Goal: Task Accomplishment & Management: Complete application form

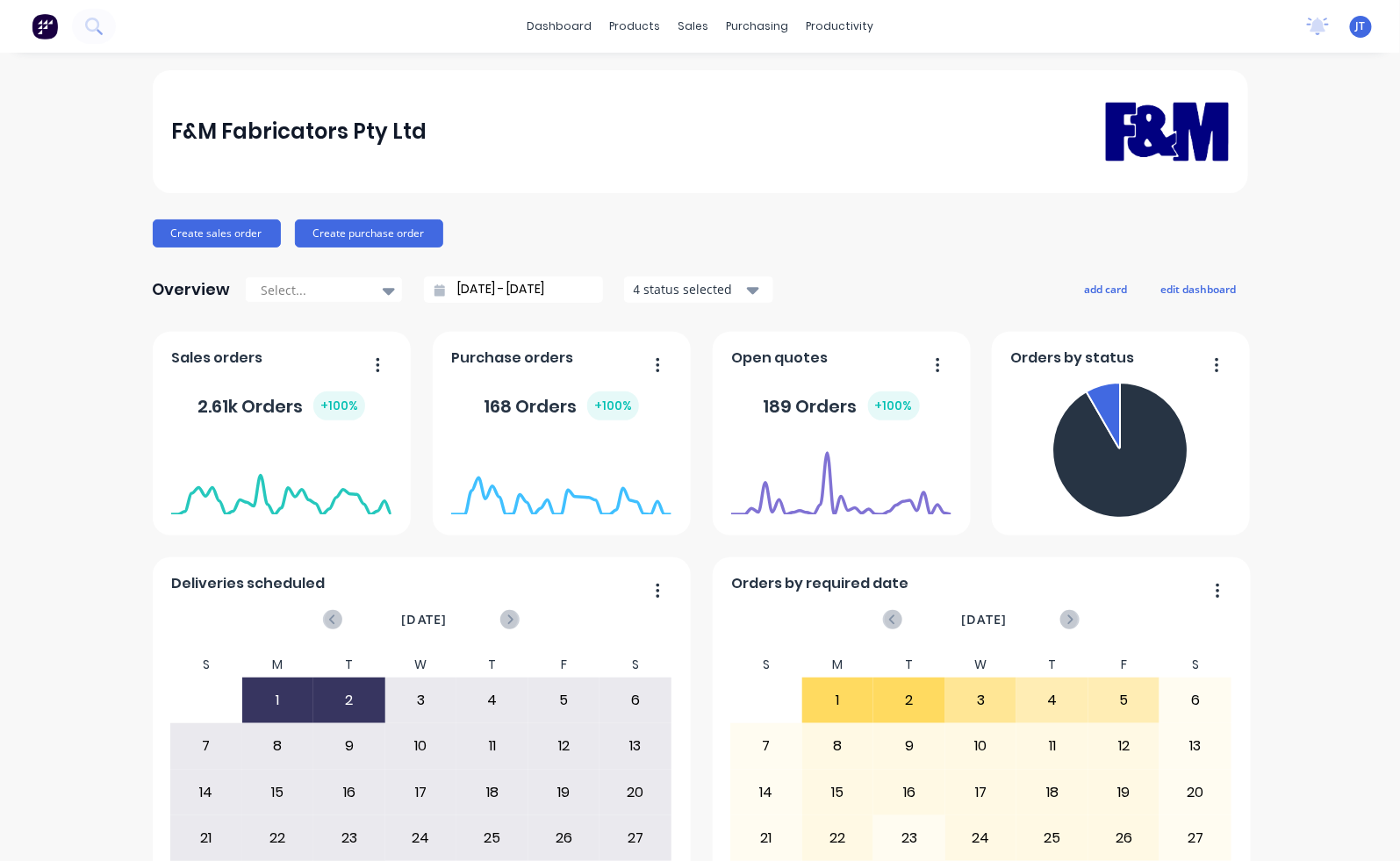
click at [37, 270] on div "F&M Fabricators Pty Ltd Create sales order Create purchase order Overview Selec…" at bounding box center [700, 528] width 1400 height 916
click at [716, 117] on div "Customers" at bounding box center [747, 119] width 64 height 16
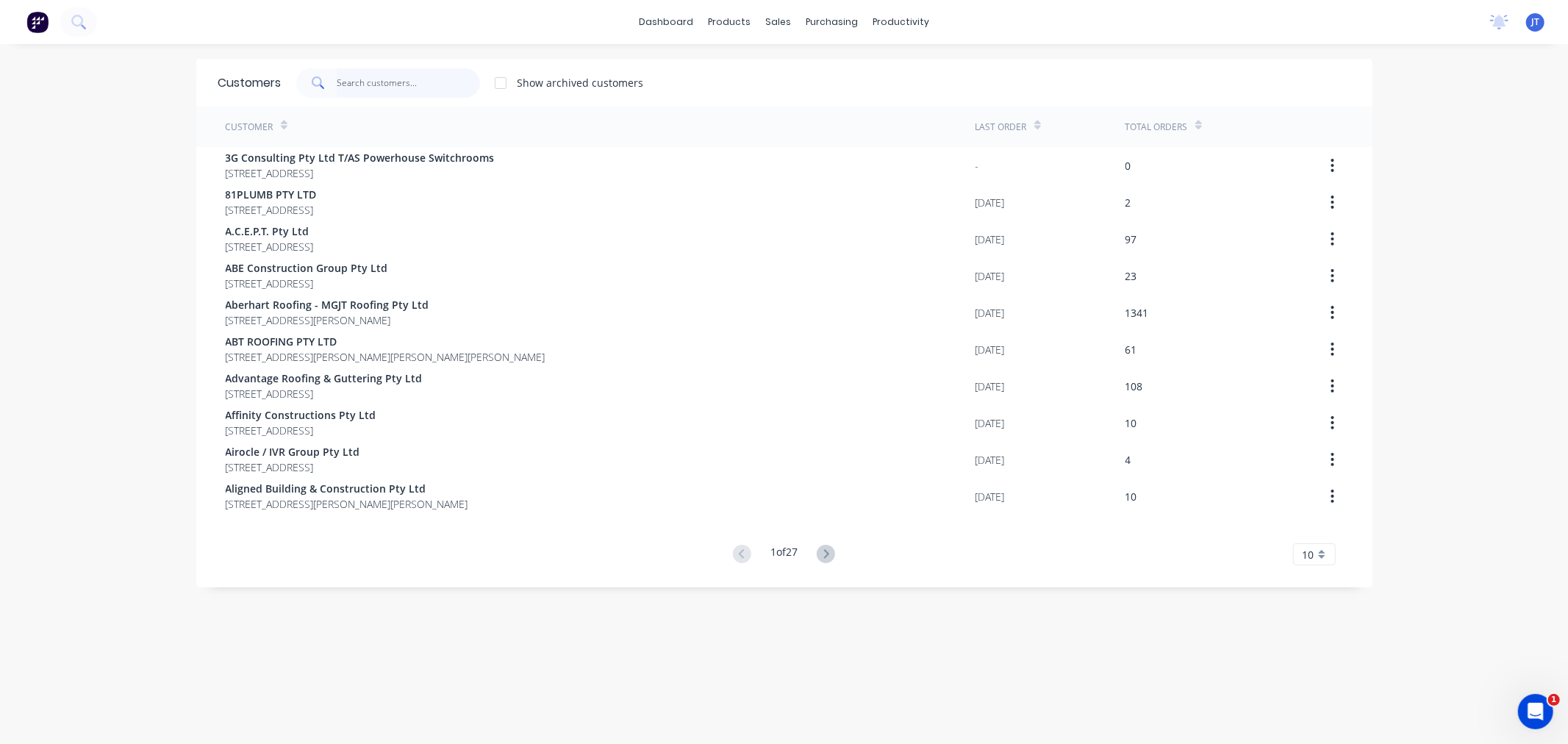
click at [370, 78] on input "text" at bounding box center [408, 83] width 143 height 29
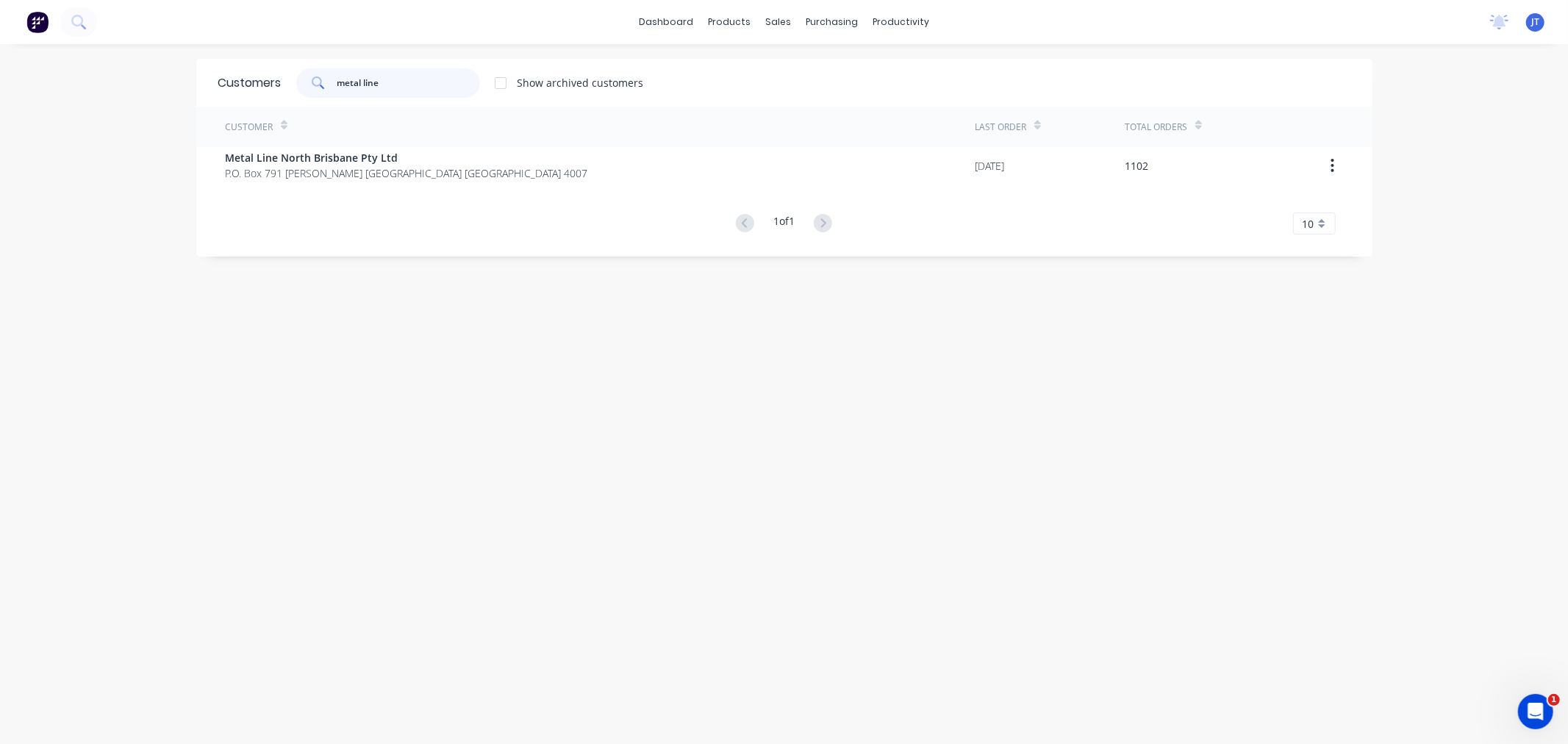
drag, startPoint x: 387, startPoint y: 87, endPoint x: 292, endPoint y: 99, distance: 95.8
click at [292, 99] on div "Customers metal line Show archived customers" at bounding box center [784, 83] width 1176 height 48
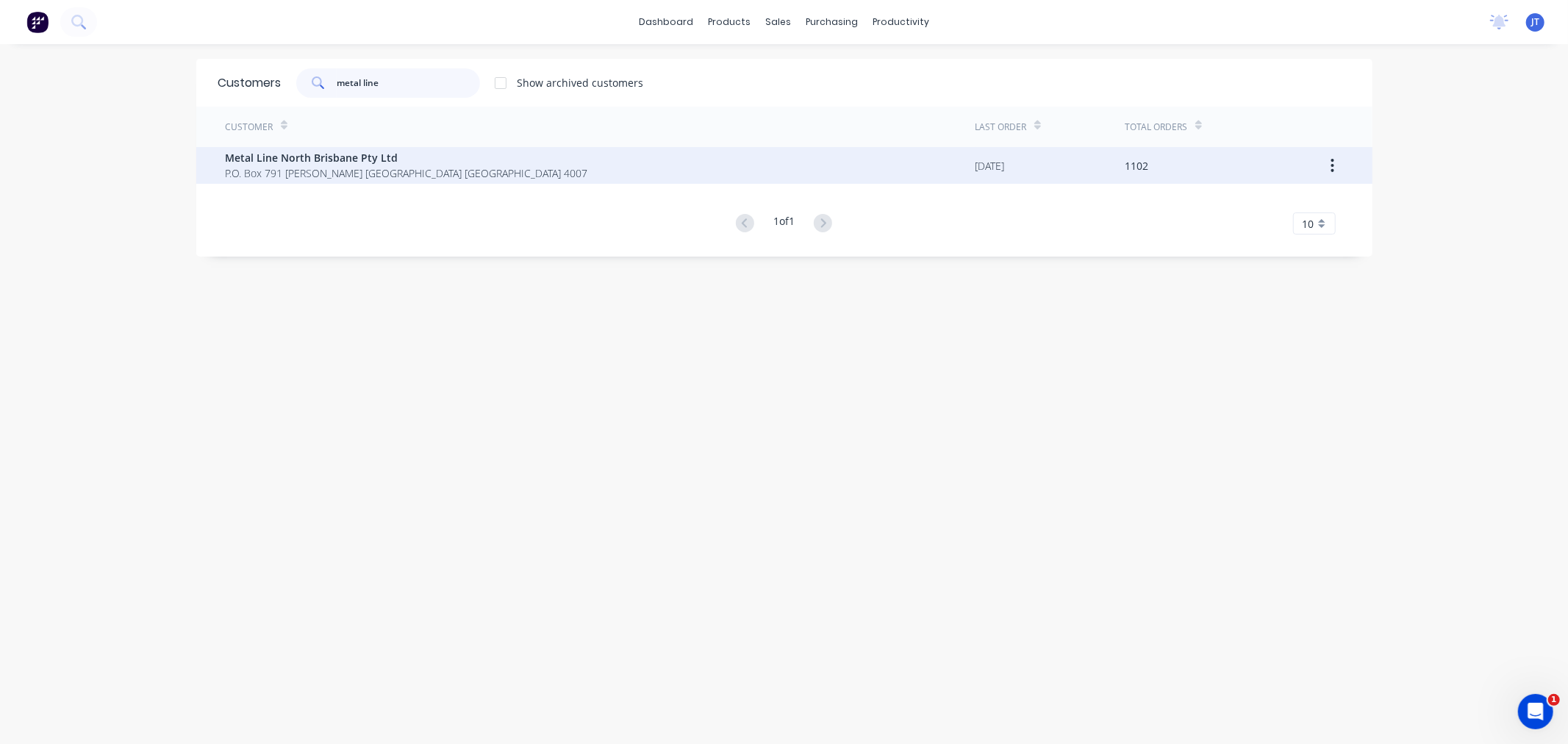
type input "metal line"
click at [363, 173] on span "P.O. Box 791 [PERSON_NAME] [GEOGRAPHIC_DATA] [GEOGRAPHIC_DATA] 4007" at bounding box center [407, 173] width 363 height 16
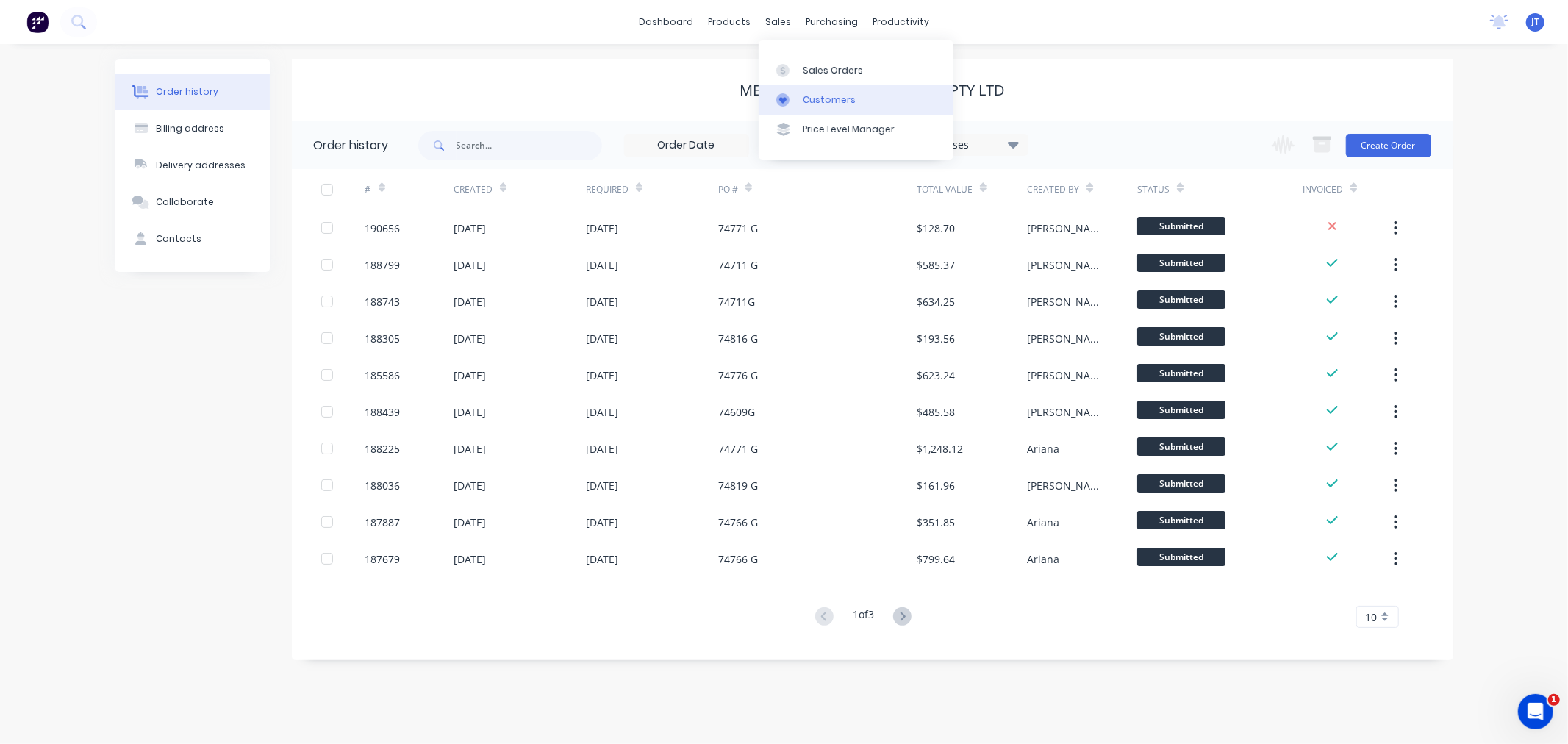
click at [806, 99] on div "Customers" at bounding box center [829, 100] width 53 height 14
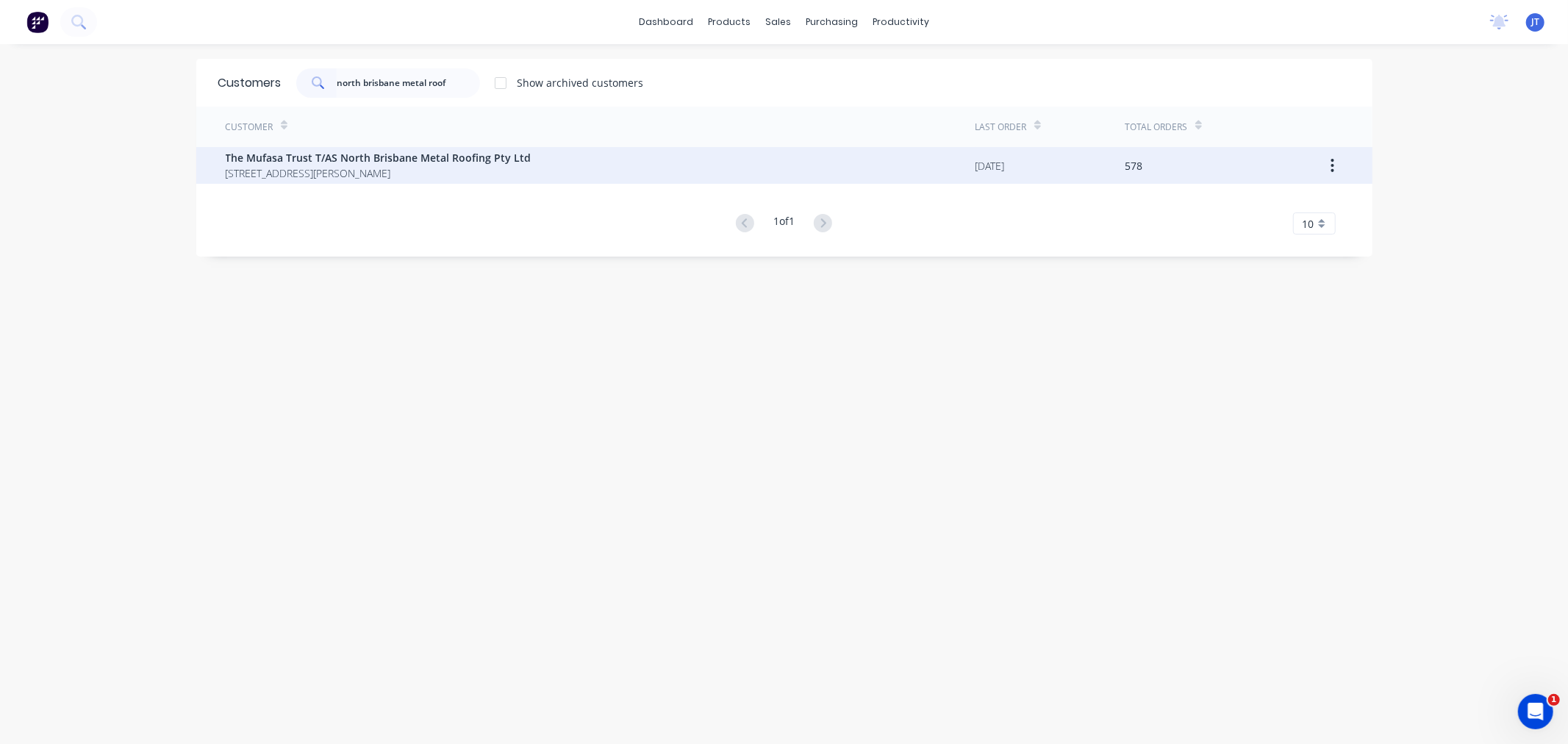
type input "north brisbane metal roof"
click at [421, 167] on span "[STREET_ADDRESS][PERSON_NAME]" at bounding box center [378, 173] width 305 height 16
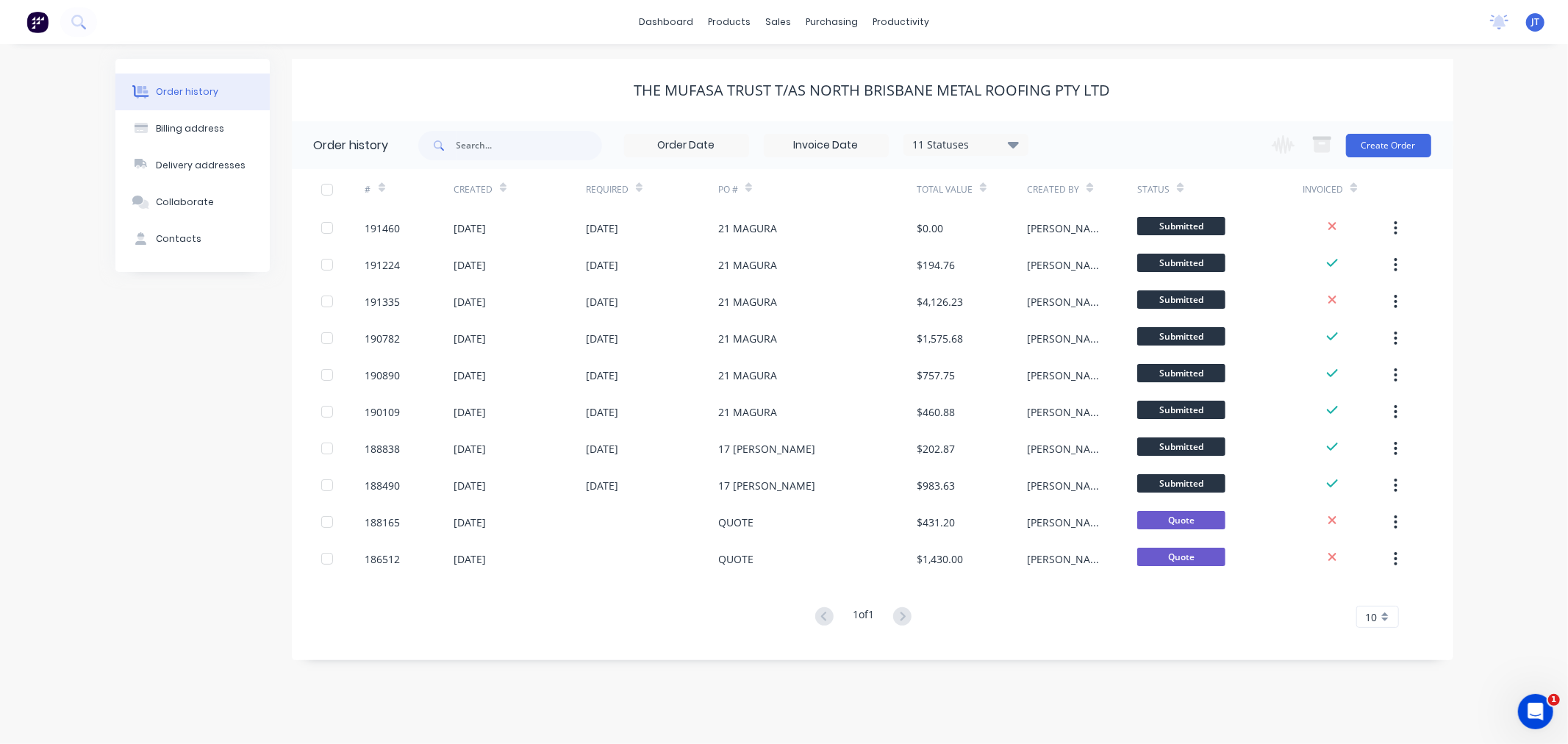
click at [1518, 382] on div "Order history Billing address Delivery addresses Collaborate Contacts The Mufas…" at bounding box center [784, 394] width 1568 height 700
click at [1496, 202] on div "Order history Billing address Delivery addresses Collaborate Contacts The Mufas…" at bounding box center [784, 394] width 1568 height 700
click at [1386, 143] on button "Create Order" at bounding box center [1389, 145] width 86 height 23
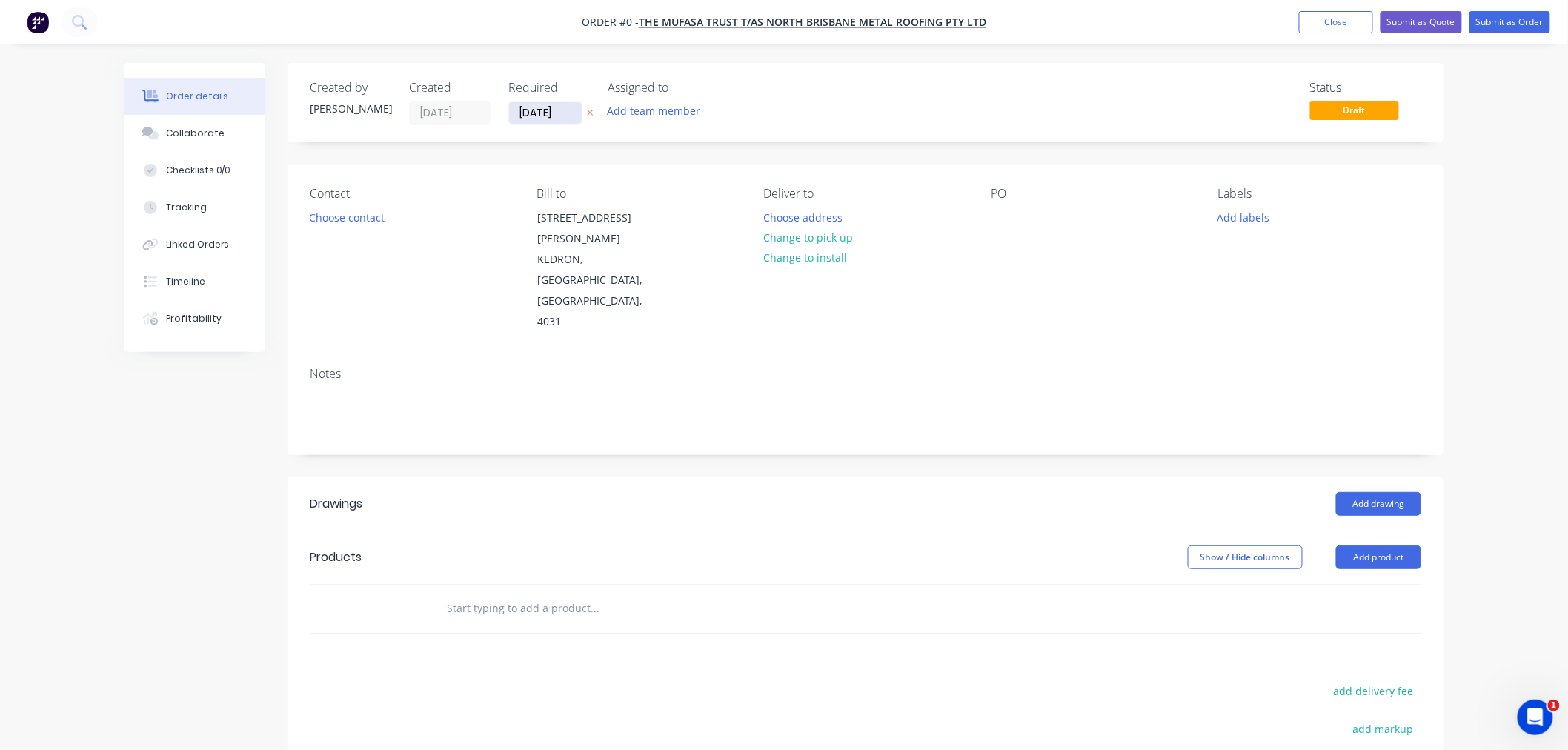
click at [534, 114] on input "[DATE]" at bounding box center [546, 112] width 73 height 22
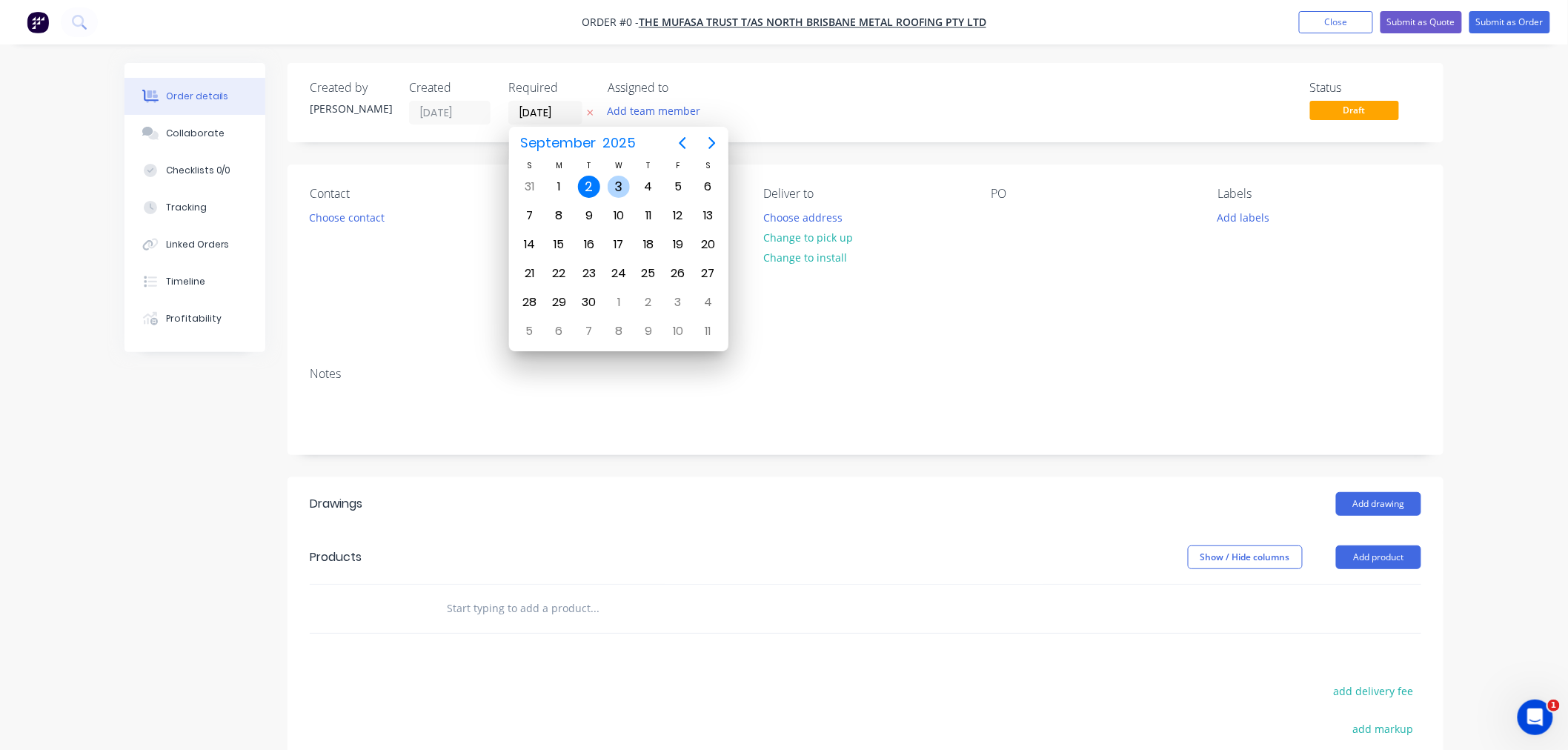
click at [620, 181] on div "3" at bounding box center [618, 186] width 22 height 22
type input "[DATE]"
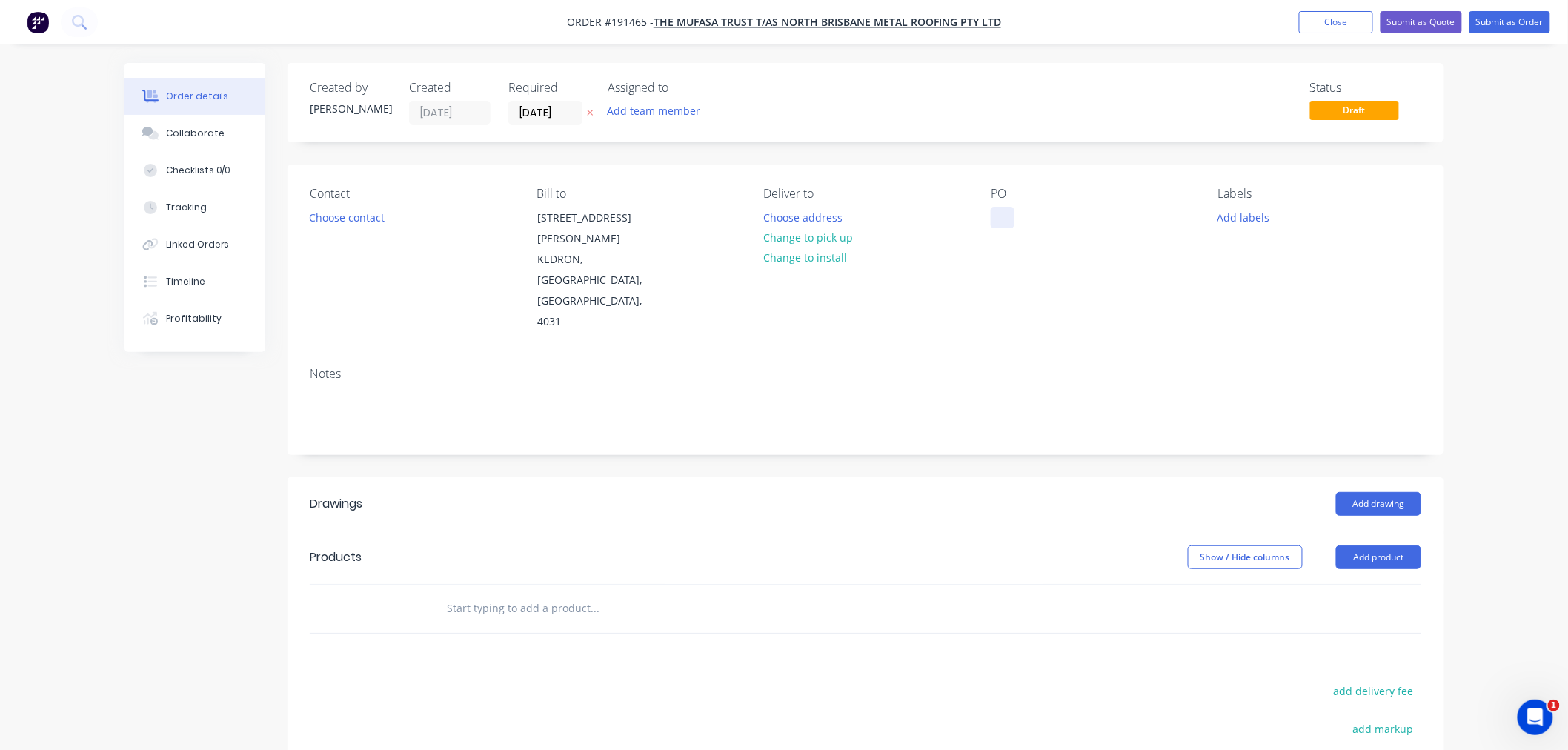
click at [1012, 224] on div at bounding box center [1002, 217] width 23 height 21
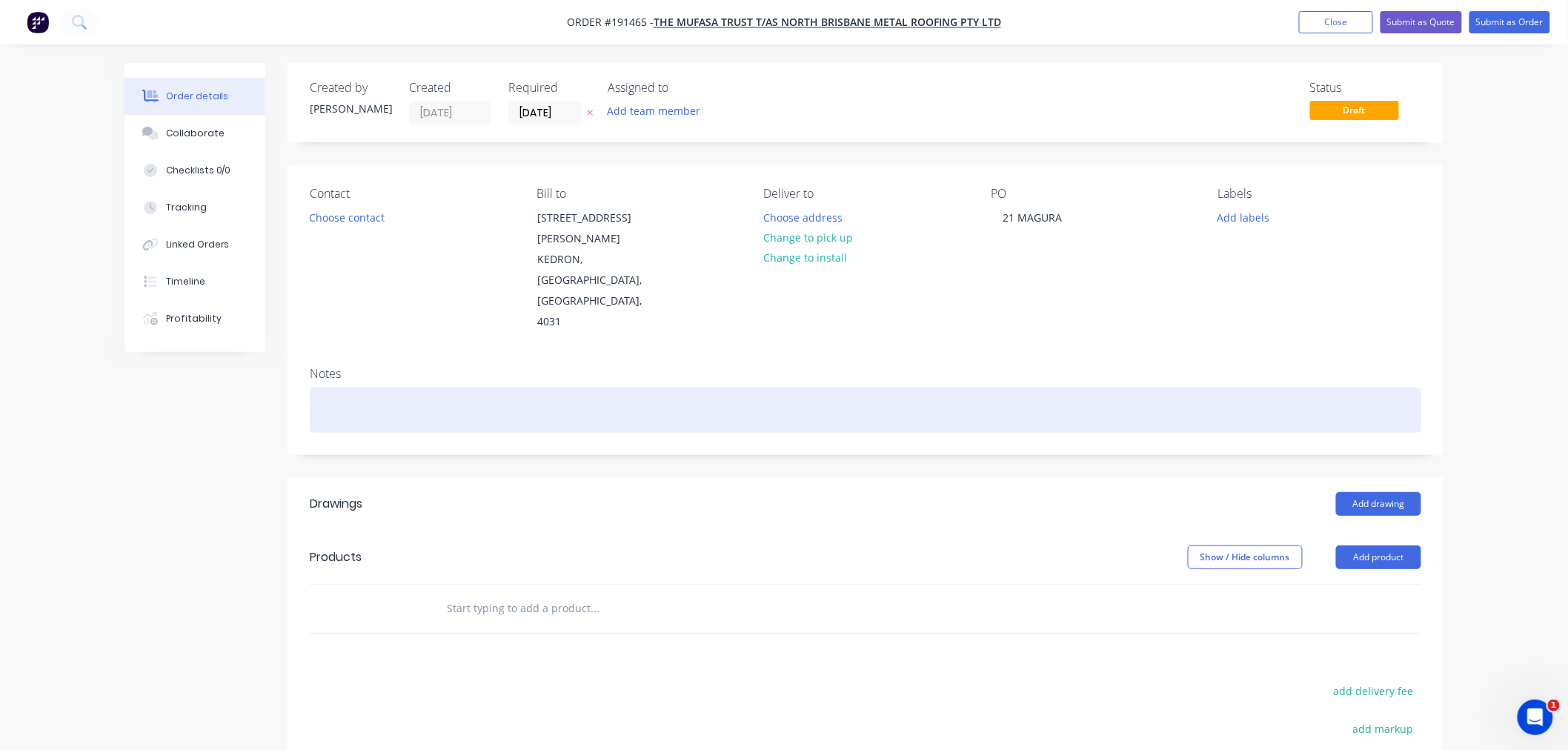
click at [461, 387] on div at bounding box center [865, 410] width 1112 height 45
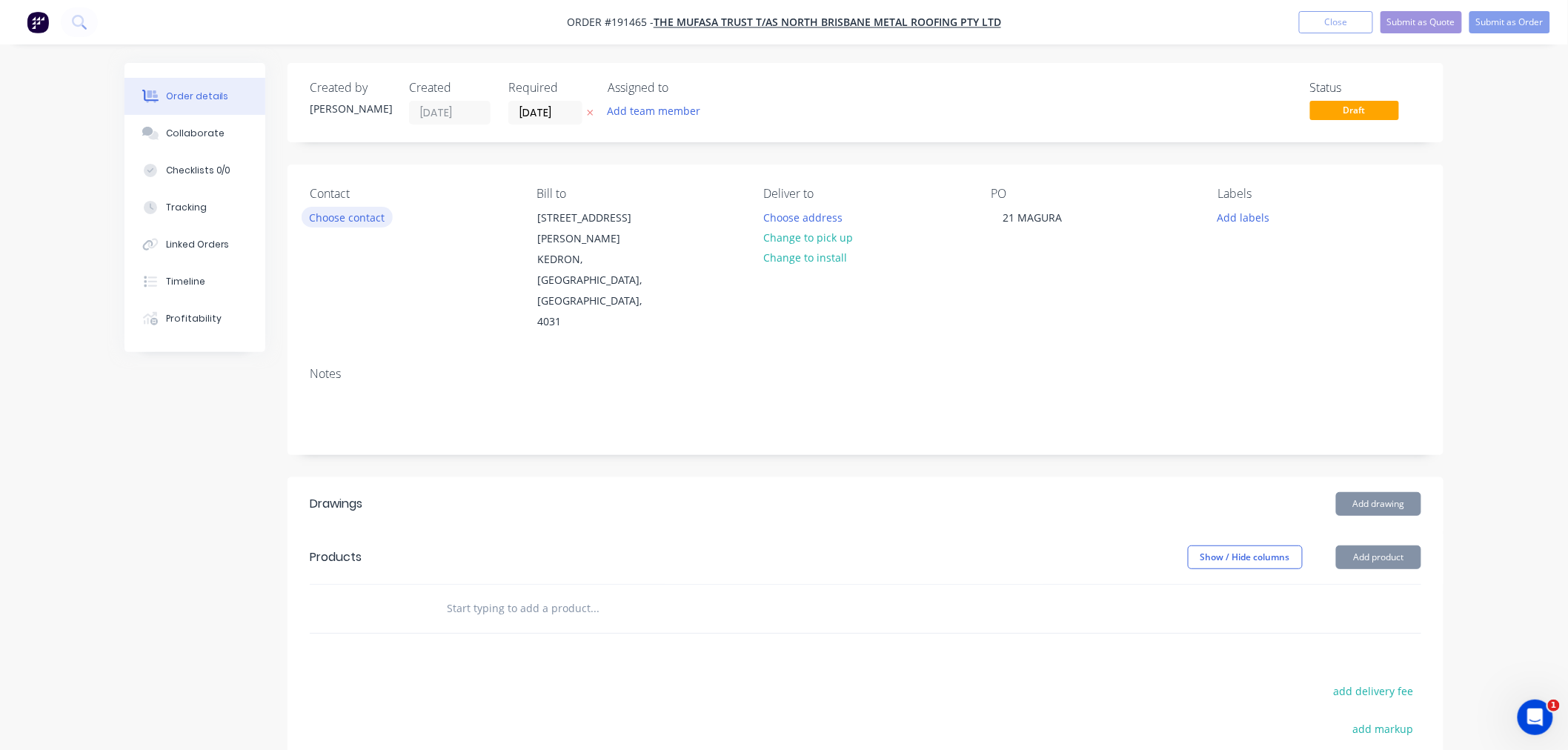
click at [345, 212] on button "Choose contact" at bounding box center [347, 216] width 91 height 20
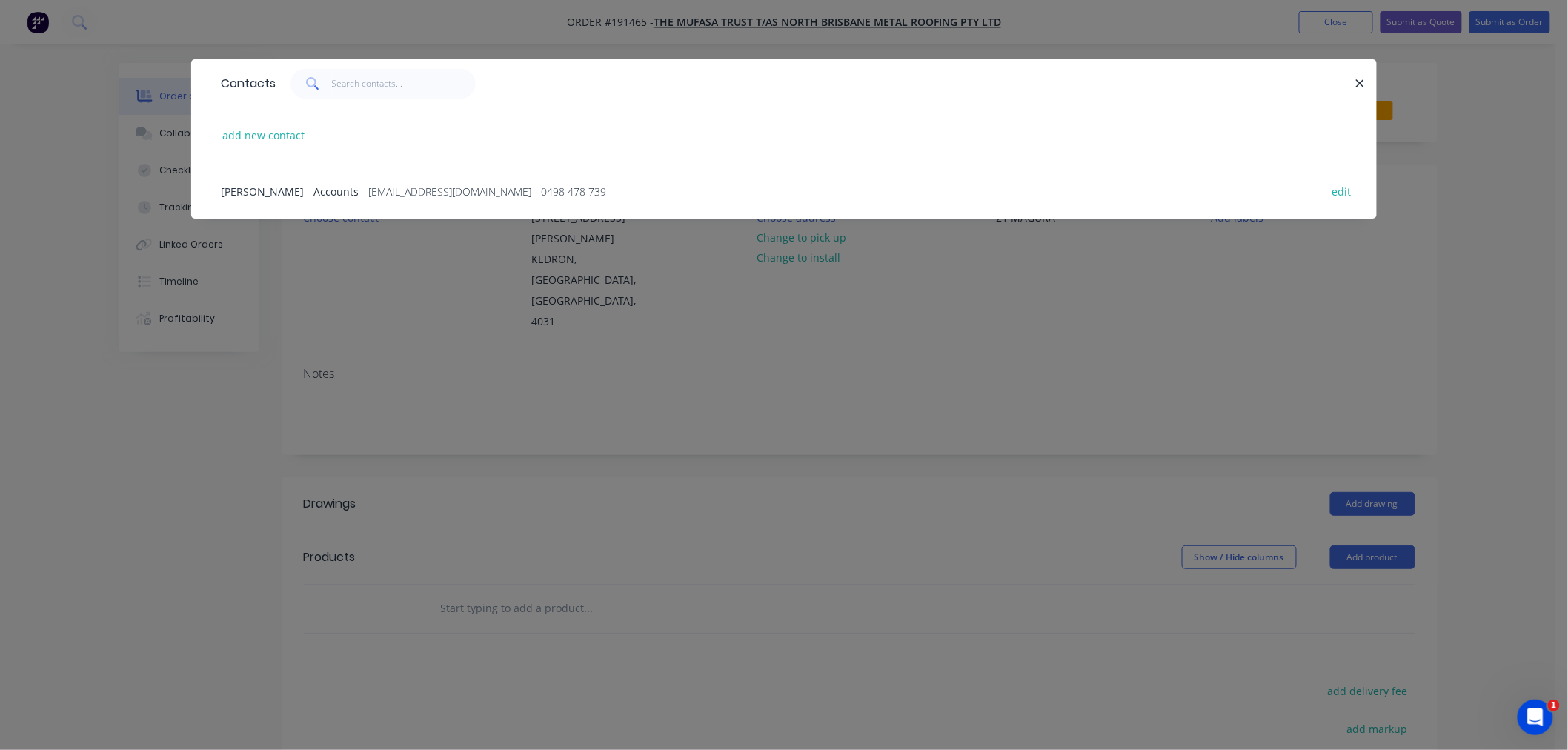
click at [310, 188] on span "Kayne Langi - Accounts" at bounding box center [290, 191] width 138 height 14
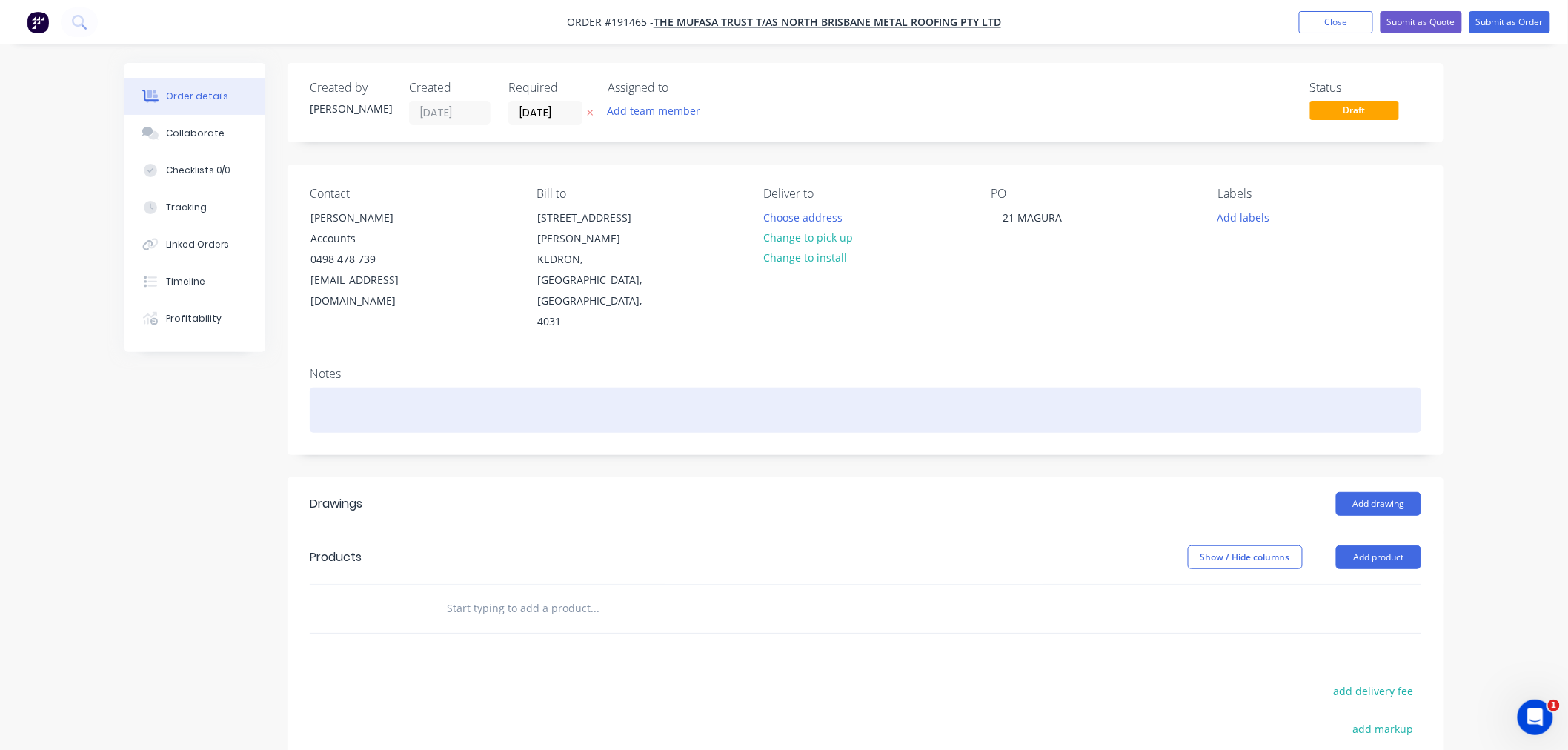
drag, startPoint x: 502, startPoint y: 358, endPoint x: 527, endPoint y: 349, distance: 26.6
click at [505, 387] on div at bounding box center [865, 410] width 1112 height 45
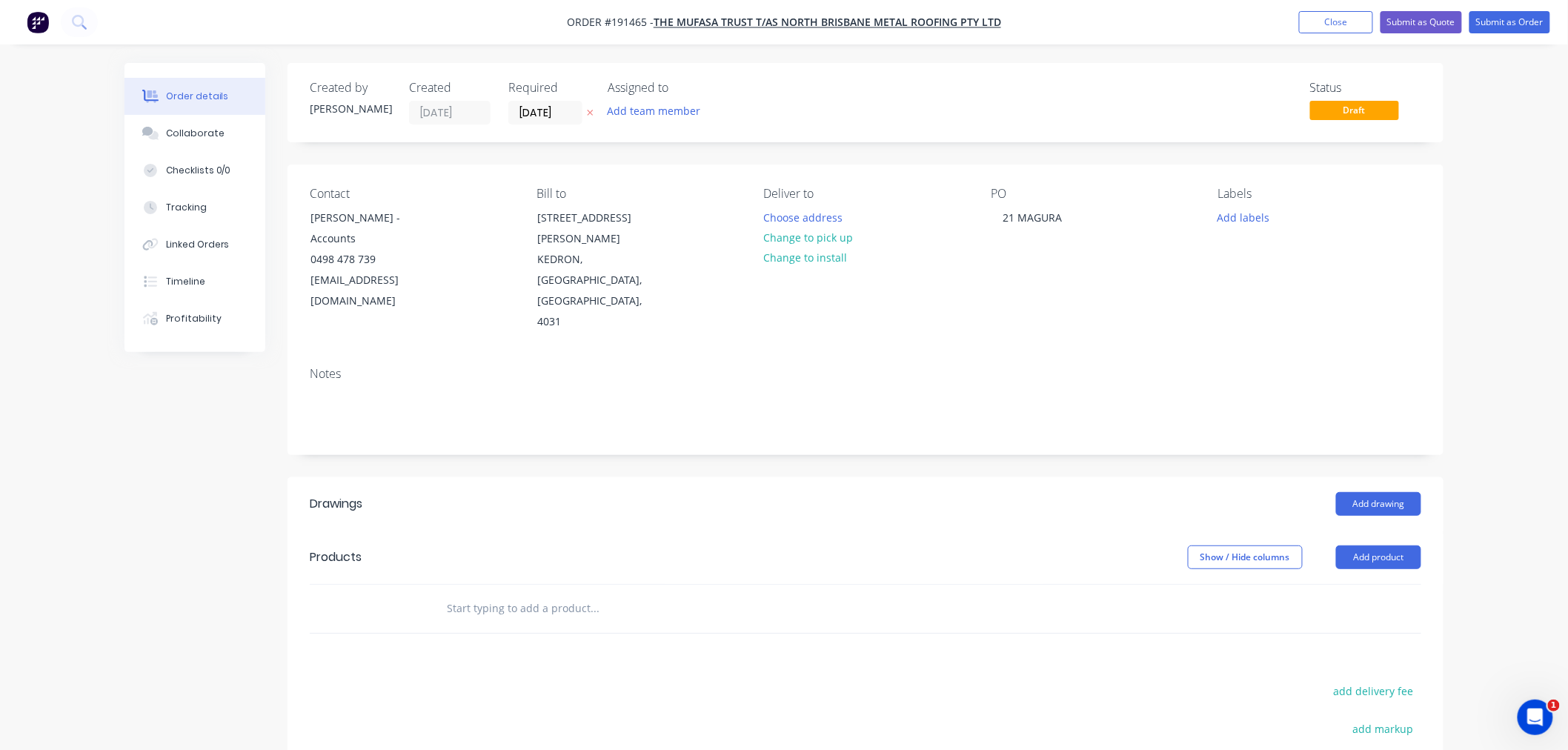
click at [702, 355] on div "Notes" at bounding box center [866, 404] width 1156 height 99
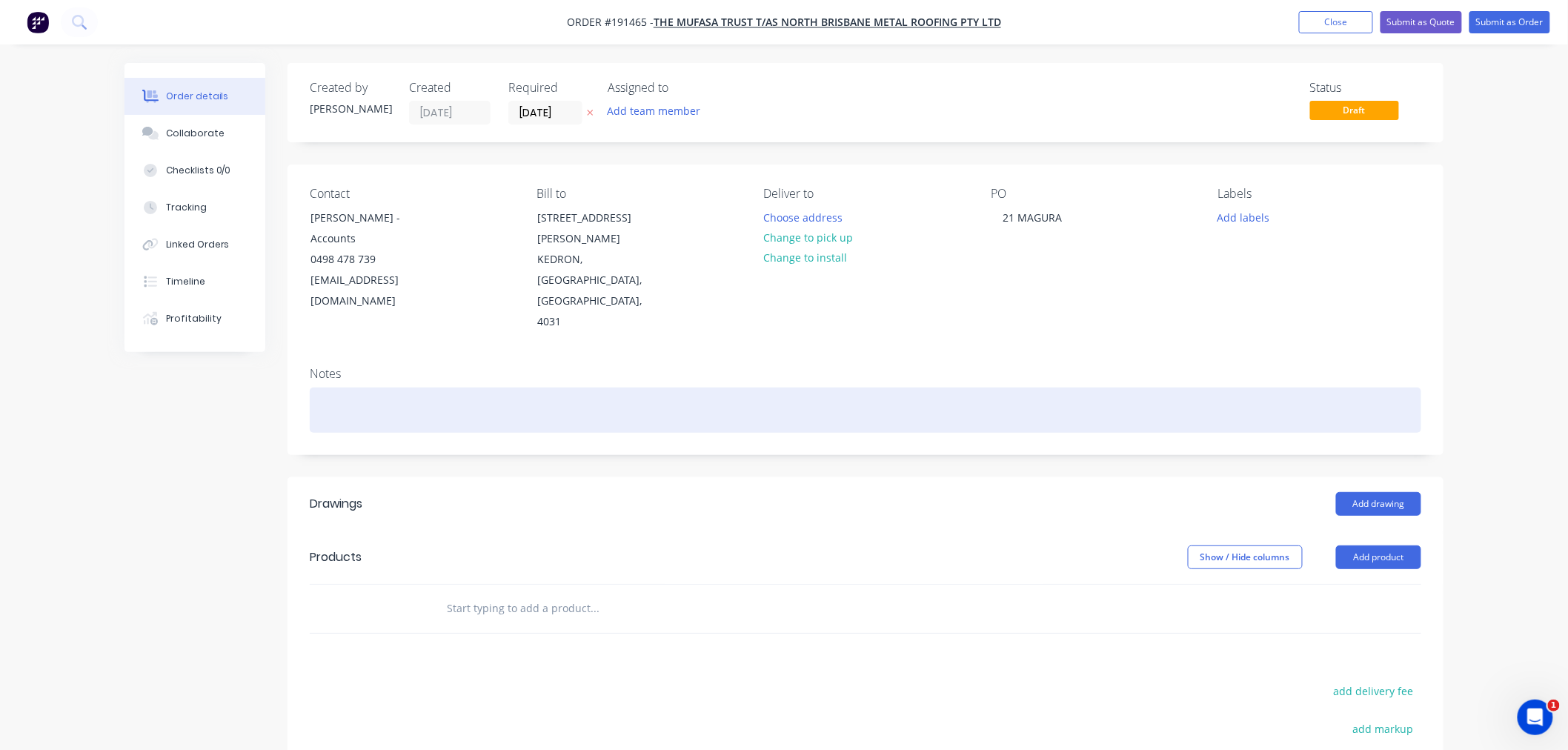
click at [719, 387] on div at bounding box center [865, 410] width 1112 height 45
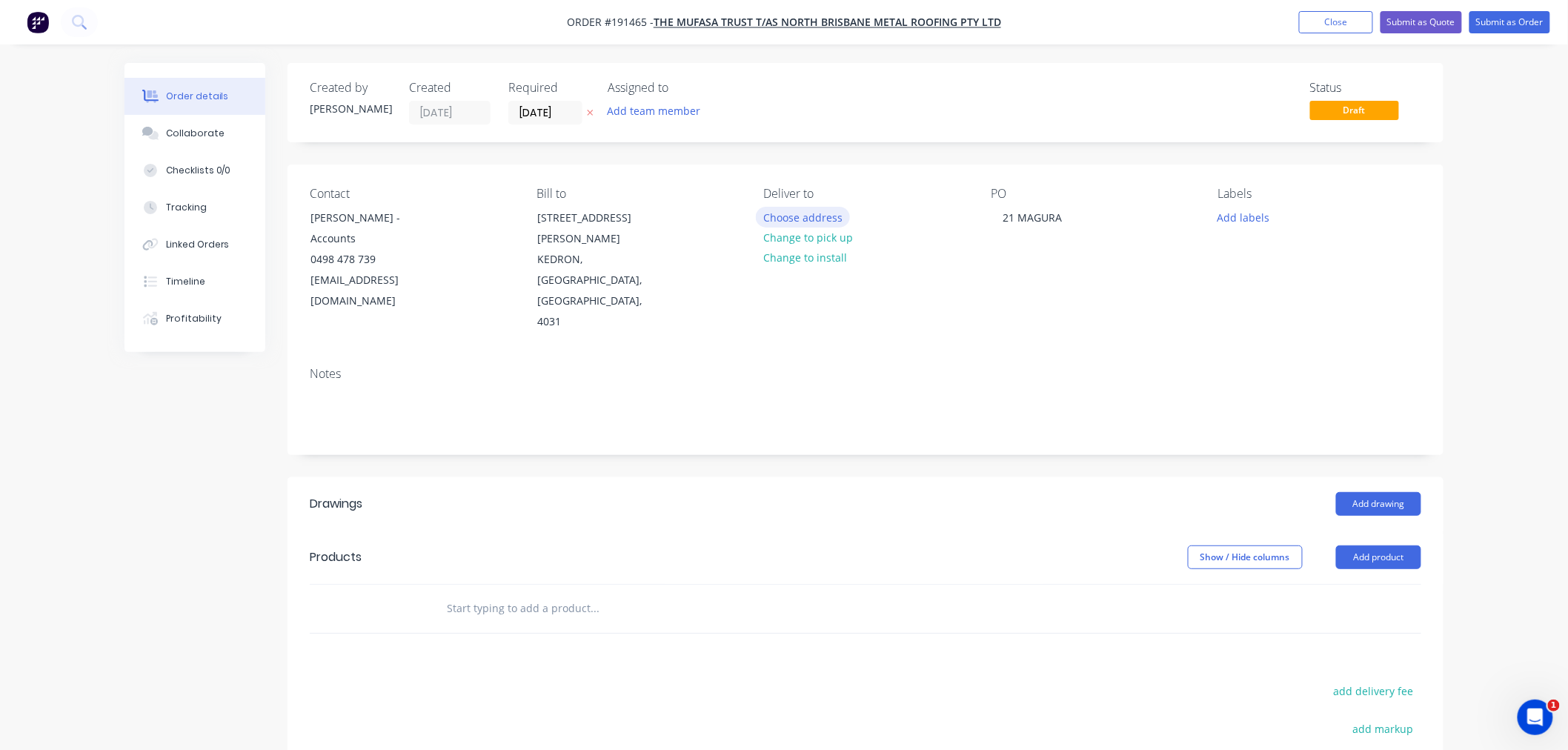
click at [807, 210] on button "Choose address" at bounding box center [803, 216] width 95 height 20
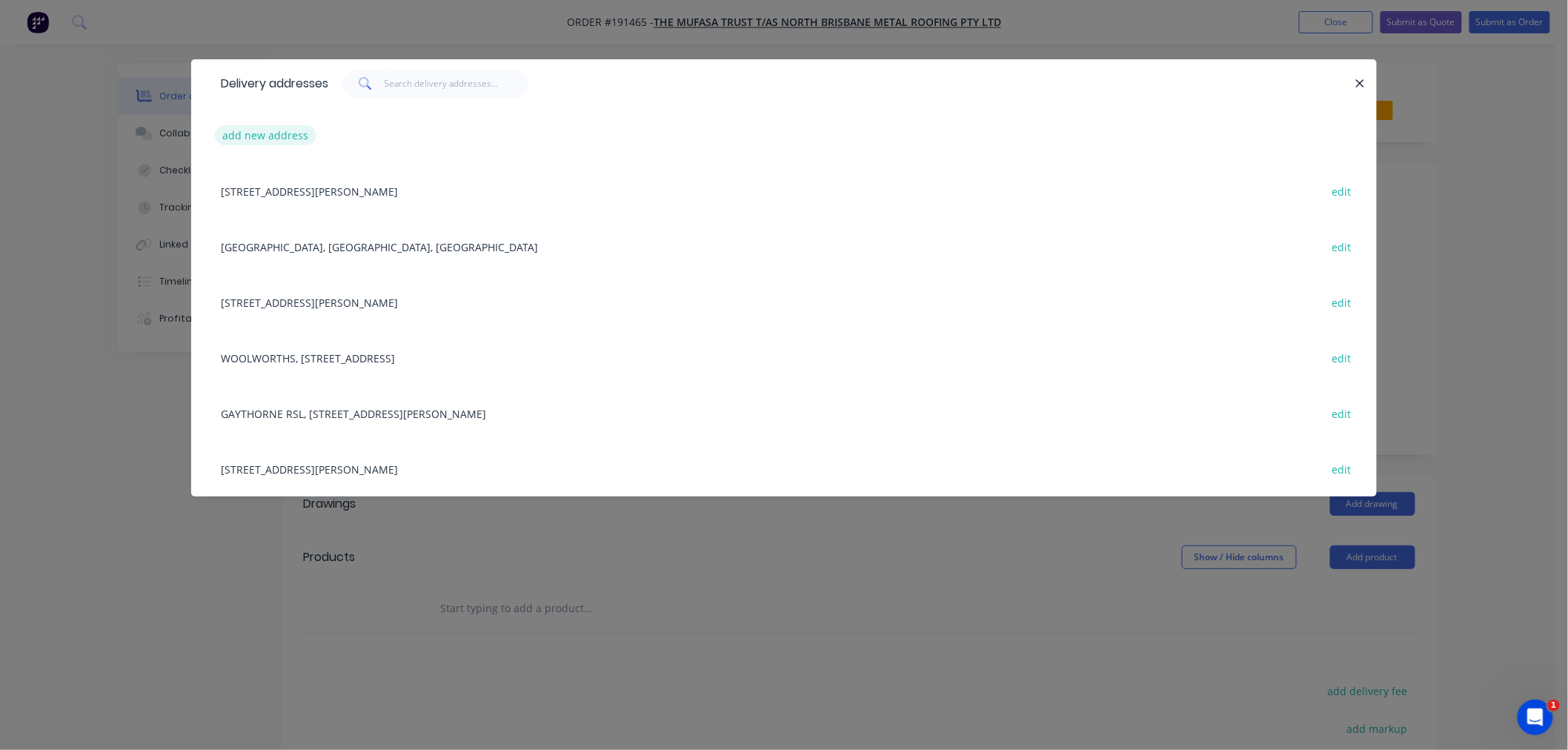
click at [262, 128] on button "add new address" at bounding box center [266, 135] width 101 height 20
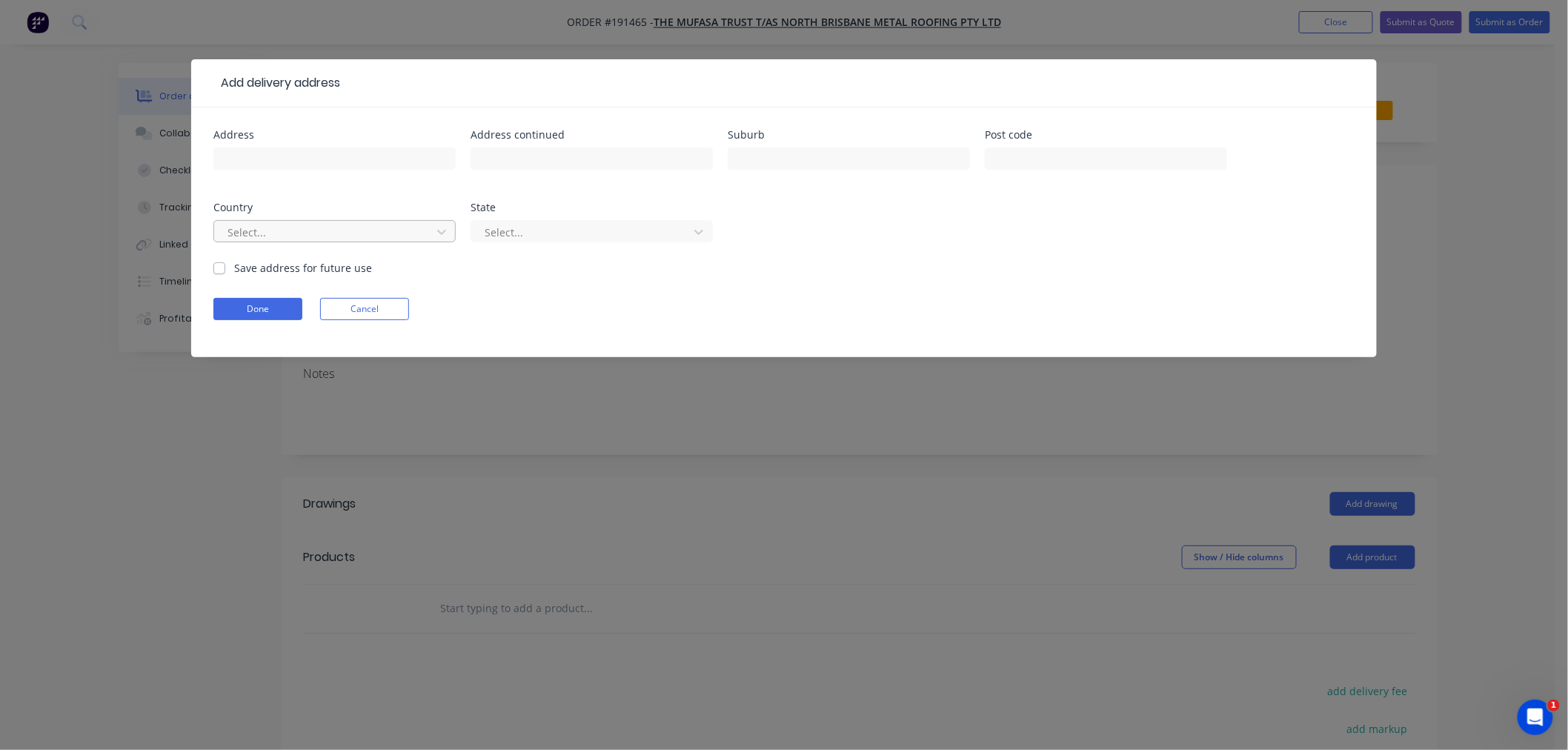
click at [326, 235] on div at bounding box center [325, 232] width 198 height 18
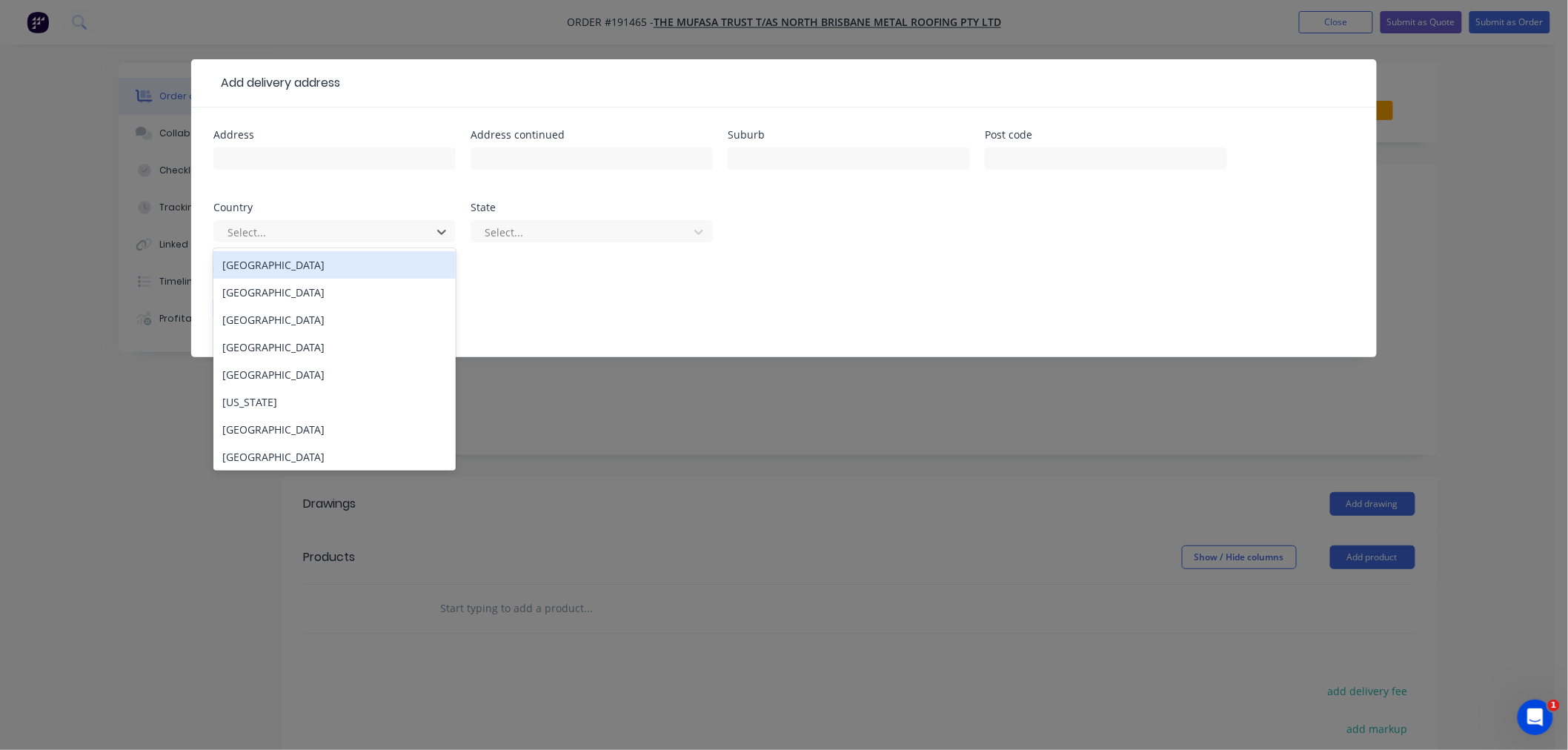
click at [343, 268] on div "[GEOGRAPHIC_DATA]" at bounding box center [334, 265] width 242 height 27
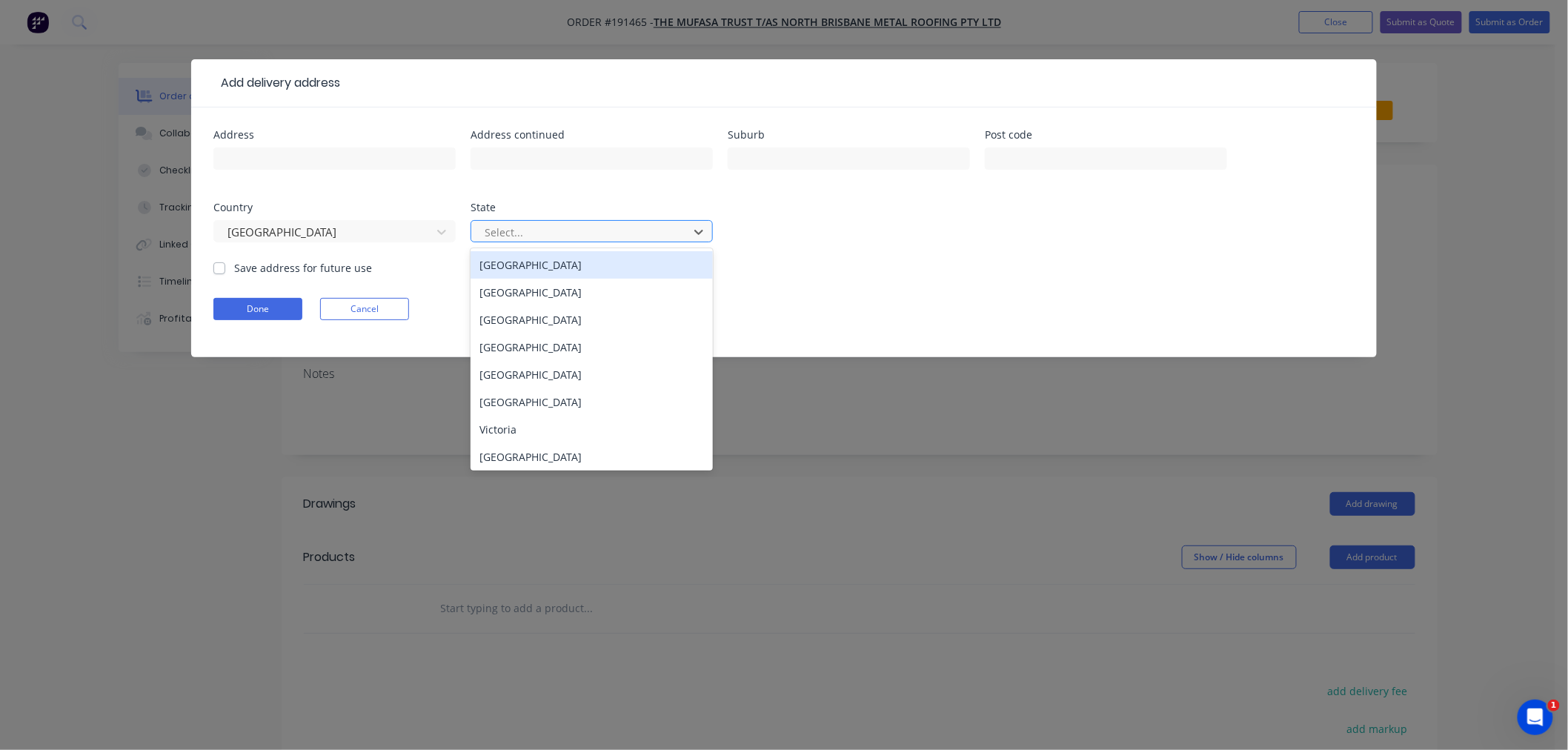
click at [523, 224] on div at bounding box center [581, 232] width 198 height 18
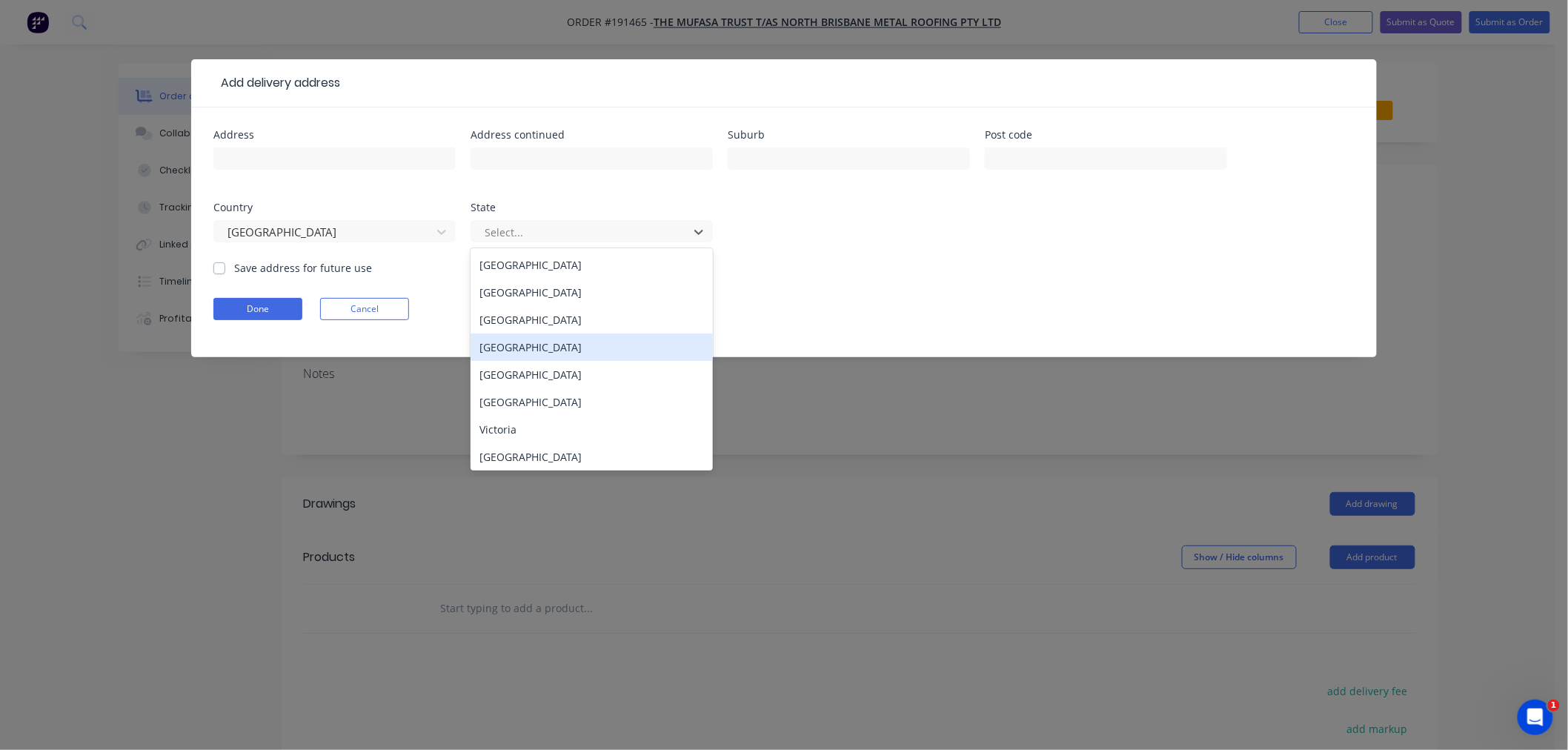
click at [562, 344] on div "[GEOGRAPHIC_DATA]" at bounding box center [592, 347] width 242 height 27
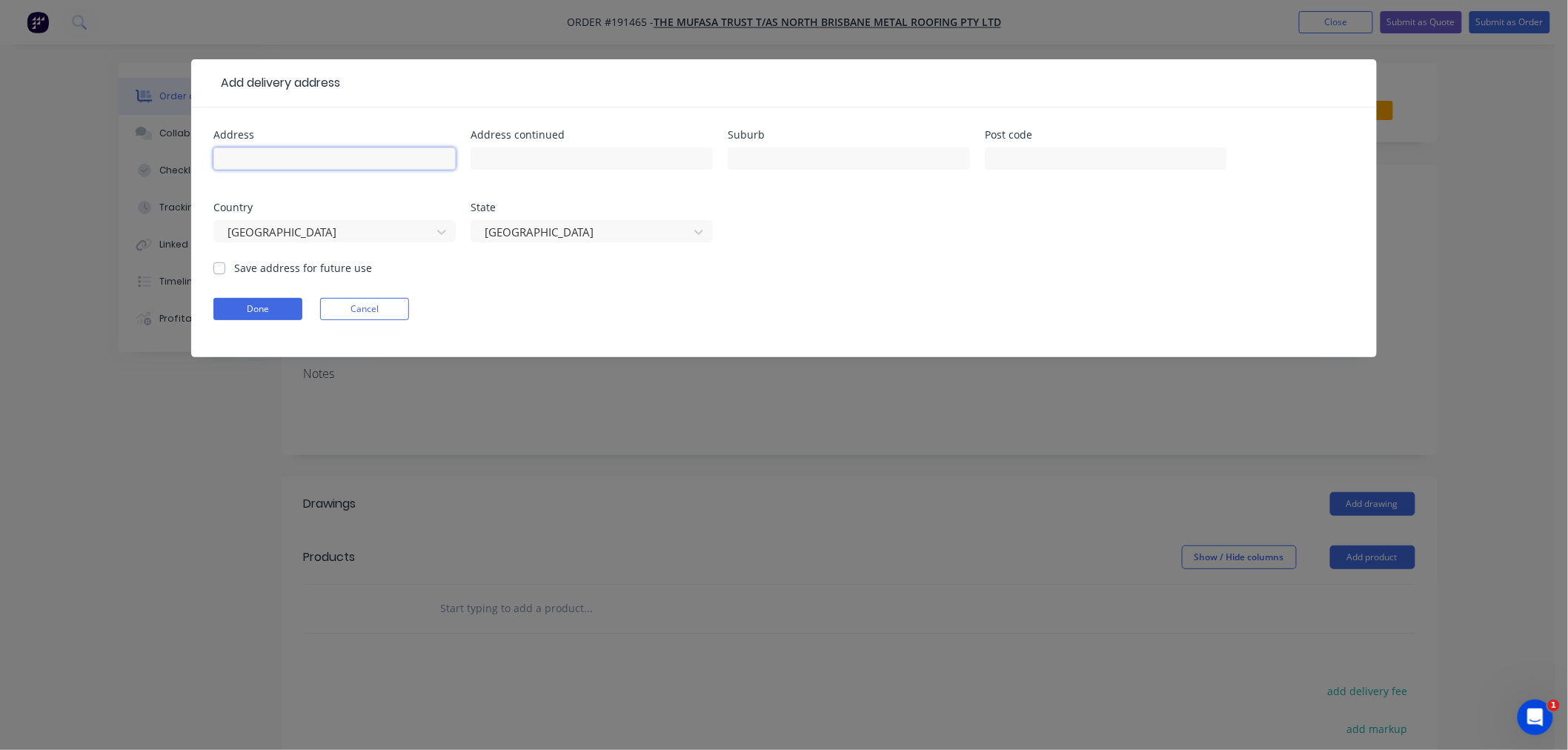
click at [314, 160] on input "text" at bounding box center [334, 158] width 242 height 22
click at [322, 170] on div at bounding box center [334, 166] width 242 height 44
click at [322, 160] on input "text" at bounding box center [334, 158] width 242 height 22
paste input "21 Magura Street, Enoggera"
drag, startPoint x: 322, startPoint y: 159, endPoint x: 387, endPoint y: 158, distance: 65.0
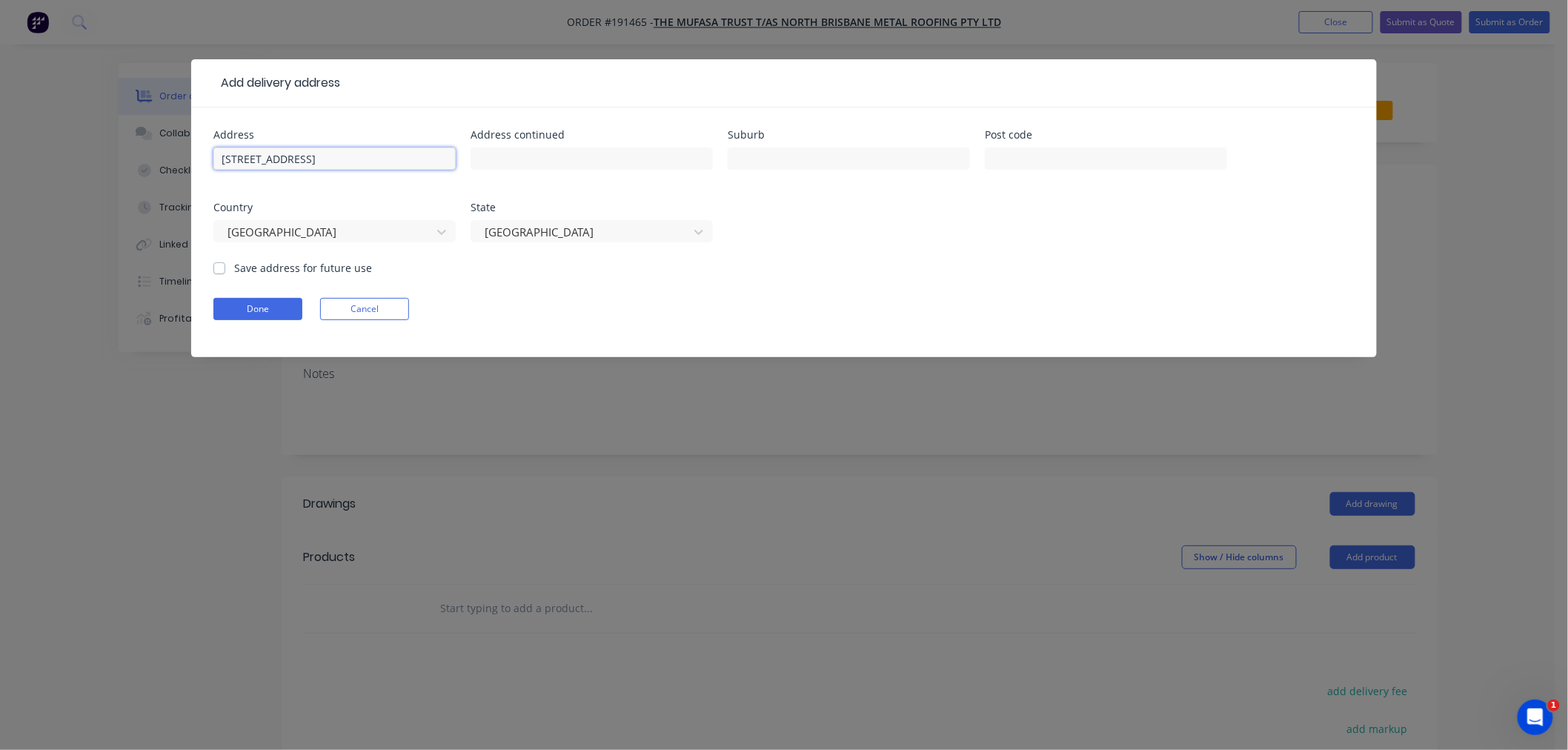
click at [387, 158] on input "21 Magura Street, Enoggera" at bounding box center [334, 158] width 242 height 22
type input "21 Magura Street,"
click at [764, 156] on input "text" at bounding box center [849, 158] width 242 height 22
paste input "Enoggera"
type input "ENOGGERA"
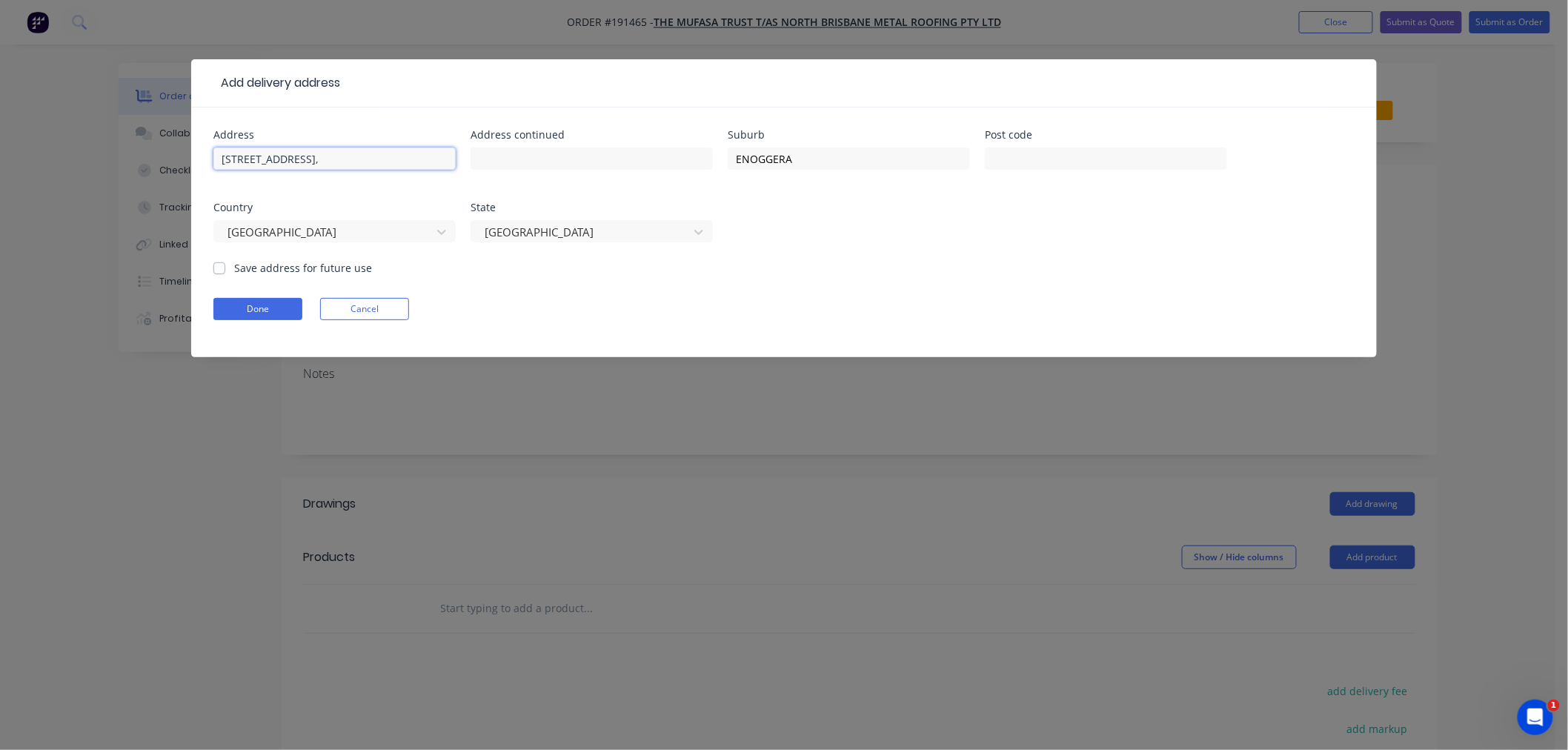
click at [342, 160] on input "21 Magura Street," at bounding box center [334, 158] width 242 height 22
type input "21 MAGURA STREET"
click at [364, 101] on header "Add delivery address" at bounding box center [784, 83] width 1186 height 48
drag, startPoint x: 359, startPoint y: 158, endPoint x: 157, endPoint y: 160, distance: 202.0
click at [157, 160] on div "Add delivery address Address 21 MAGURA STREET Address continued Suburb ENOGGERA…" at bounding box center [784, 375] width 1568 height 750
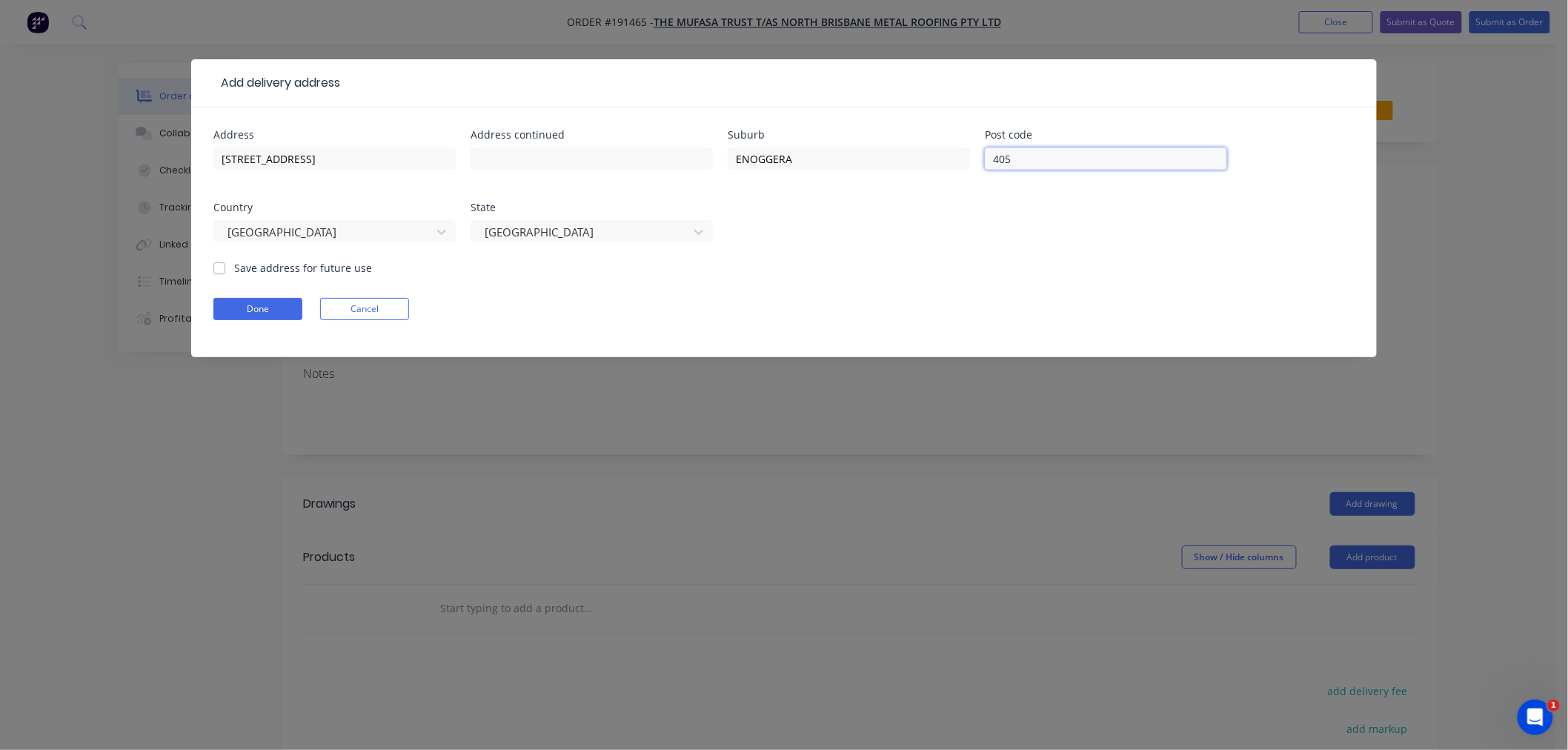
type input "4051"
click button "Done" at bounding box center [258, 309] width 89 height 22
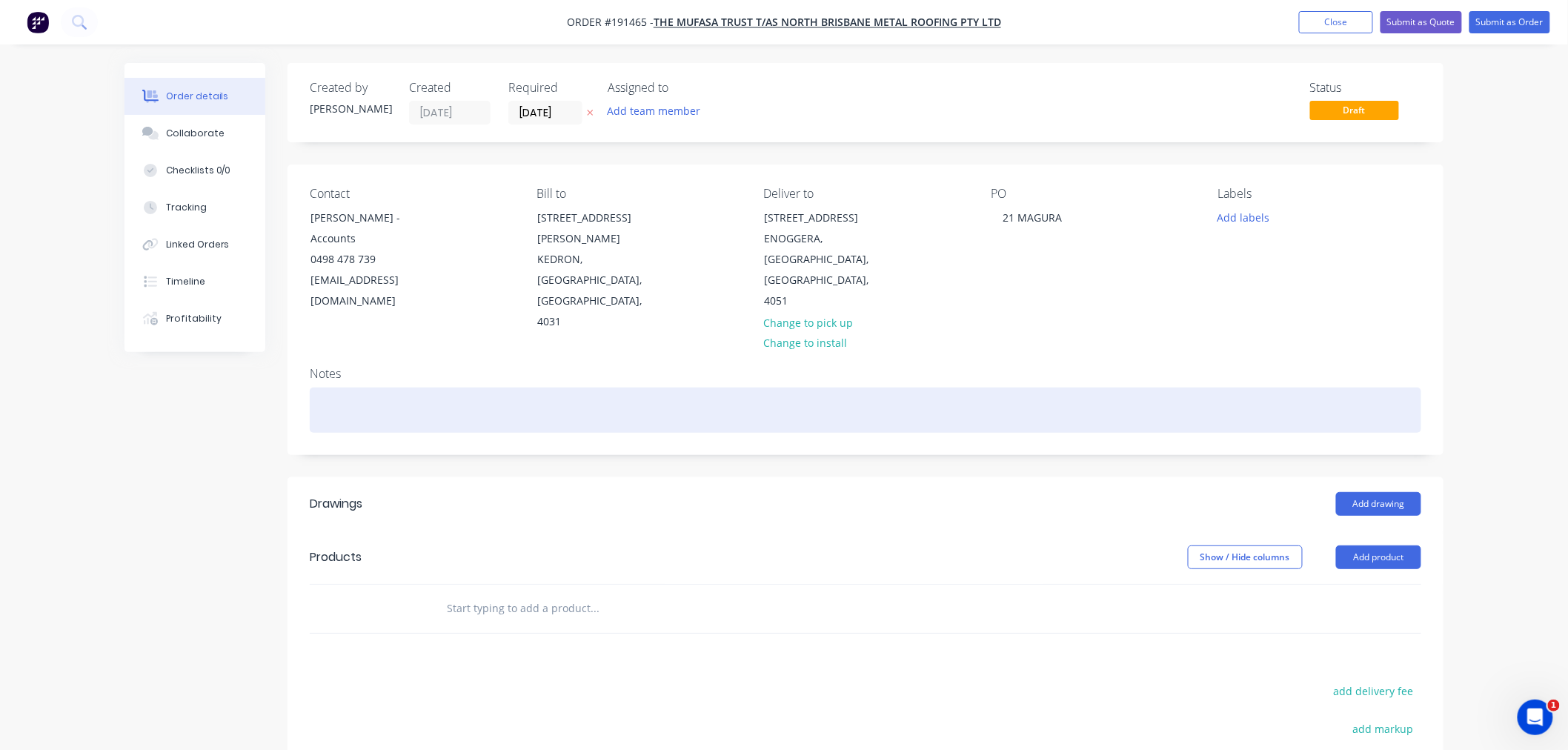
click at [829, 387] on div at bounding box center [865, 410] width 1112 height 45
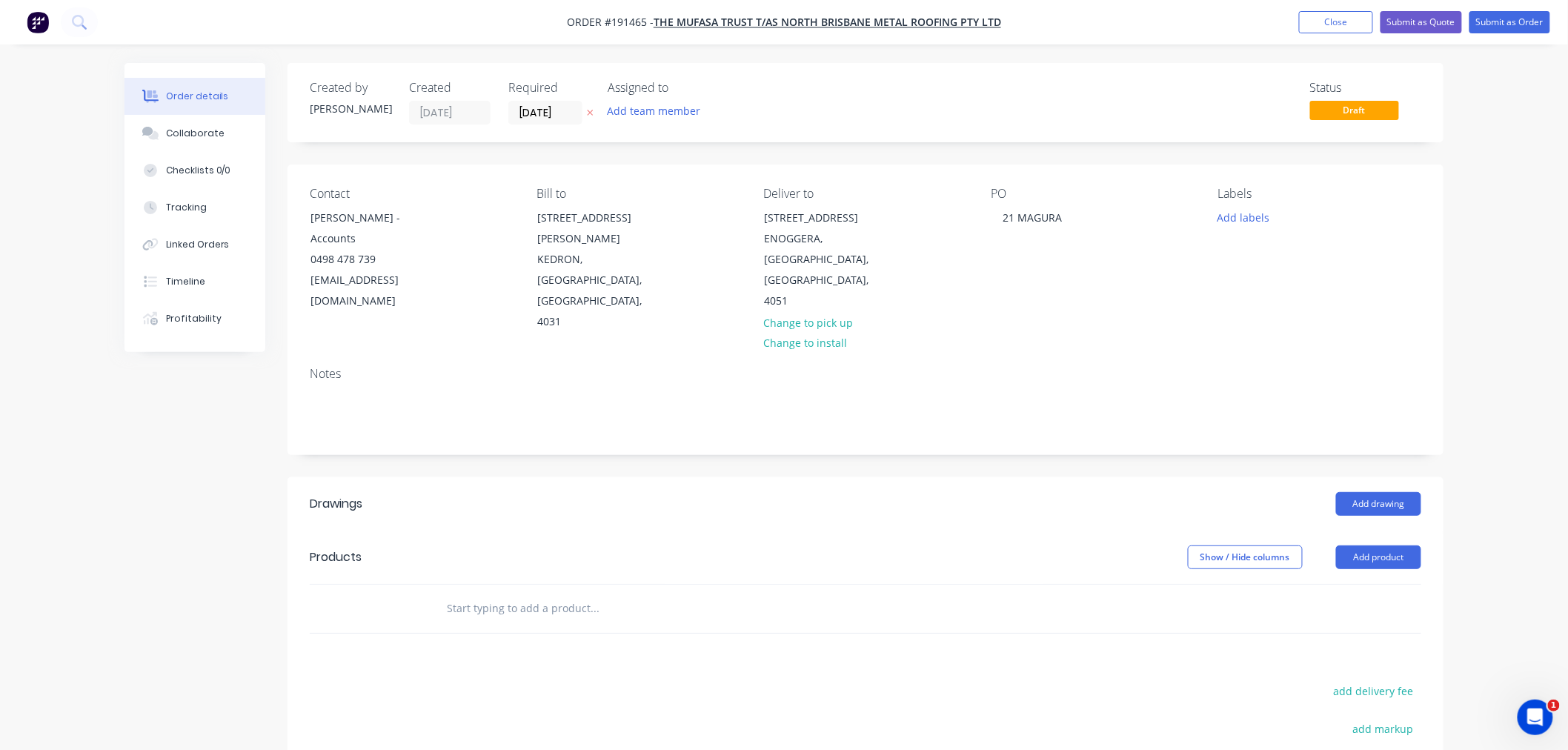
click at [1469, 484] on div "Order details Collaborate Checklists 0/0 Tracking Linked Orders Timeline Profit…" at bounding box center [784, 506] width 1568 height 1012
drag, startPoint x: 1497, startPoint y: 491, endPoint x: 1493, endPoint y: 483, distance: 8.9
click at [1497, 490] on div "Order details Collaborate Checklists 0/0 Tracking Linked Orders Timeline Profit…" at bounding box center [784, 506] width 1568 height 1012
click at [1373, 492] on button "Add drawing" at bounding box center [1378, 503] width 86 height 23
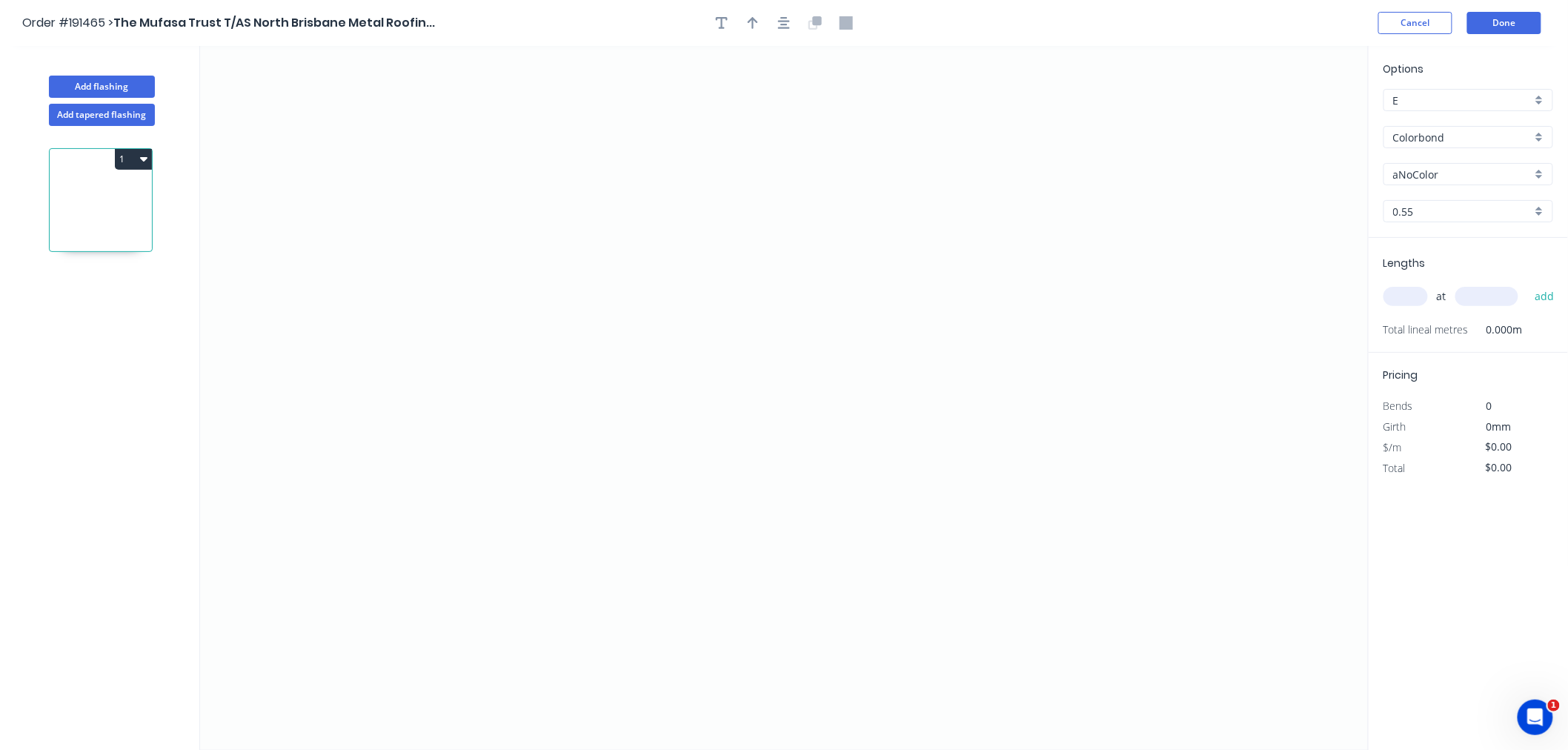
click at [1454, 179] on input "aNoColor" at bounding box center [1462, 174] width 138 height 16
click at [1392, 154] on div "Options E E Colorbond Colorbond Colorbond (Premium) Colorbond Coolmax Colorbond…" at bounding box center [1468, 149] width 199 height 177
type input "aNoColor"
click at [1433, 171] on input "aNoColor" at bounding box center [1462, 174] width 138 height 16
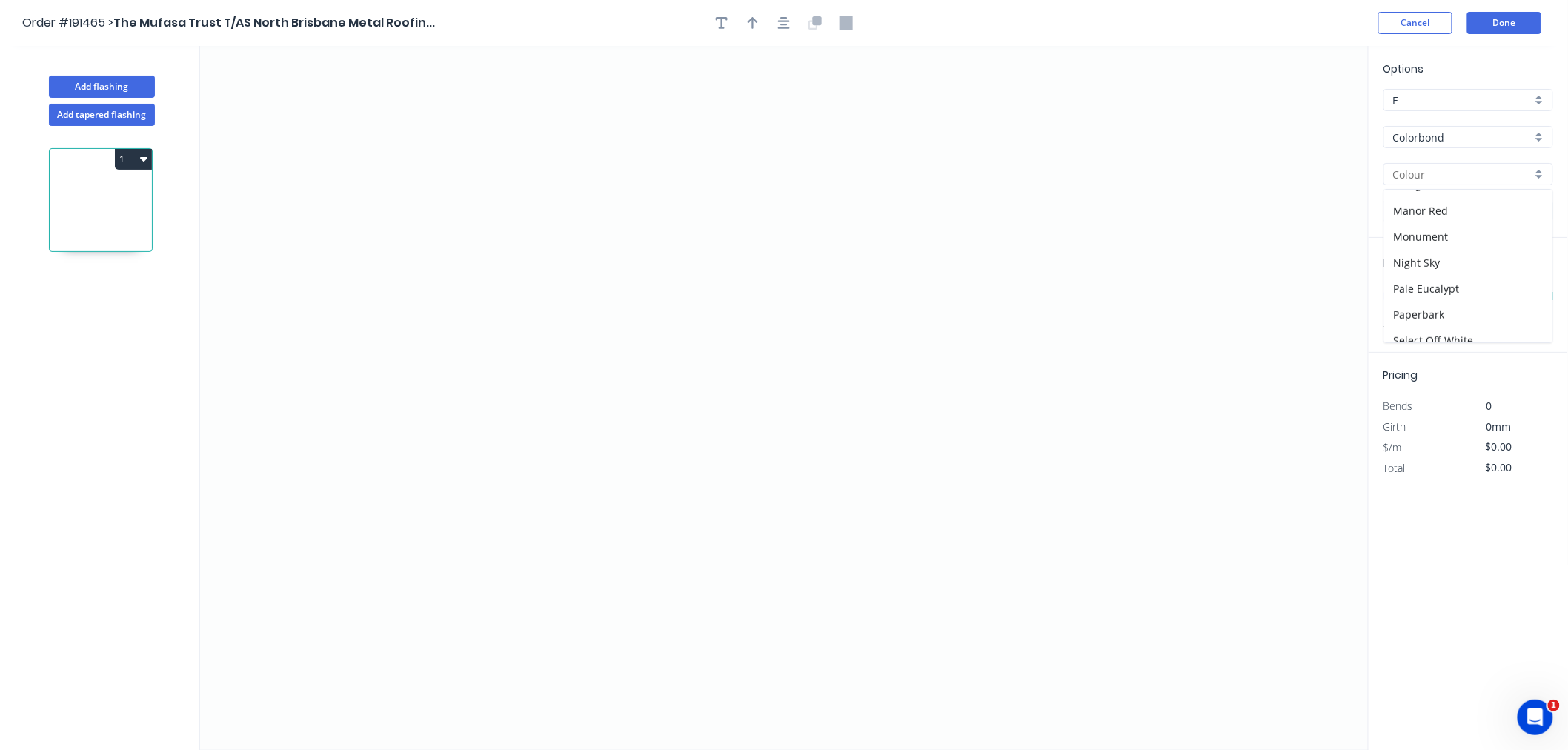
click at [1523, 133] on input "Colorbond" at bounding box center [1462, 137] width 138 height 16
type input "aNoColor"
click at [1458, 264] on div "Zincalume" at bounding box center [1468, 266] width 168 height 26
type input "Zincalume"
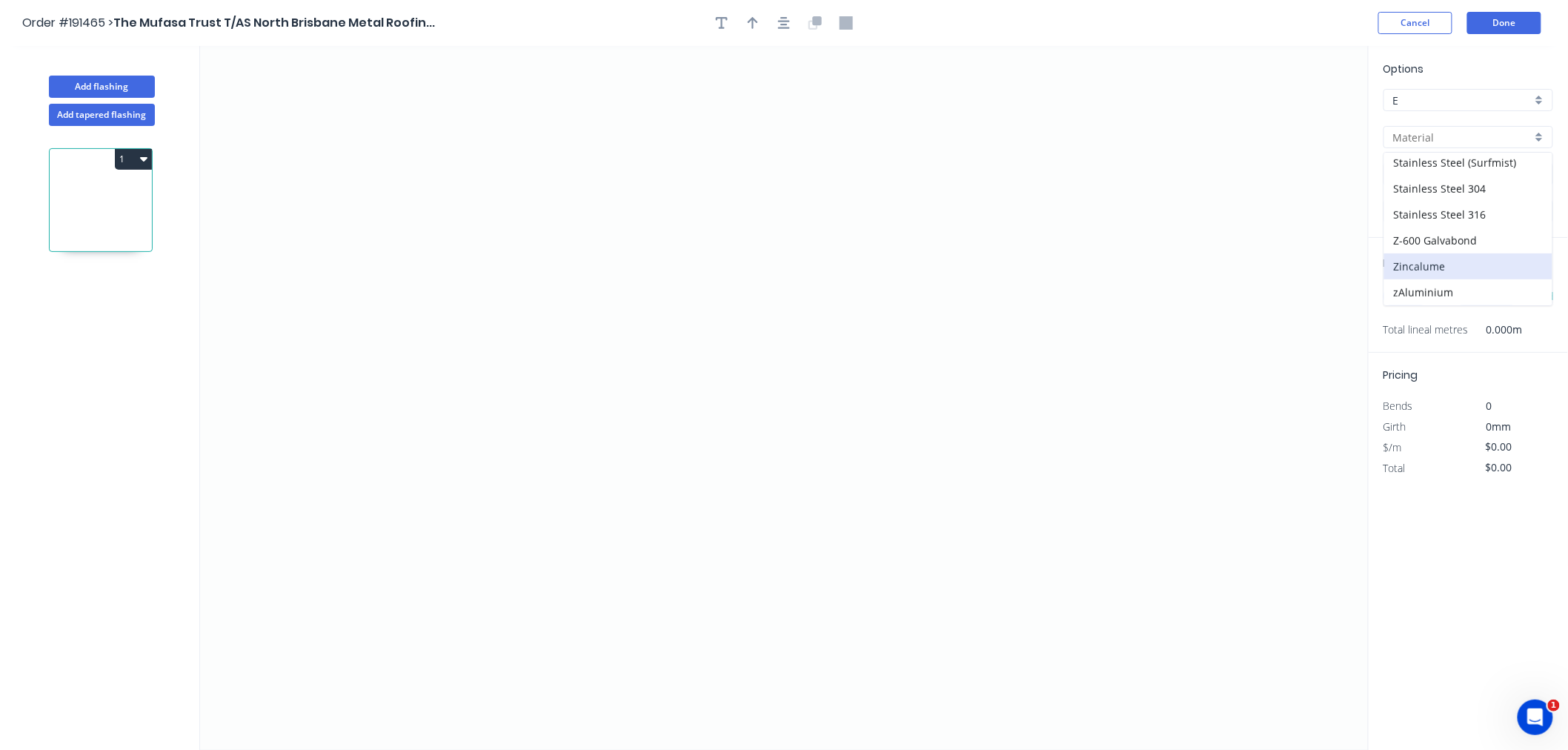
type input "Zincalume"
click at [1426, 213] on input "0.55" at bounding box center [1462, 211] width 138 height 16
click at [1435, 239] on div "0.55" at bounding box center [1468, 240] width 168 height 26
type input "0.55"
click at [1409, 295] on input "text" at bounding box center [1405, 296] width 45 height 19
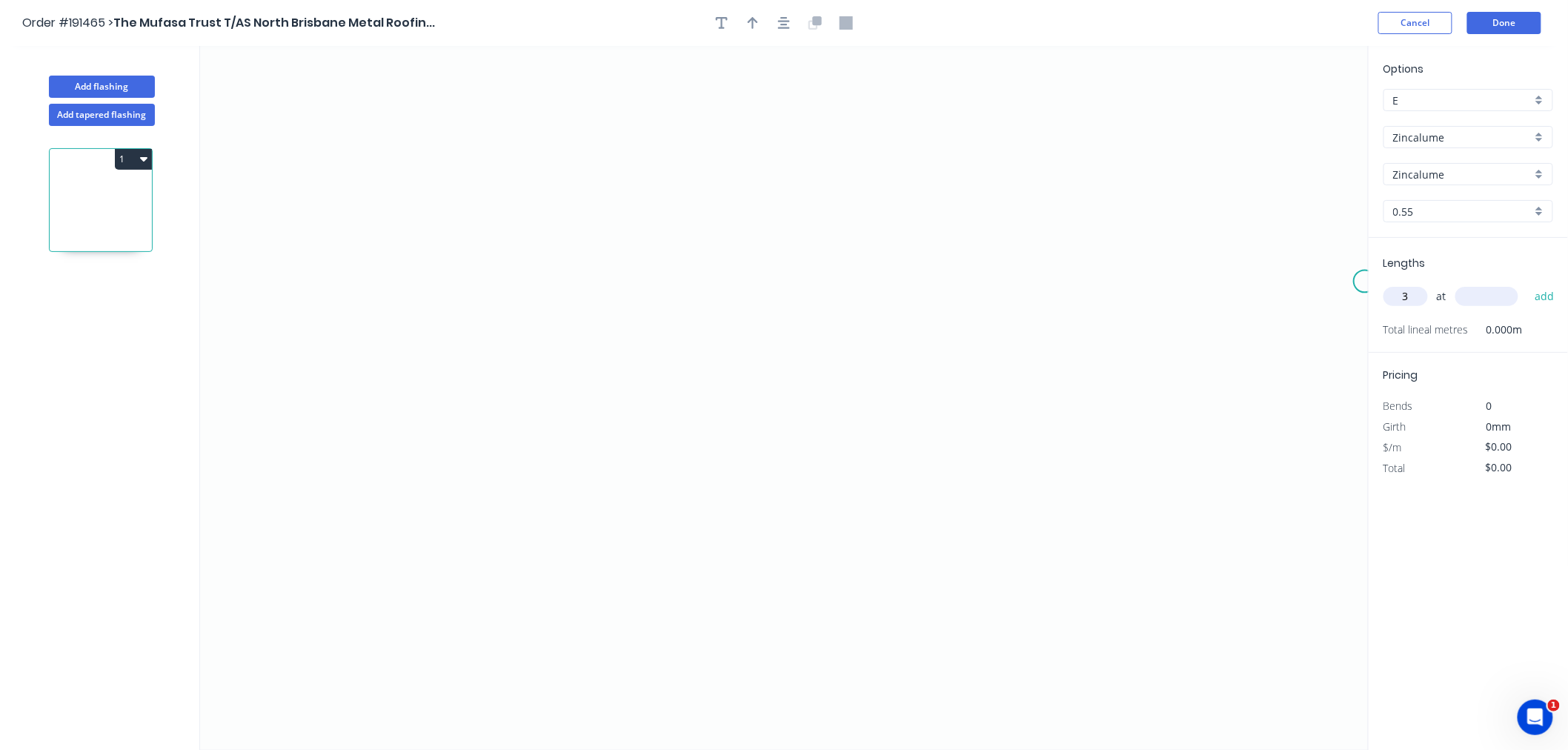
type input "3"
type input "6500"
click at [1527, 284] on button "add" at bounding box center [1545, 296] width 35 height 25
click at [701, 221] on icon "0" at bounding box center [784, 398] width 1168 height 704
click at [659, 132] on icon "0" at bounding box center [784, 398] width 1168 height 704
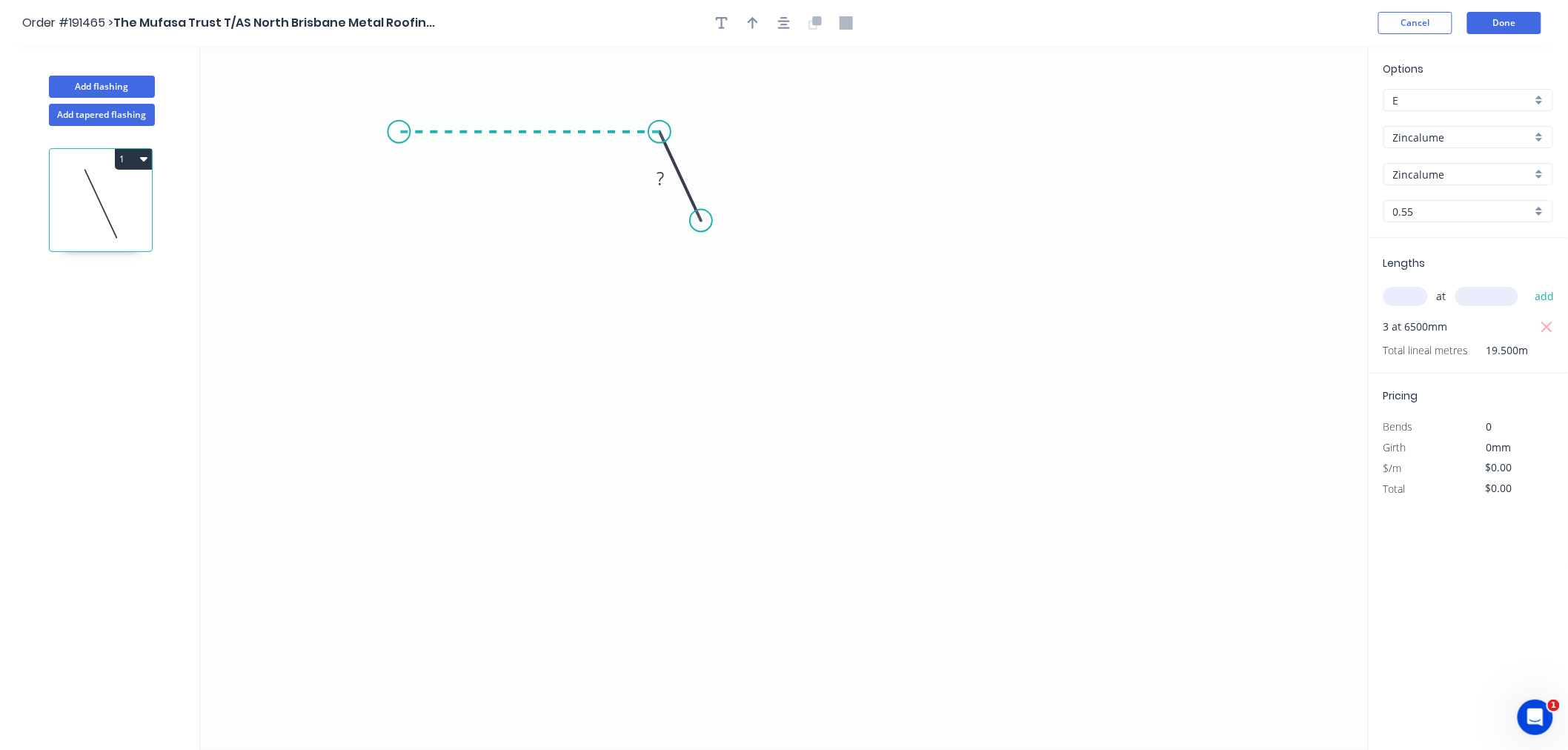
click at [399, 148] on icon "0 ?" at bounding box center [784, 398] width 1168 height 704
click at [403, 356] on icon "0 ? ? ? º" at bounding box center [784, 398] width 1168 height 704
click at [300, 419] on icon "0 ? ? ? ? º" at bounding box center [784, 398] width 1168 height 704
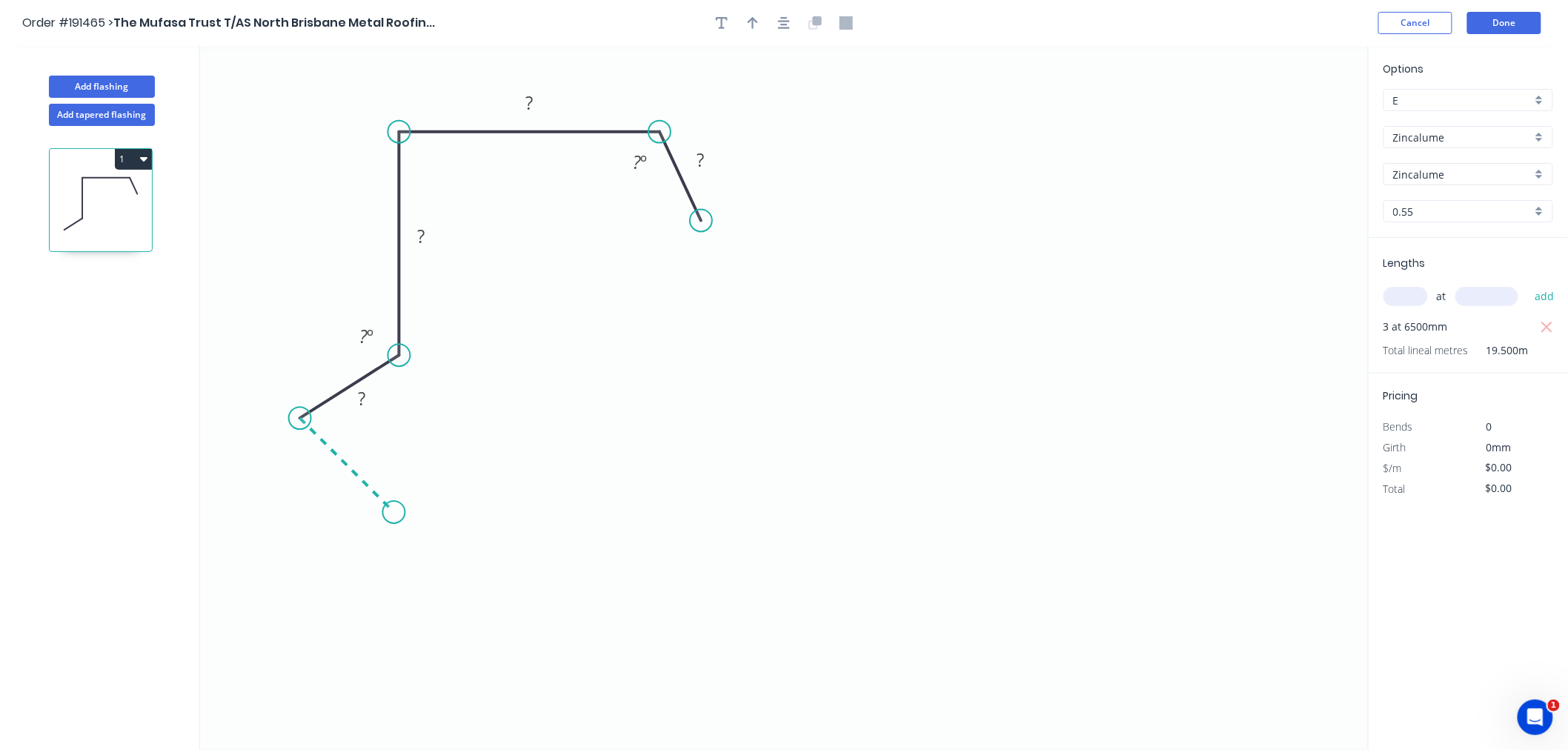
click at [394, 502] on icon "0 ? ? ? ? ? º ? º" at bounding box center [784, 398] width 1168 height 704
click at [774, 27] on button "button" at bounding box center [783, 23] width 22 height 22
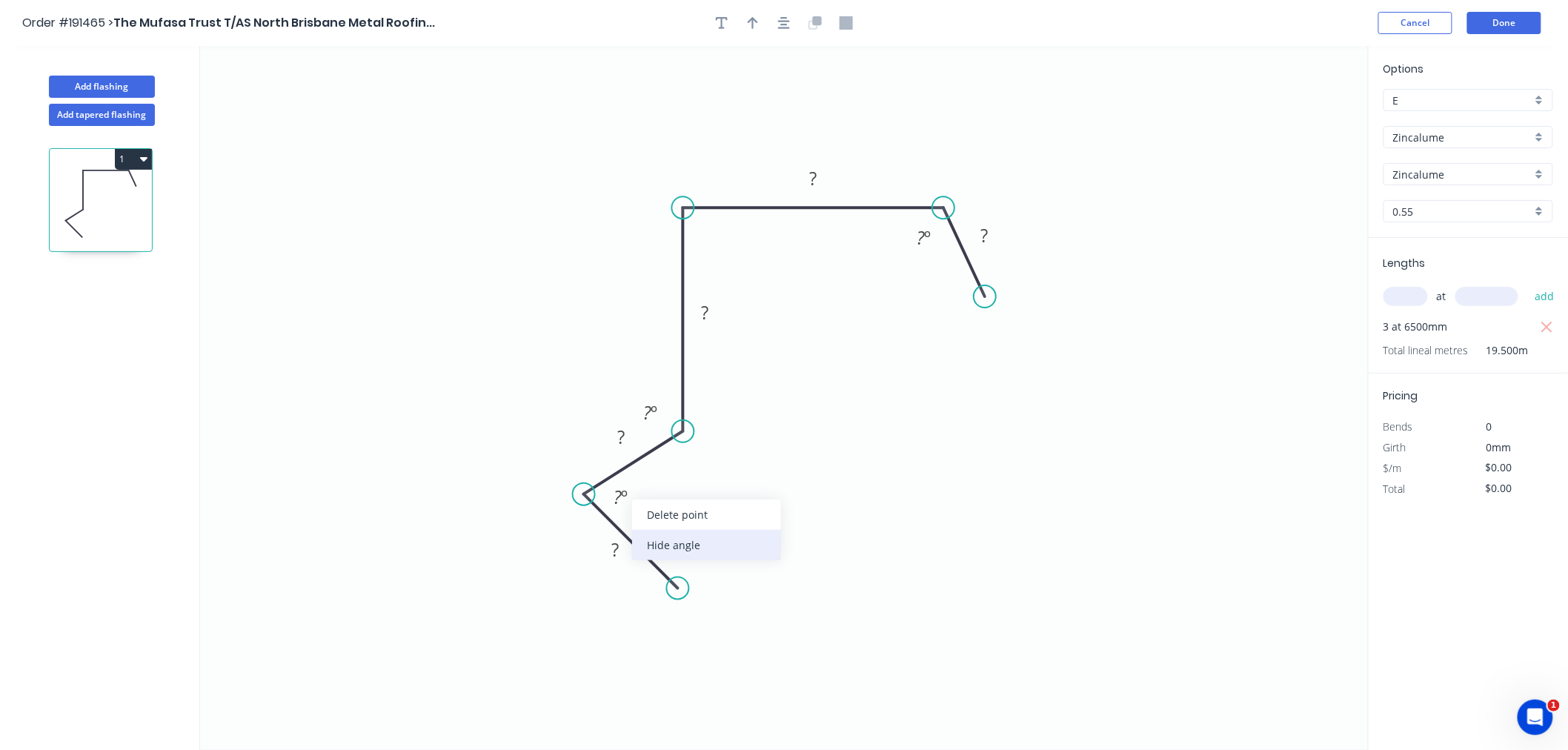
click at [661, 543] on div "Hide angle" at bounding box center [706, 545] width 149 height 30
click at [673, 471] on div "Hide angle" at bounding box center [723, 466] width 149 height 30
drag, startPoint x: 986, startPoint y: 299, endPoint x: 1008, endPoint y: 289, distance: 24.2
click at [1008, 289] on circle at bounding box center [1007, 288] width 22 height 22
click at [782, 17] on icon "button" at bounding box center [784, 23] width 12 height 12
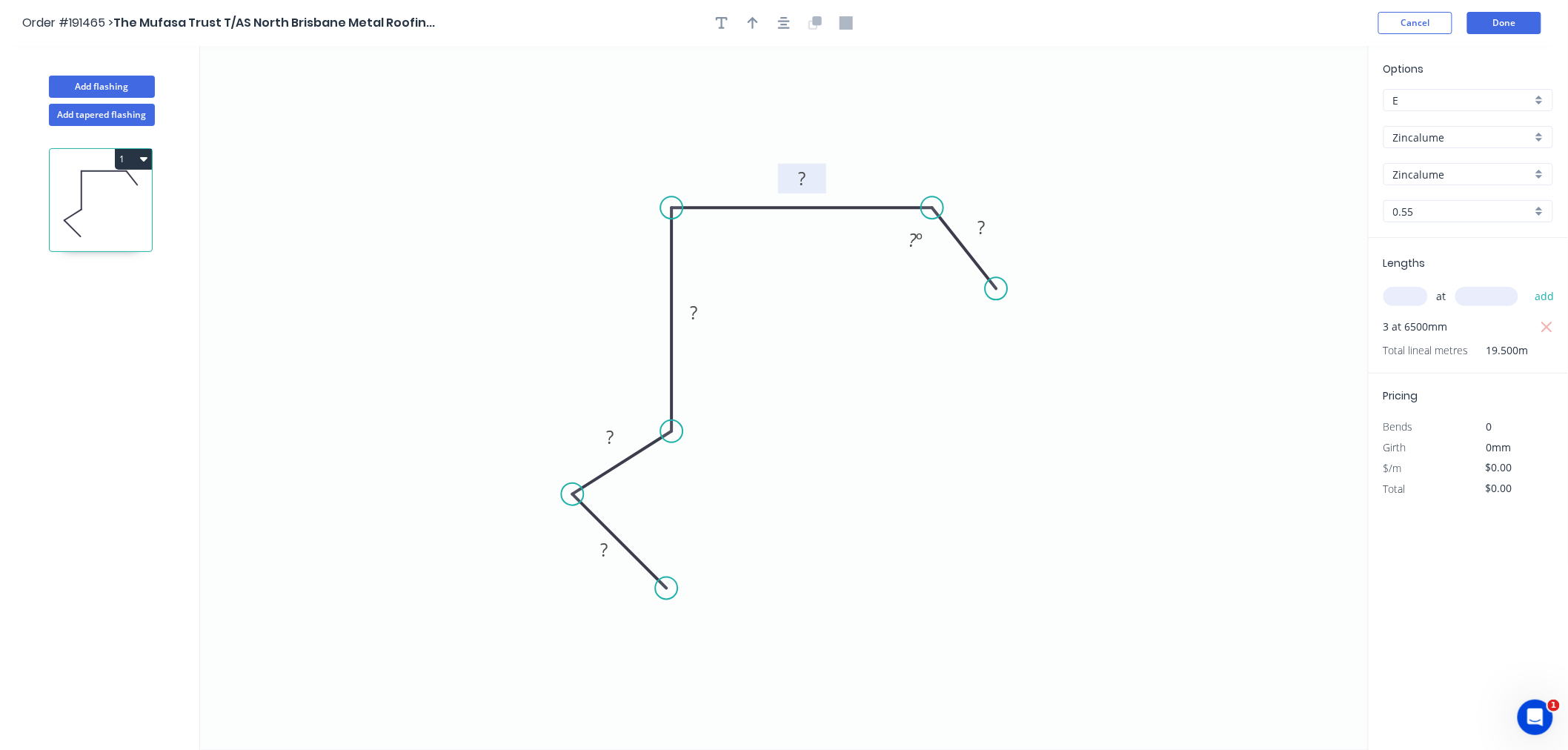
click at [801, 194] on rect at bounding box center [802, 178] width 48 height 30
click at [808, 171] on rect at bounding box center [801, 179] width 30 height 20
drag, startPoint x: 671, startPoint y: 428, endPoint x: 692, endPoint y: 428, distance: 21.0
click at [692, 428] on circle at bounding box center [692, 426] width 22 height 22
click at [579, 502] on circle at bounding box center [578, 500] width 22 height 22
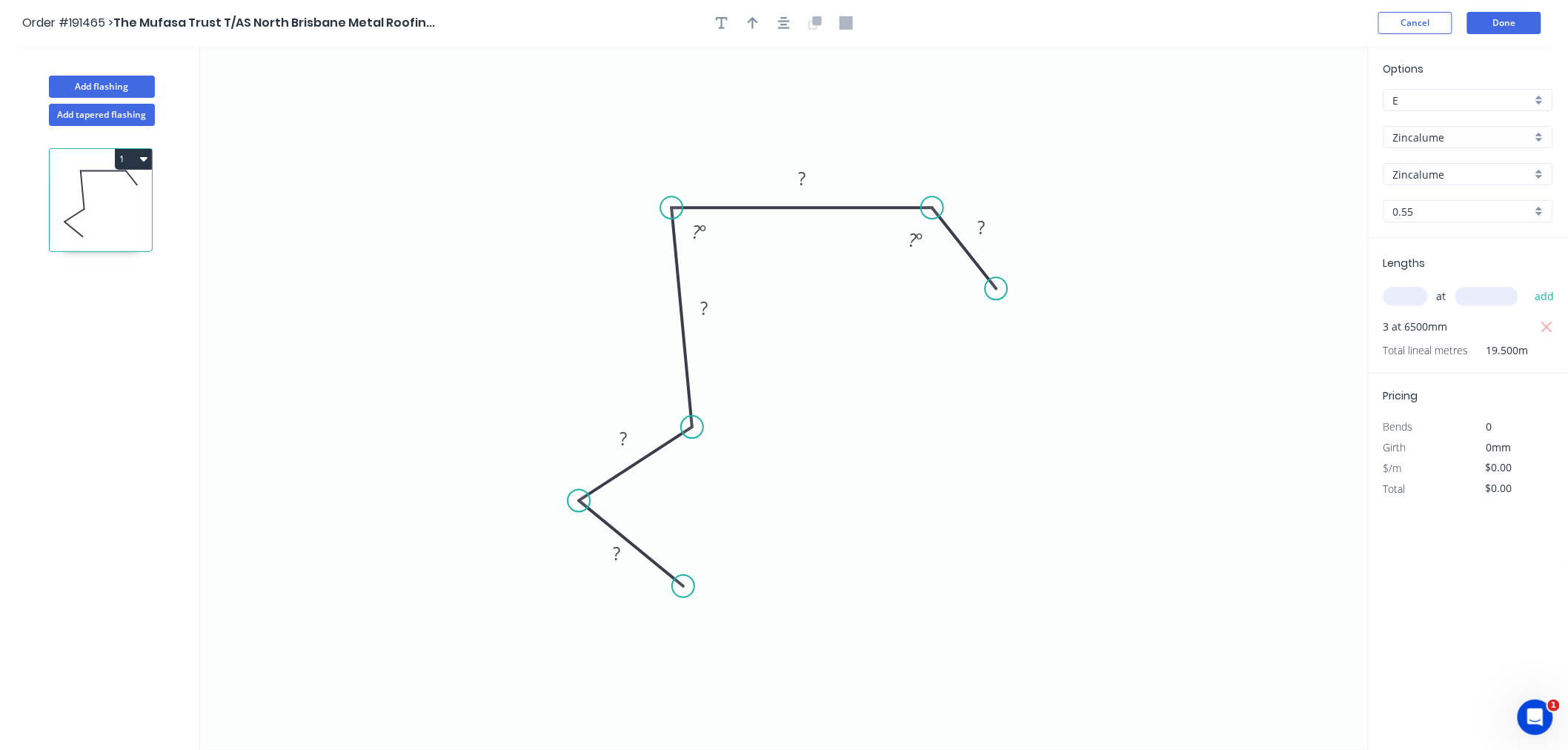
click at [683, 587] on circle at bounding box center [683, 586] width 22 height 22
drag, startPoint x: 584, startPoint y: 499, endPoint x: 568, endPoint y: 495, distance: 16.5
click at [568, 495] on circle at bounding box center [568, 493] width 22 height 22
click at [809, 173] on rect at bounding box center [801, 179] width 30 height 20
type input "$13.83"
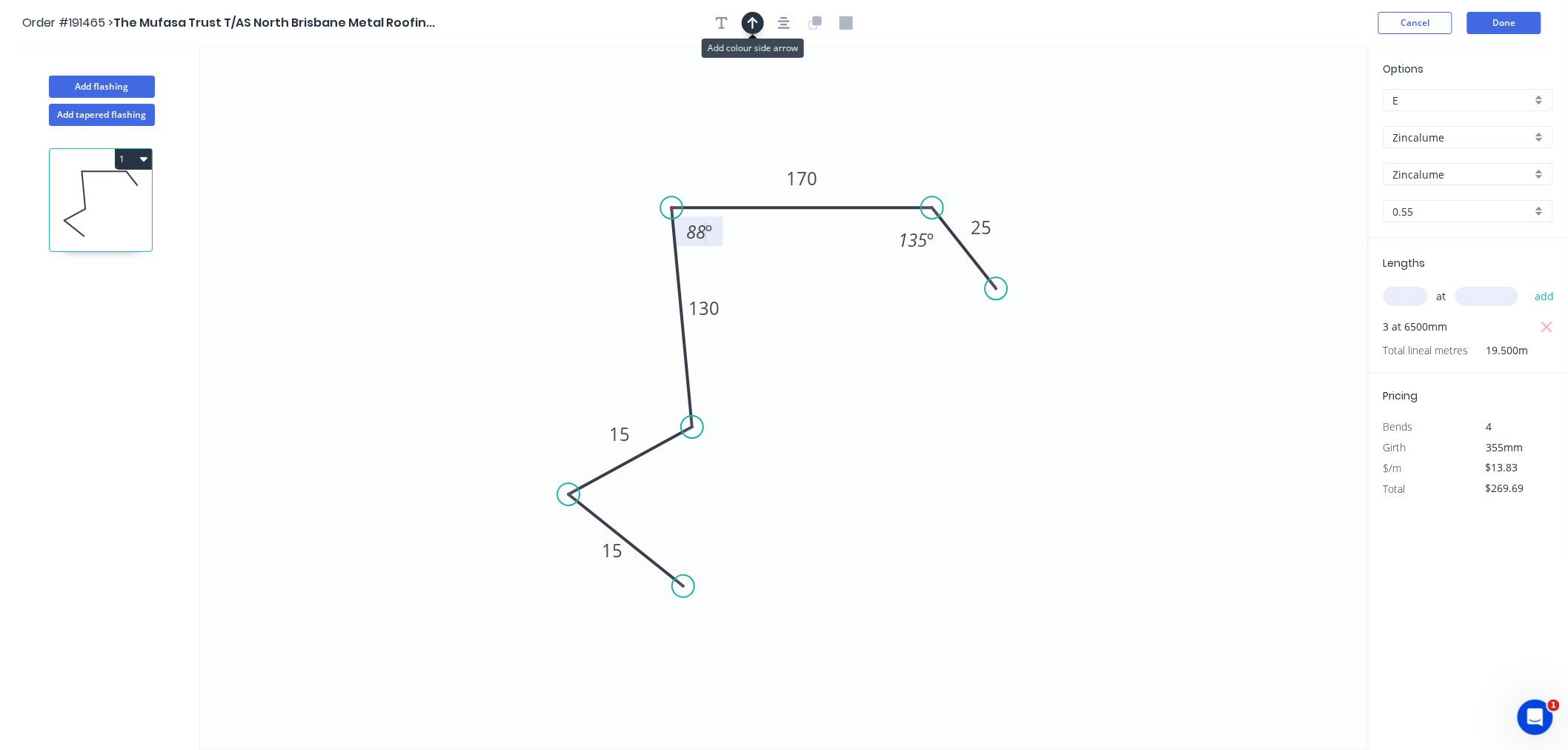
click at [746, 23] on button "button" at bounding box center [752, 23] width 22 height 22
drag, startPoint x: 1293, startPoint y: 114, endPoint x: 891, endPoint y: 154, distance: 404.0
click at [891, 154] on icon at bounding box center [891, 135] width 14 height 48
click at [891, 154] on icon at bounding box center [891, 136] width 14 height 48
click at [146, 157] on icon "button" at bounding box center [144, 159] width 8 height 12
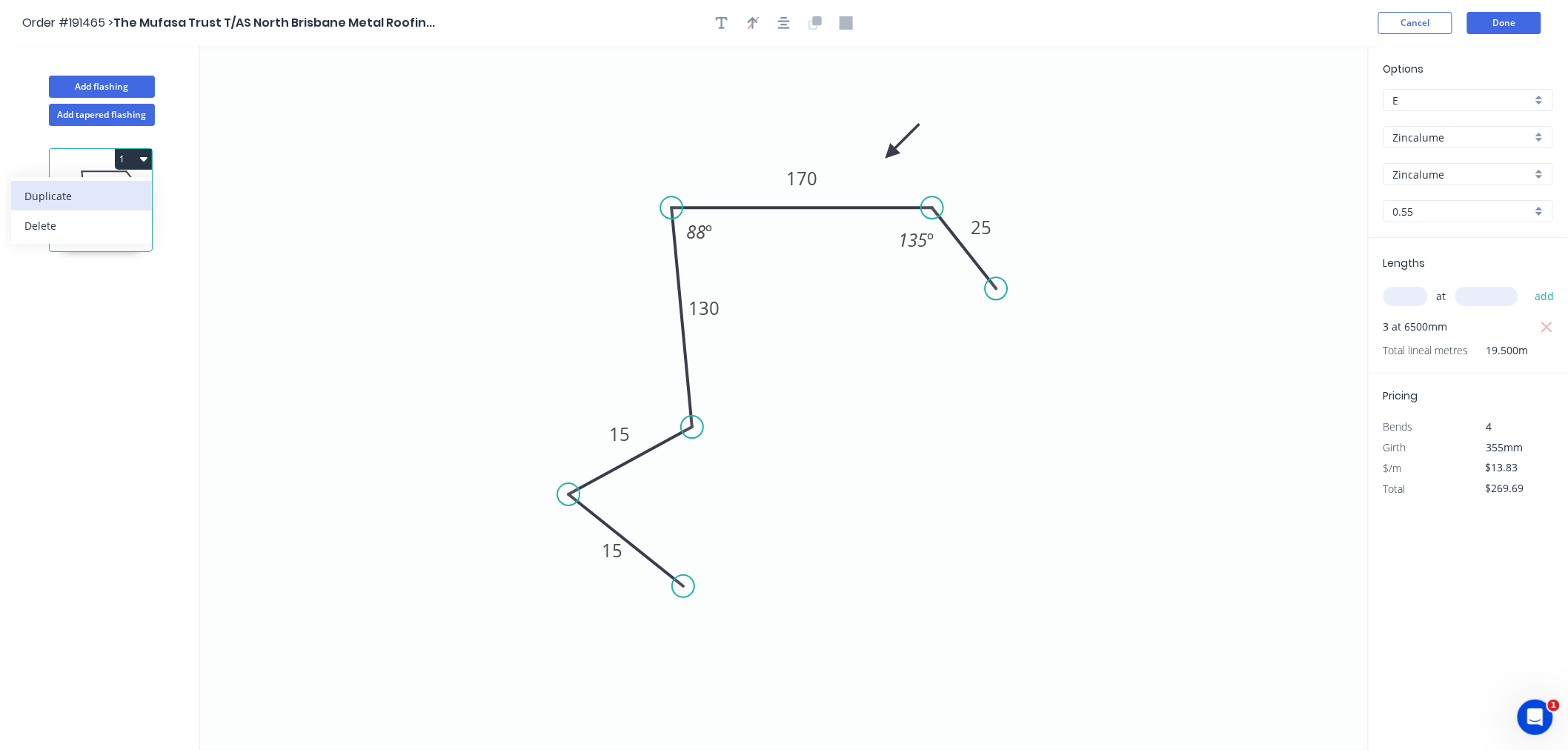
click at [125, 195] on div "Duplicate" at bounding box center [81, 196] width 114 height 21
type input "$0.00"
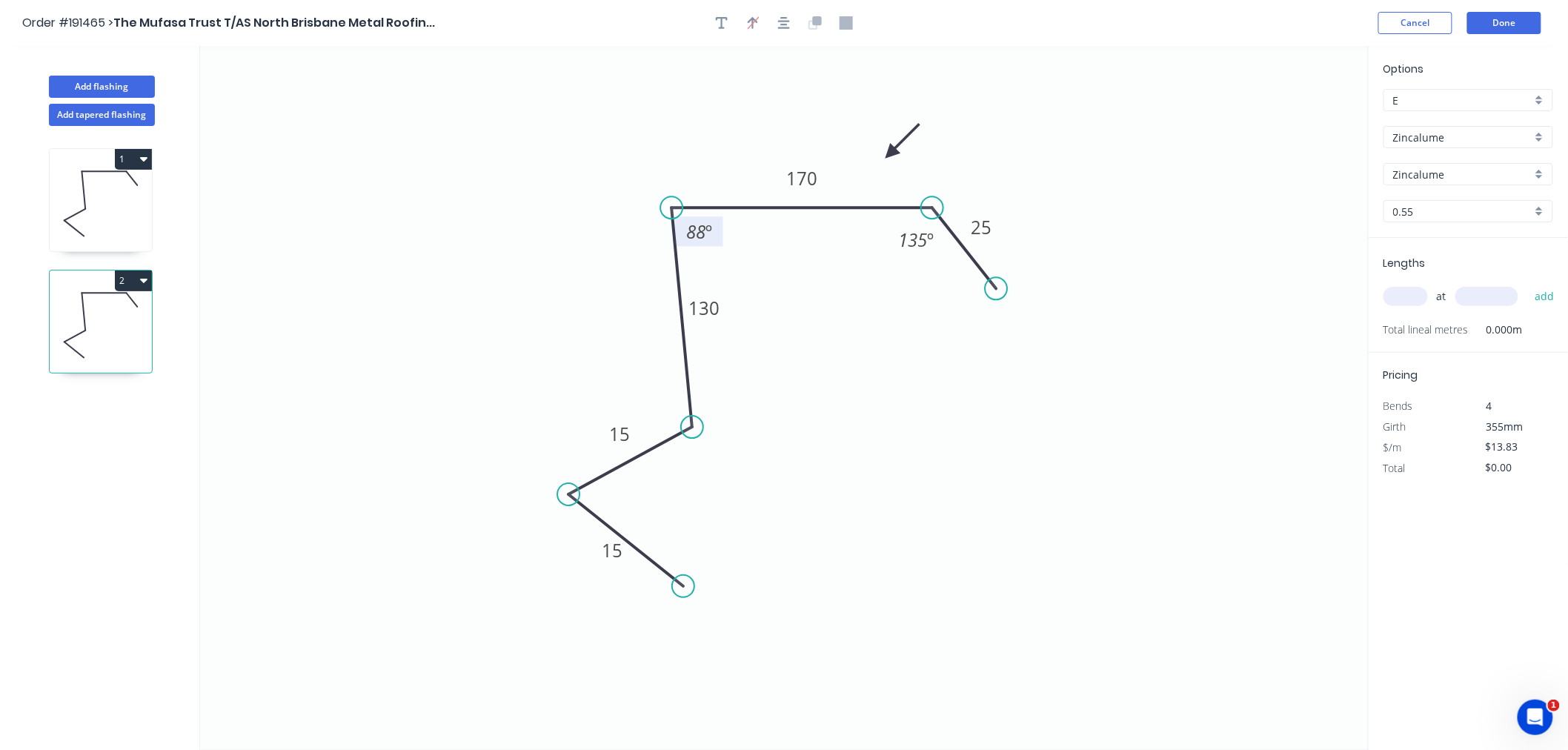
click at [702, 232] on tspan "88" at bounding box center [695, 232] width 19 height 24
click at [811, 90] on icon "0 15 15 130 120 25 135 º 88 º" at bounding box center [784, 398] width 1168 height 704
drag, startPoint x: 1218, startPoint y: 328, endPoint x: 1279, endPoint y: 313, distance: 62.8
click at [1220, 328] on icon "0 15 15 130 120 25 135 º 88 º" at bounding box center [784, 398] width 1168 height 704
click at [1398, 300] on input "text" at bounding box center [1405, 296] width 45 height 19
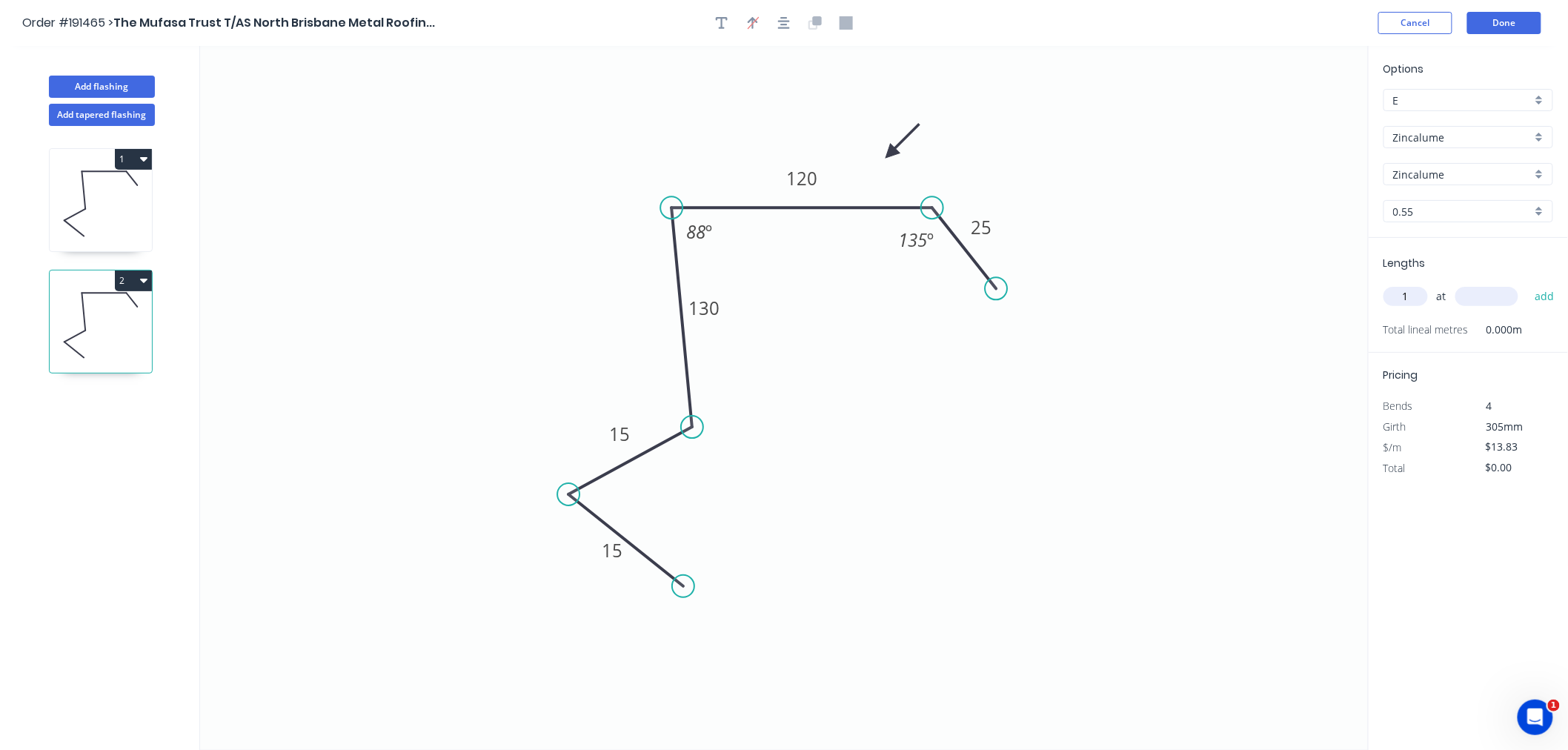
type input "1"
type input "7300"
click at [1527, 284] on button "add" at bounding box center [1545, 296] width 35 height 25
type input "$100.96"
click at [1498, 26] on button "Done" at bounding box center [1504, 23] width 74 height 22
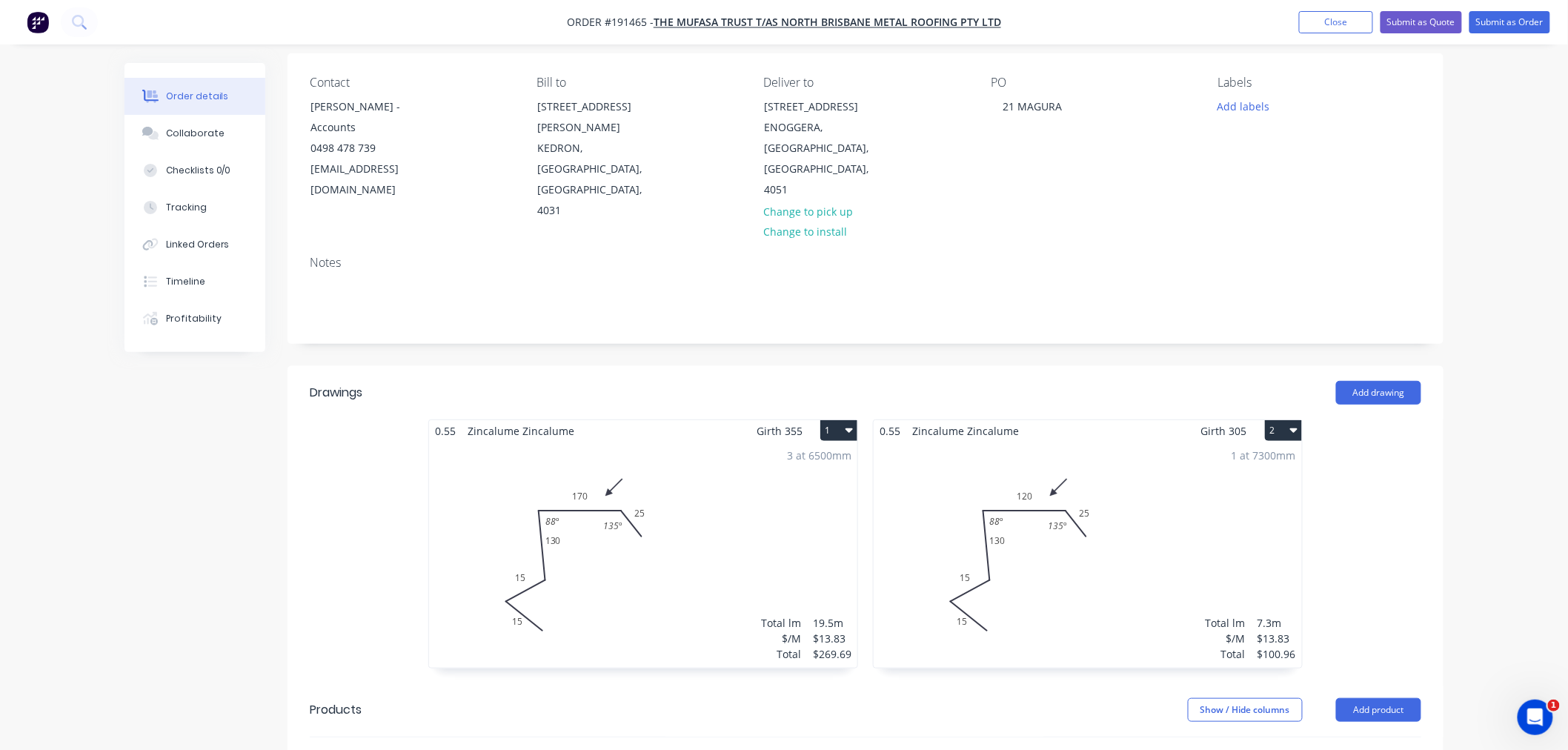
scroll to position [329, 0]
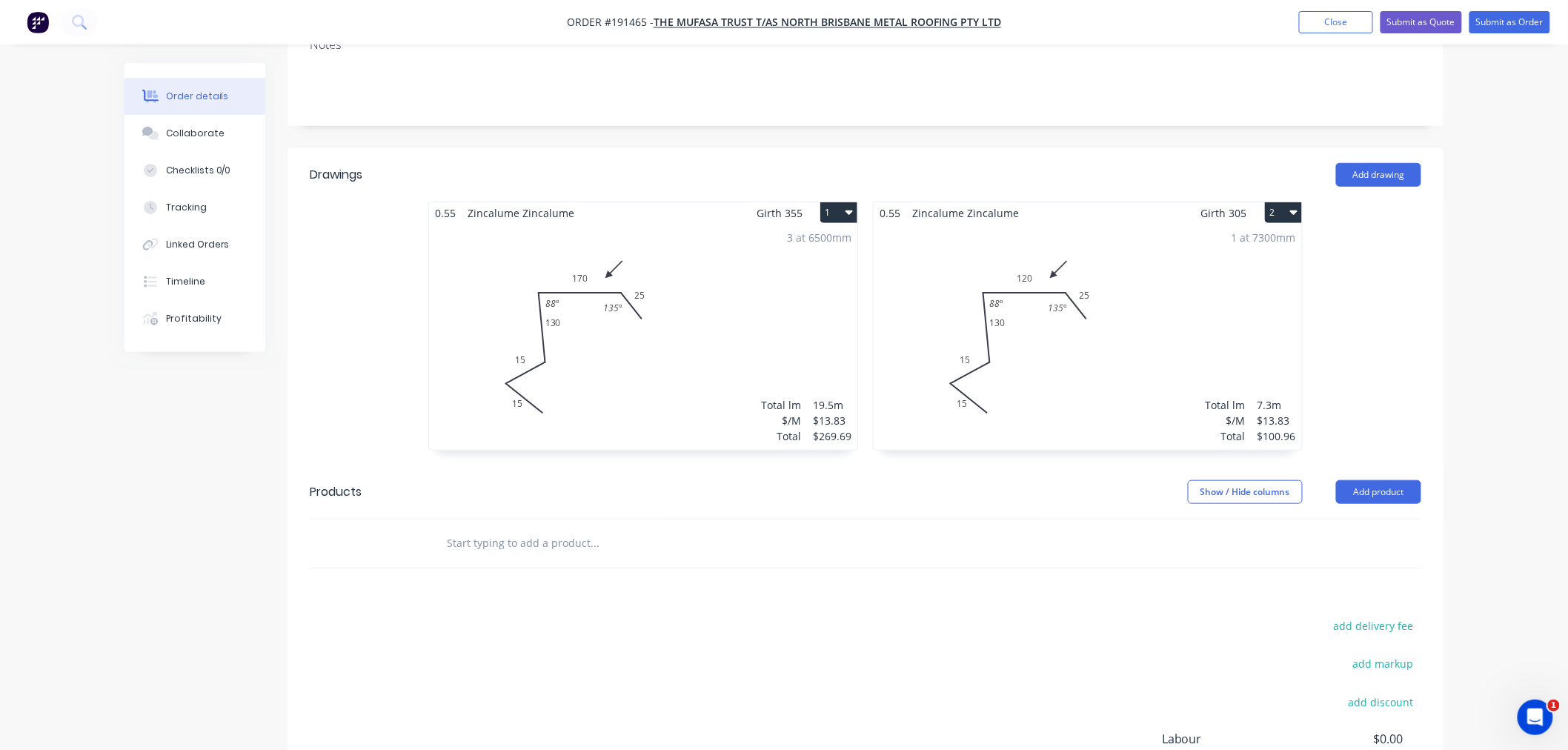
click at [751, 304] on div "3 at 6500mm Total lm $/M Total 19.5m $13.83 $269.69" at bounding box center [643, 337] width 428 height 226
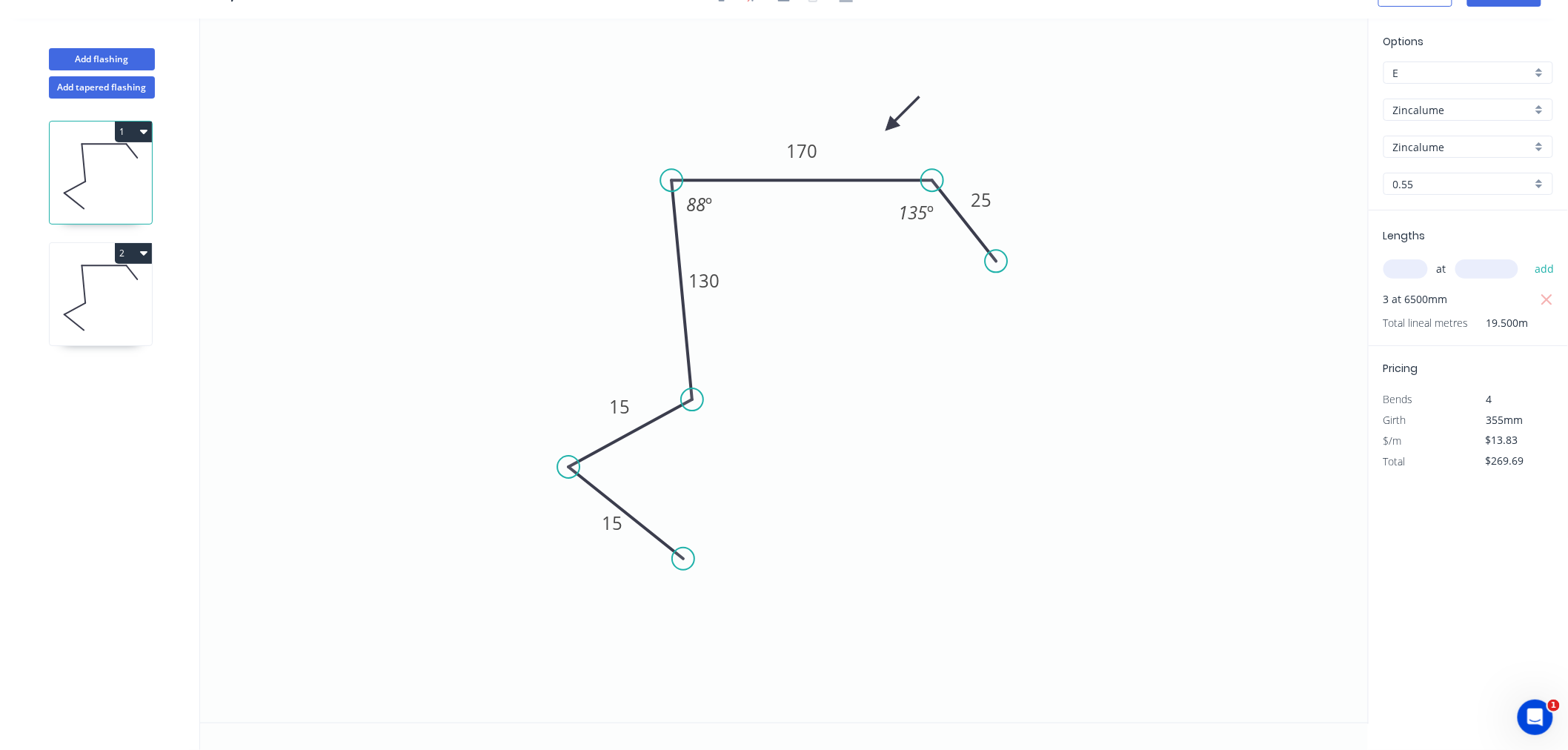
scroll to position [27, 0]
click at [104, 284] on icon at bounding box center [101, 297] width 102 height 95
click at [116, 180] on icon at bounding box center [101, 176] width 102 height 95
click at [692, 399] on circle at bounding box center [691, 398] width 22 height 22
click at [124, 317] on icon at bounding box center [101, 297] width 102 height 95
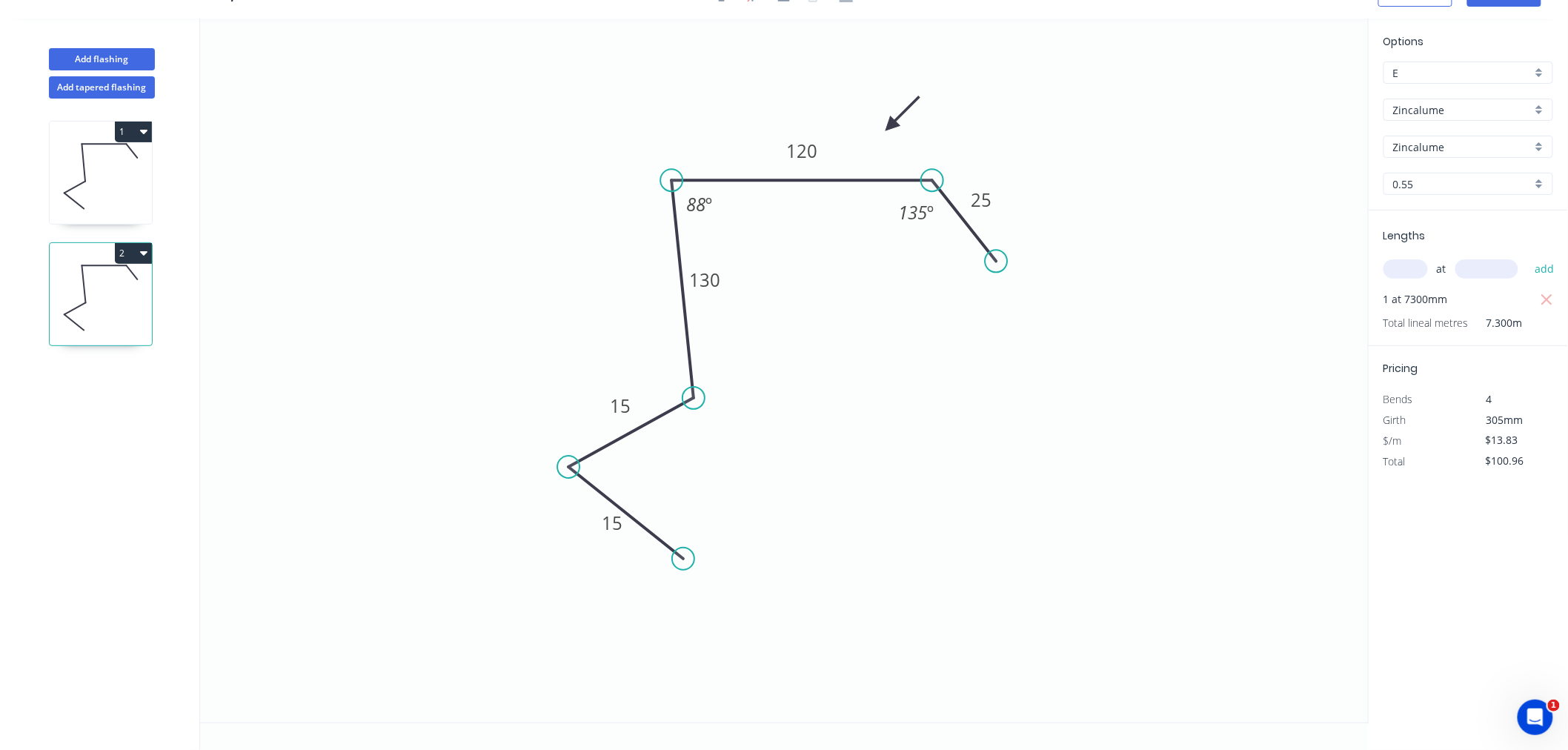
click at [694, 398] on circle at bounding box center [693, 397] width 22 height 22
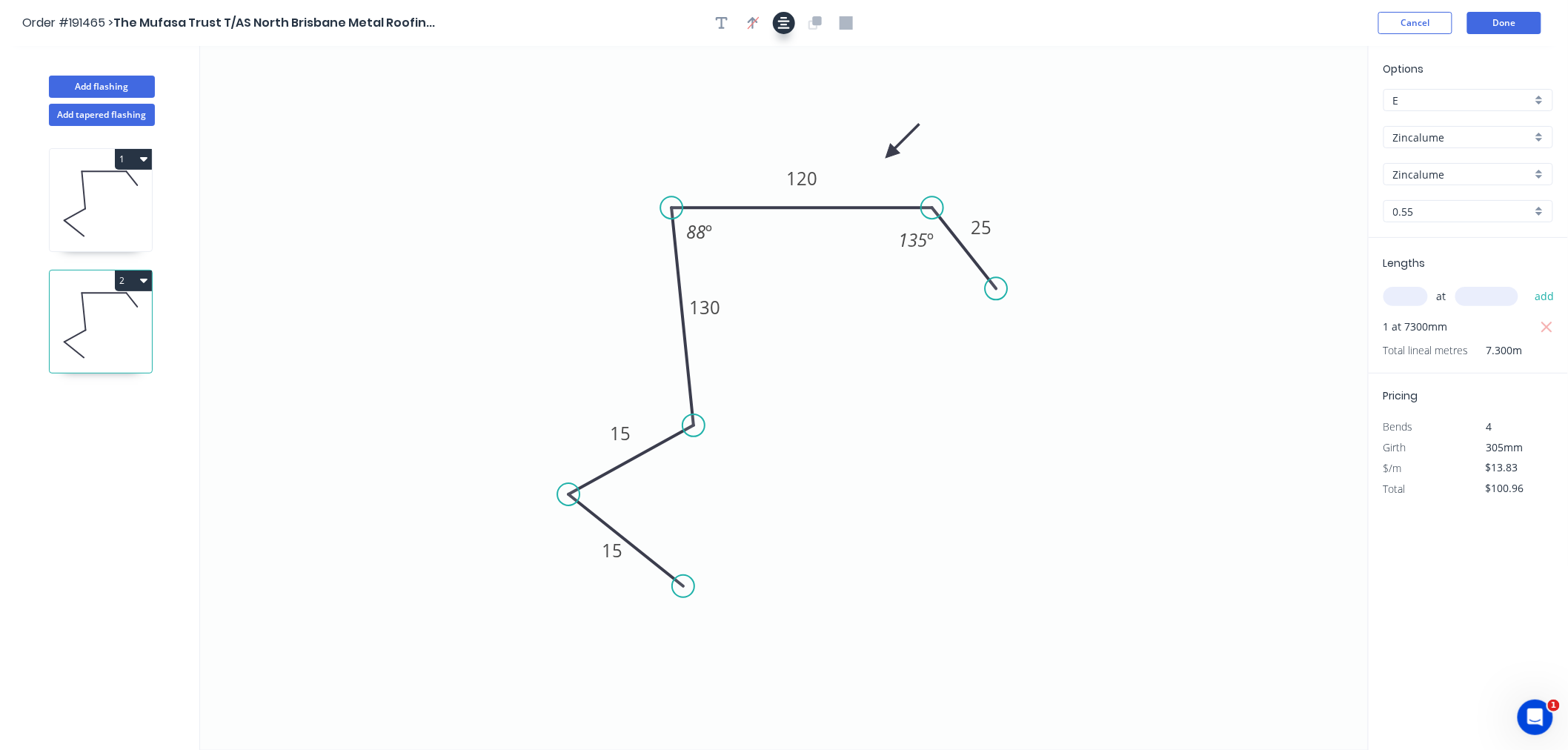
drag, startPoint x: 792, startPoint y: 23, endPoint x: 782, endPoint y: 26, distance: 10.4
click at [792, 22] on button "button" at bounding box center [783, 23] width 22 height 22
click at [143, 283] on icon "button" at bounding box center [144, 281] width 8 height 5
click at [108, 316] on div "Duplicate" at bounding box center [81, 317] width 114 height 21
type input "$0.00"
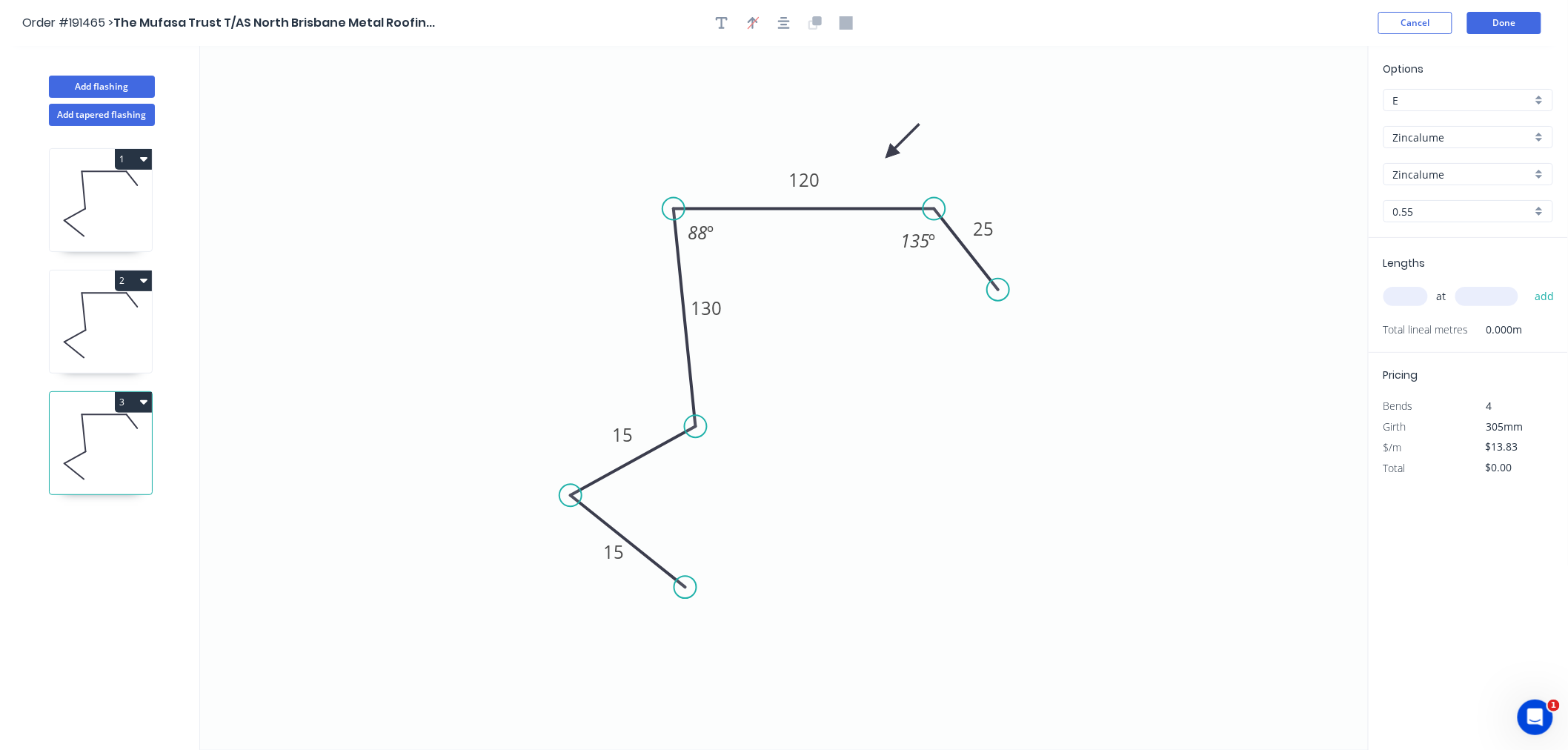
click at [115, 453] on icon at bounding box center [101, 447] width 102 height 95
click at [810, 182] on tspan "120" at bounding box center [804, 179] width 31 height 24
click at [1405, 305] on input "text" at bounding box center [1405, 296] width 45 height 19
click at [798, 185] on tspan "120" at bounding box center [804, 179] width 31 height 24
click at [704, 238] on tspan "88" at bounding box center [698, 232] width 19 height 24
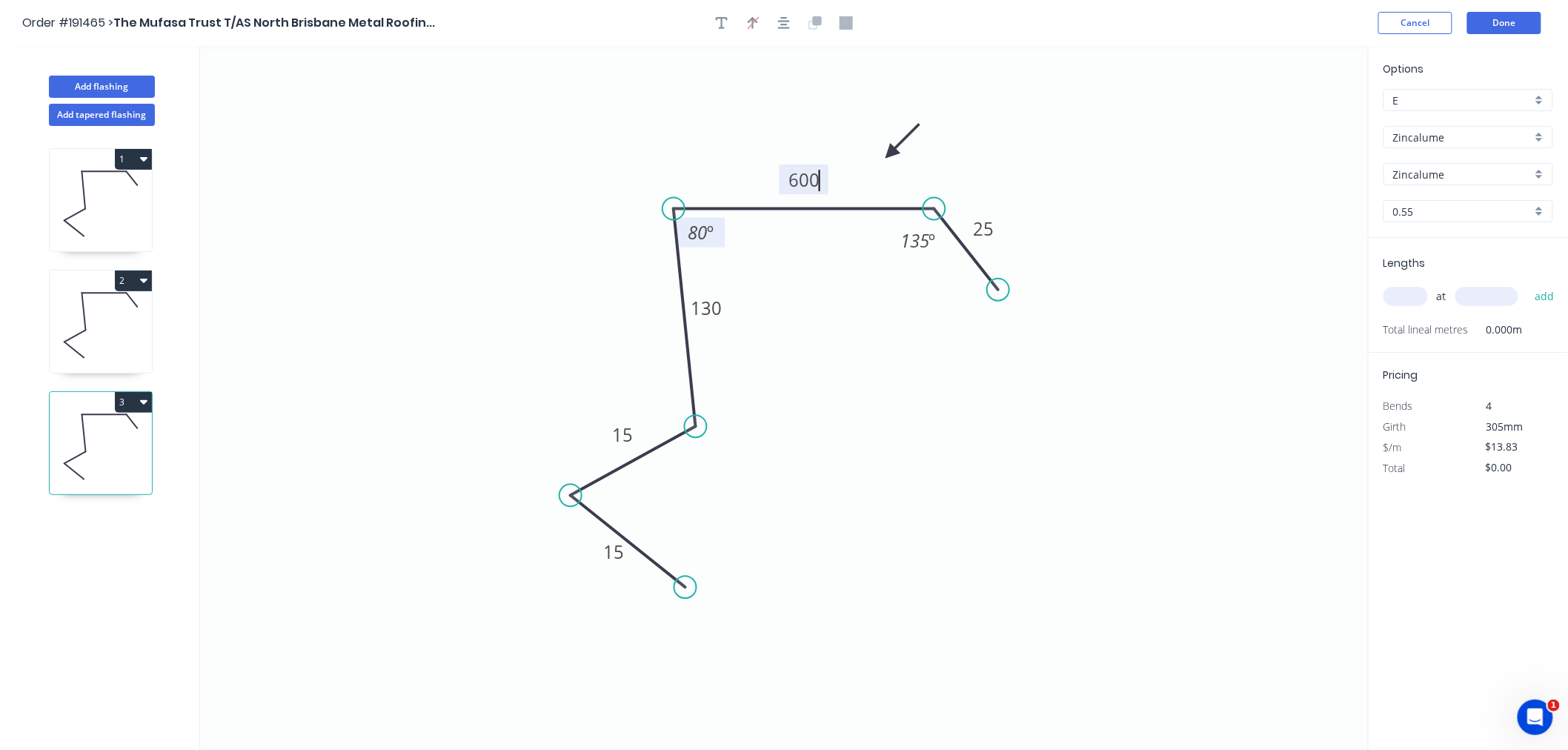
click at [1028, 403] on icon "0 15 15 130 600 25 135 º 80 º" at bounding box center [784, 398] width 1168 height 704
type input "$21.45"
click at [1413, 290] on input "text" at bounding box center [1405, 296] width 45 height 19
type input "1"
type input "3000"
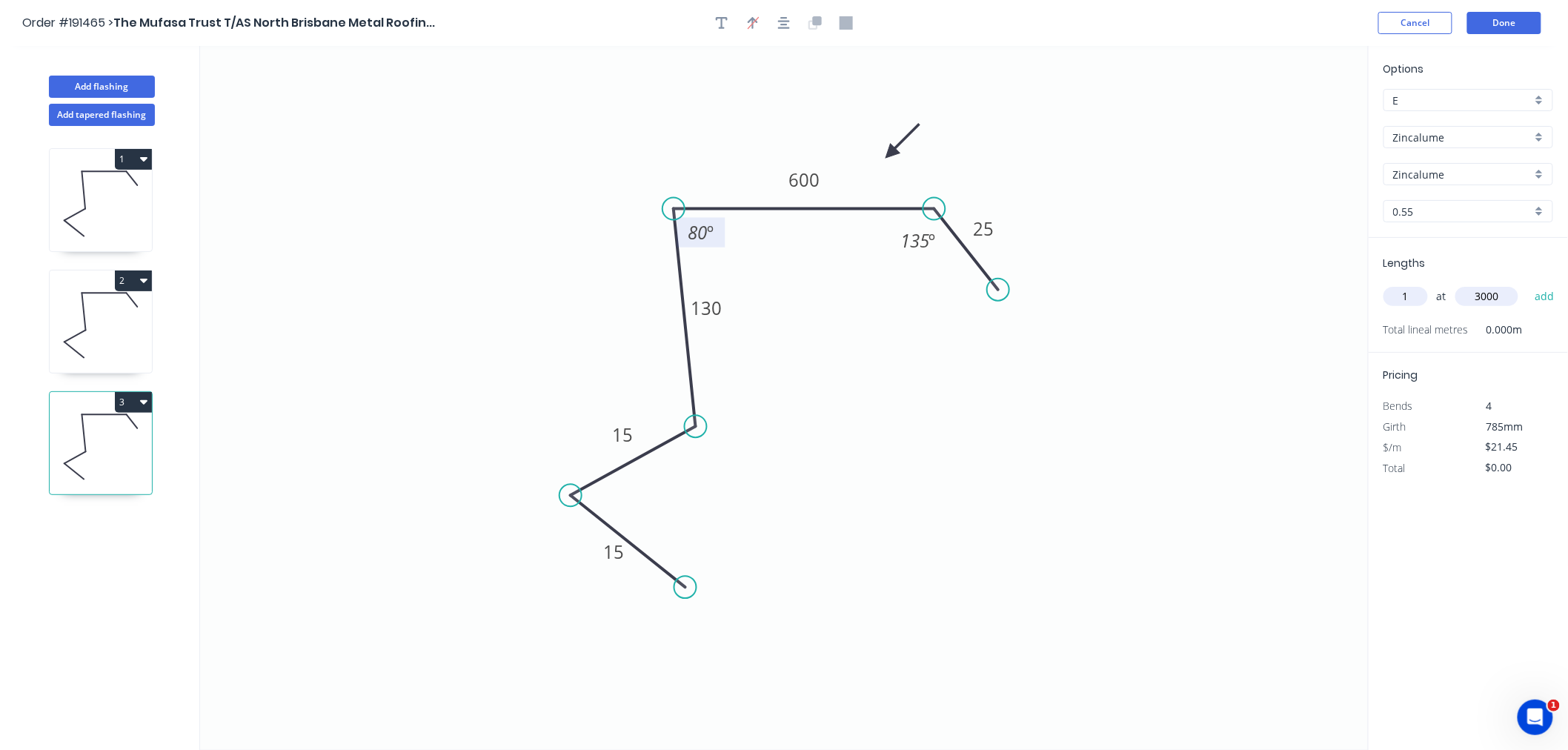
click at [1527, 284] on button "add" at bounding box center [1545, 296] width 35 height 25
type input "$64.35"
click at [1516, 28] on button "Done" at bounding box center [1504, 23] width 74 height 22
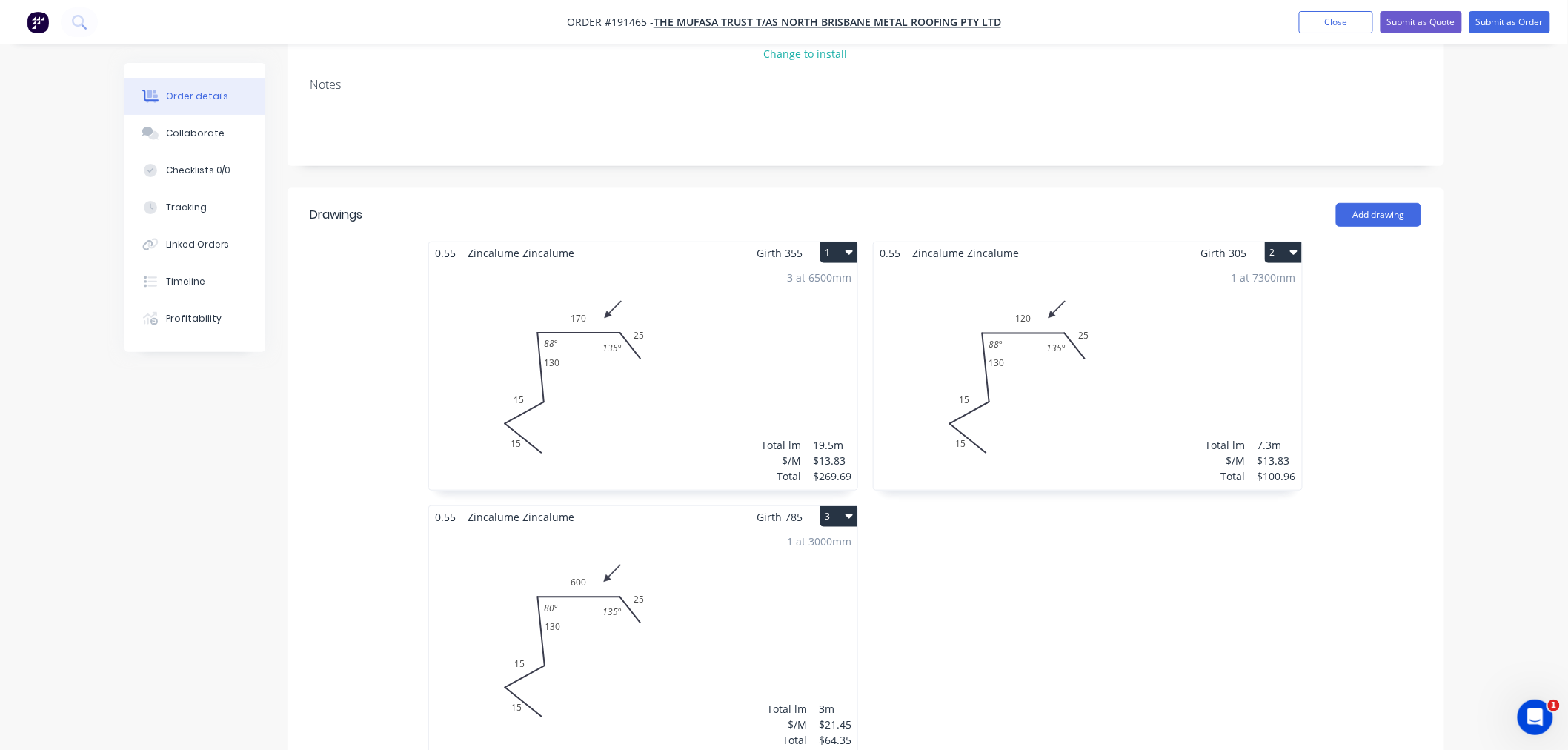
scroll to position [329, 0]
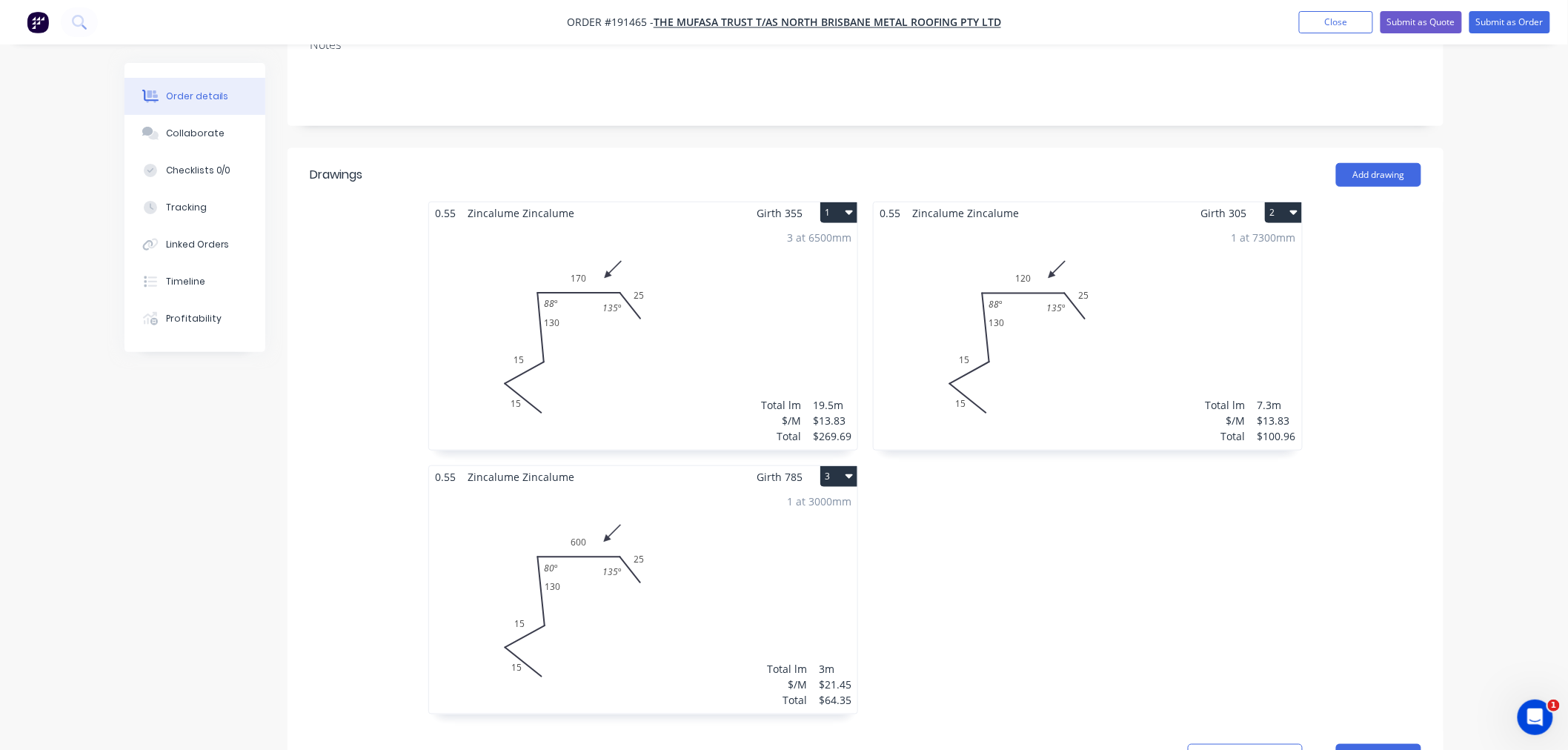
click at [775, 524] on div "1 at 3000mm Total lm $/M Total 3m $21.45 $64.35" at bounding box center [643, 600] width 428 height 226
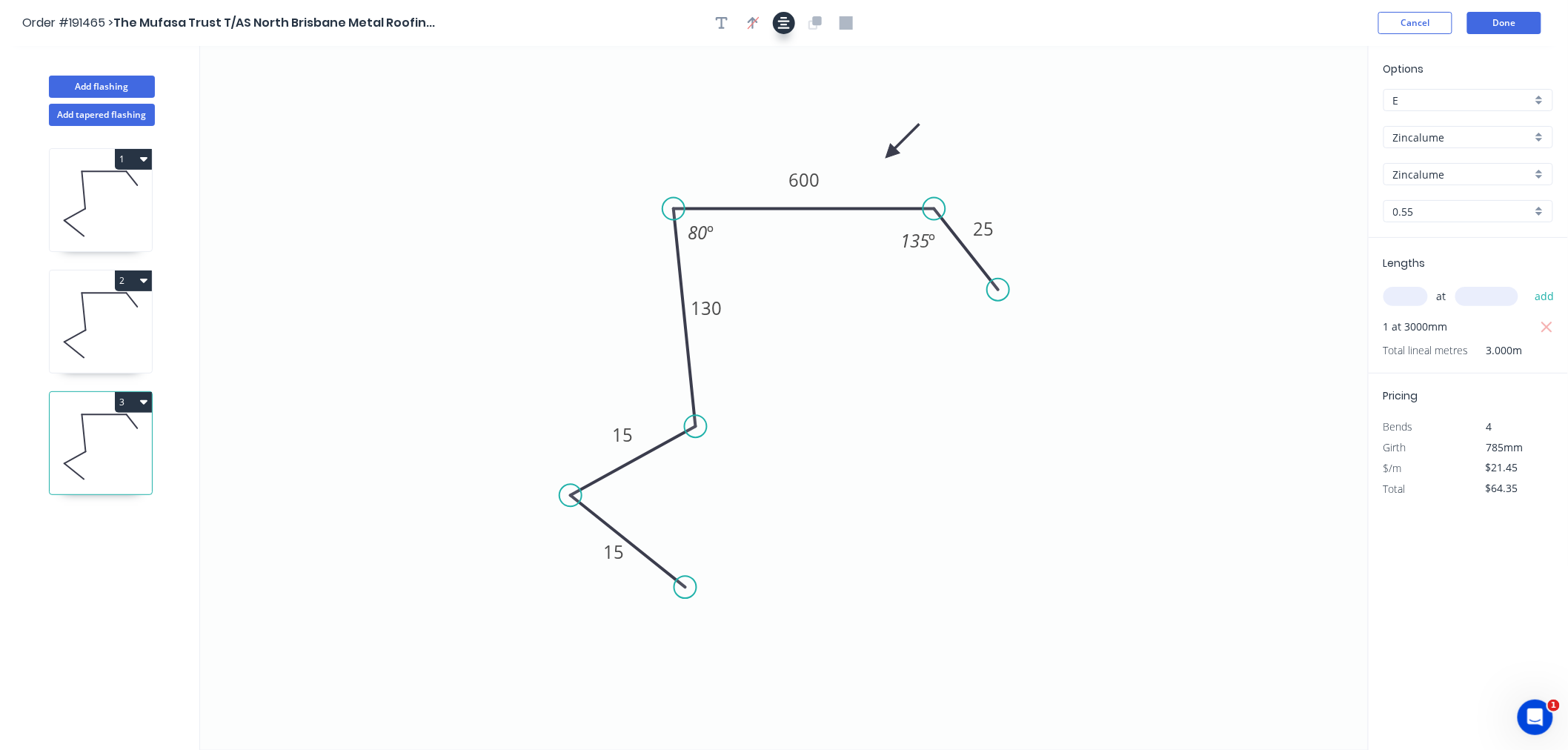
click at [780, 20] on icon "button" at bounding box center [784, 23] width 12 height 12
drag, startPoint x: 934, startPoint y: 207, endPoint x: 966, endPoint y: 216, distance: 33.2
click at [966, 216] on circle at bounding box center [966, 208] width 22 height 22
drag, startPoint x: 999, startPoint y: 290, endPoint x: 1025, endPoint y: 287, distance: 26.2
click at [1025, 287] on circle at bounding box center [1025, 285] width 22 height 22
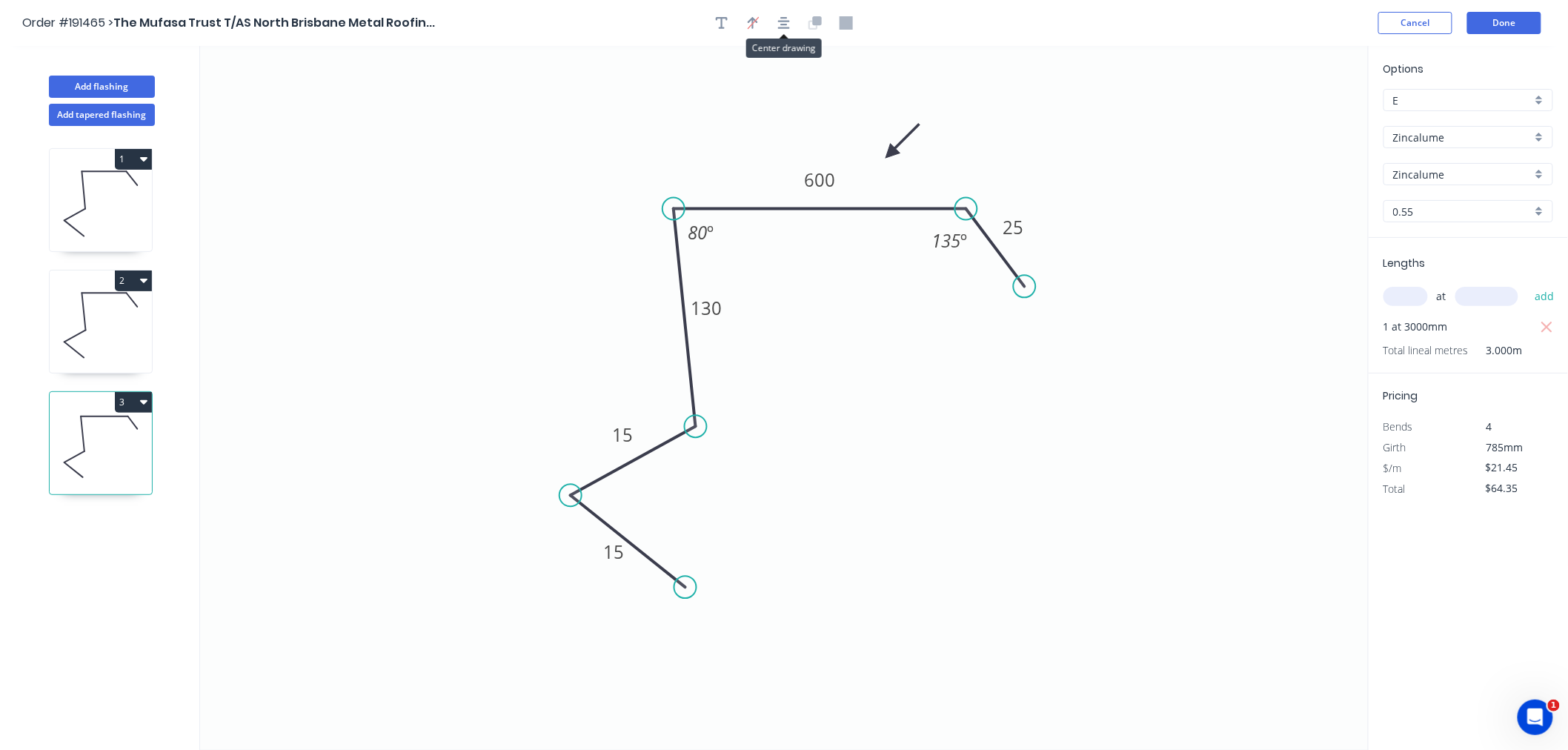
click at [790, 25] on button "button" at bounding box center [783, 23] width 22 height 22
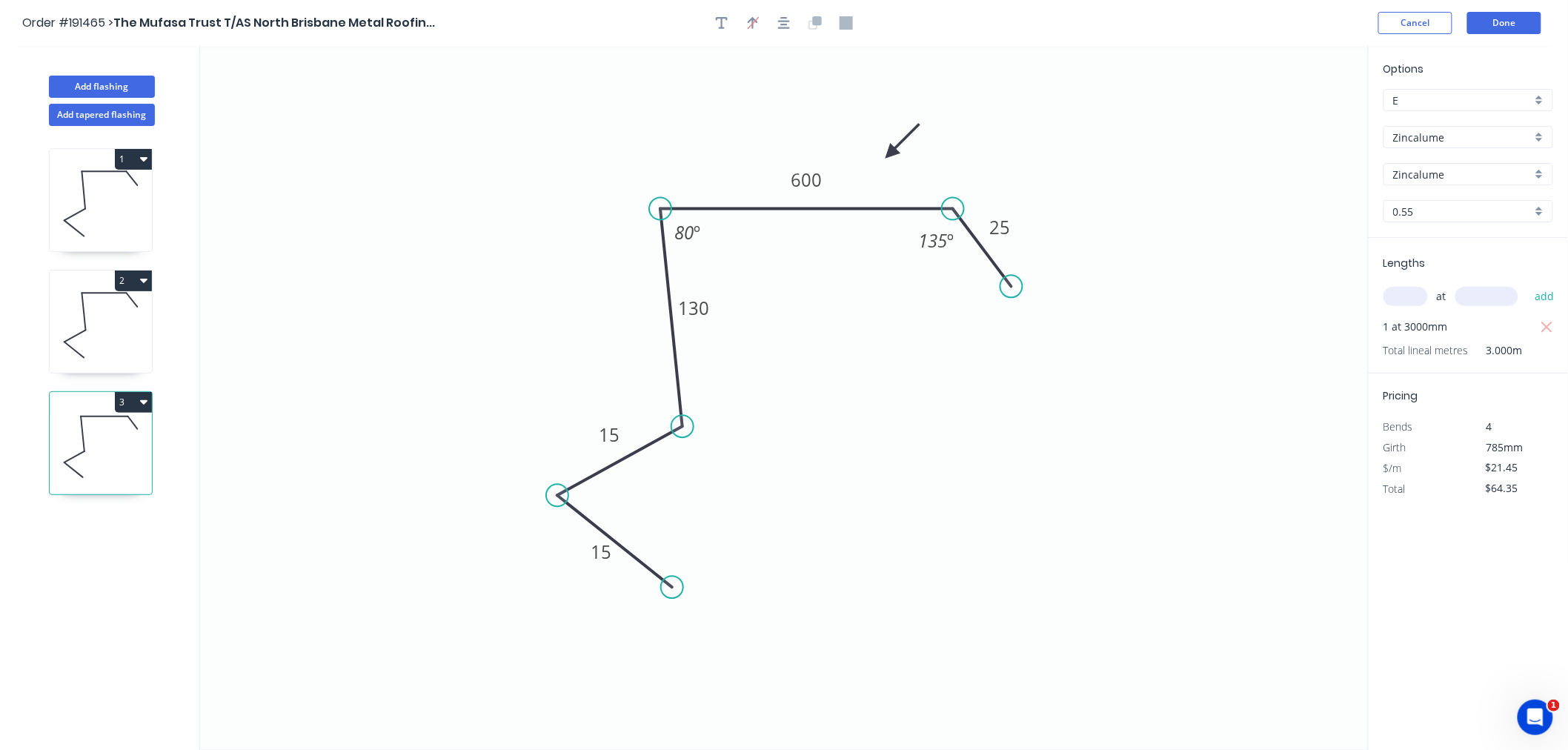
drag, startPoint x: 889, startPoint y: 145, endPoint x: 909, endPoint y: 160, distance: 25.0
click at [909, 160] on icon "0 15 15 130 600 25 135 º 80 º" at bounding box center [784, 398] width 1168 height 704
click at [95, 346] on icon at bounding box center [101, 325] width 102 height 95
type input "$13.83"
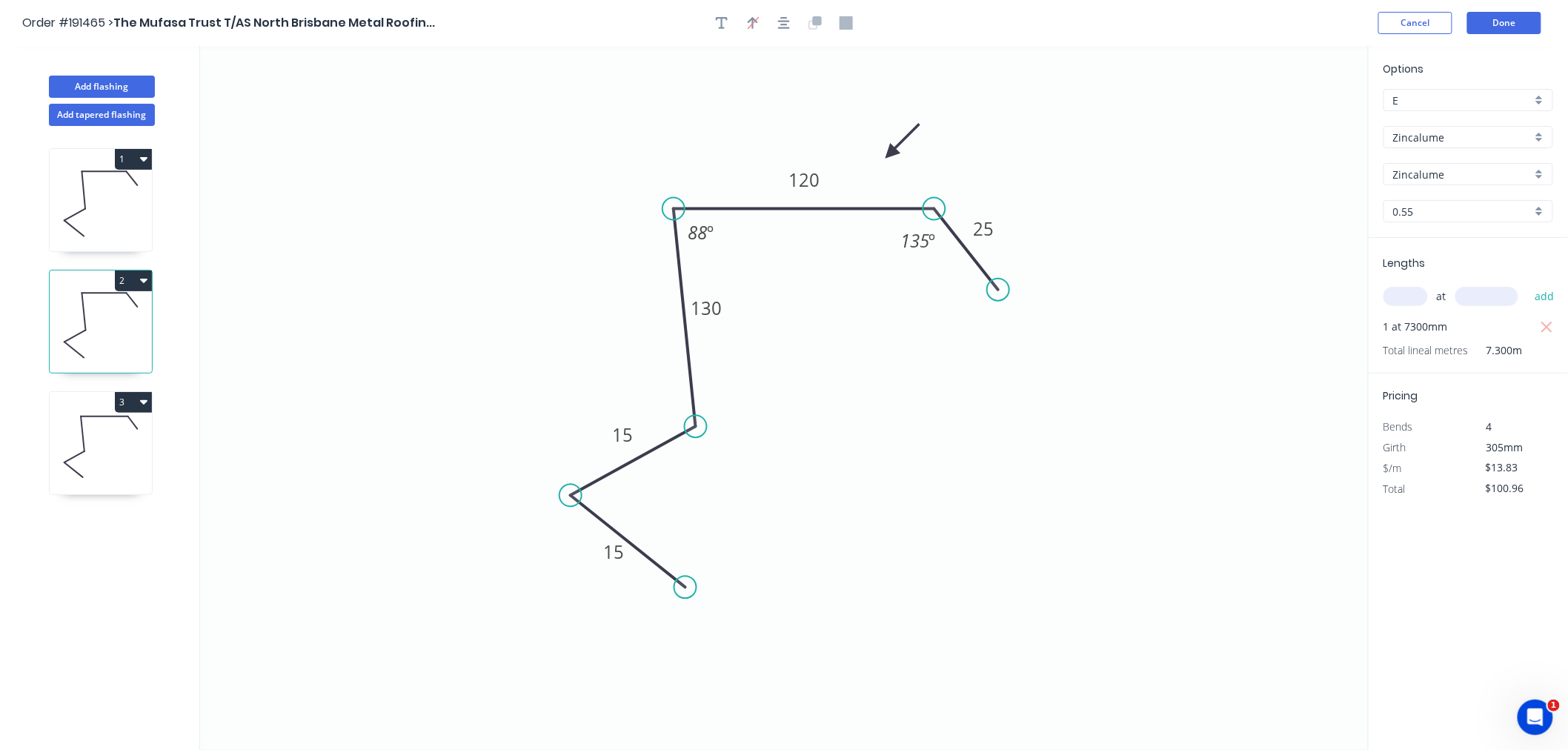
click at [146, 280] on icon "button" at bounding box center [144, 281] width 8 height 5
click at [123, 317] on div "Duplicate" at bounding box center [81, 317] width 114 height 21
type input "$0.00"
click at [101, 560] on icon at bounding box center [101, 568] width 102 height 95
click at [715, 309] on tspan "130" at bounding box center [707, 308] width 31 height 24
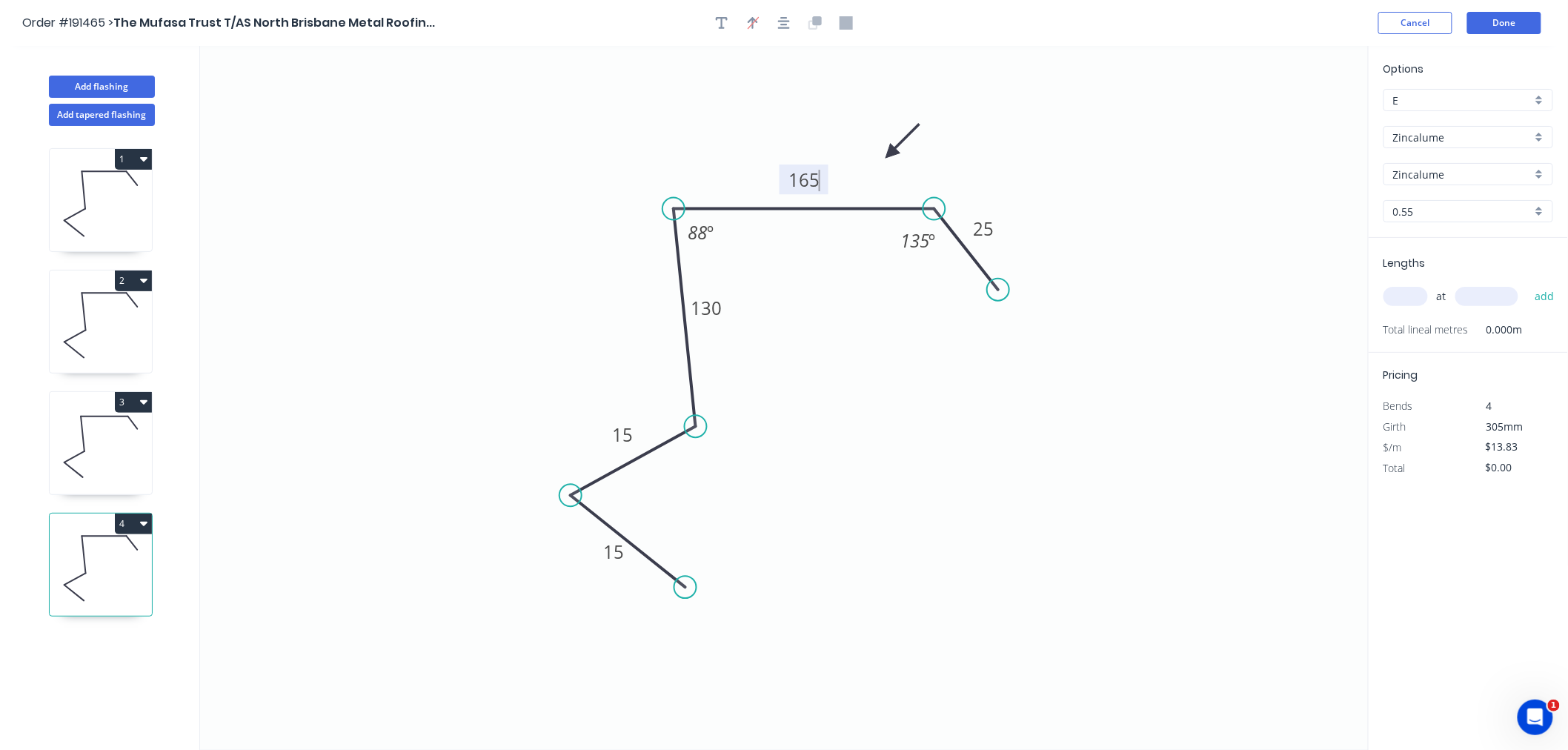
click at [907, 391] on icon "0 15 15 130 165 25 135 º 88 º" at bounding box center [784, 398] width 1168 height 704
click at [1402, 297] on input "text" at bounding box center [1405, 296] width 45 height 19
type input "1"
type input "7200"
click at [1527, 284] on button "add" at bounding box center [1545, 296] width 35 height 25
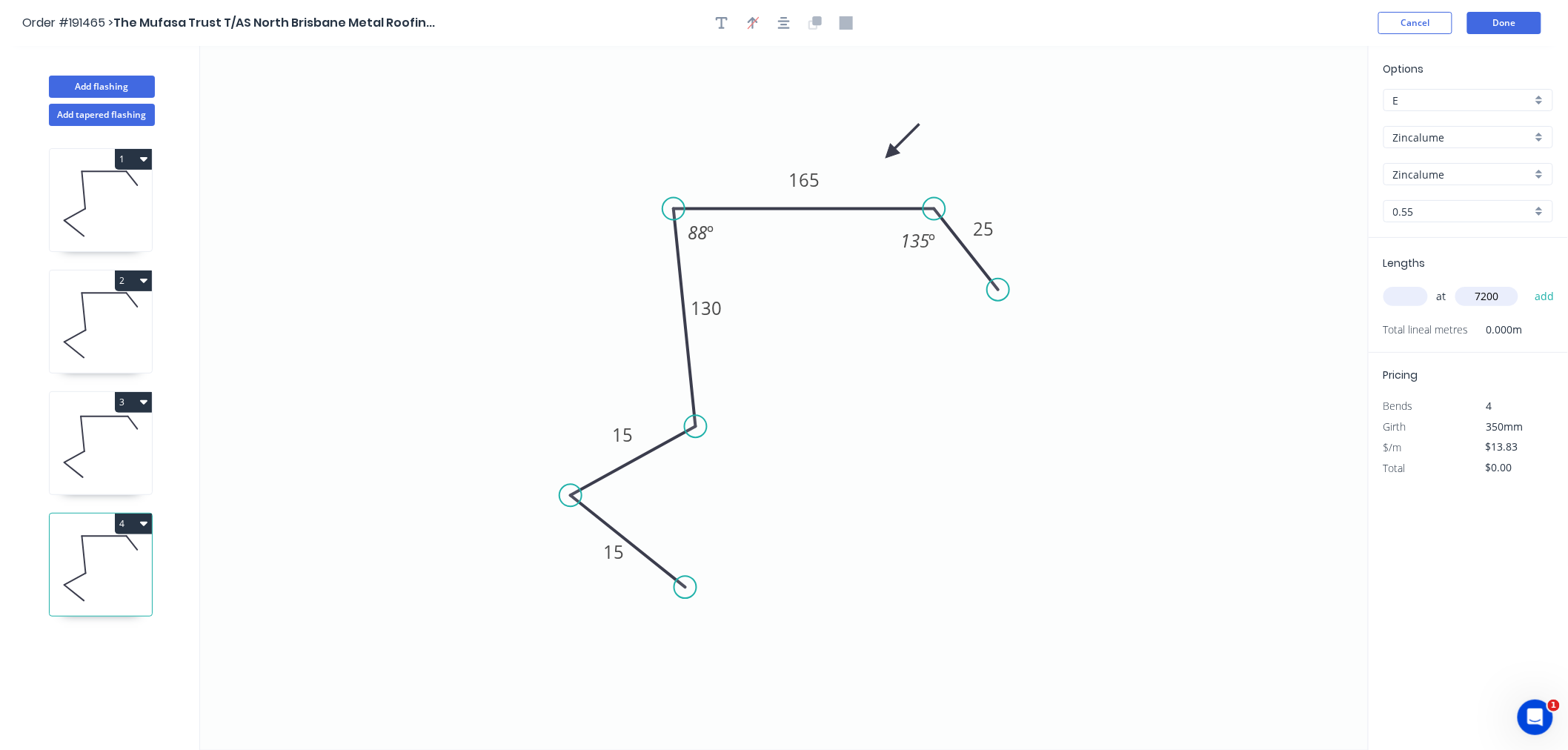
type input "$99.58"
click at [120, 87] on button "Add flashing" at bounding box center [102, 86] width 106 height 22
type input "$0.00"
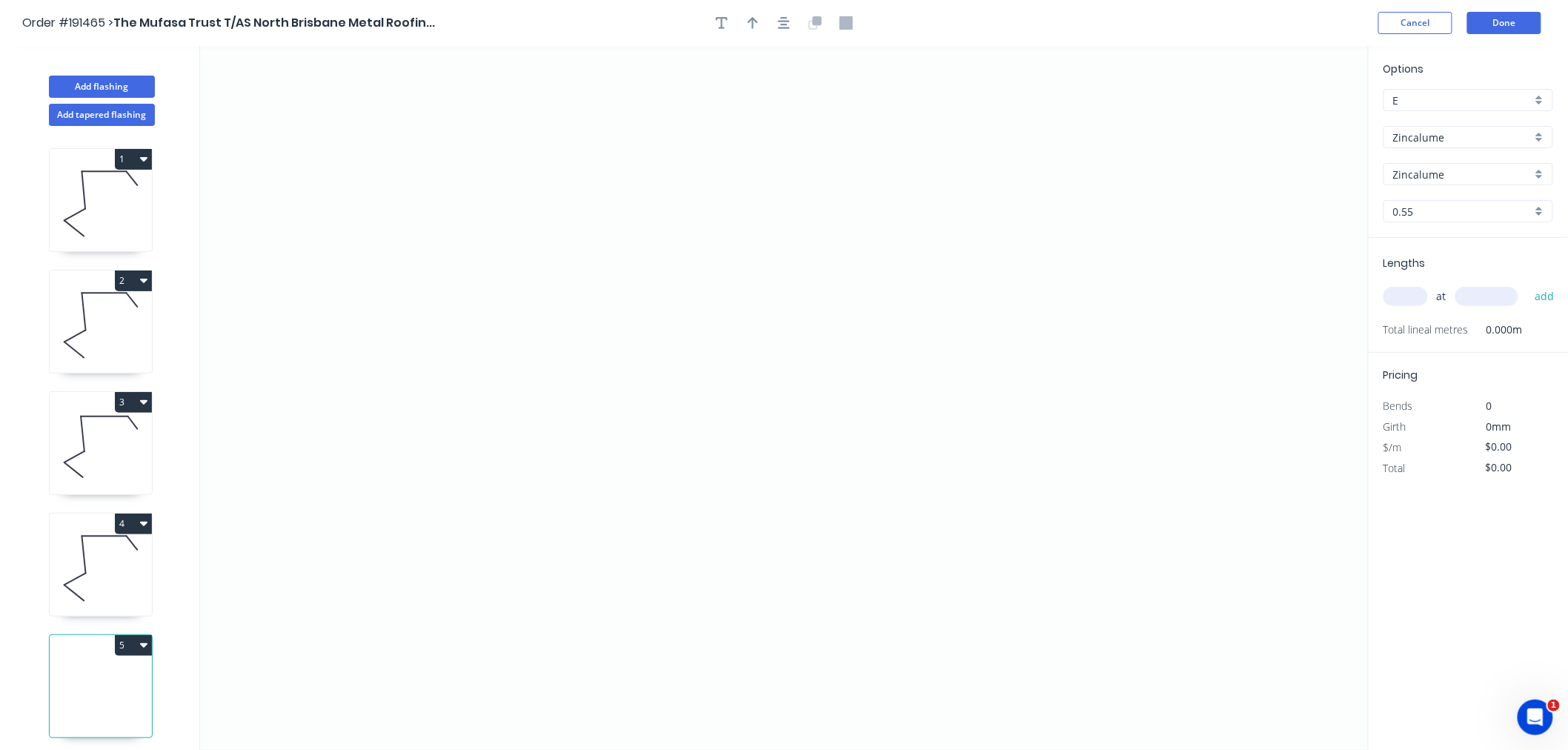
click at [1415, 301] on input "text" at bounding box center [1405, 296] width 45 height 19
type input "1"
type input "2000"
click at [1527, 284] on button "add" at bounding box center [1545, 296] width 35 height 25
click at [630, 163] on icon "0" at bounding box center [784, 398] width 1168 height 704
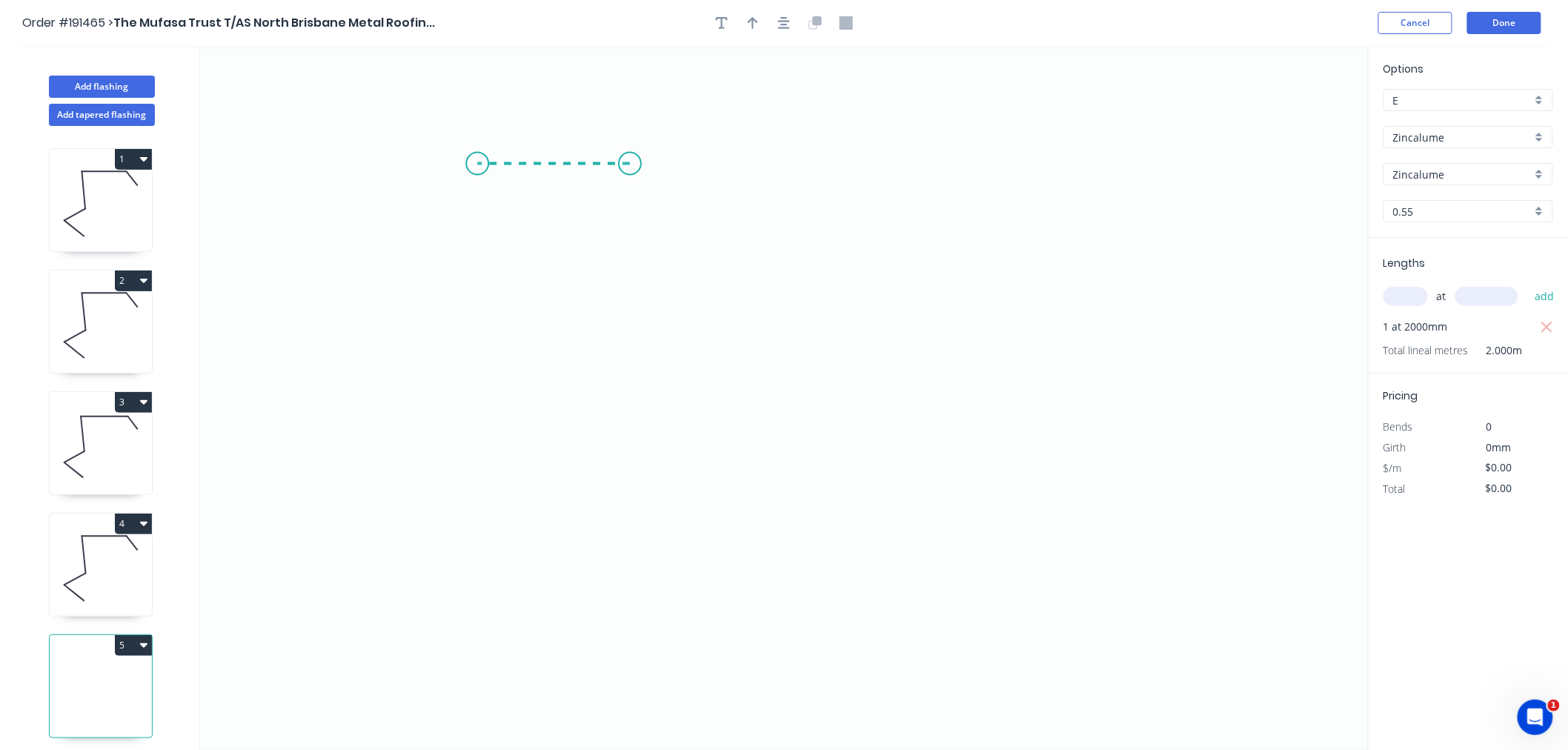
click at [478, 165] on icon "0" at bounding box center [784, 398] width 1168 height 704
click at [482, 419] on icon "0 ?" at bounding box center [784, 398] width 1168 height 704
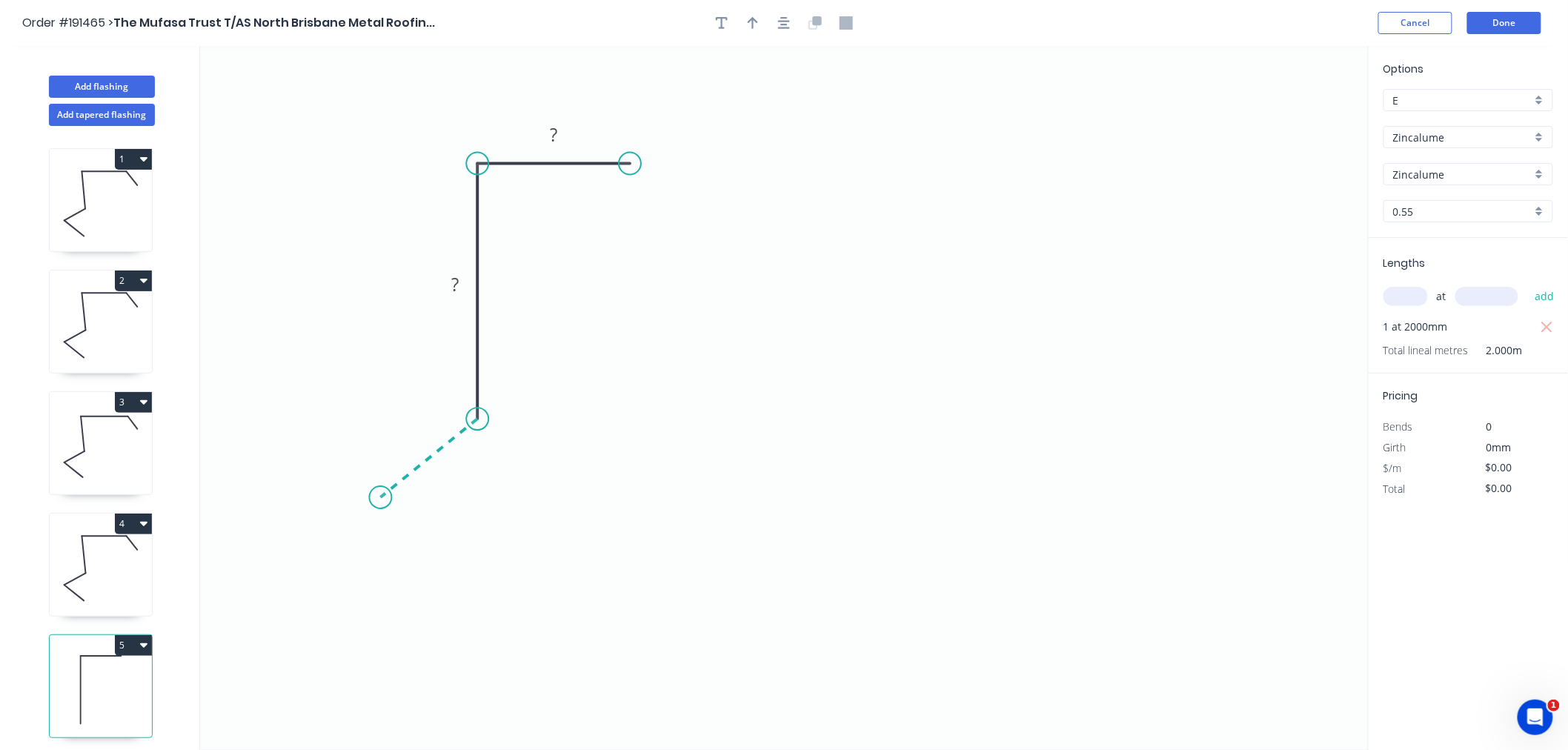
click at [380, 498] on icon "0 ? ?" at bounding box center [784, 398] width 1168 height 704
click at [477, 598] on icon "0 ? ? ? ? º" at bounding box center [784, 398] width 1168 height 704
click at [789, 26] on icon "button" at bounding box center [784, 23] width 12 height 14
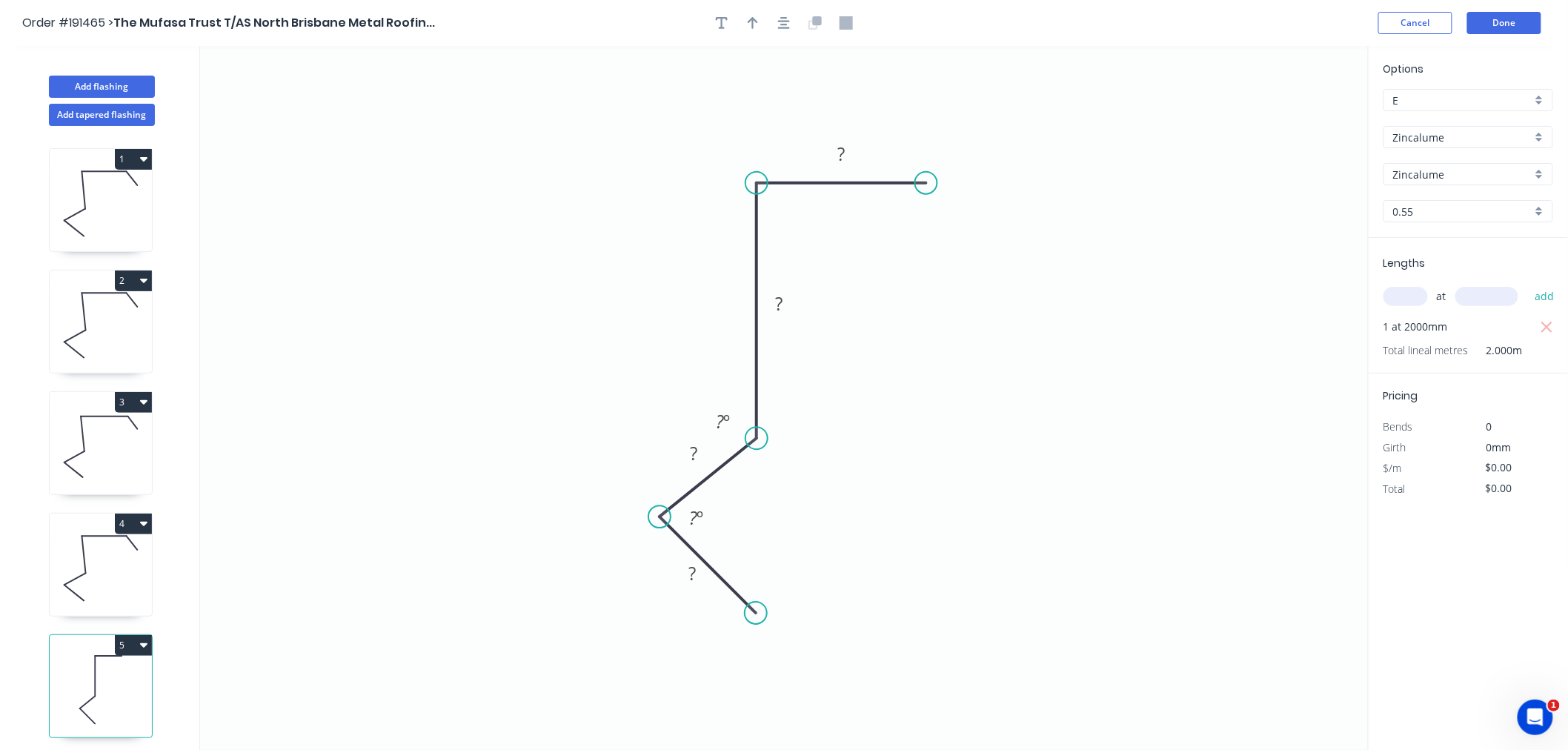
drag, startPoint x: 906, startPoint y: 181, endPoint x: 926, endPoint y: 184, distance: 20.2
click at [926, 184] on circle at bounding box center [926, 182] width 22 height 22
click at [731, 571] on div "Hide angle" at bounding box center [769, 569] width 149 height 30
click at [750, 489] on div "Hide angle" at bounding box center [794, 476] width 149 height 30
click at [832, 147] on rect at bounding box center [841, 154] width 30 height 20
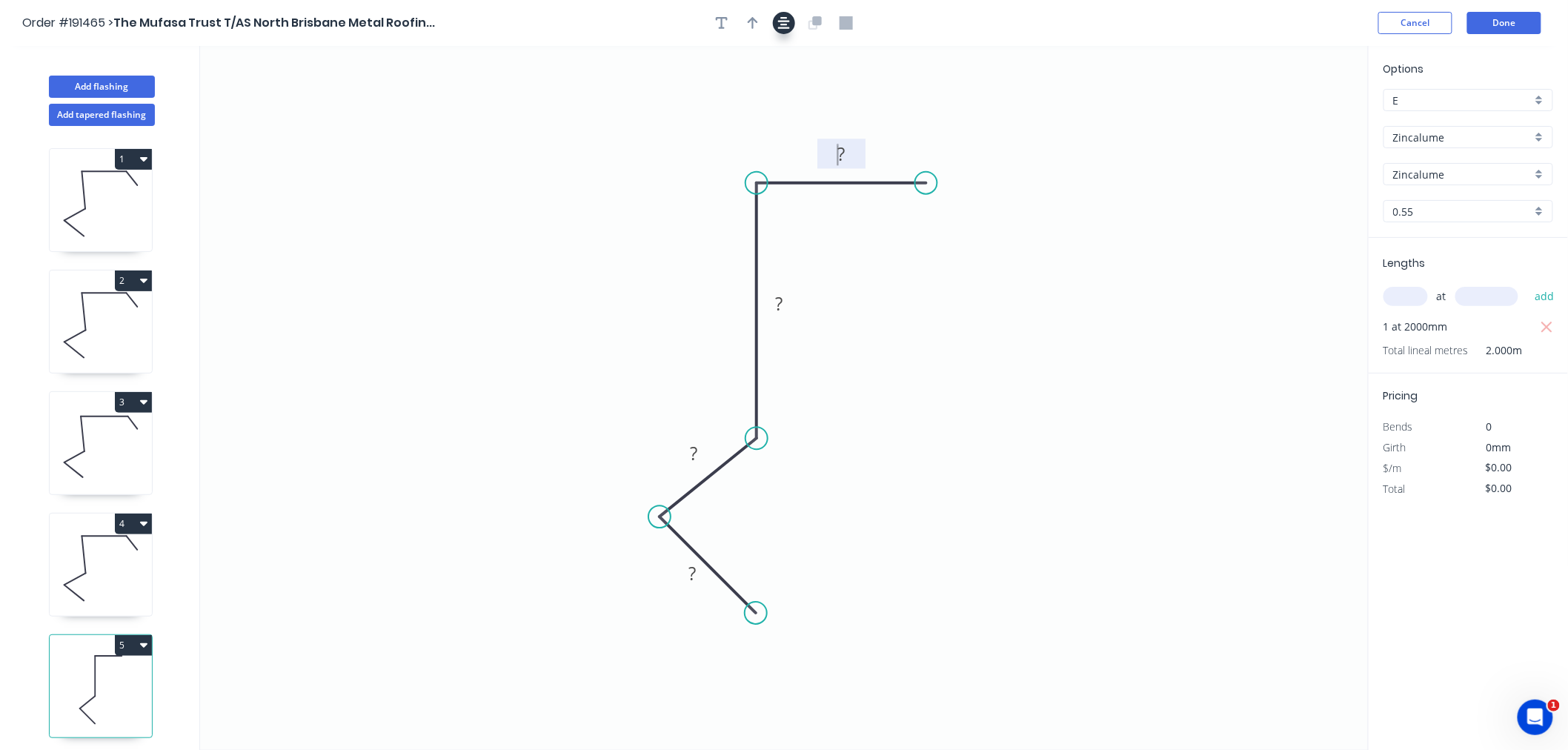
click at [780, 20] on icon "button" at bounding box center [784, 23] width 12 height 12
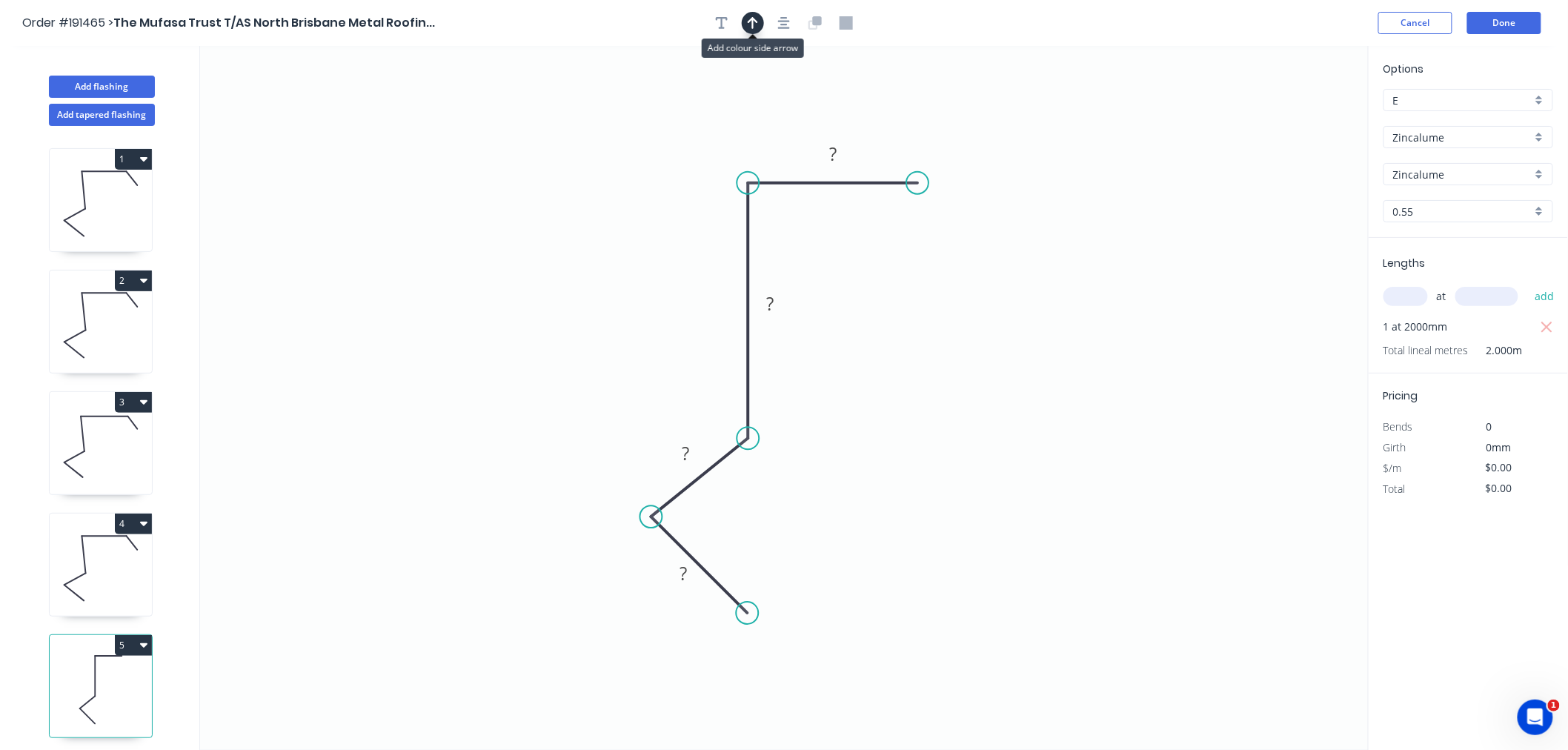
click at [760, 26] on button "button" at bounding box center [752, 23] width 22 height 22
drag, startPoint x: 1292, startPoint y: 123, endPoint x: 720, endPoint y: 168, distance: 573.8
click at [720, 168] on icon at bounding box center [724, 150] width 14 height 48
click at [720, 168] on icon at bounding box center [720, 151] width 14 height 48
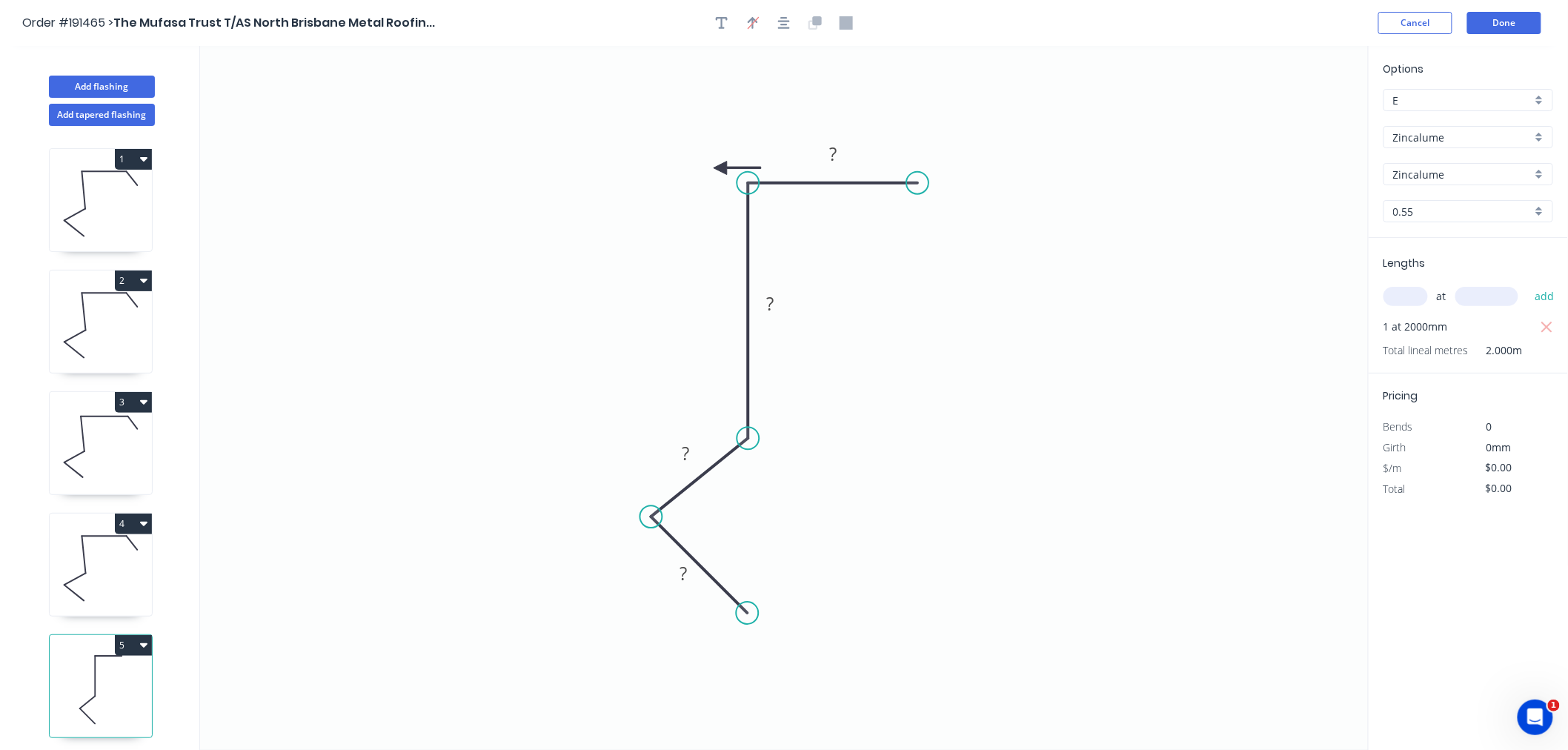
click at [720, 168] on icon at bounding box center [737, 168] width 48 height 14
click at [720, 168] on icon at bounding box center [720, 185] width 14 height 48
click at [720, 168] on icon at bounding box center [708, 180] width 43 height 43
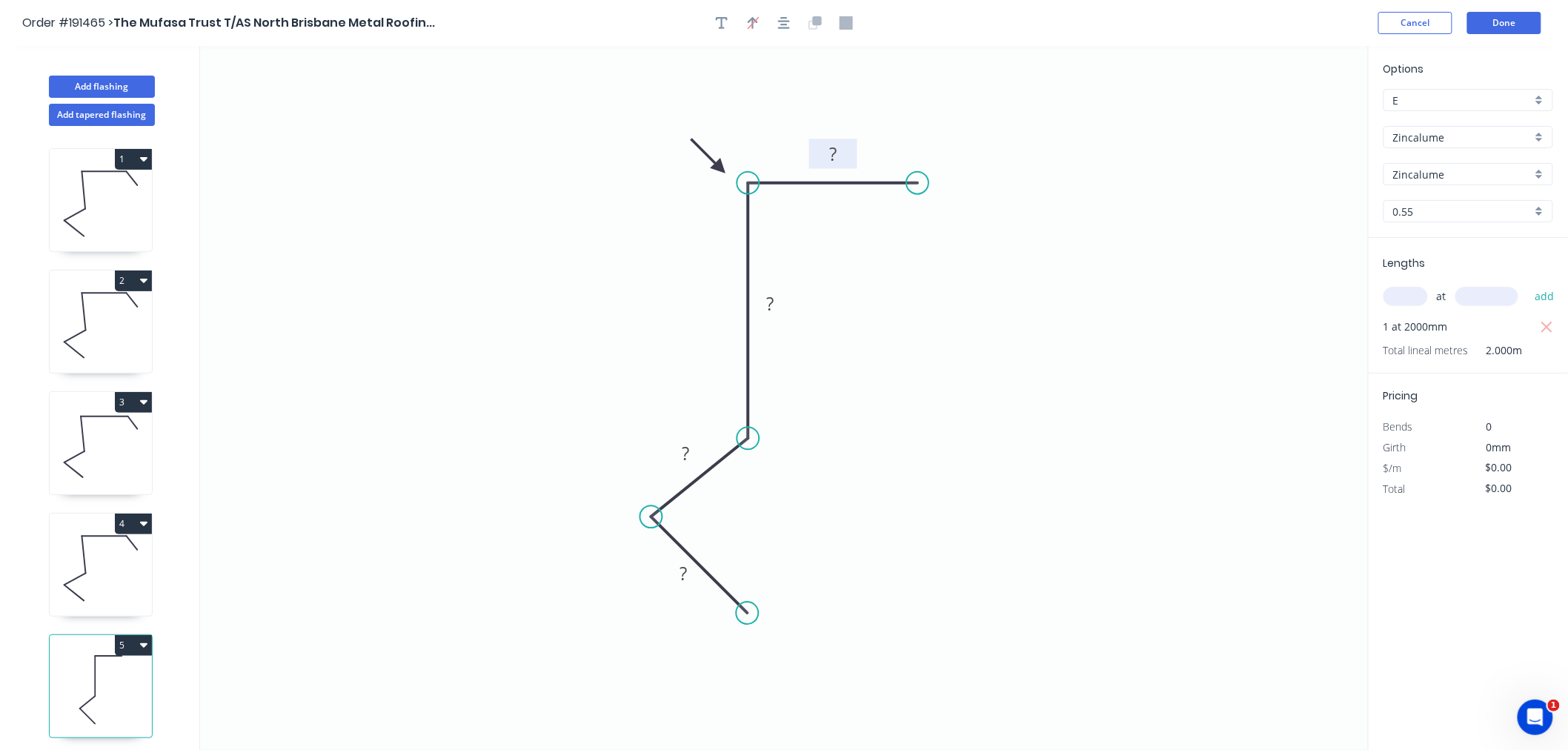
click at [830, 150] on tspan "?" at bounding box center [833, 154] width 8 height 24
click at [1050, 327] on icon "0 15 15 130 100" at bounding box center [784, 398] width 1168 height 704
type input "$11.08"
type input "$22.16"
click at [783, 20] on icon "button" at bounding box center [784, 23] width 12 height 14
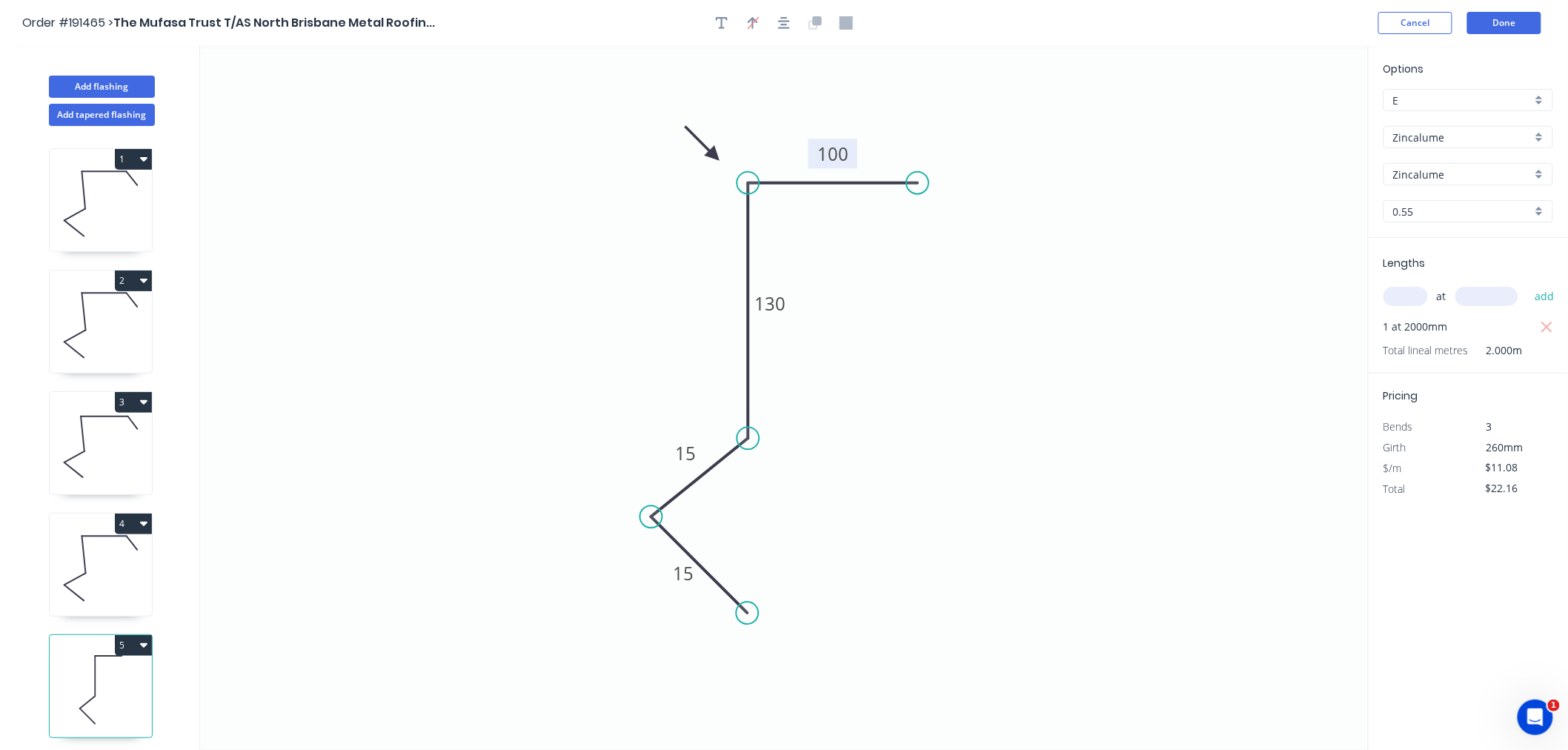
drag, startPoint x: 720, startPoint y: 168, endPoint x: 731, endPoint y: 119, distance: 50.2
click at [714, 154] on icon at bounding box center [702, 143] width 43 height 43
click at [781, 17] on icon "button" at bounding box center [784, 23] width 12 height 14
click at [1332, 23] on div "Order #191465 > The Mufasa Trust T/AS North Brisbane Metal Roofin... Cancel Done" at bounding box center [783, 23] width 1523 height 22
click at [1501, 22] on button "Done" at bounding box center [1504, 23] width 74 height 22
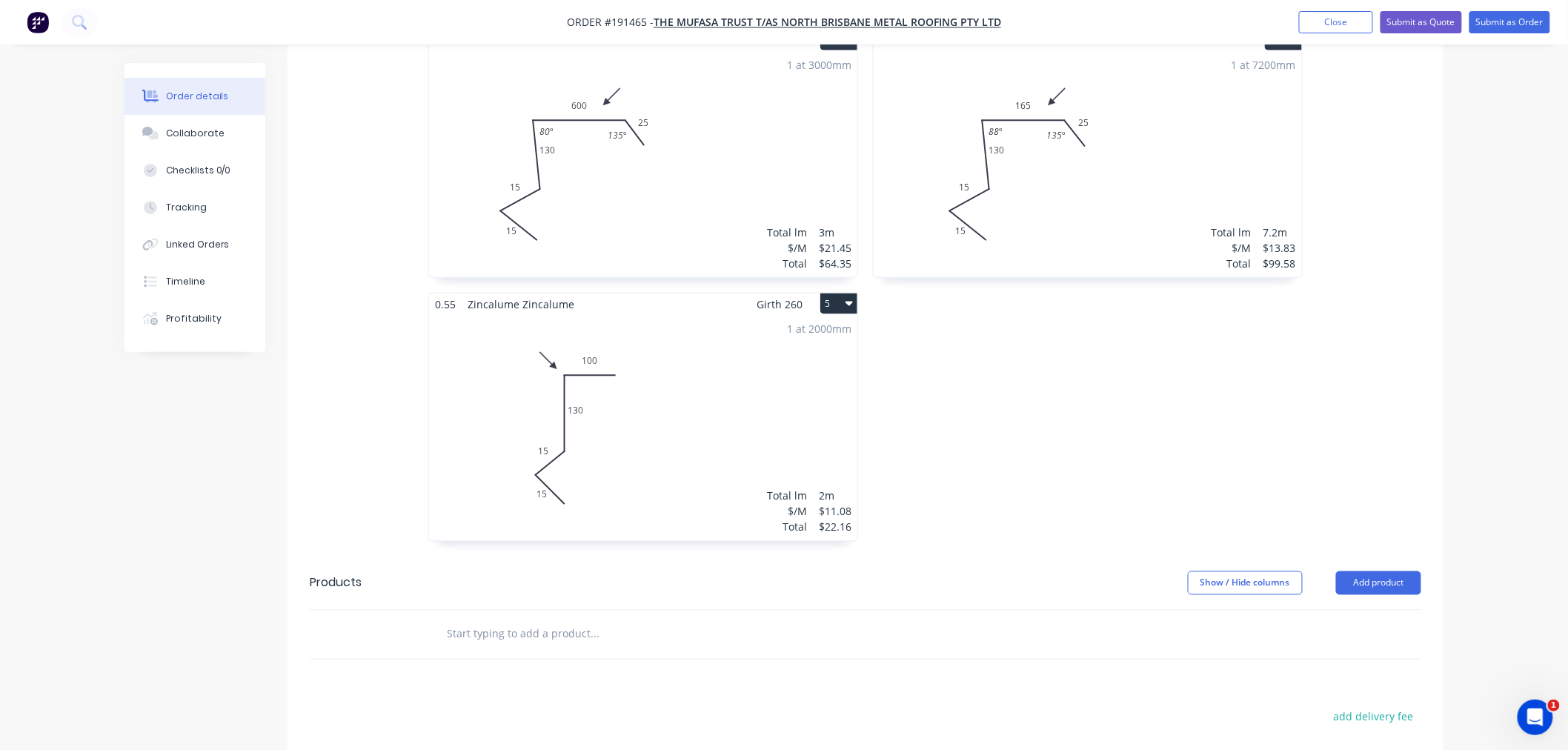
scroll to position [823, 0]
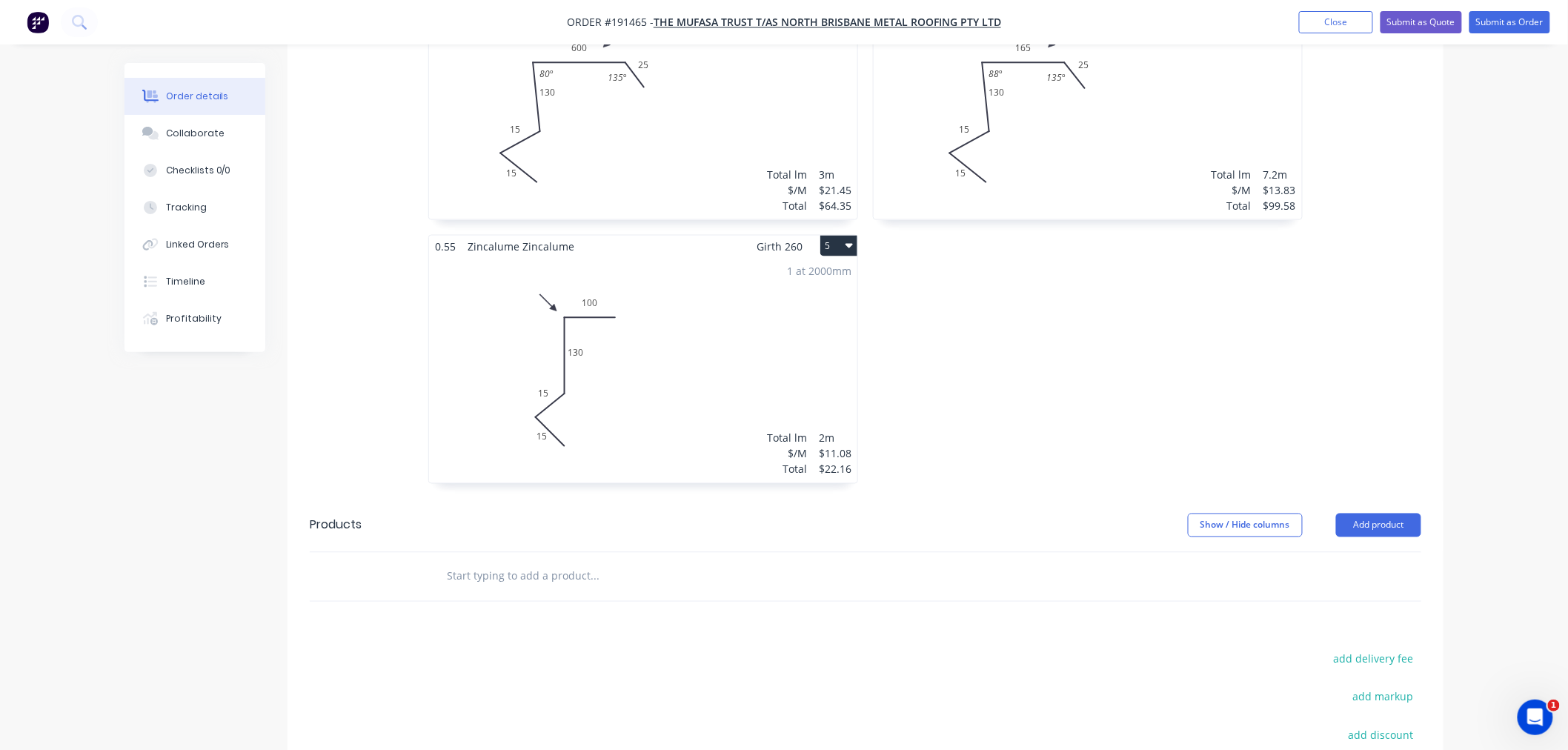
click at [751, 337] on div "1 at 2000mm Total lm $/M Total 2m $11.08 $22.16" at bounding box center [643, 370] width 428 height 226
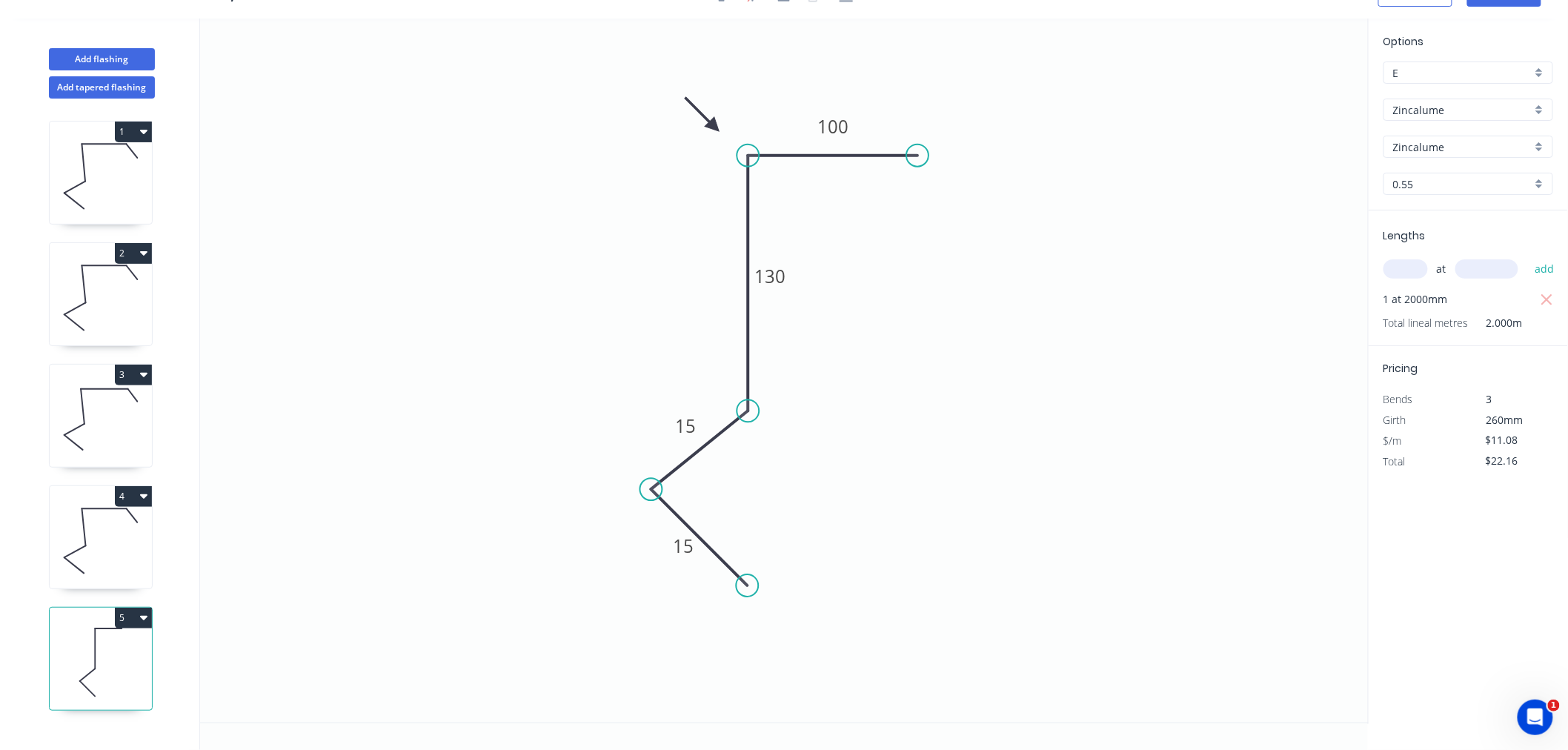
scroll to position [27, 0]
click at [125, 54] on button "Add flashing" at bounding box center [102, 59] width 106 height 22
type input "$0.00"
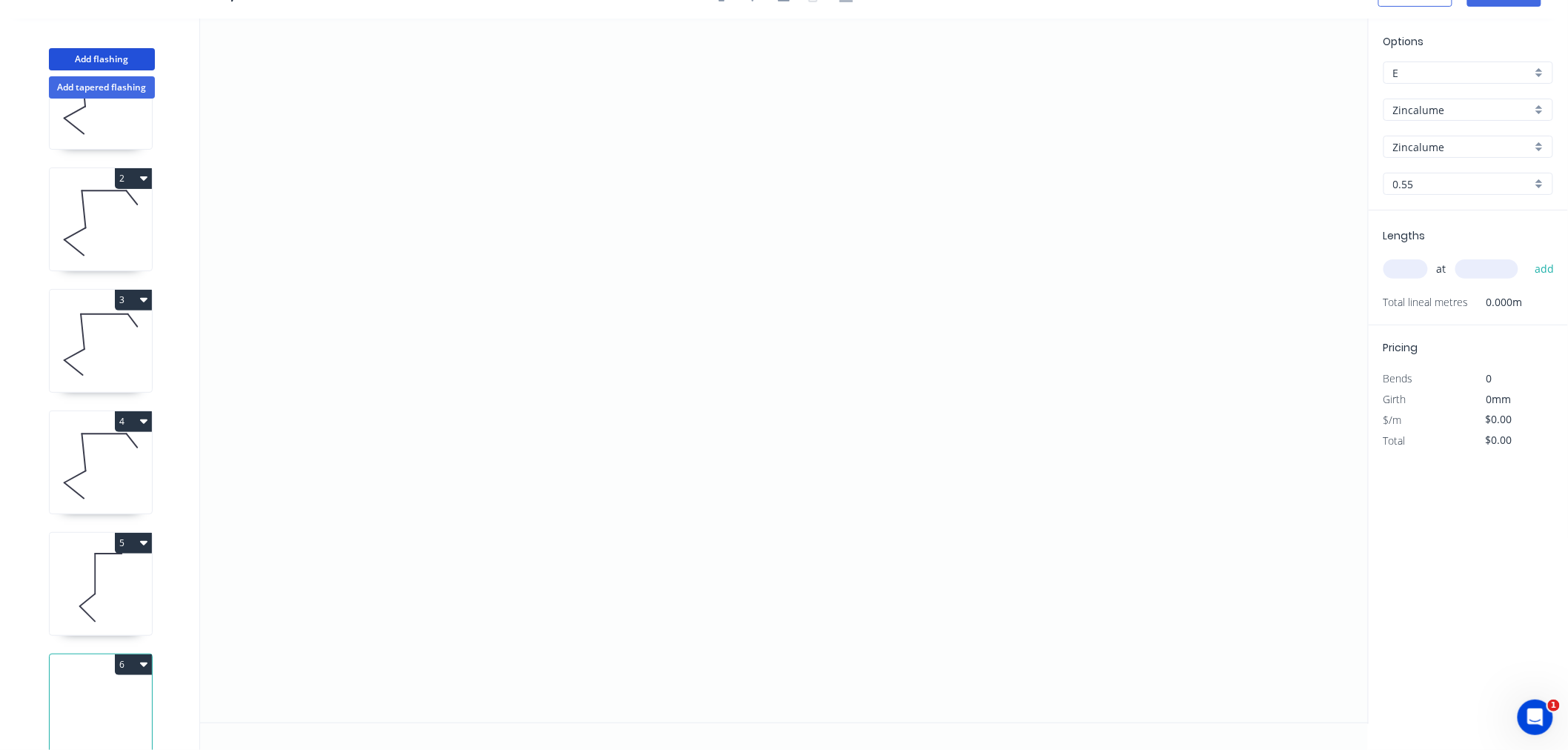
scroll to position [112, 0]
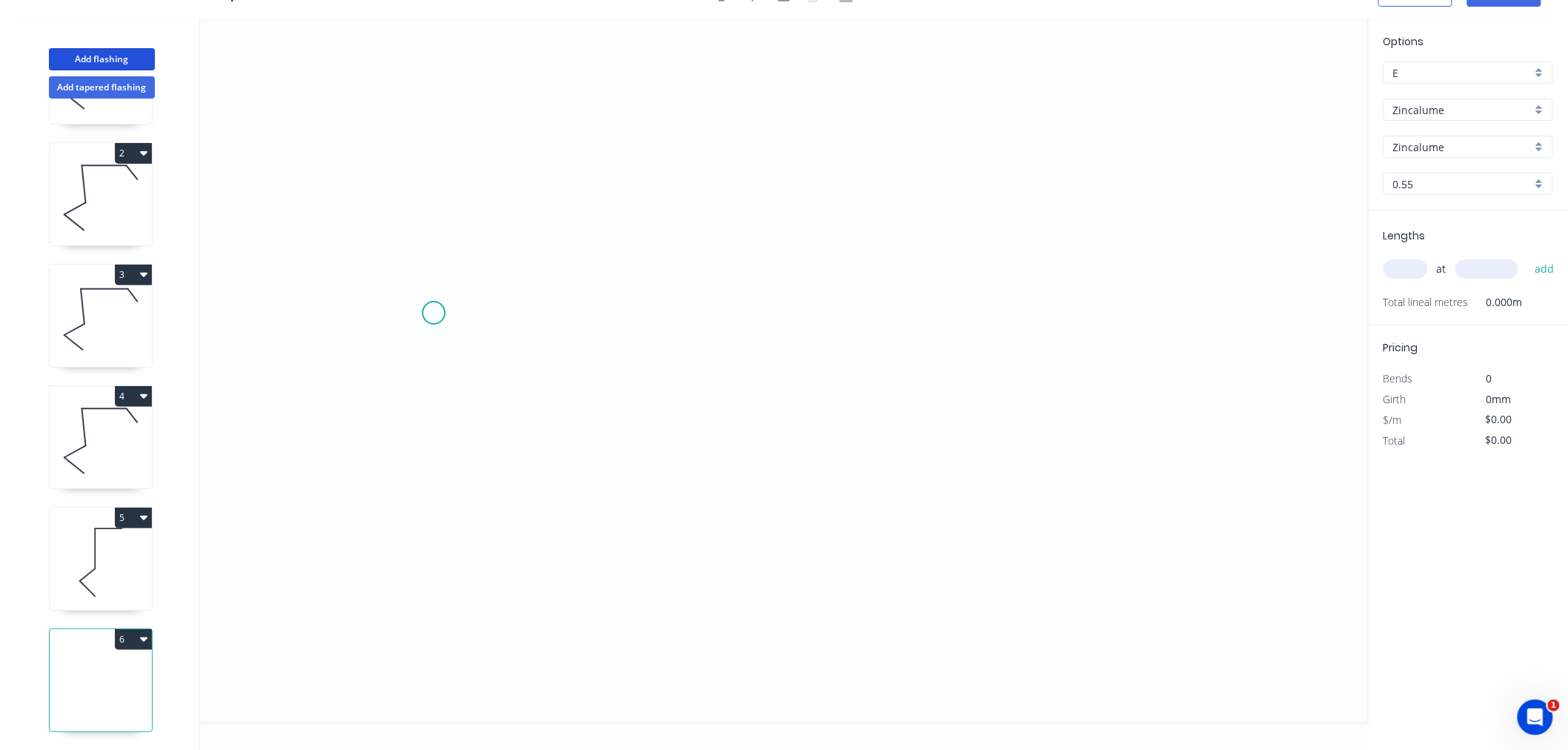
click at [401, 302] on icon "0" at bounding box center [784, 370] width 1168 height 704
click at [938, 291] on icon "0" at bounding box center [784, 370] width 1168 height 704
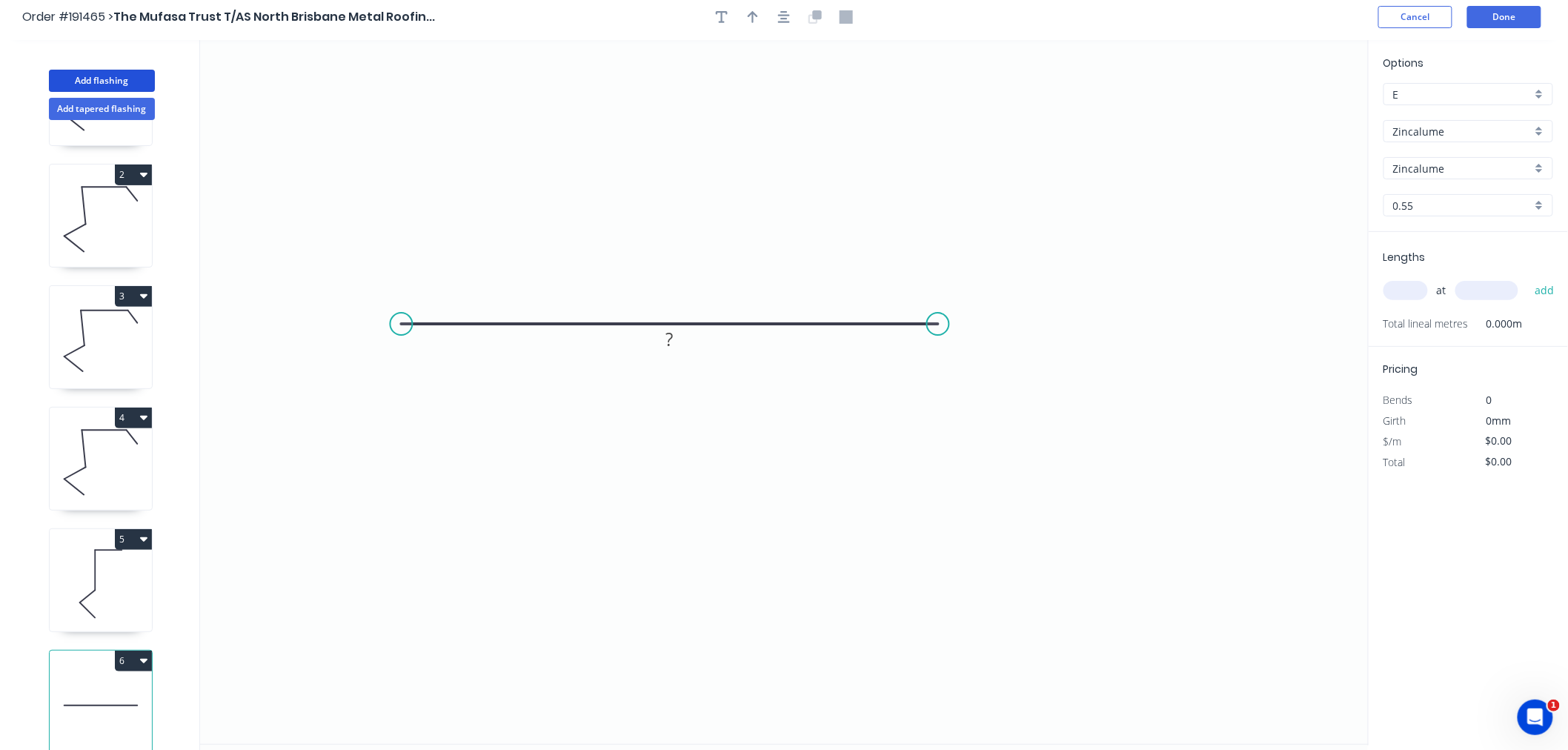
scroll to position [0, 0]
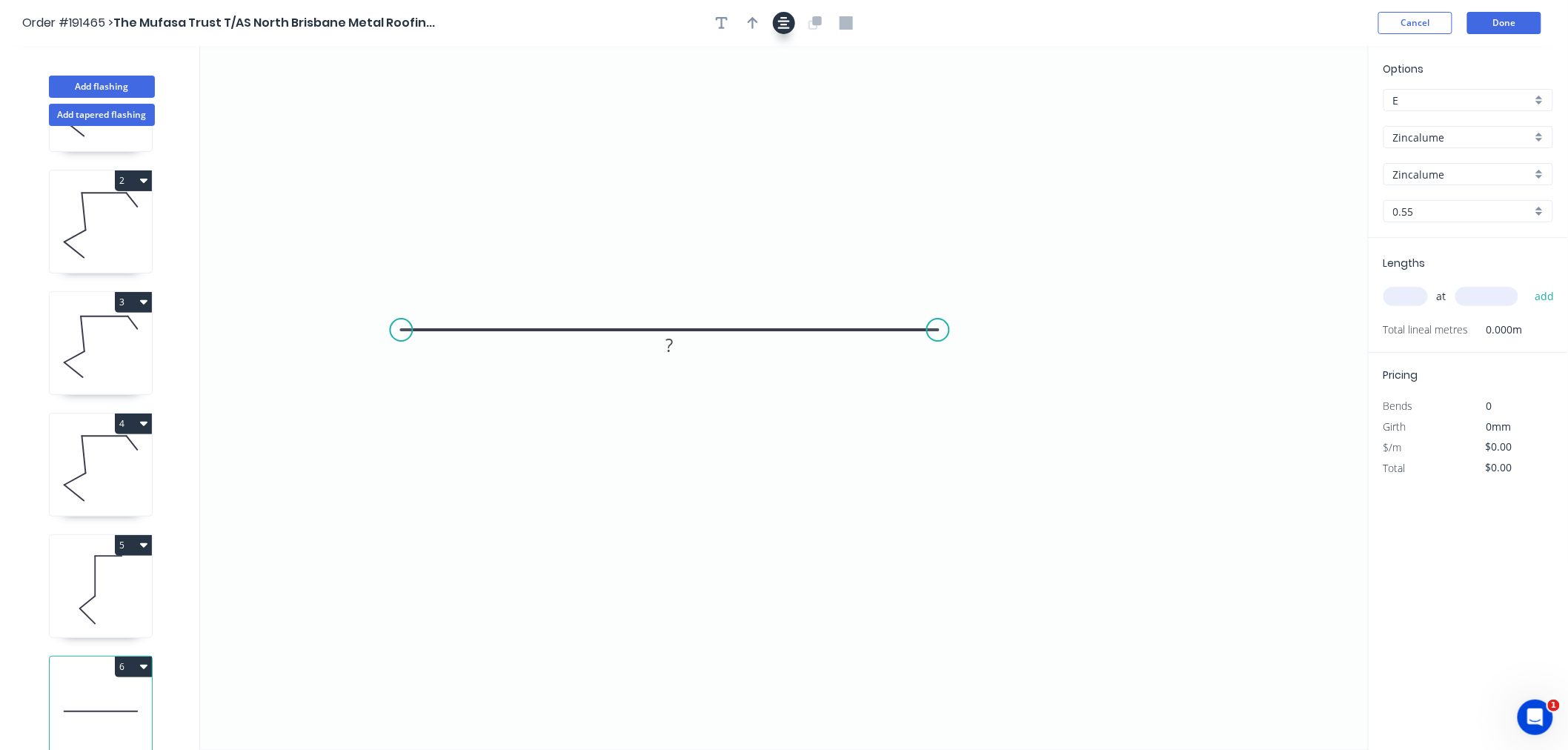
click at [779, 17] on icon "button" at bounding box center [784, 23] width 12 height 14
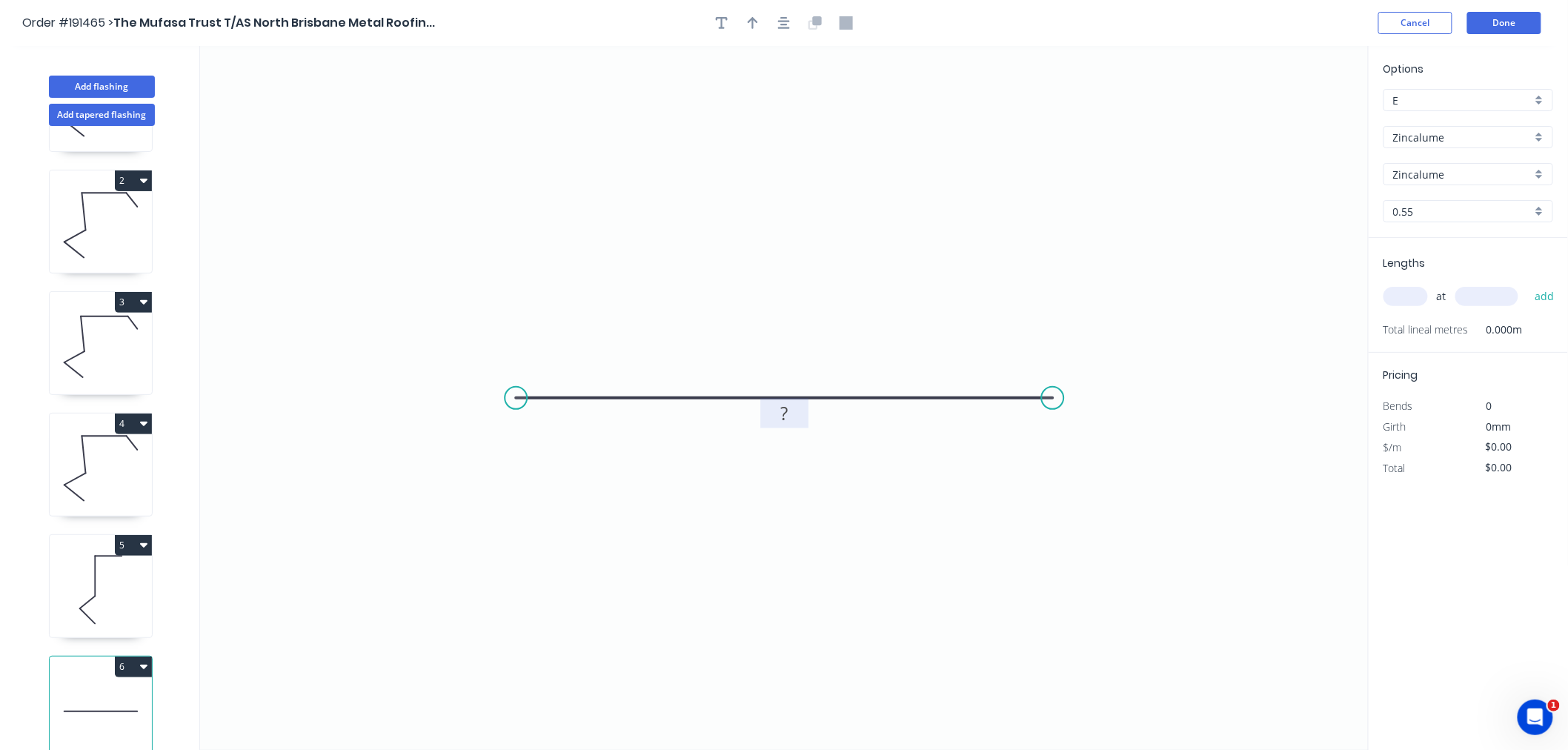
click at [779, 416] on rect at bounding box center [784, 414] width 30 height 20
click at [1258, 284] on icon "0 800" at bounding box center [784, 398] width 1168 height 704
type input "$18.07"
click at [1411, 302] on input "text" at bounding box center [1405, 296] width 45 height 19
type input "1"
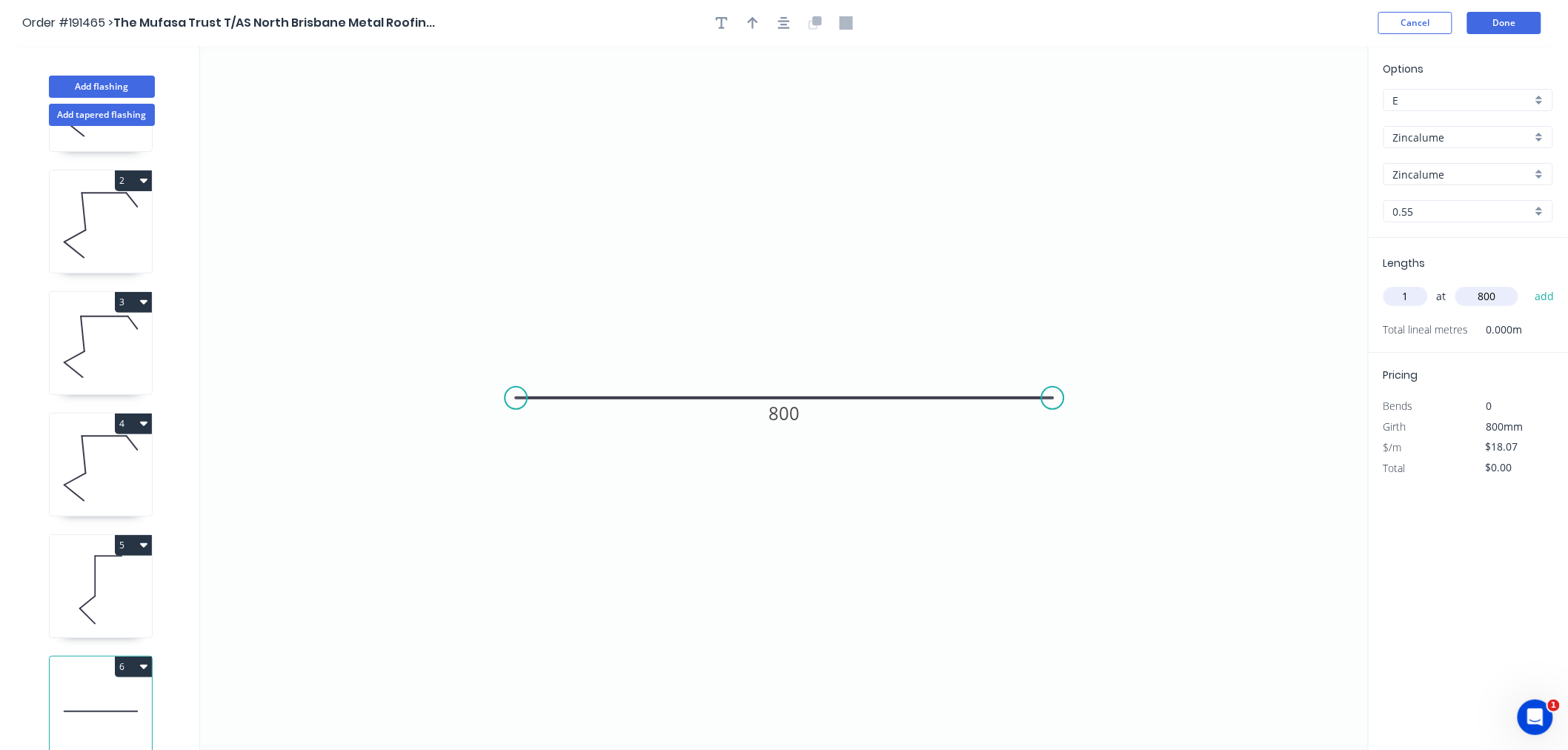
type input "800"
click at [1527, 284] on button "add" at bounding box center [1545, 296] width 35 height 25
type input "$18.07"
click at [1525, 26] on button "Done" at bounding box center [1504, 23] width 74 height 22
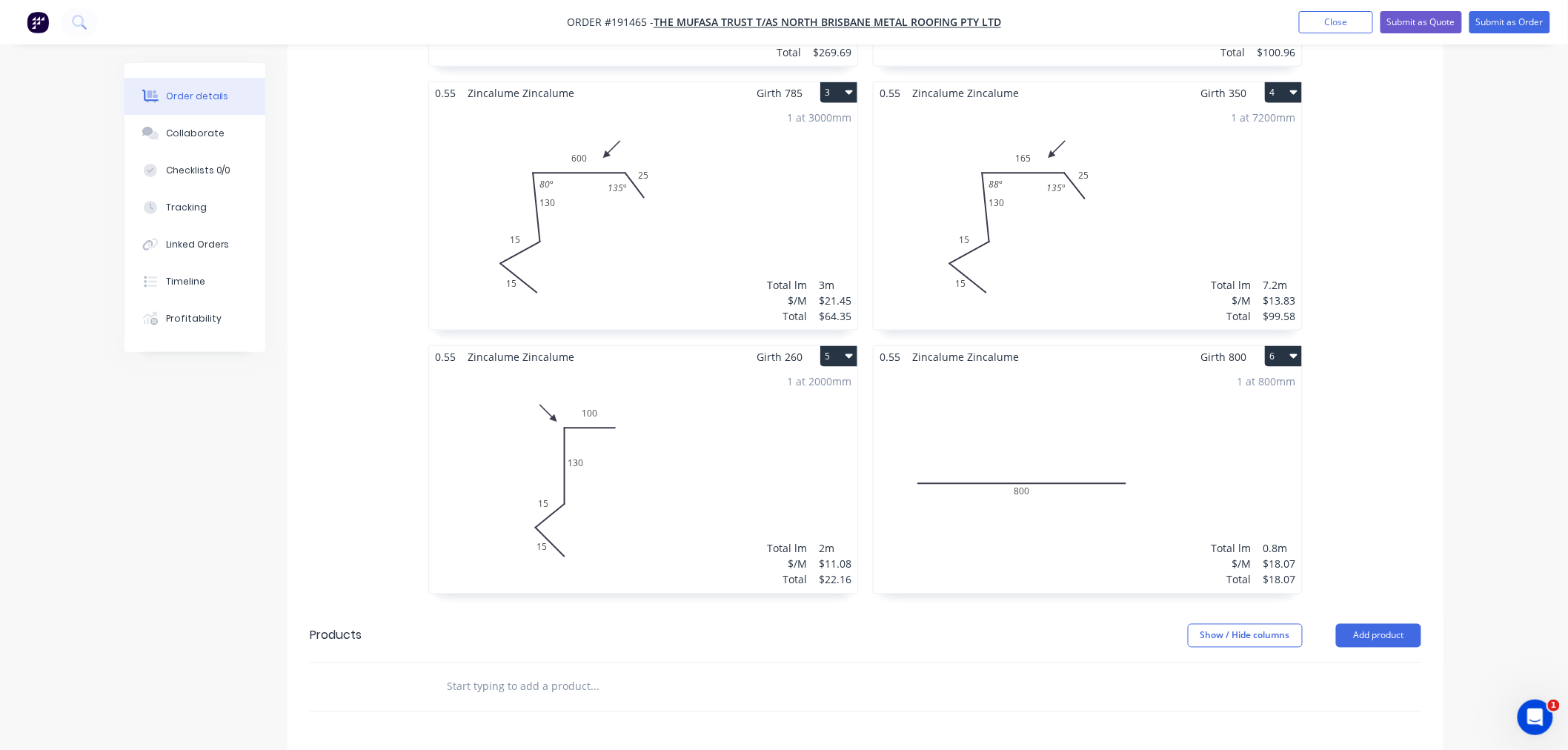
scroll to position [658, 0]
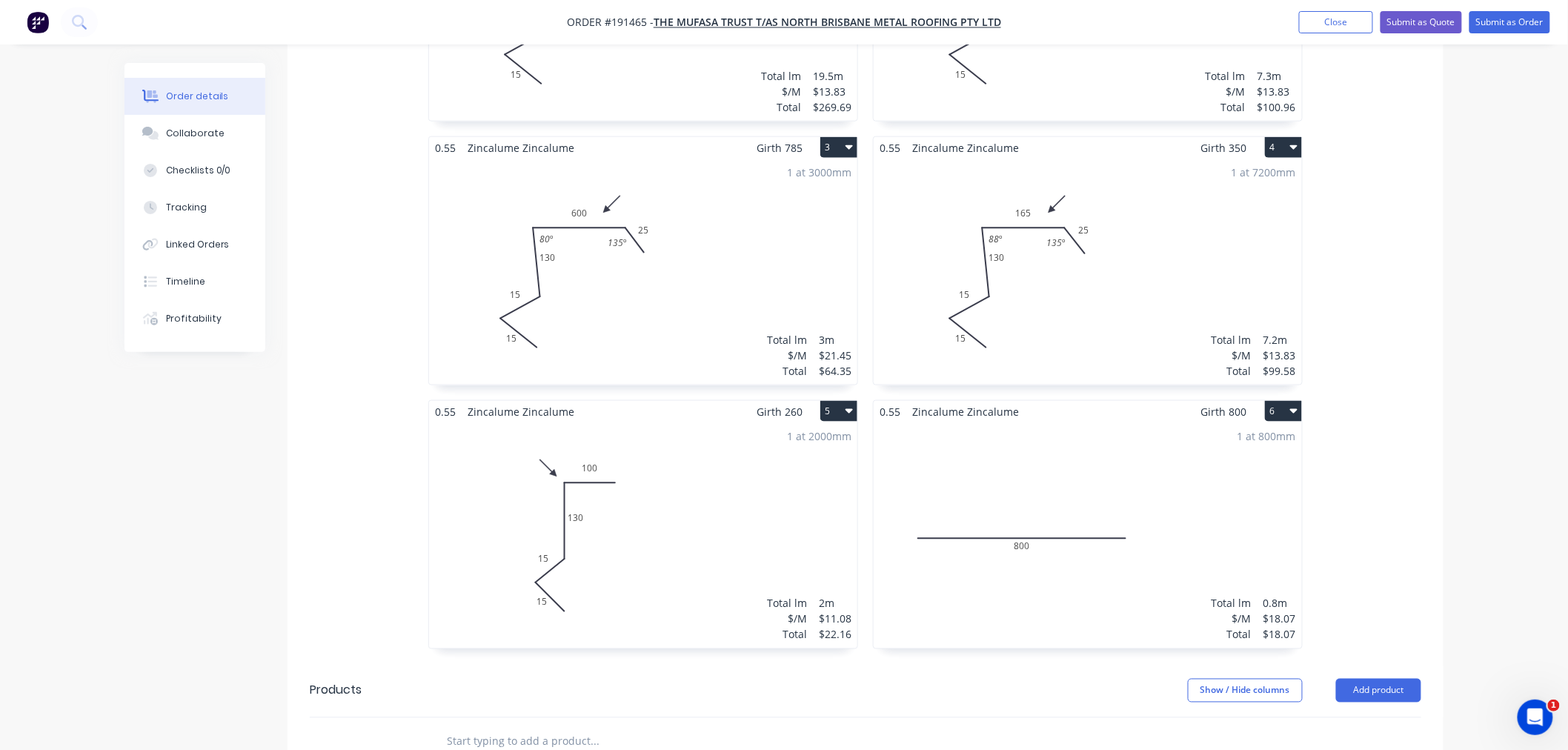
click at [1217, 450] on div "1 at 800mm Total lm $/M Total 0.8m $18.07 $18.07" at bounding box center [1087, 535] width 428 height 226
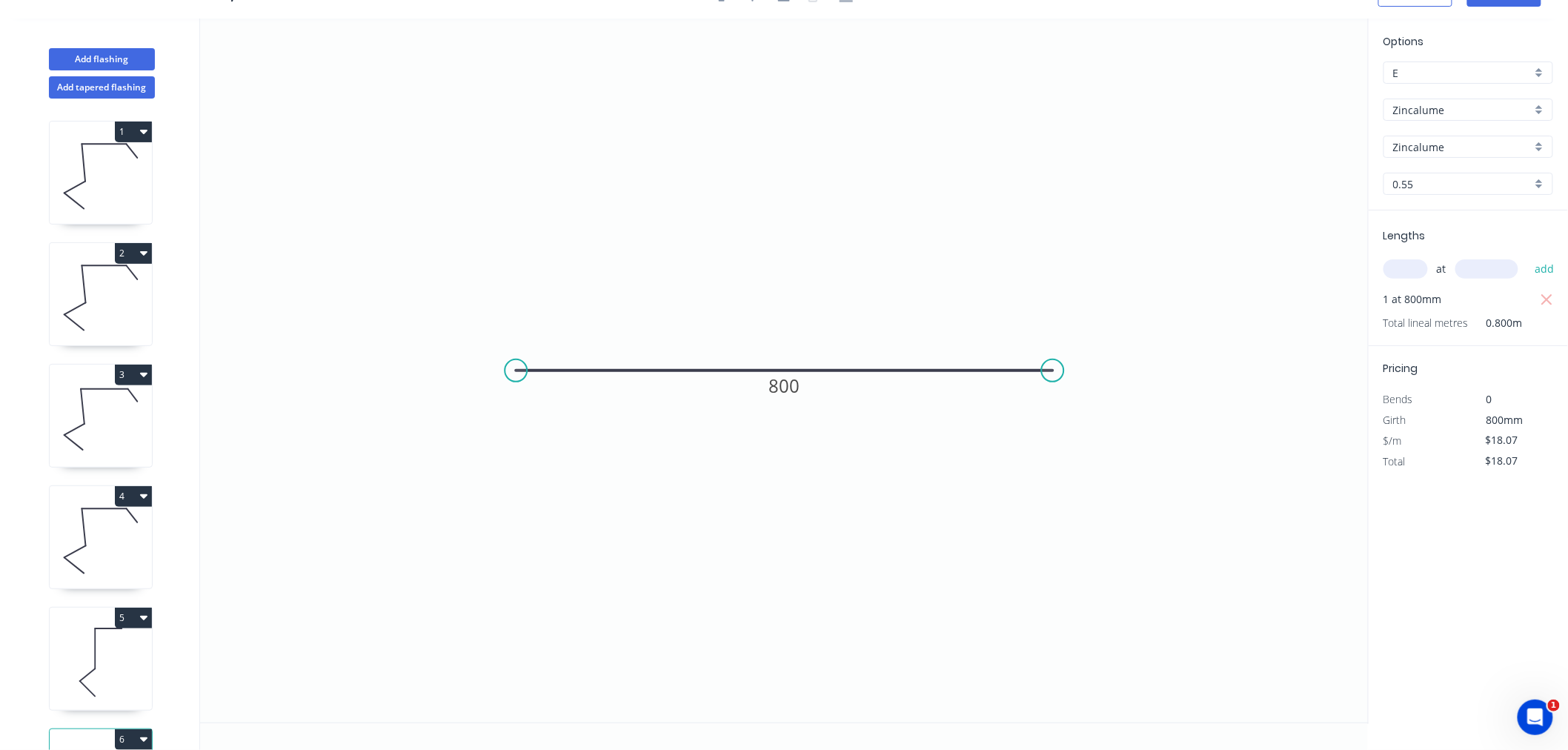
scroll to position [112, 0]
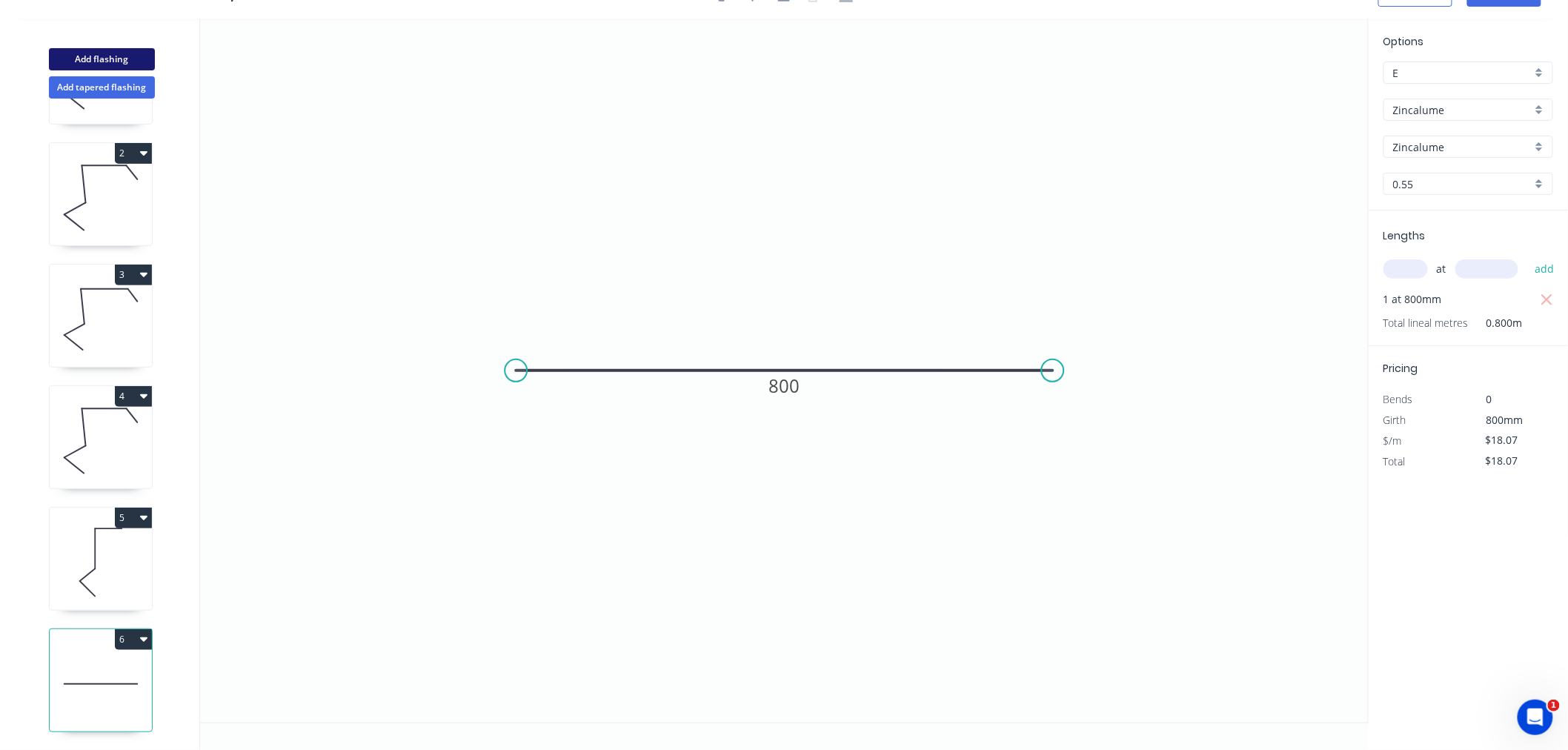
click at [79, 57] on button "Add flashing" at bounding box center [102, 59] width 106 height 22
type input "$0.00"
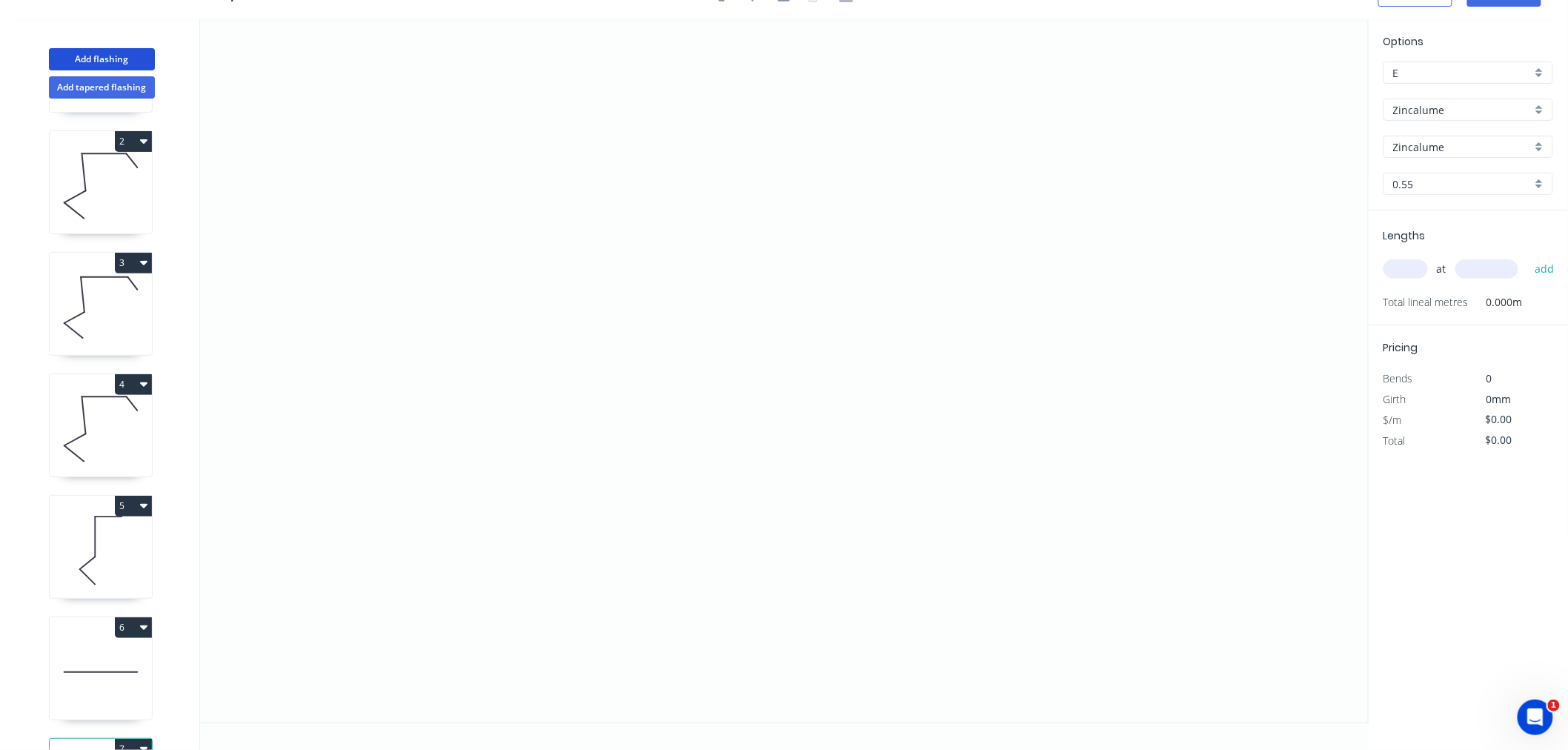
scroll to position [233, 0]
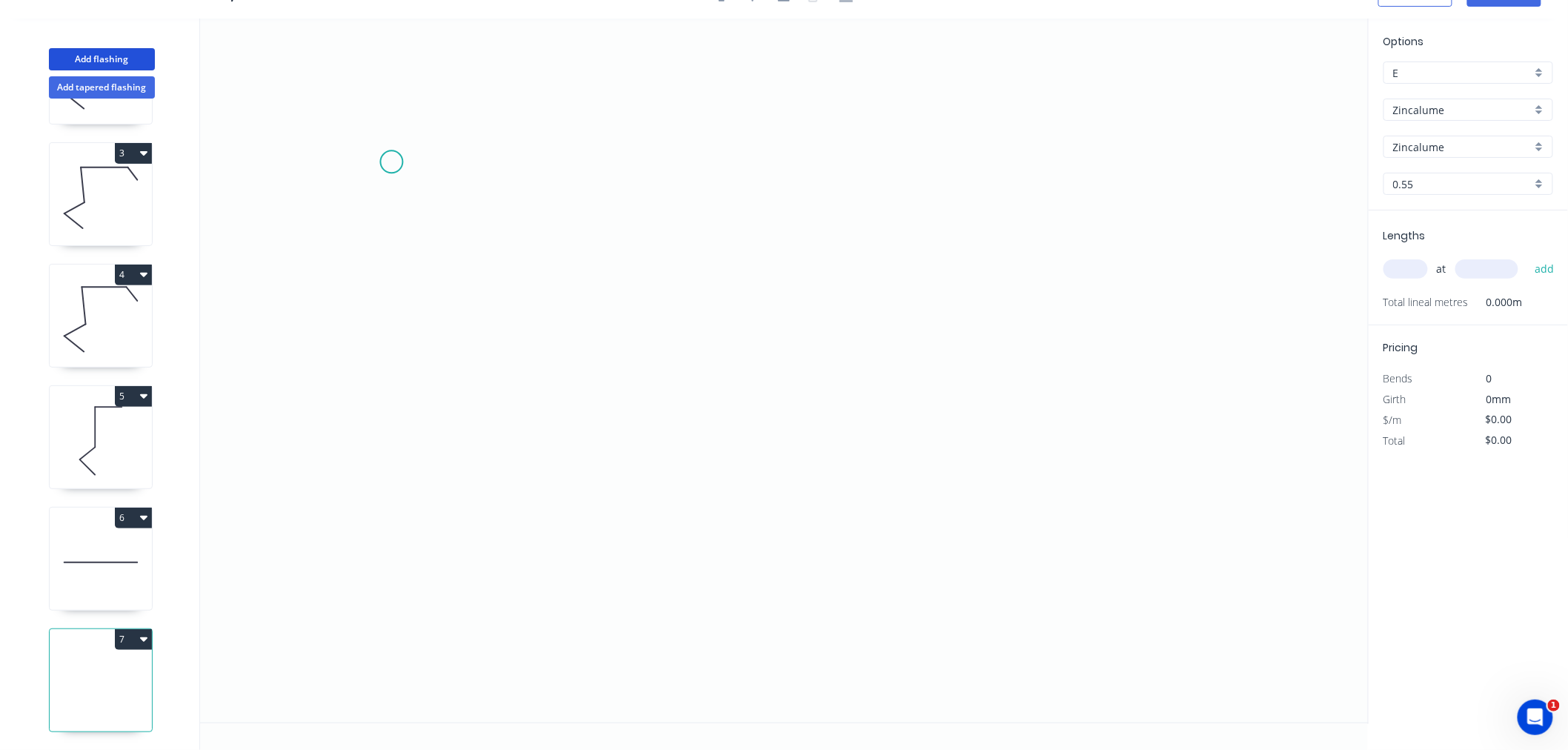
click at [390, 163] on icon "0" at bounding box center [784, 370] width 1168 height 704
click at [386, 397] on icon "0" at bounding box center [784, 370] width 1168 height 704
click at [583, 399] on icon "0 ?" at bounding box center [784, 370] width 1168 height 704
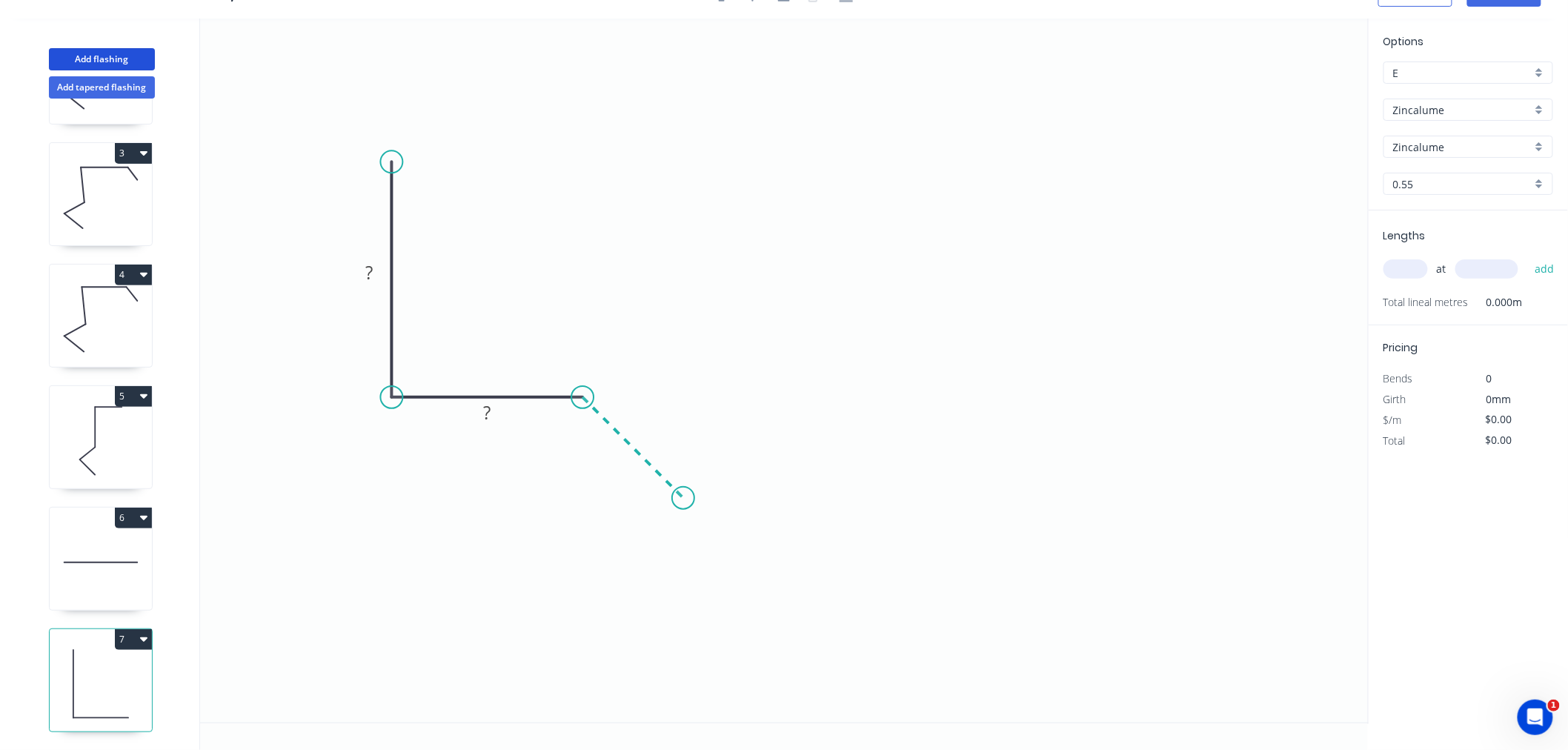
click at [683, 485] on icon "0 ? ?" at bounding box center [784, 370] width 1168 height 704
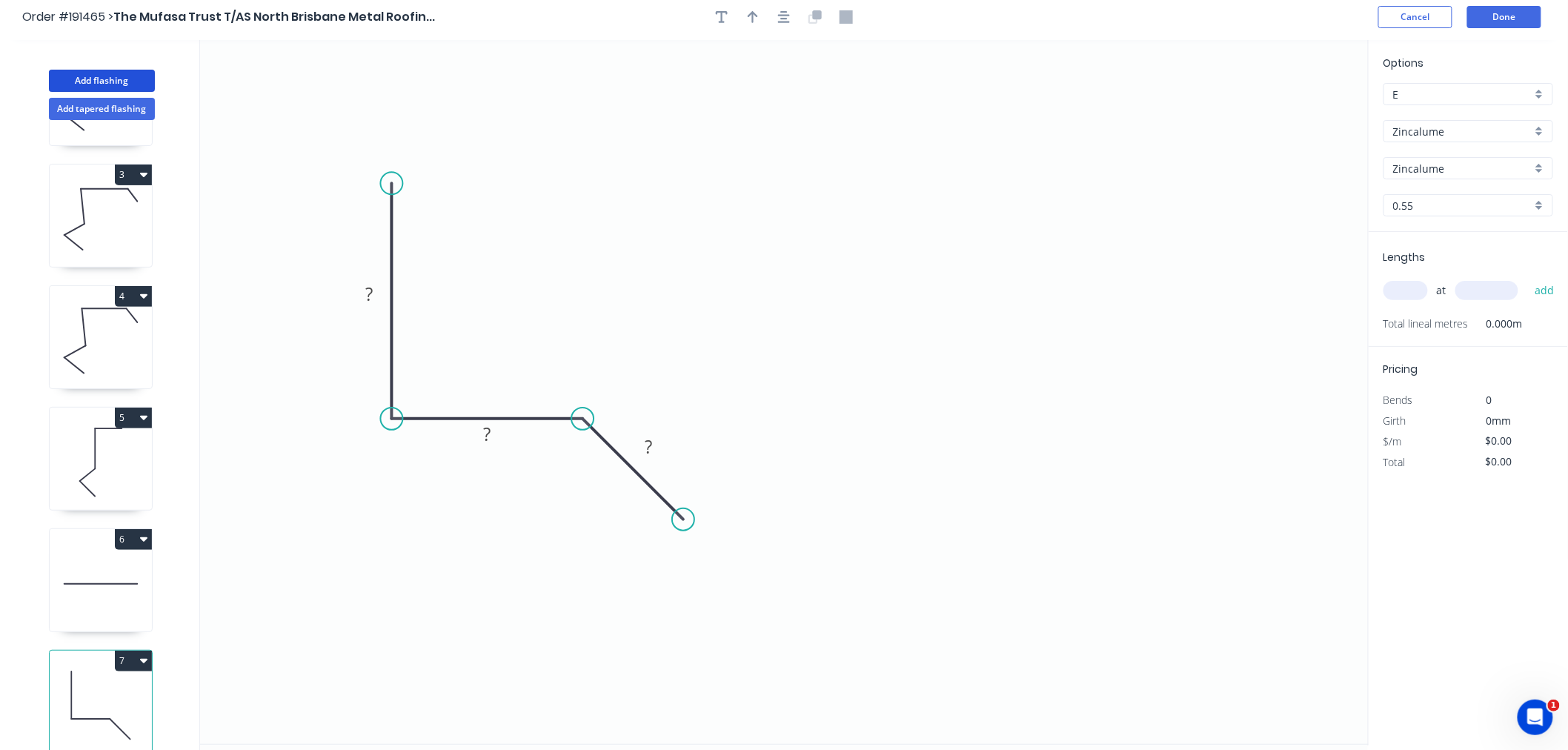
scroll to position [0, 0]
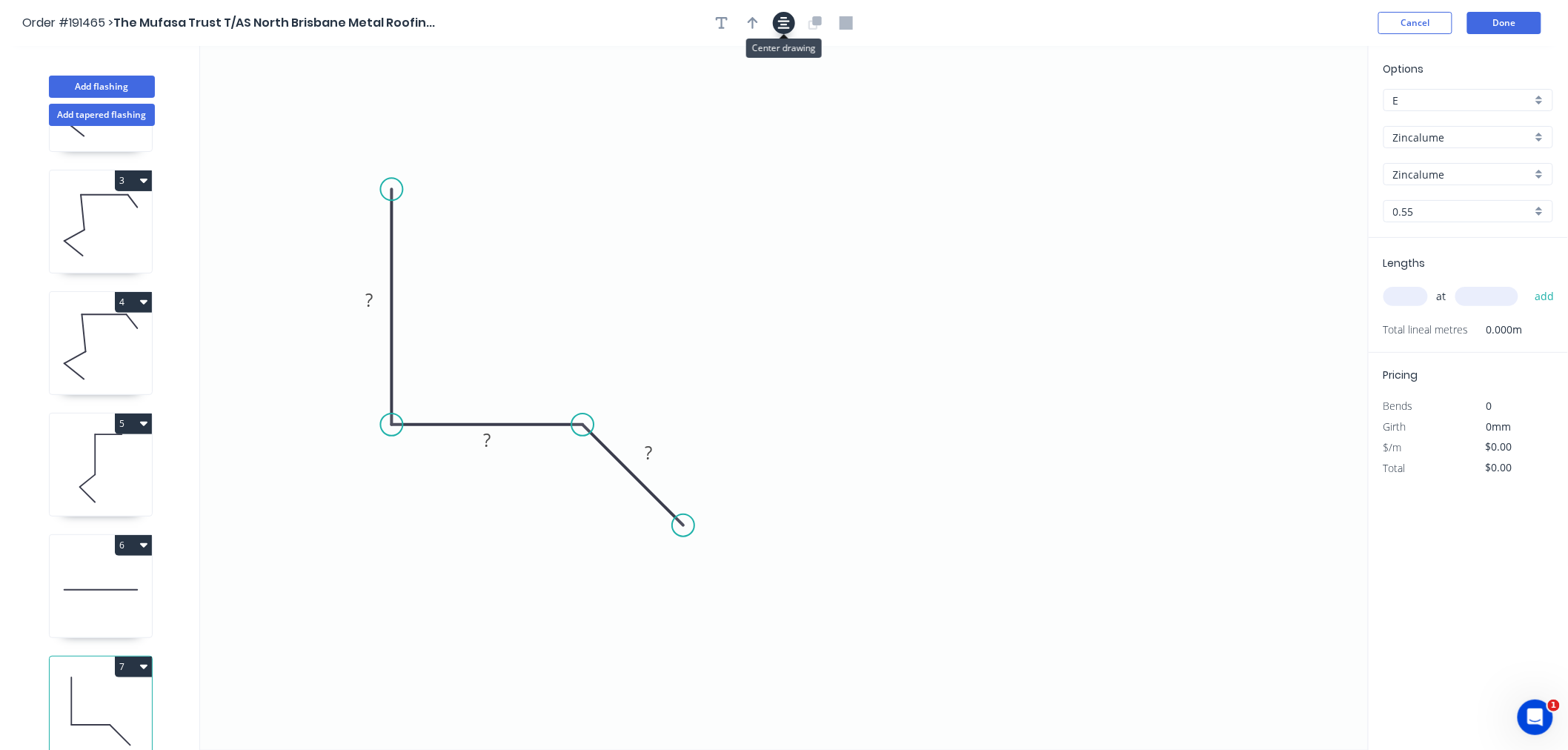
click at [789, 20] on icon "button" at bounding box center [784, 23] width 12 height 12
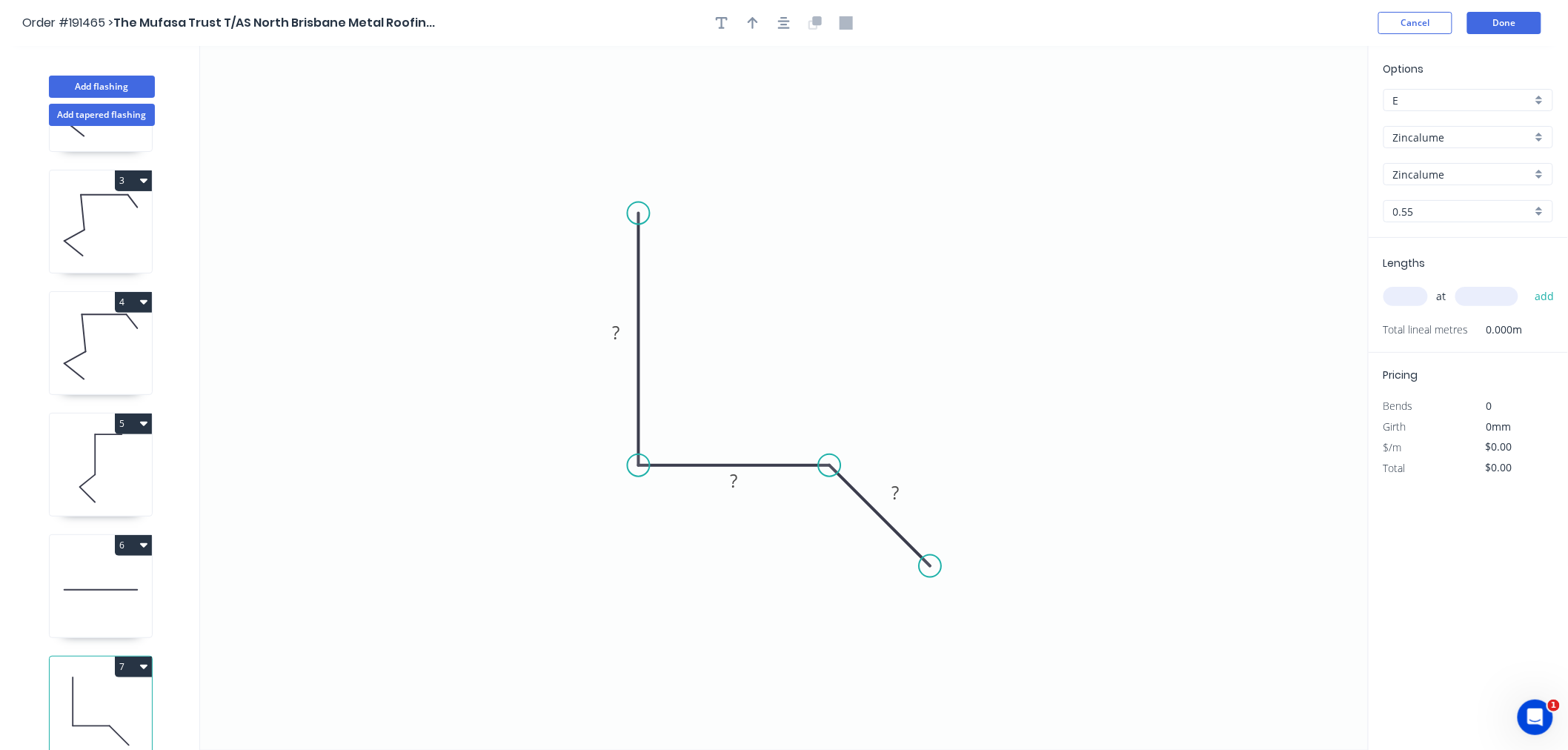
drag, startPoint x: 638, startPoint y: 230, endPoint x: 646, endPoint y: 211, distance: 20.6
click at [642, 213] on circle at bounding box center [638, 213] width 22 height 22
click at [779, 19] on icon "button" at bounding box center [784, 23] width 12 height 14
click at [752, 20] on icon "button" at bounding box center [753, 23] width 11 height 12
drag, startPoint x: 1293, startPoint y: 116, endPoint x: 798, endPoint y: 359, distance: 551.4
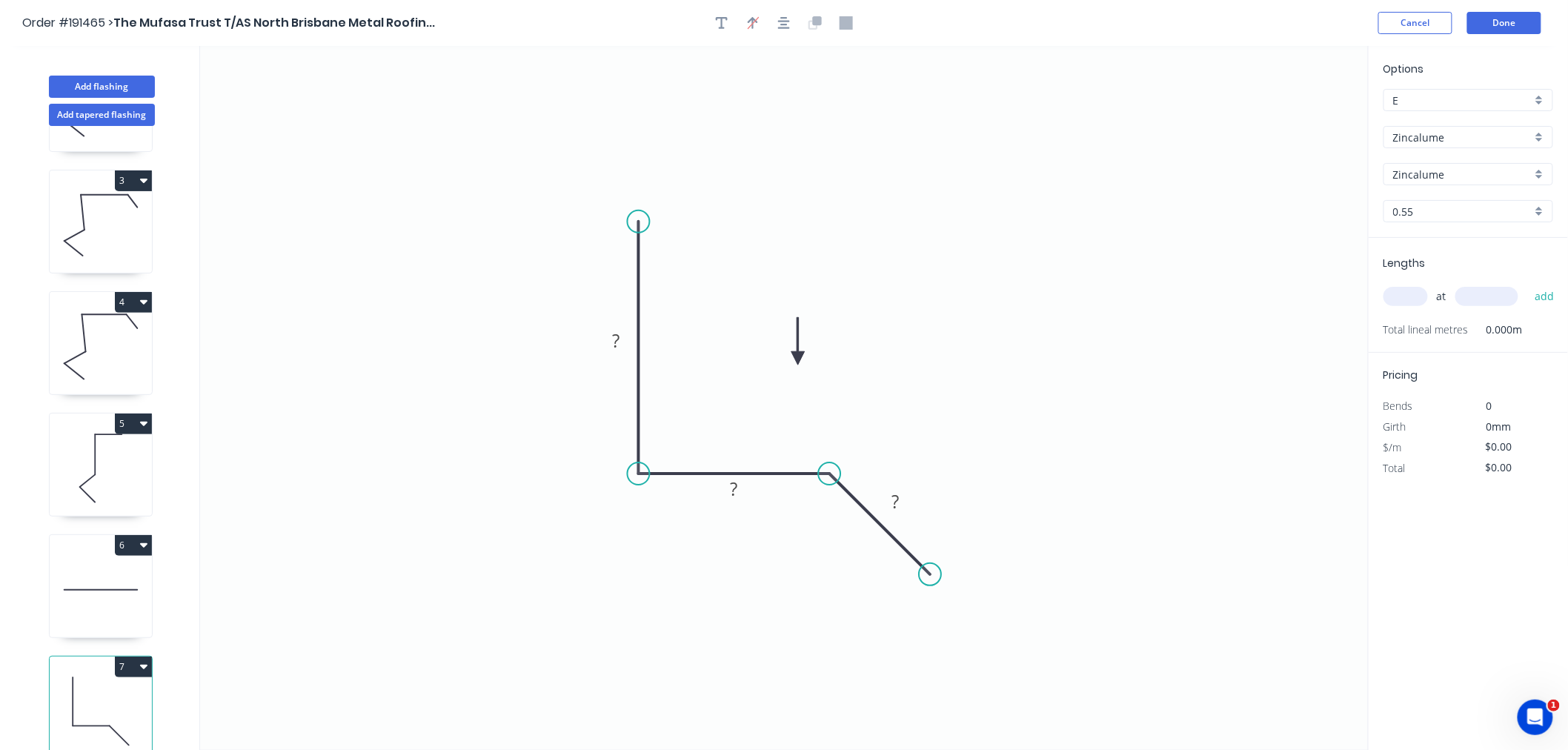
click at [798, 359] on icon at bounding box center [798, 341] width 14 height 48
click at [1408, 293] on input "text" at bounding box center [1405, 296] width 45 height 19
type input "1"
type input "1000"
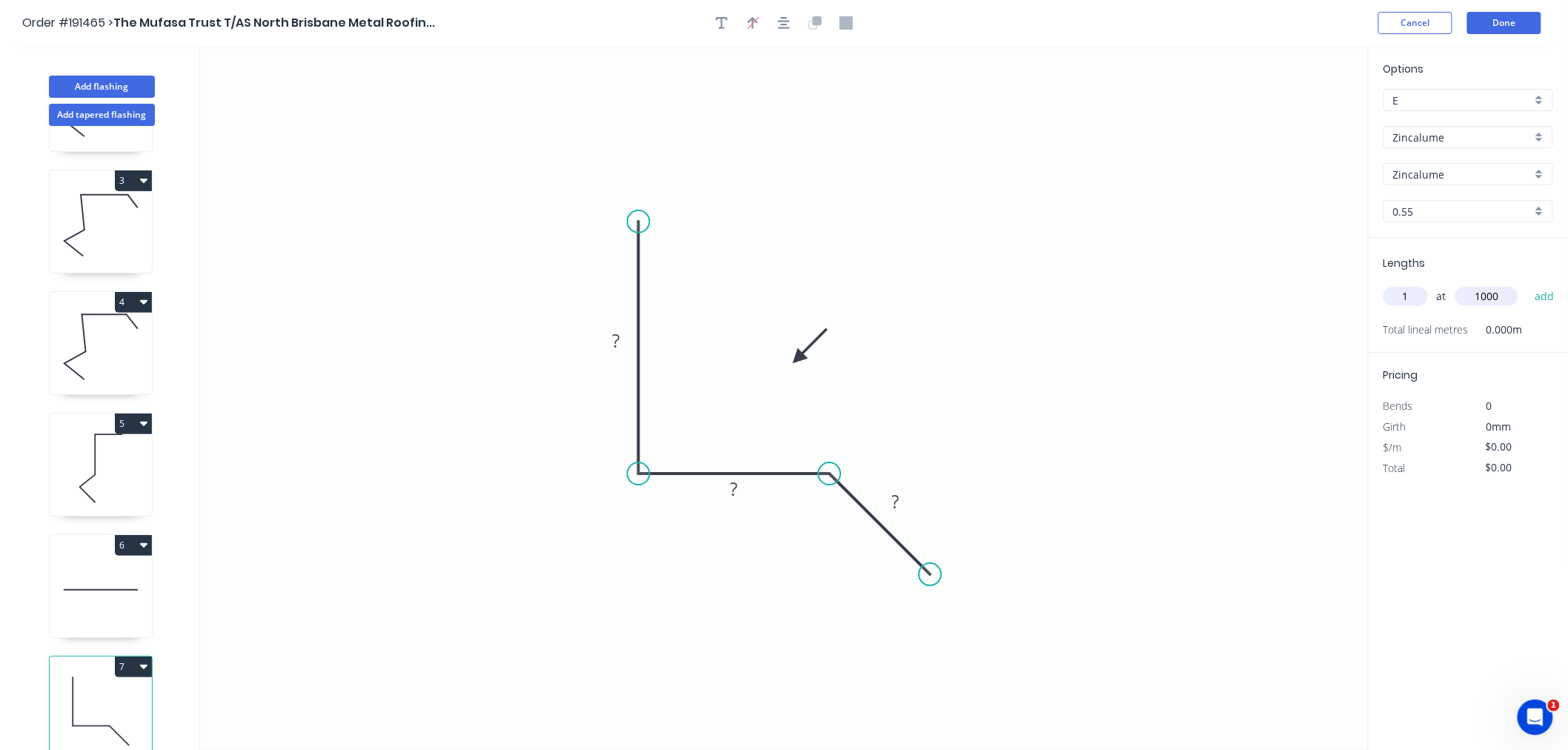
click at [1527, 284] on button "add" at bounding box center [1545, 296] width 35 height 25
click at [617, 342] on tspan "?" at bounding box center [617, 341] width 8 height 24
click at [960, 384] on icon "0 100 50 25" at bounding box center [784, 398] width 1168 height 704
type input "$8.33"
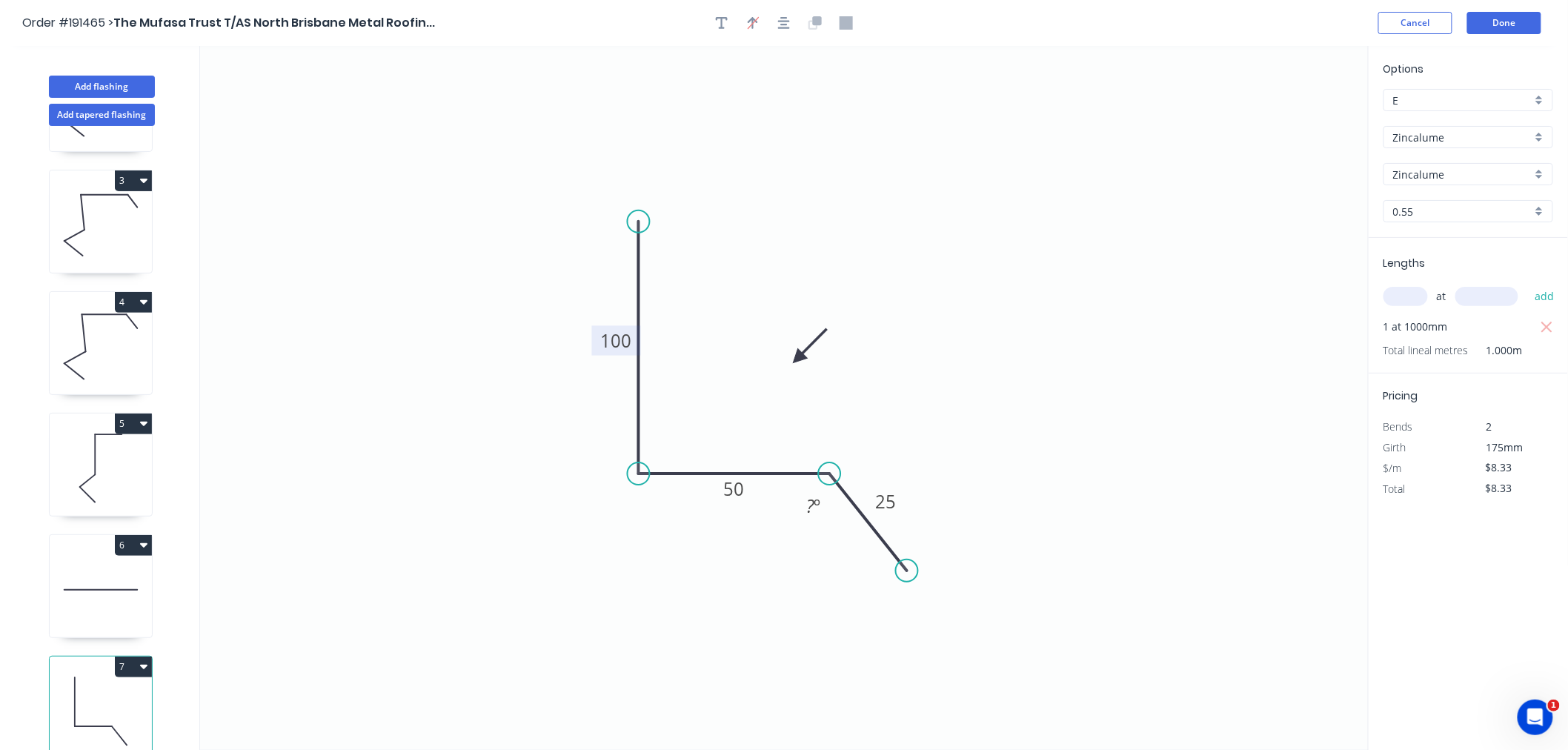
drag, startPoint x: 931, startPoint y: 573, endPoint x: 907, endPoint y: 571, distance: 24.1
click at [907, 571] on circle at bounding box center [907, 570] width 22 height 22
click at [806, 500] on tspan "?" at bounding box center [810, 506] width 8 height 24
click at [997, 389] on icon "0 100 50 25 135 º" at bounding box center [784, 398] width 1168 height 704
click at [787, 25] on icon "button" at bounding box center [784, 23] width 12 height 14
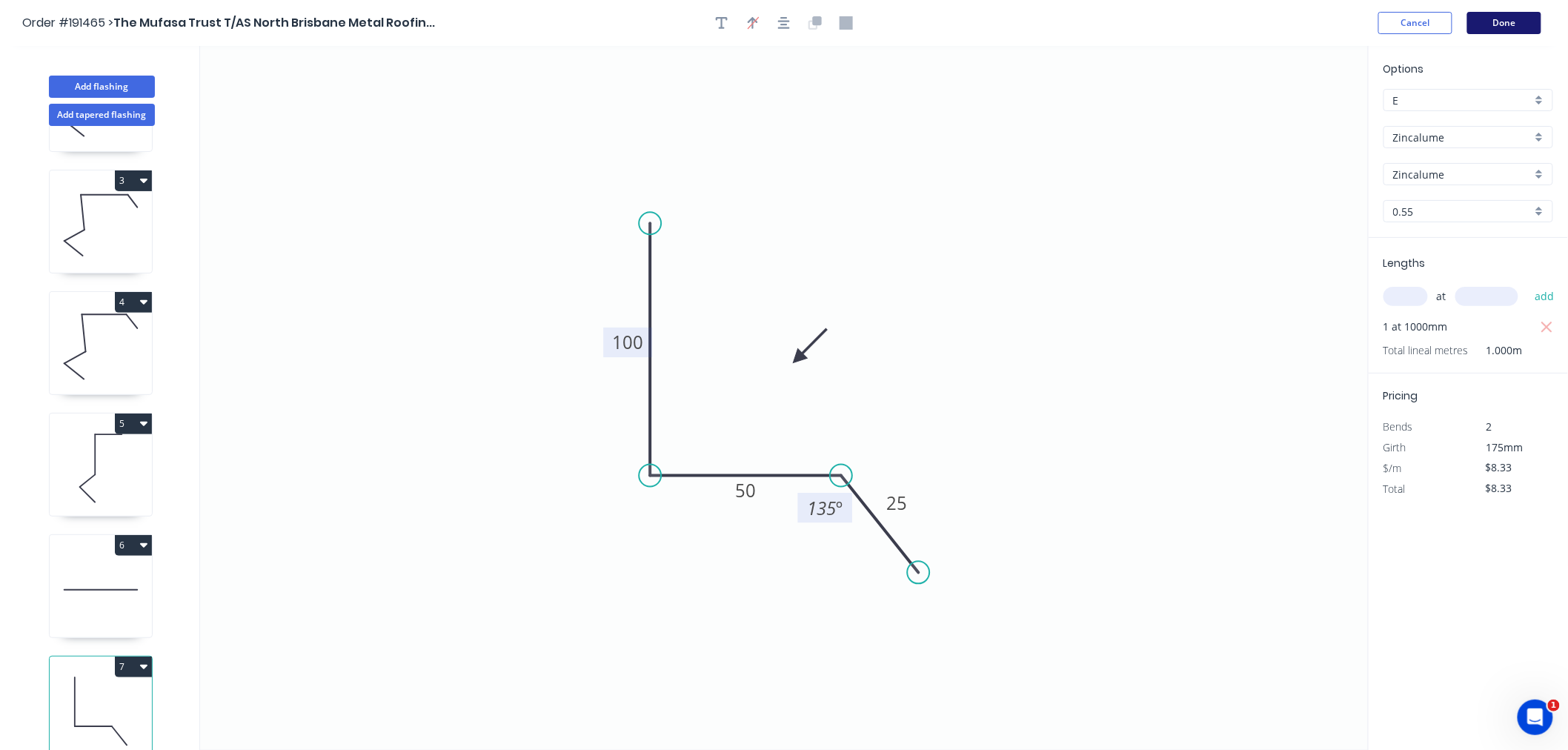
click at [1491, 26] on button "Done" at bounding box center [1504, 23] width 74 height 22
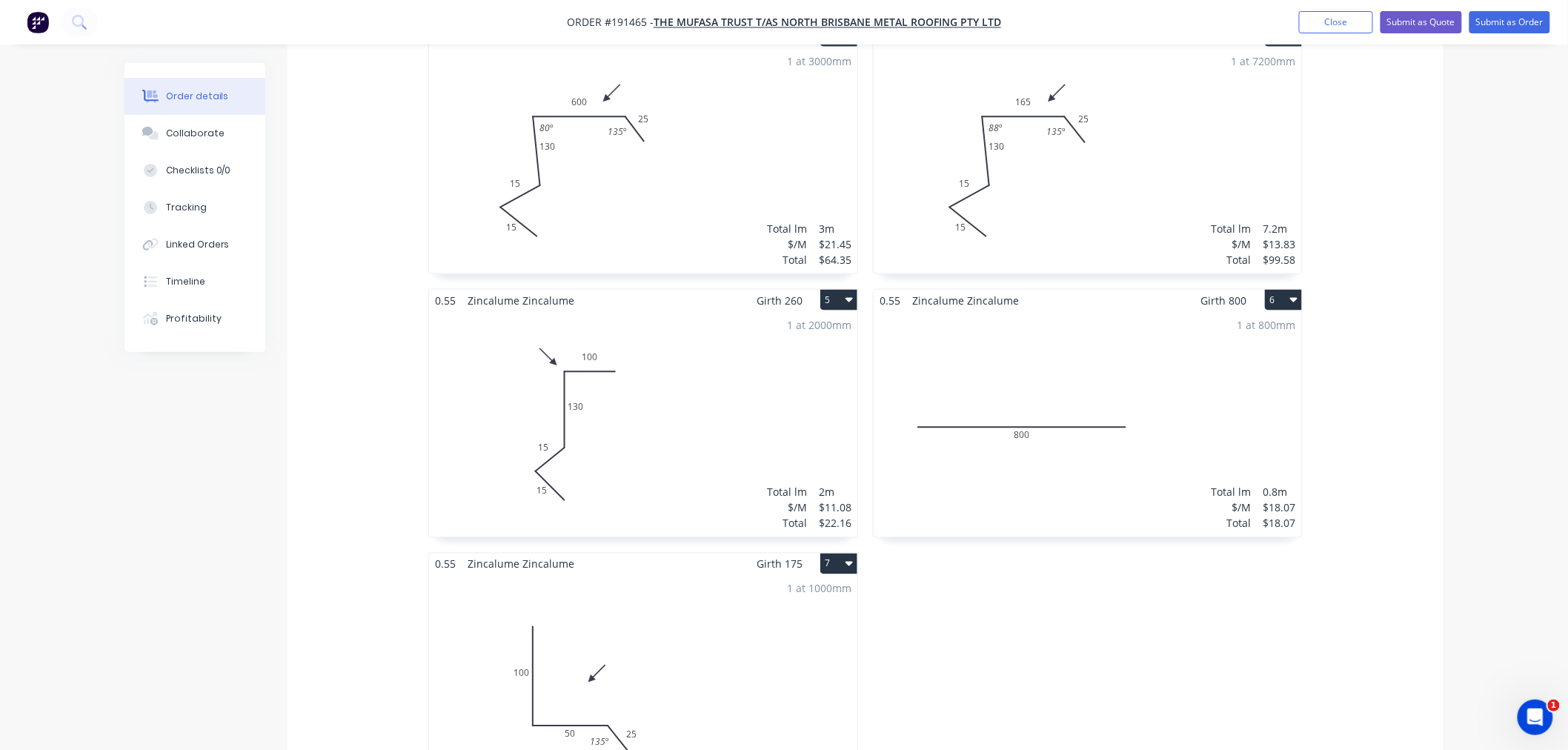
scroll to position [823, 0]
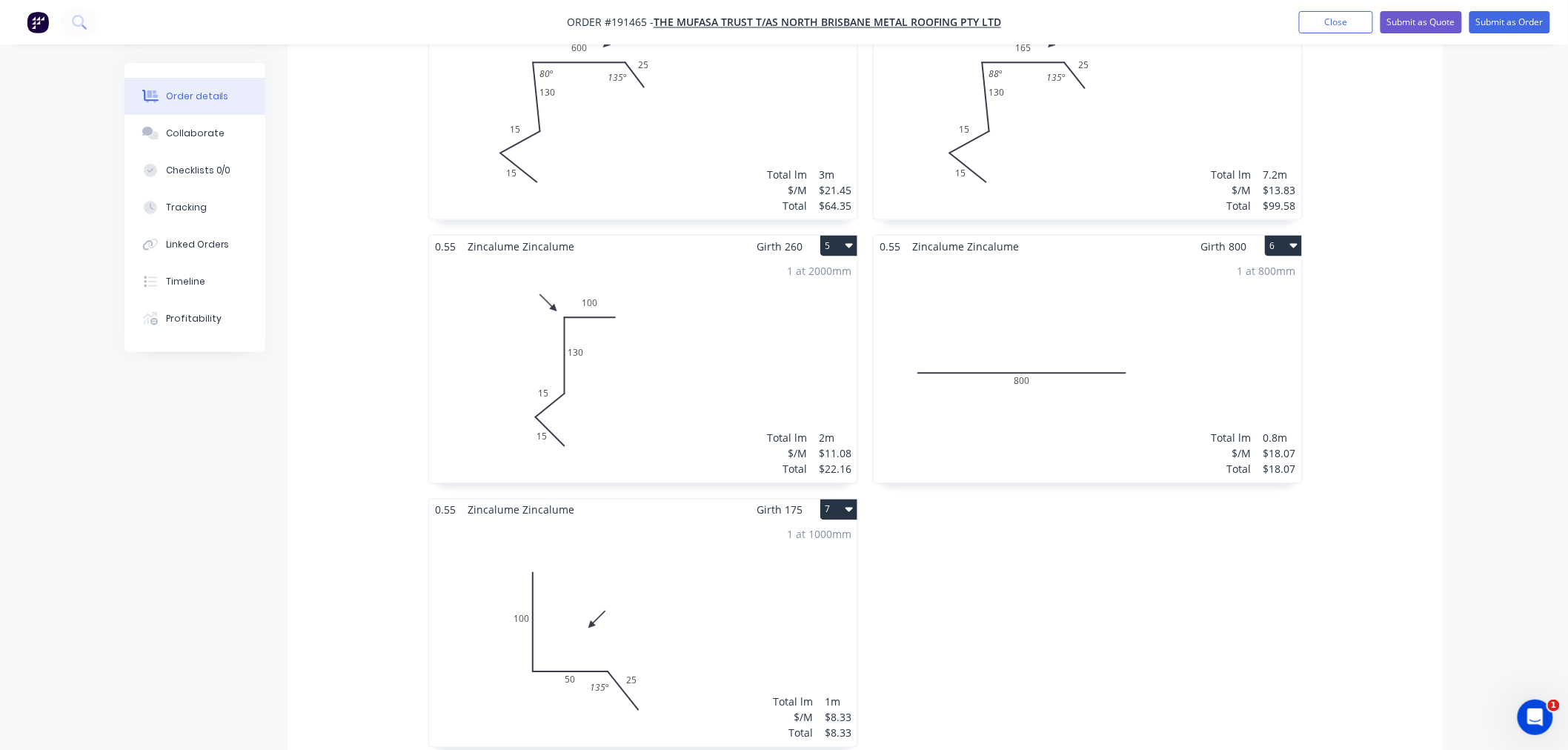
click at [661, 564] on div "1 at 1000mm Total lm $/M Total 1m $8.33 $8.33" at bounding box center [643, 633] width 428 height 226
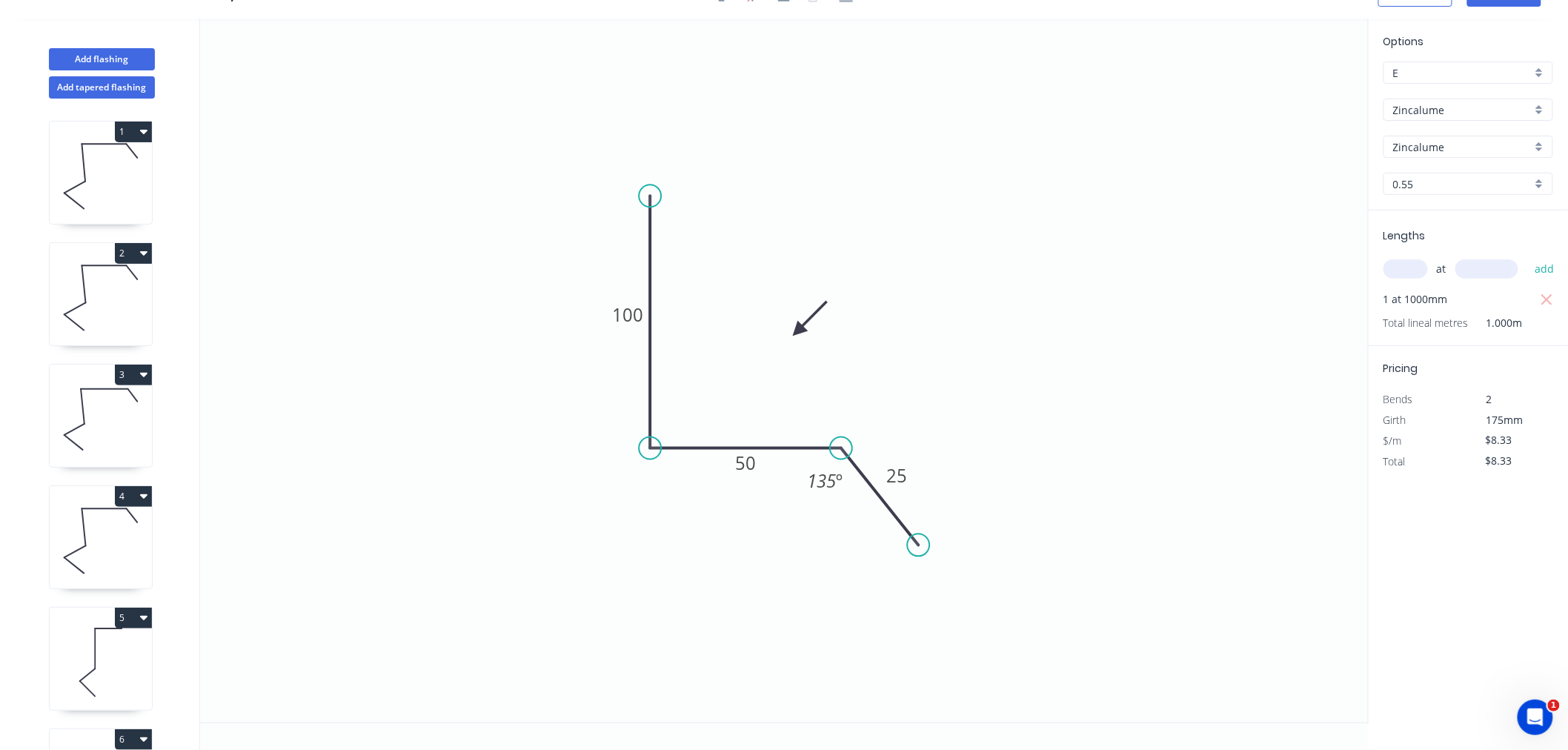
scroll to position [27, 0]
click at [111, 55] on button "Add flashing" at bounding box center [102, 59] width 106 height 22
type input "$0.00"
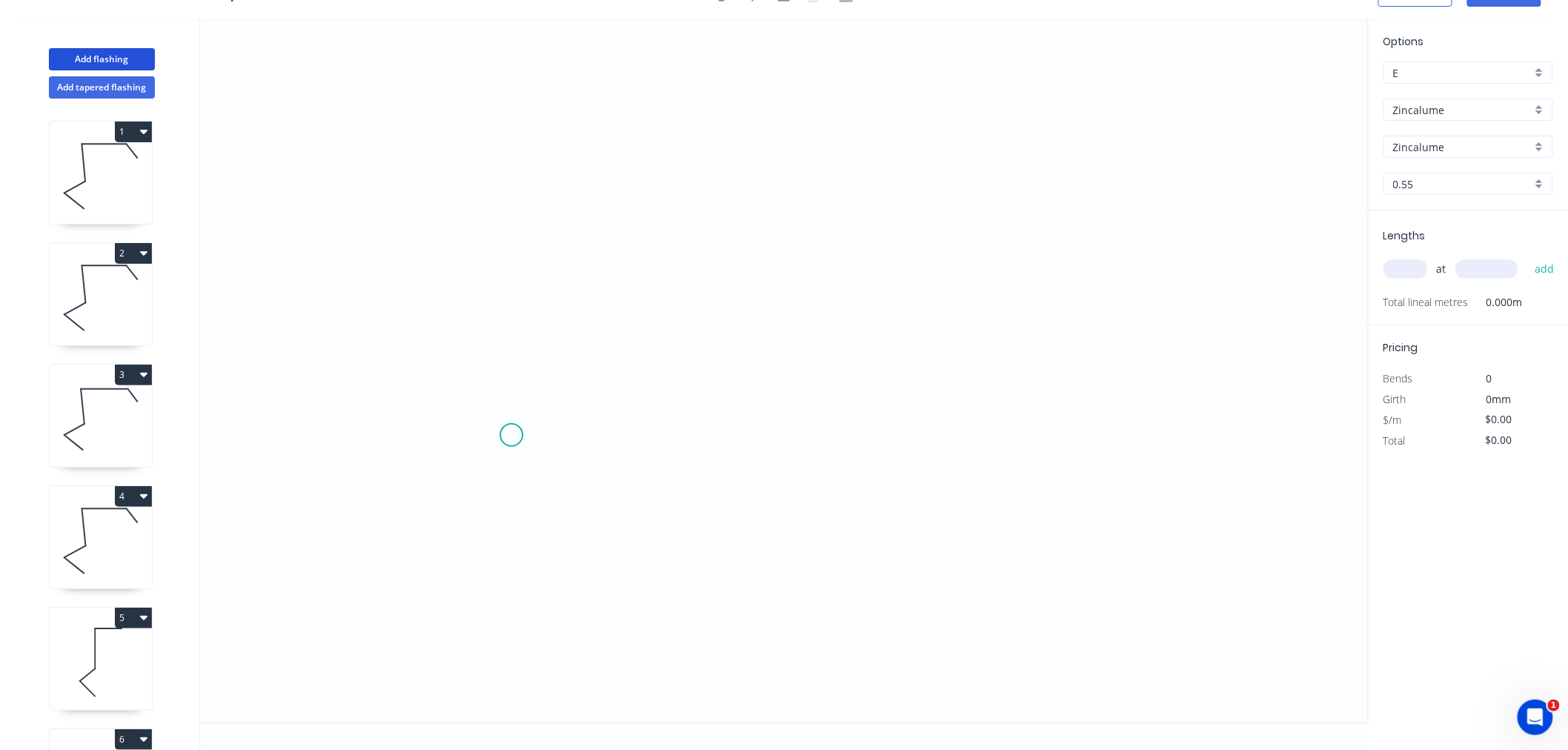
click at [512, 435] on icon "0" at bounding box center [784, 370] width 1168 height 704
click at [530, 176] on icon "0" at bounding box center [784, 370] width 1168 height 704
click at [705, 168] on icon "0 ?" at bounding box center [784, 370] width 1168 height 704
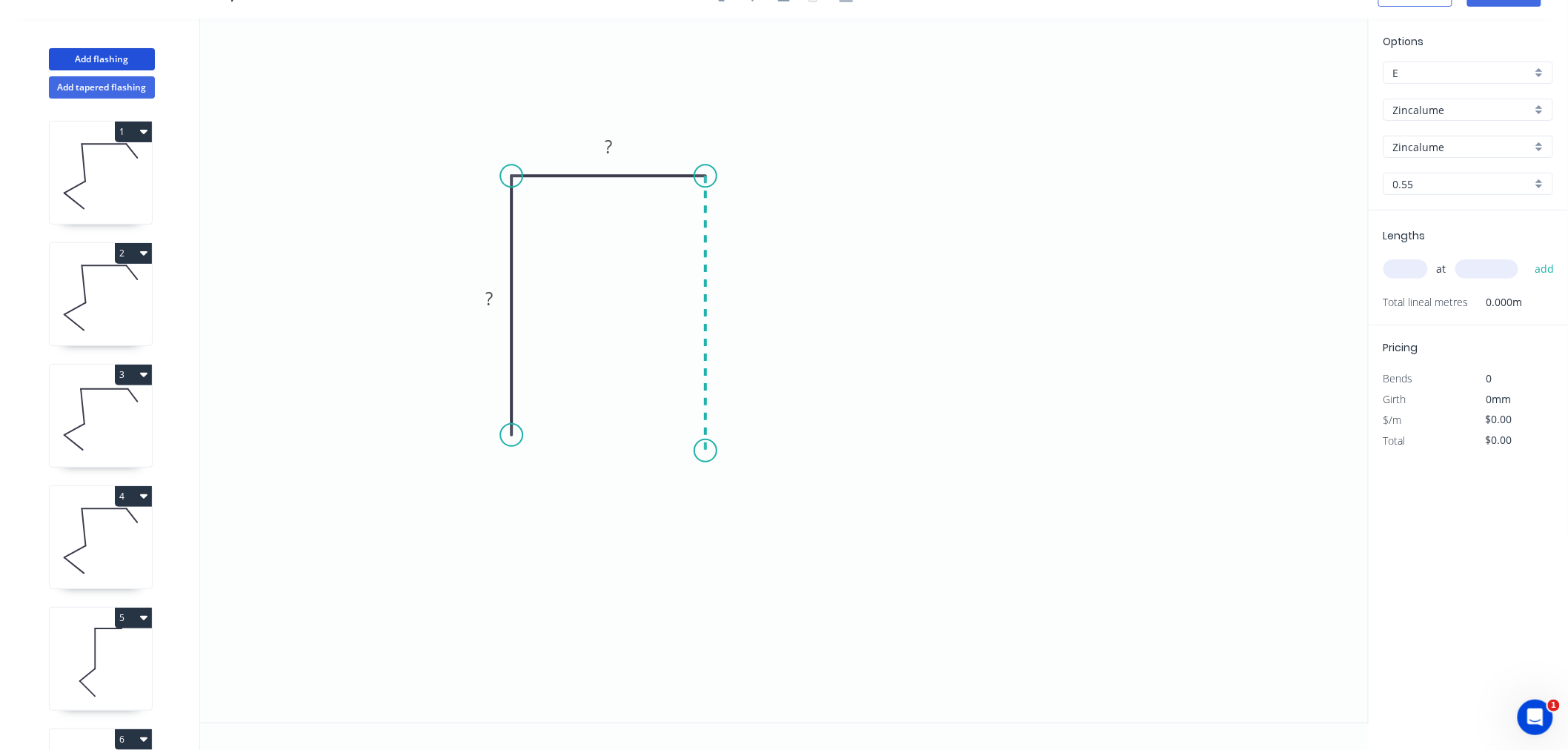
click at [715, 450] on icon "0 ? ?" at bounding box center [784, 370] width 1168 height 704
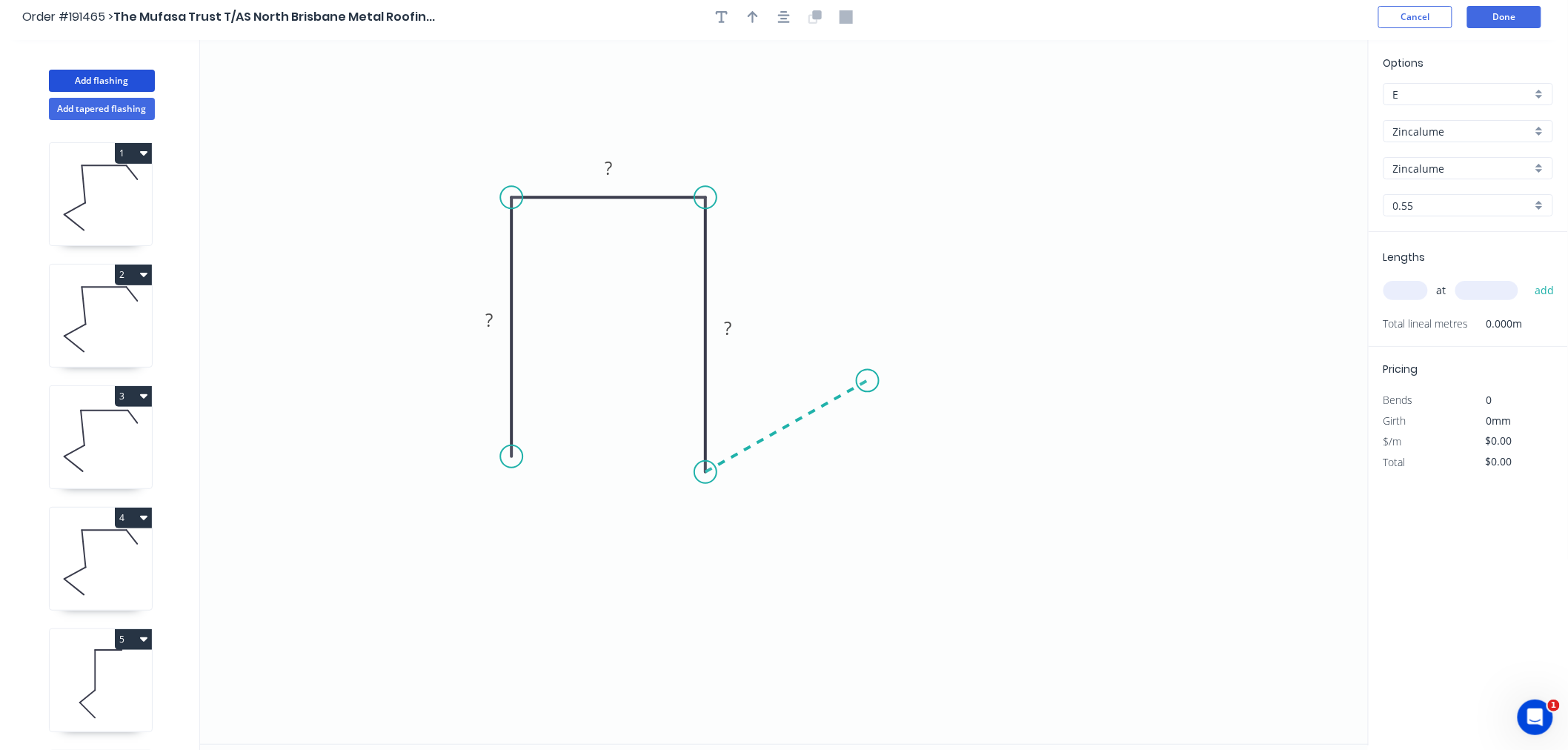
scroll to position [0, 0]
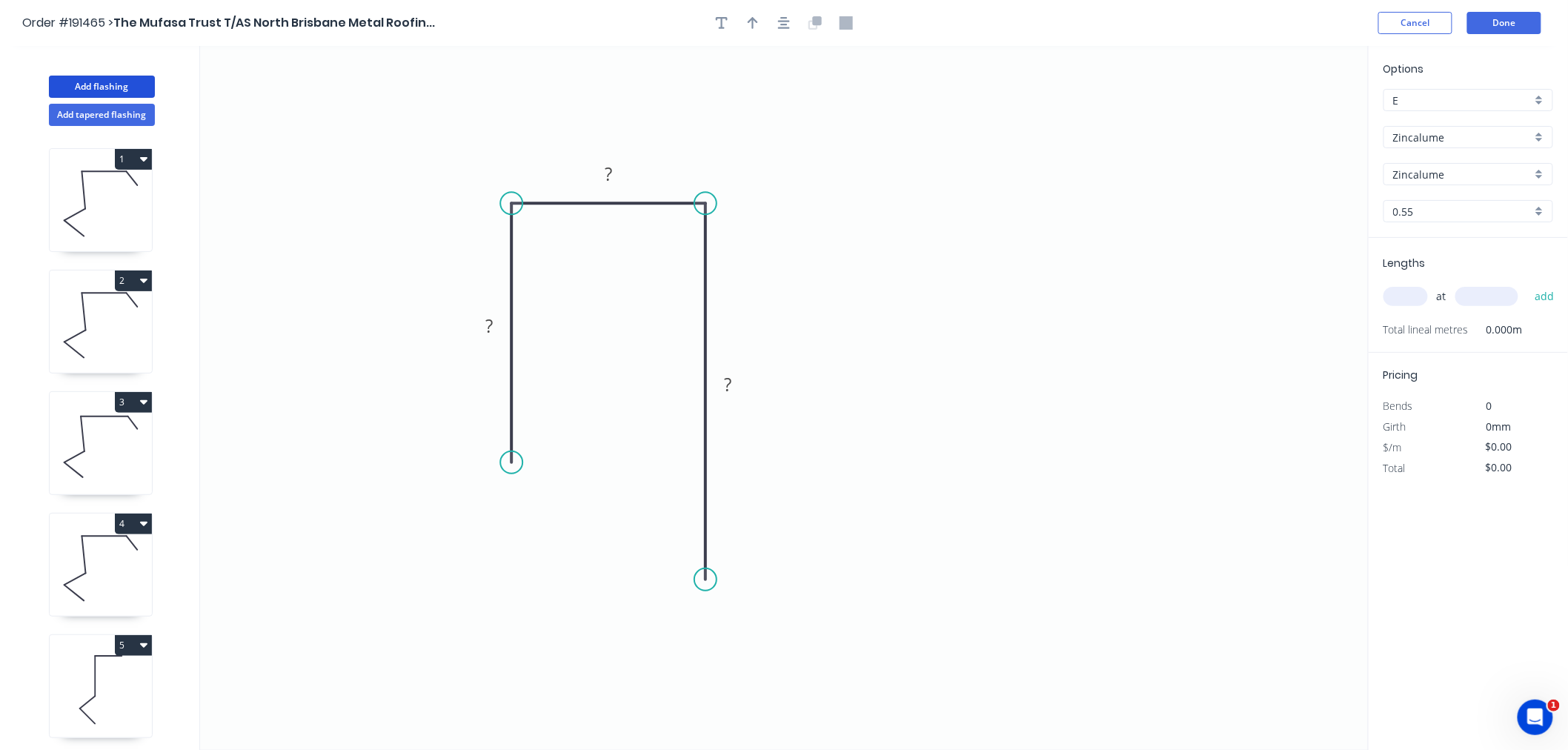
drag, startPoint x: 707, startPoint y: 480, endPoint x: 715, endPoint y: 580, distance: 100.3
click at [715, 580] on circle at bounding box center [705, 579] width 22 height 22
click at [778, 20] on icon "button" at bounding box center [784, 23] width 12 height 14
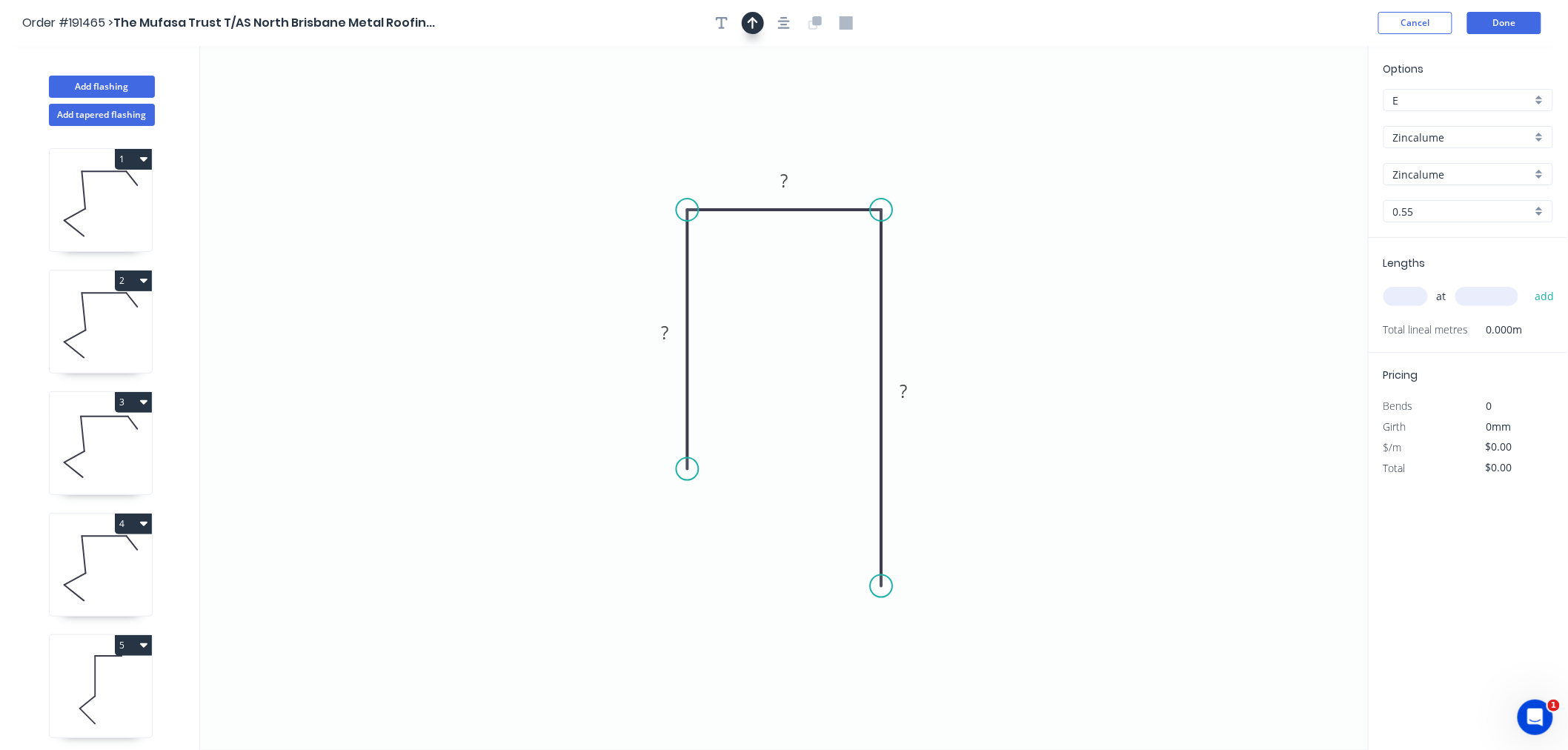
click at [751, 23] on icon "button" at bounding box center [753, 23] width 11 height 14
drag, startPoint x: 1286, startPoint y: 119, endPoint x: 876, endPoint y: 142, distance: 410.6
click at [876, 142] on icon "0 ? ? ?" at bounding box center [784, 398] width 1168 height 704
drag, startPoint x: 1293, startPoint y: 117, endPoint x: 862, endPoint y: 160, distance: 433.1
click at [862, 160] on icon at bounding box center [862, 143] width 14 height 48
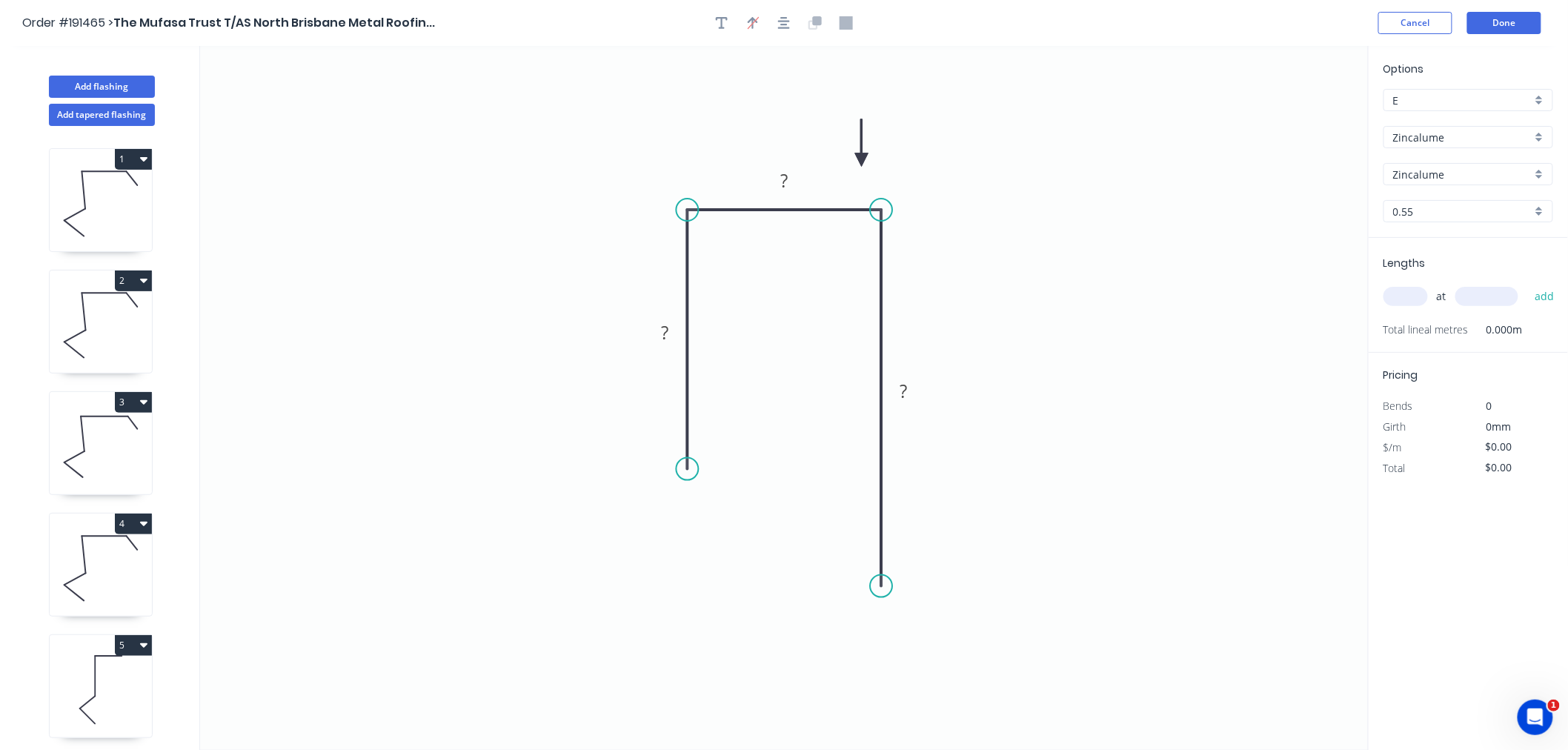
click at [862, 160] on icon at bounding box center [862, 143] width 14 height 48
drag, startPoint x: 686, startPoint y: 467, endPoint x: 688, endPoint y: 455, distance: 12.2
click at [688, 455] on circle at bounding box center [687, 454] width 22 height 22
click at [664, 327] on tspan "?" at bounding box center [665, 325] width 8 height 24
click at [784, 28] on icon "button" at bounding box center [784, 23] width 12 height 14
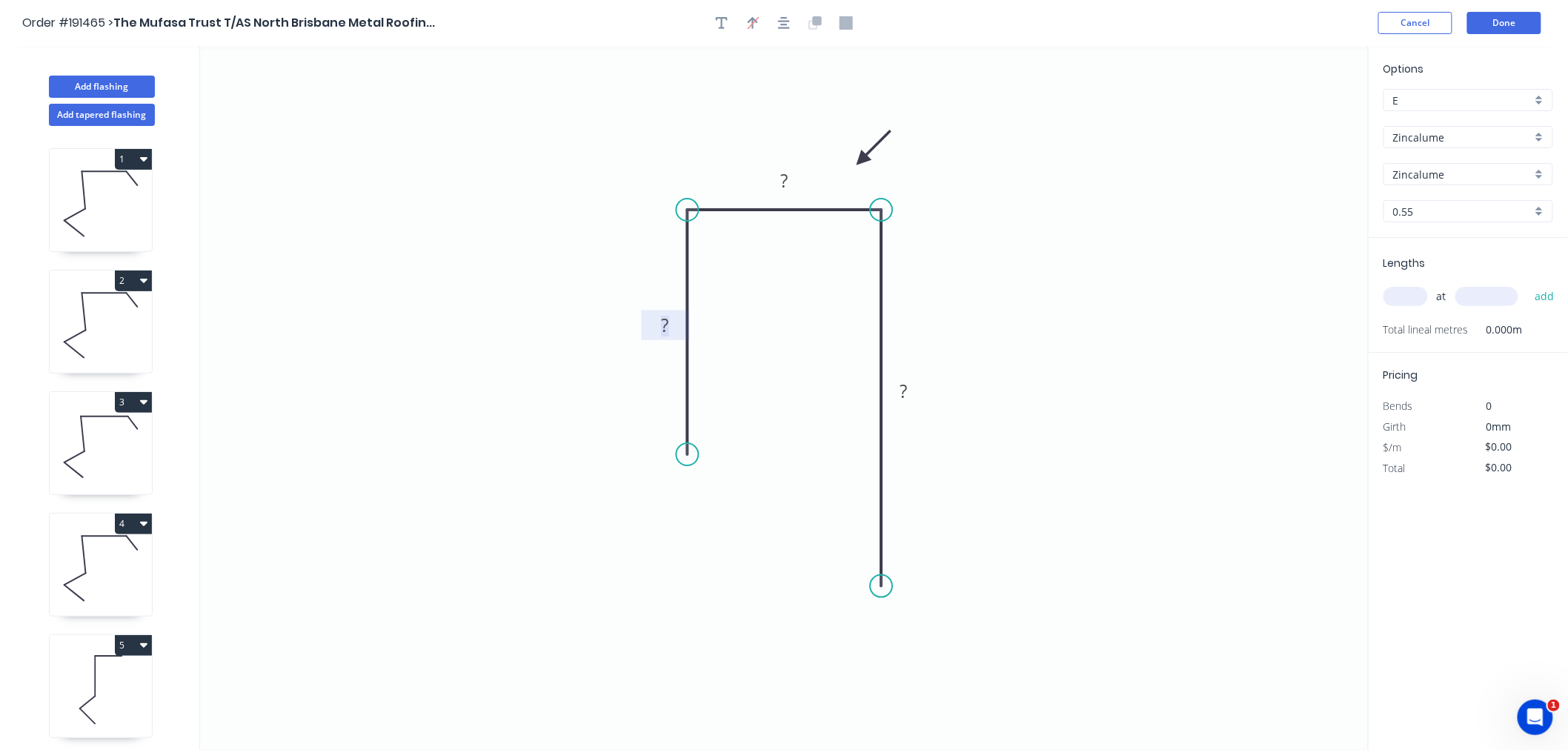
click at [669, 323] on rect at bounding box center [665, 325] width 30 height 20
click at [1203, 399] on icon "0 70 70 100" at bounding box center [784, 398] width 1168 height 704
type input "$10.23"
click at [1405, 289] on input "text" at bounding box center [1405, 296] width 45 height 19
type input "1"
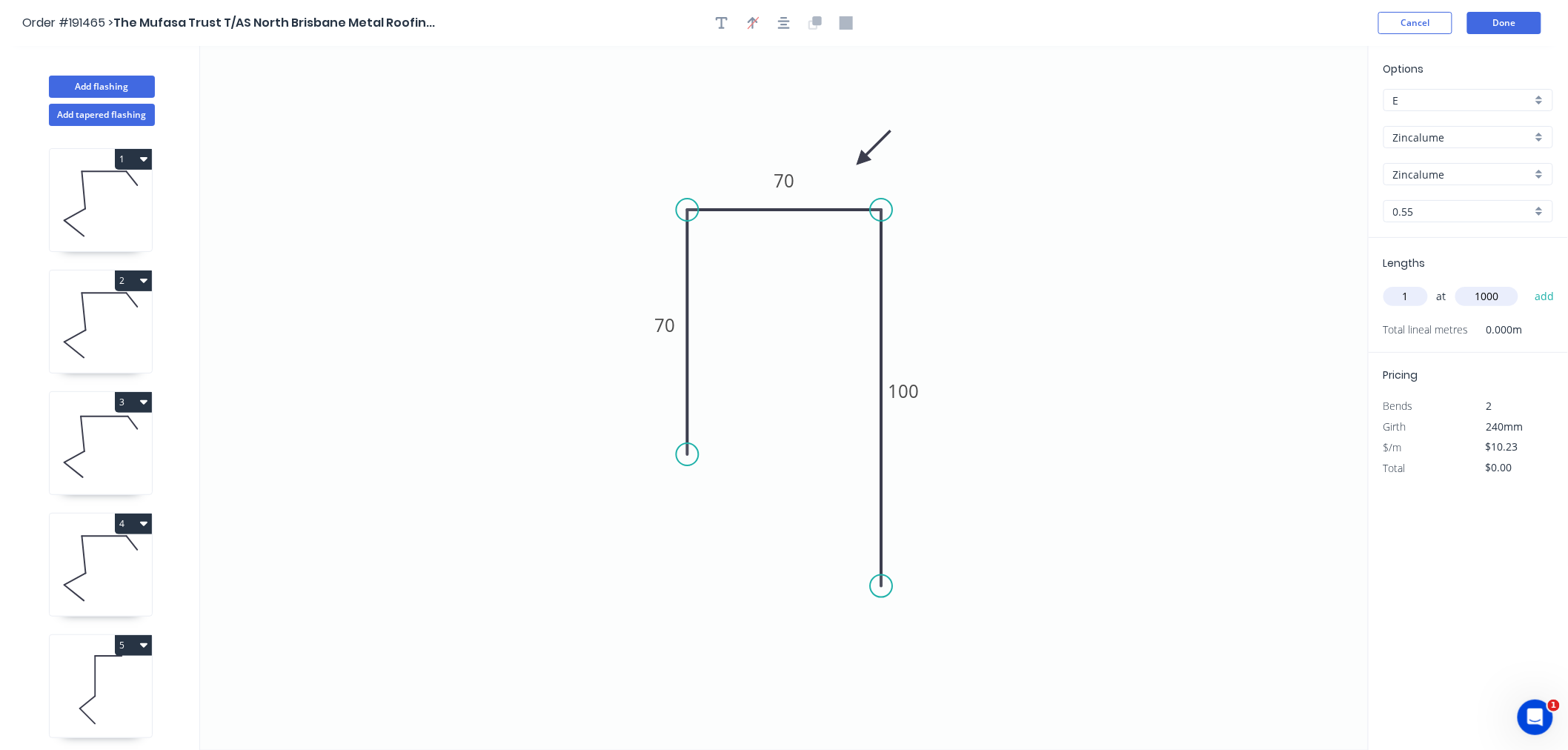
type input "1000"
click at [1527, 284] on button "add" at bounding box center [1545, 296] width 35 height 25
type input "$10.23"
click at [1509, 23] on button "Done" at bounding box center [1504, 23] width 74 height 22
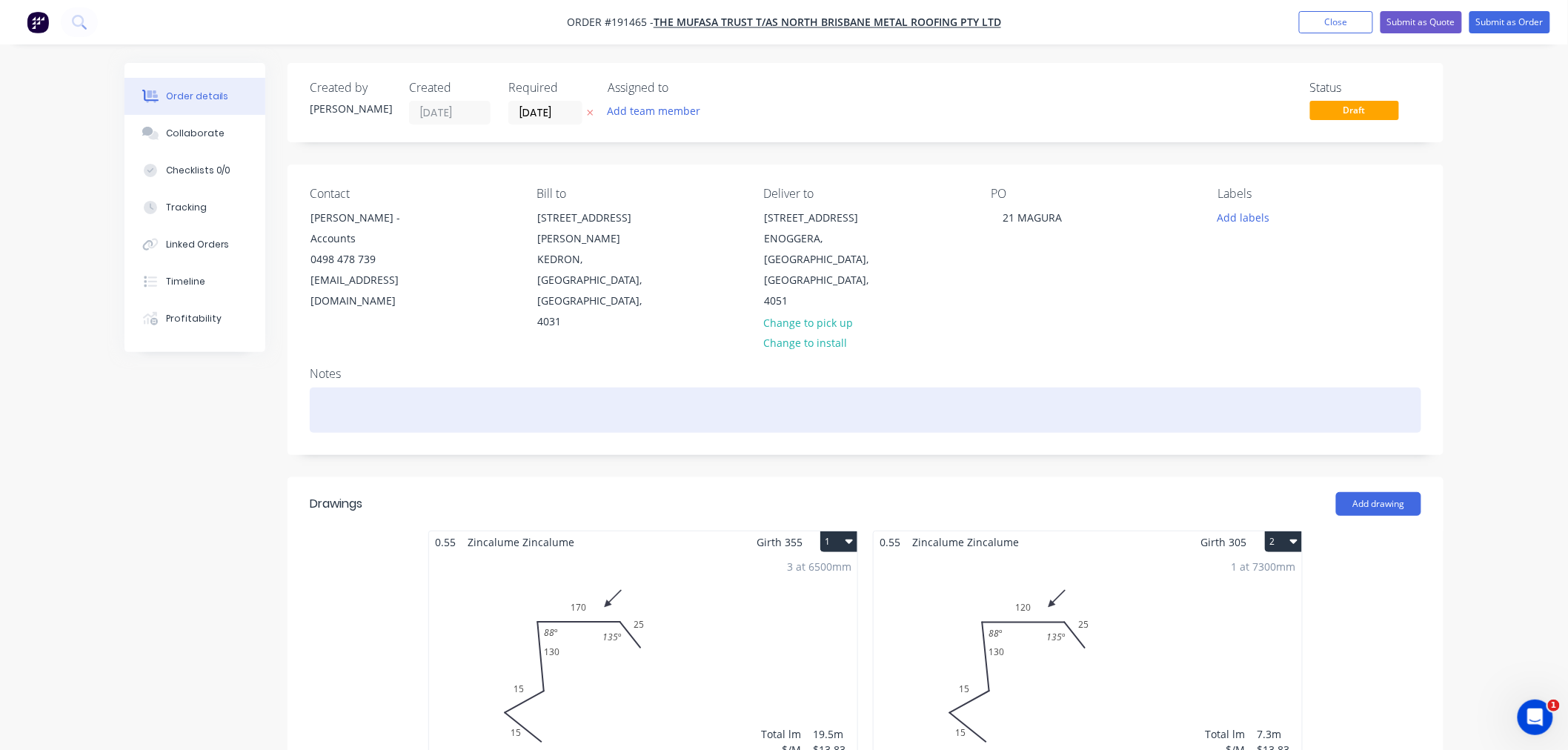
click at [543, 387] on div at bounding box center [865, 410] width 1112 height 45
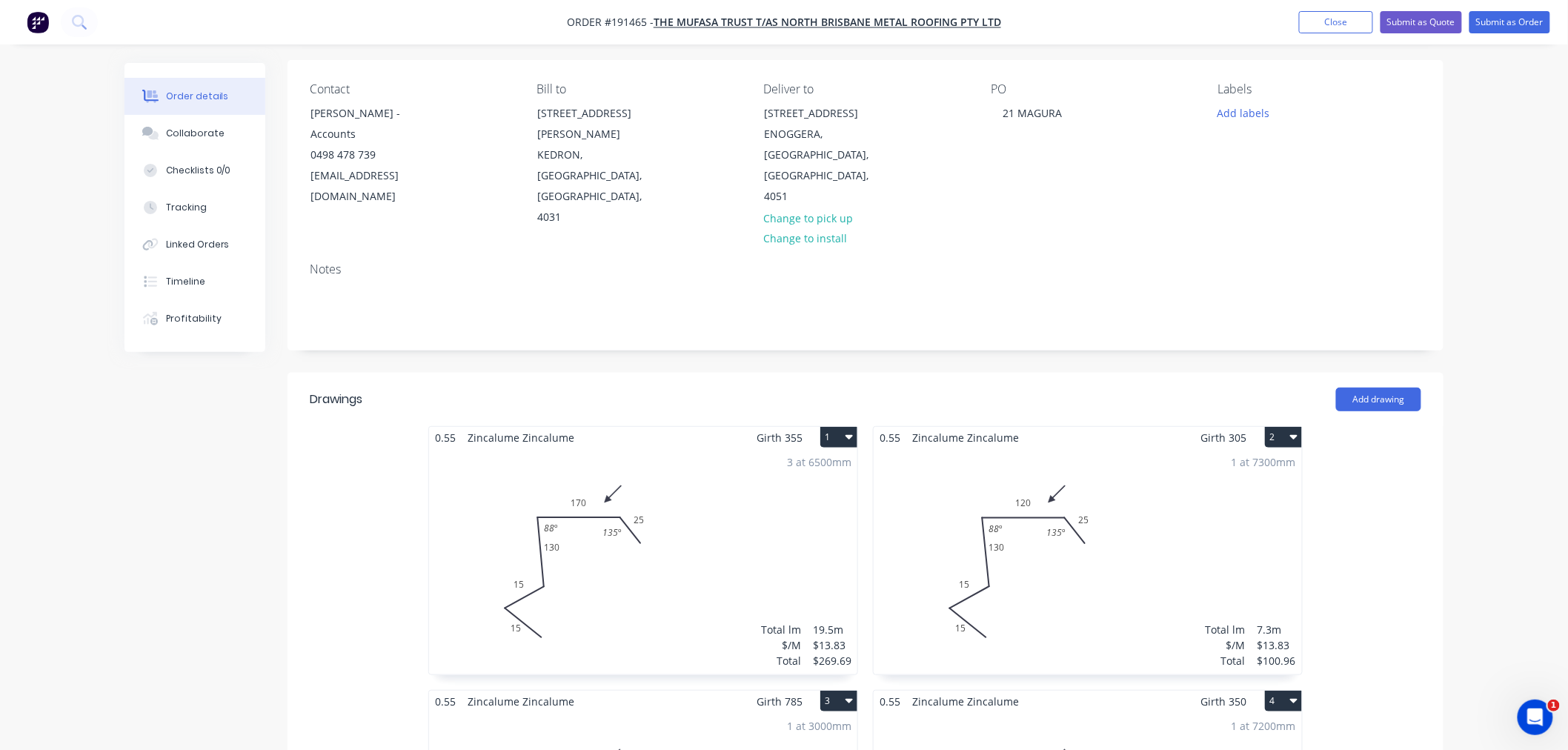
scroll to position [164, 0]
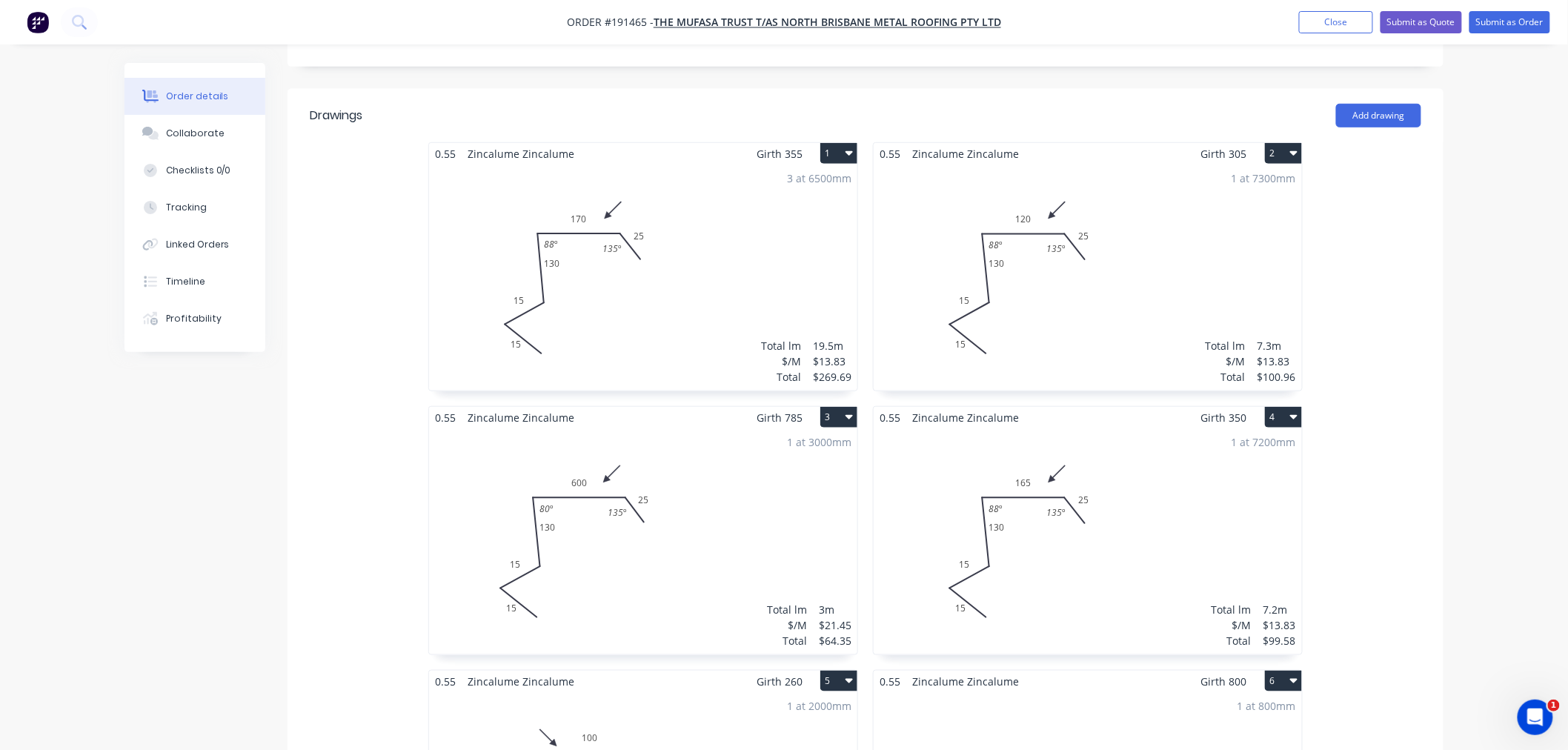
scroll to position [329, 0]
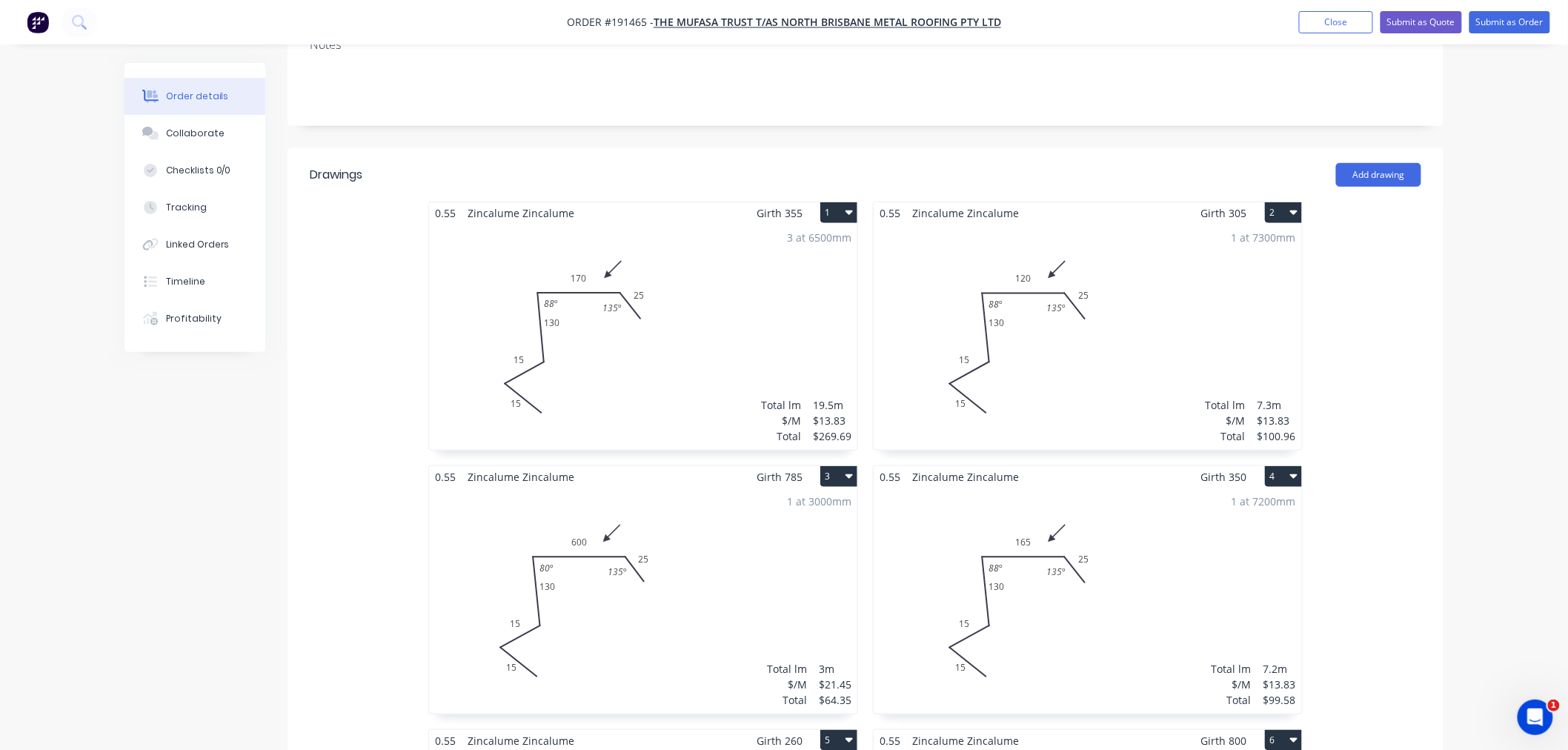
click at [1455, 447] on div "Order details Collaborate Checklists 0/0 Tracking Linked Orders Timeline Profit…" at bounding box center [784, 736] width 1349 height 2004
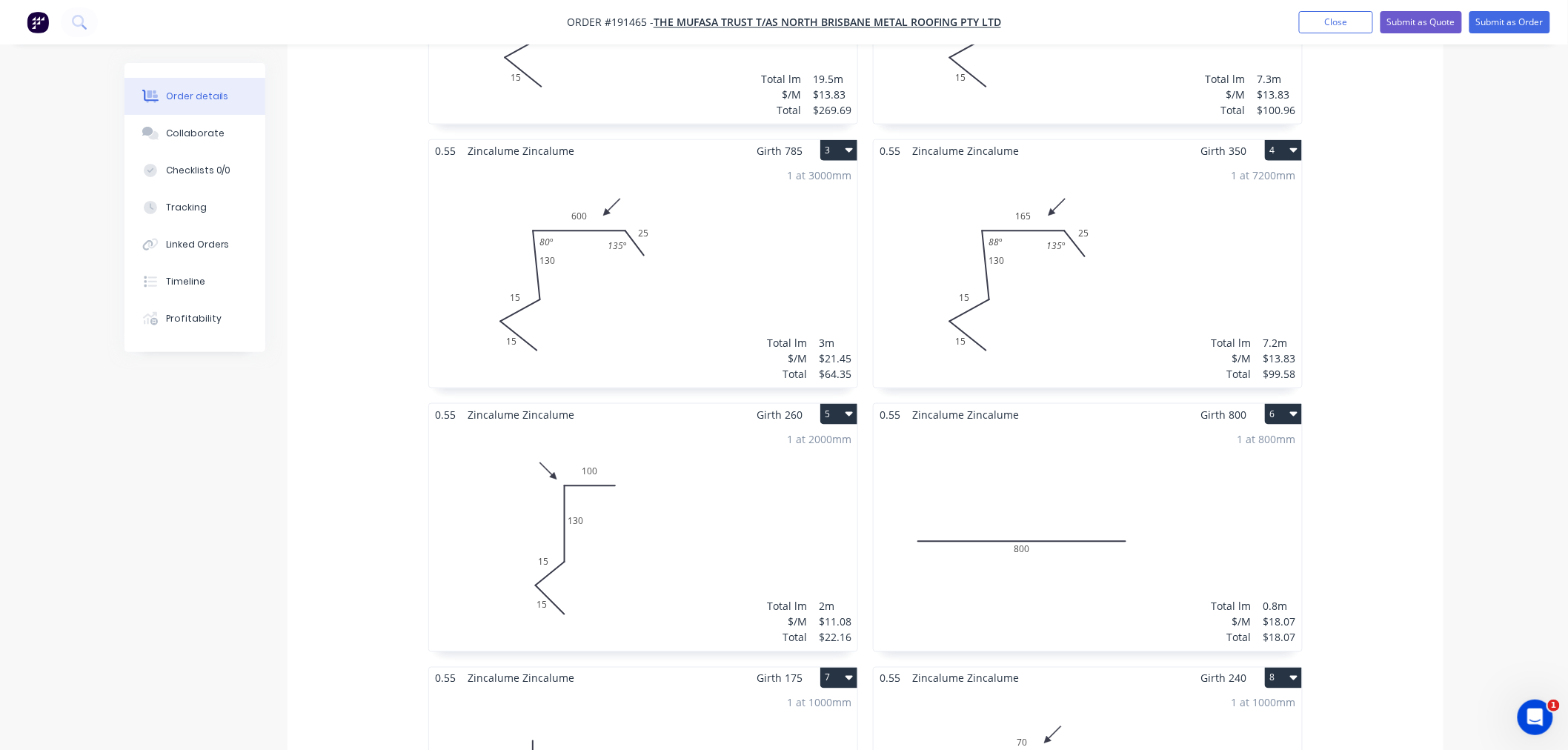
scroll to position [658, 0]
click at [682, 453] on div "1 at 2000mm Total lm $/M Total 2m $11.08 $22.16" at bounding box center [643, 535] width 428 height 226
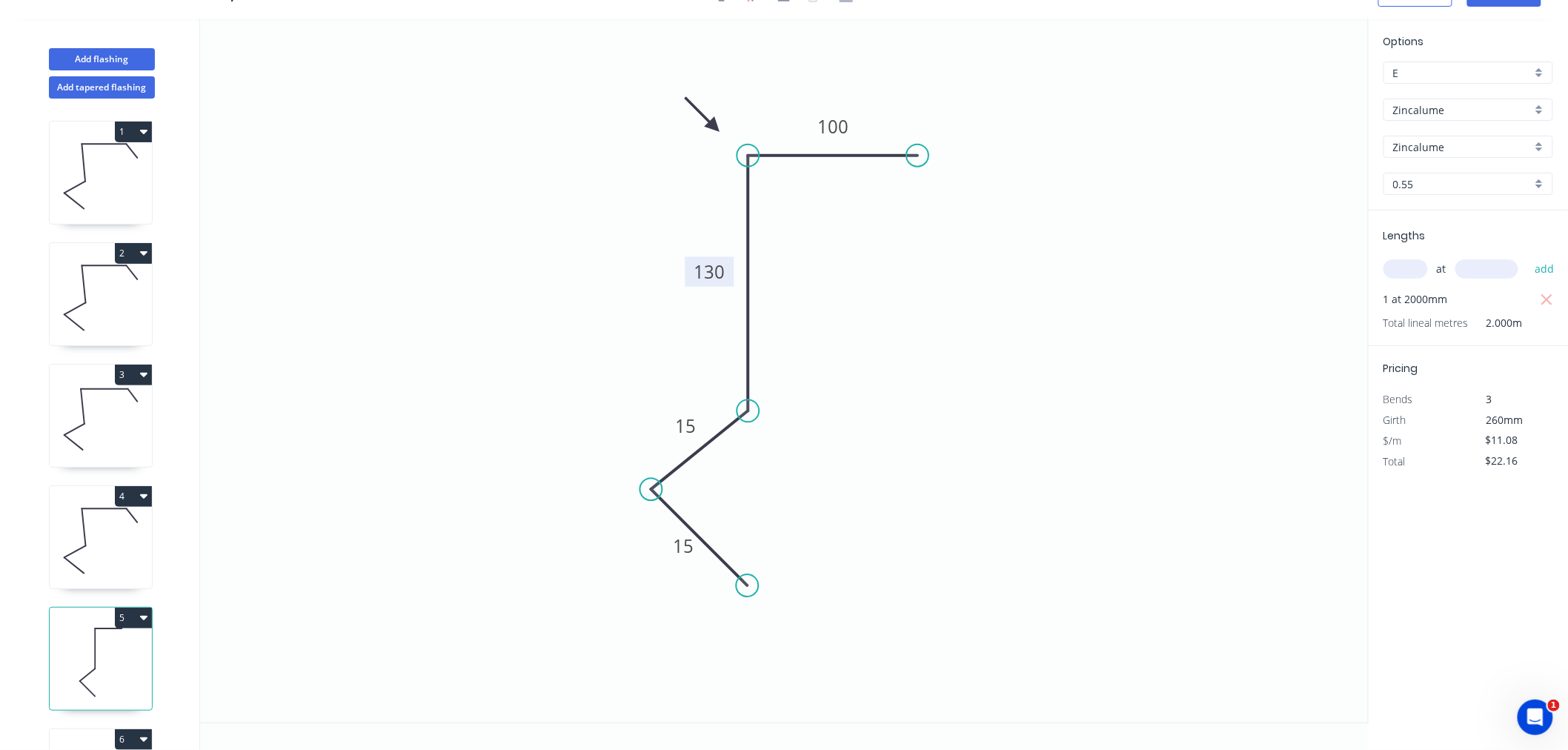
drag, startPoint x: 790, startPoint y: 283, endPoint x: 729, endPoint y: 279, distance: 61.1
click at [729, 279] on rect at bounding box center [709, 272] width 49 height 30
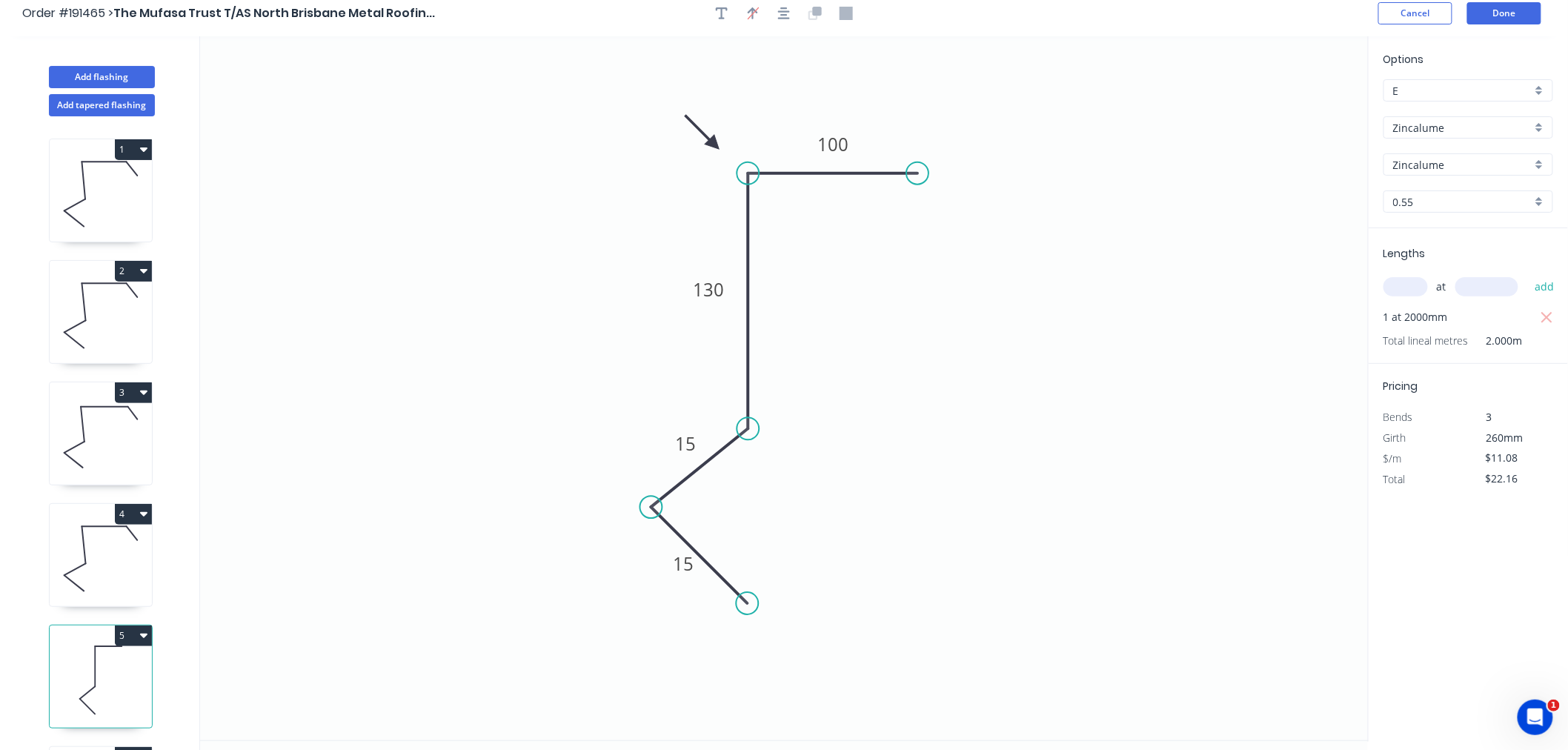
scroll to position [0, 0]
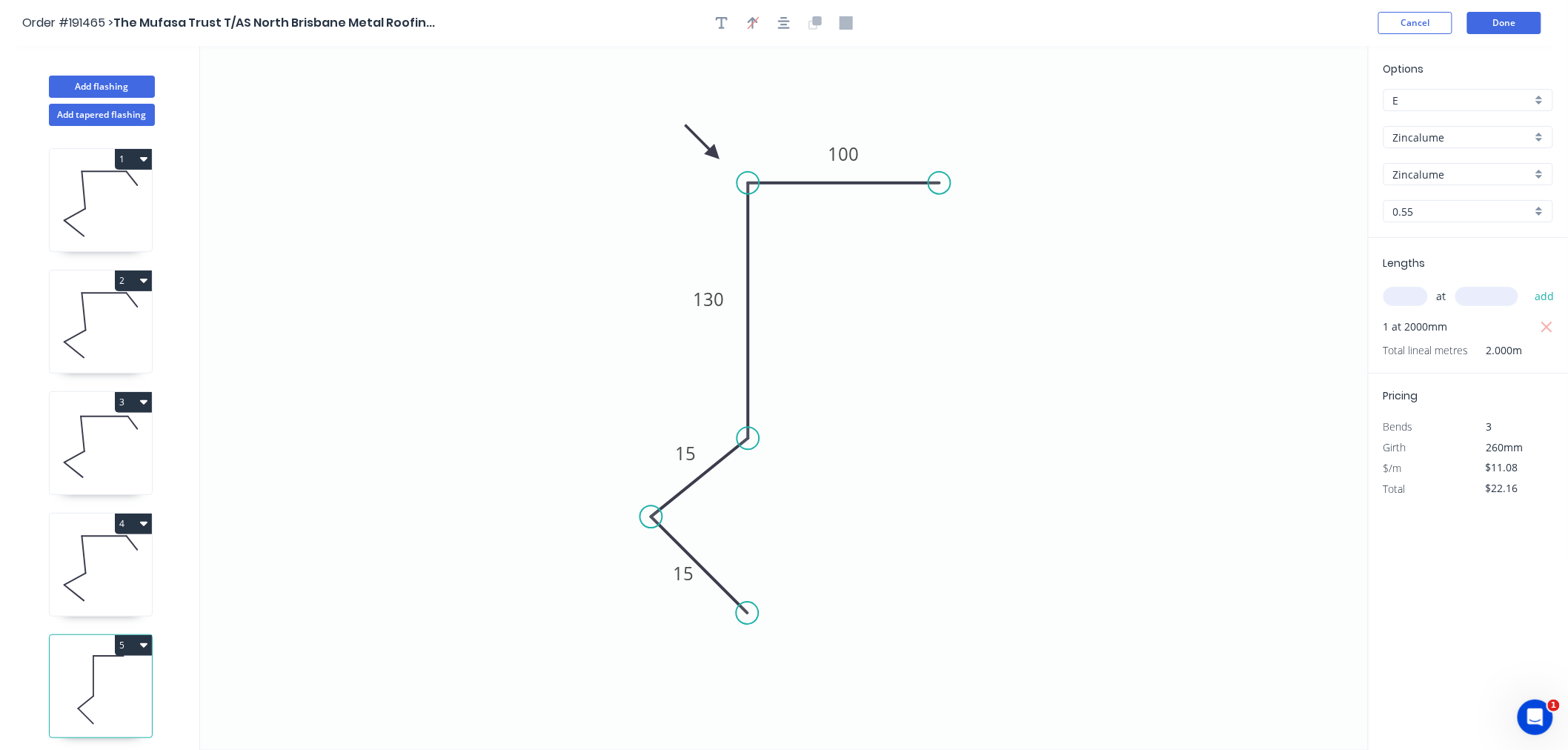
drag, startPoint x: 916, startPoint y: 184, endPoint x: 940, endPoint y: 191, distance: 25.0
click at [940, 191] on circle at bounding box center [939, 182] width 22 height 22
click at [786, 24] on icon "button" at bounding box center [784, 23] width 12 height 14
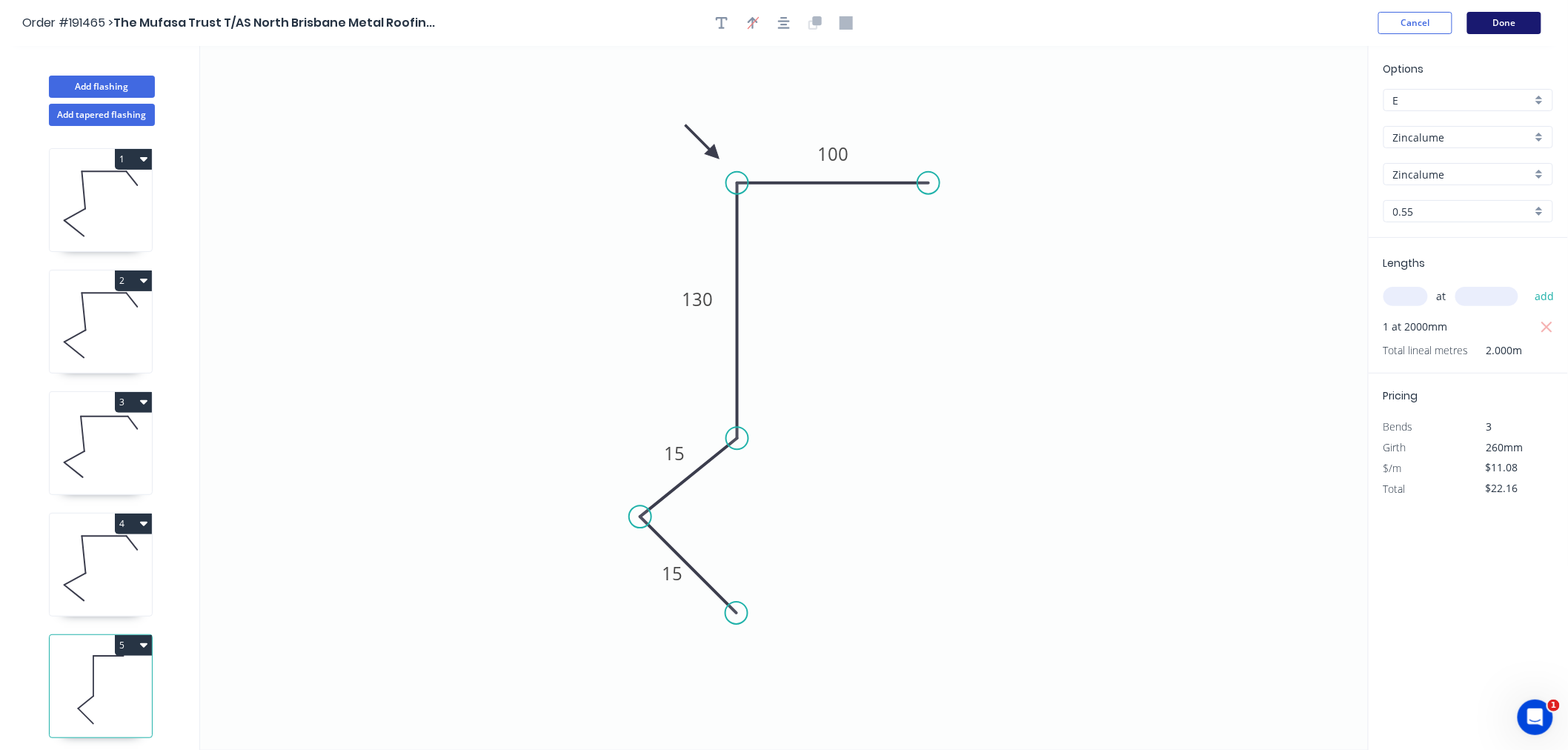
click at [1526, 26] on button "Done" at bounding box center [1504, 23] width 74 height 22
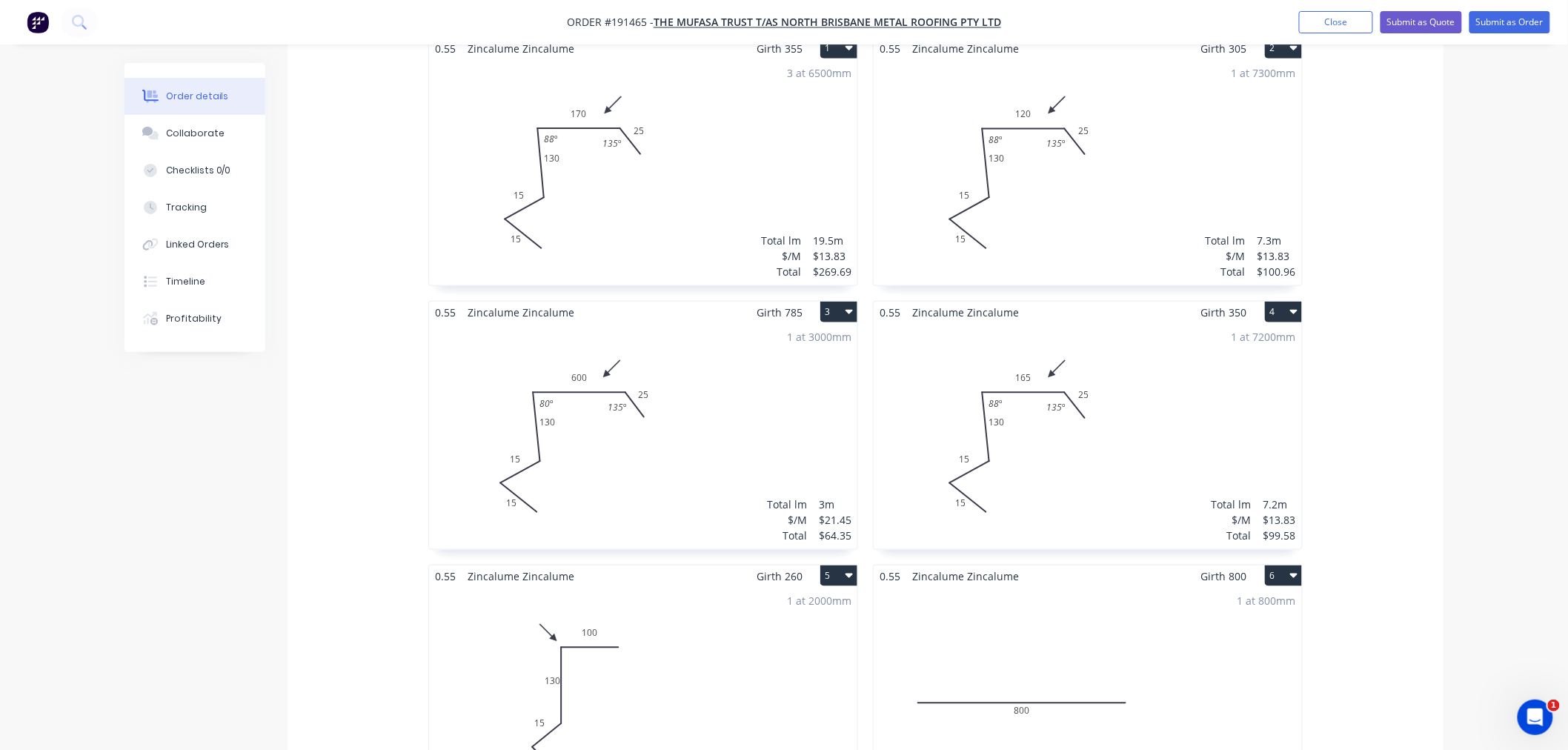
scroll to position [658, 0]
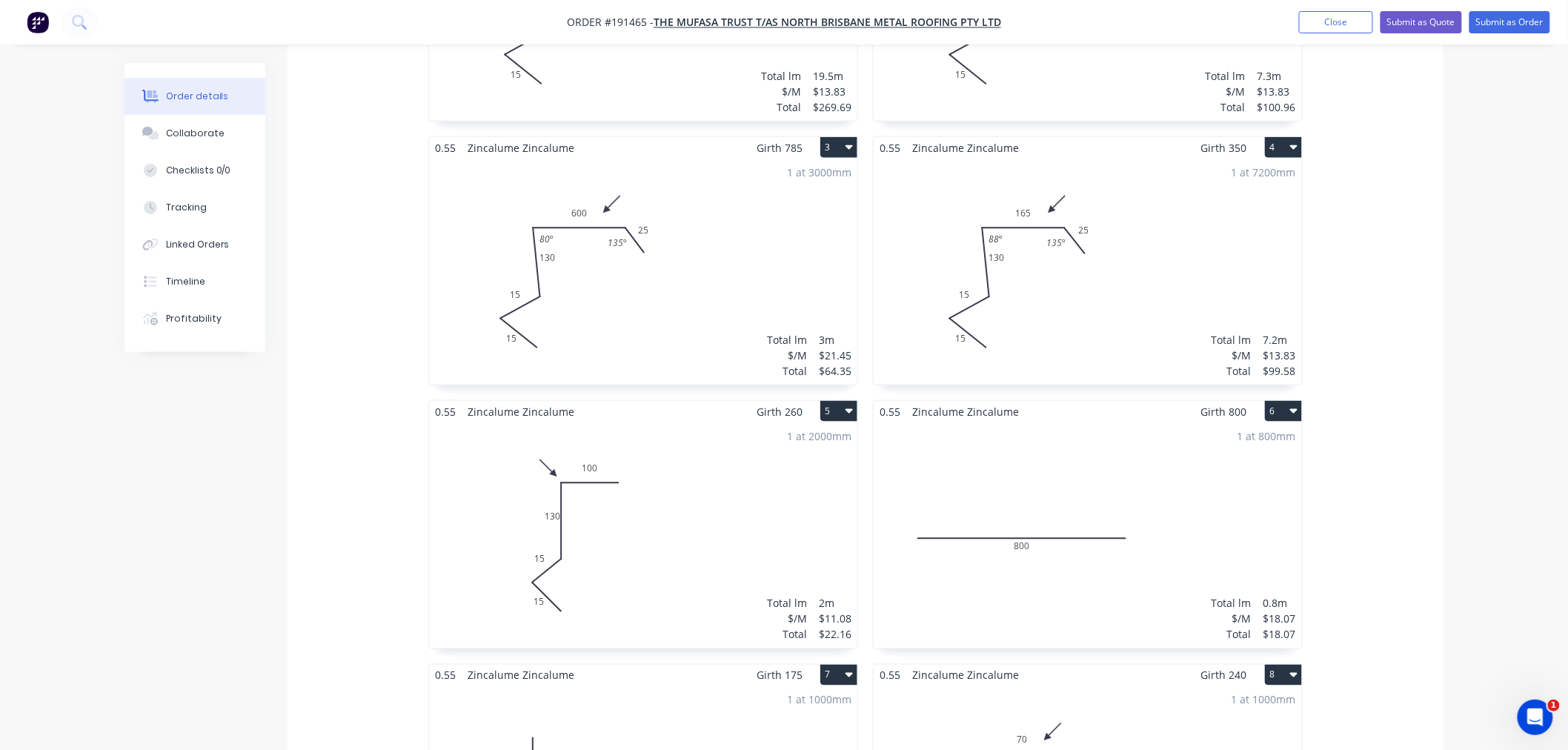
click at [611, 492] on div "1 at 2000mm Total lm $/M Total 2m $11.08 $22.16" at bounding box center [643, 535] width 428 height 226
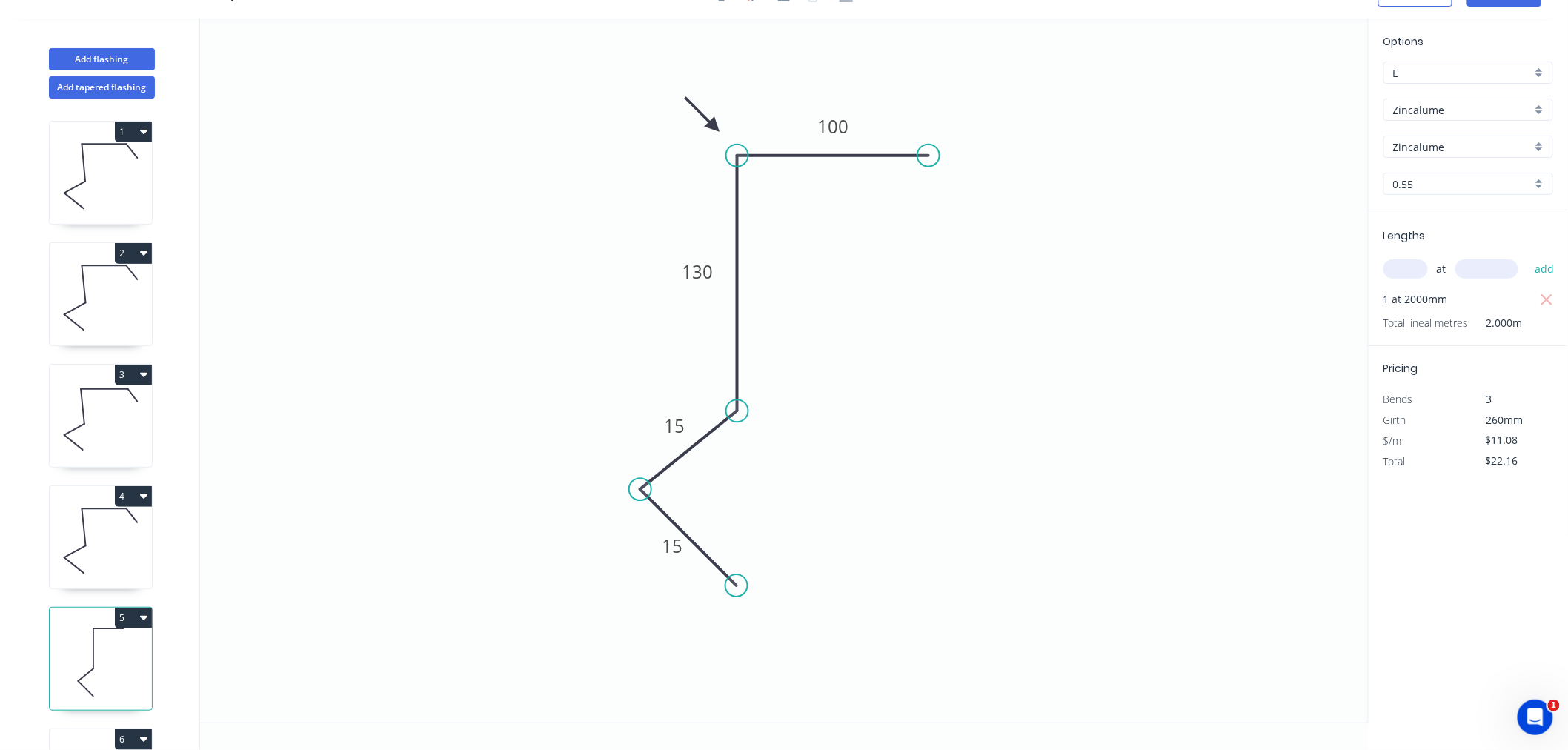
scroll to position [27, 0]
drag, startPoint x: 683, startPoint y: 272, endPoint x: 670, endPoint y: 275, distance: 13.3
click at [670, 275] on icon "0 15 15 130 100" at bounding box center [784, 370] width 1168 height 704
drag, startPoint x: 678, startPoint y: 275, endPoint x: 661, endPoint y: 274, distance: 17.0
click at [661, 274] on rect at bounding box center [682, 271] width 49 height 30
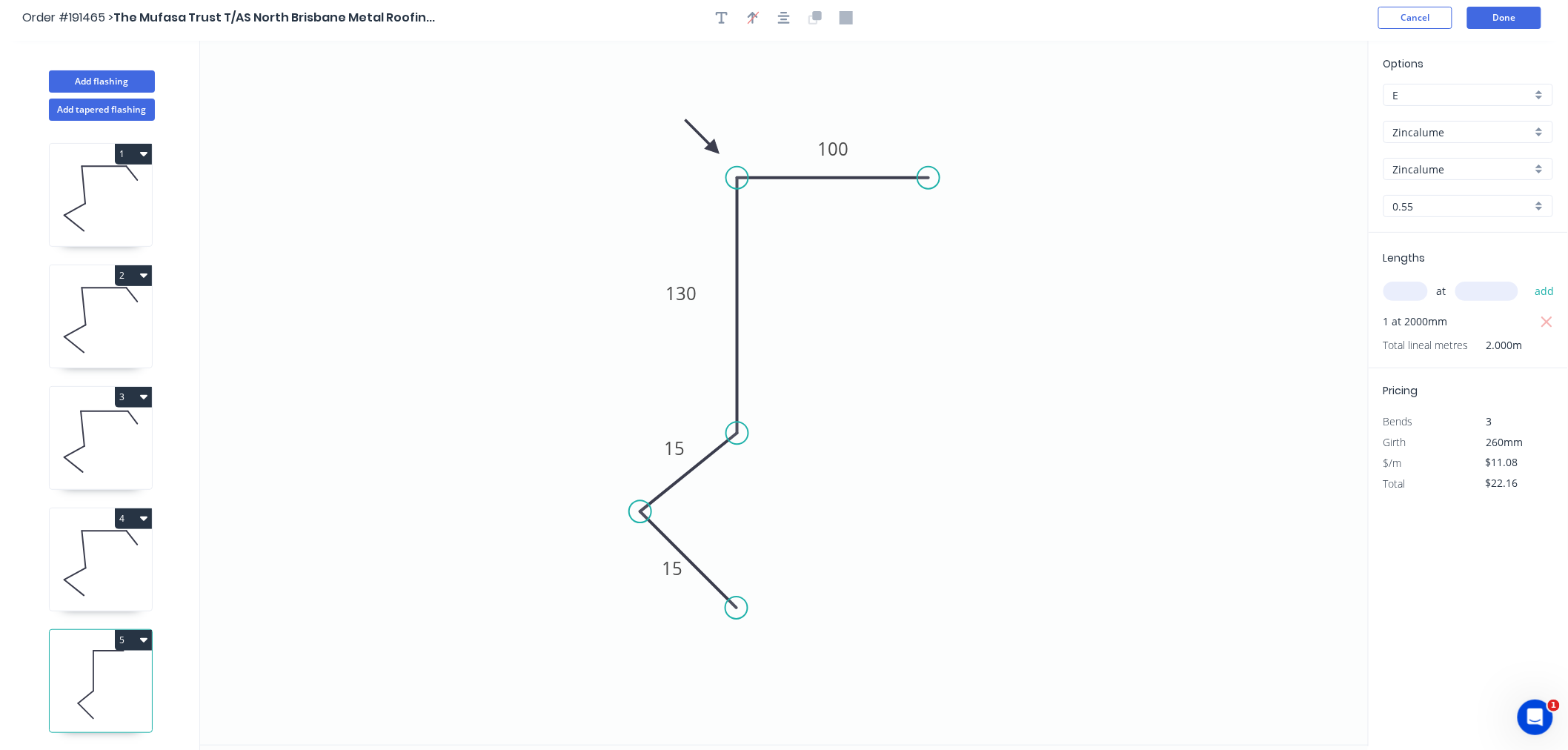
scroll to position [0, 0]
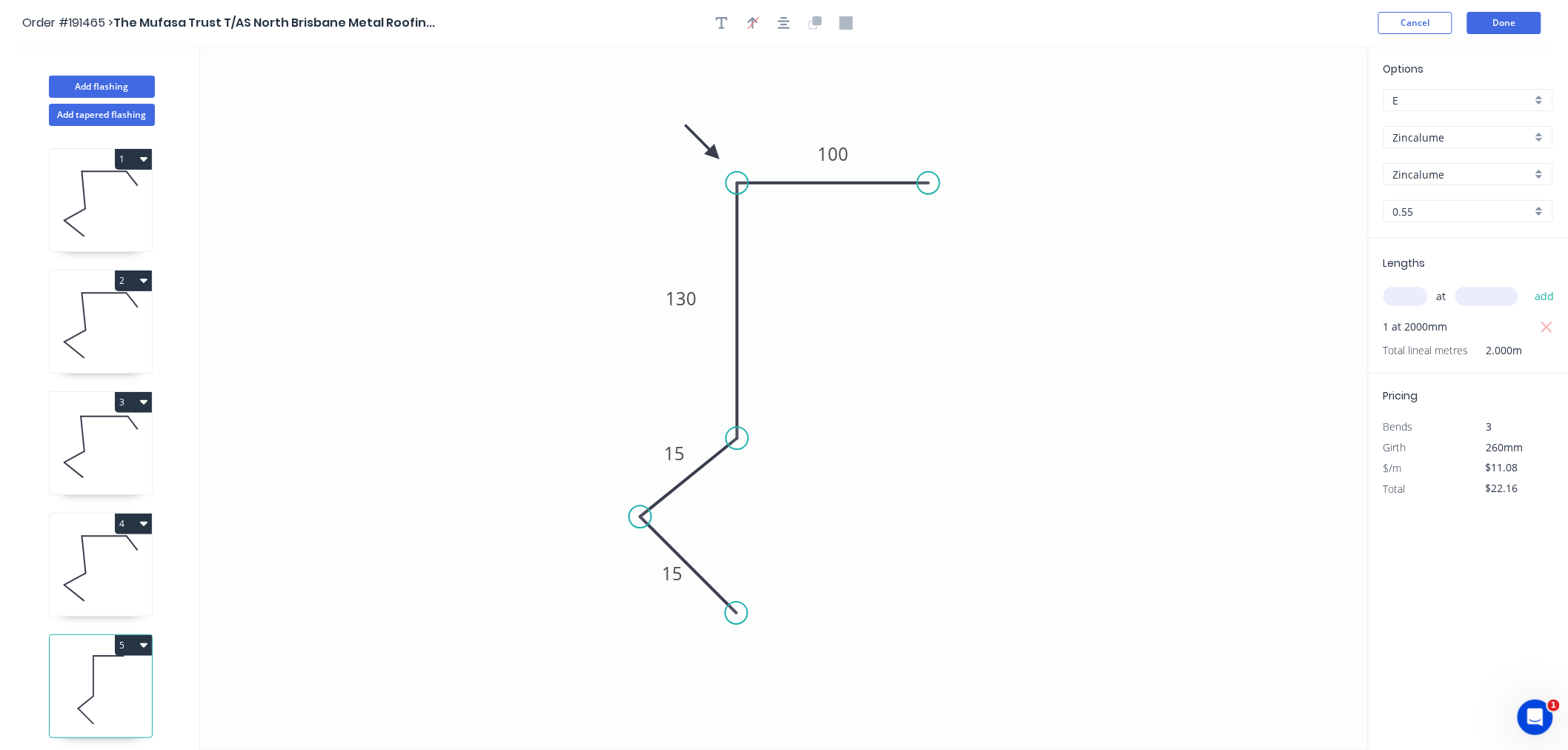
drag, startPoint x: 784, startPoint y: 25, endPoint x: 817, endPoint y: 17, distance: 34.0
click at [786, 25] on icon "button" at bounding box center [784, 23] width 12 height 14
click at [1501, 16] on button "Done" at bounding box center [1504, 23] width 74 height 22
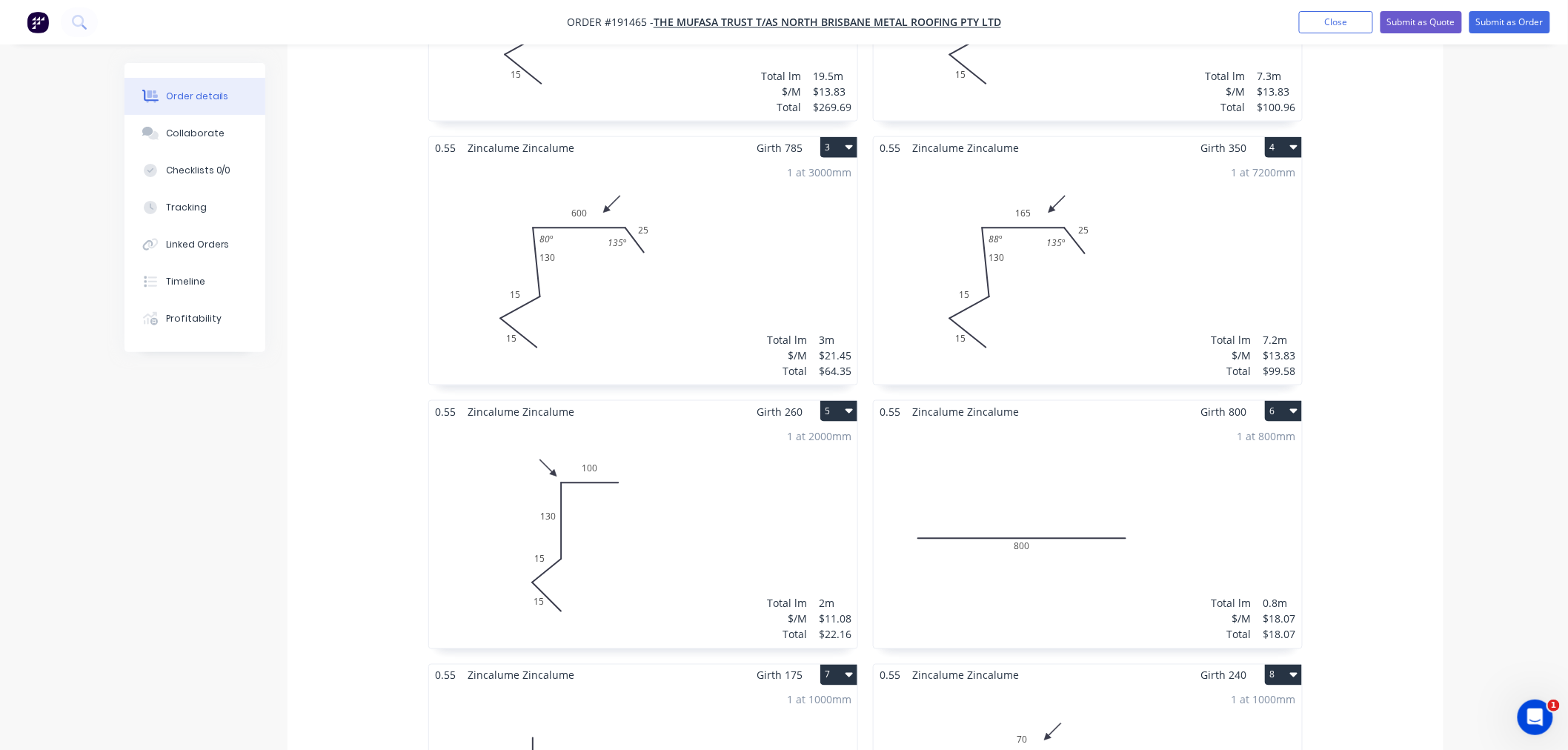
scroll to position [988, 0]
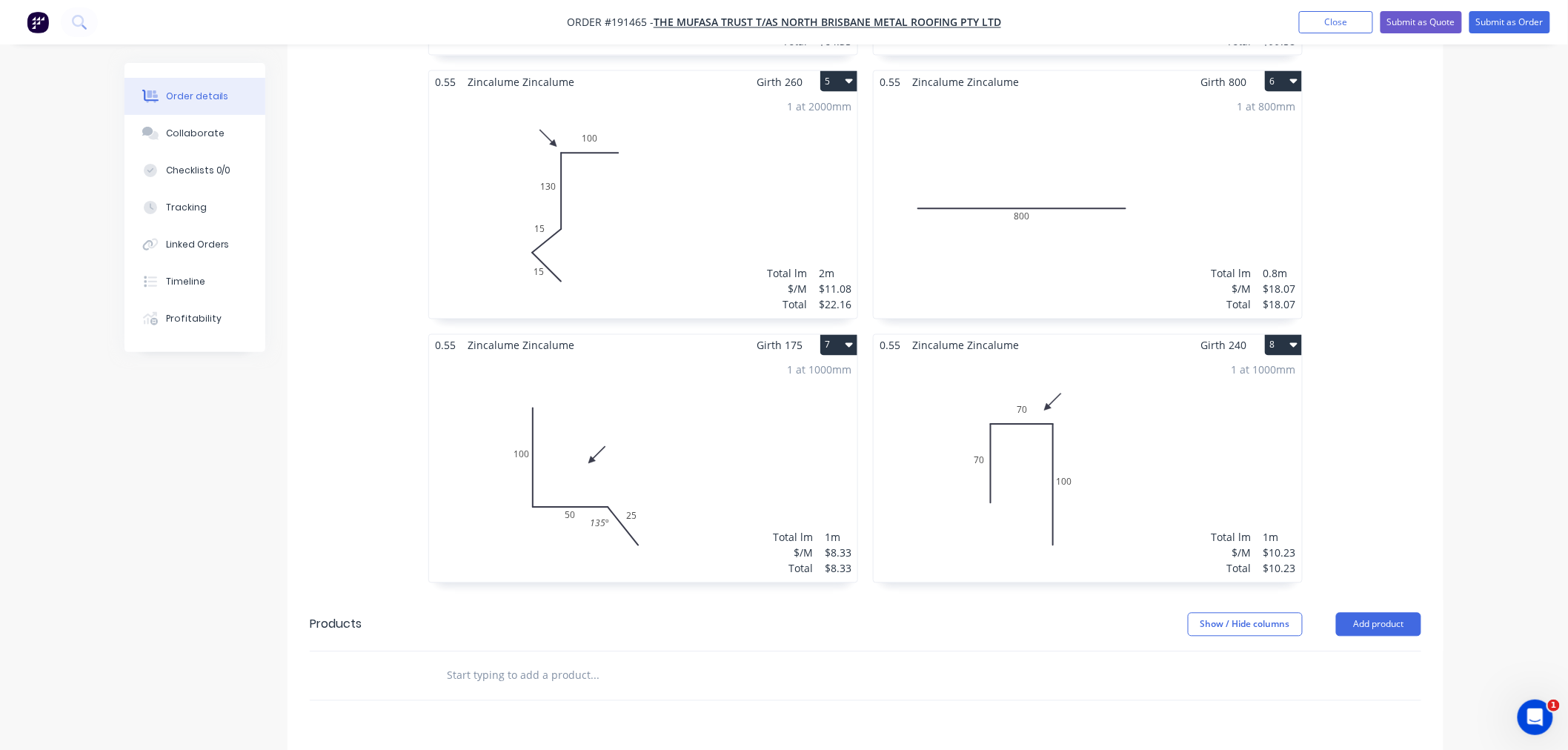
click at [1463, 405] on div "Order details Collaborate Checklists 0/0 Tracking Linked Orders Timeline Profit…" at bounding box center [784, 45] width 1568 height 2067
click at [1464, 328] on div "Order details Collaborate Checklists 0/0 Tracking Linked Orders Timeline Profit…" at bounding box center [784, 45] width 1568 height 2067
click at [1456, 457] on div "Order details Collaborate Checklists 0/0 Tracking Linked Orders Timeline Profit…" at bounding box center [784, 77] width 1349 height 2004
click at [1443, 460] on div "Order details Collaborate Checklists 0/0 Tracking Linked Orders Timeline Profit…" at bounding box center [784, 77] width 1349 height 2004
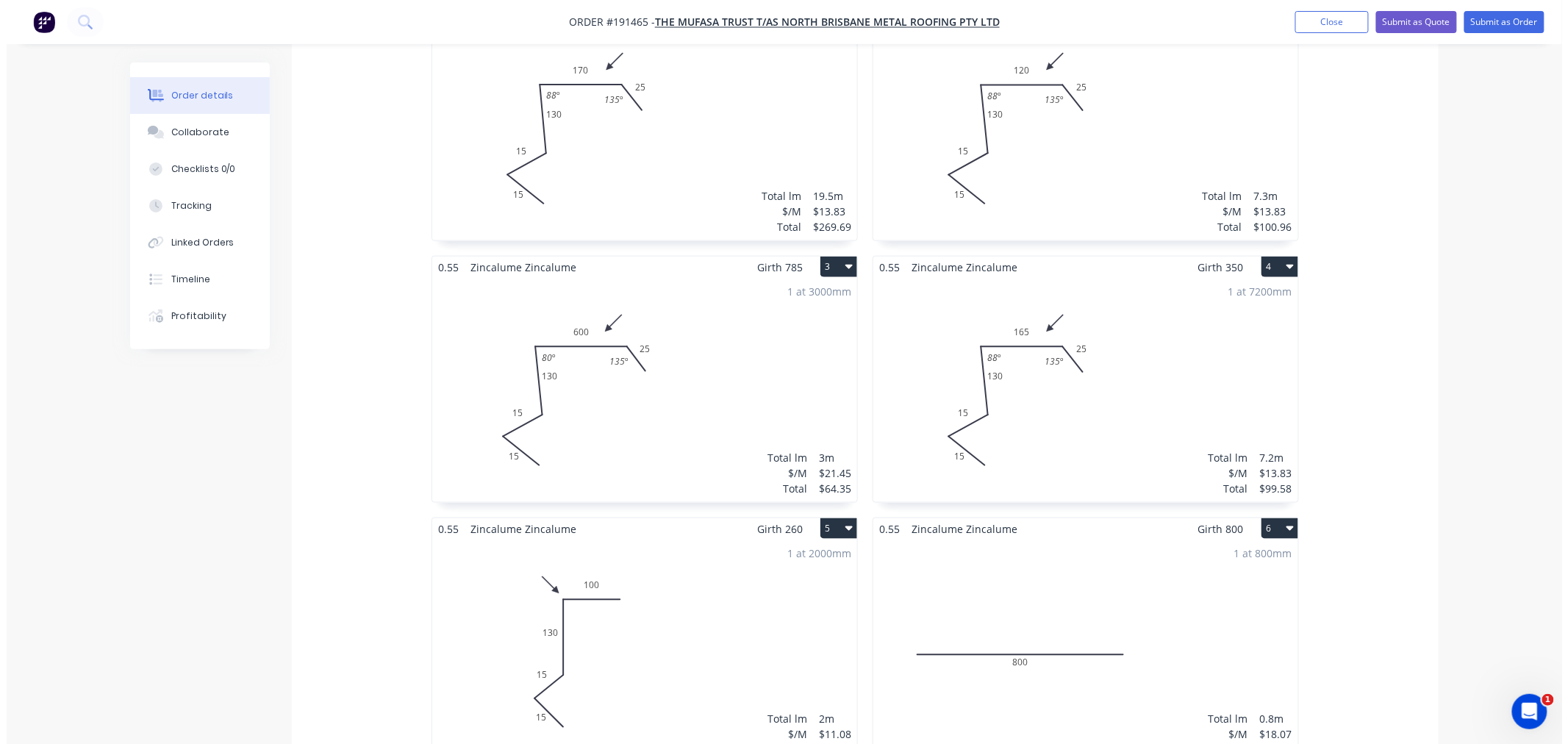
scroll to position [0, 0]
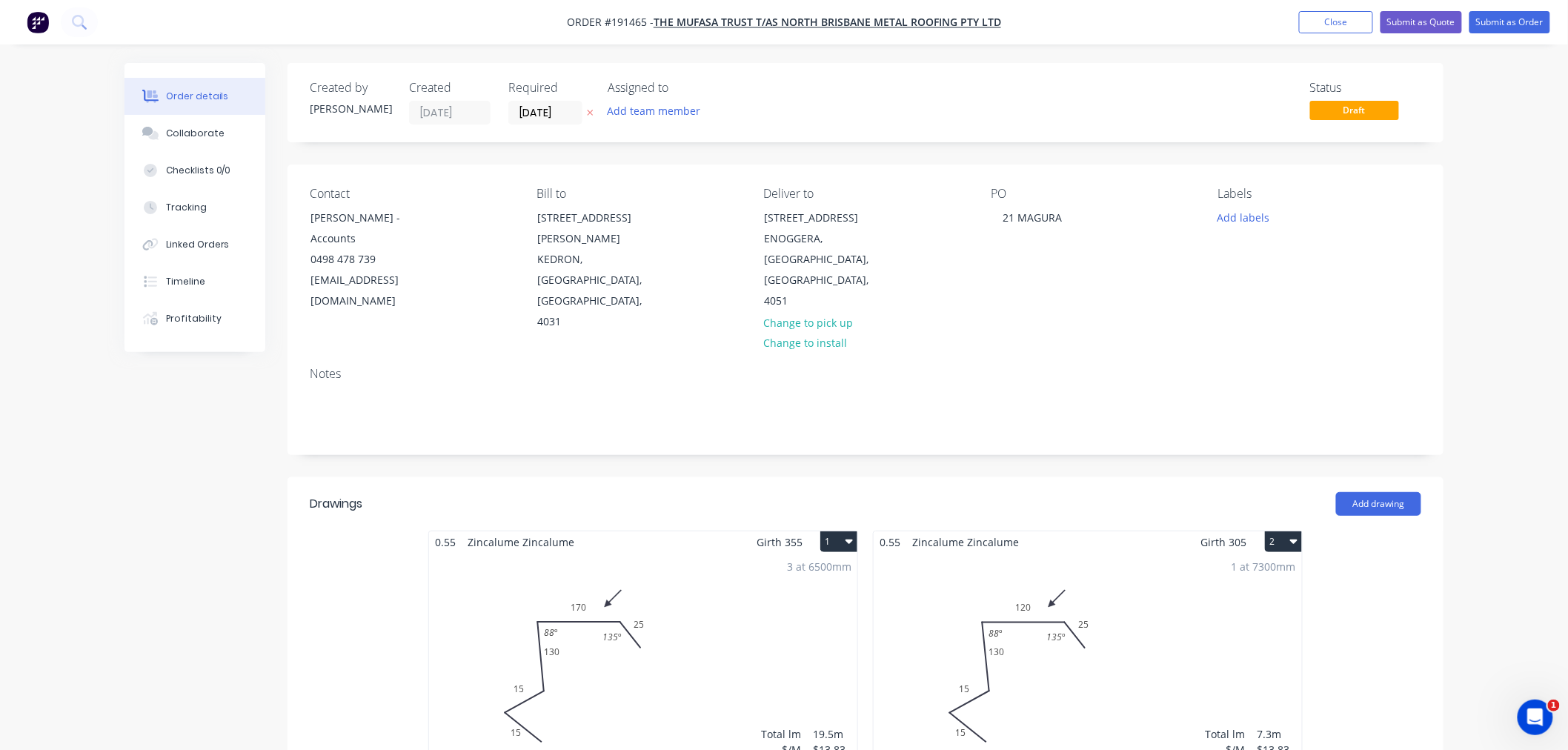
click at [1514, 23] on button "Submit as Order" at bounding box center [1510, 22] width 81 height 22
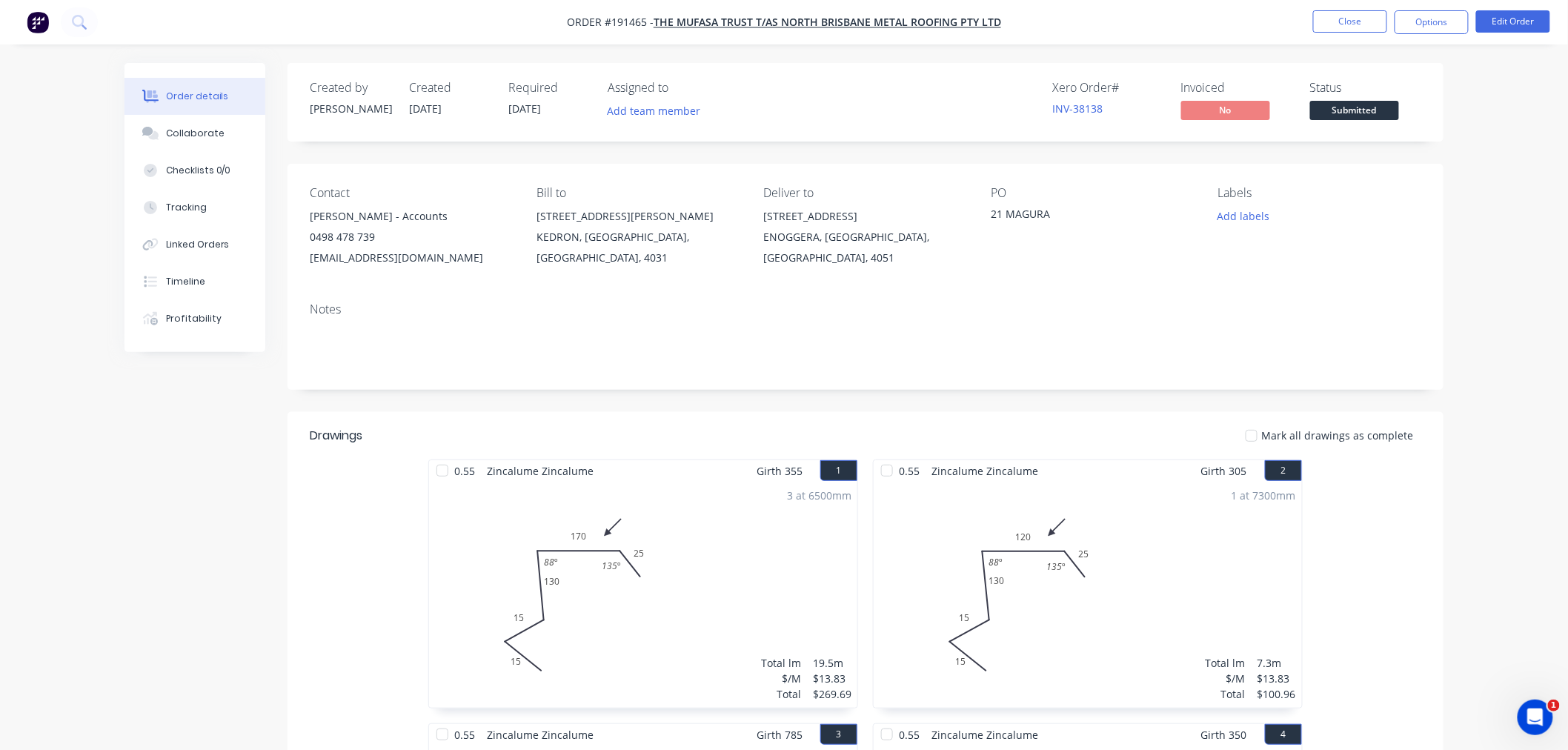
click at [1436, 15] on button "Options" at bounding box center [1432, 22] width 74 height 23
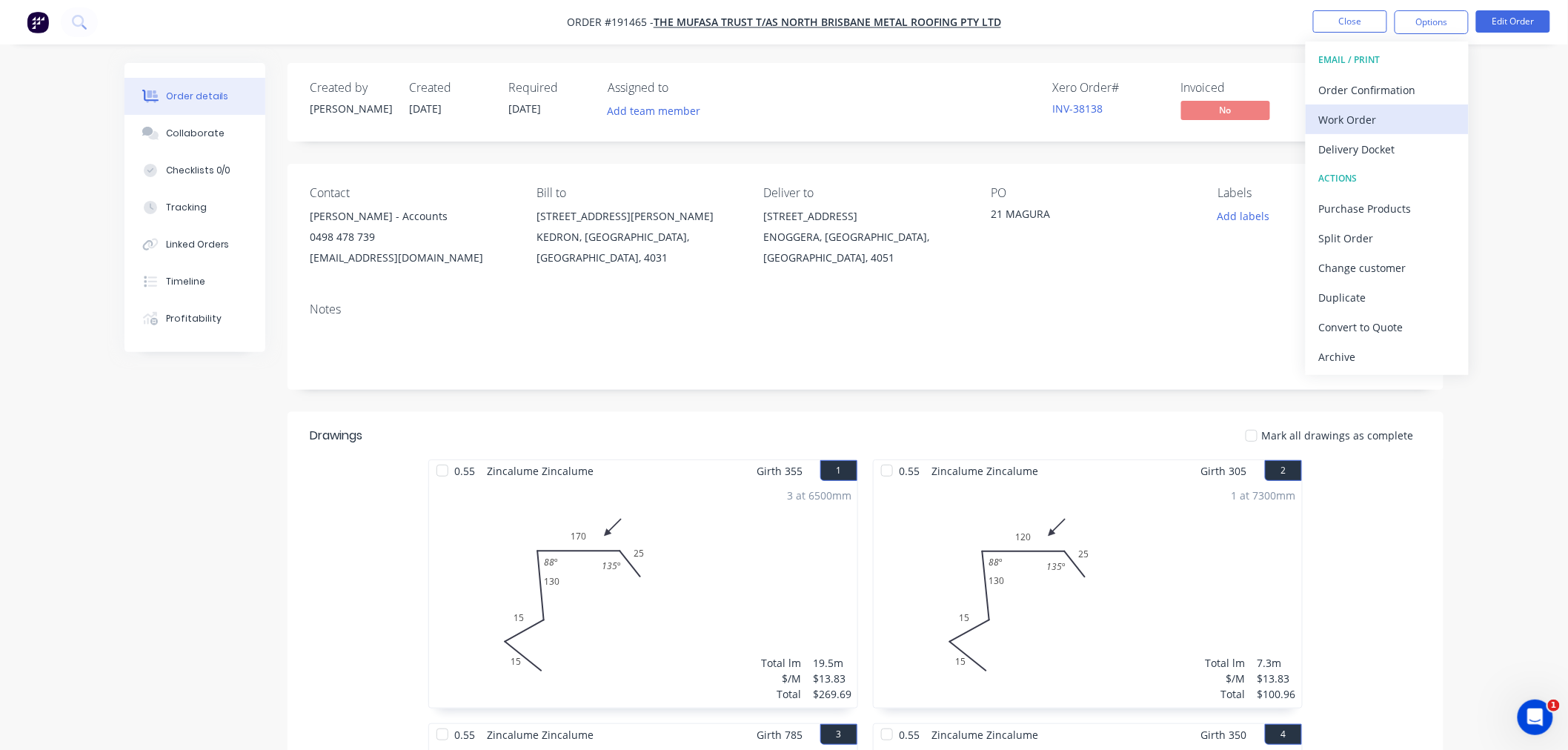
click at [1433, 117] on div "Work Order" at bounding box center [1387, 120] width 136 height 21
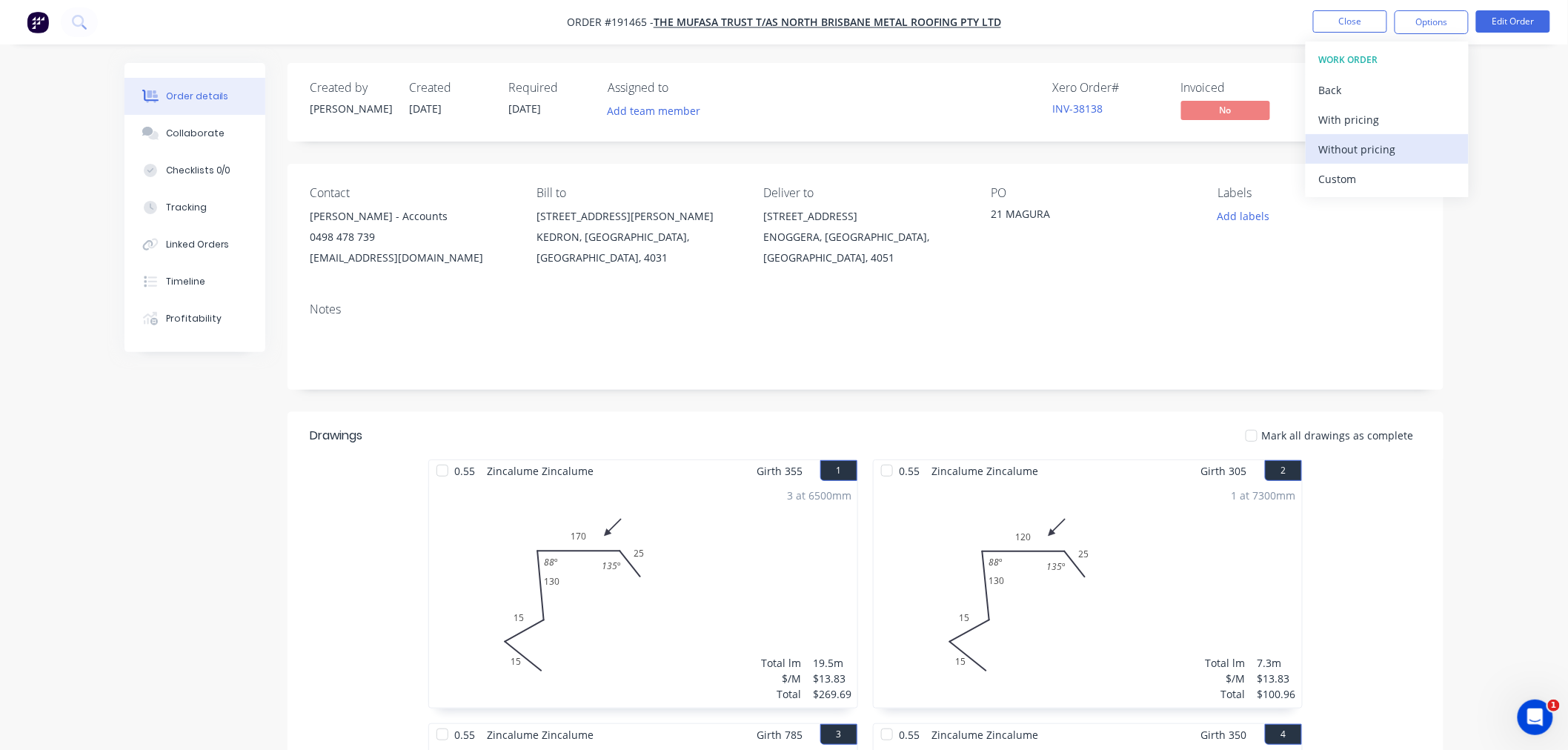
click at [1387, 154] on div "Without pricing" at bounding box center [1387, 149] width 136 height 21
click at [1336, 17] on button "Close" at bounding box center [1350, 21] width 74 height 22
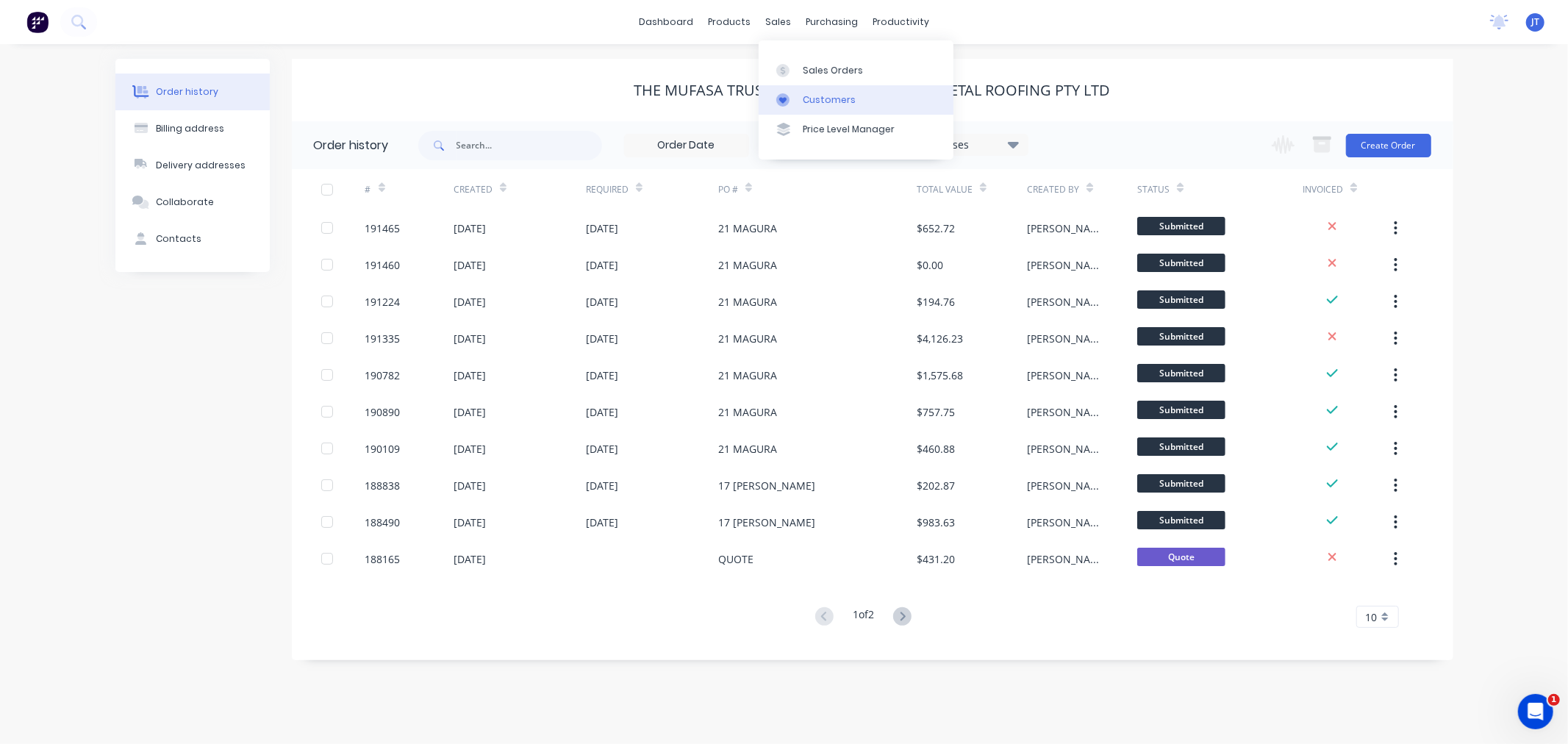
click at [808, 101] on div "Customers" at bounding box center [829, 100] width 53 height 14
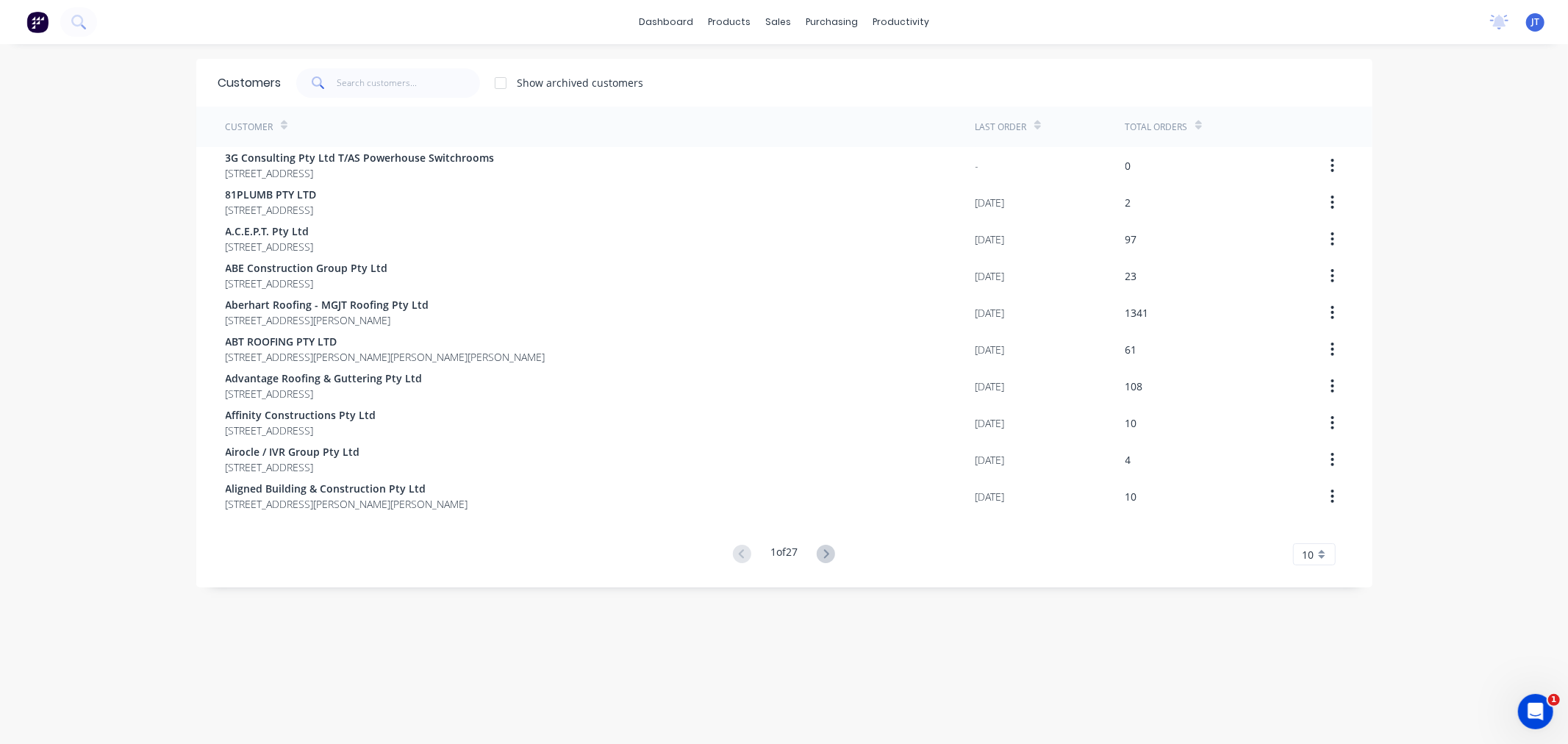
click at [1473, 175] on div "dashboard products sales purchasing productivity dashboard products Product Cat…" at bounding box center [784, 372] width 1568 height 744
click at [429, 95] on input "text" at bounding box center [408, 83] width 143 height 29
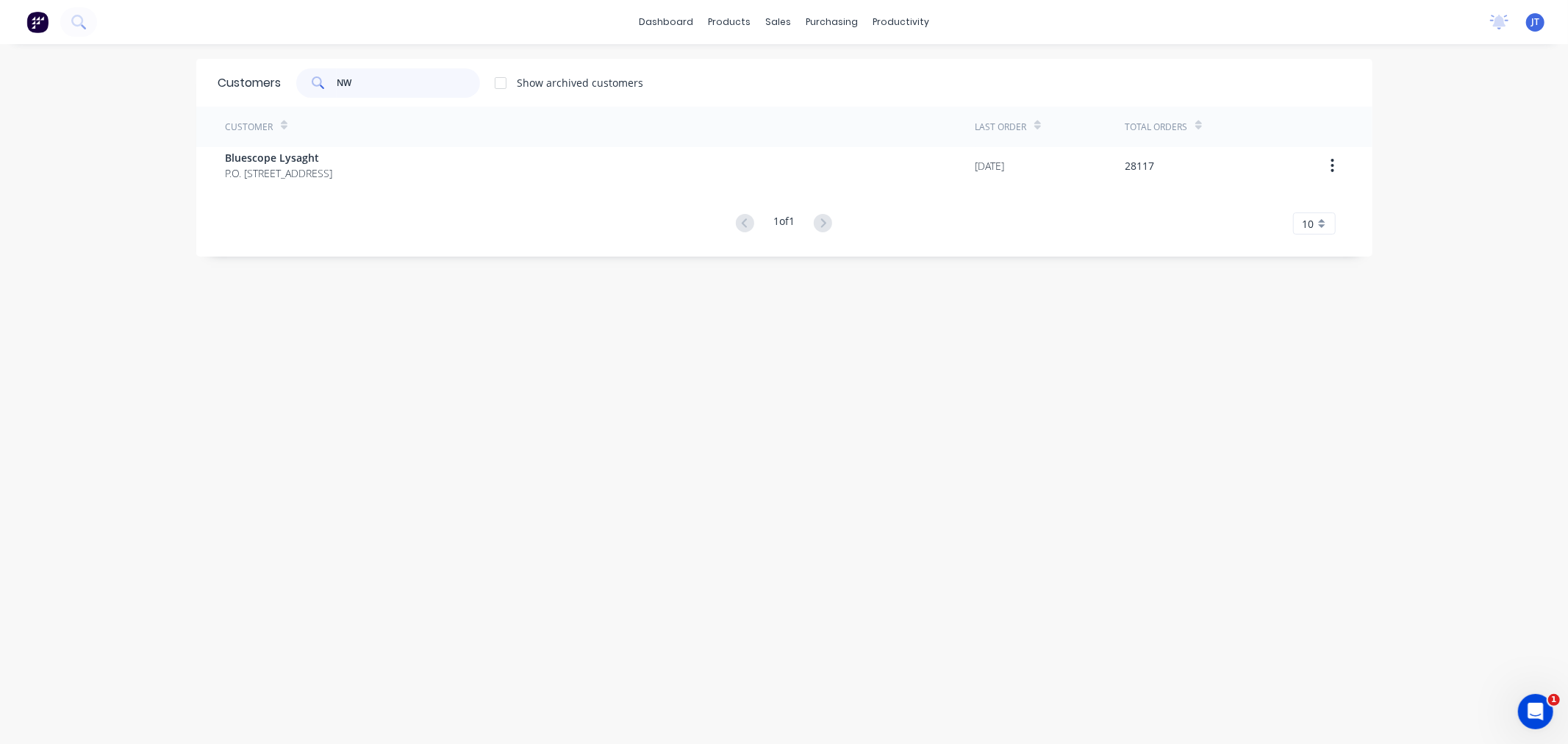
type input "N"
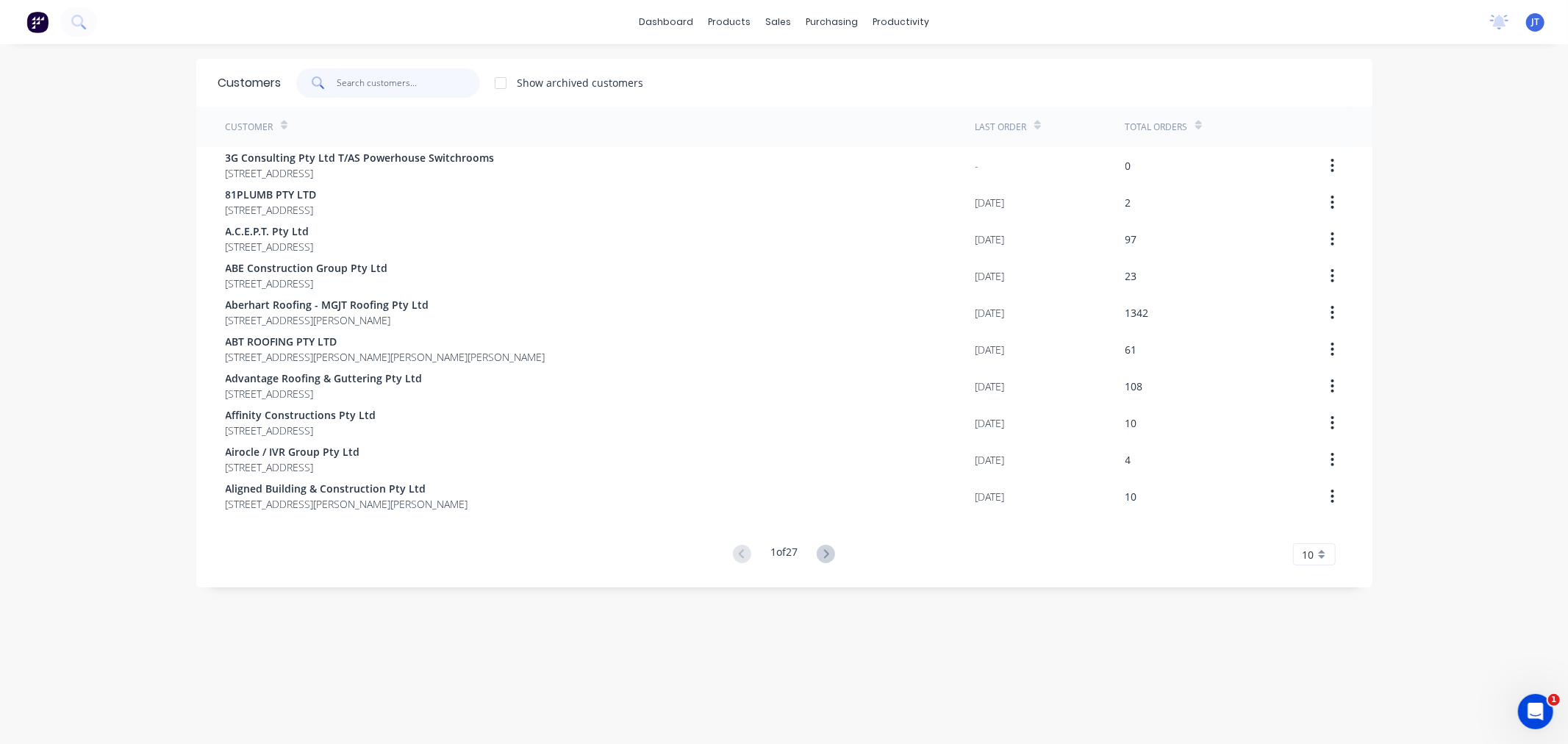
type input "O"
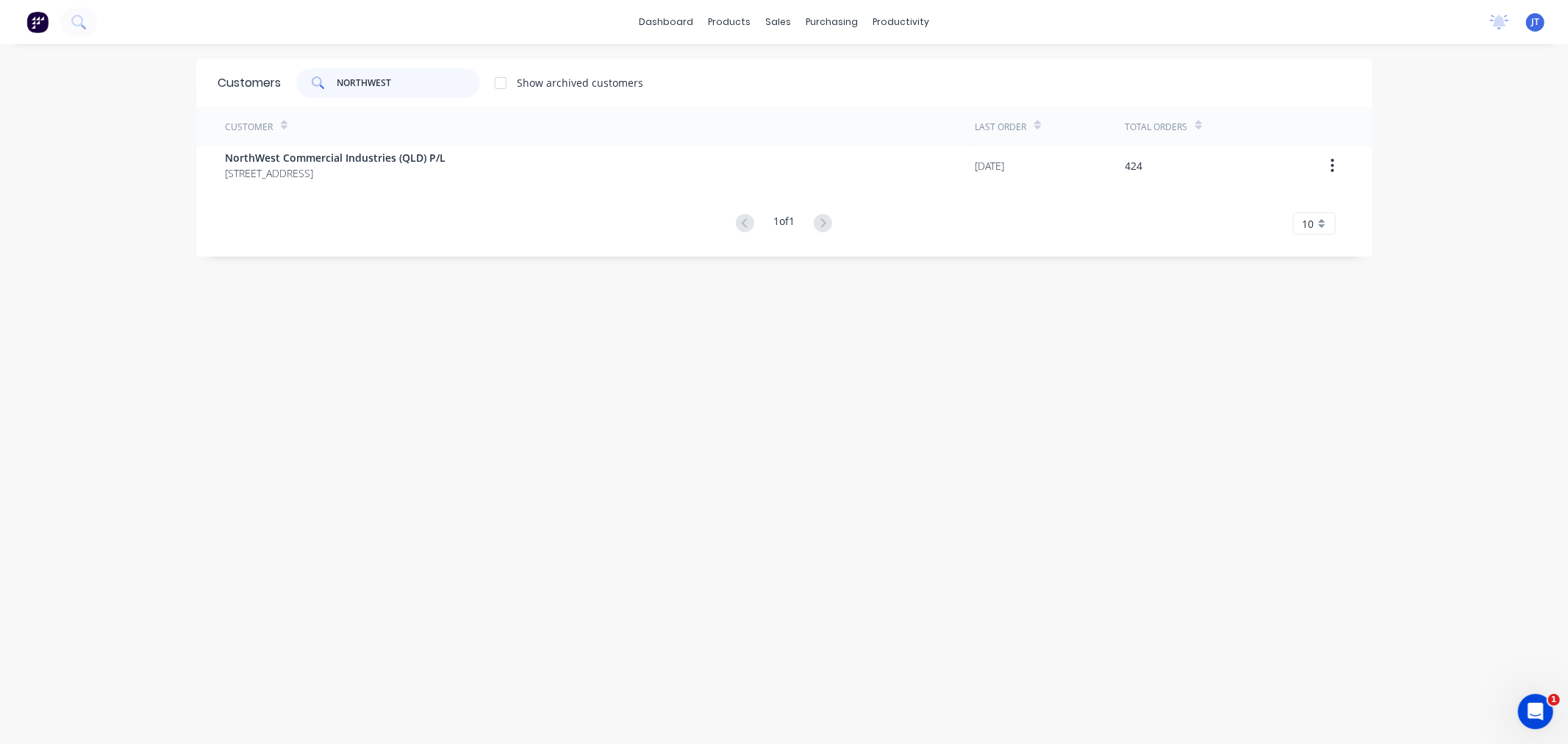
type input "NORTHWEST"
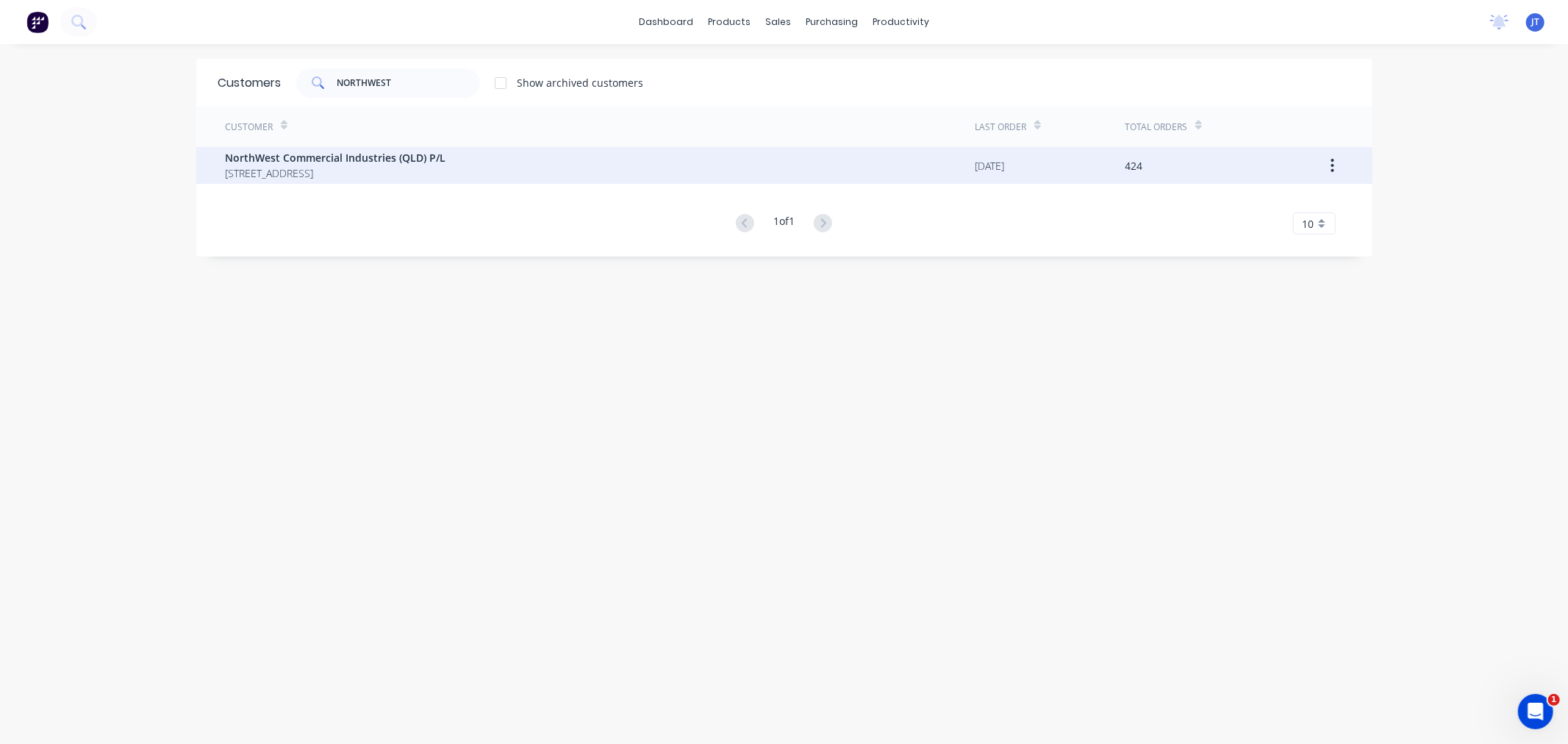
click at [378, 164] on span "NorthWest Commercial Industries (QLD) P/L" at bounding box center [336, 158] width 221 height 16
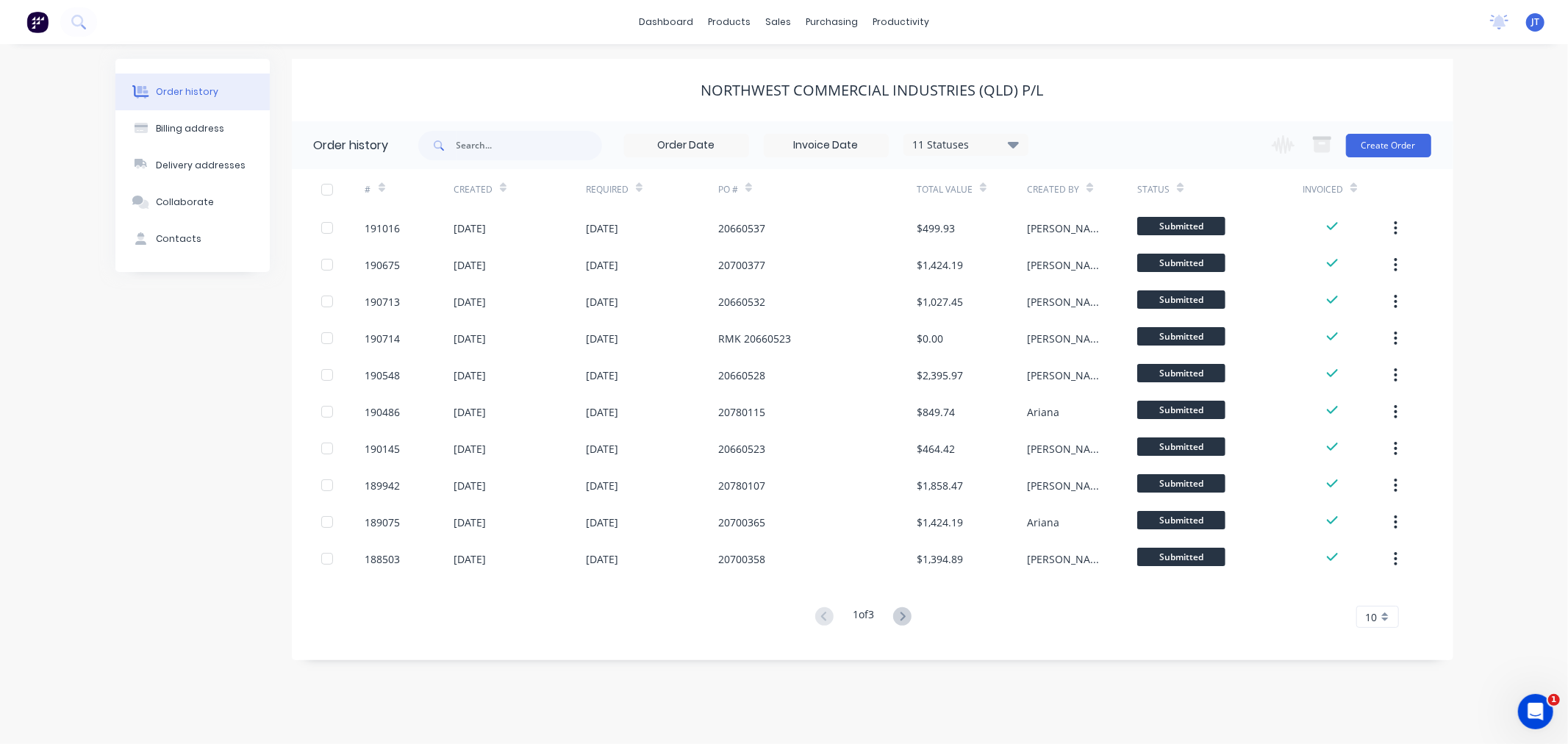
click at [1505, 189] on div "Order history Billing address Delivery addresses Collaborate Contacts NorthWest…" at bounding box center [784, 394] width 1568 height 700
click at [1404, 146] on button "Create Order" at bounding box center [1389, 145] width 86 height 23
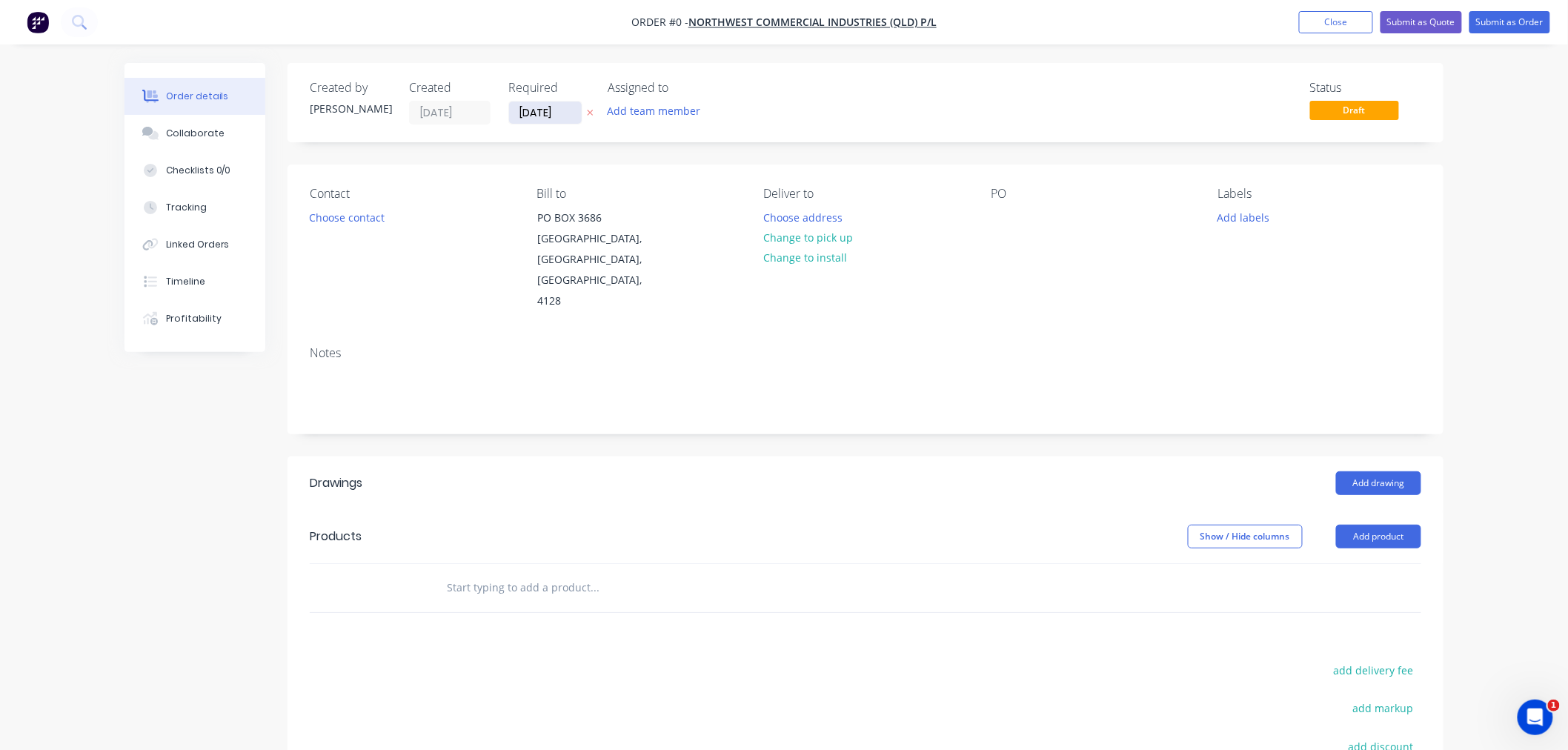
click at [524, 107] on input "[DATE]" at bounding box center [546, 112] width 73 height 22
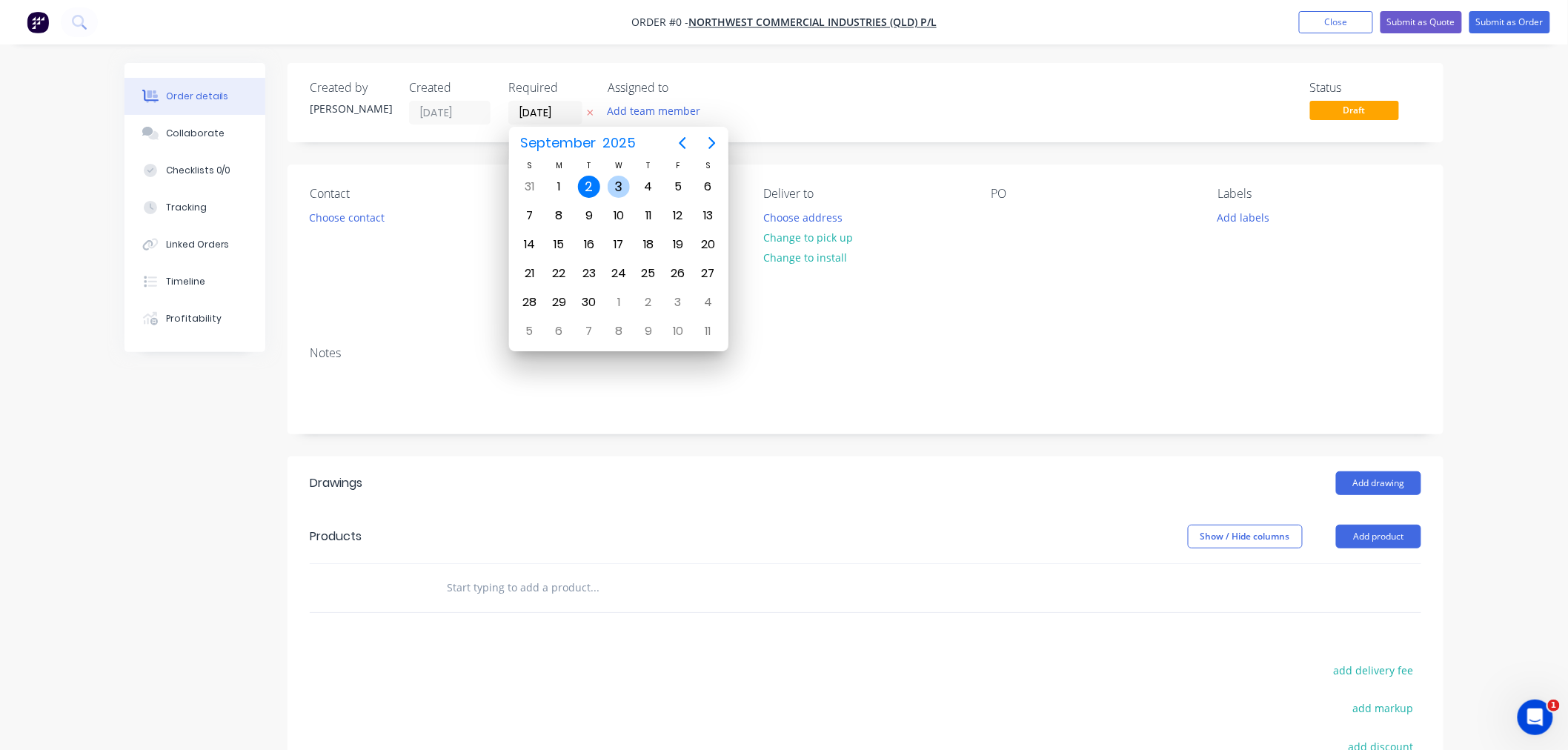
click at [624, 184] on div "3" at bounding box center [618, 186] width 22 height 22
type input "[DATE]"
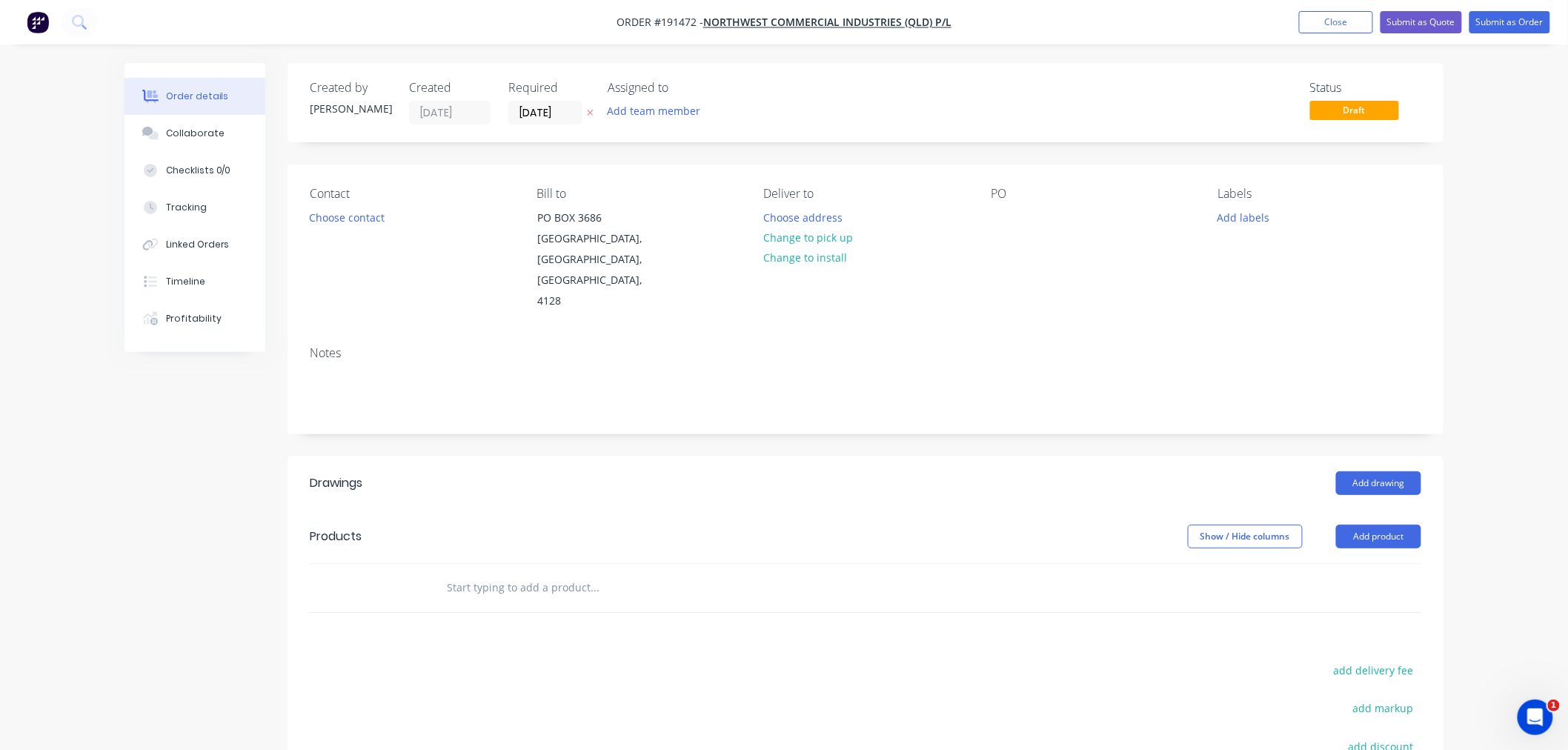
click at [823, 238] on button "Change to pick up" at bounding box center [808, 238] width 105 height 20
click at [773, 213] on div at bounding box center [776, 217] width 23 height 21
click at [999, 215] on div at bounding box center [1002, 217] width 23 height 21
click at [788, 219] on div "7AM" at bounding box center [787, 217] width 46 height 21
click at [779, 219] on div "7AM" at bounding box center [787, 217] width 46 height 21
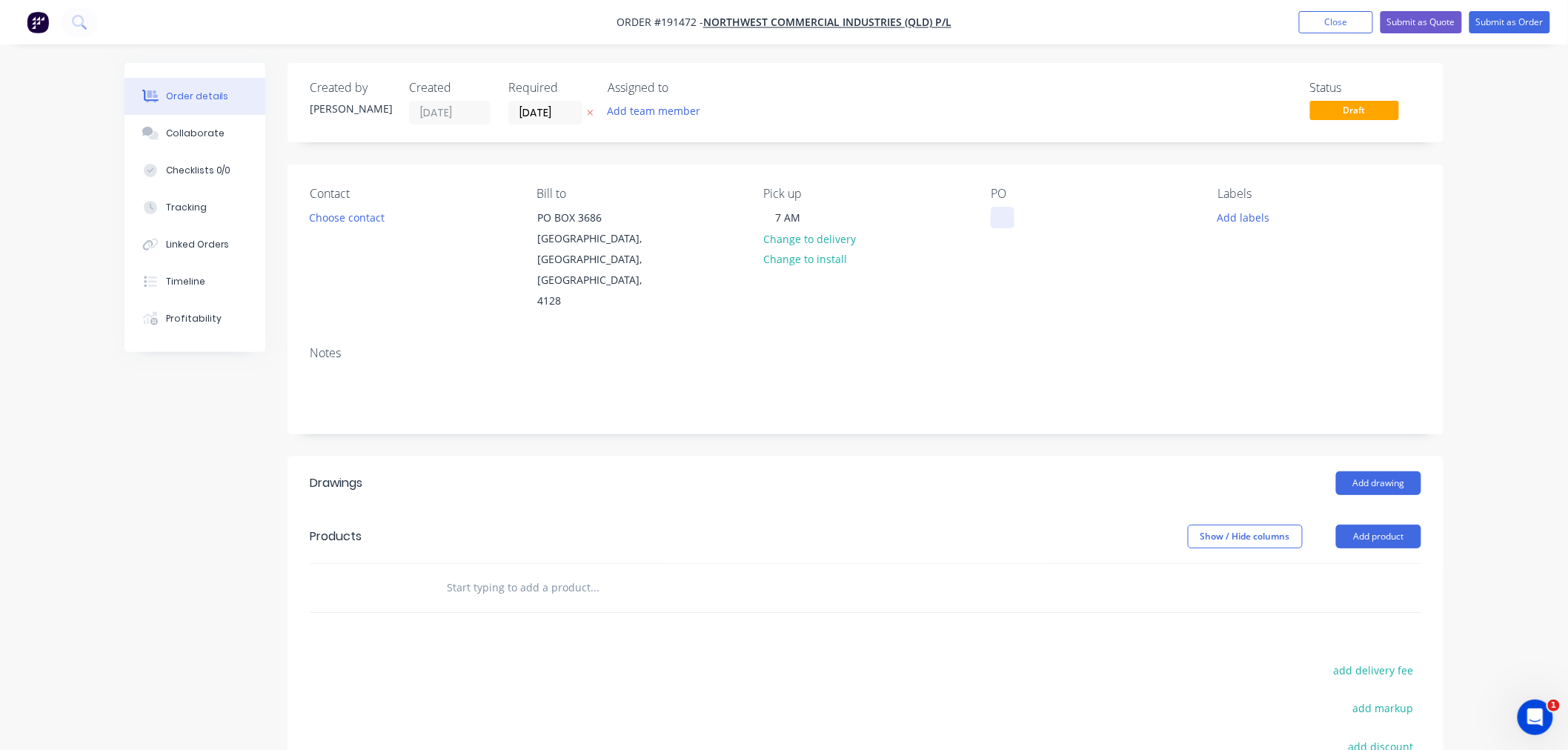
click at [1006, 221] on div at bounding box center [1002, 217] width 23 height 21
click at [358, 221] on button "Choose contact" at bounding box center [347, 216] width 91 height 20
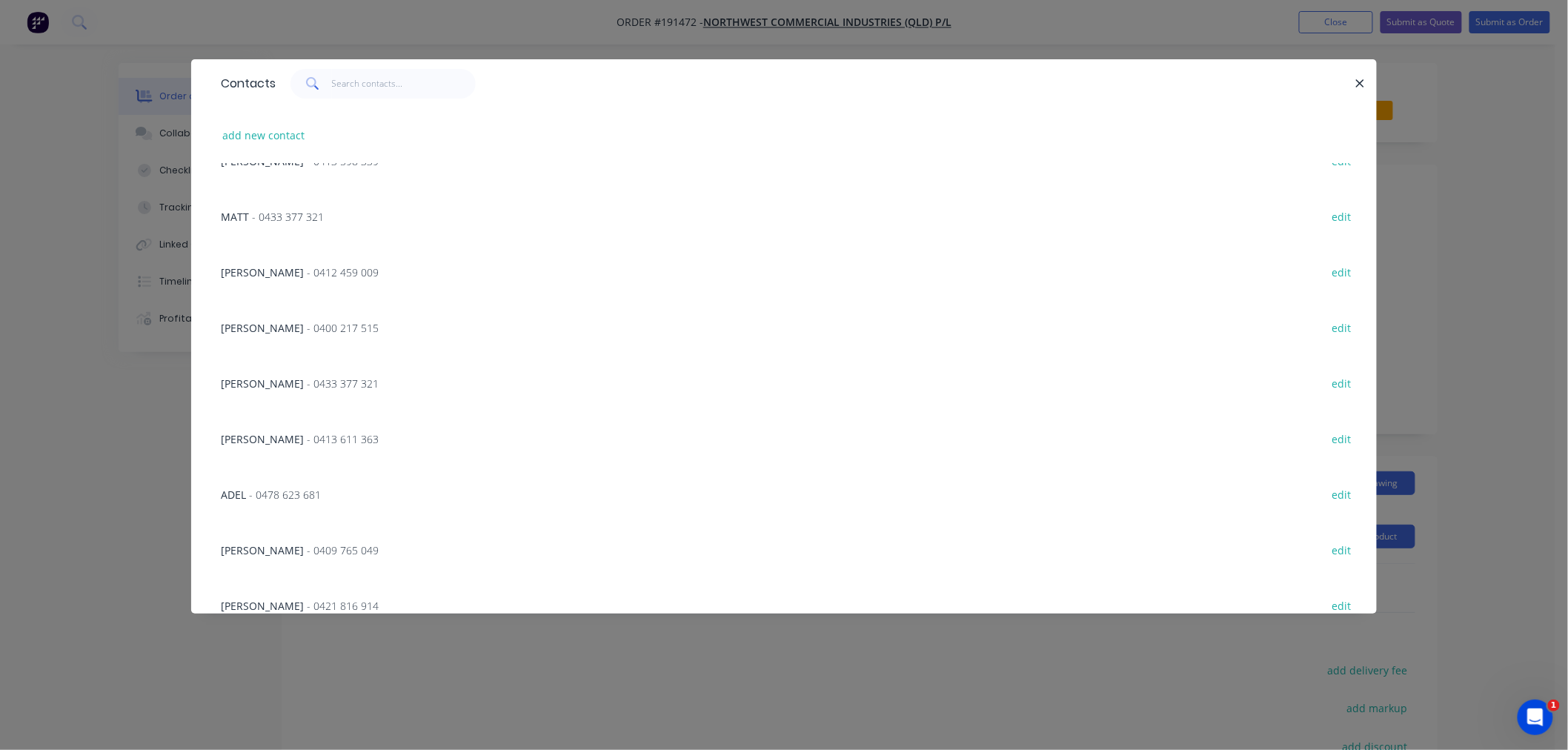
scroll to position [328, 0]
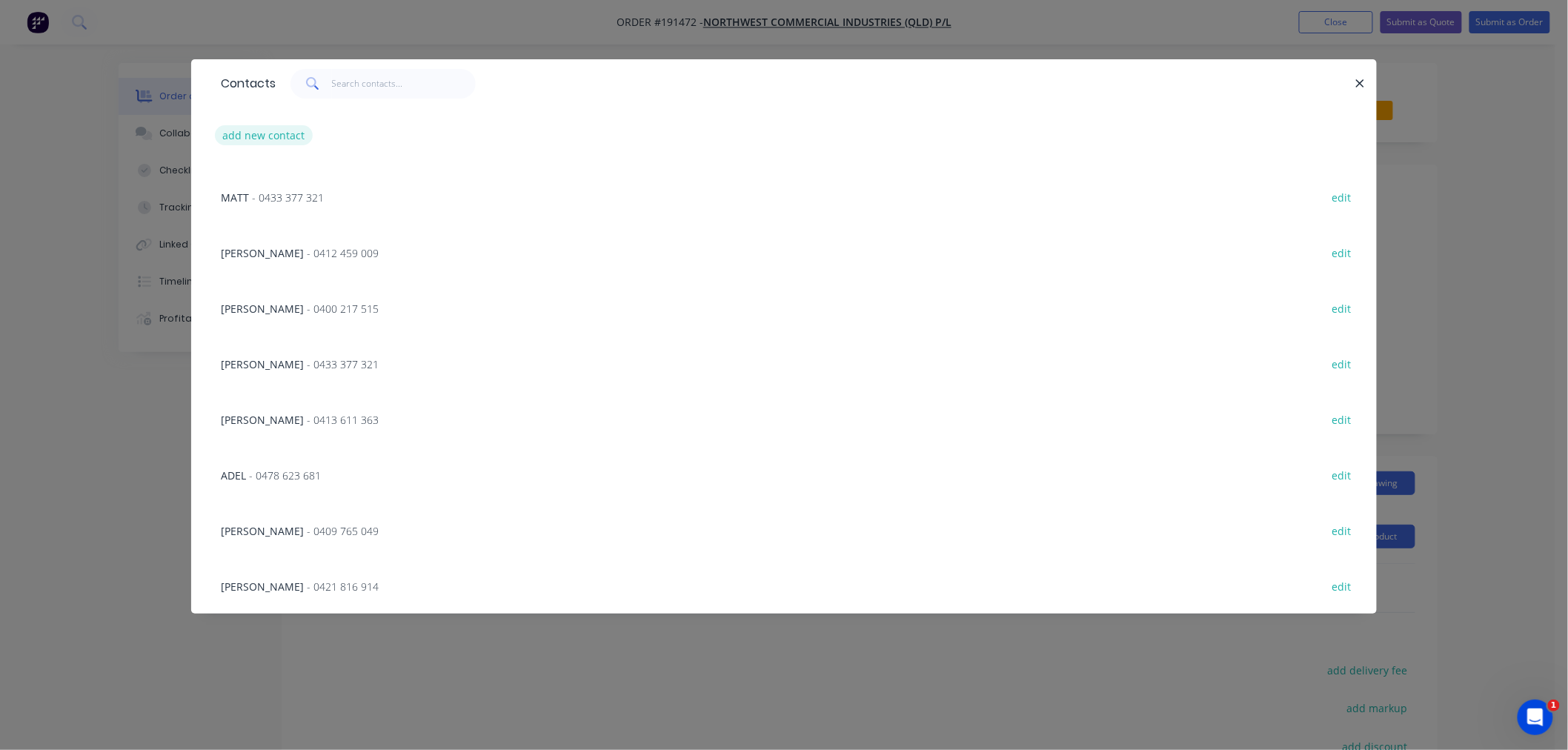
click at [274, 139] on button "add new contact" at bounding box center [263, 135] width 98 height 20
select select "AU"
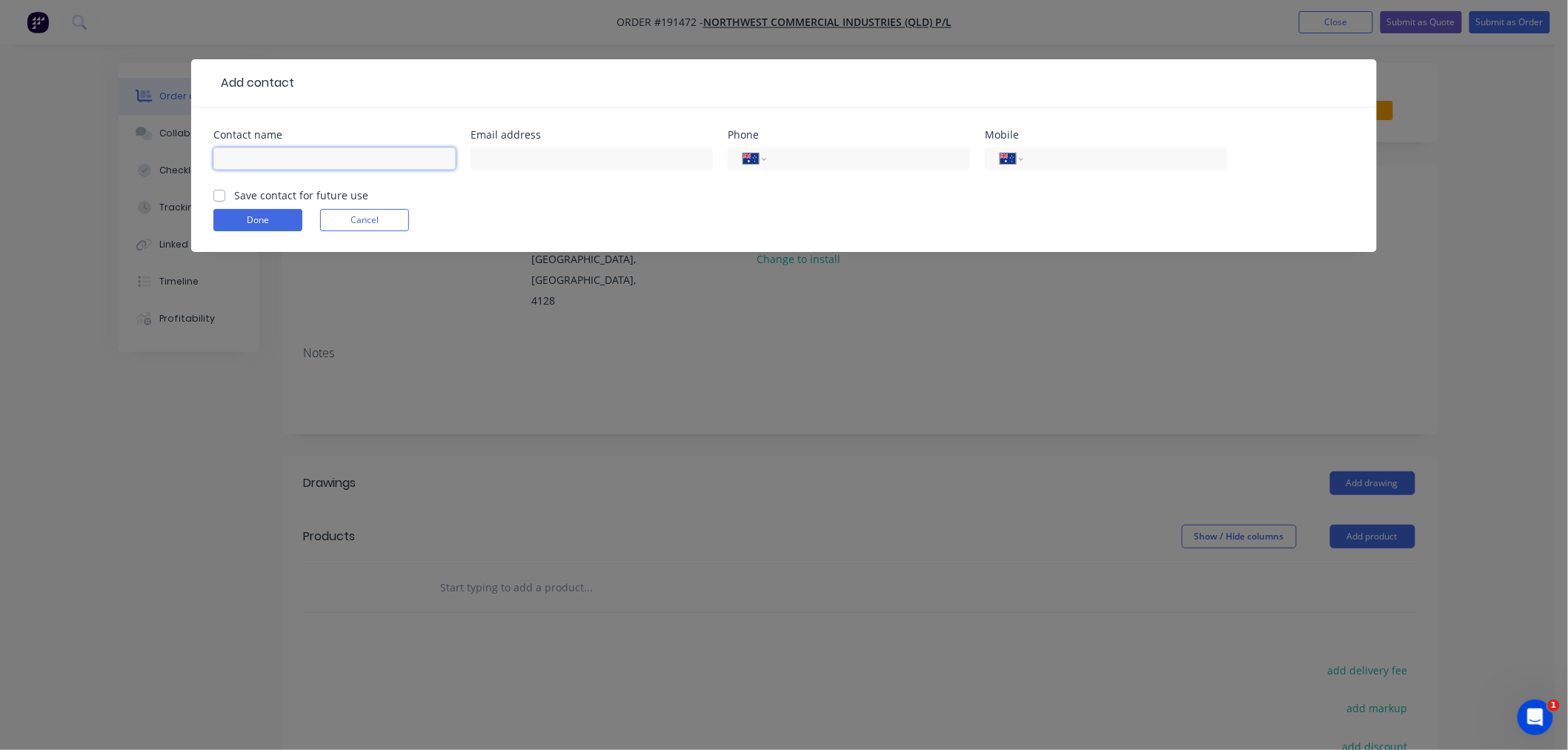
click at [330, 154] on input "text" at bounding box center [334, 158] width 242 height 22
type input "JARRED HULME"
type input "0488 772 240"
click button "Done" at bounding box center [258, 219] width 89 height 22
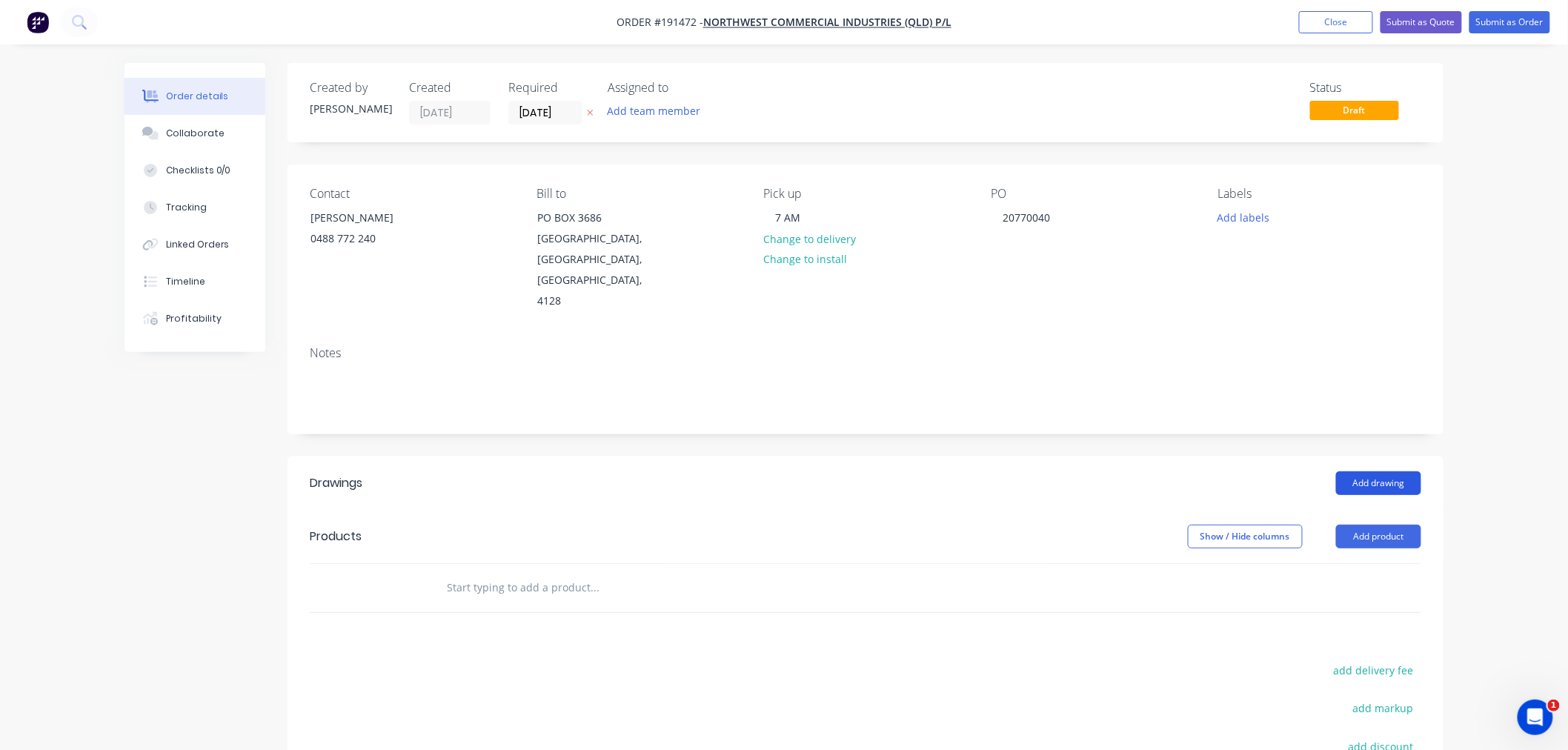
click at [1398, 471] on button "Add drawing" at bounding box center [1378, 483] width 86 height 23
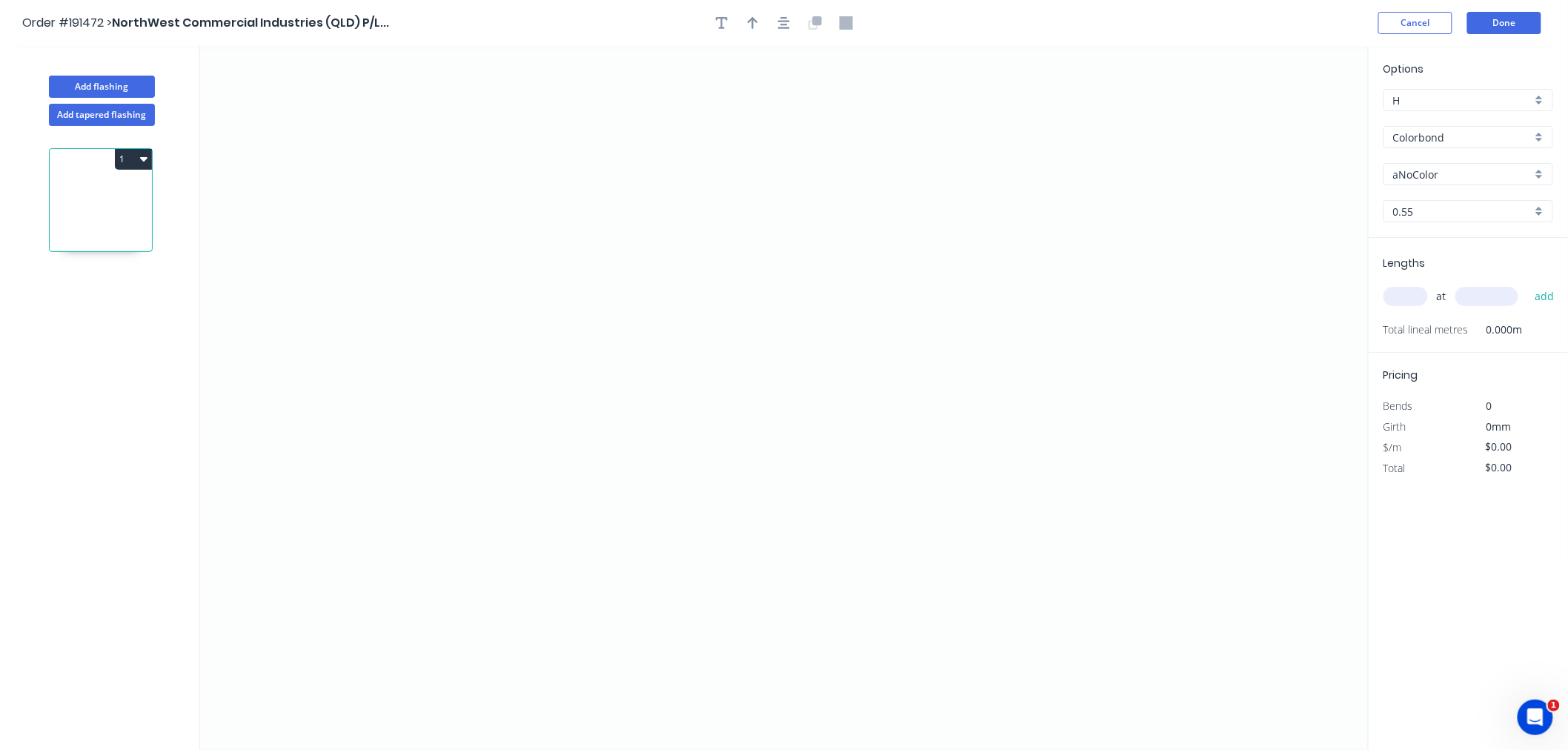
click at [1507, 130] on input "Colorbond" at bounding box center [1462, 137] width 138 height 16
click at [1493, 265] on div "Zincalume" at bounding box center [1468, 266] width 168 height 26
type input "Zincalume"
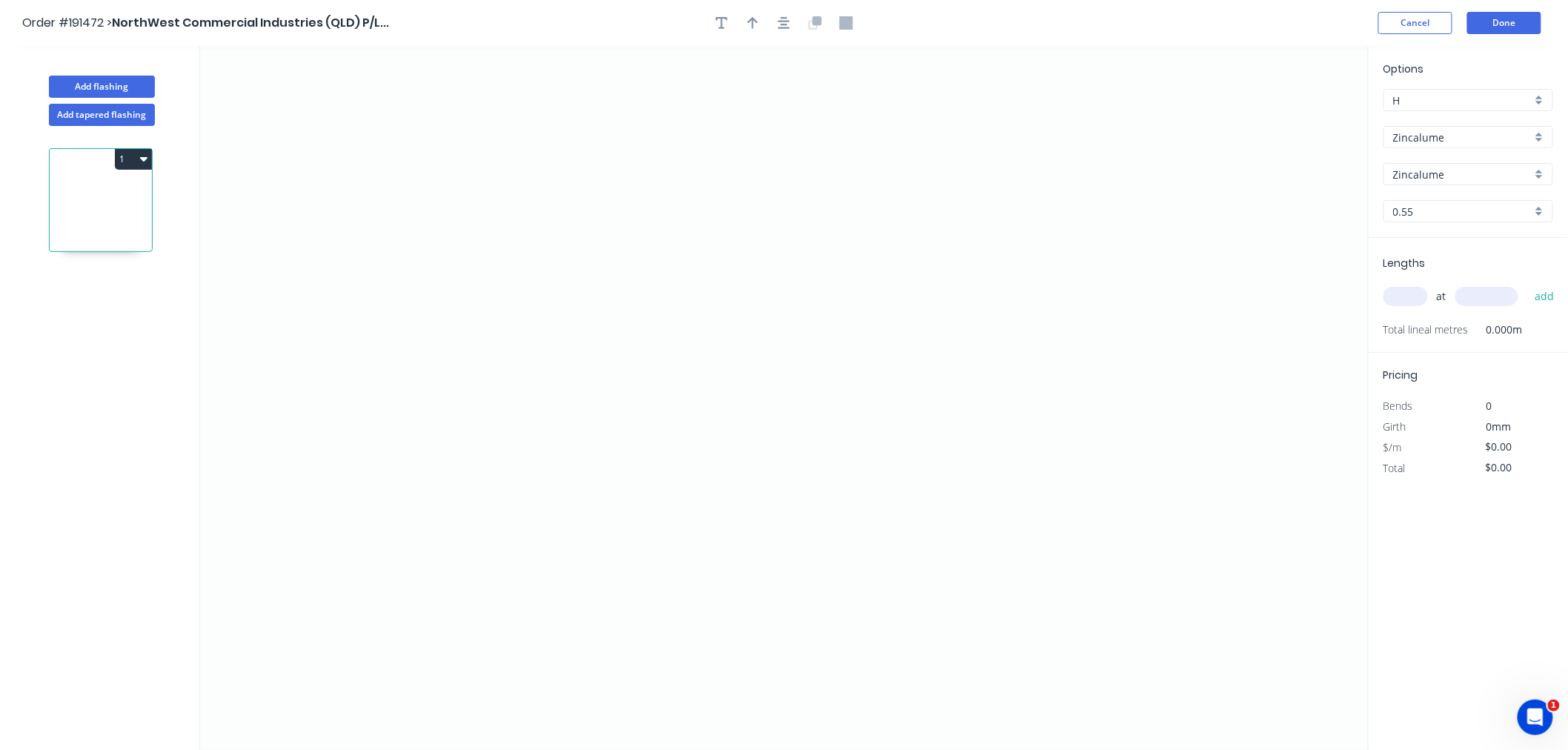
click at [1405, 300] on input "text" at bounding box center [1405, 296] width 45 height 19
click at [1458, 210] on input "0.55" at bounding box center [1462, 211] width 138 height 16
click at [1442, 315] on div "1.2" at bounding box center [1468, 317] width 168 height 26
type input "1.2"
click at [1408, 292] on input "text" at bounding box center [1405, 296] width 45 height 19
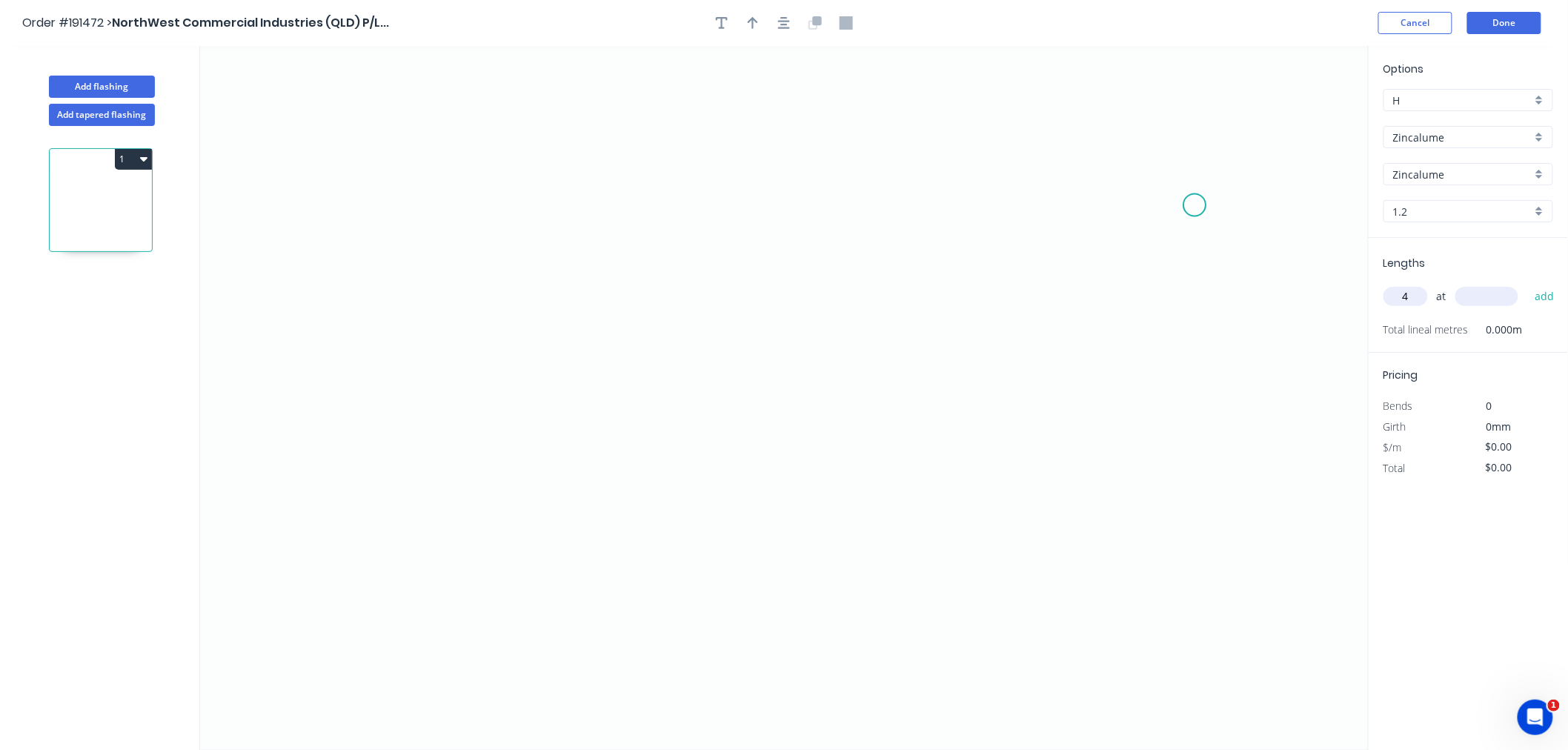
type input "4"
type input "3600"
click at [1527, 284] on button "add" at bounding box center [1545, 296] width 35 height 25
click at [348, 453] on icon "0" at bounding box center [784, 398] width 1168 height 704
click at [344, 314] on icon "0" at bounding box center [784, 398] width 1168 height 704
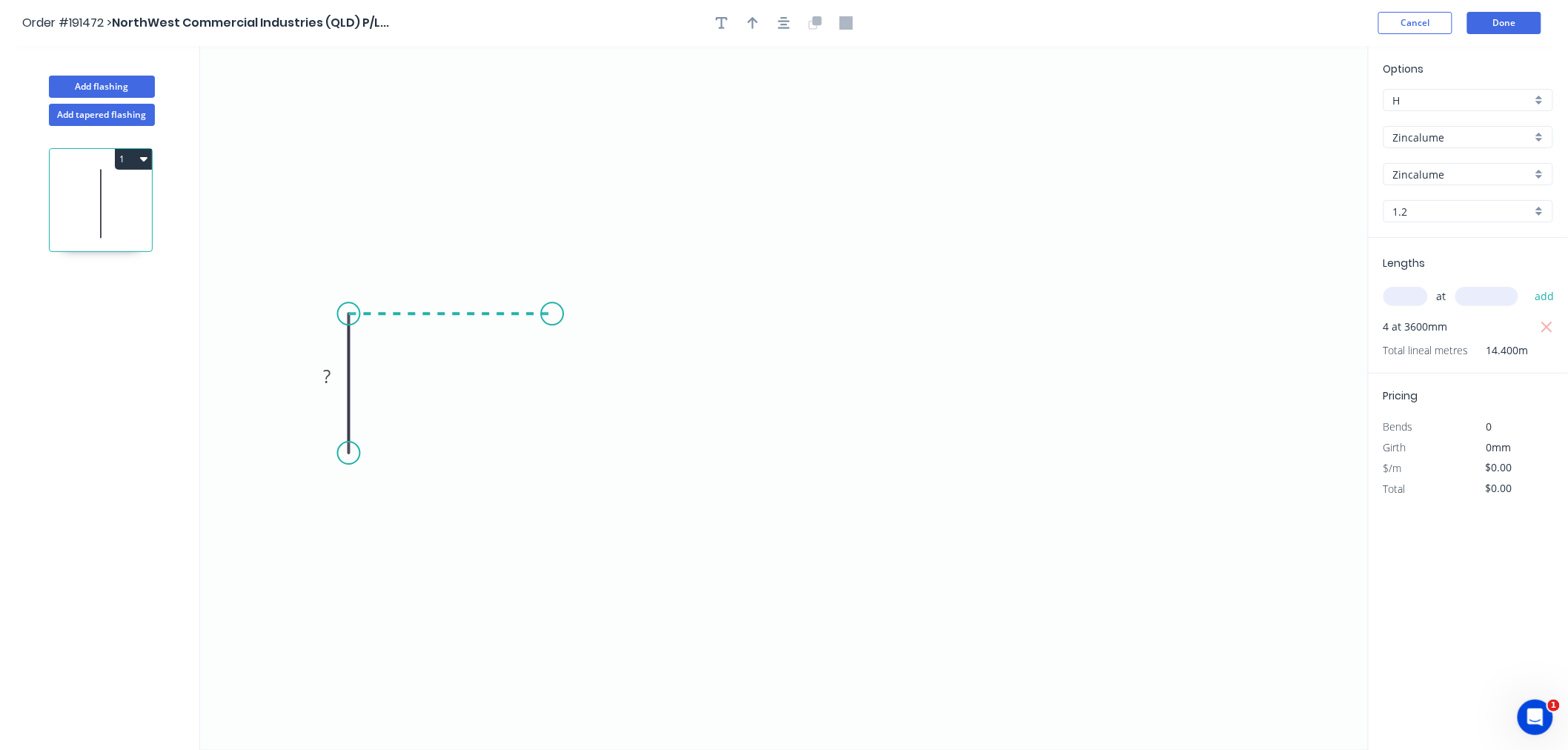
click at [552, 313] on icon "0 ?" at bounding box center [784, 398] width 1168 height 704
click at [557, 161] on icon "0 ? ?" at bounding box center [784, 398] width 1168 height 704
click at [784, 27] on icon "button" at bounding box center [784, 23] width 12 height 12
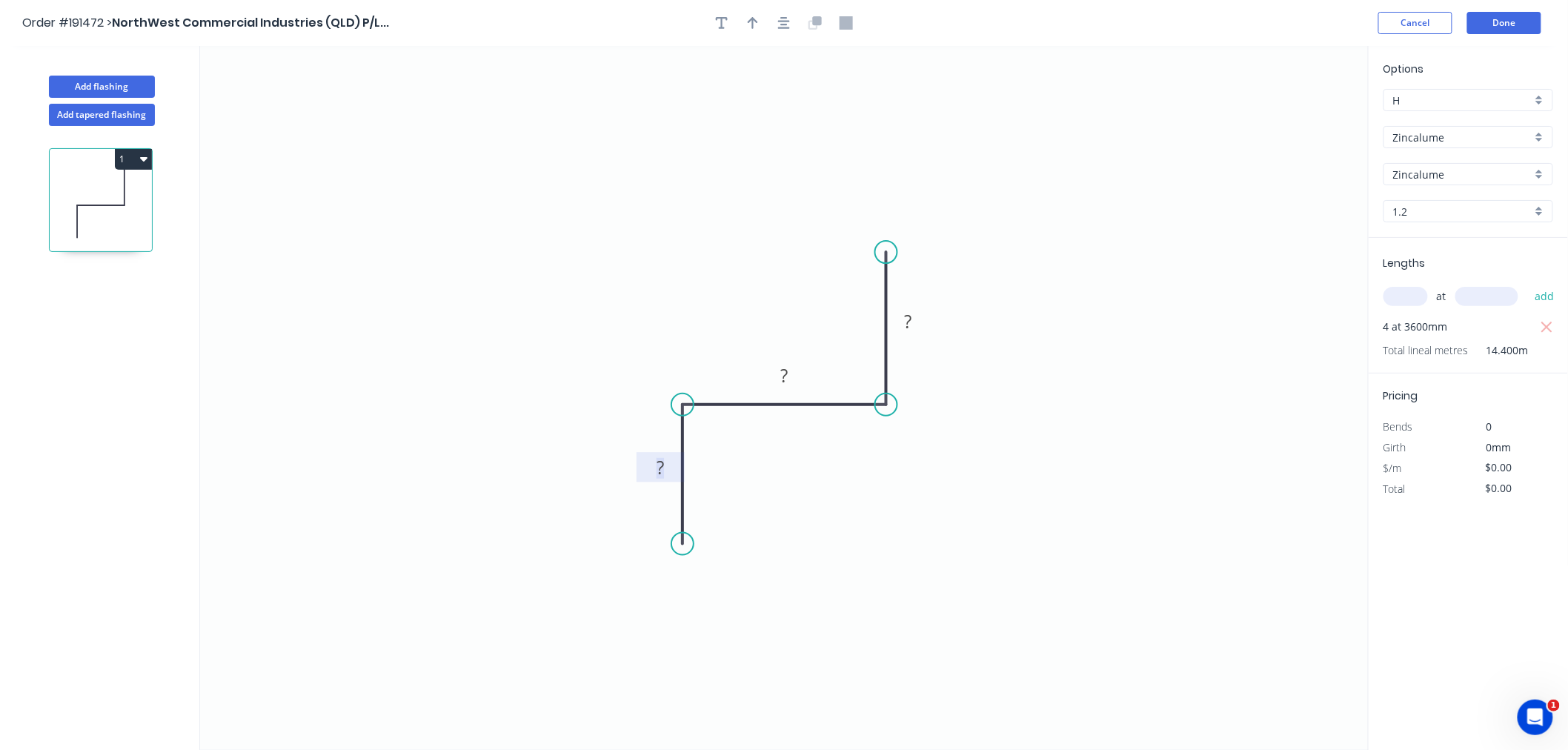
click at [660, 458] on tspan "?" at bounding box center [661, 467] width 8 height 24
click at [760, 18] on button "button" at bounding box center [752, 23] width 22 height 22
type input "$23.81"
type input "$342.86"
drag, startPoint x: 1295, startPoint y: 123, endPoint x: 626, endPoint y: 374, distance: 714.5
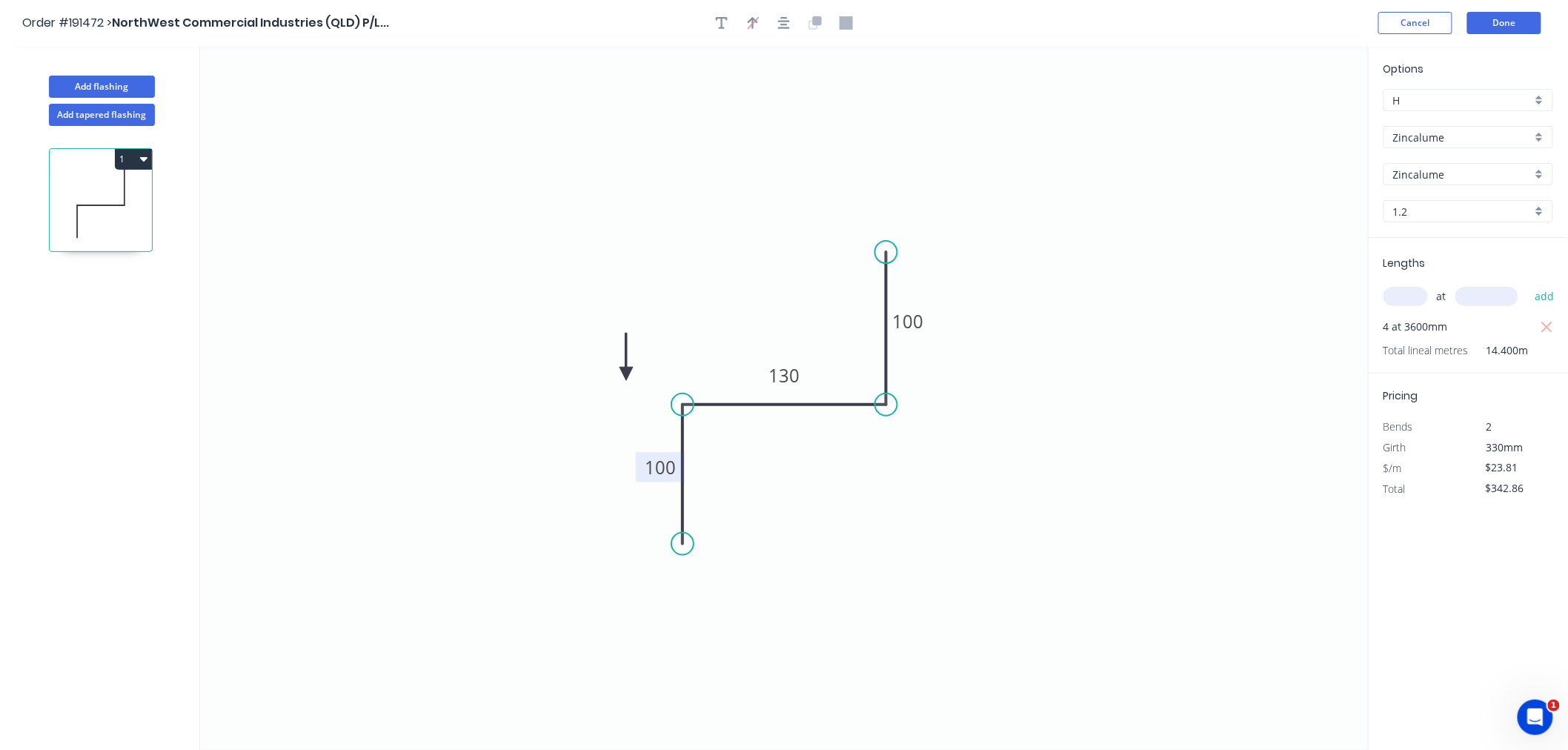
click at [626, 374] on icon at bounding box center [627, 356] width 14 height 48
click at [626, 374] on icon at bounding box center [639, 361] width 43 height 43
click at [626, 374] on icon at bounding box center [643, 374] width 48 height 14
click at [626, 374] on icon at bounding box center [639, 386] width 43 height 43
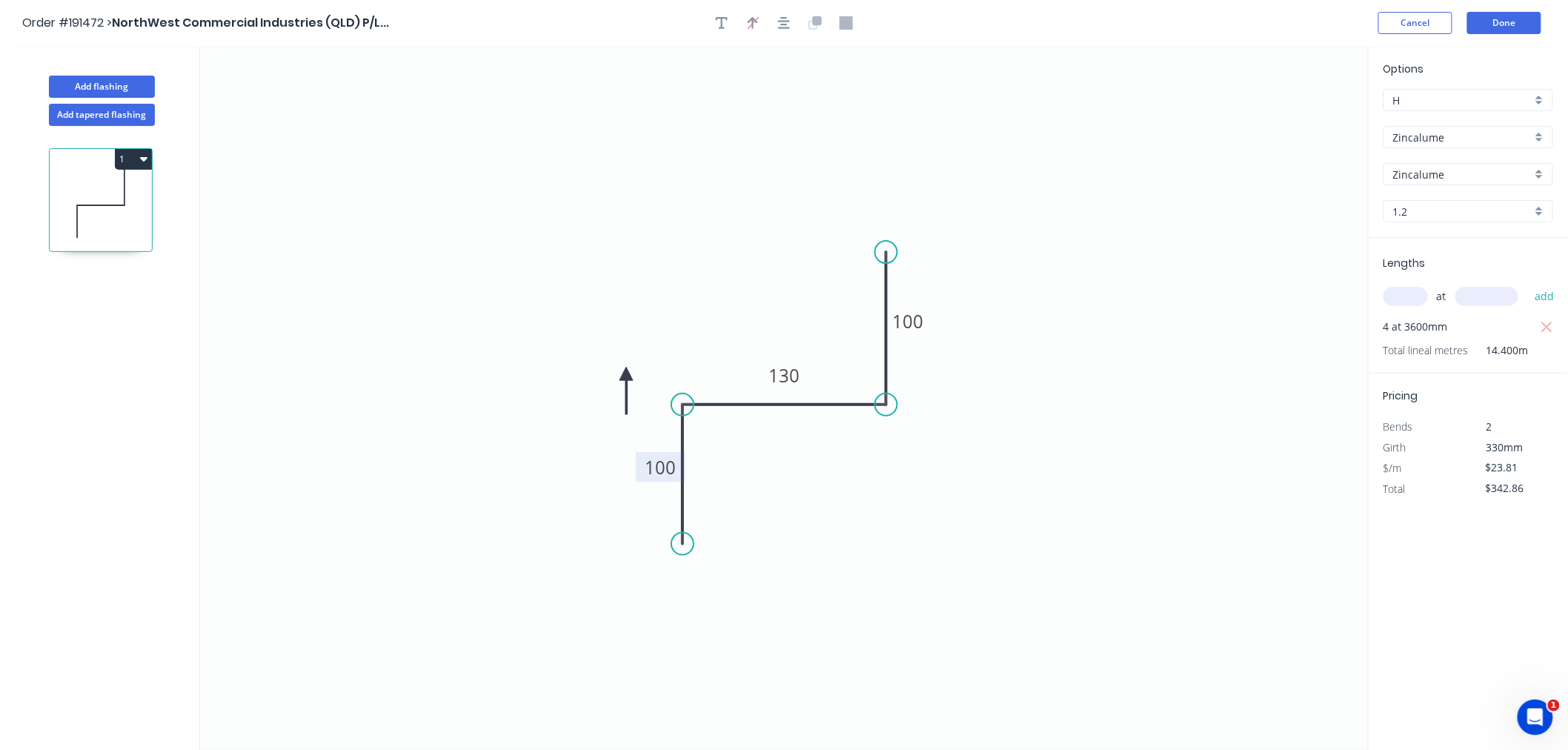
click at [626, 374] on icon at bounding box center [627, 391] width 14 height 48
click at [626, 374] on icon at bounding box center [614, 386] width 43 height 43
click at [626, 374] on icon at bounding box center [609, 374] width 48 height 14
drag, startPoint x: 626, startPoint y: 374, endPoint x: 643, endPoint y: 364, distance: 19.7
click at [643, 364] on icon at bounding box center [631, 351] width 43 height 43
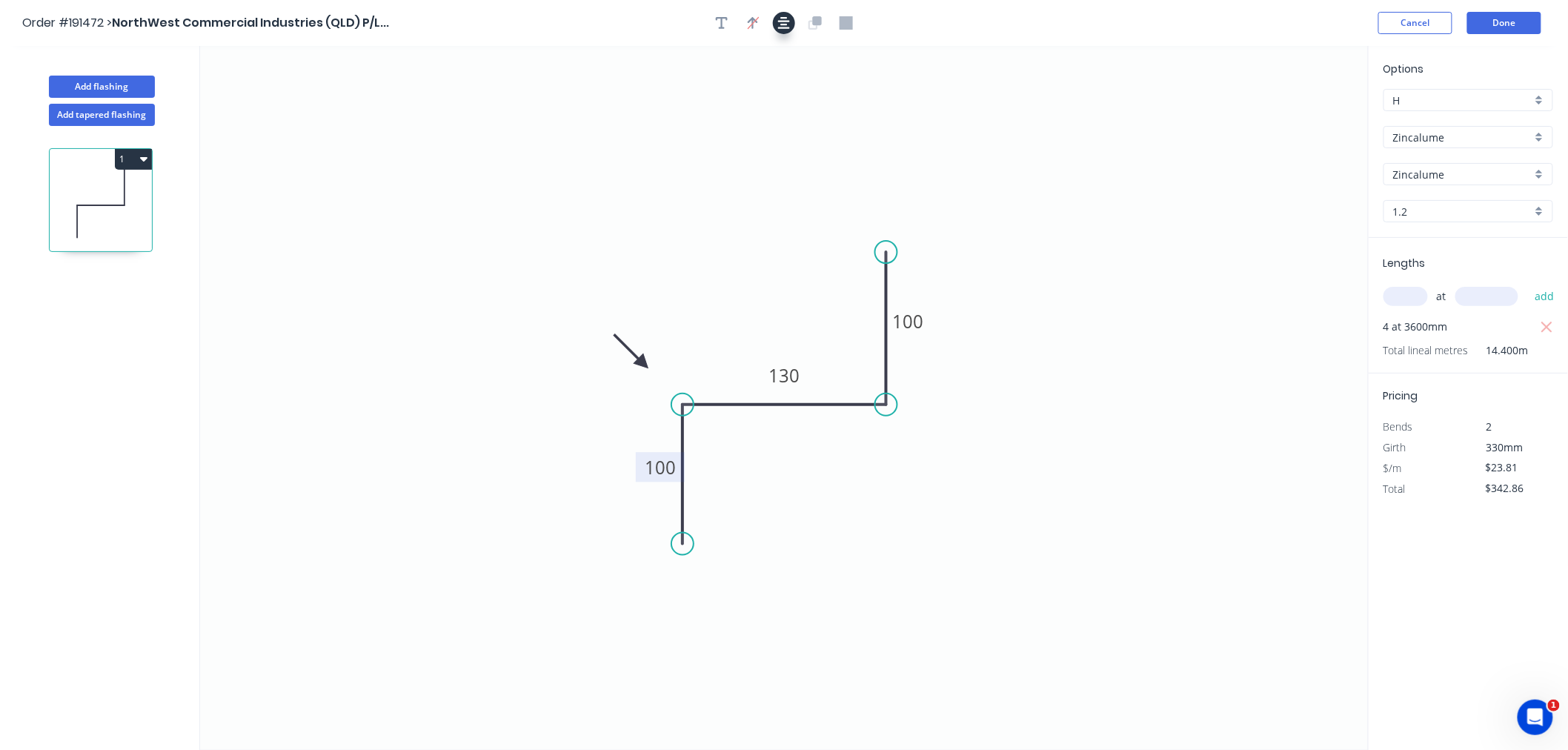
click at [790, 25] on button "button" at bounding box center [783, 23] width 22 height 22
click at [128, 82] on button "Add flashing" at bounding box center [102, 86] width 106 height 22
type input "$0.00"
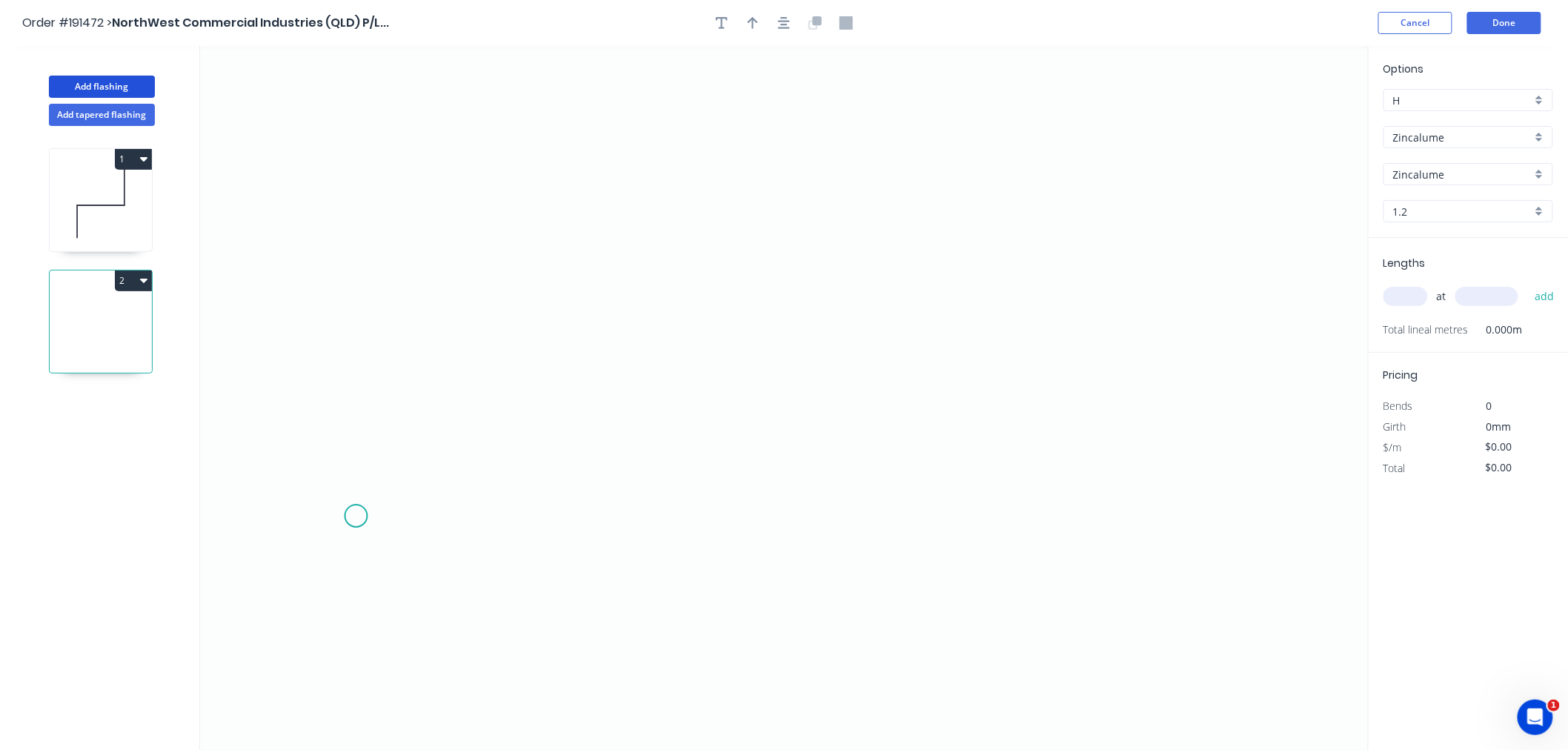
click at [351, 514] on icon "0" at bounding box center [784, 398] width 1168 height 704
click at [356, 316] on icon "0" at bounding box center [784, 398] width 1168 height 704
click at [619, 327] on icon "0 ?" at bounding box center [784, 398] width 1168 height 704
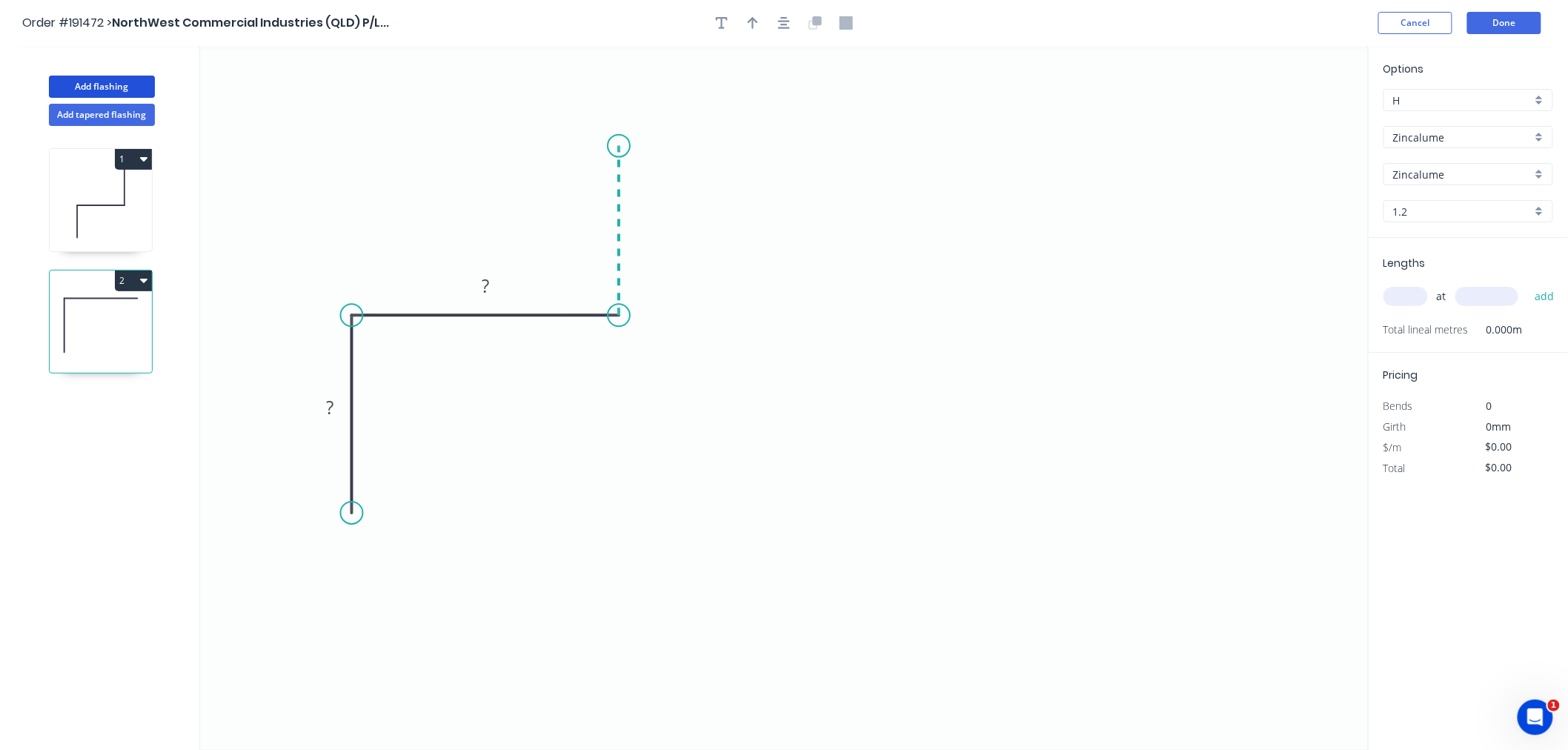
click at [619, 146] on icon at bounding box center [619, 231] width 0 height 170
drag, startPoint x: 359, startPoint y: 572, endPoint x: 359, endPoint y: 581, distance: 9.0
click at [359, 581] on circle at bounding box center [351, 580] width 22 height 22
click at [780, 19] on icon "button" at bounding box center [784, 23] width 12 height 14
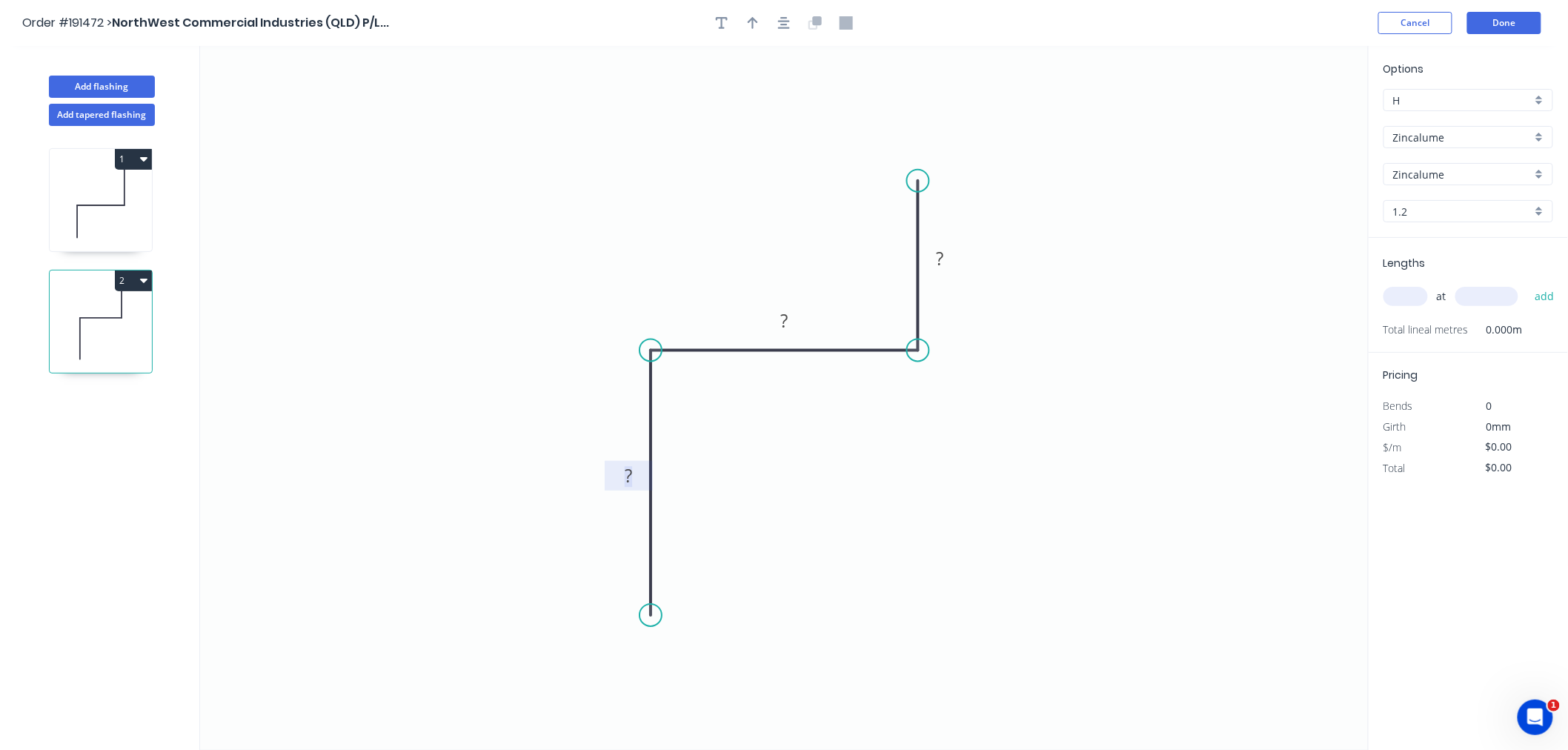
click at [626, 477] on tspan "?" at bounding box center [628, 475] width 8 height 24
click at [840, 254] on icon "0 225 280 100" at bounding box center [784, 398] width 1168 height 704
type input "$42.26"
click at [752, 22] on icon "button" at bounding box center [753, 23] width 11 height 12
drag, startPoint x: 1290, startPoint y: 116, endPoint x: 591, endPoint y: 338, distance: 733.4
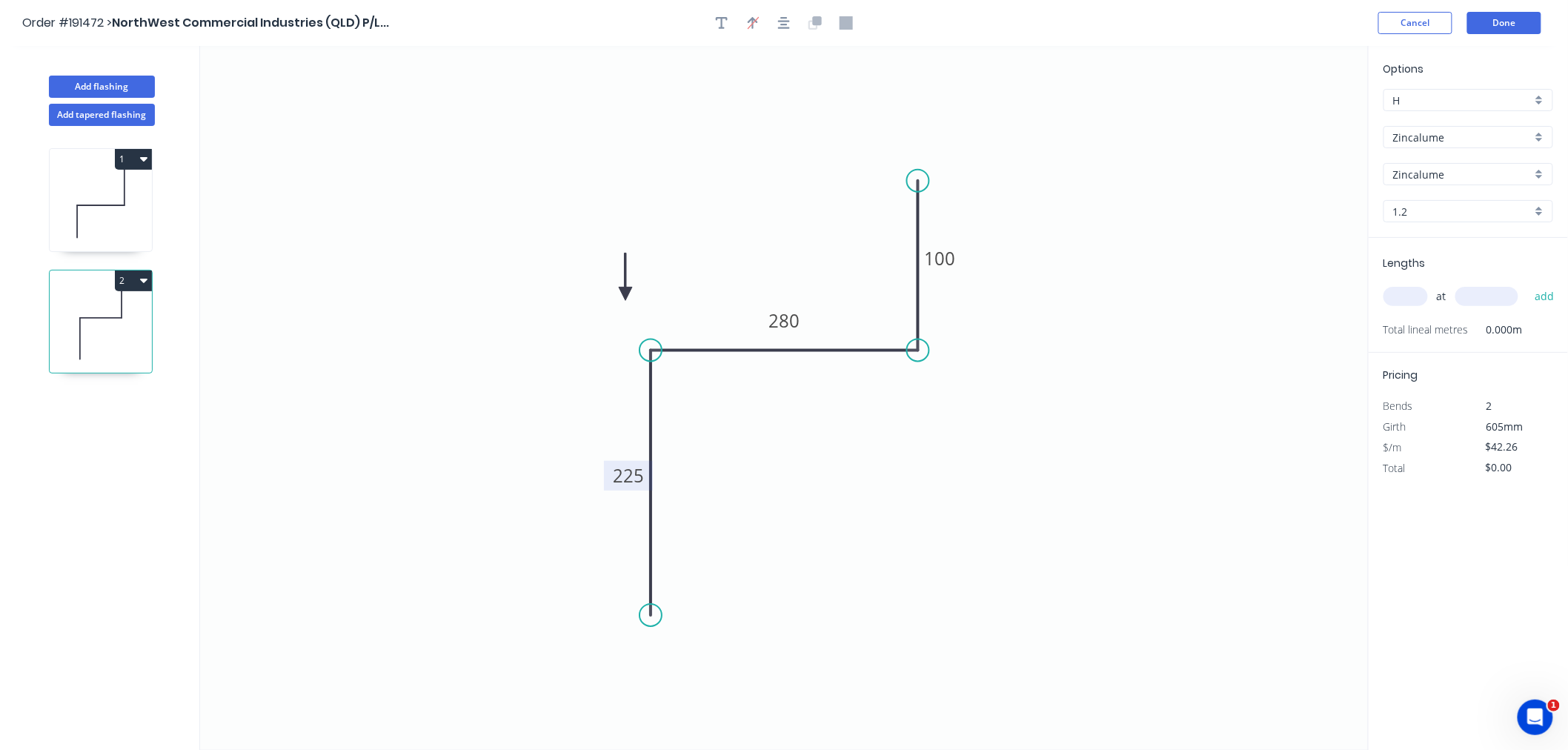
click at [619, 301] on icon at bounding box center [626, 277] width 14 height 48
click at [591, 338] on icon at bounding box center [592, 320] width 14 height 48
click at [591, 338] on icon at bounding box center [604, 325] width 43 height 43
click at [591, 338] on icon at bounding box center [608, 338] width 48 height 14
click at [591, 338] on icon at bounding box center [604, 350] width 43 height 43
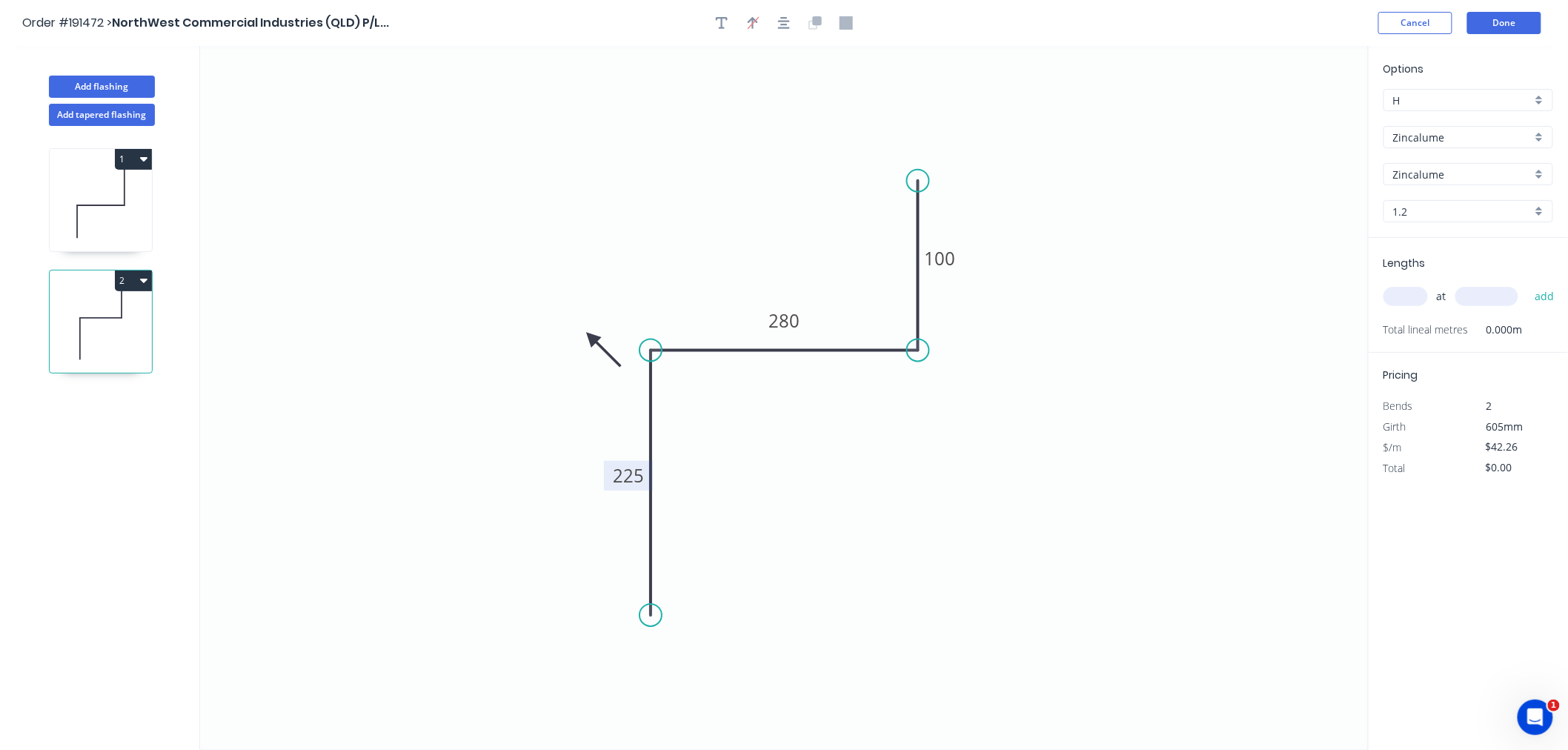
click at [591, 338] on icon at bounding box center [604, 350] width 43 height 43
click at [591, 338] on icon at bounding box center [579, 350] width 43 height 43
drag, startPoint x: 591, startPoint y: 338, endPoint x: 590, endPoint y: 276, distance: 62.0
click at [591, 276] on icon at bounding box center [580, 274] width 48 height 14
drag, startPoint x: 589, startPoint y: 276, endPoint x: 561, endPoint y: 328, distance: 59.1
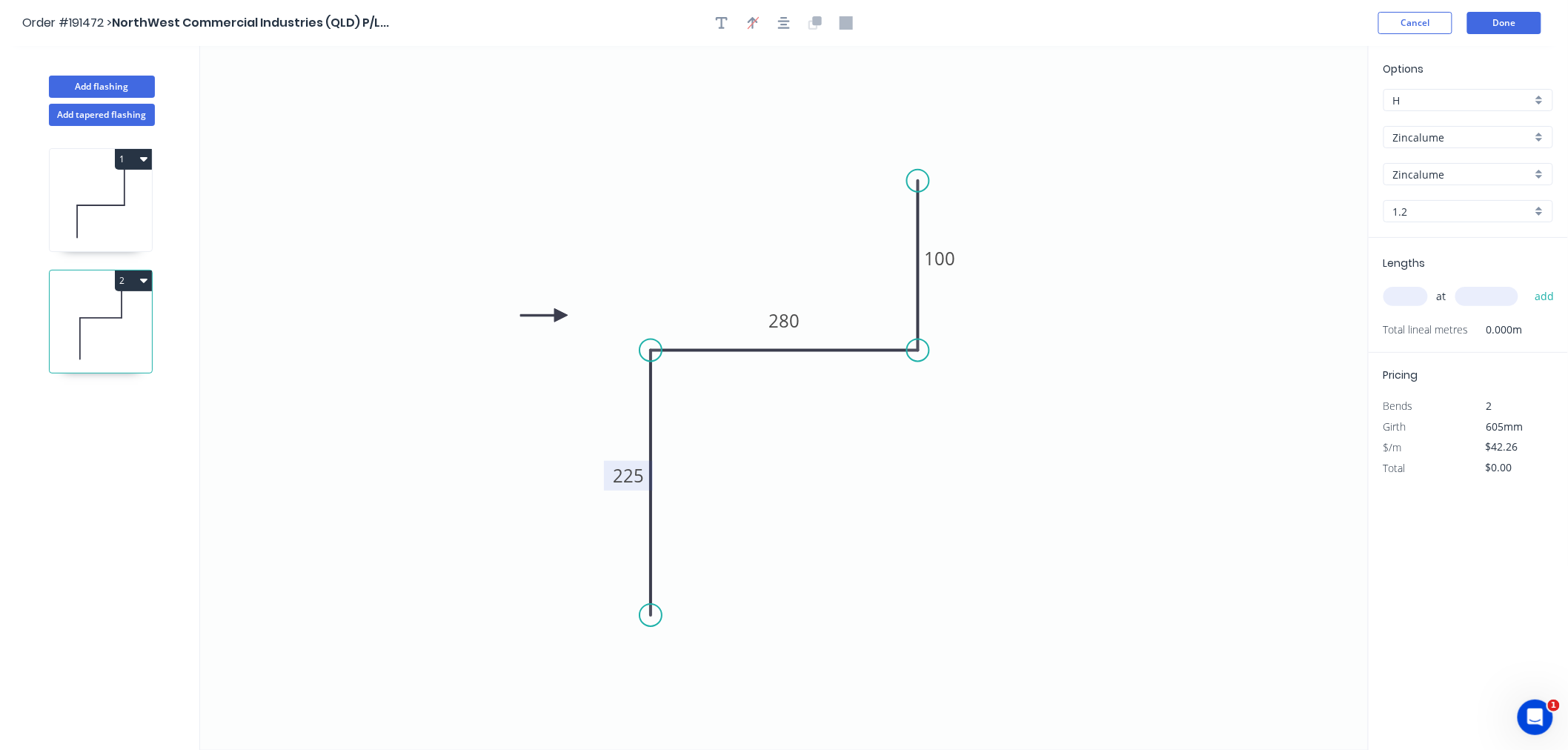
click at [561, 322] on icon at bounding box center [543, 315] width 48 height 14
click at [561, 328] on icon at bounding box center [543, 327] width 48 height 14
drag, startPoint x: 561, startPoint y: 328, endPoint x: 610, endPoint y: 306, distance: 53.7
click at [610, 306] on icon at bounding box center [598, 293] width 43 height 43
drag, startPoint x: 618, startPoint y: 305, endPoint x: 625, endPoint y: 303, distance: 7.3
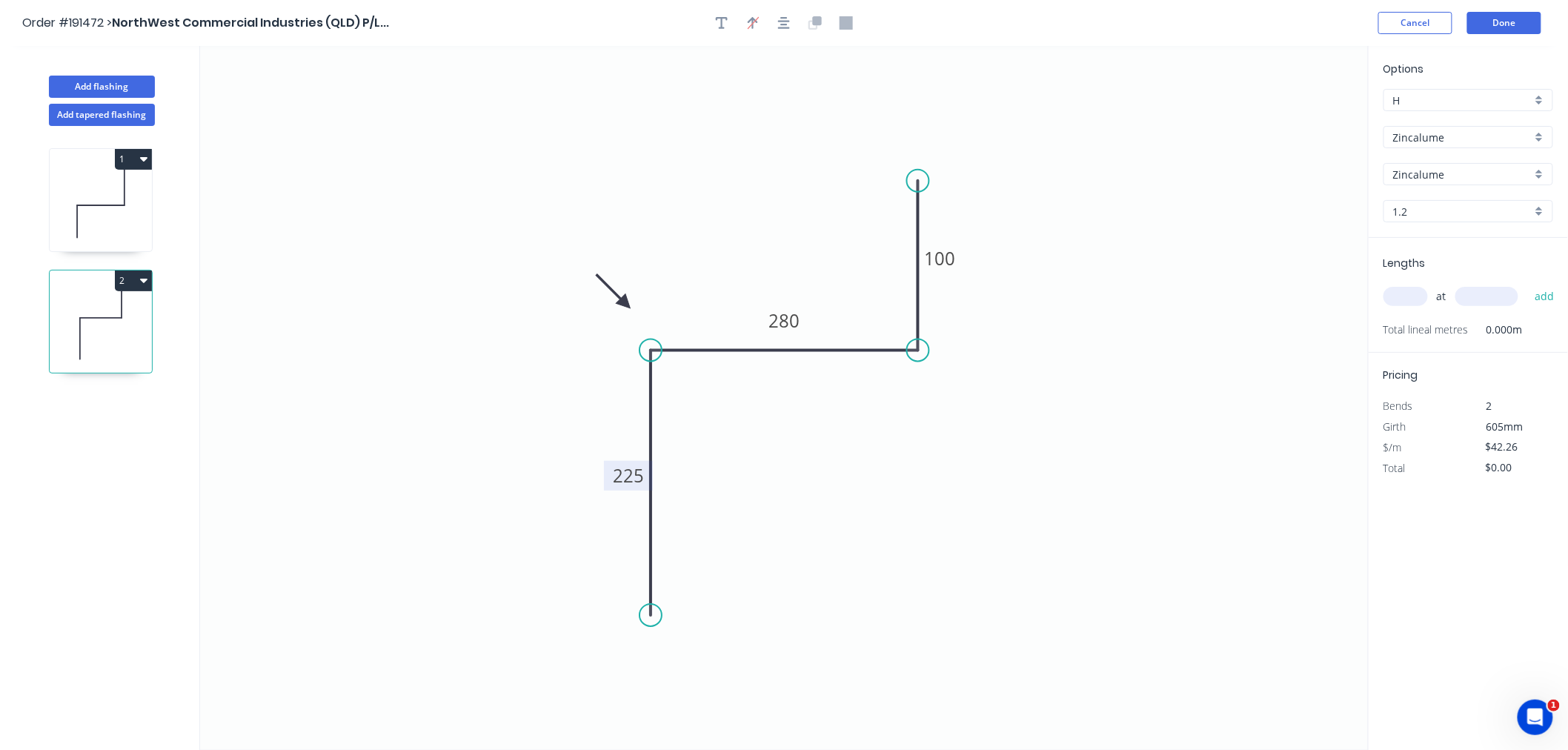
click at [625, 303] on icon at bounding box center [613, 291] width 43 height 43
click at [1409, 289] on input "text" at bounding box center [1405, 296] width 45 height 19
type input "2"
type input "3000"
click at [1527, 284] on button "add" at bounding box center [1545, 296] width 35 height 25
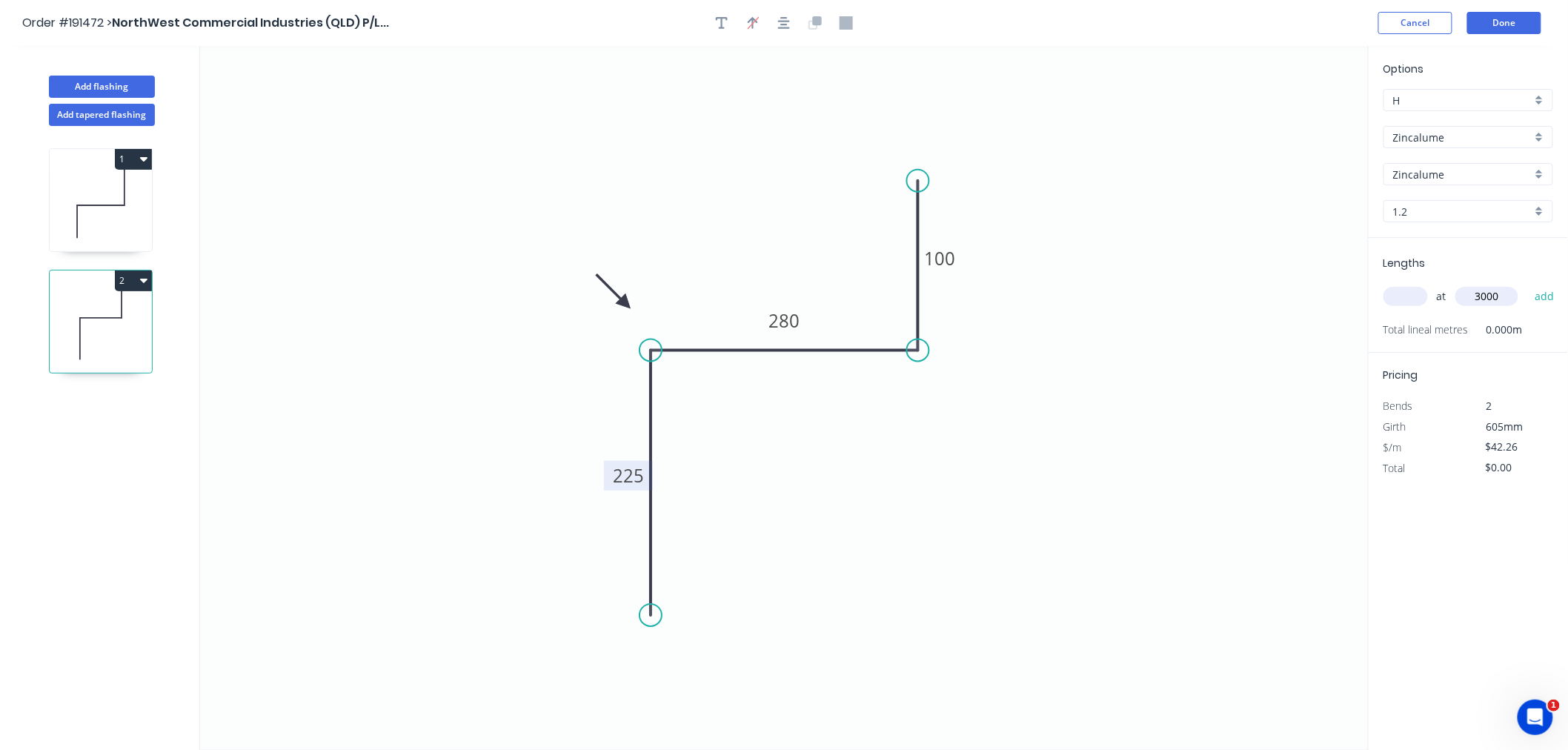
type input "$253.56"
type input "7"
type input "2400"
click at [1527, 284] on button "add" at bounding box center [1545, 296] width 35 height 25
type input "$963.53"
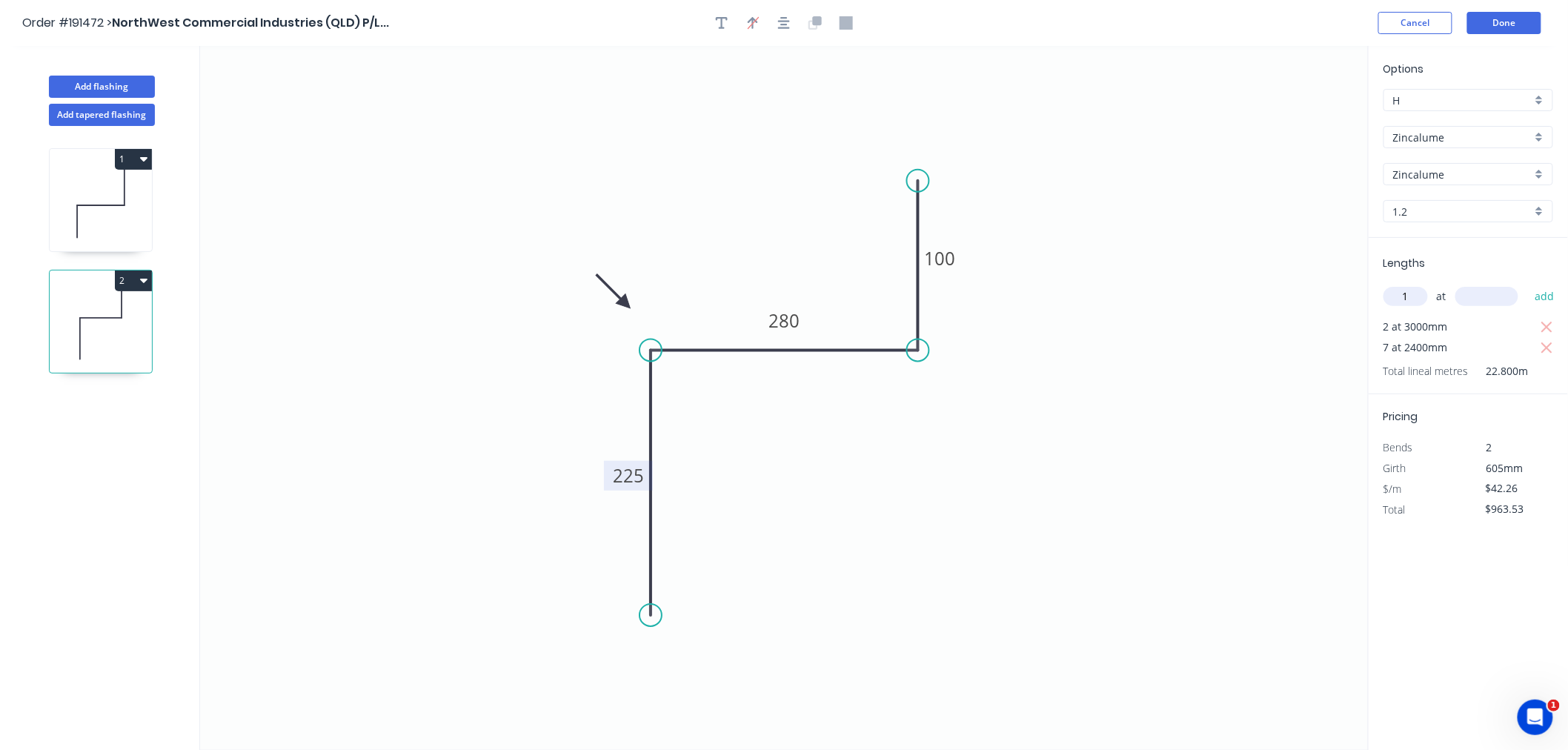
type input "1"
type input "3600"
click at [1527, 284] on button "add" at bounding box center [1545, 296] width 35 height 25
type input "$1,115.66"
click at [784, 20] on icon "button" at bounding box center [784, 23] width 12 height 12
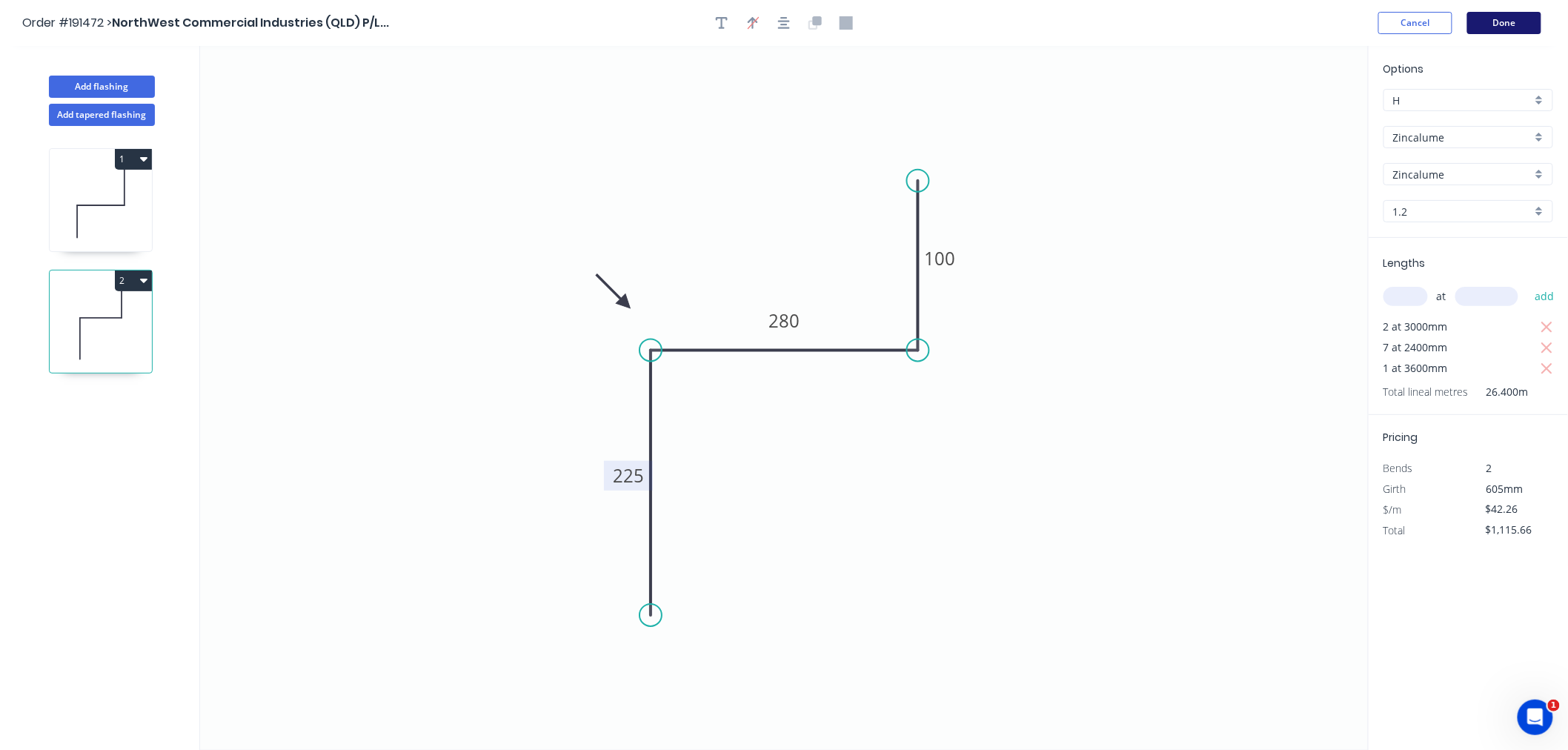
click at [1501, 26] on button "Done" at bounding box center [1504, 23] width 74 height 22
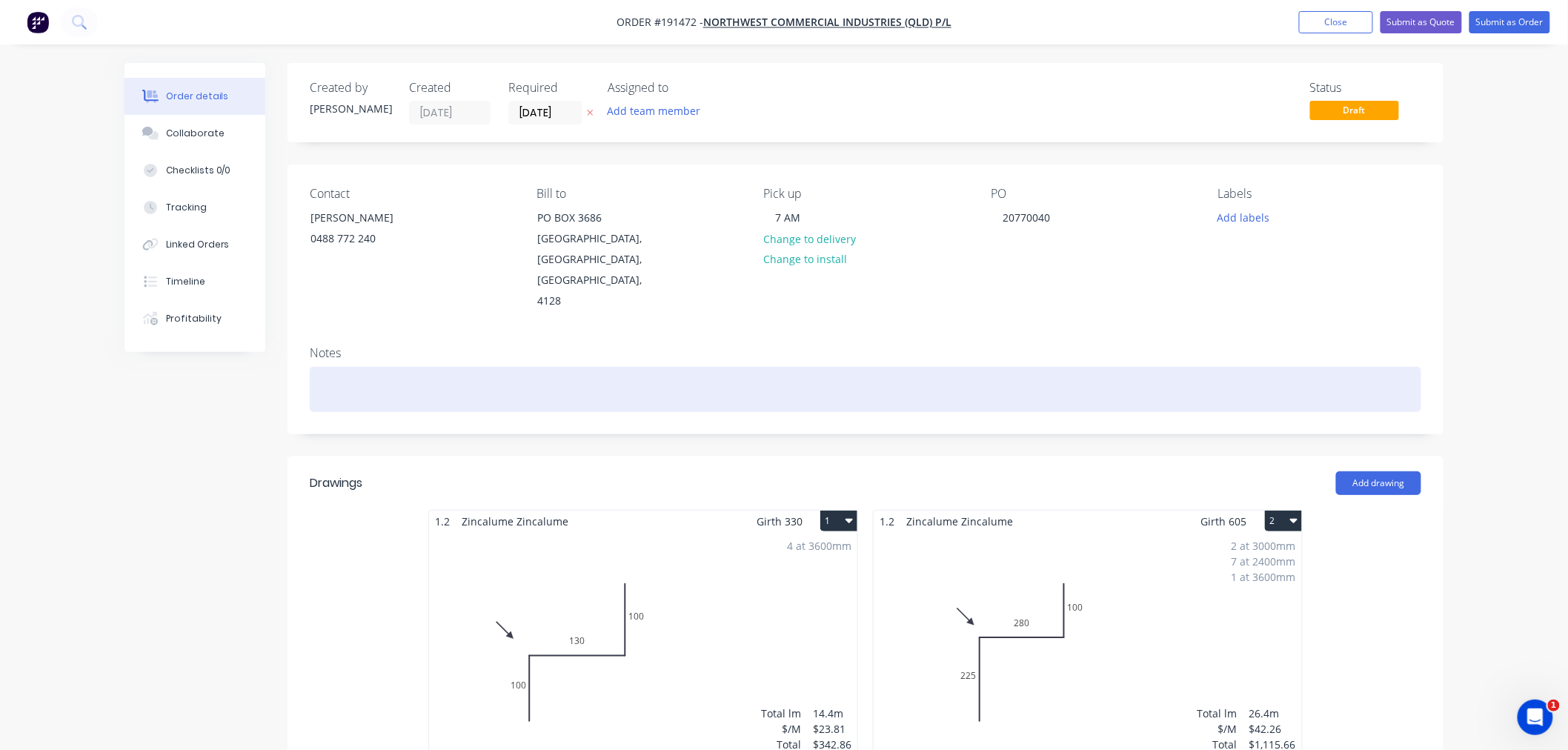
drag, startPoint x: 409, startPoint y: 350, endPoint x: 403, endPoint y: 266, distance: 84.2
click at [409, 367] on div at bounding box center [865, 390] width 1112 height 45
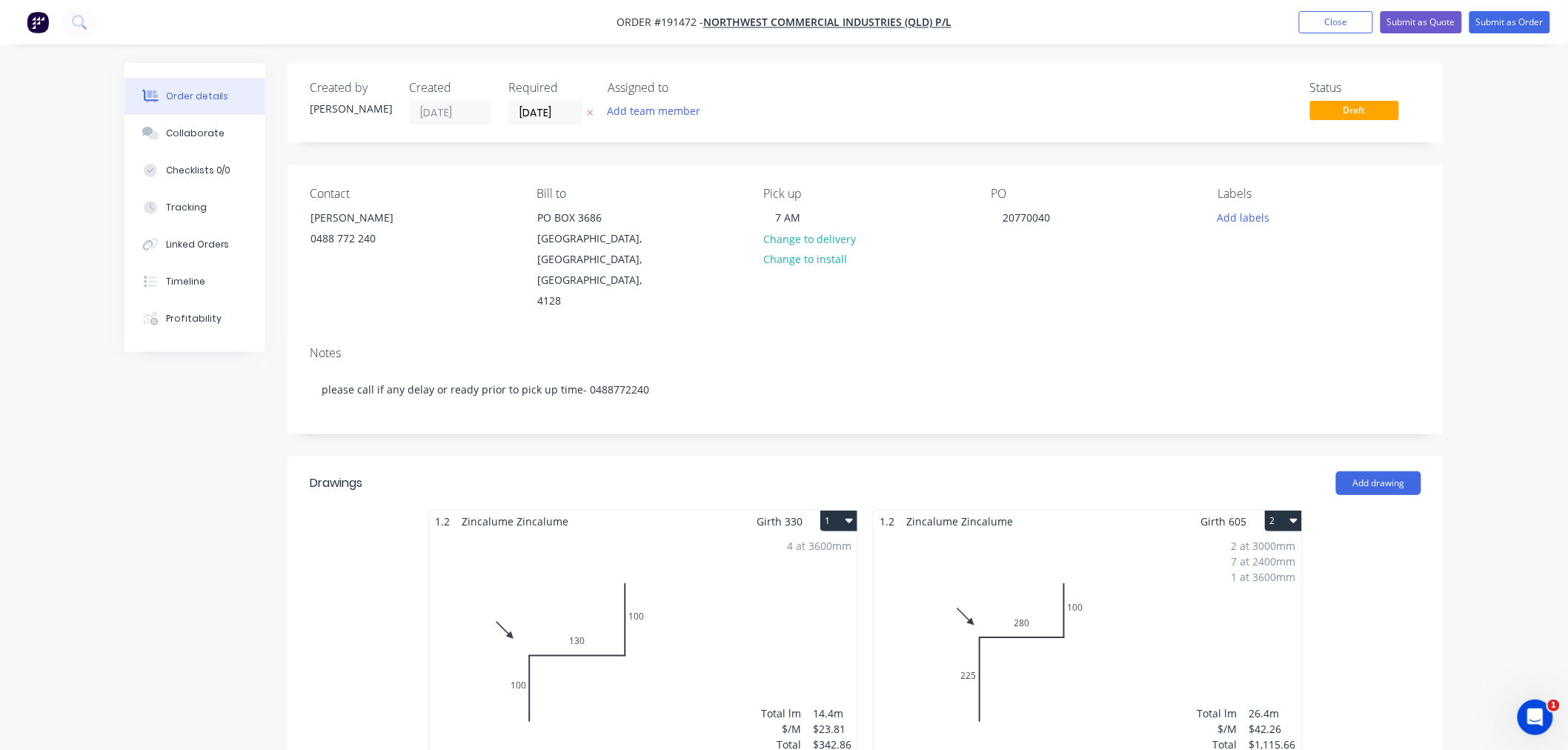
click at [163, 458] on div "Created by Jeremy Created 02/09/25 Required 03/09/25 Assigned to Add team membe…" at bounding box center [784, 658] width 1319 height 1192
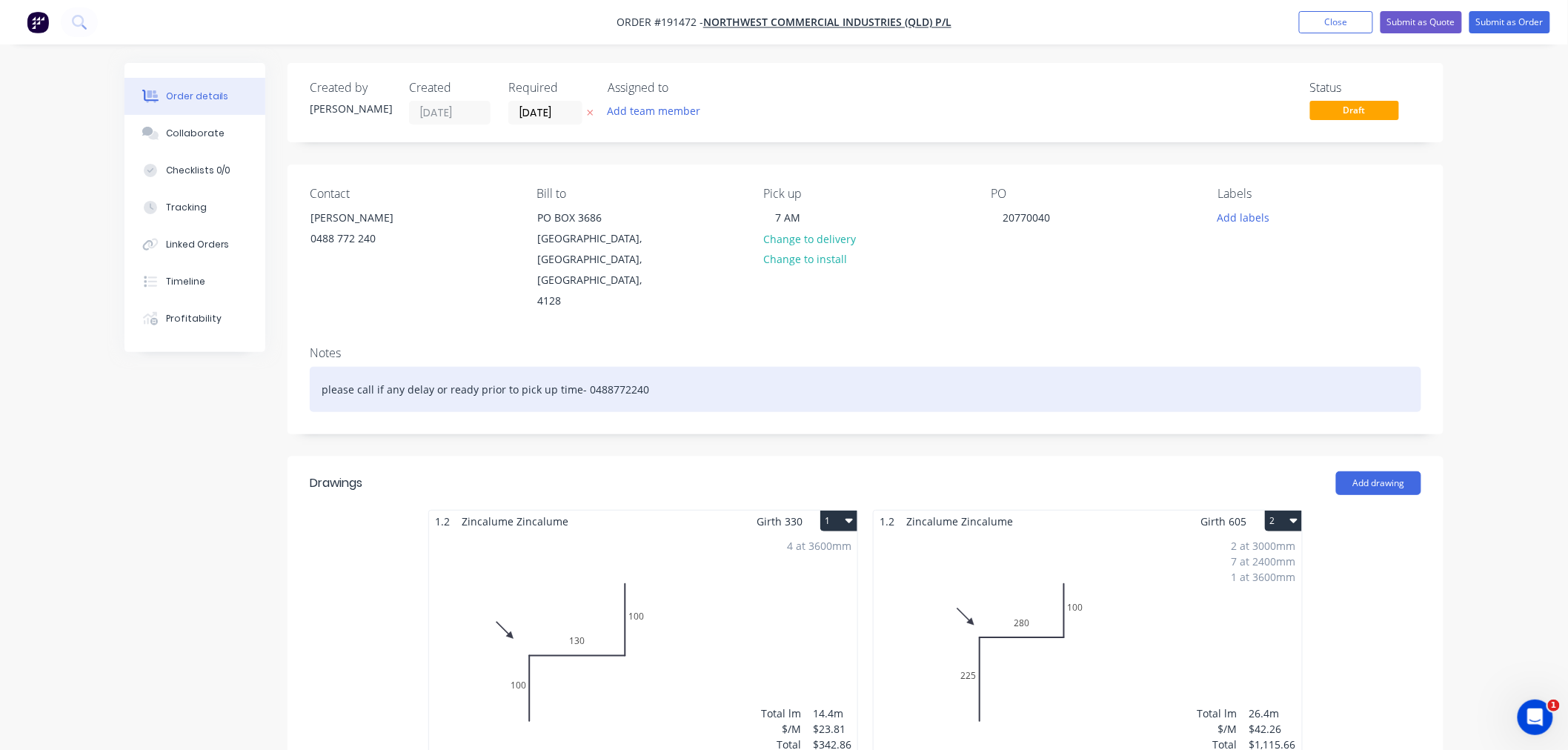
click at [602, 367] on div "please call if any delay or ready prior to pick up time- 0488772240" at bounding box center [865, 390] width 1112 height 45
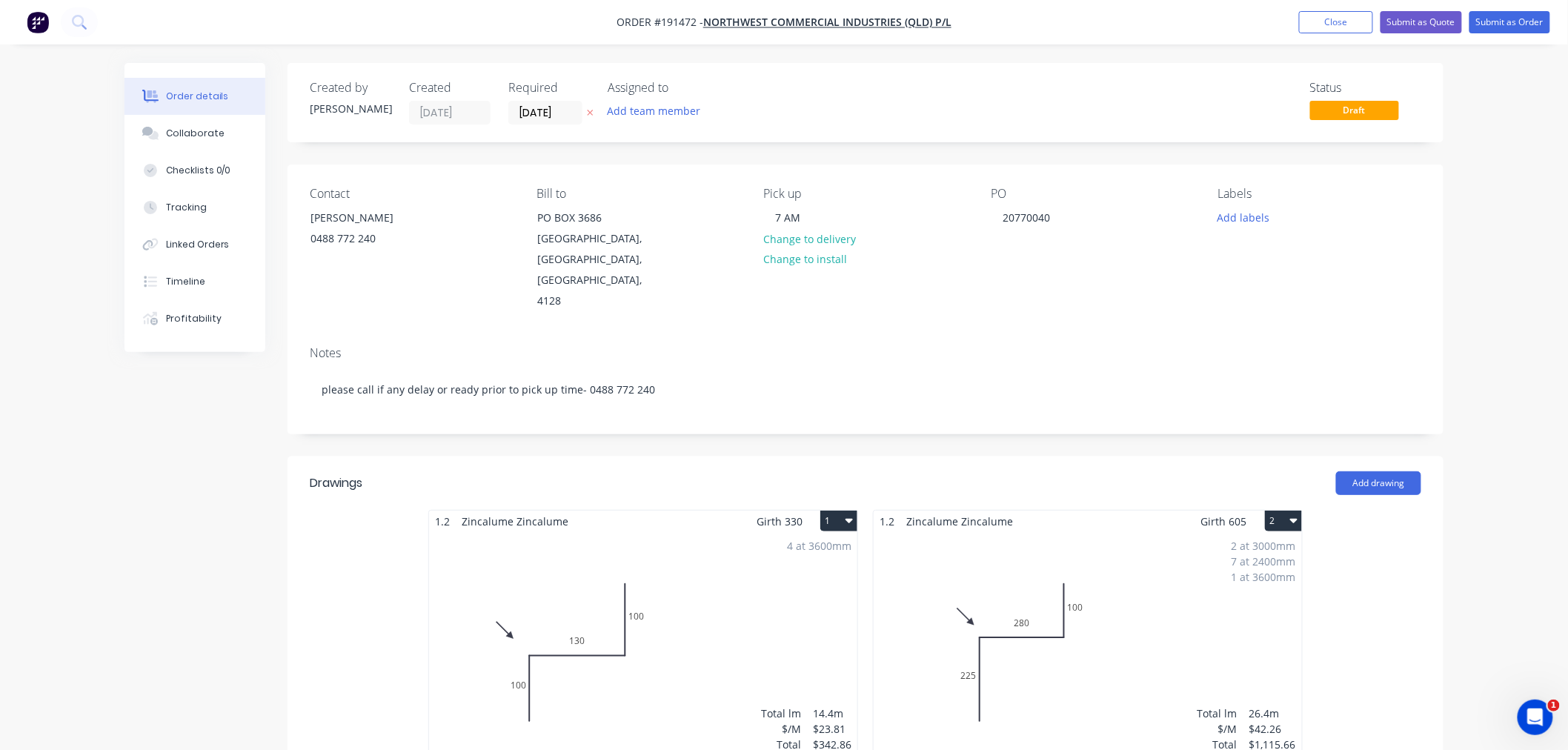
click at [1495, 291] on div "Order details Collaborate Checklists 0/0 Tracking Linked Orders Timeline Profit…" at bounding box center [784, 627] width 1568 height 1255
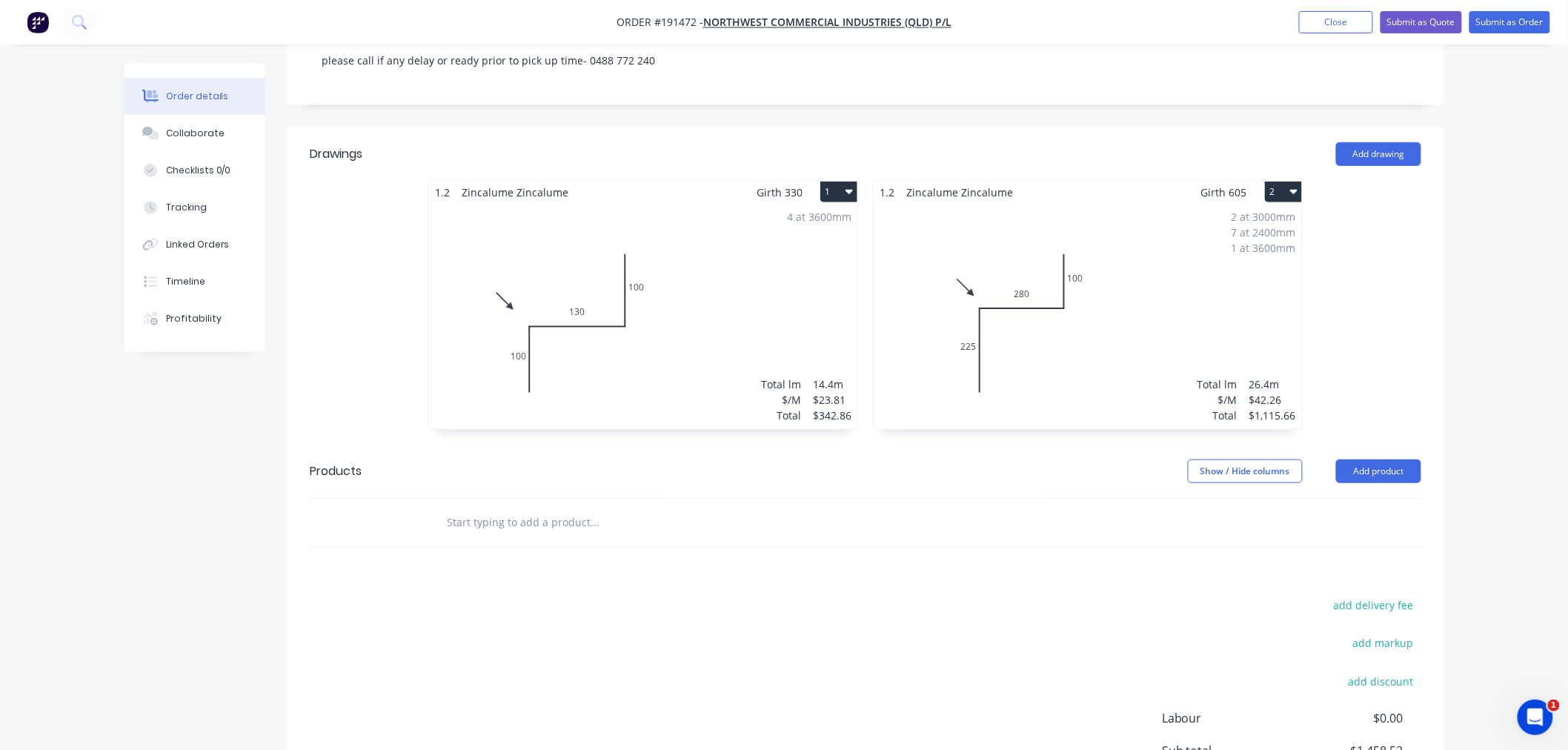
scroll to position [484, 0]
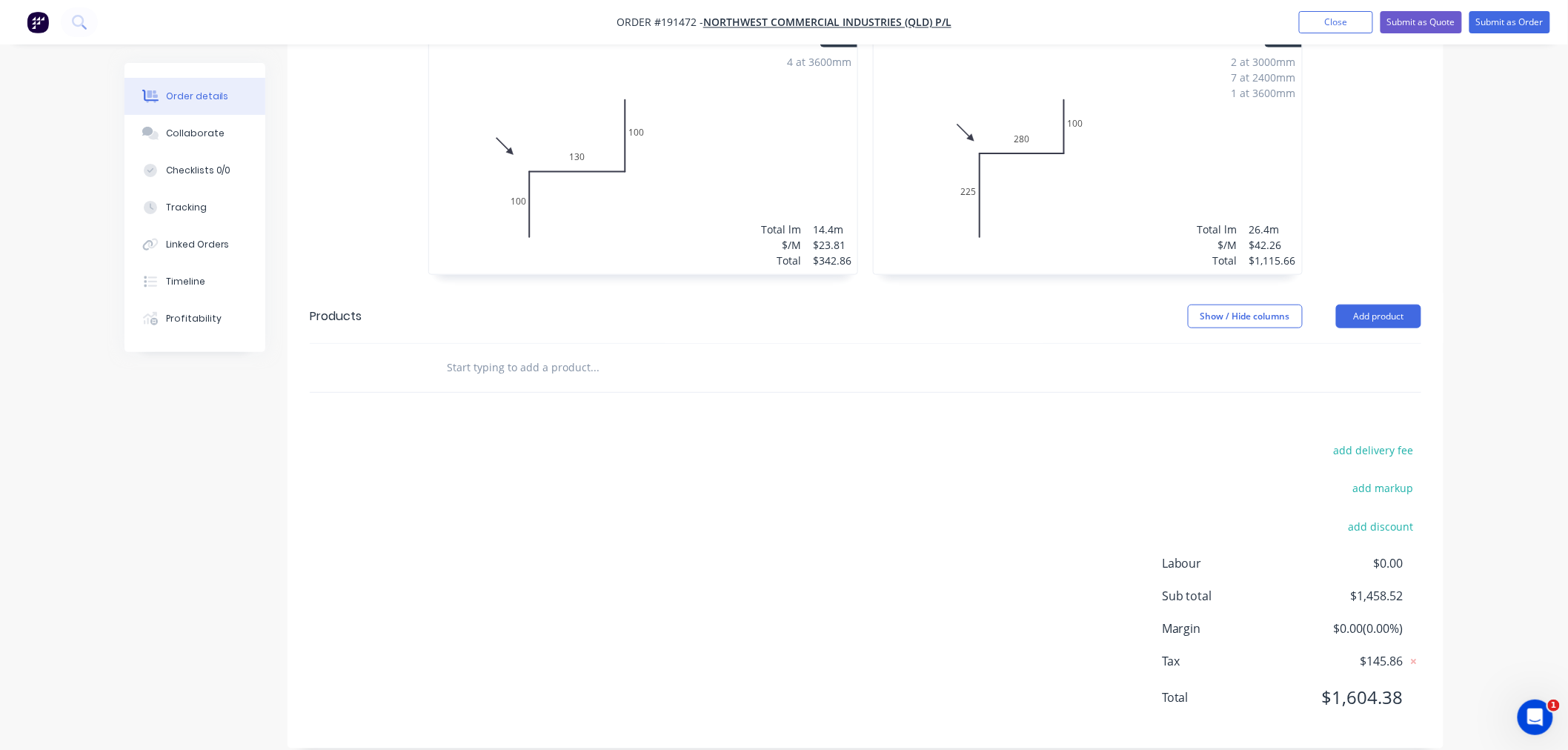
click at [1548, 434] on div "Order details Collaborate Checklists 0/0 Tracking Linked Orders Timeline Profit…" at bounding box center [784, 144] width 1568 height 1255
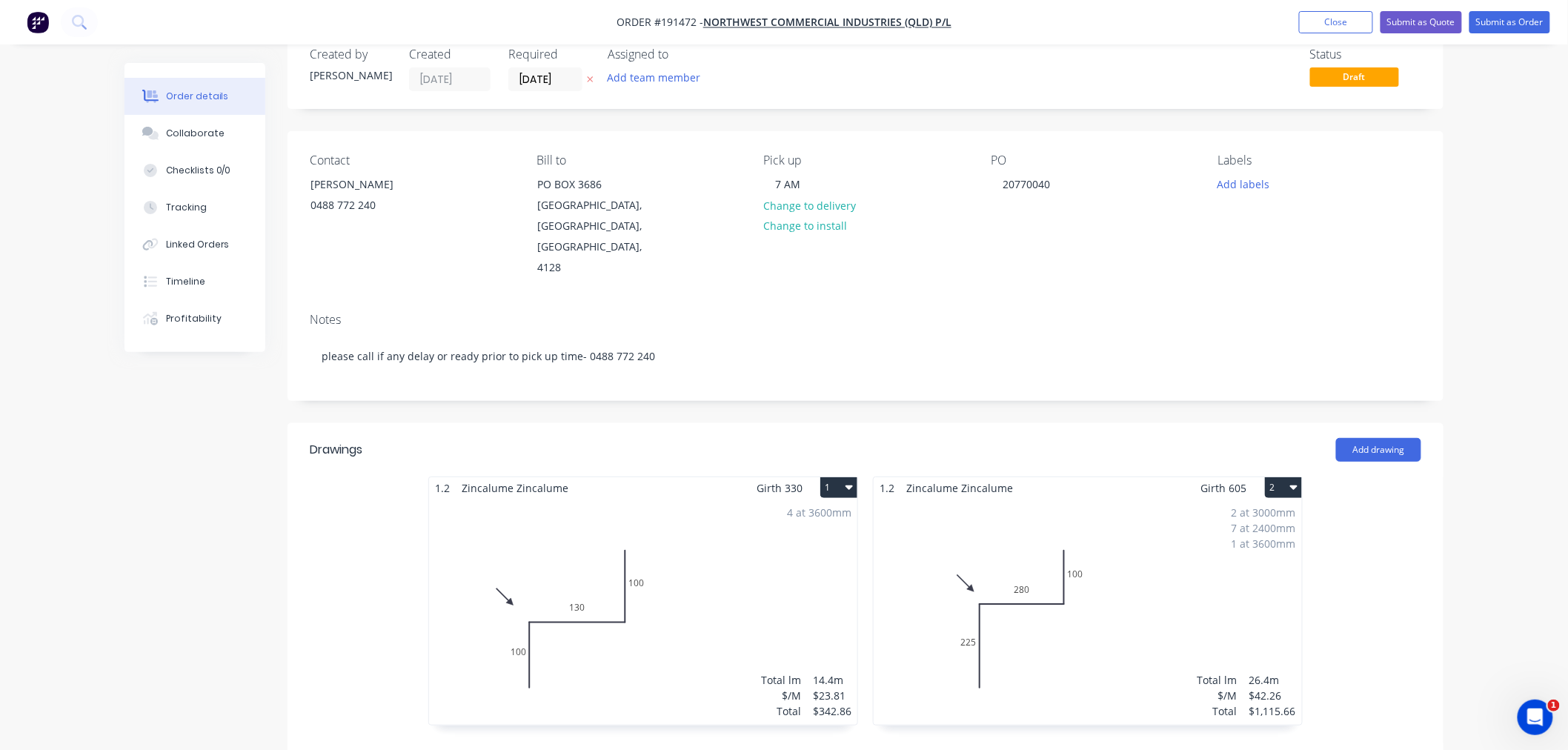
scroll to position [0, 0]
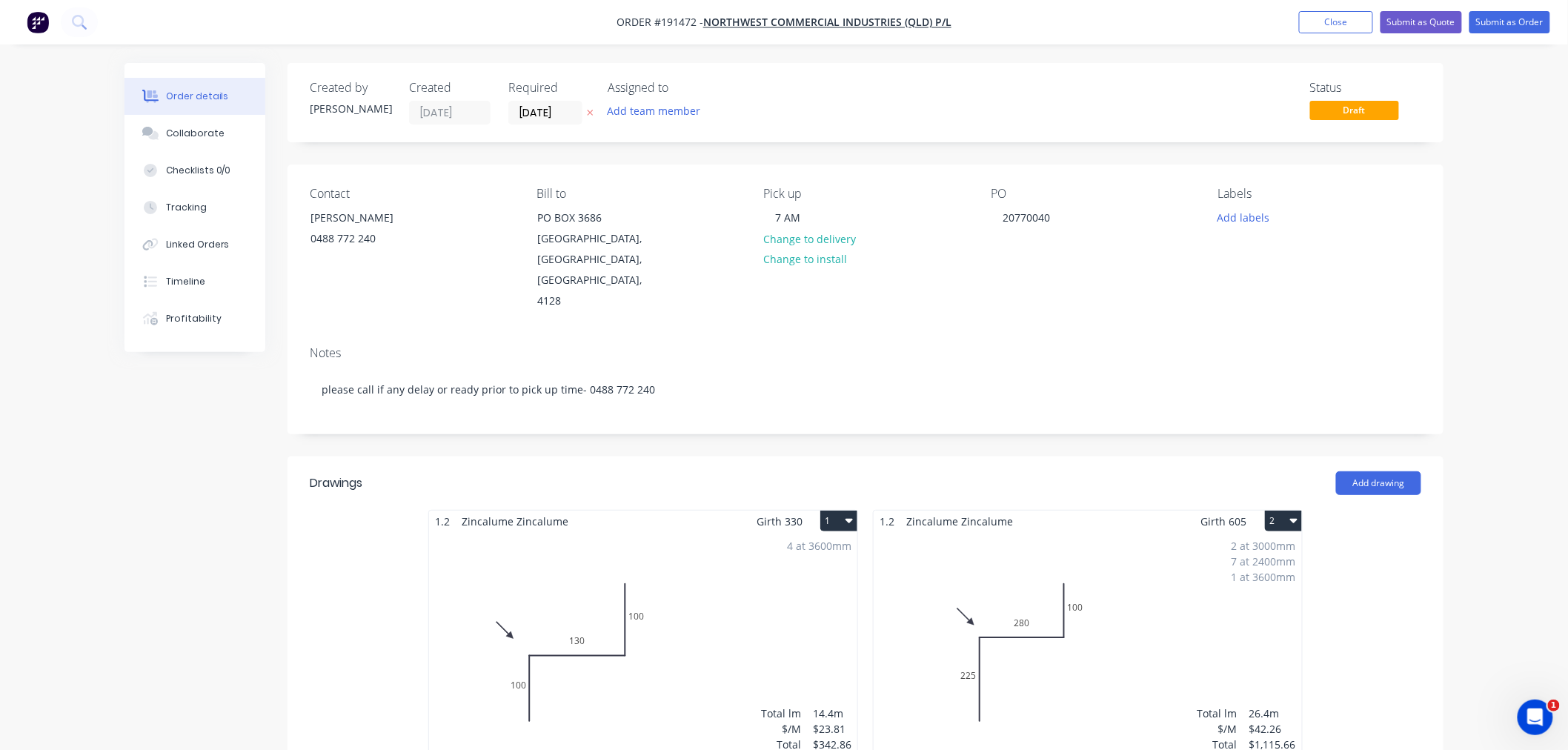
click at [1522, 301] on div "Order details Collaborate Checklists 0/0 Tracking Linked Orders Timeline Profit…" at bounding box center [784, 627] width 1568 height 1255
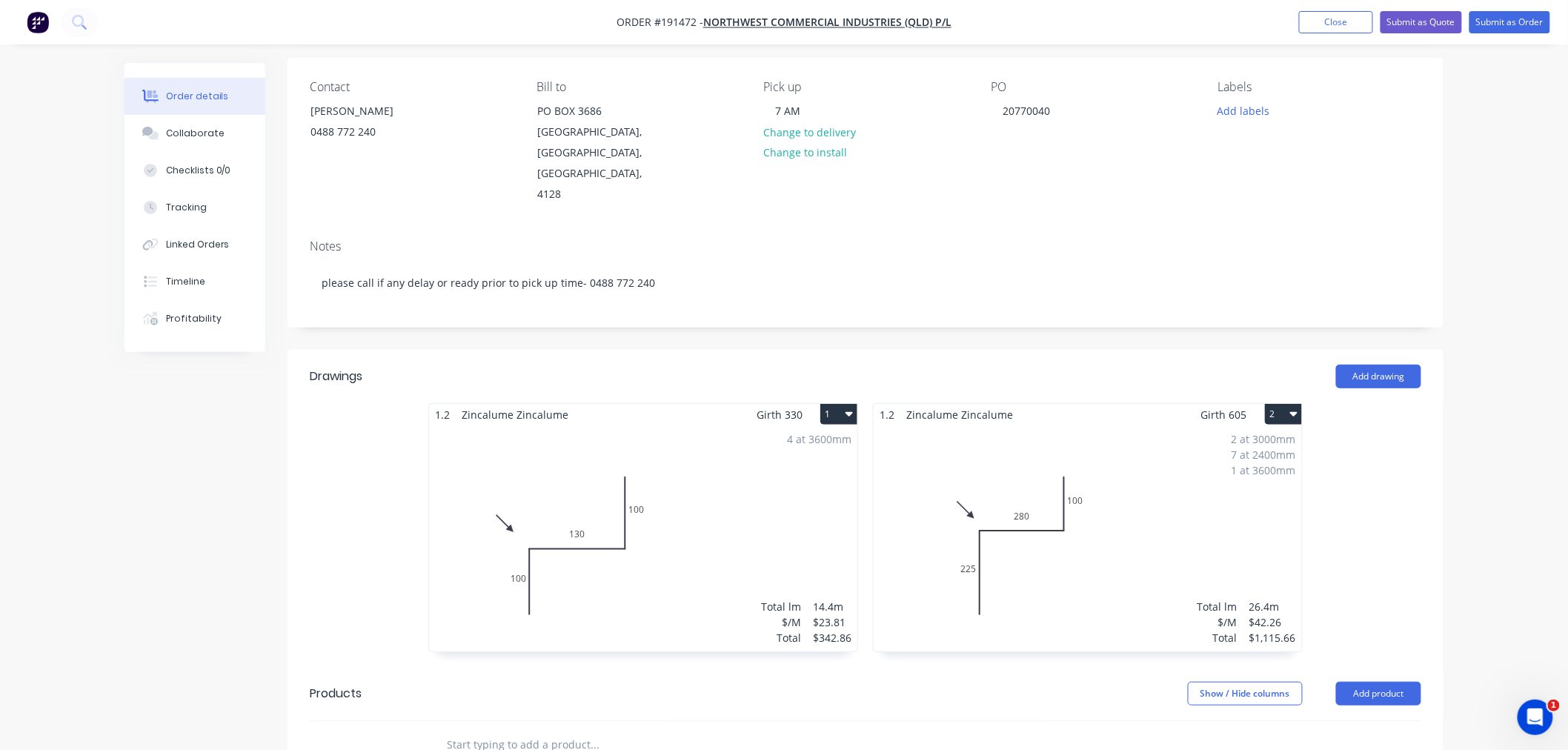
scroll to position [164, 0]
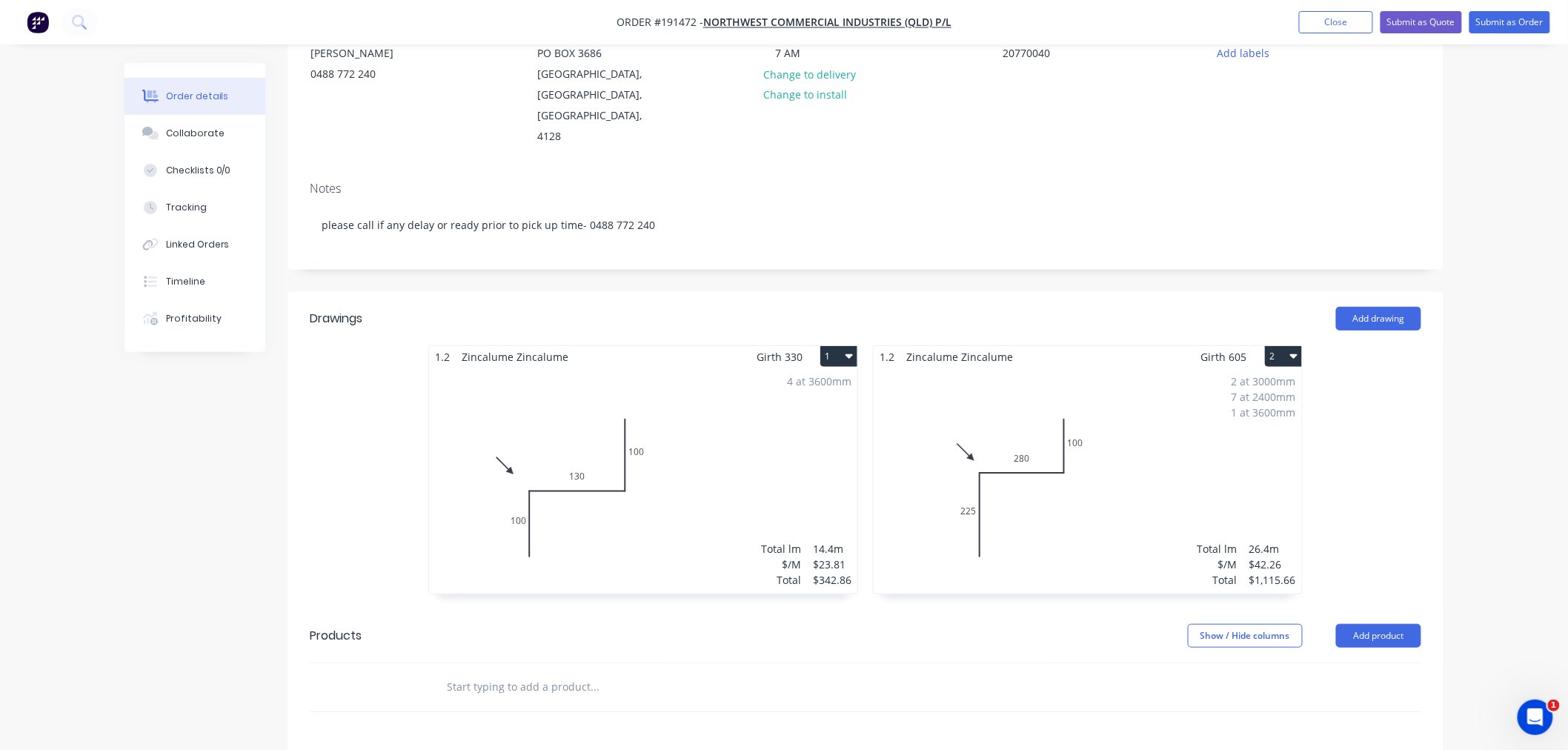
click at [1045, 499] on div "2 at 3000mm 7 at 2400mm 1 at 3600mm Total lm $/M Total 26.4m $42.26 $1,115.66" at bounding box center [1087, 481] width 428 height 226
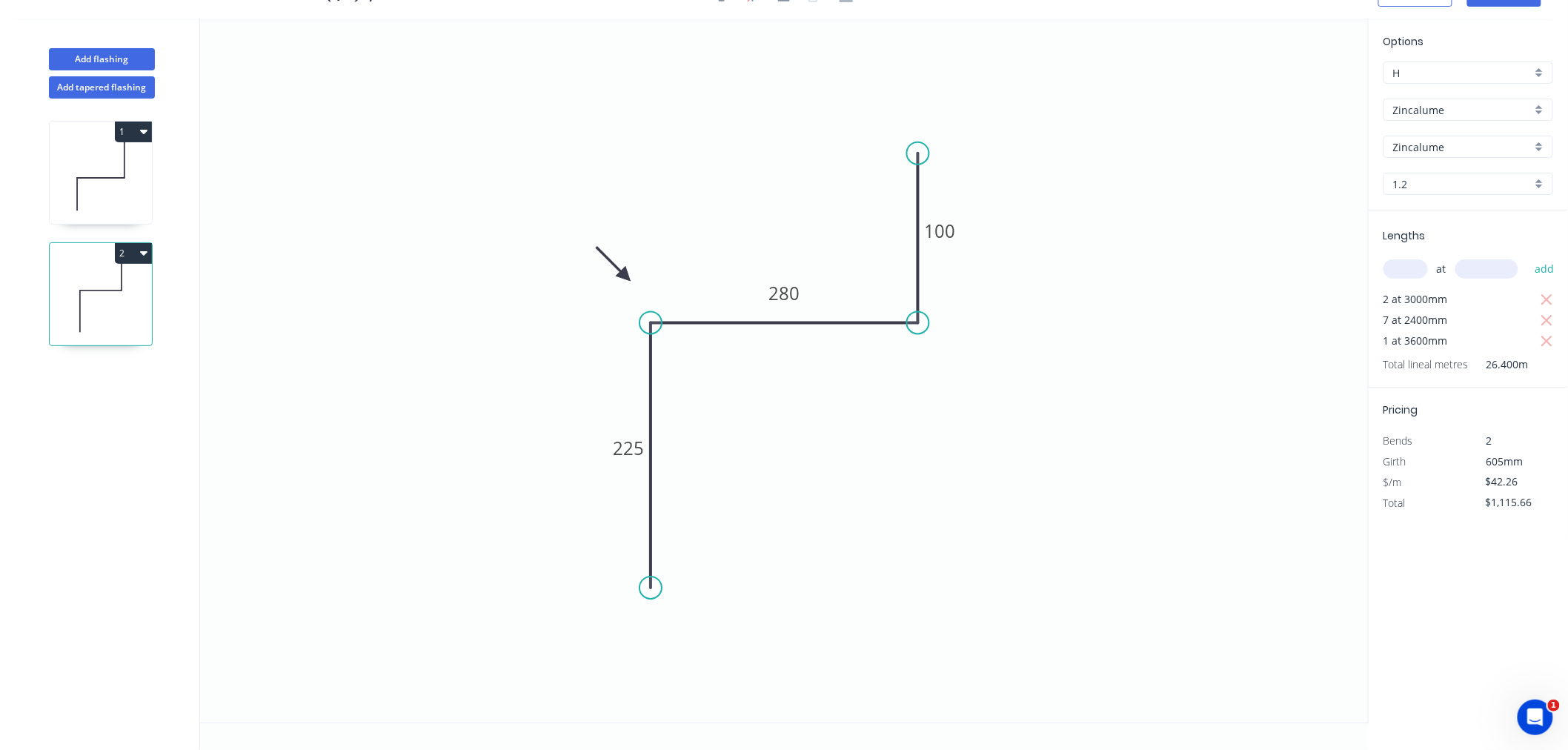
scroll to position [27, 0]
drag, startPoint x: 625, startPoint y: 272, endPoint x: 614, endPoint y: 279, distance: 13.0
click at [614, 279] on icon at bounding box center [602, 267] width 43 height 43
click at [126, 193] on icon at bounding box center [101, 176] width 102 height 95
type input "$23.81"
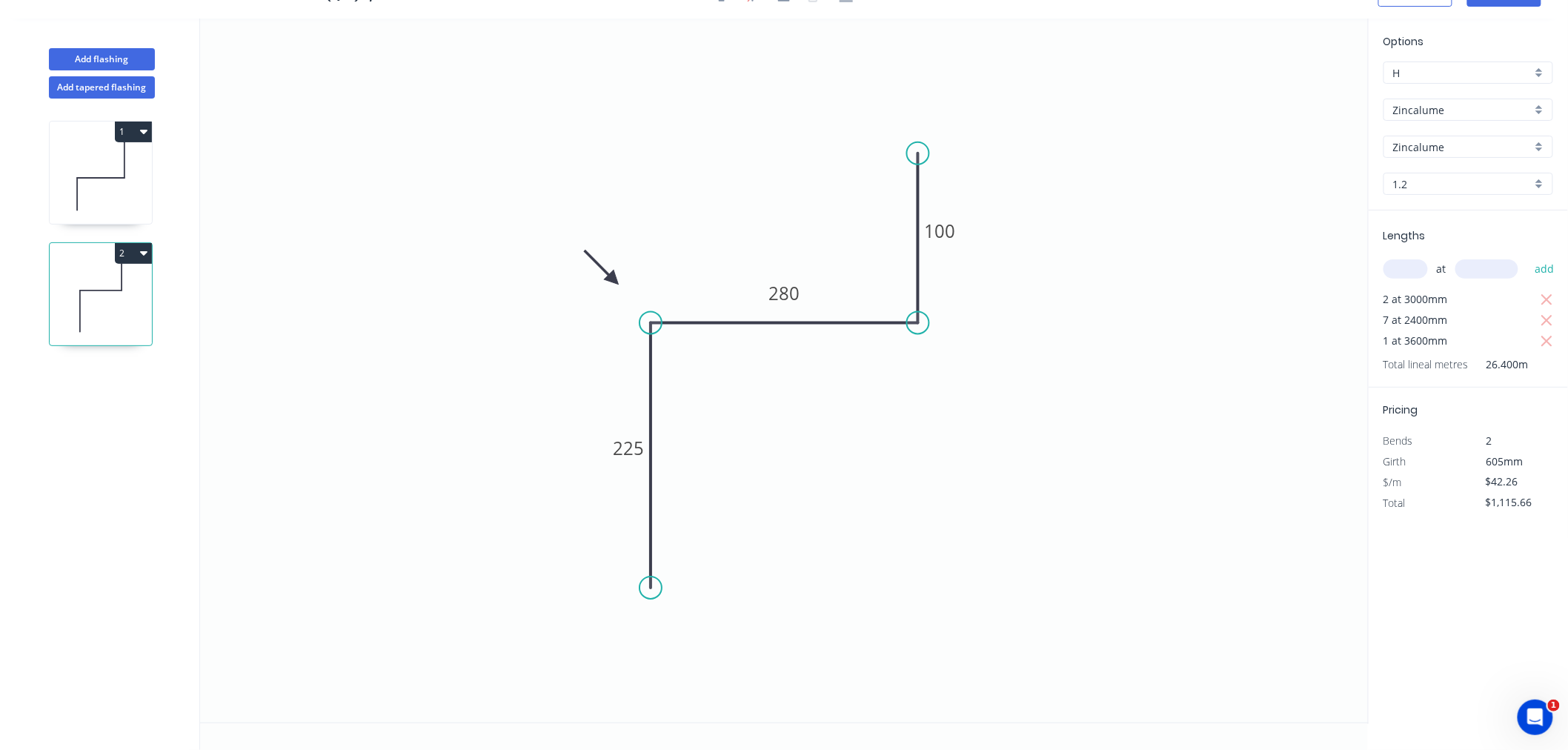
type input "$342.86"
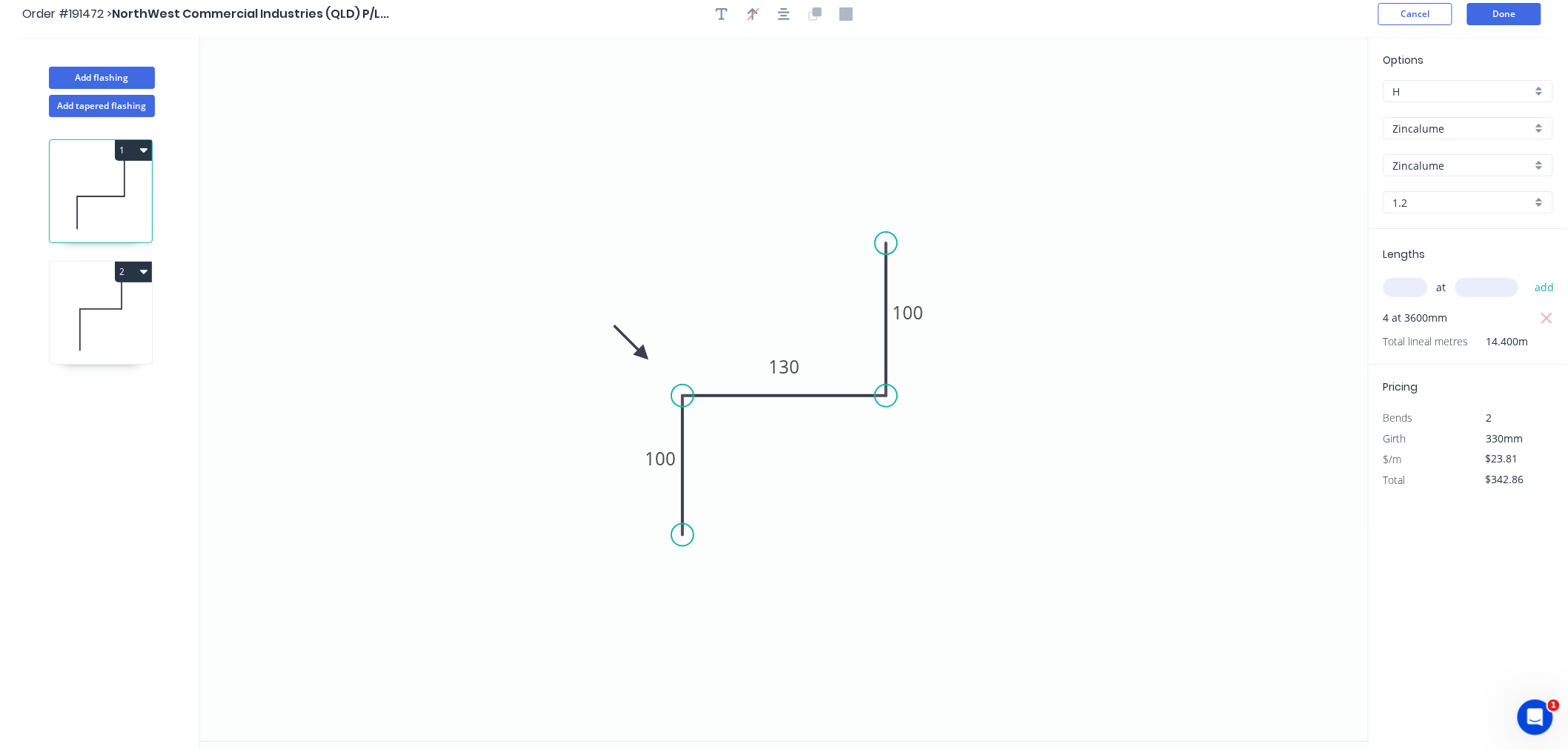
scroll to position [0, 0]
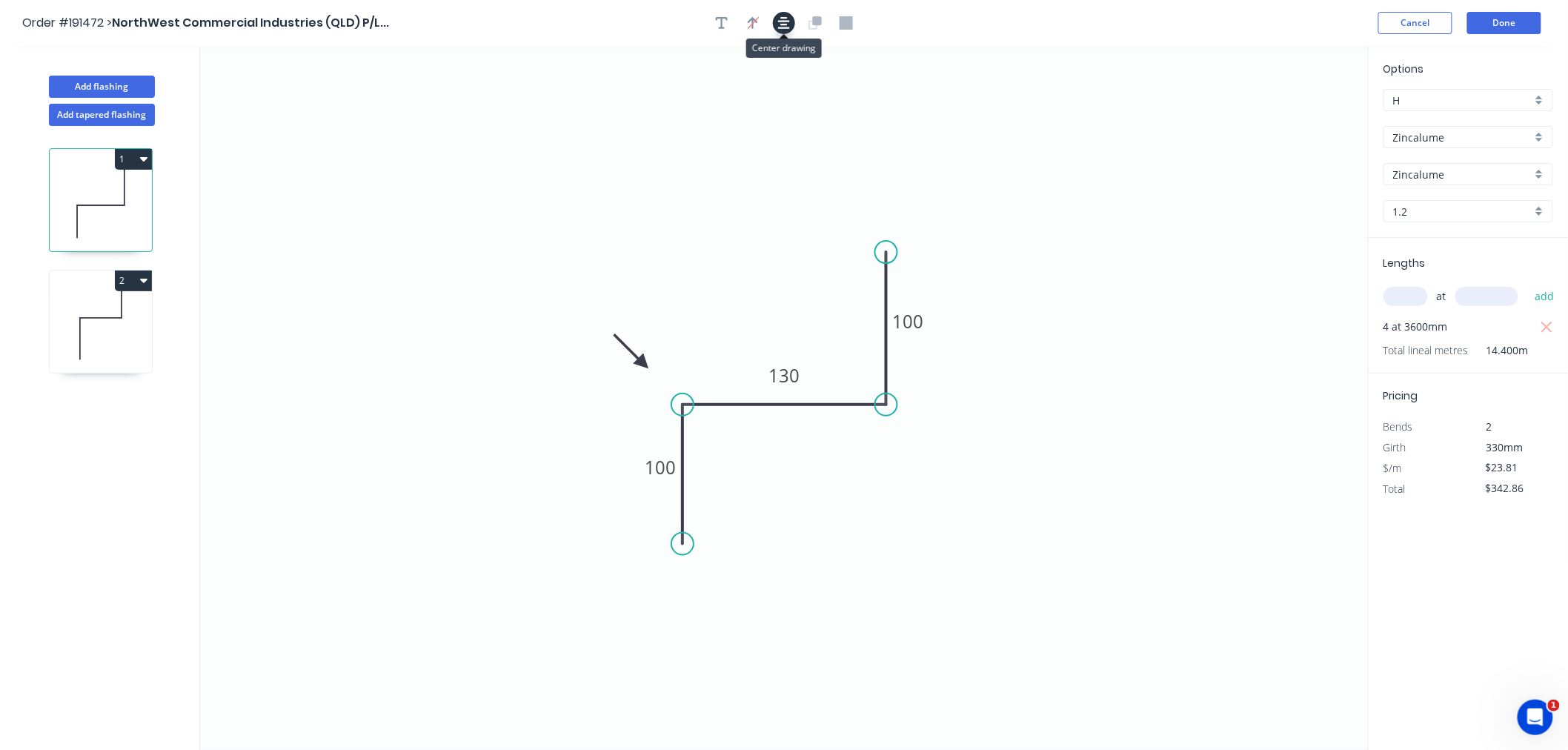
click at [782, 22] on icon "button" at bounding box center [784, 23] width 12 height 14
drag, startPoint x: 683, startPoint y: 542, endPoint x: 684, endPoint y: 565, distance: 23.0
click at [684, 565] on circle at bounding box center [682, 564] width 22 height 22
drag, startPoint x: 888, startPoint y: 404, endPoint x: 913, endPoint y: 403, distance: 25.0
click at [913, 403] on circle at bounding box center [913, 404] width 22 height 22
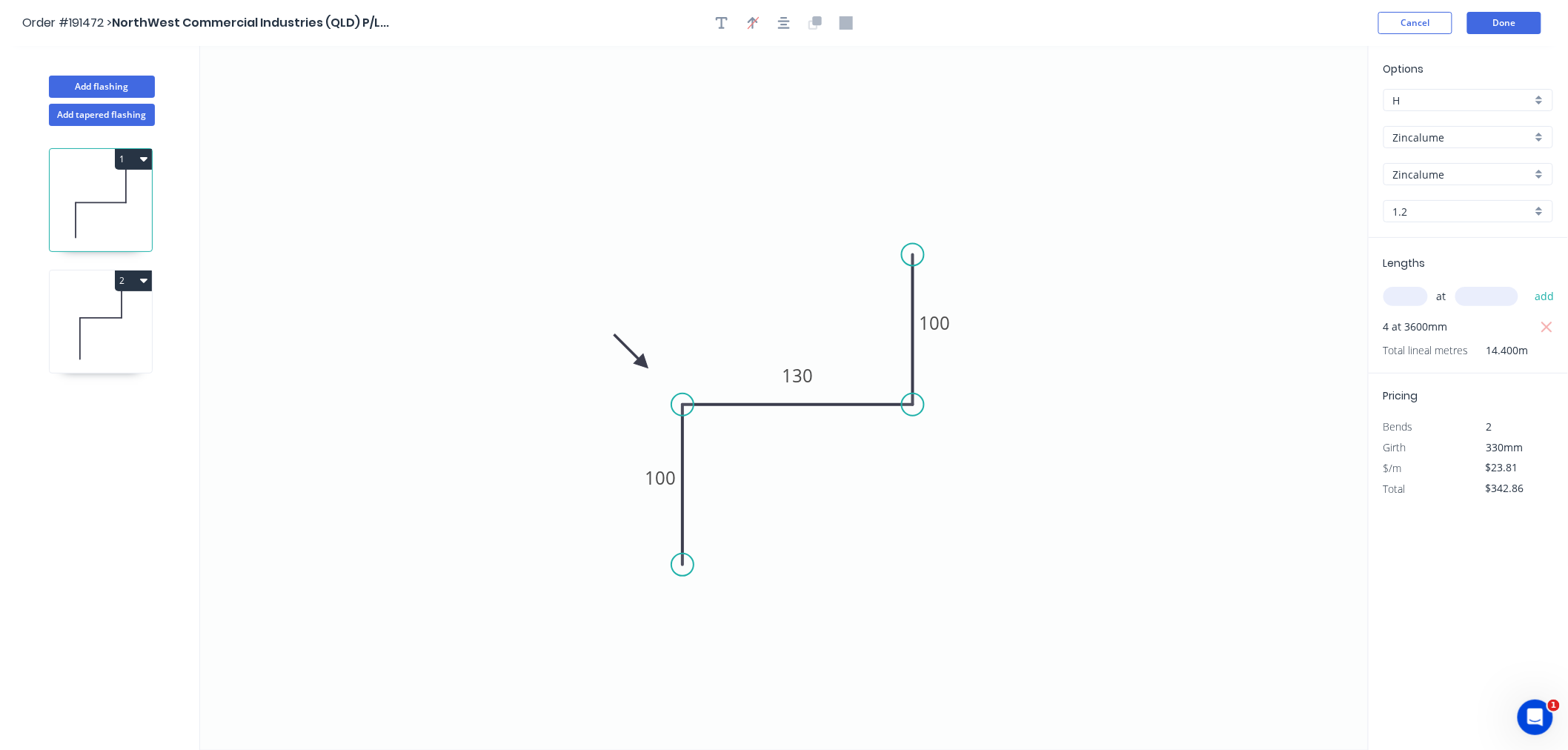
drag, startPoint x: 887, startPoint y: 255, endPoint x: 916, endPoint y: 255, distance: 29.0
click at [916, 255] on circle at bounding box center [913, 254] width 22 height 22
click at [787, 18] on icon "button" at bounding box center [784, 23] width 12 height 12
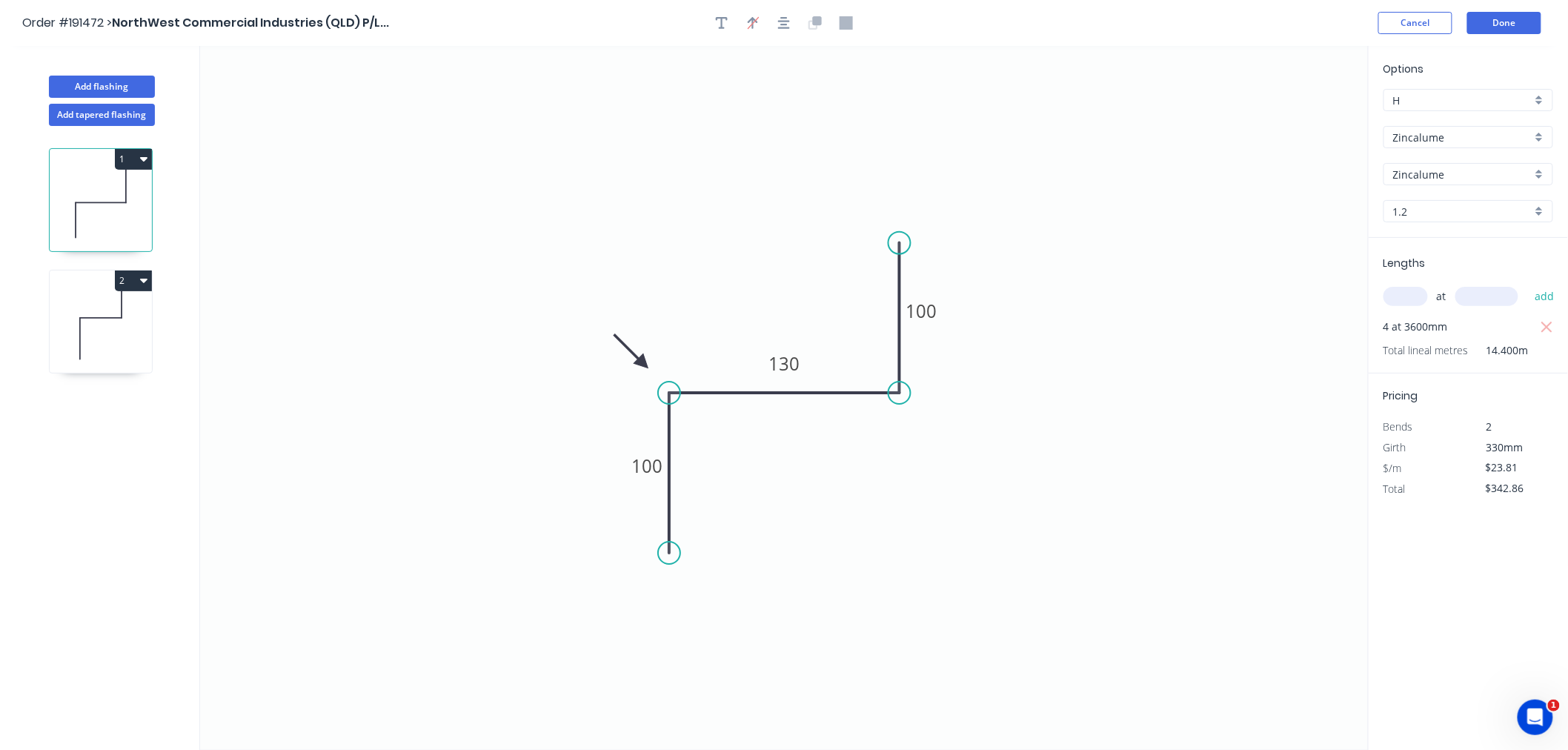
click at [95, 331] on icon at bounding box center [101, 325] width 102 height 95
type input "$42.26"
type input "$1,115.66"
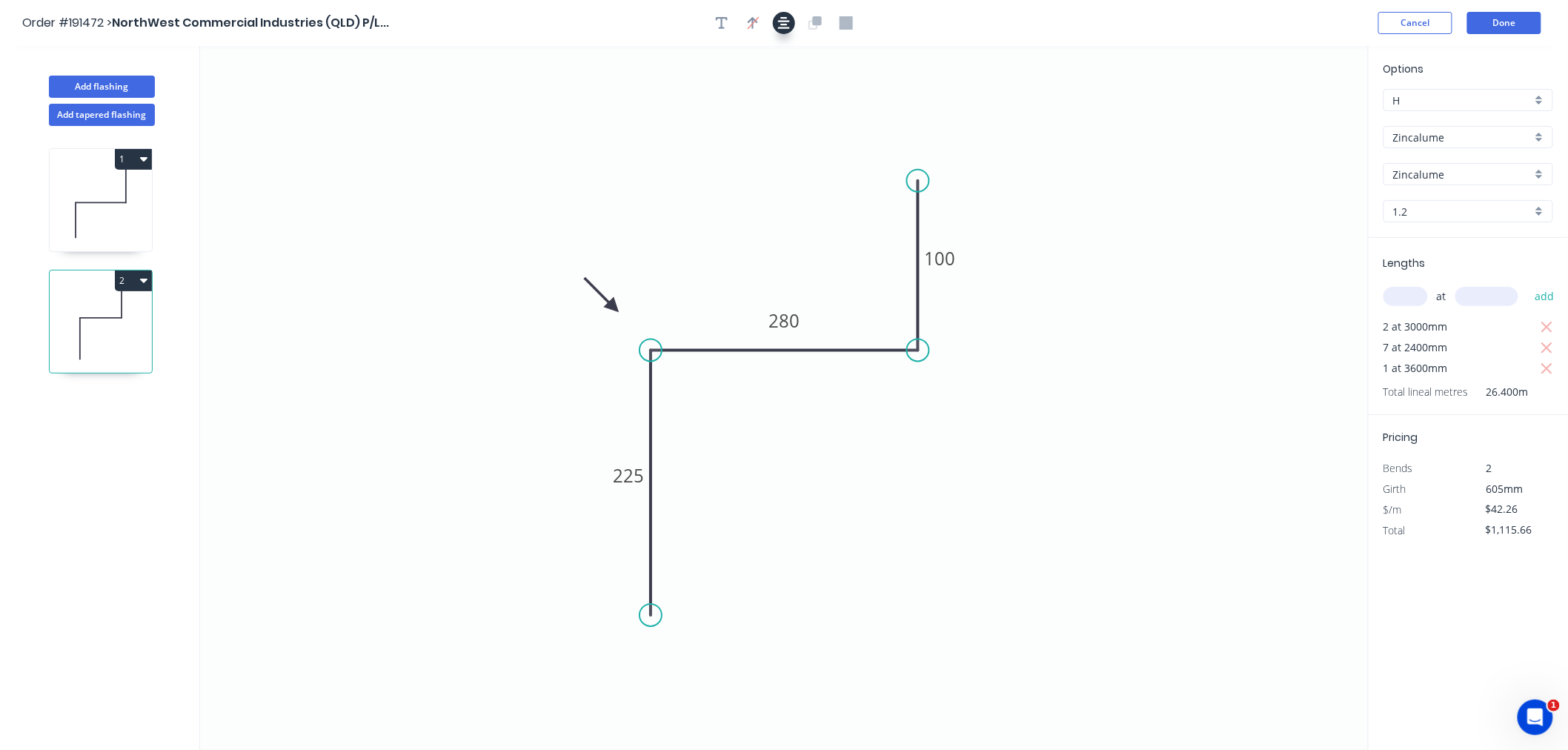
click at [790, 28] on button "button" at bounding box center [783, 23] width 22 height 22
click at [1526, 18] on button "Done" at bounding box center [1504, 23] width 74 height 22
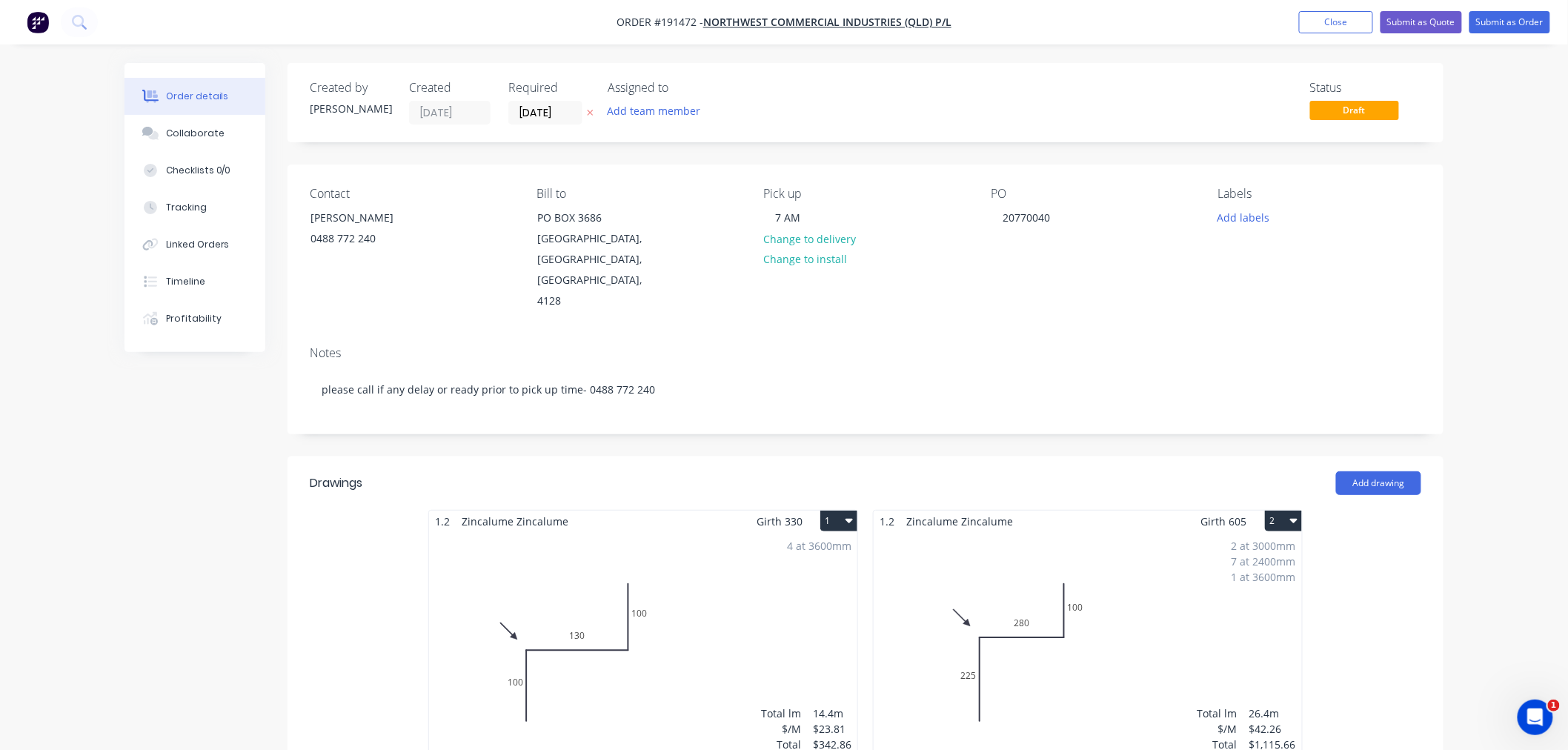
click at [1501, 350] on div "Order details Collaborate Checklists 0/0 Tracking Linked Orders Timeline Profit…" at bounding box center [784, 627] width 1568 height 1255
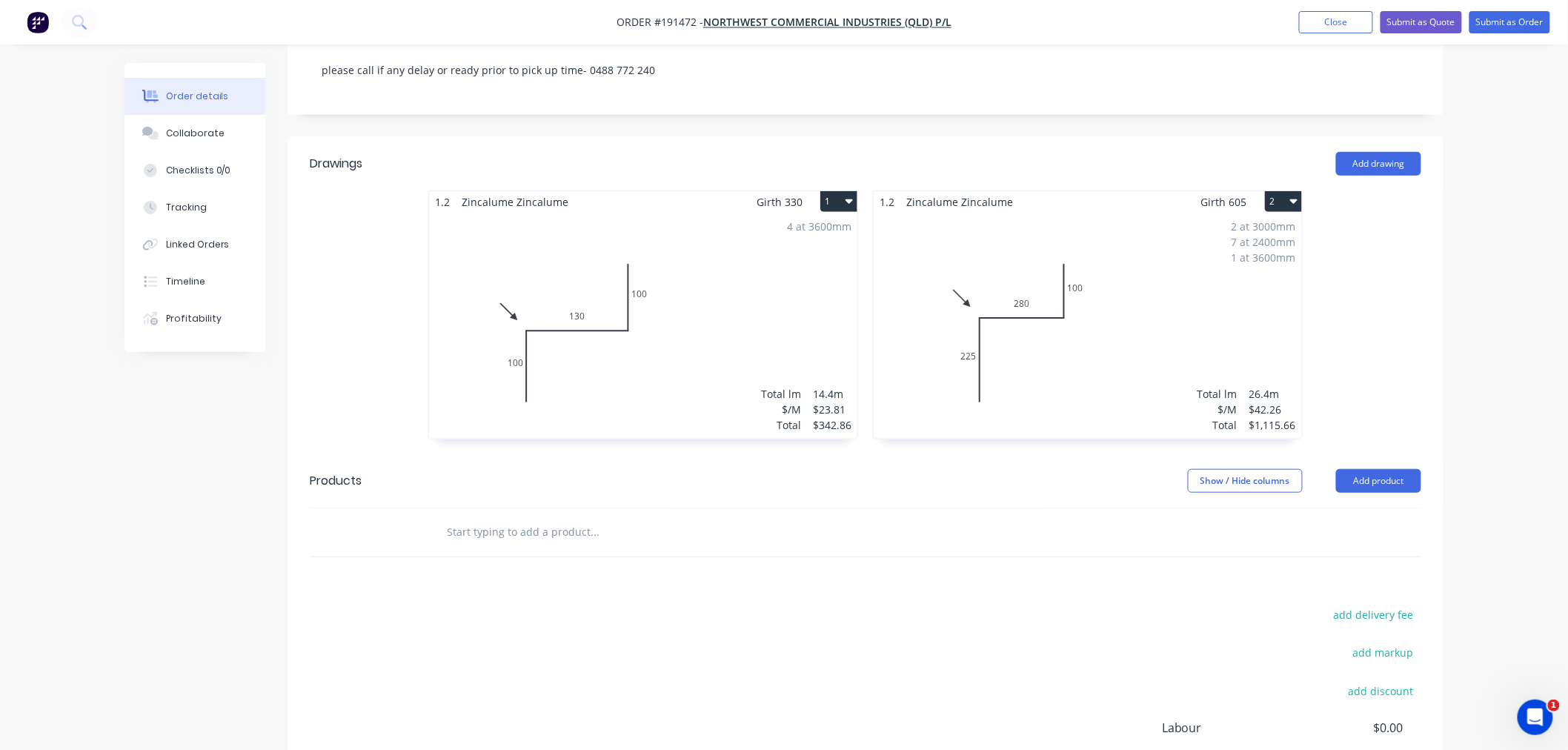
scroll to position [154, 0]
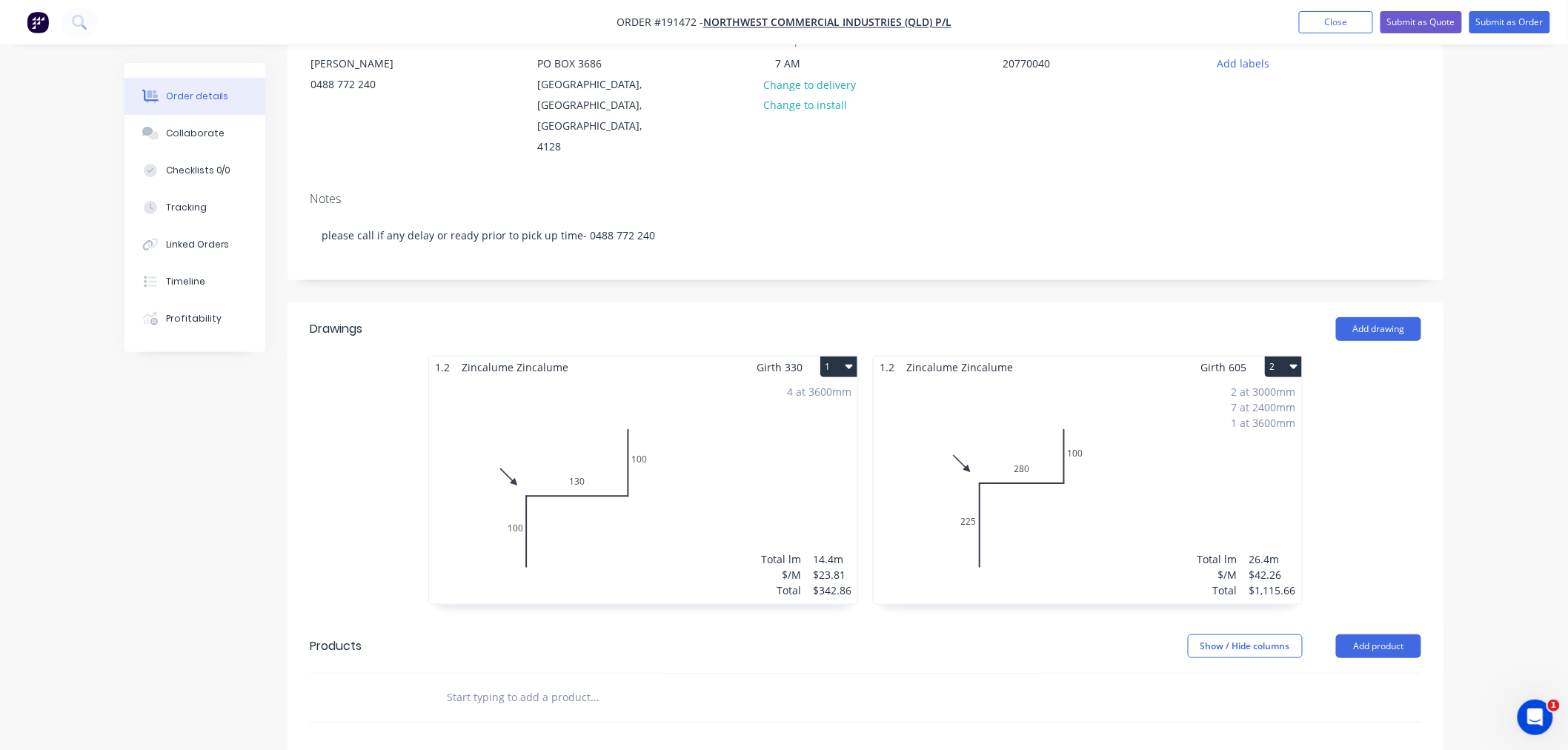
click at [1504, 344] on div "Order details Collaborate Checklists 0/0 Tracking Linked Orders Timeline Profit…" at bounding box center [784, 473] width 1568 height 1255
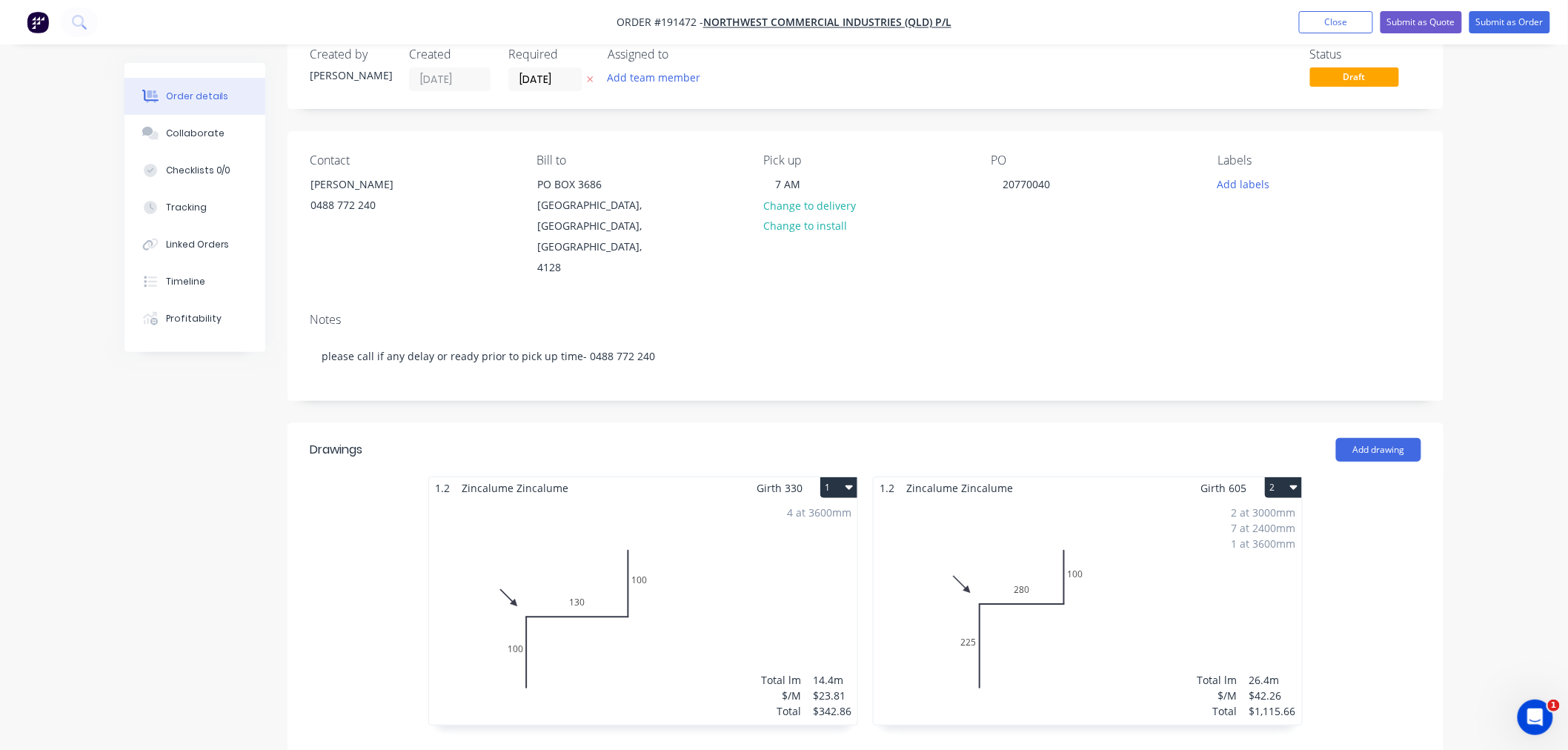
scroll to position [0, 0]
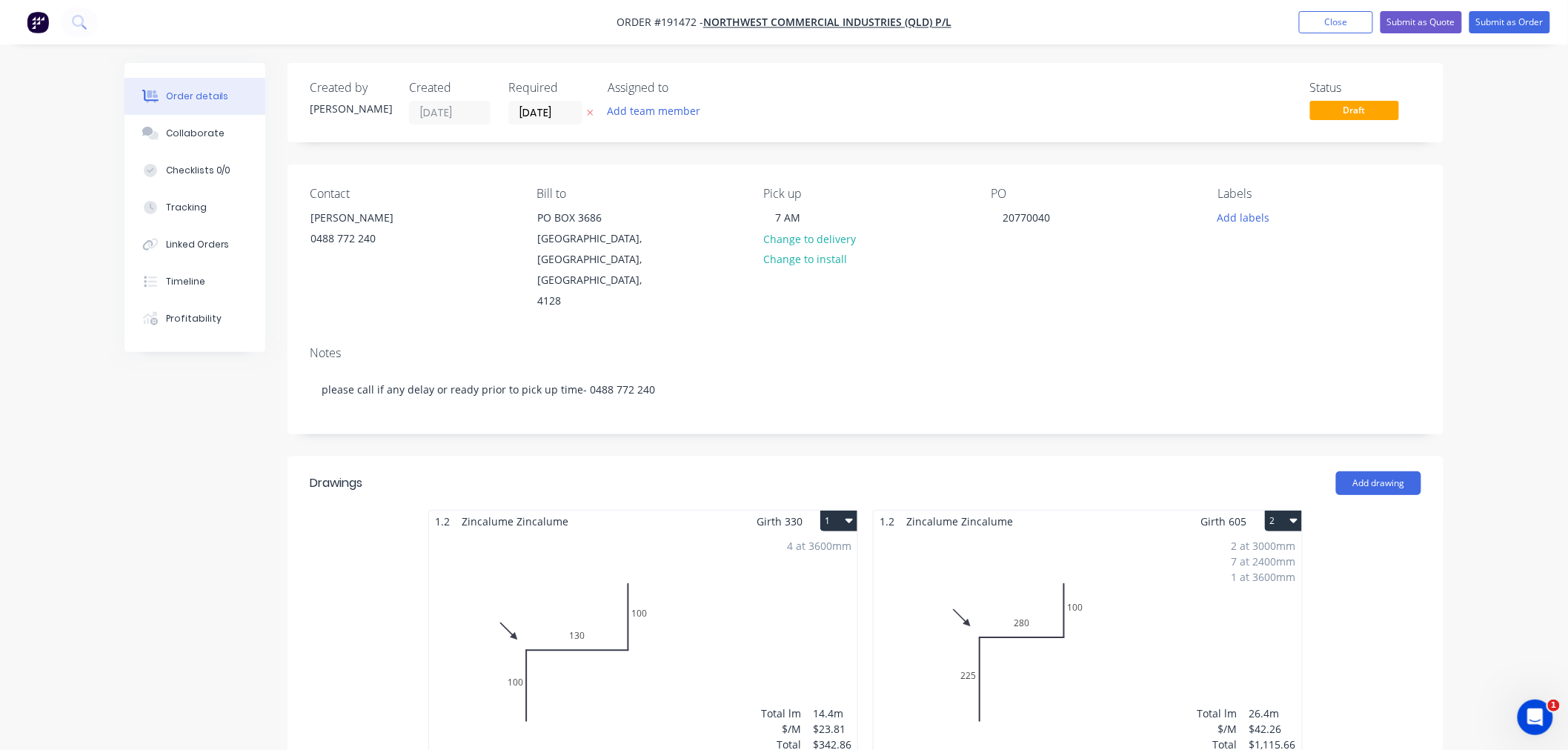
click at [1514, 272] on div "Order details Collaborate Checklists 0/0 Tracking Linked Orders Timeline Profit…" at bounding box center [784, 627] width 1568 height 1255
click at [1510, 18] on button "Submit as Order" at bounding box center [1510, 22] width 81 height 22
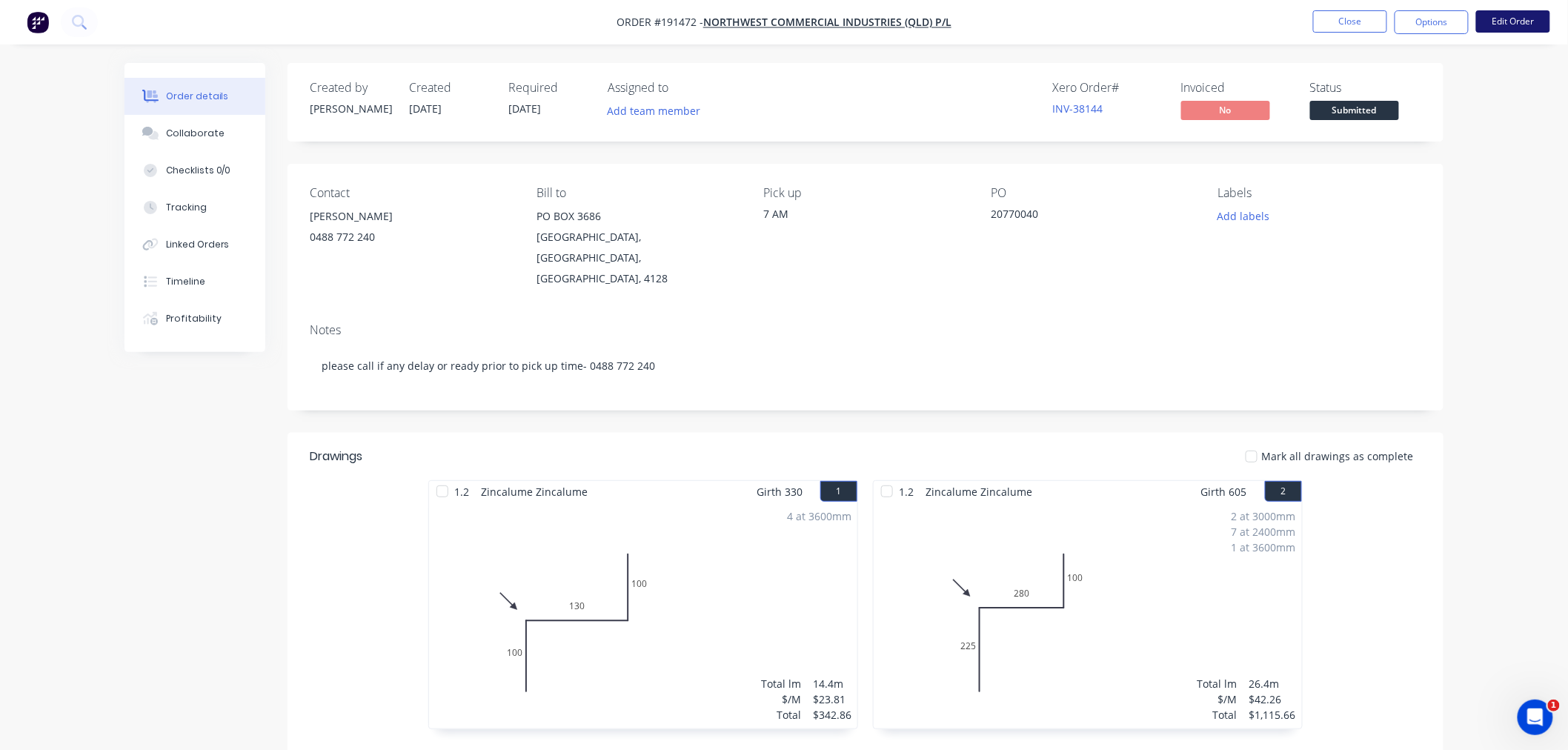
click at [1514, 20] on button "Edit Order" at bounding box center [1514, 21] width 74 height 22
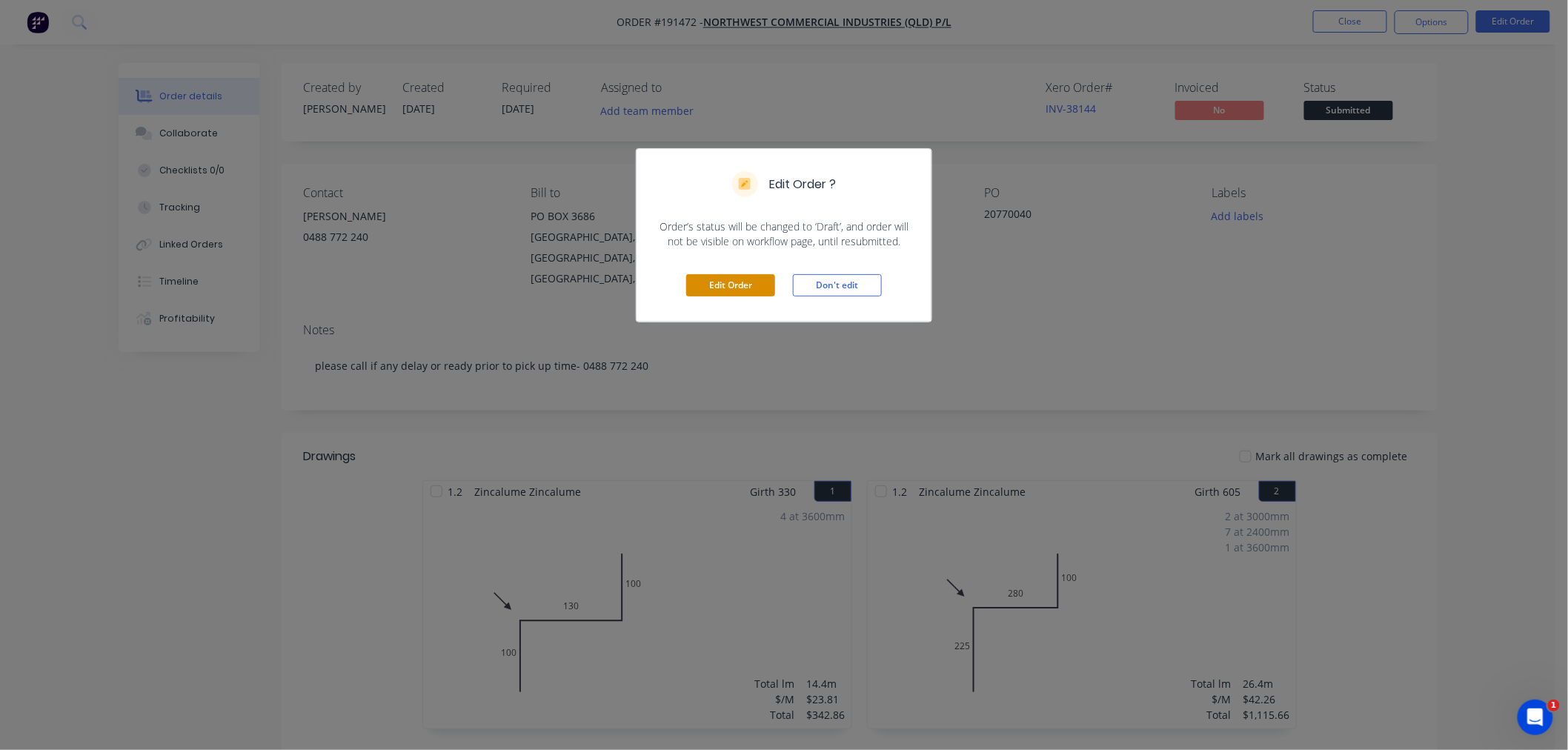
click at [756, 280] on button "Edit Order" at bounding box center [731, 285] width 89 height 22
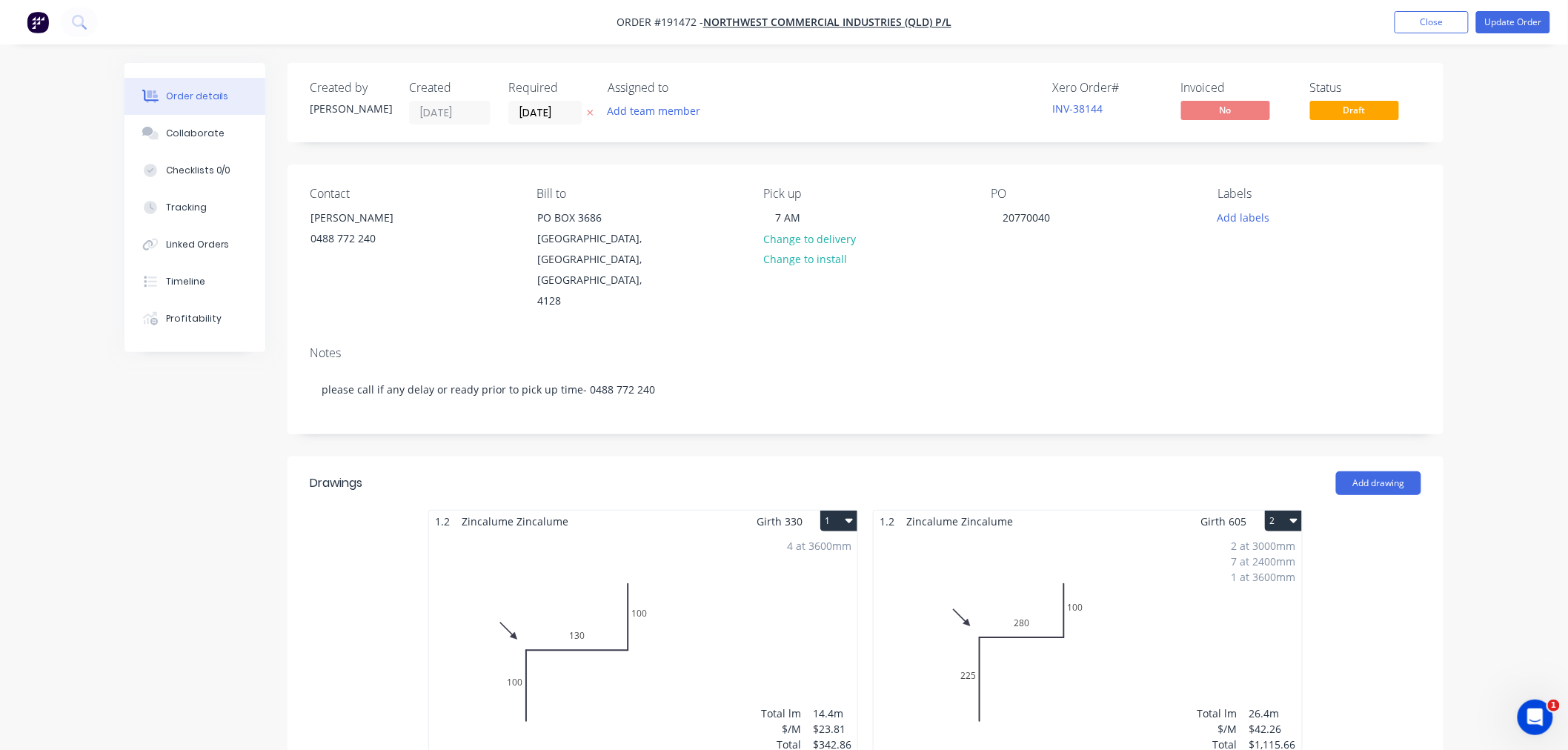
click at [1160, 552] on div "2 at 3000mm 7 at 2400mm 1 at 3600mm Total lm $/M Total 26.4m $42.26 $1,115.66" at bounding box center [1087, 645] width 428 height 226
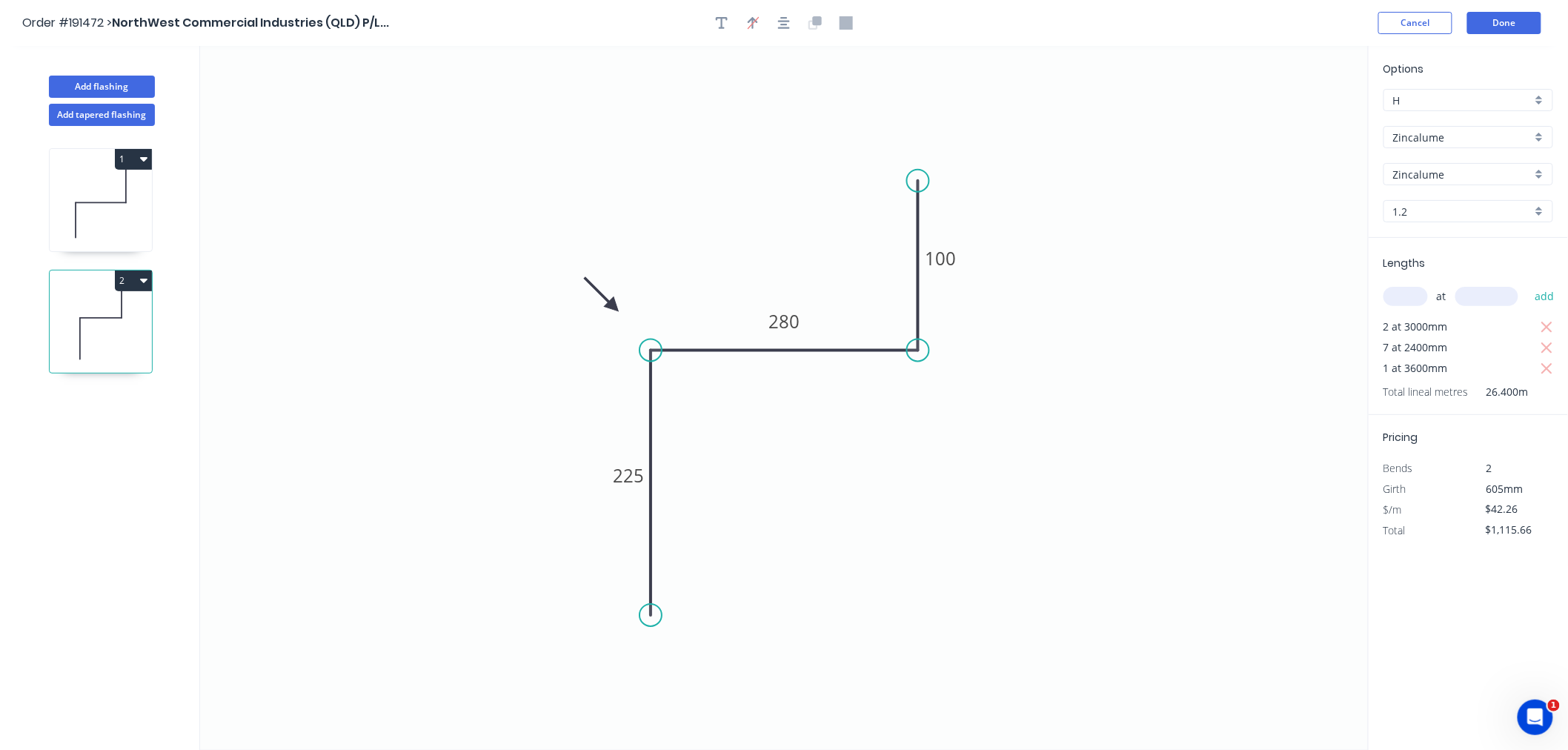
click at [1434, 207] on input "1.2" at bounding box center [1462, 211] width 138 height 16
click at [1424, 320] on div "1.2" at bounding box center [1468, 317] width 168 height 26
type input "1.2"
click at [1520, 33] on button "Done" at bounding box center [1504, 23] width 74 height 22
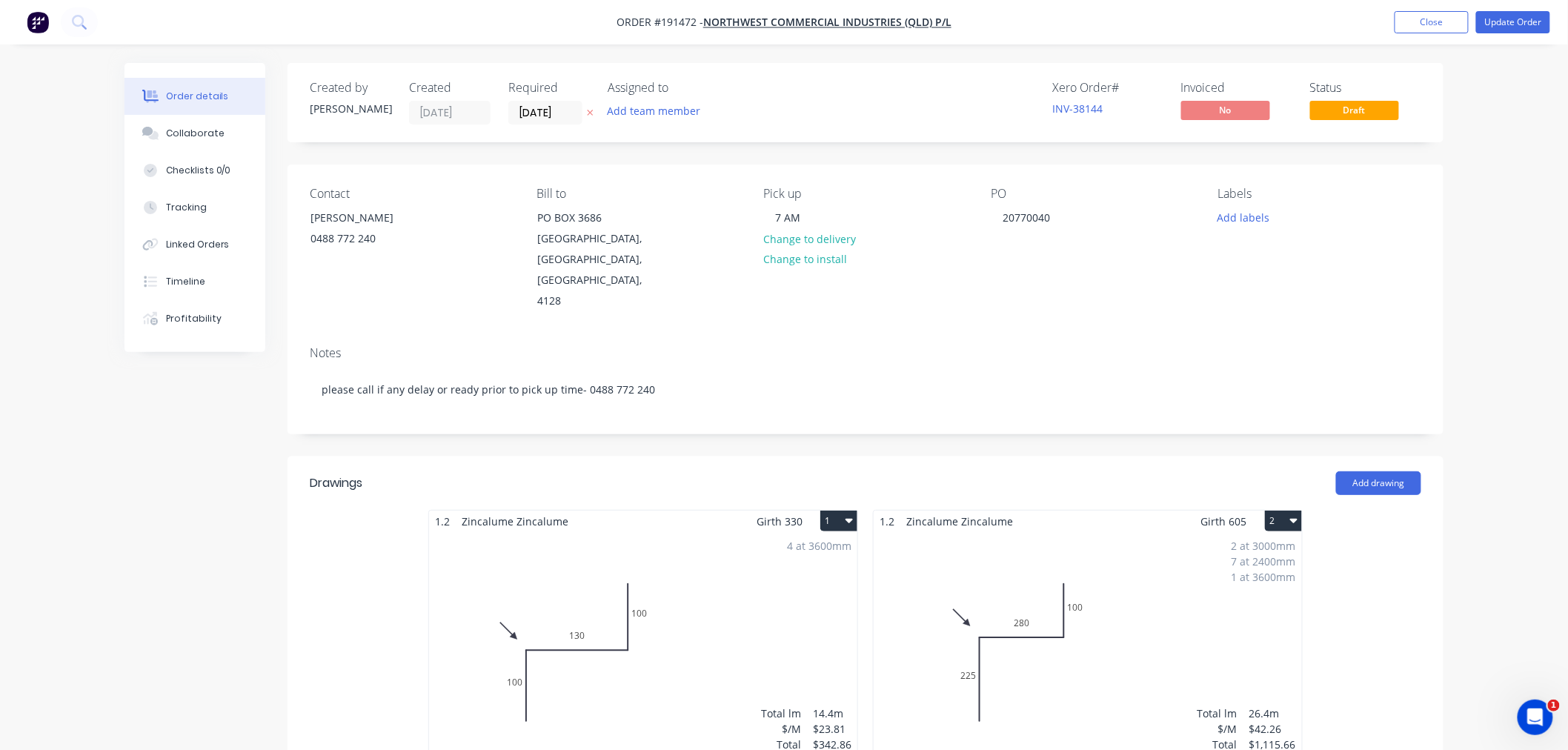
click at [1526, 313] on div "Order details Collaborate Checklists 0/0 Tracking Linked Orders Timeline Profit…" at bounding box center [784, 627] width 1568 height 1255
click at [1506, 215] on div "Order details Collaborate Checklists 0/0 Tracking Linked Orders Timeline Profit…" at bounding box center [784, 627] width 1568 height 1255
click at [1507, 25] on button "Update Order" at bounding box center [1514, 22] width 74 height 22
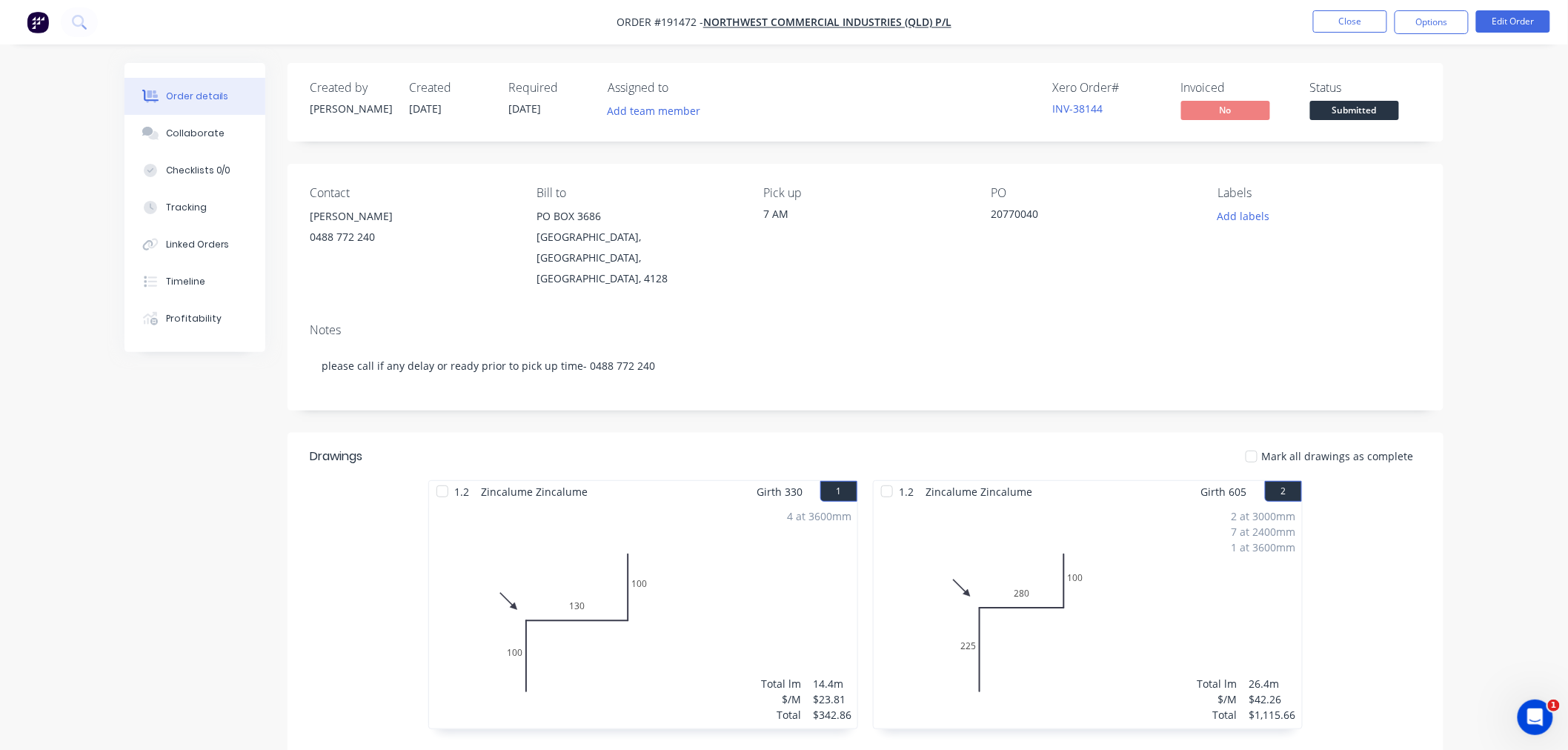
click at [1514, 271] on div "Order details Collaborate Checklists 0/0 Tracking Linked Orders Timeline Profit…" at bounding box center [784, 504] width 1568 height 1008
click at [1532, 269] on div "Order details Collaborate Checklists 0/0 Tracking Linked Orders Timeline Profit…" at bounding box center [784, 504] width 1568 height 1008
click at [1425, 20] on button "Options" at bounding box center [1432, 22] width 74 height 23
click at [1524, 298] on div "Order details Collaborate Checklists 0/0 Tracking Linked Orders Timeline Profit…" at bounding box center [784, 504] width 1568 height 1008
click at [1442, 26] on button "Options" at bounding box center [1432, 22] width 74 height 23
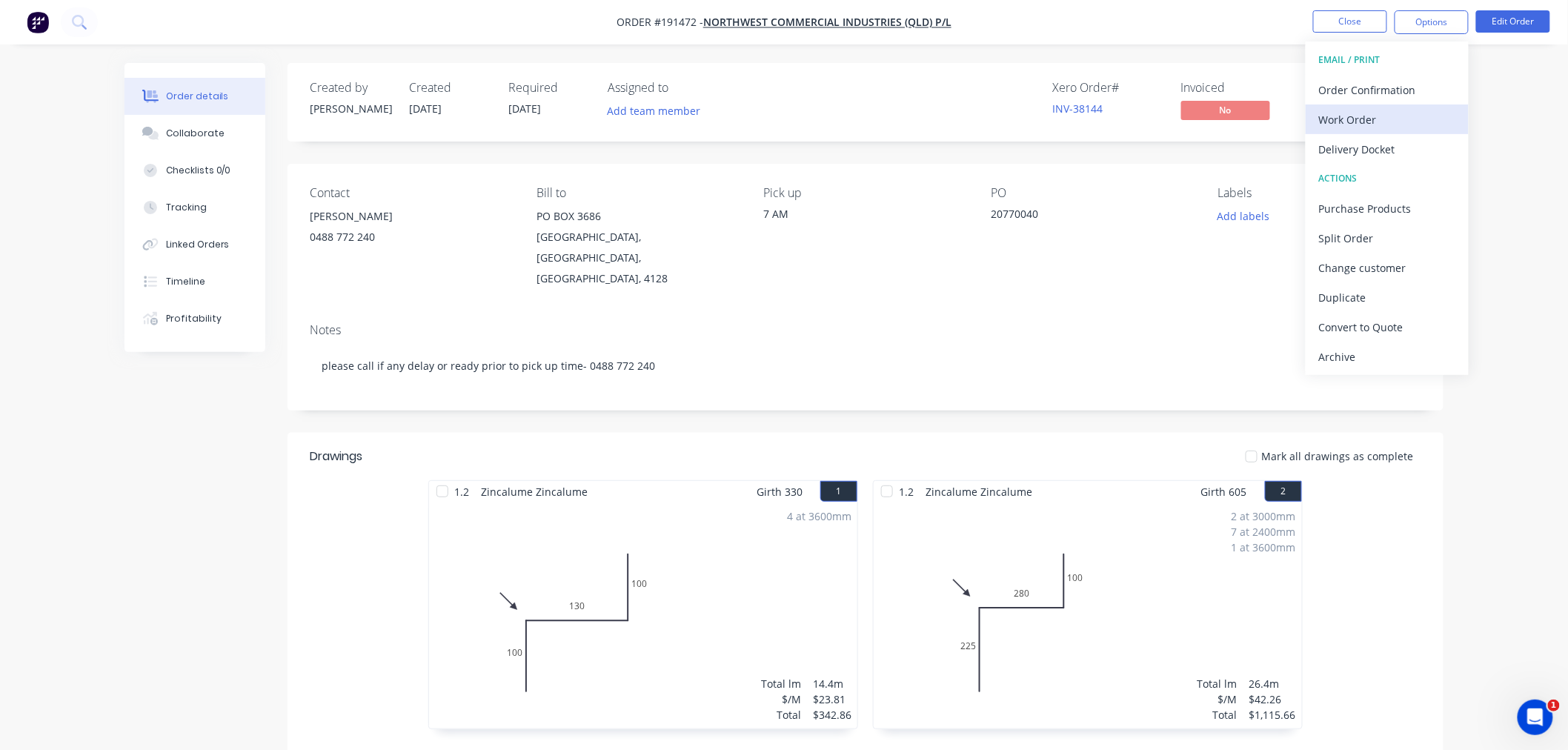
click at [1411, 121] on div "Work Order" at bounding box center [1387, 120] width 136 height 21
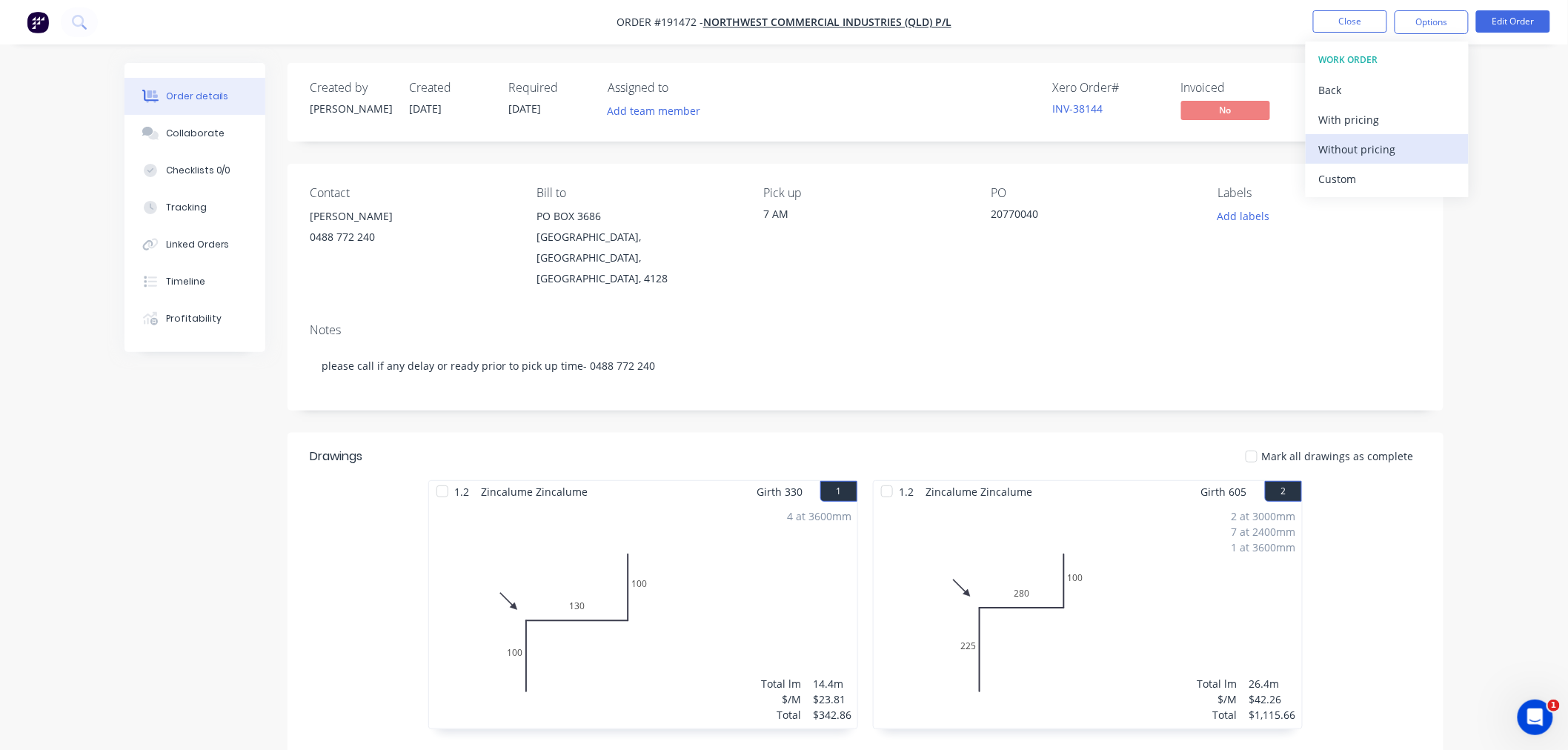
click at [1417, 146] on div "Without pricing" at bounding box center [1387, 149] width 136 height 21
click at [1090, 23] on nav "Order #191472 - NorthWest Commercial Industries (QLD) P/L Close Options Edit Or…" at bounding box center [784, 22] width 1568 height 45
click at [1349, 18] on button "Close" at bounding box center [1350, 21] width 74 height 22
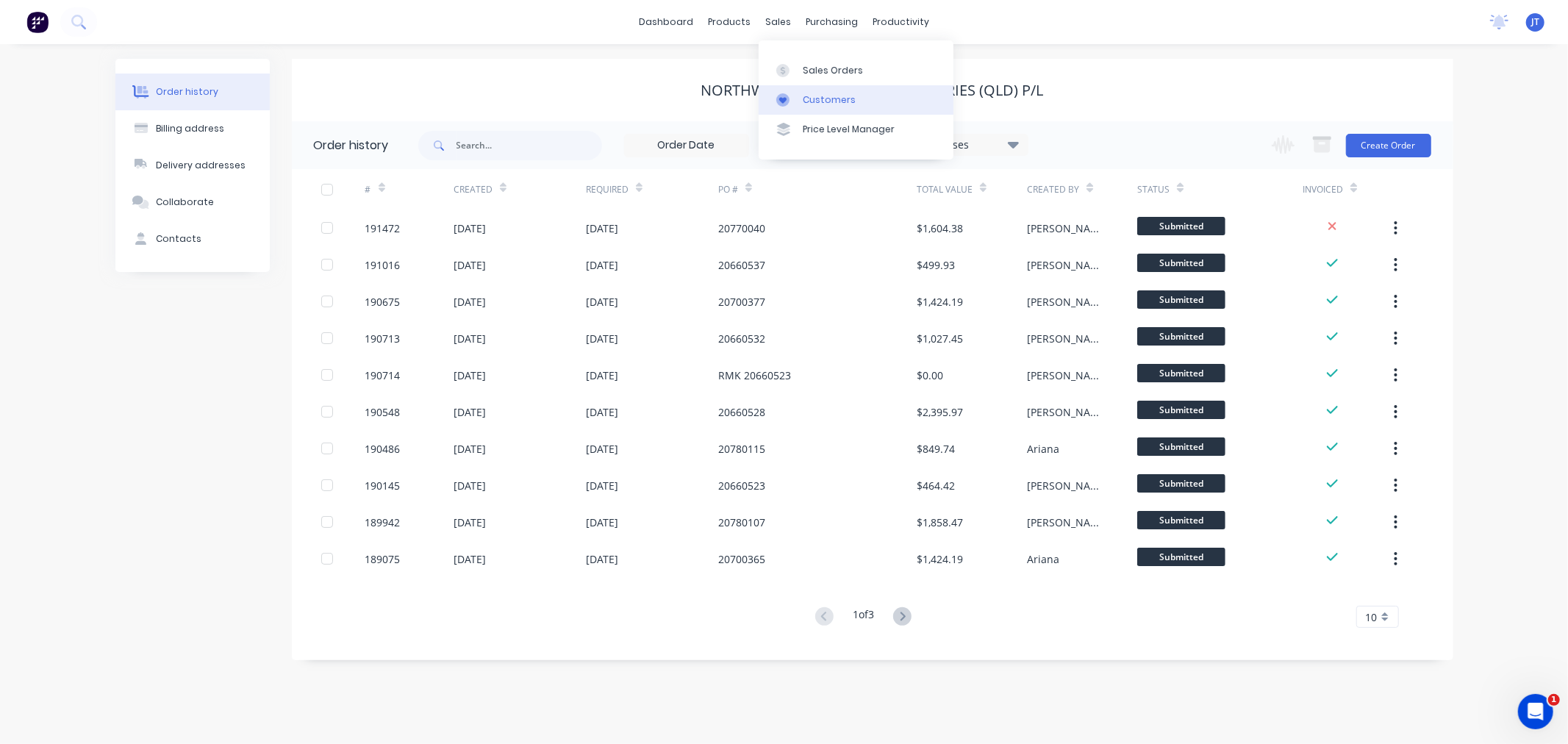
click at [807, 92] on link "Customers" at bounding box center [856, 100] width 194 height 29
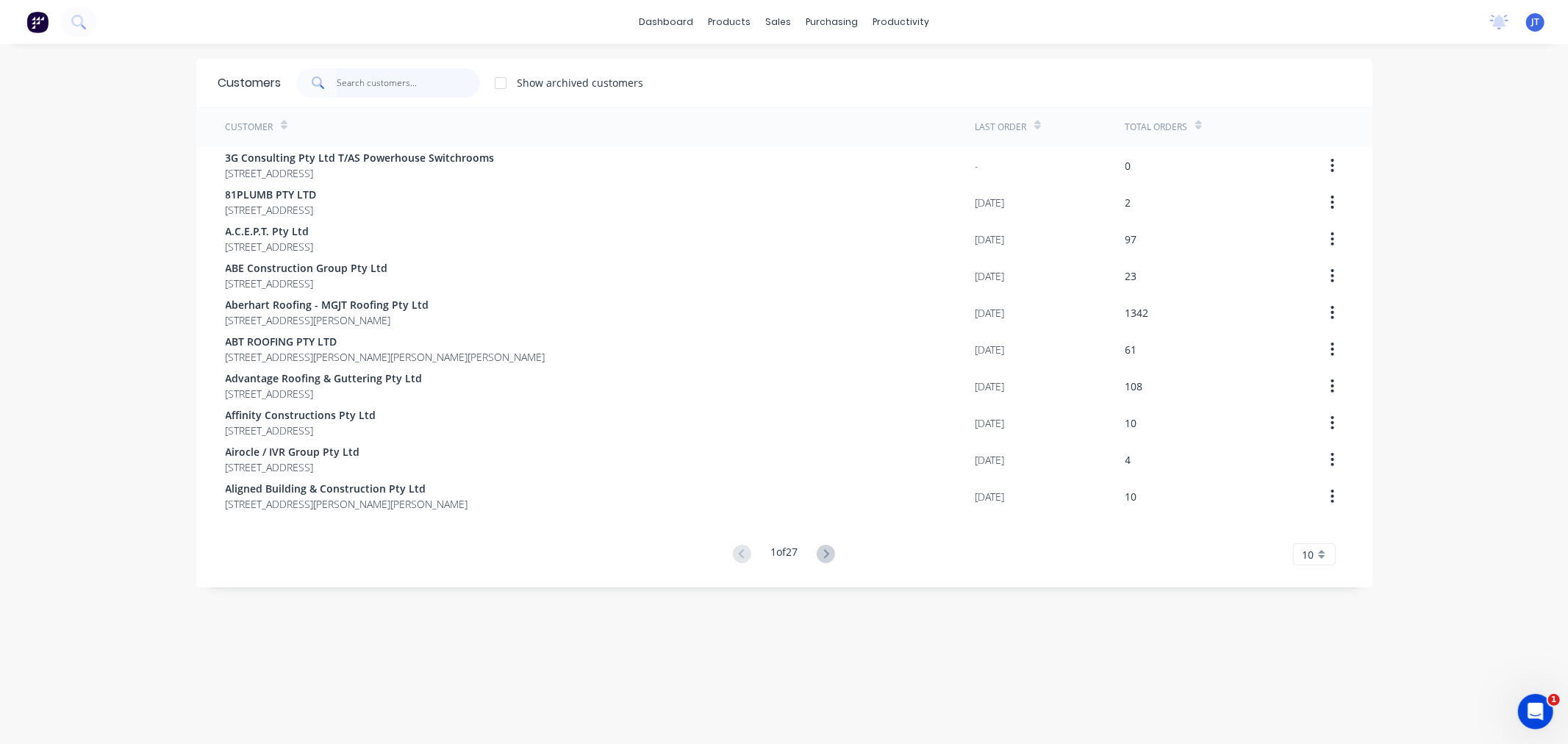
click at [442, 79] on input "text" at bounding box center [408, 83] width 143 height 29
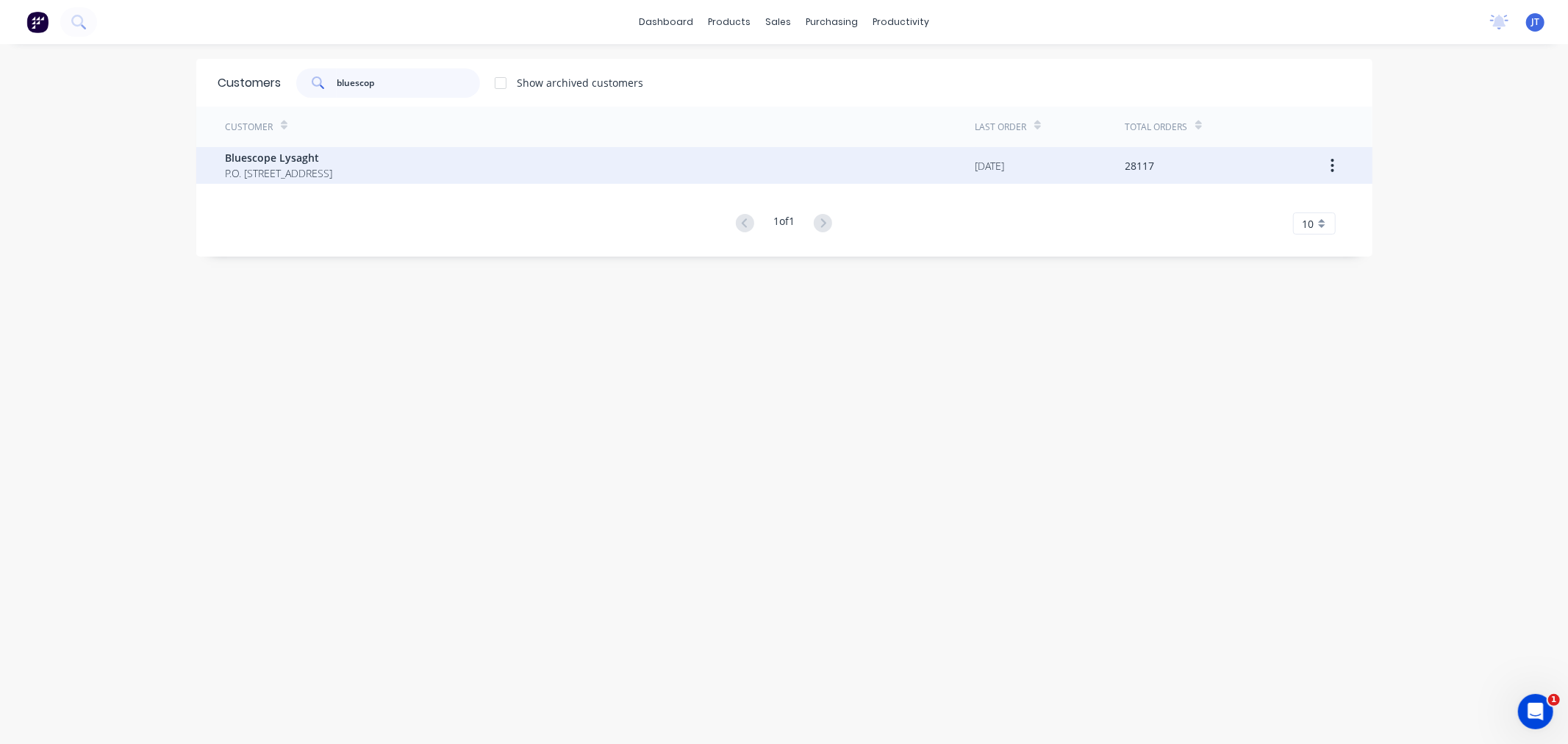
type input "bluescop"
click at [420, 174] on div "Bluescope Lysaght P.O. Box 144 Archerfield Australia 4108" at bounding box center [600, 165] width 750 height 37
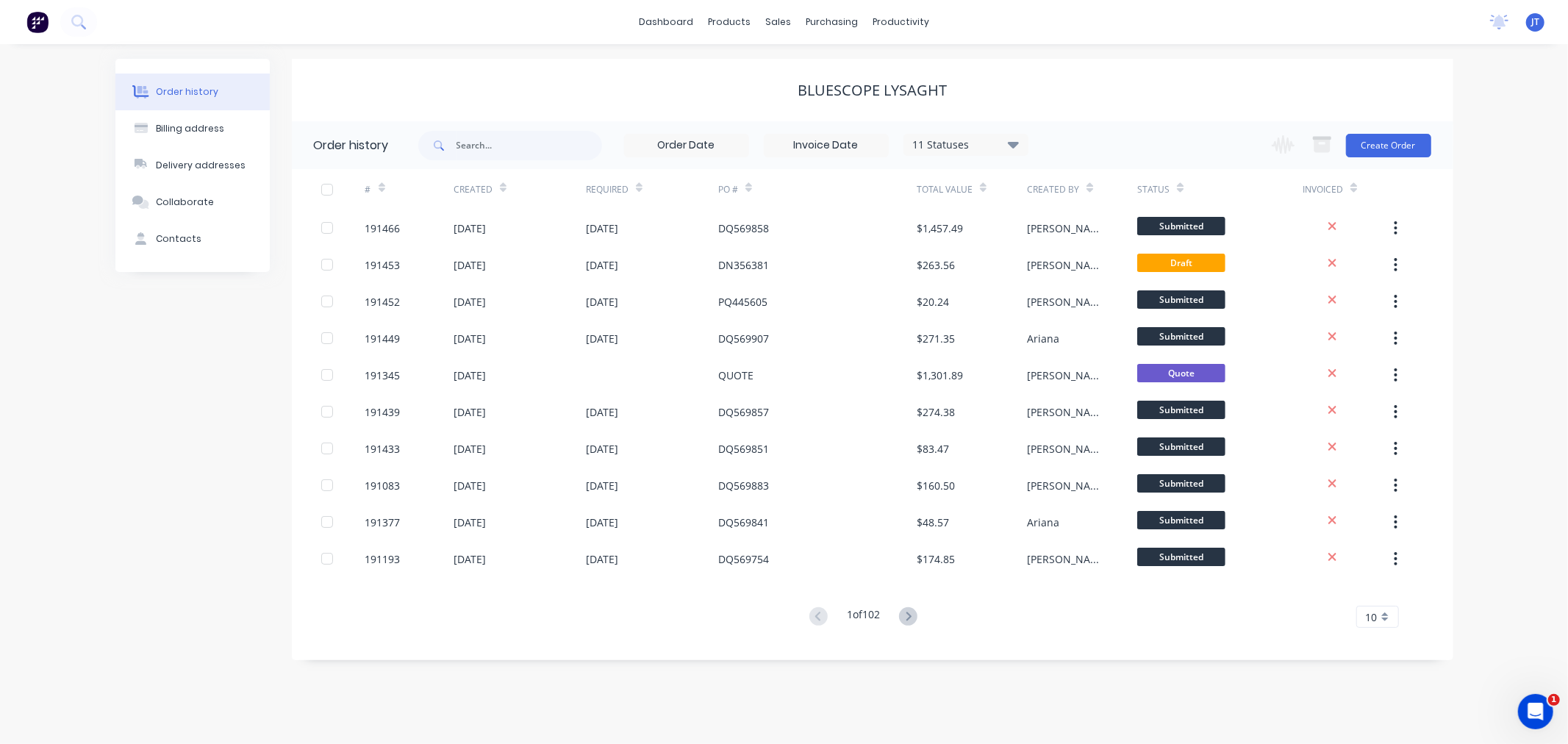
click at [1512, 273] on div "Order history Billing address Delivery addresses Collaborate Contacts Bluescope…" at bounding box center [784, 394] width 1568 height 700
click at [1401, 152] on button "Create Order" at bounding box center [1389, 145] width 86 height 23
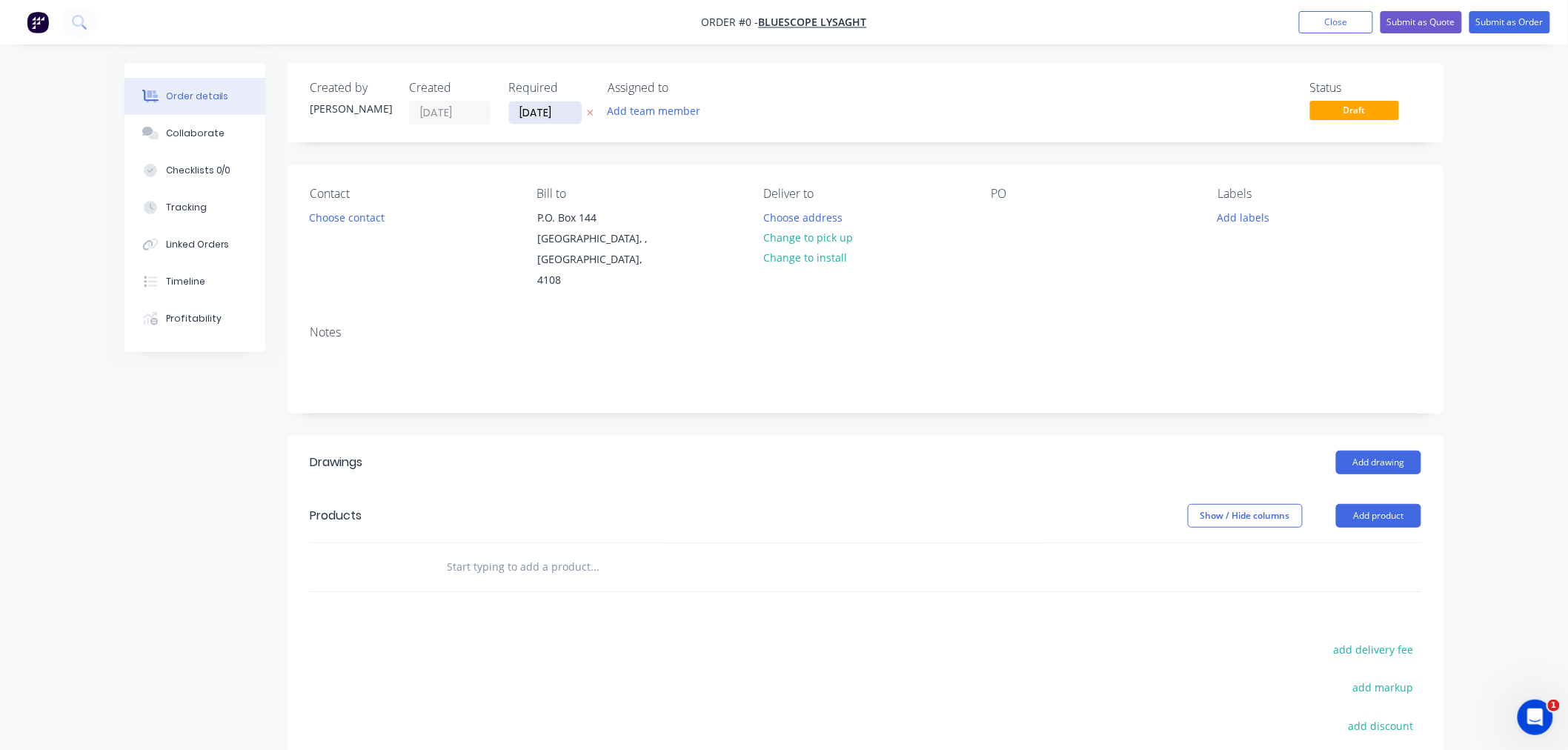
click at [543, 115] on input "[DATE]" at bounding box center [546, 112] width 73 height 22
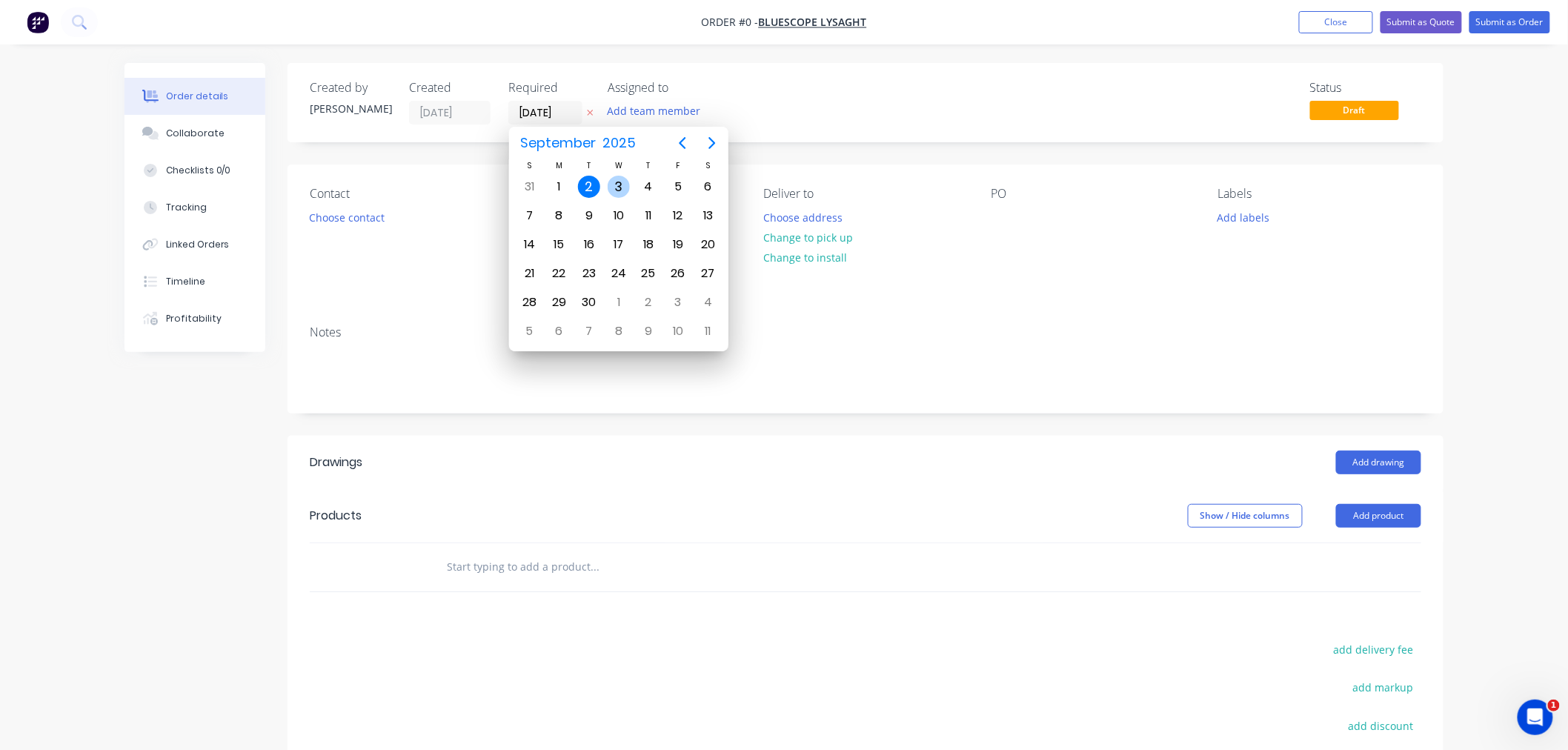
click at [613, 184] on div "3" at bounding box center [618, 186] width 22 height 22
type input "[DATE]"
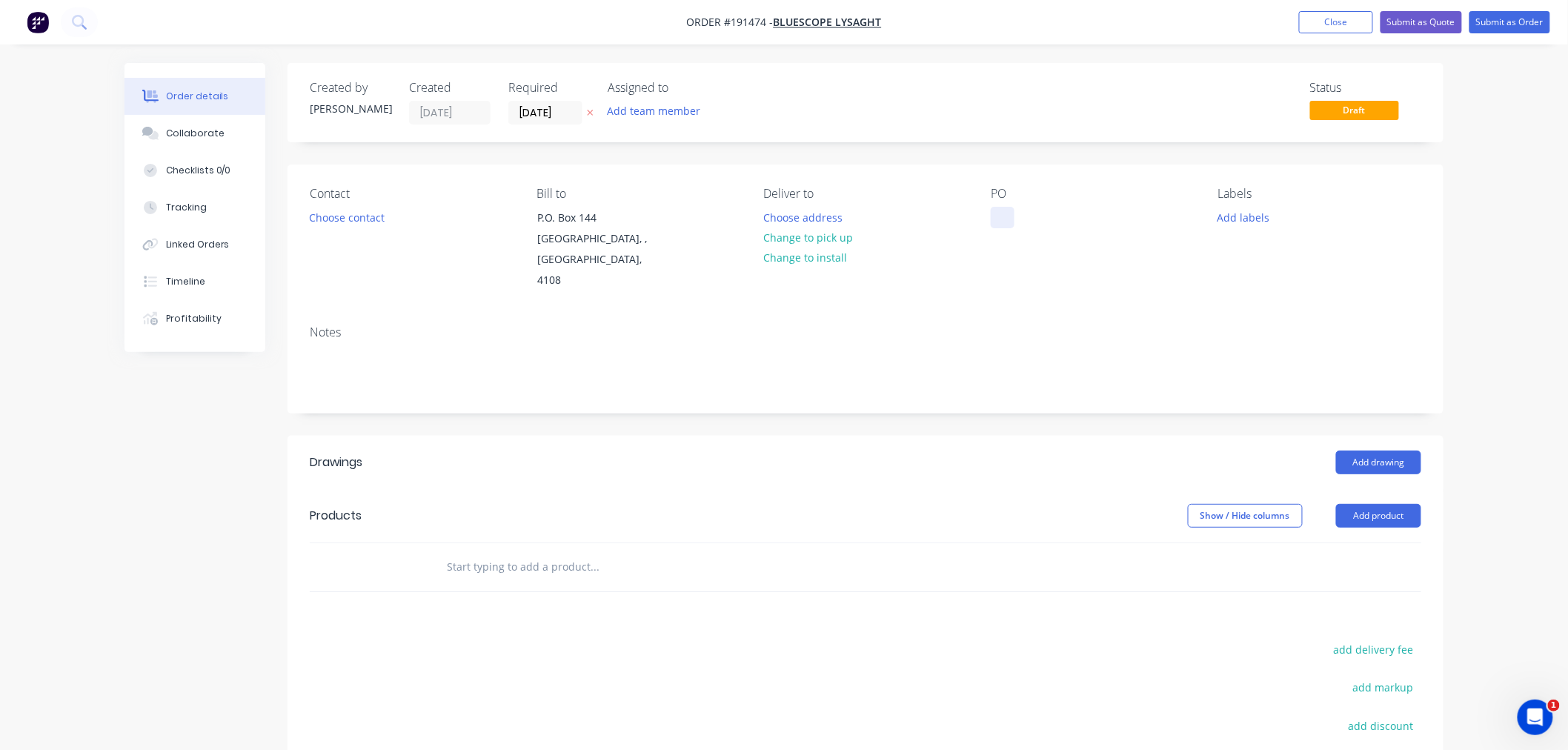
click at [1005, 215] on div at bounding box center [1002, 217] width 23 height 21
click at [332, 210] on button "Choose contact" at bounding box center [347, 216] width 91 height 20
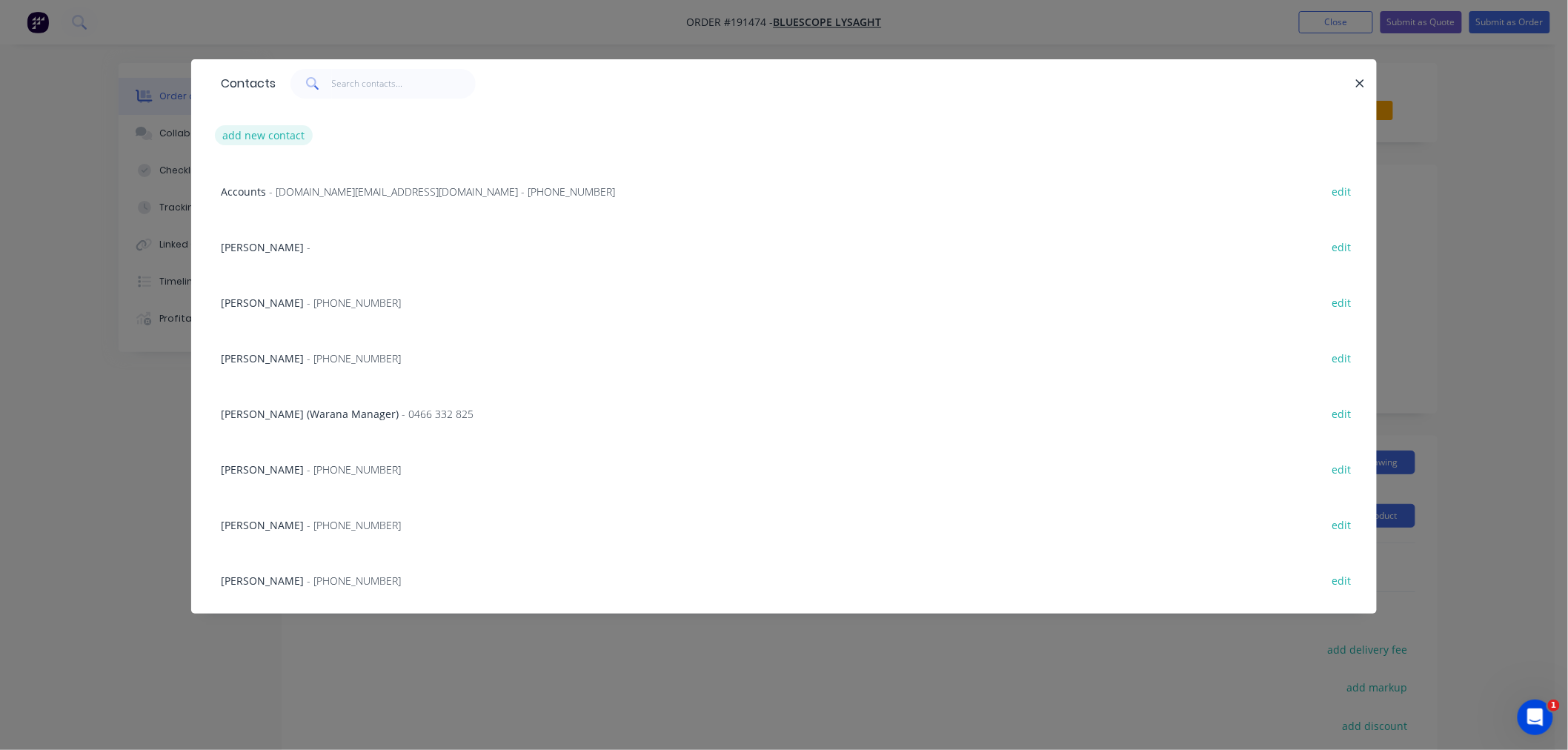
click at [279, 129] on button "add new contact" at bounding box center [263, 135] width 98 height 20
select select "AU"
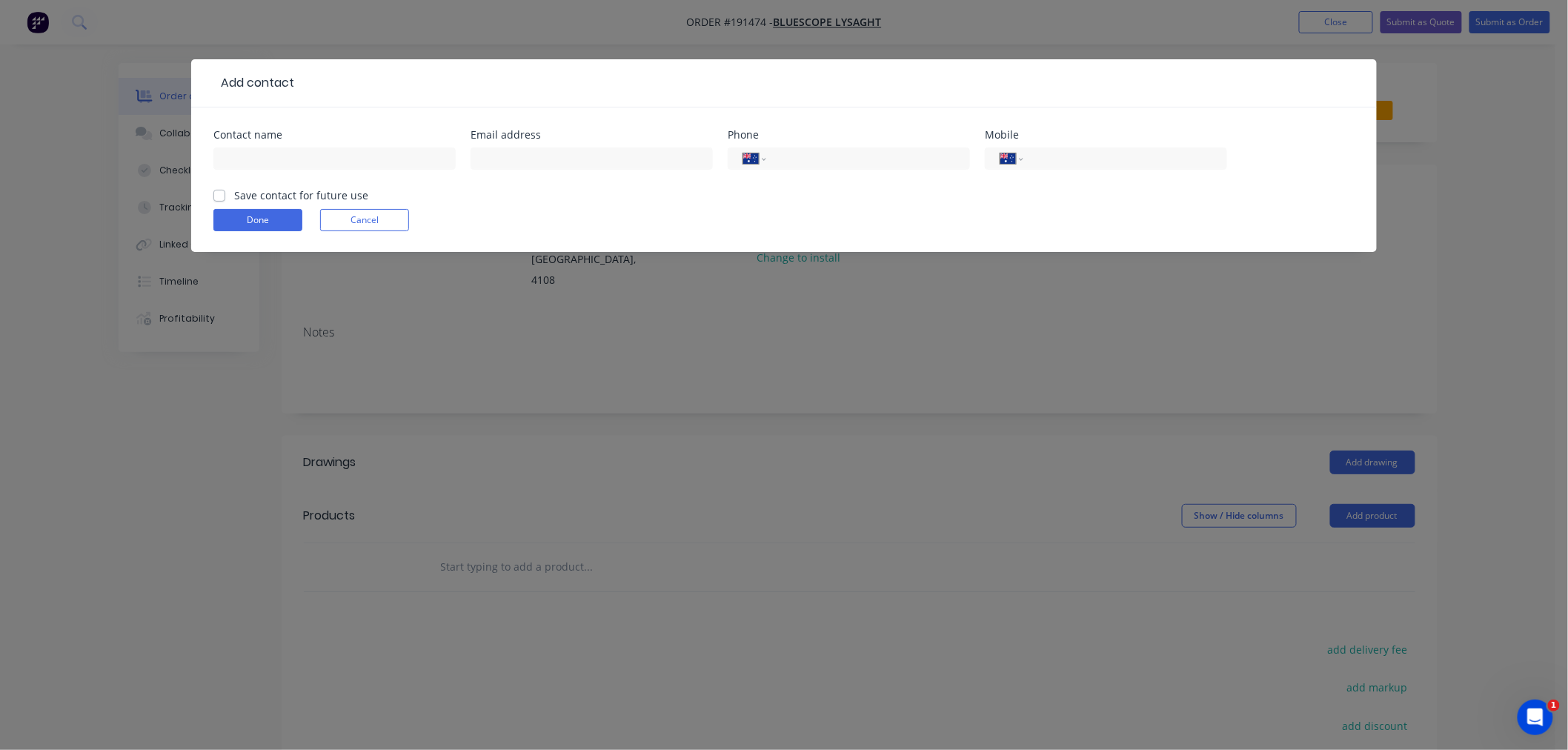
click at [338, 170] on div at bounding box center [334, 166] width 242 height 44
click at [348, 158] on input "text" at bounding box center [334, 158] width 242 height 22
type input "NATALIE BULL"
type input "(07) 3365 7777"
click at [280, 218] on button "Done" at bounding box center [258, 219] width 89 height 22
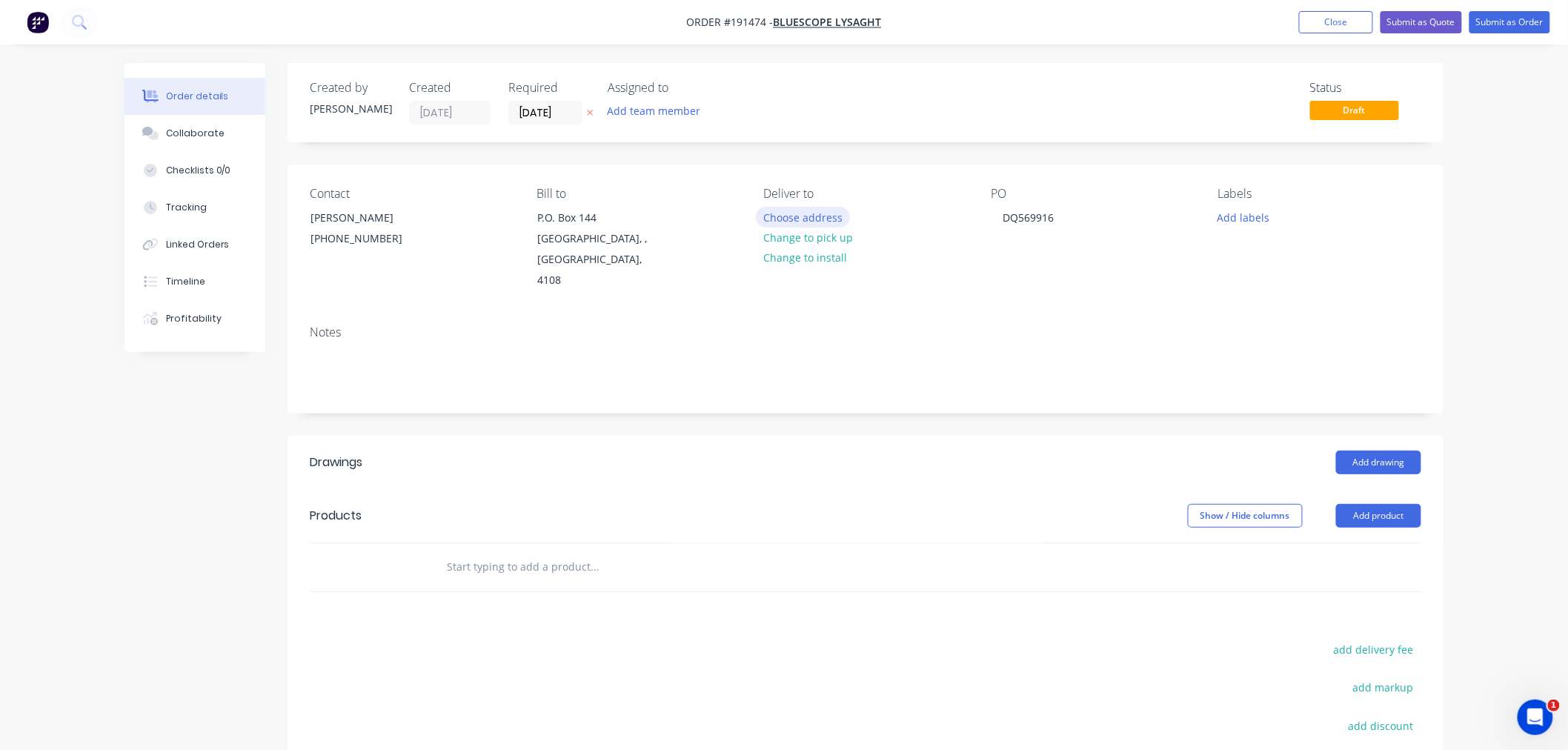
click at [808, 218] on button "Choose address" at bounding box center [803, 216] width 95 height 20
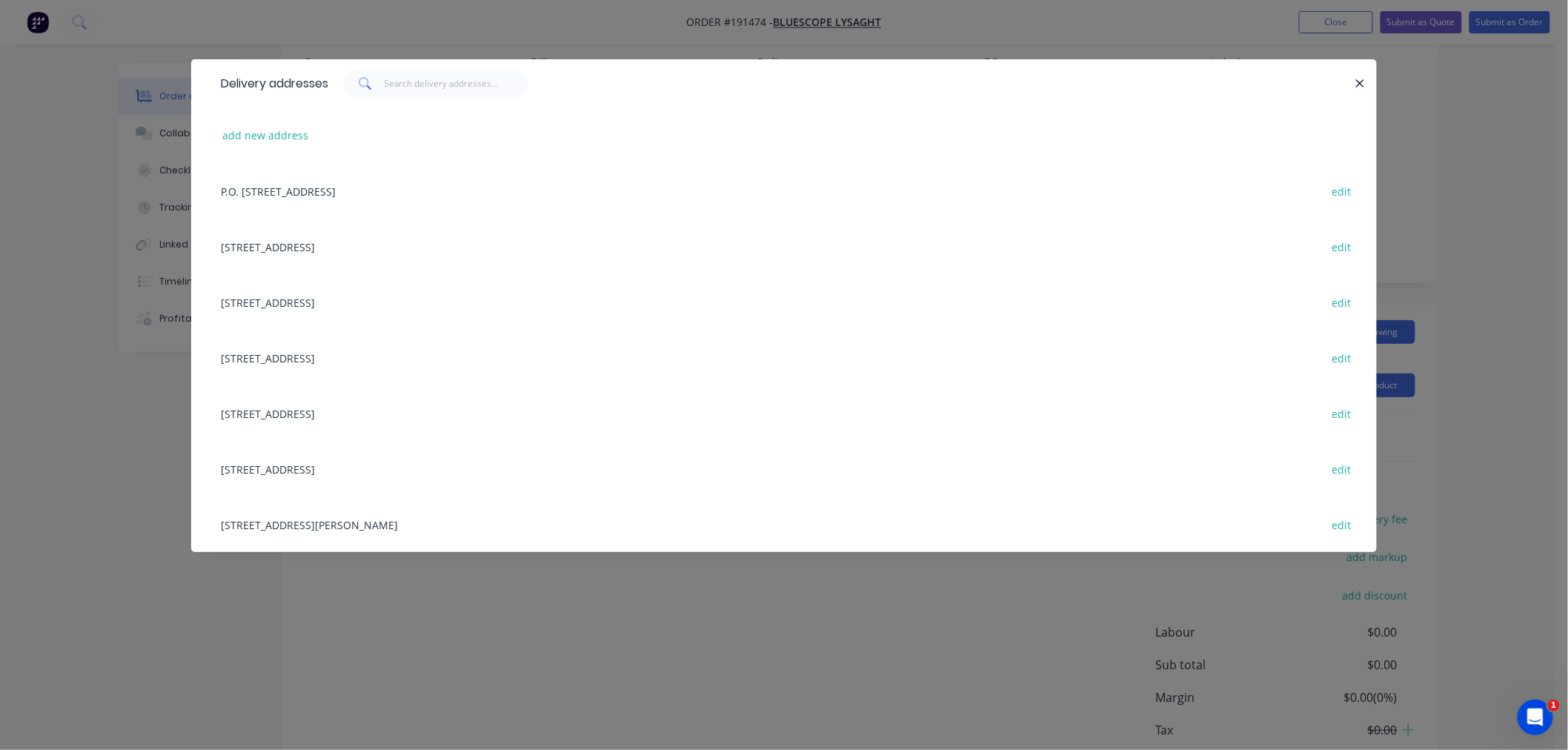
scroll to position [200, 0]
click at [277, 129] on button "add new address" at bounding box center [266, 135] width 101 height 20
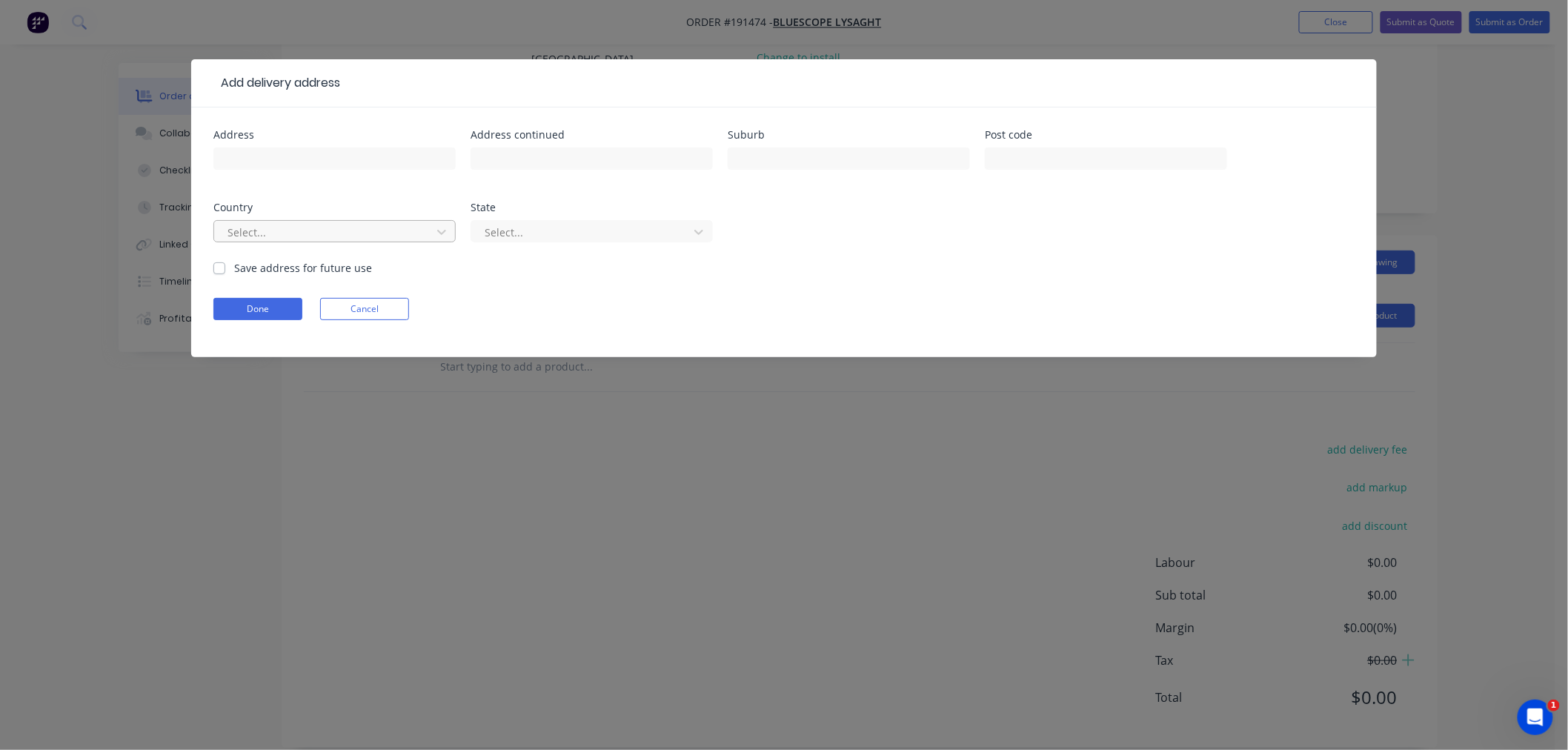
click at [301, 231] on div at bounding box center [325, 232] width 198 height 18
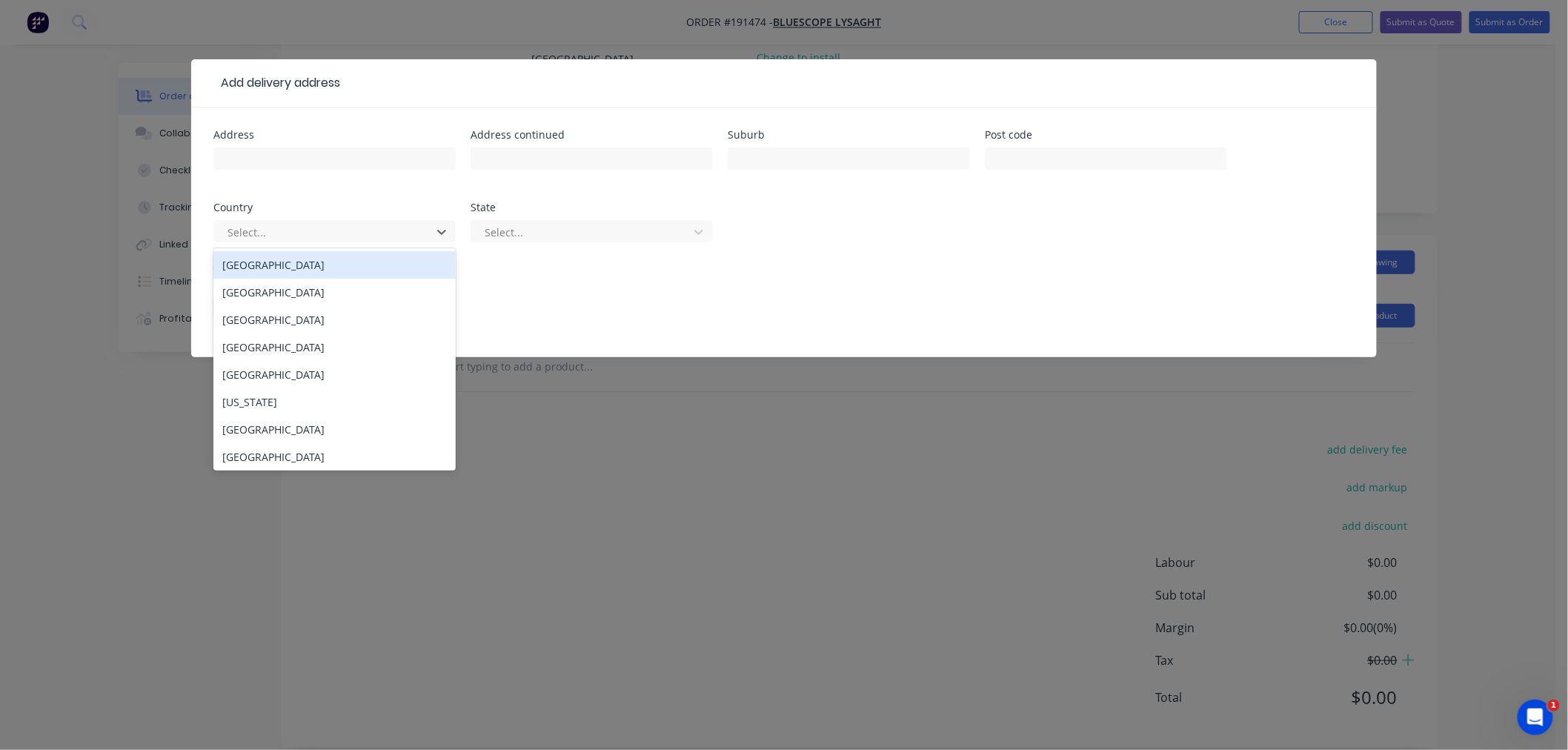
click at [320, 262] on div "[GEOGRAPHIC_DATA]" at bounding box center [334, 265] width 242 height 27
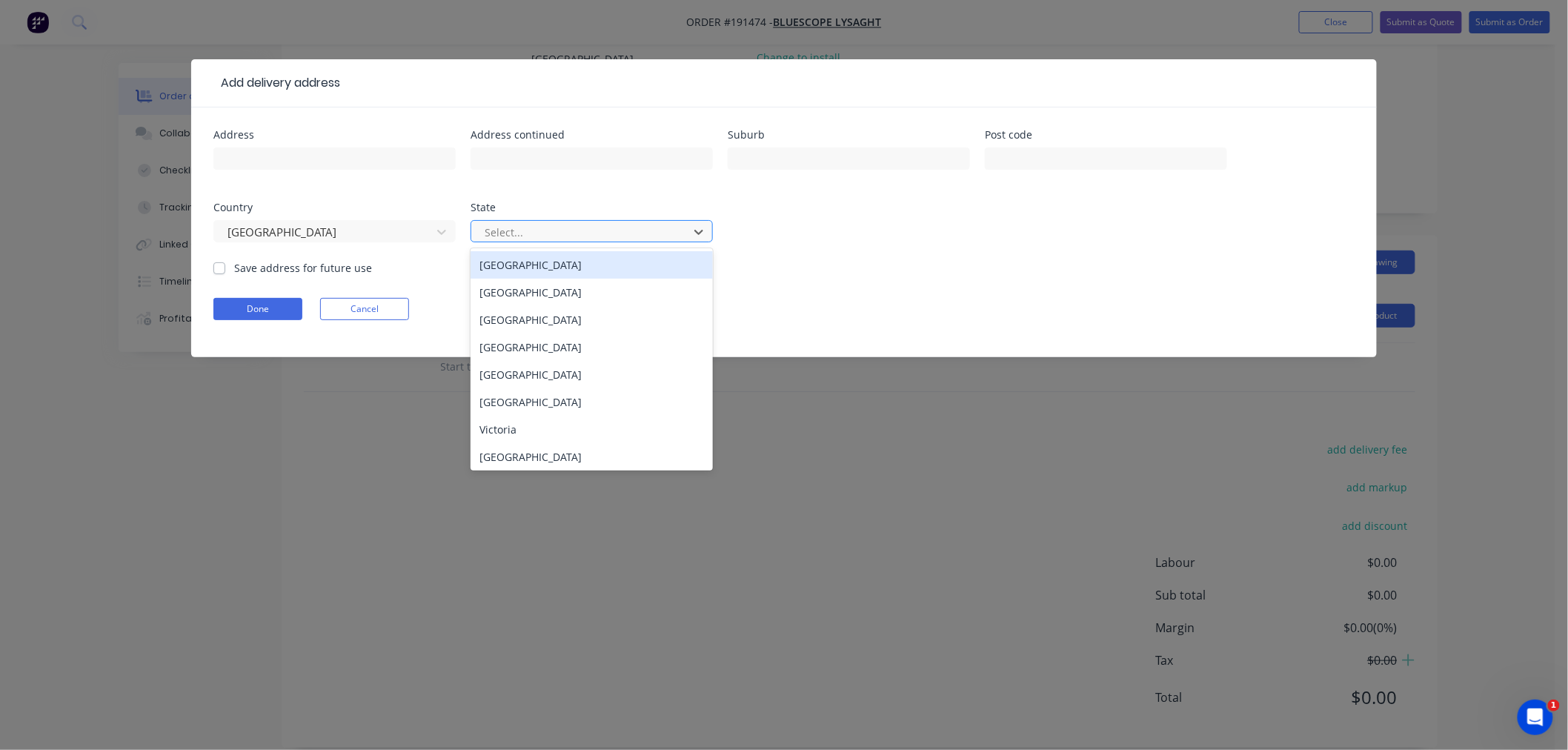
click at [538, 239] on div at bounding box center [581, 232] width 198 height 18
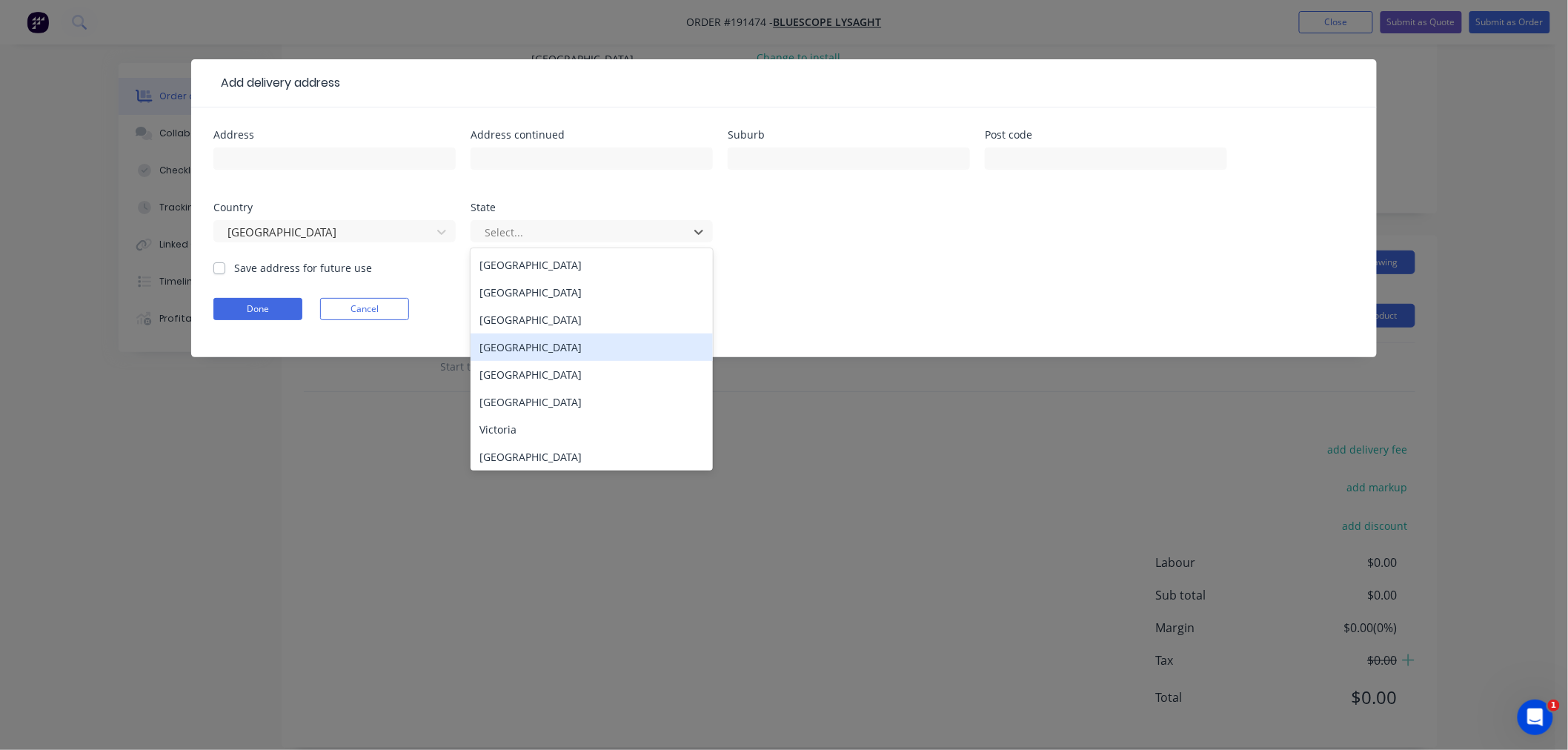
click at [561, 348] on div "[GEOGRAPHIC_DATA]" at bounding box center [592, 347] width 242 height 27
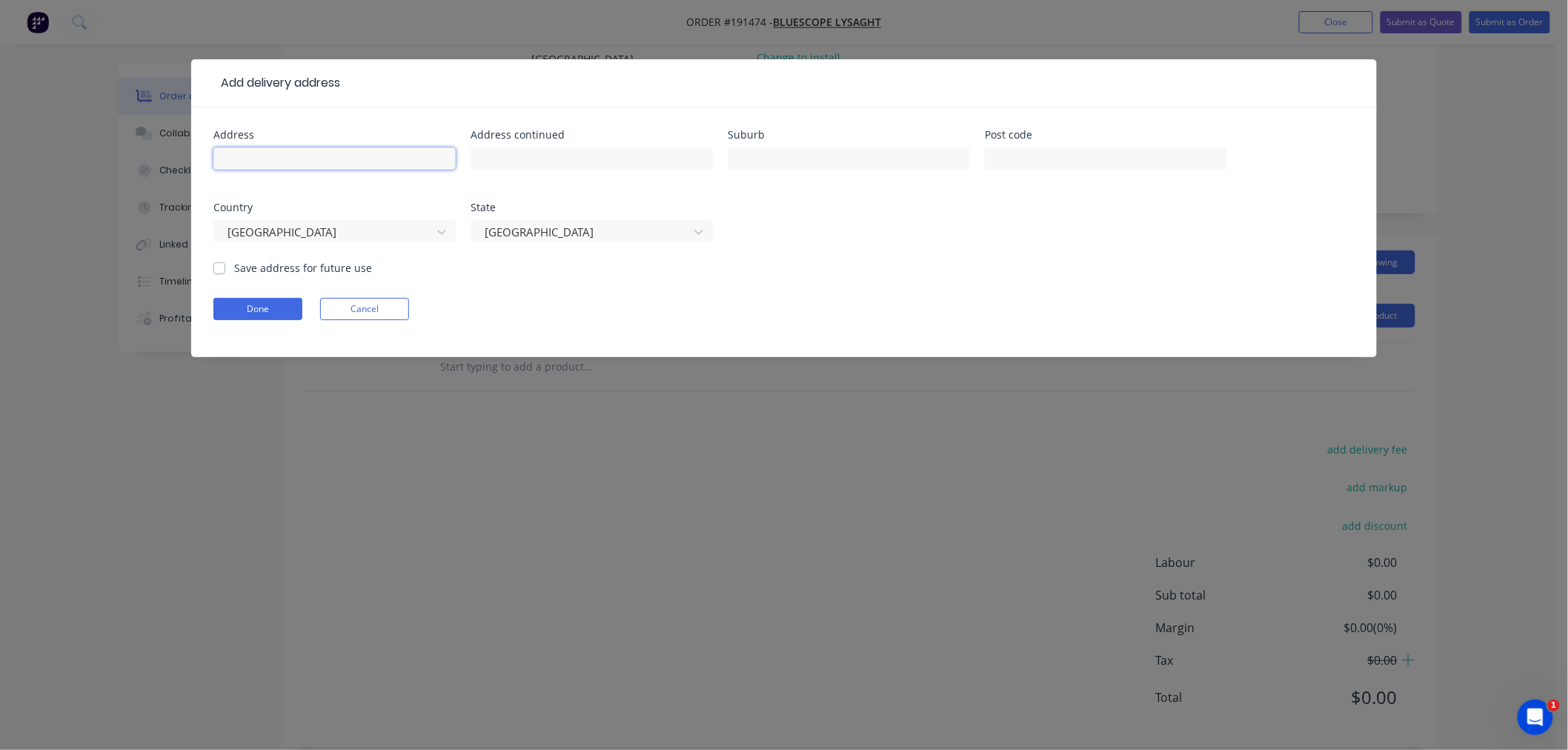
click at [387, 158] on input "text" at bounding box center [334, 158] width 242 height 22
type input "60 BEERBURRM ST"
type input "DICKY BEACH"
type input "4551"
click button "Done" at bounding box center [258, 309] width 89 height 22
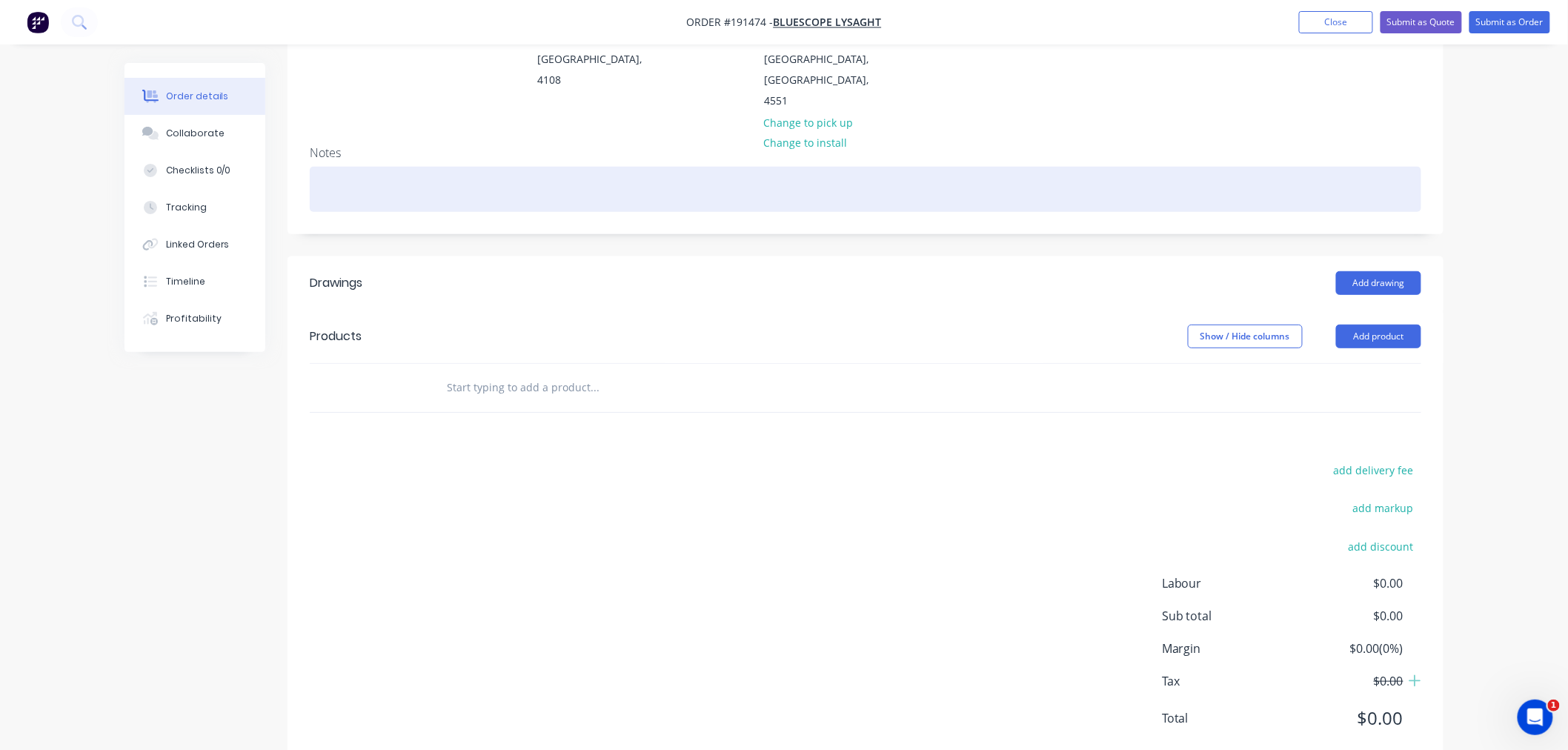
click at [401, 166] on div at bounding box center [865, 189] width 1112 height 45
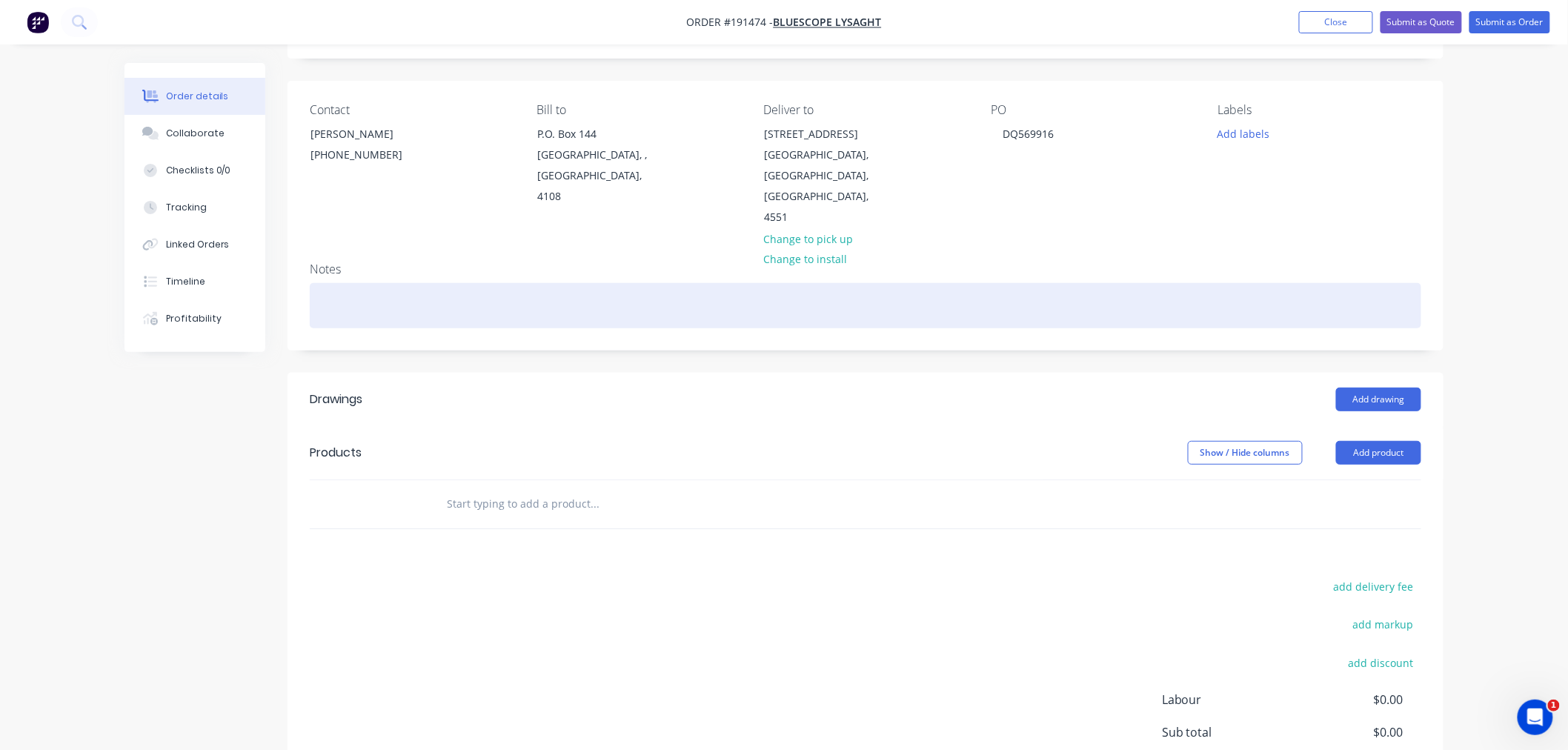
scroll to position [0, 0]
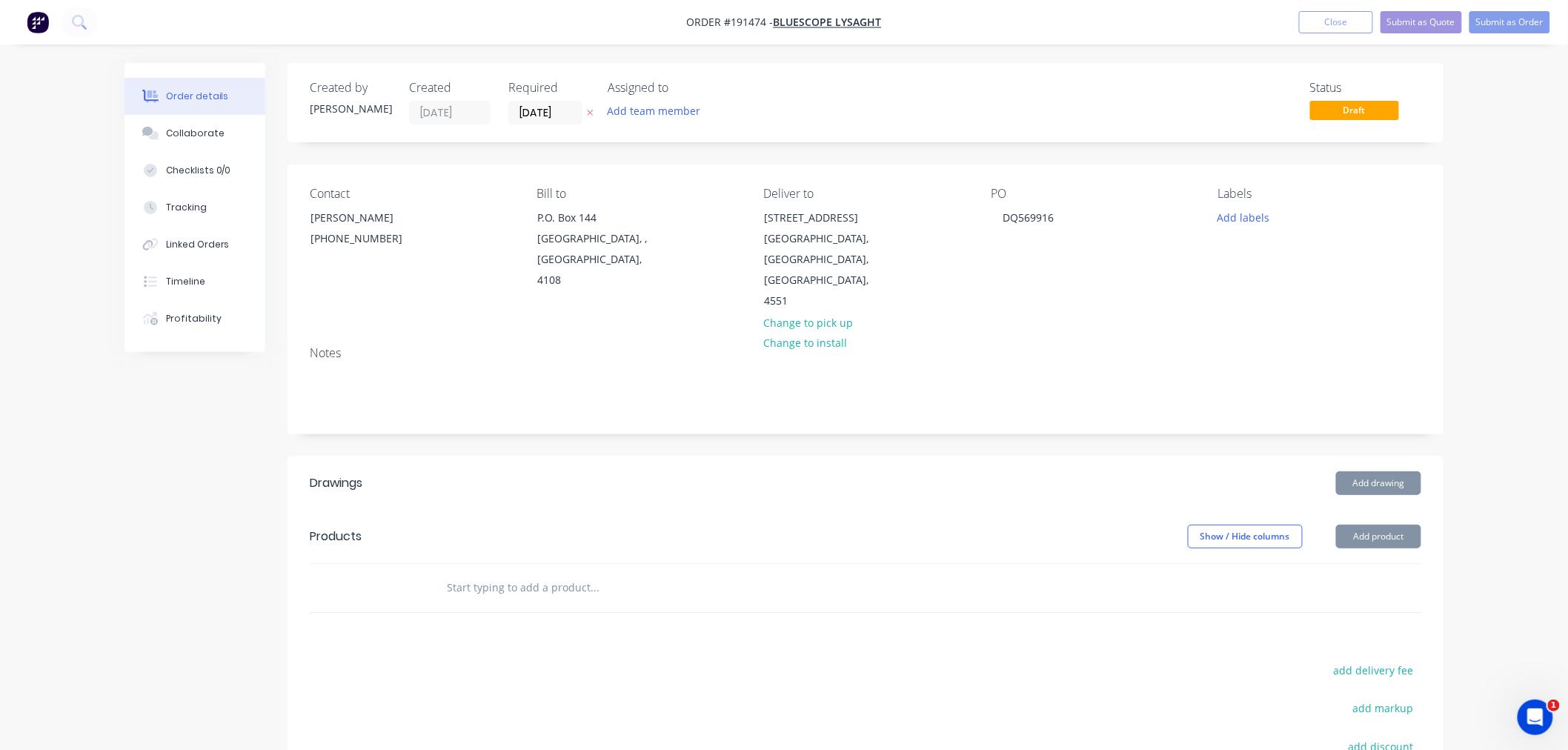
click at [1532, 394] on div "Order details Collaborate Checklists 0/0 Tracking Linked Orders Timeline Profit…" at bounding box center [784, 495] width 1568 height 991
click at [1381, 524] on button "Add product" at bounding box center [1378, 536] width 86 height 23
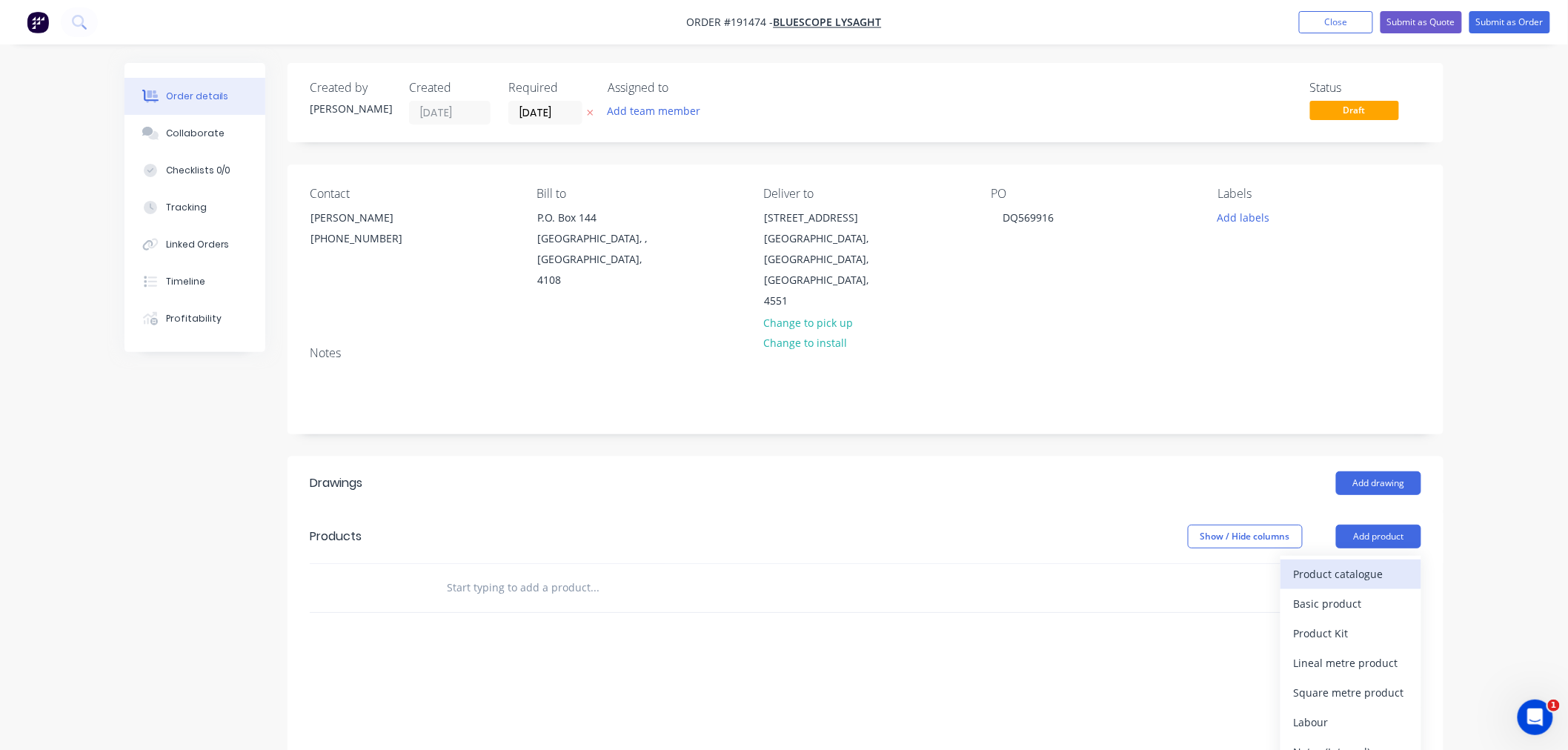
click at [1389, 563] on div "Product catalogue" at bounding box center [1351, 574] width 114 height 21
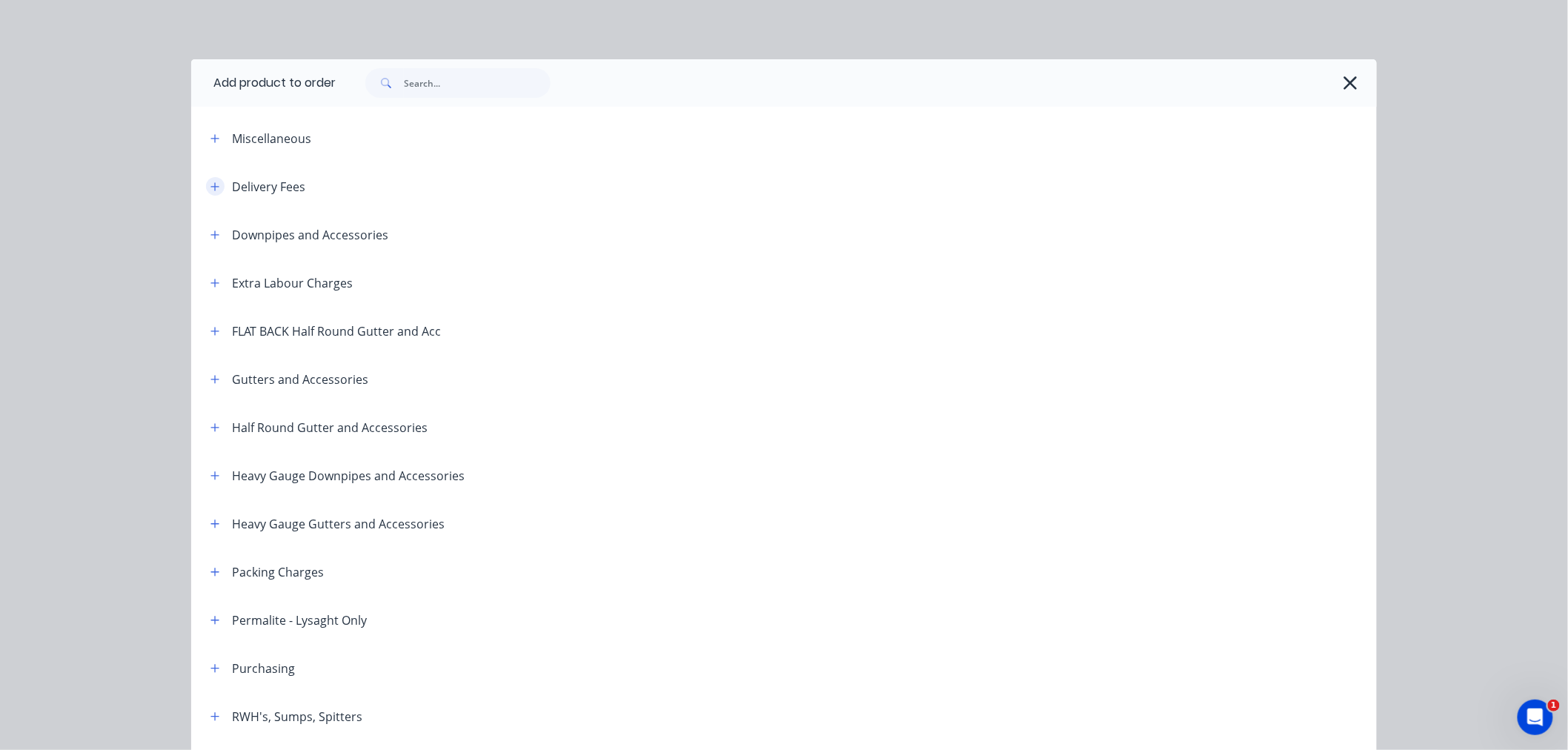
click at [210, 183] on icon "button" at bounding box center [215, 187] width 9 height 11
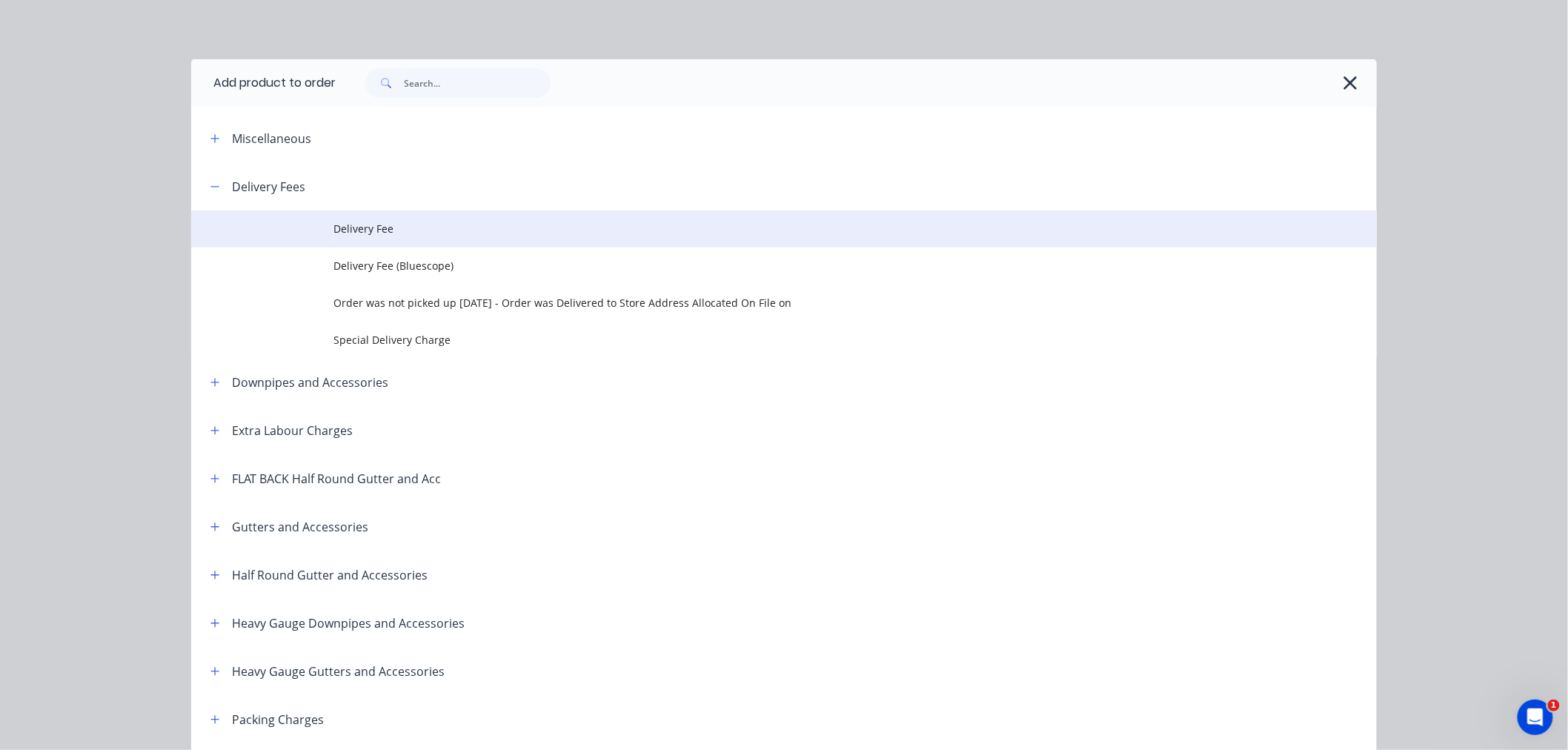
click at [363, 230] on span "Delivery Fee" at bounding box center [751, 229] width 835 height 16
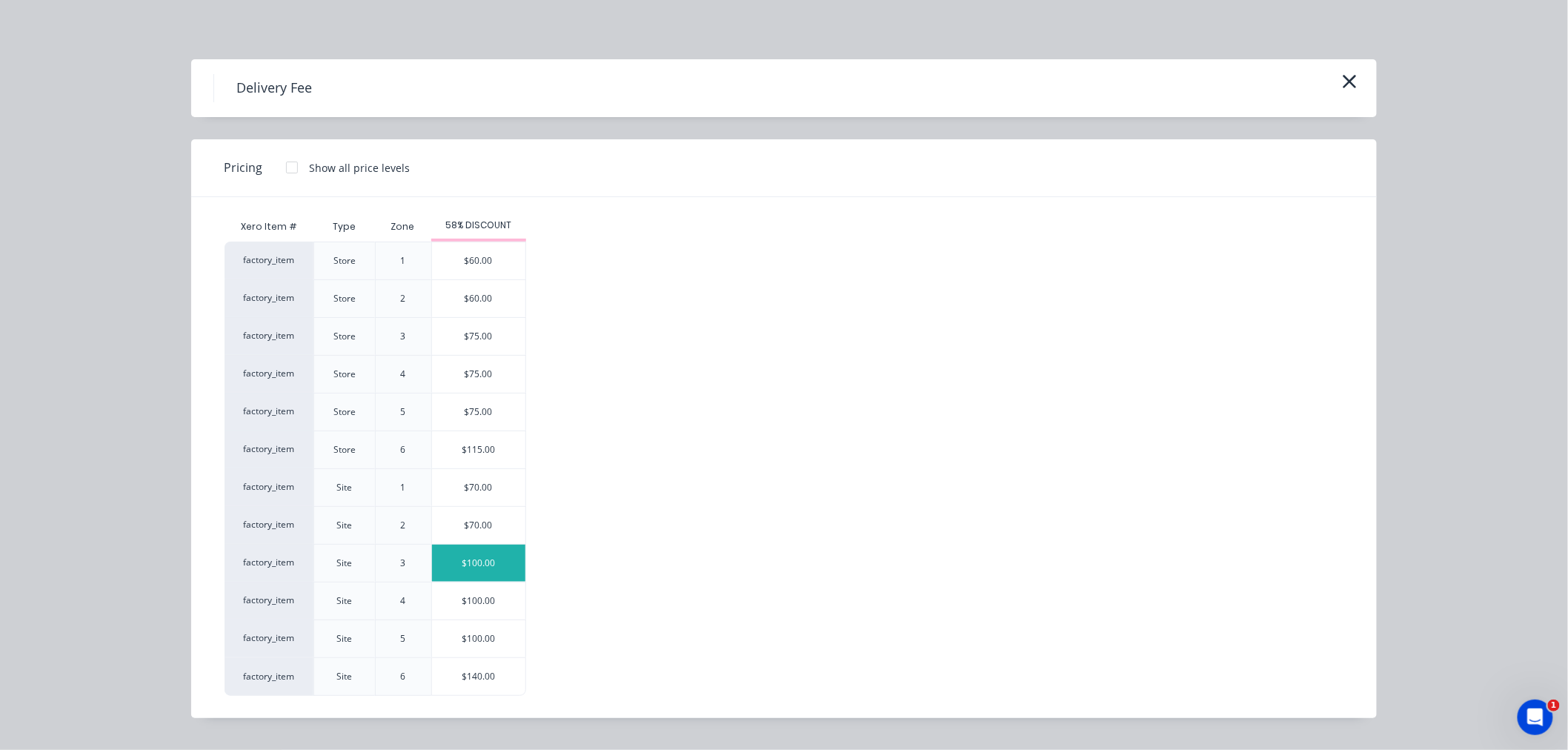
click at [501, 568] on div "$100.00" at bounding box center [478, 563] width 93 height 37
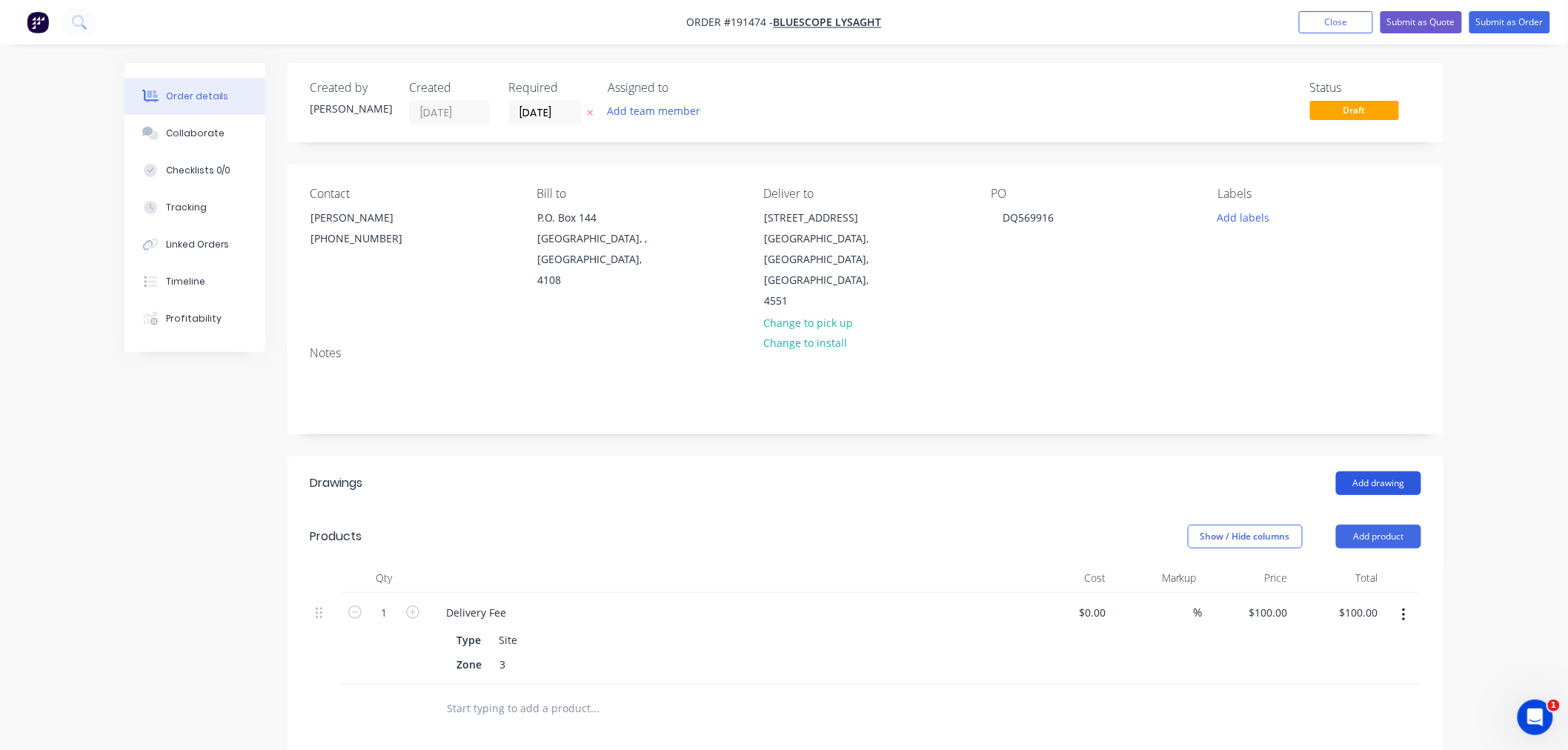
click at [1392, 471] on button "Add drawing" at bounding box center [1378, 483] width 86 height 23
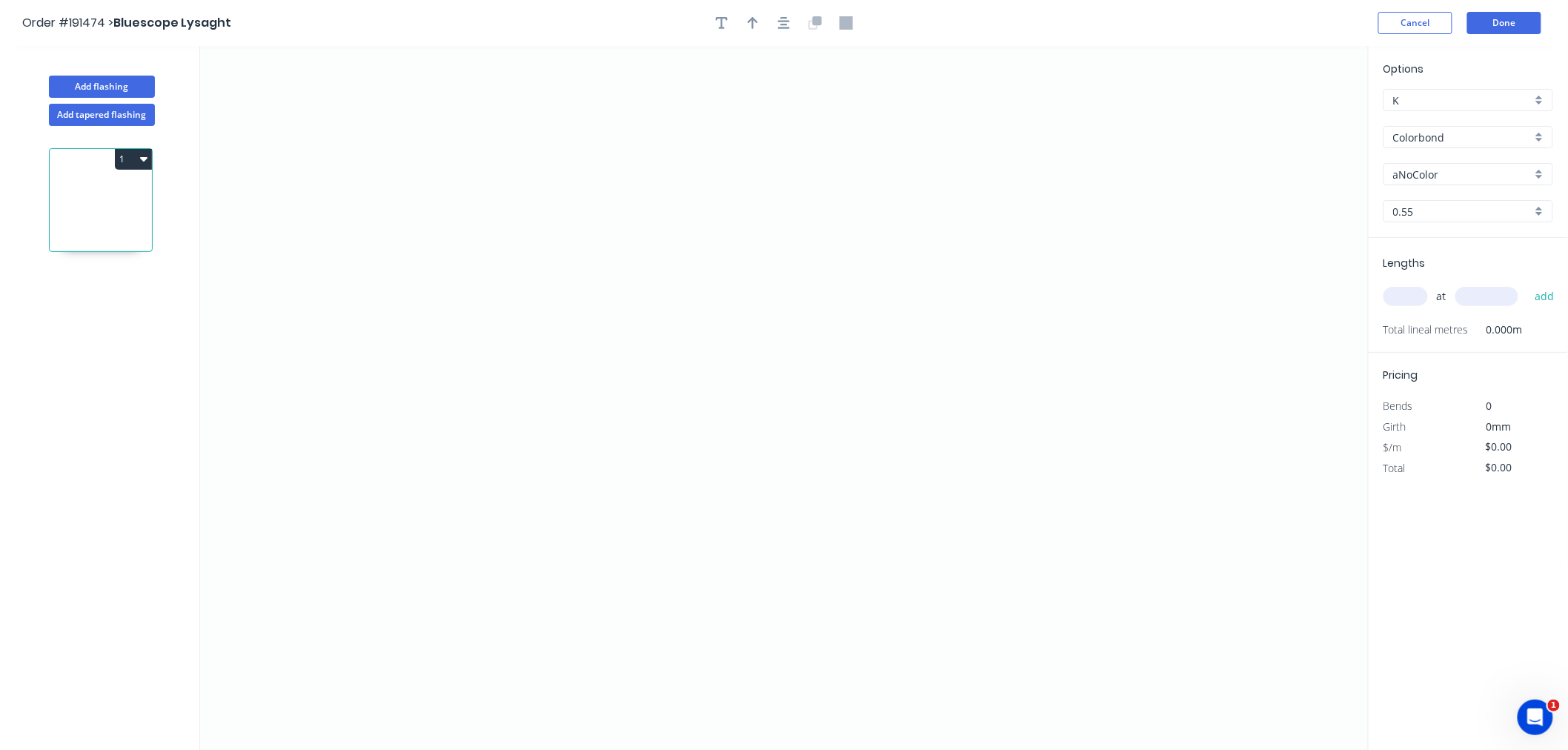
click at [1487, 168] on input "aNoColor" at bounding box center [1462, 174] width 138 height 16
click at [1471, 275] on div "Monument" at bounding box center [1468, 269] width 168 height 26
type input "Monument"
click at [1415, 303] on input "text" at bounding box center [1405, 296] width 45 height 19
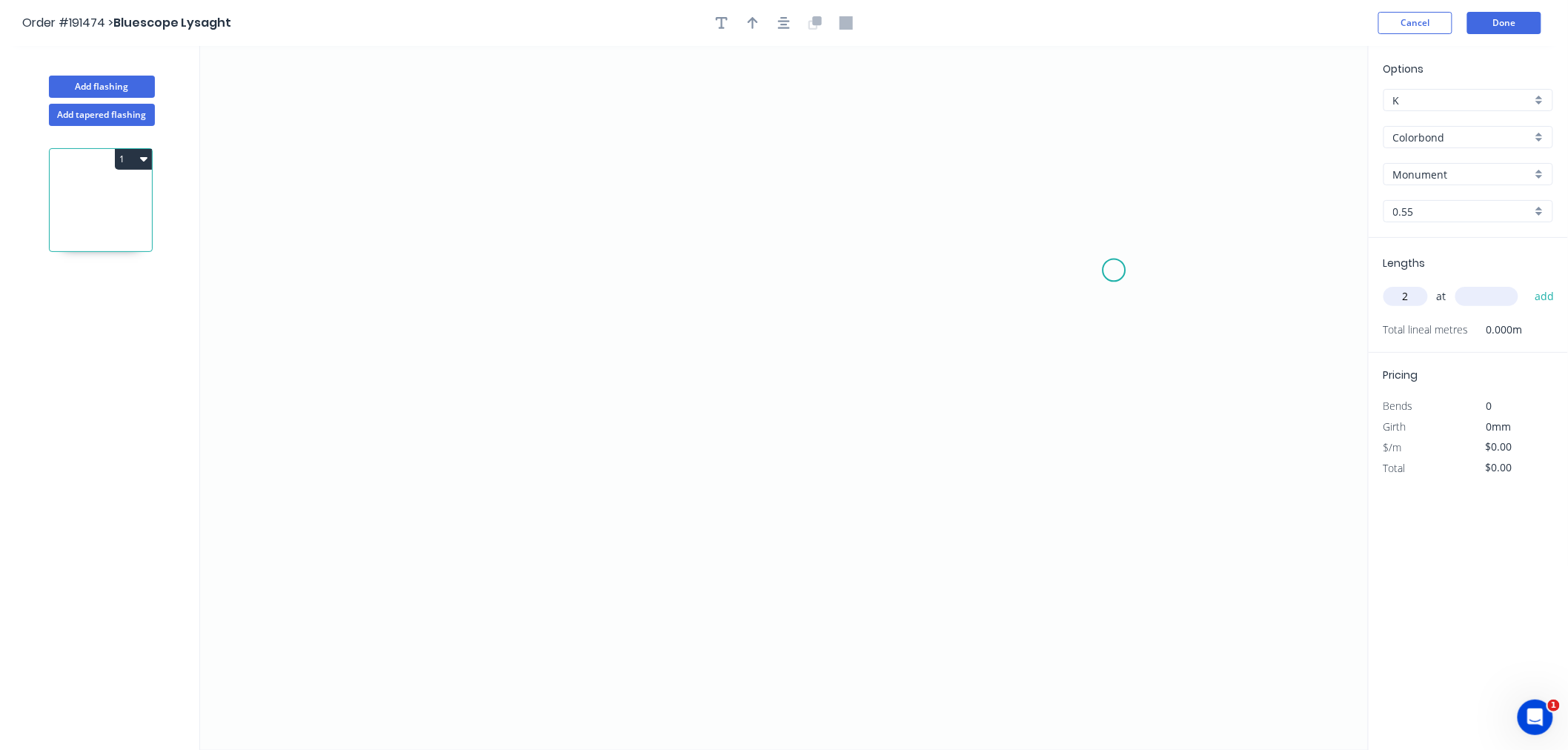
type input "2"
type input "6000"
click at [1527, 284] on button "add" at bounding box center [1545, 296] width 35 height 25
type input "1"
type input "5500"
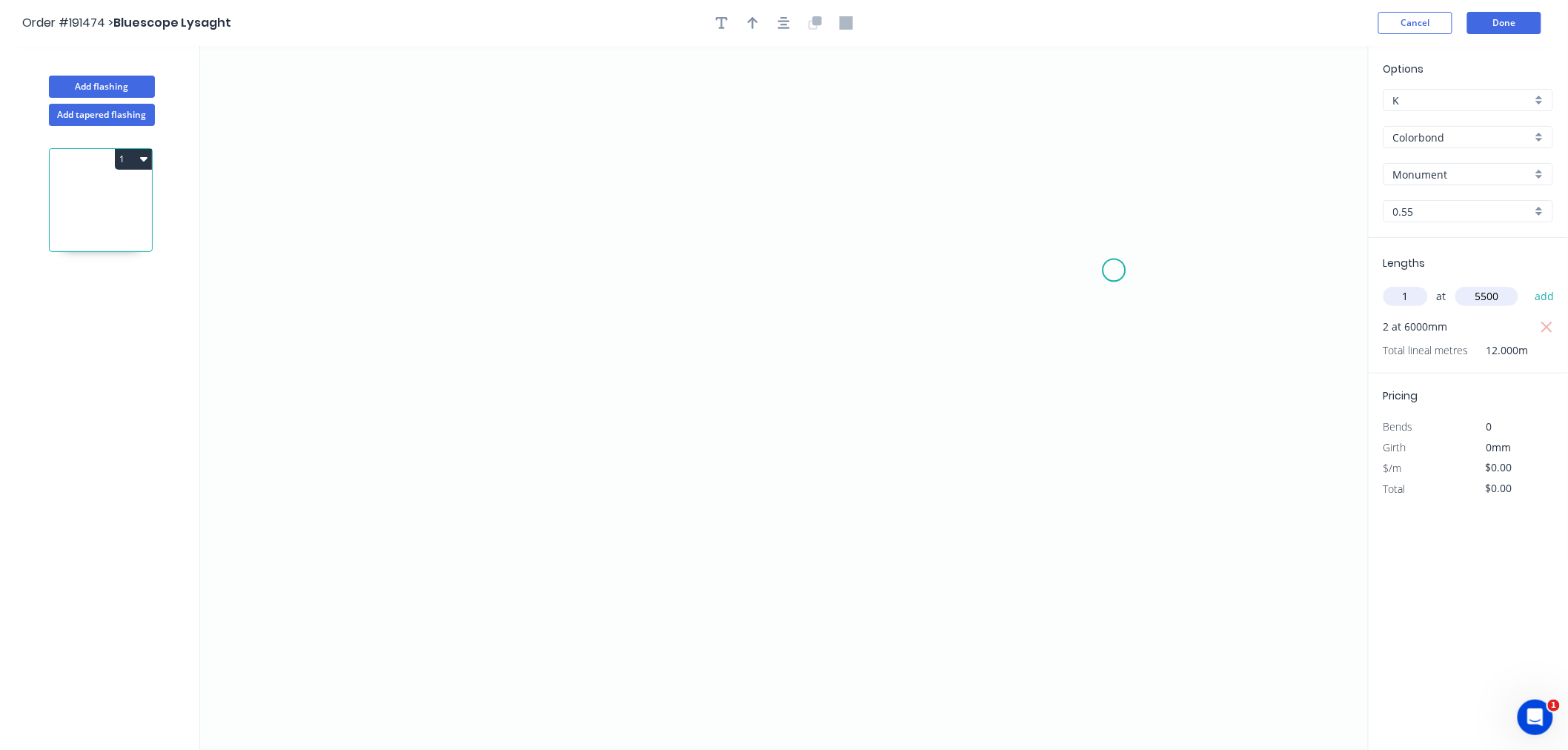
click at [1527, 284] on button "add" at bounding box center [1545, 296] width 35 height 25
type input "1"
type input "5000"
click at [1527, 284] on button "add" at bounding box center [1545, 296] width 35 height 25
type input "1"
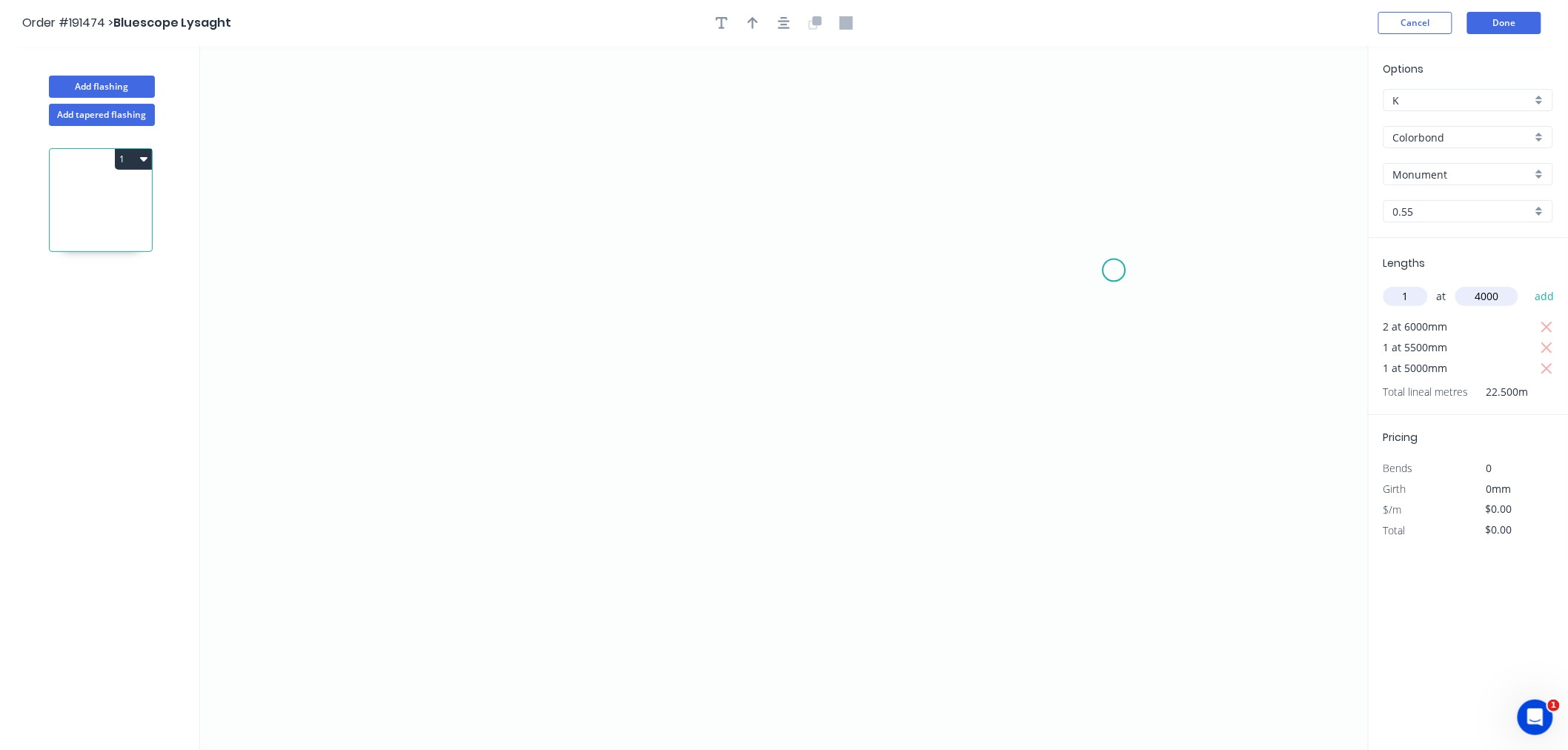
type input "4000"
click at [1527, 284] on button "add" at bounding box center [1545, 296] width 35 height 25
click at [356, 179] on icon "0" at bounding box center [784, 398] width 1168 height 704
click at [366, 458] on icon "0" at bounding box center [784, 398] width 1168 height 704
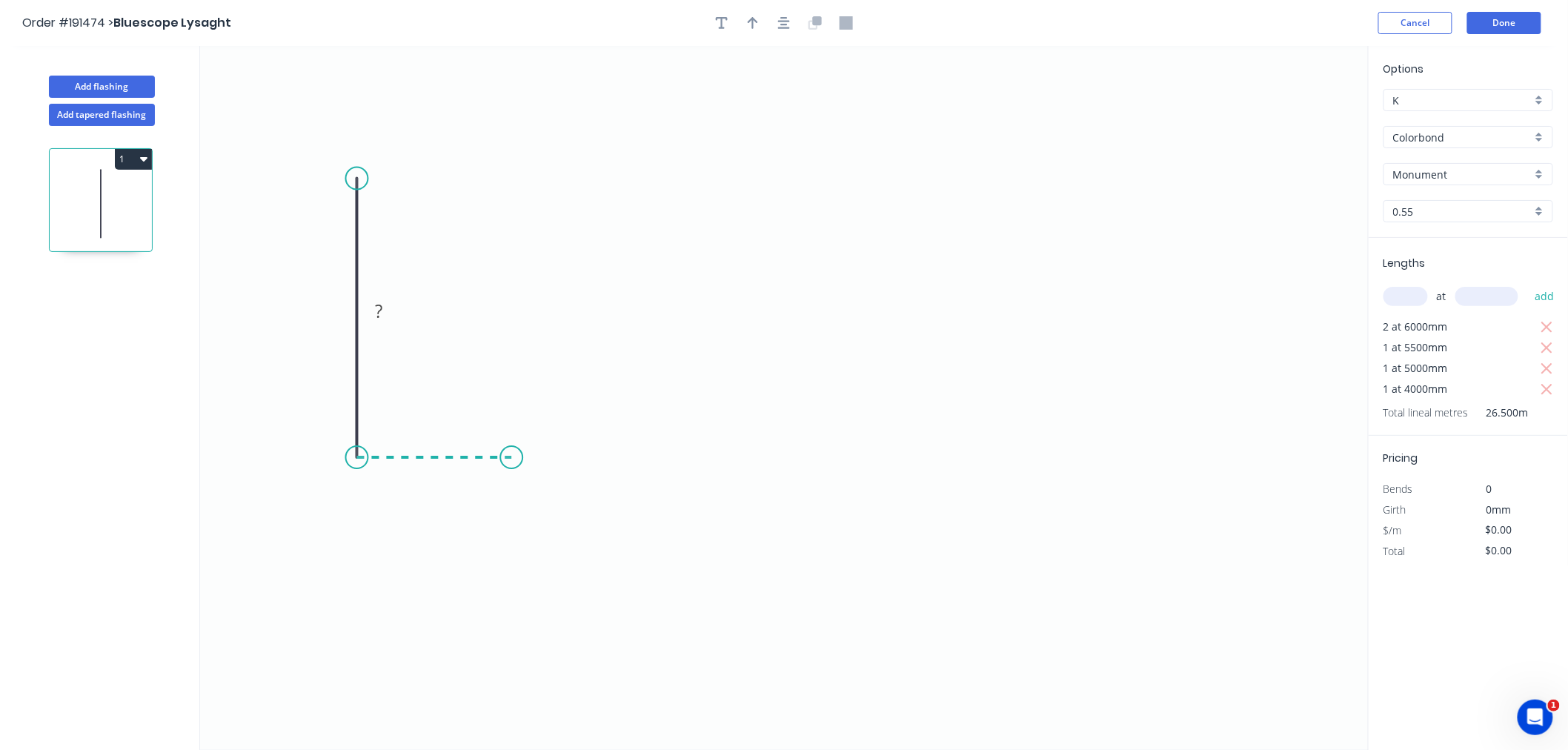
click at [512, 455] on icon "0 ?" at bounding box center [784, 398] width 1168 height 704
click at [509, 379] on icon "0 ? ?" at bounding box center [784, 398] width 1168 height 704
click at [786, 25] on icon "button" at bounding box center [784, 23] width 12 height 14
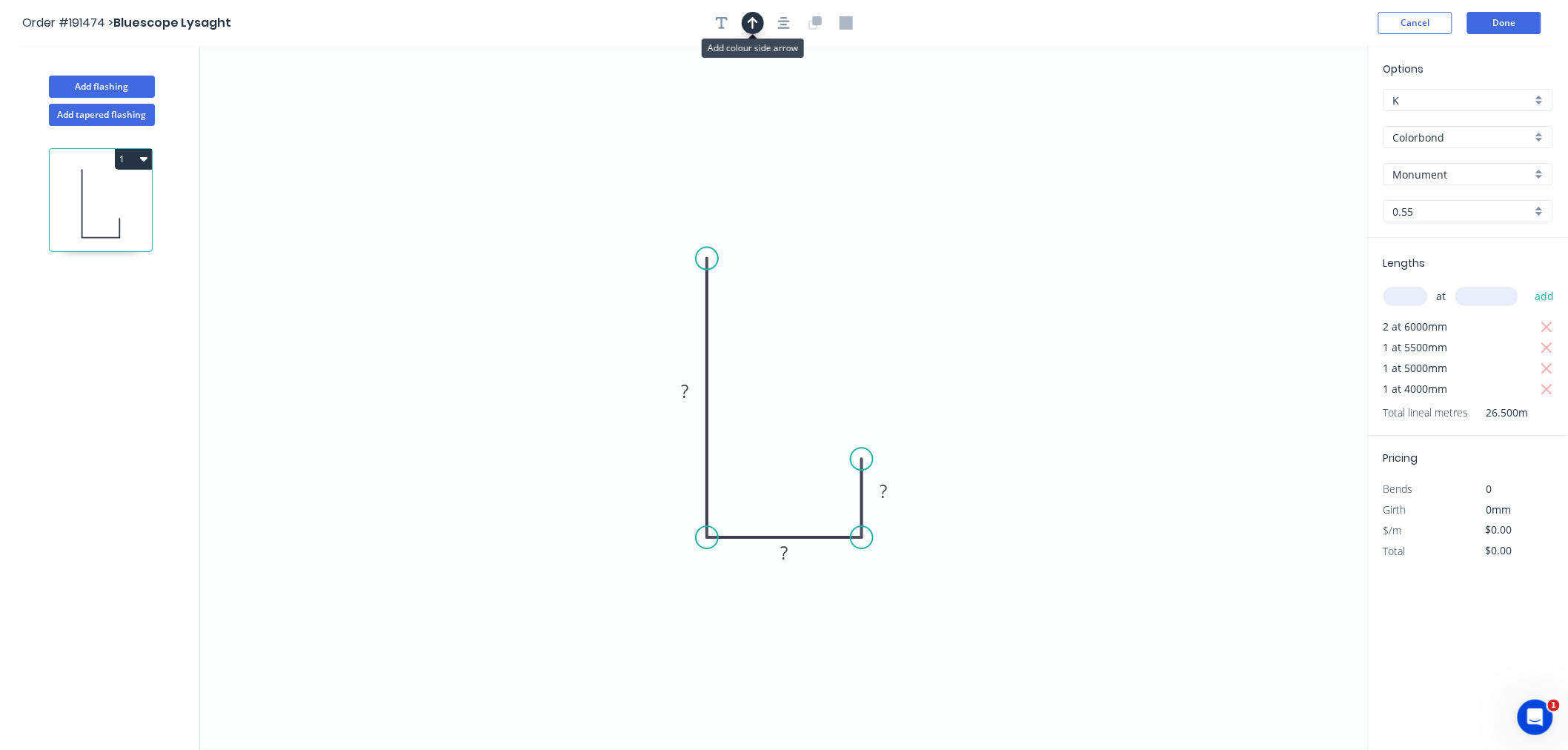
click at [754, 23] on icon "button" at bounding box center [753, 23] width 11 height 14
drag, startPoint x: 1293, startPoint y: 121, endPoint x: 627, endPoint y: 526, distance: 779.5
click at [627, 526] on icon at bounding box center [627, 508] width 14 height 48
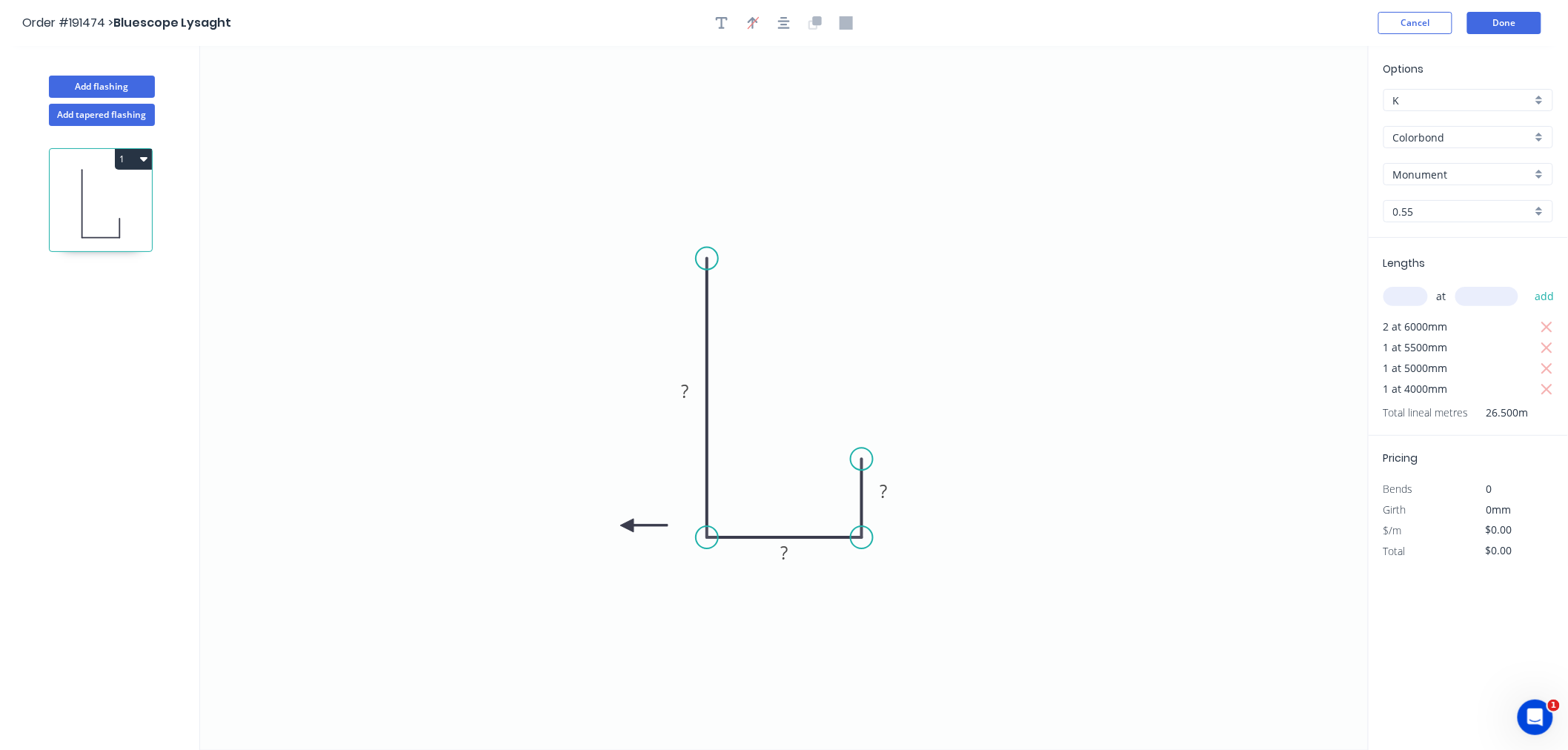
click at [627, 526] on icon at bounding box center [644, 525] width 48 height 14
click at [627, 526] on icon at bounding box center [639, 537] width 43 height 43
click at [627, 526] on icon at bounding box center [627, 542] width 14 height 48
drag, startPoint x: 628, startPoint y: 524, endPoint x: 639, endPoint y: 506, distance: 21.1
click at [639, 506] on icon at bounding box center [627, 517] width 43 height 43
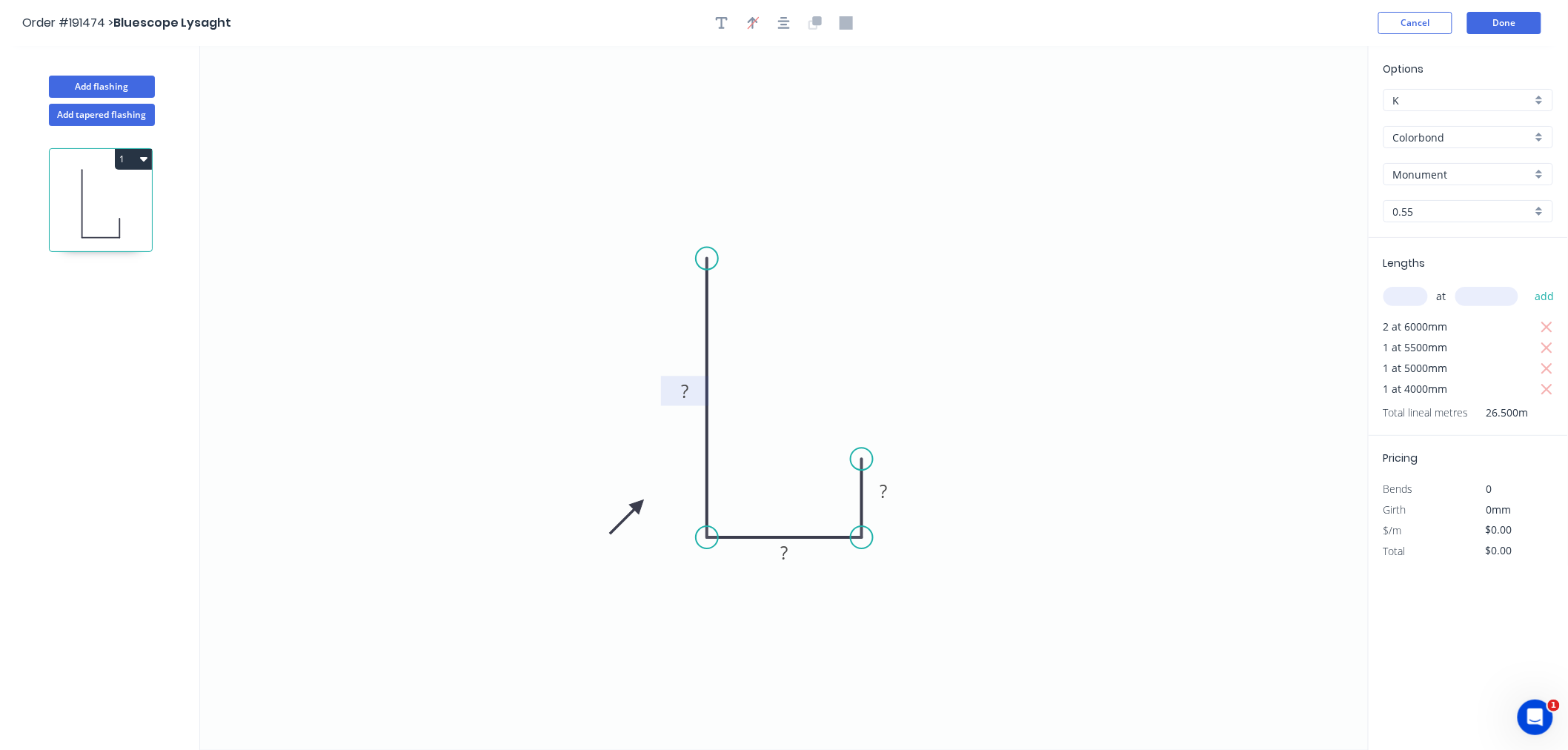
click at [688, 390] on tspan "?" at bounding box center [685, 391] width 8 height 24
click at [917, 225] on icon "0 170 30 10" at bounding box center [784, 398] width 1168 height 704
type input "$9.38"
type input "$248.57"
click at [786, 26] on button "button" at bounding box center [783, 23] width 22 height 22
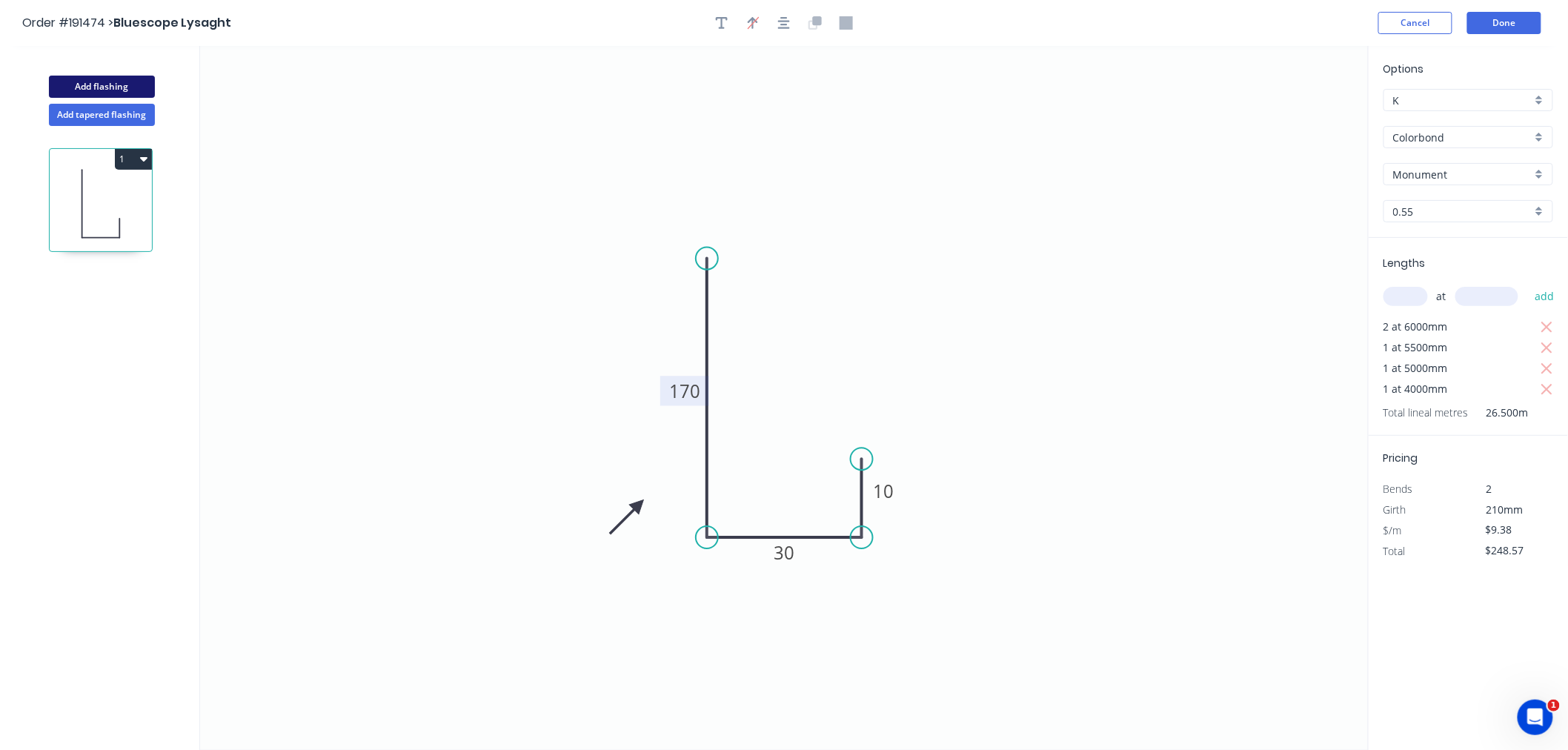
click at [138, 88] on button "Add flashing" at bounding box center [102, 86] width 106 height 22
type input "$0.00"
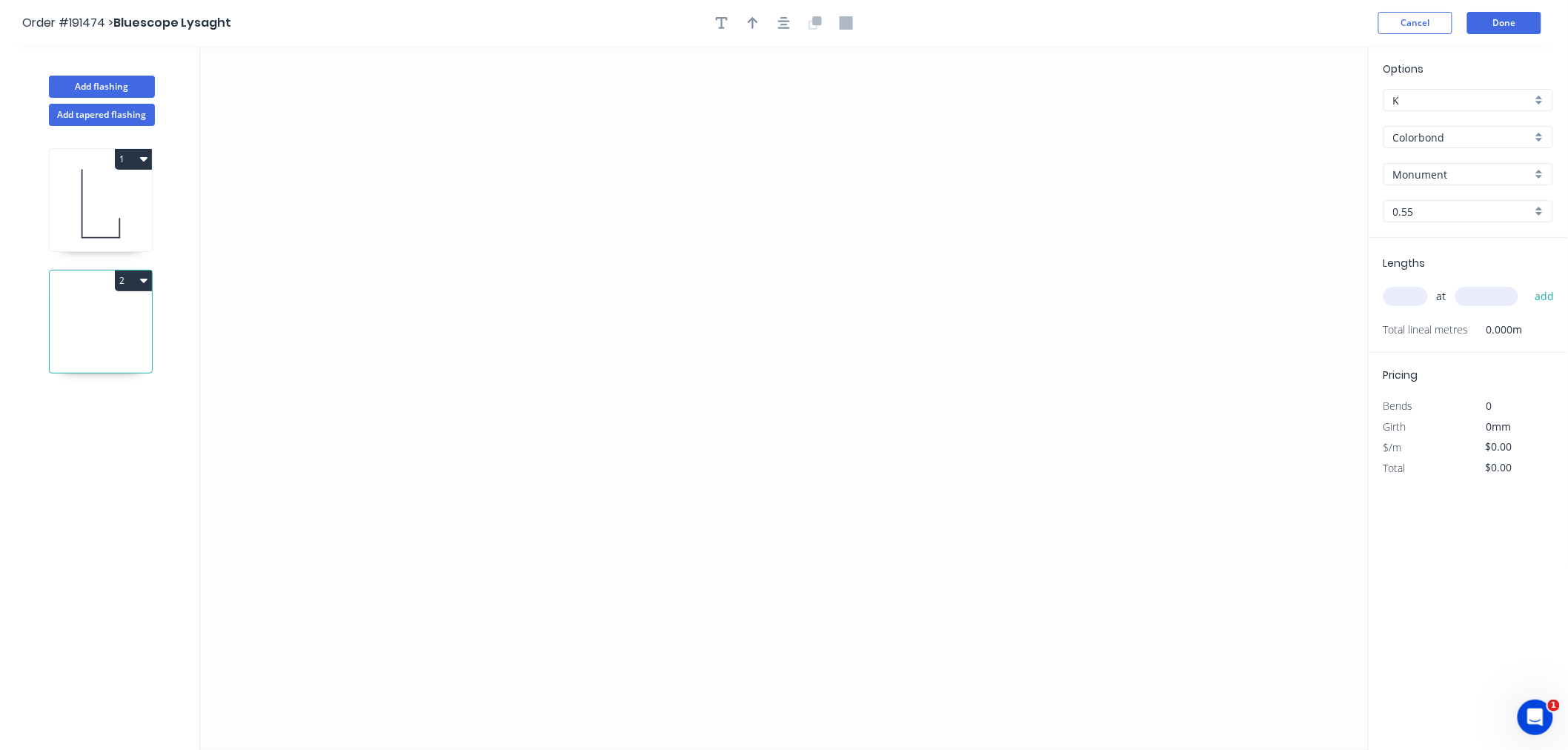
click at [1398, 297] on input "text" at bounding box center [1405, 296] width 45 height 19
type input "1"
type input "5000"
click at [1527, 284] on button "add" at bounding box center [1545, 296] width 35 height 25
type input "1"
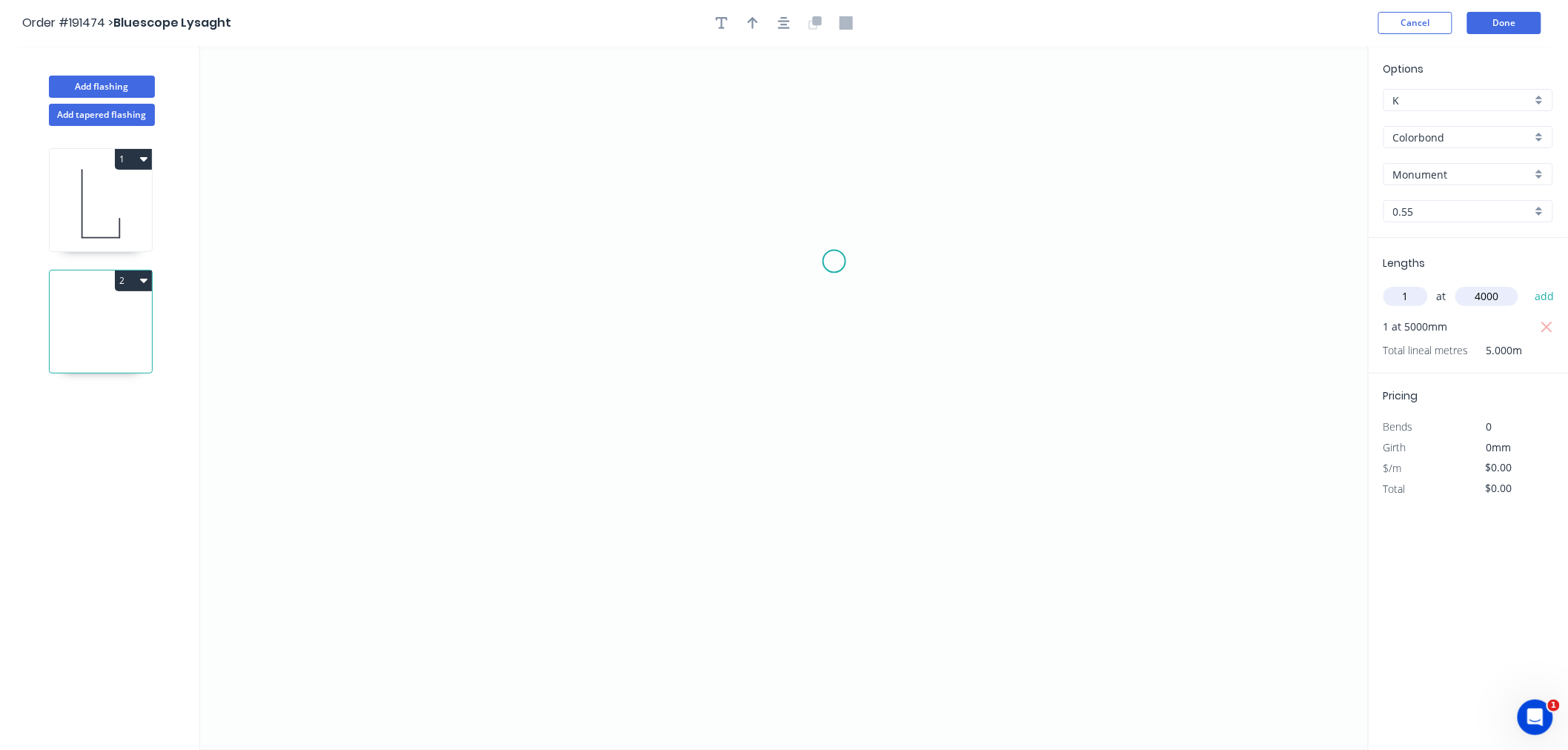
type input "4000"
click at [1527, 284] on button "add" at bounding box center [1545, 296] width 35 height 25
click at [431, 197] on icon "0" at bounding box center [784, 398] width 1168 height 704
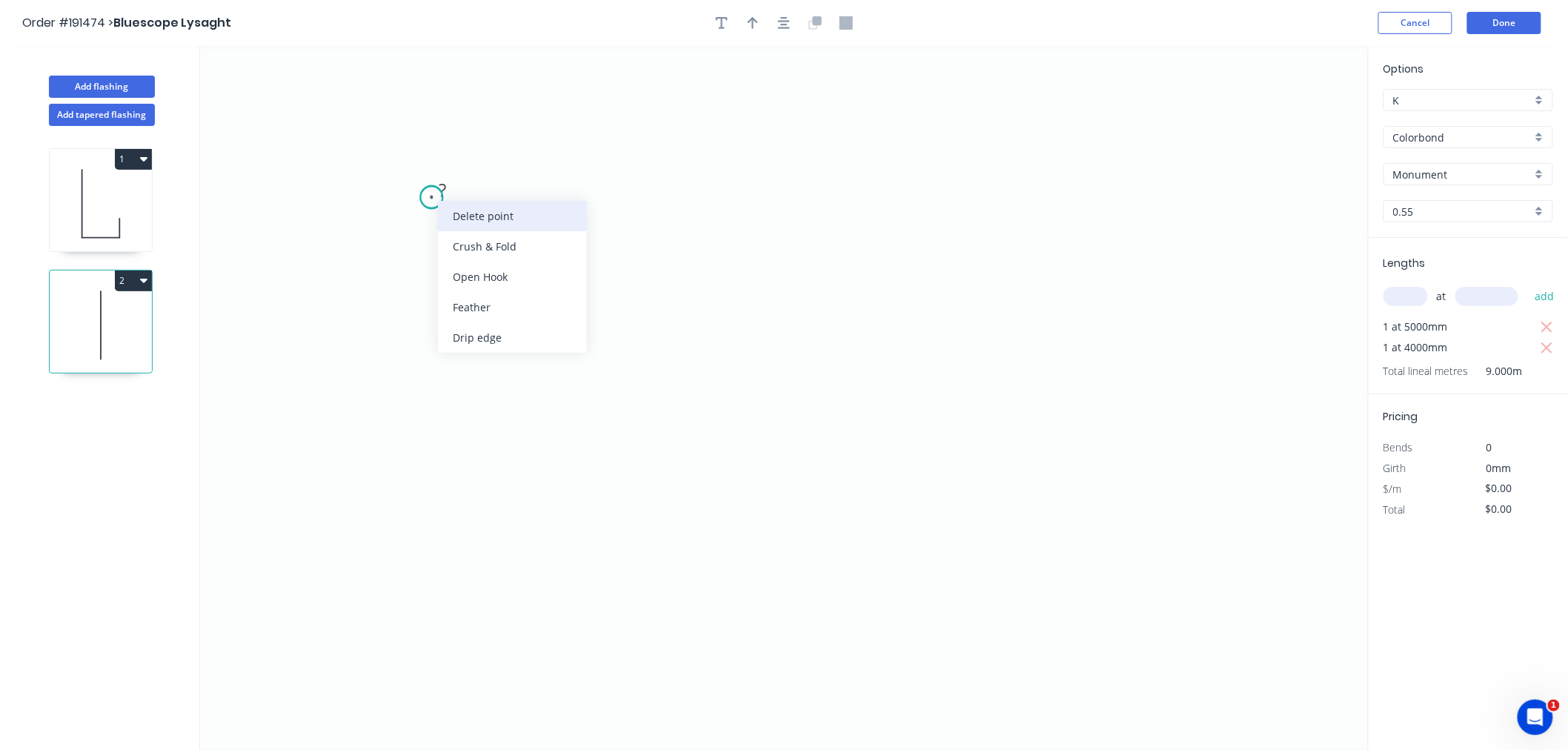
click at [456, 215] on div "Delete point" at bounding box center [512, 216] width 149 height 30
click at [395, 137] on icon "0" at bounding box center [784, 398] width 1168 height 704
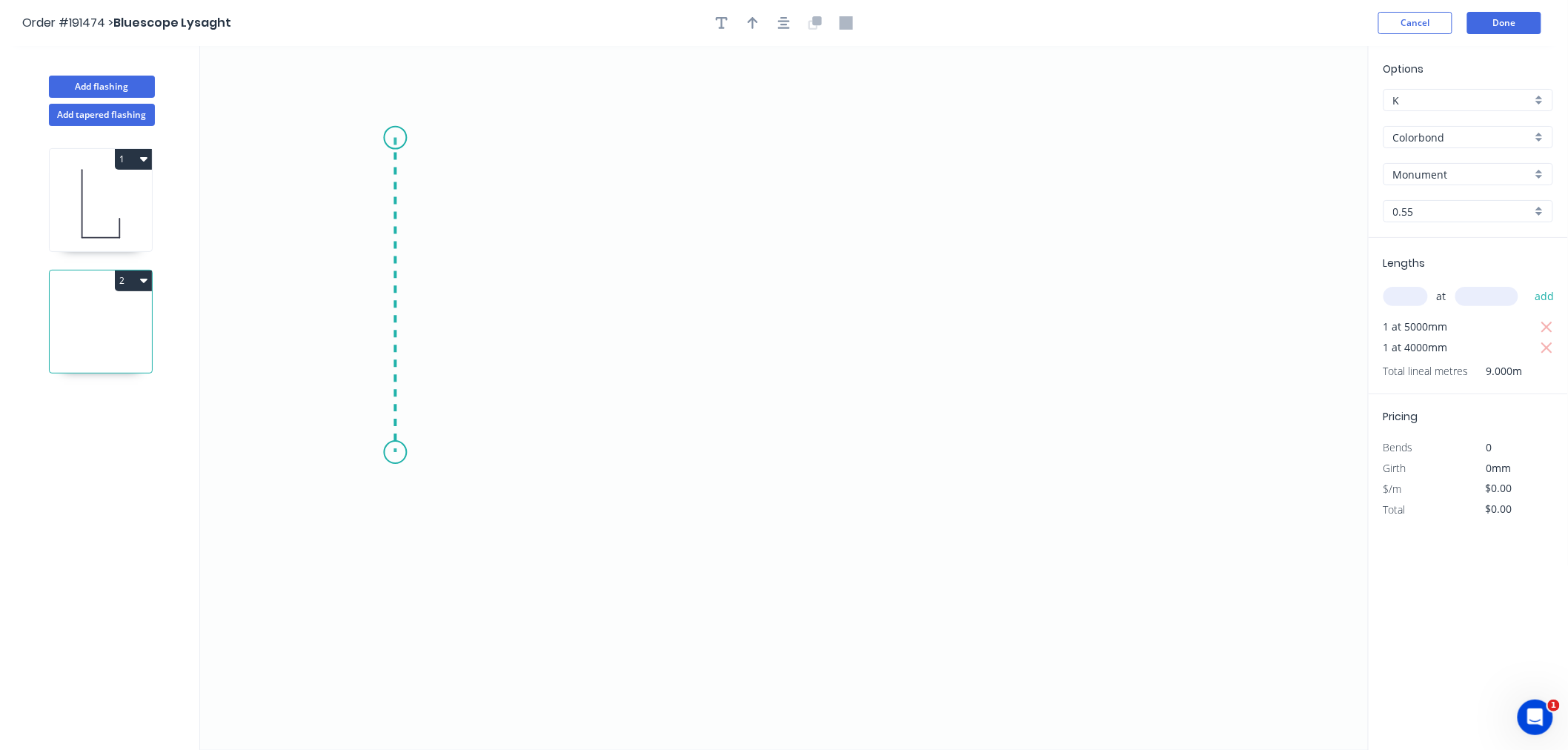
click at [412, 453] on icon "0" at bounding box center [784, 398] width 1168 height 704
click at [546, 454] on icon "0 ?" at bounding box center [784, 398] width 1168 height 704
click at [546, 298] on icon at bounding box center [546, 375] width 0 height 155
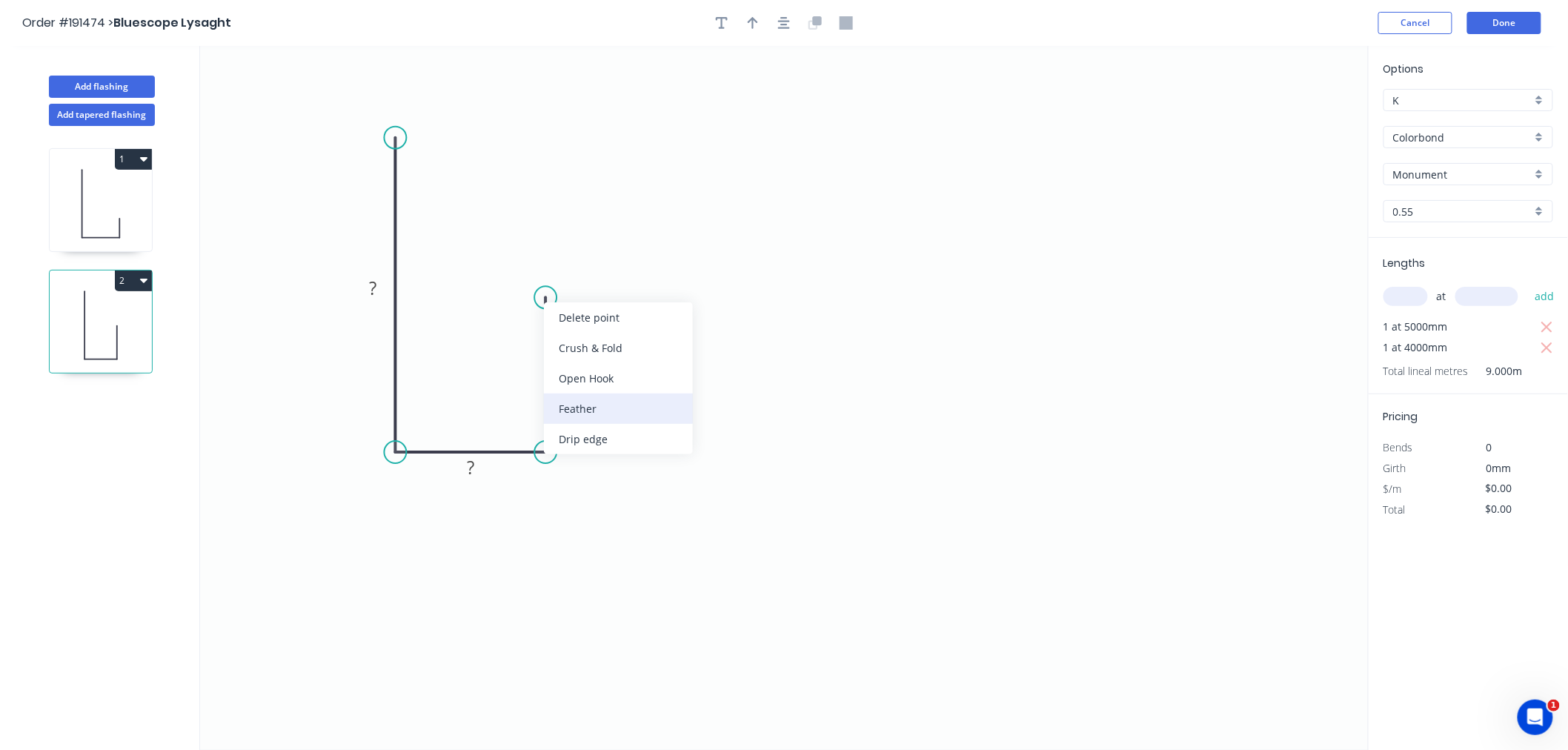
click at [586, 411] on div "Feather" at bounding box center [618, 409] width 149 height 30
click at [573, 359] on div "Flip bend" at bounding box center [621, 353] width 149 height 30
click at [527, 306] on tspan "15" at bounding box center [523, 310] width 20 height 24
click at [779, 20] on icon "button" at bounding box center [784, 23] width 12 height 12
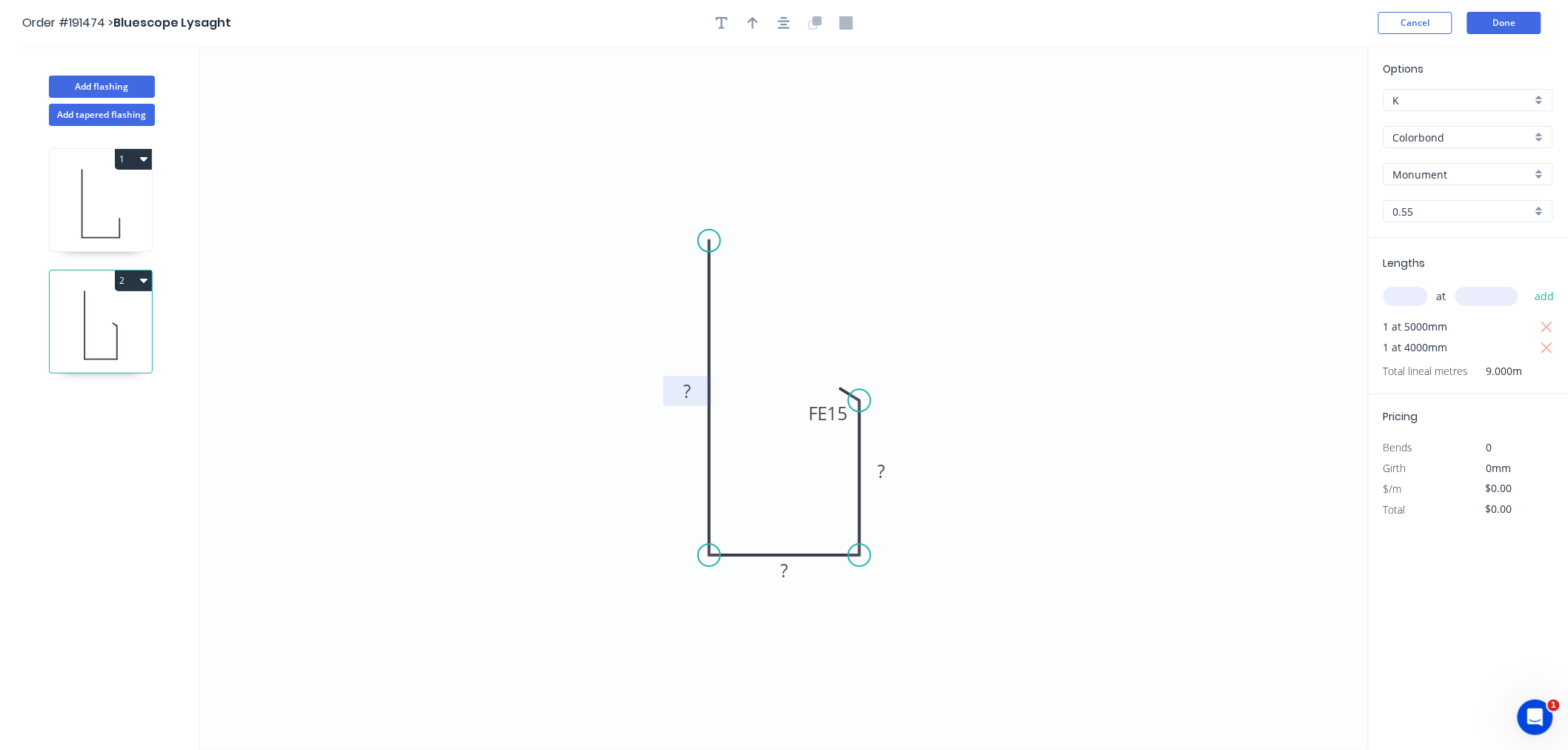
click at [676, 390] on rect at bounding box center [686, 391] width 30 height 20
type input "$11.94"
type input "$107.46"
click at [912, 200] on icon "0 170 30 FE 10 100" at bounding box center [784, 398] width 1168 height 704
click at [751, 20] on icon "button" at bounding box center [753, 23] width 11 height 14
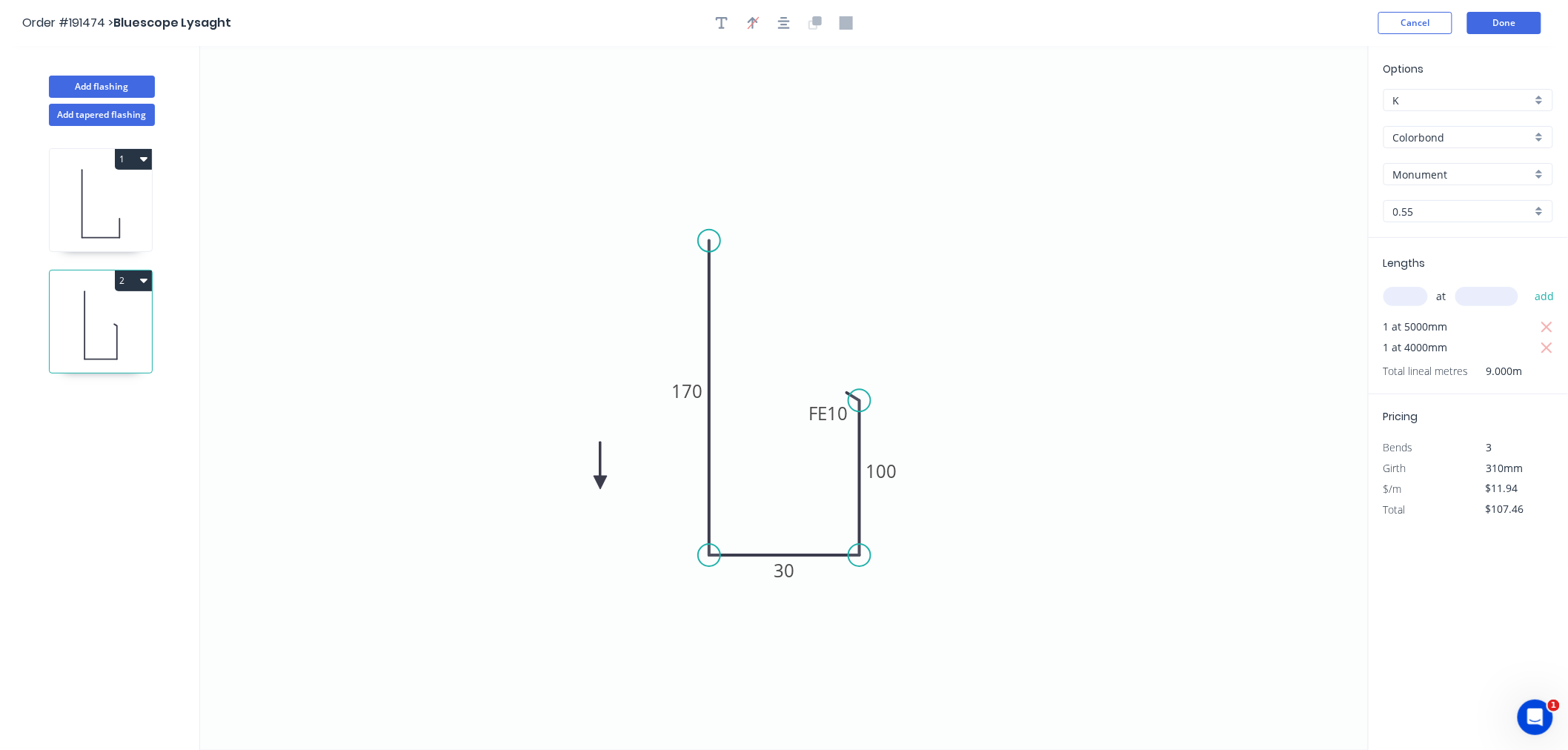
drag, startPoint x: 1290, startPoint y: 114, endPoint x: 600, endPoint y: 483, distance: 782.5
click at [600, 483] on icon at bounding box center [600, 465] width 14 height 48
click at [600, 483] on icon at bounding box center [612, 470] width 43 height 43
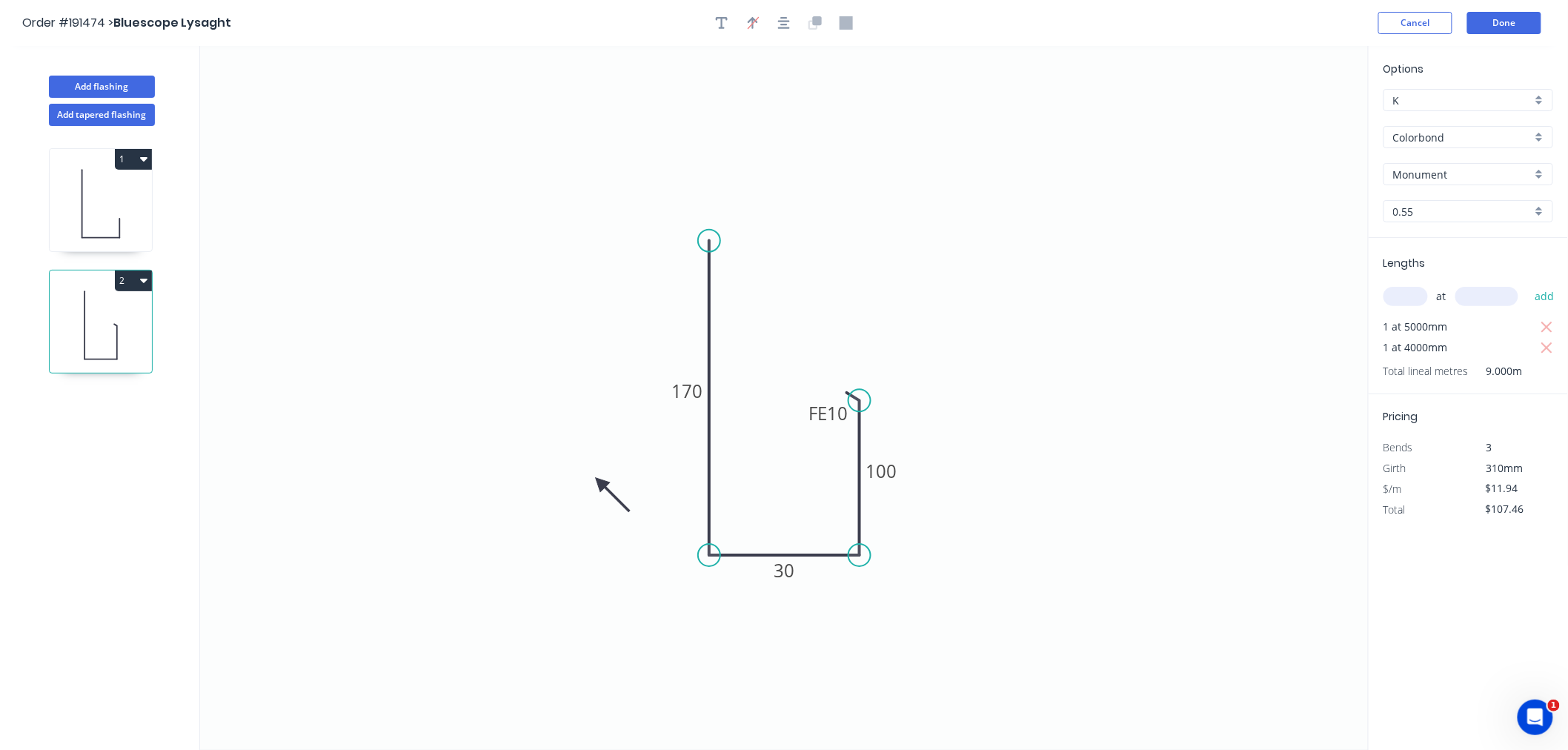
click at [600, 483] on icon at bounding box center [612, 494] width 43 height 43
click at [600, 483] on icon at bounding box center [600, 499] width 14 height 48
drag, startPoint x: 600, startPoint y: 483, endPoint x: 637, endPoint y: 508, distance: 44.7
click at [637, 508] on icon at bounding box center [625, 518] width 43 height 43
click at [794, 23] on button "button" at bounding box center [783, 23] width 22 height 22
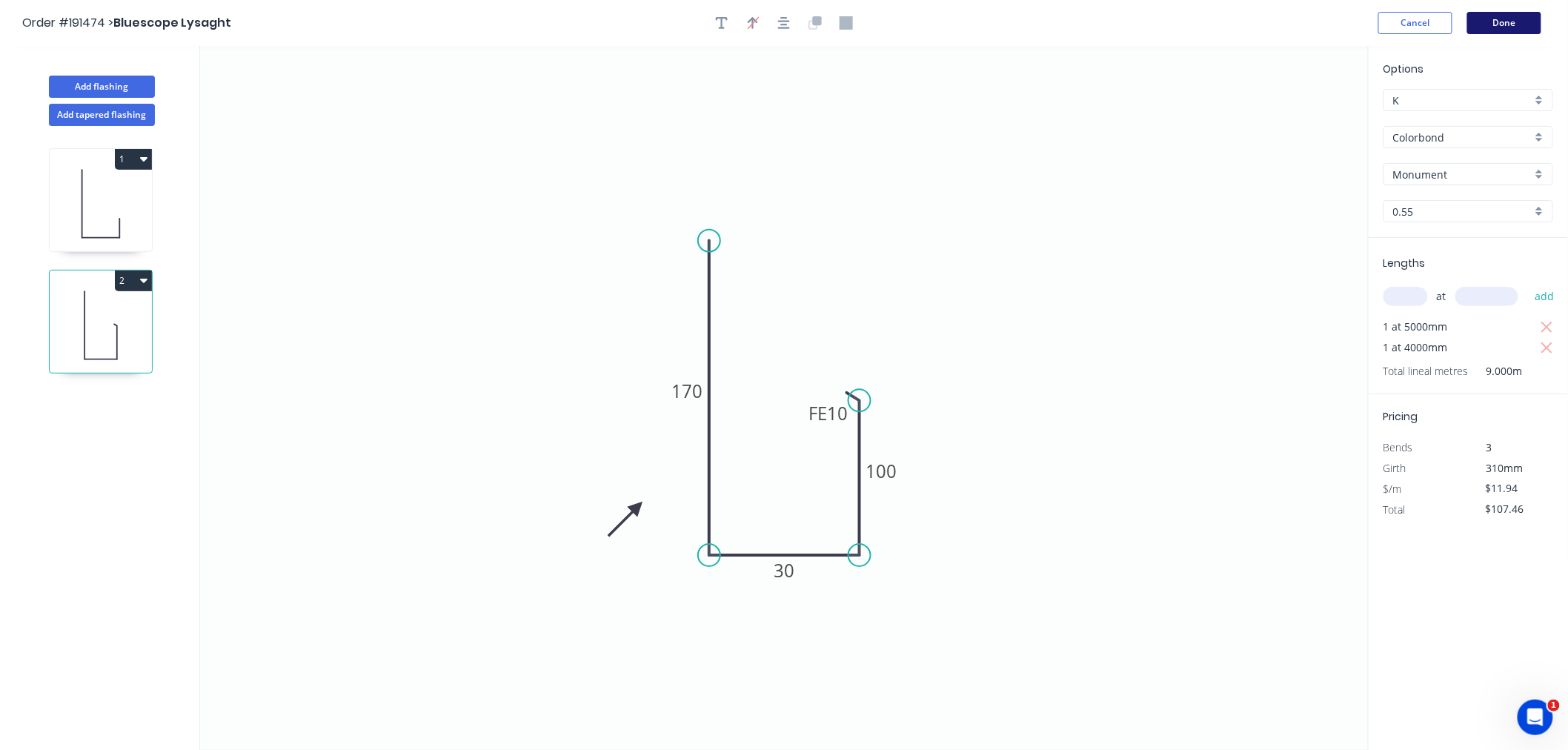
click at [1510, 23] on button "Done" at bounding box center [1504, 23] width 74 height 22
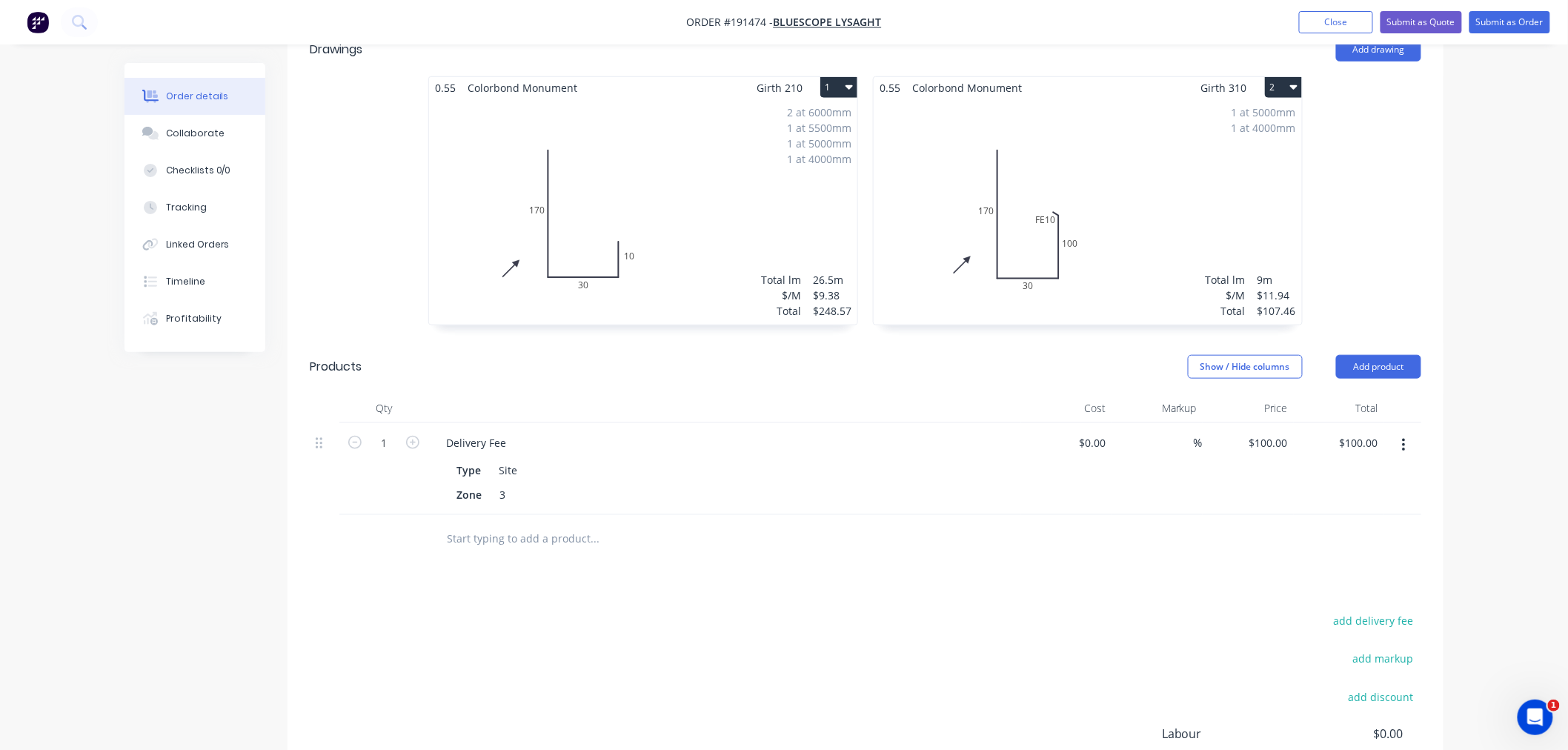
scroll to position [275, 0]
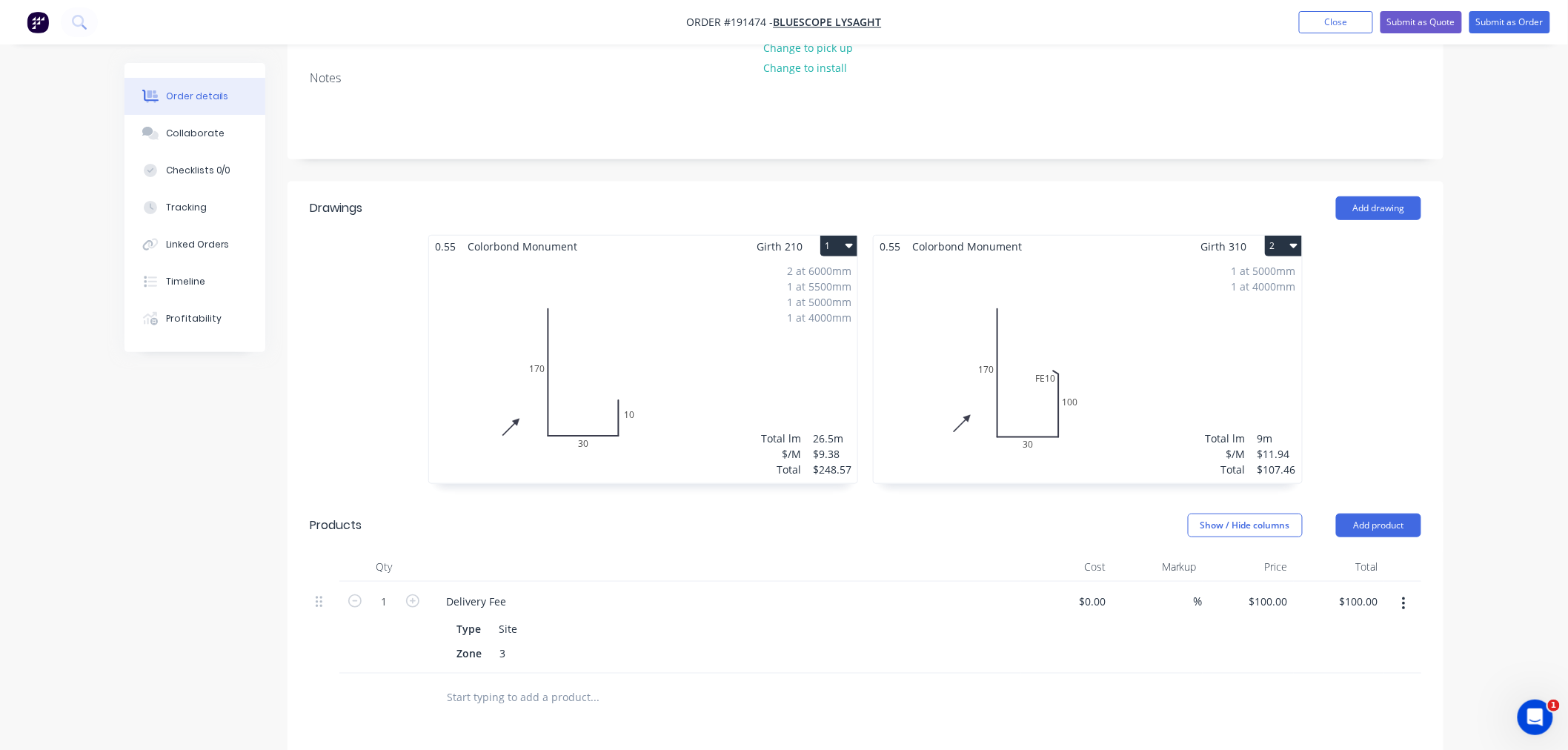
click at [1157, 330] on div "1 at 5000mm 1 at 4000mm Total lm $/M Total 9m $11.94 $107.46" at bounding box center [1087, 370] width 428 height 226
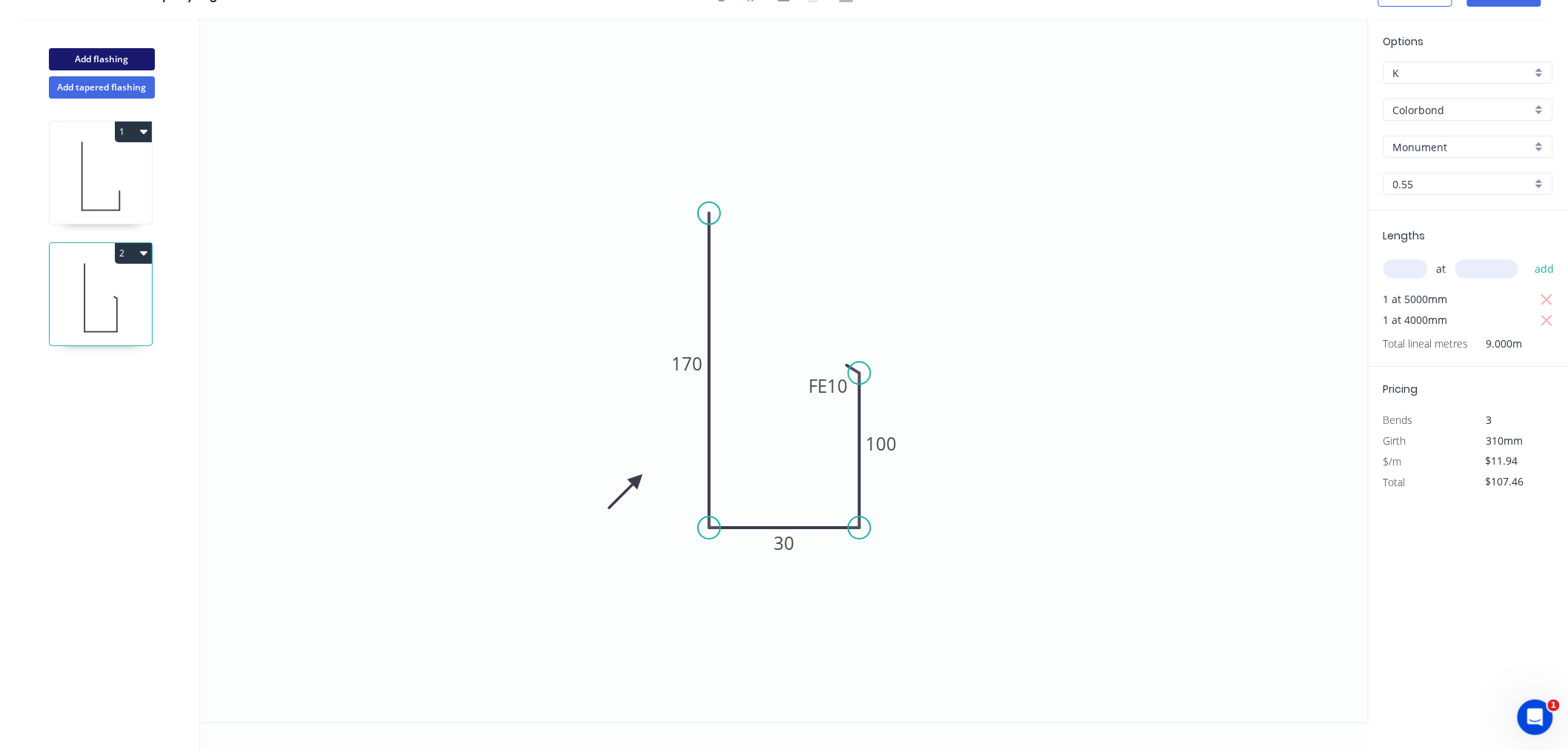
click at [121, 54] on button "Add flashing" at bounding box center [102, 59] width 106 height 22
type input "$0.00"
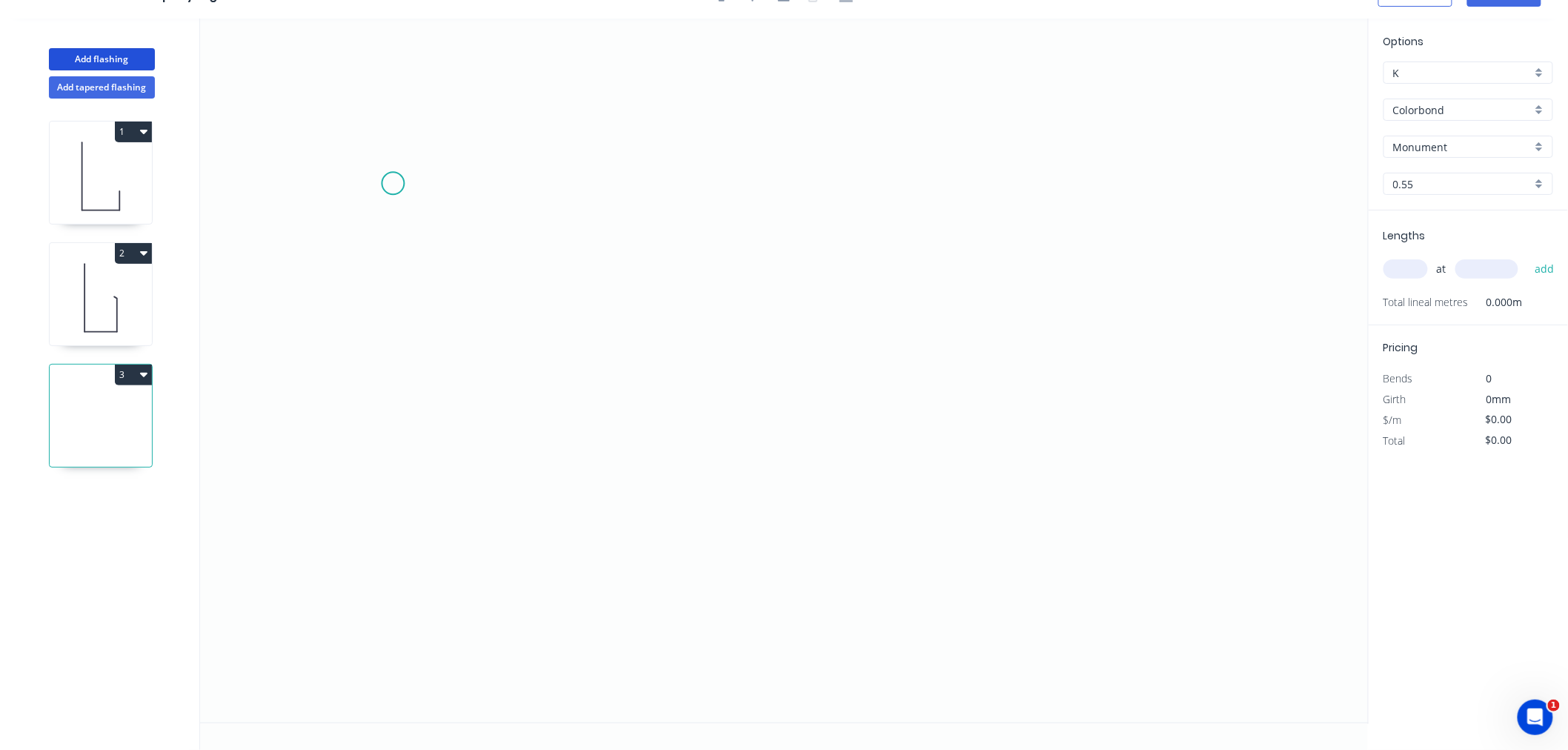
click at [387, 171] on icon "0" at bounding box center [784, 370] width 1168 height 704
click at [379, 440] on icon "0" at bounding box center [784, 370] width 1168 height 704
click at [523, 447] on icon "0 ?" at bounding box center [784, 370] width 1168 height 704
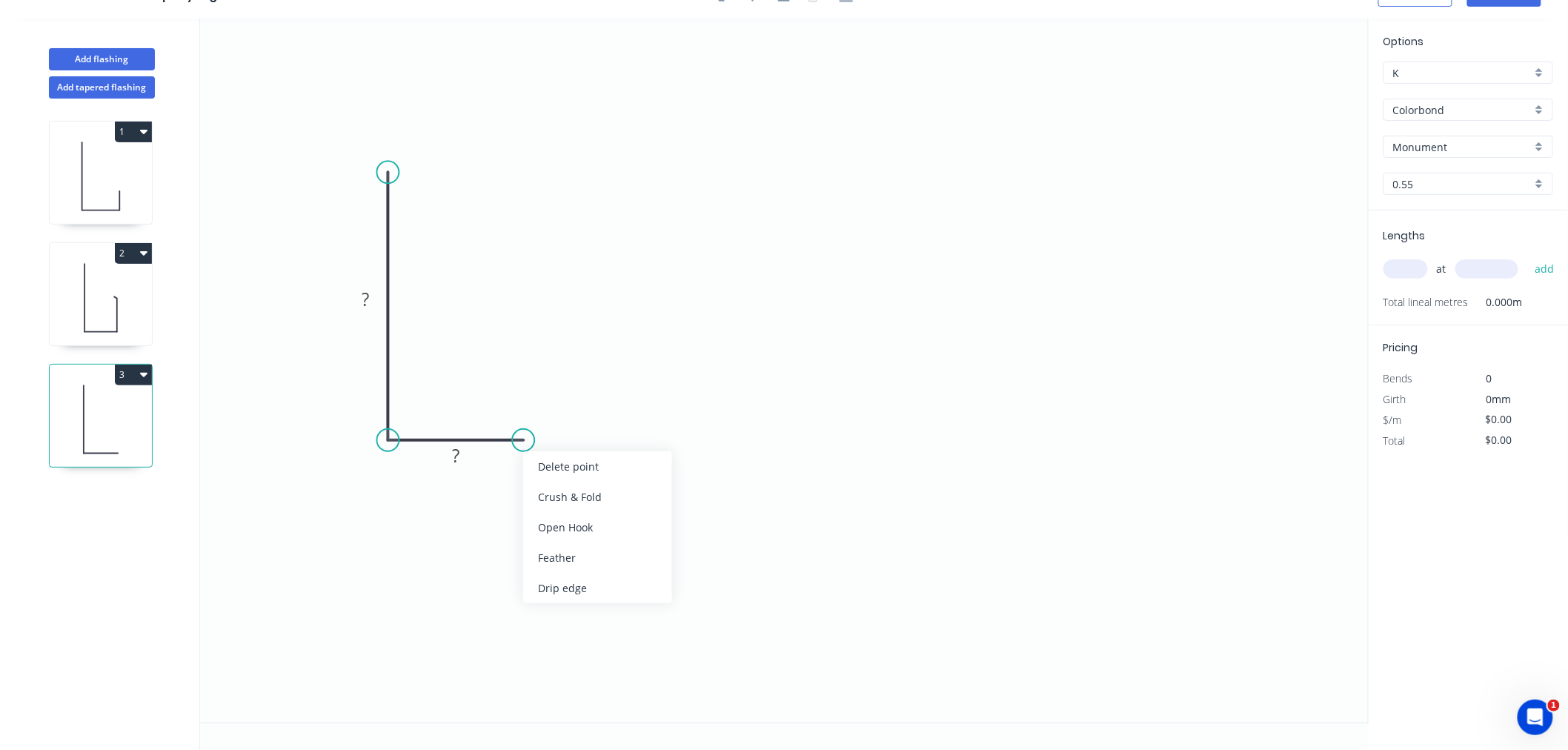
click at [565, 556] on div "Feather" at bounding box center [597, 558] width 149 height 30
click at [550, 493] on div "Flip bend" at bounding box center [602, 490] width 149 height 30
click at [521, 404] on tspan "15" at bounding box center [513, 401] width 20 height 24
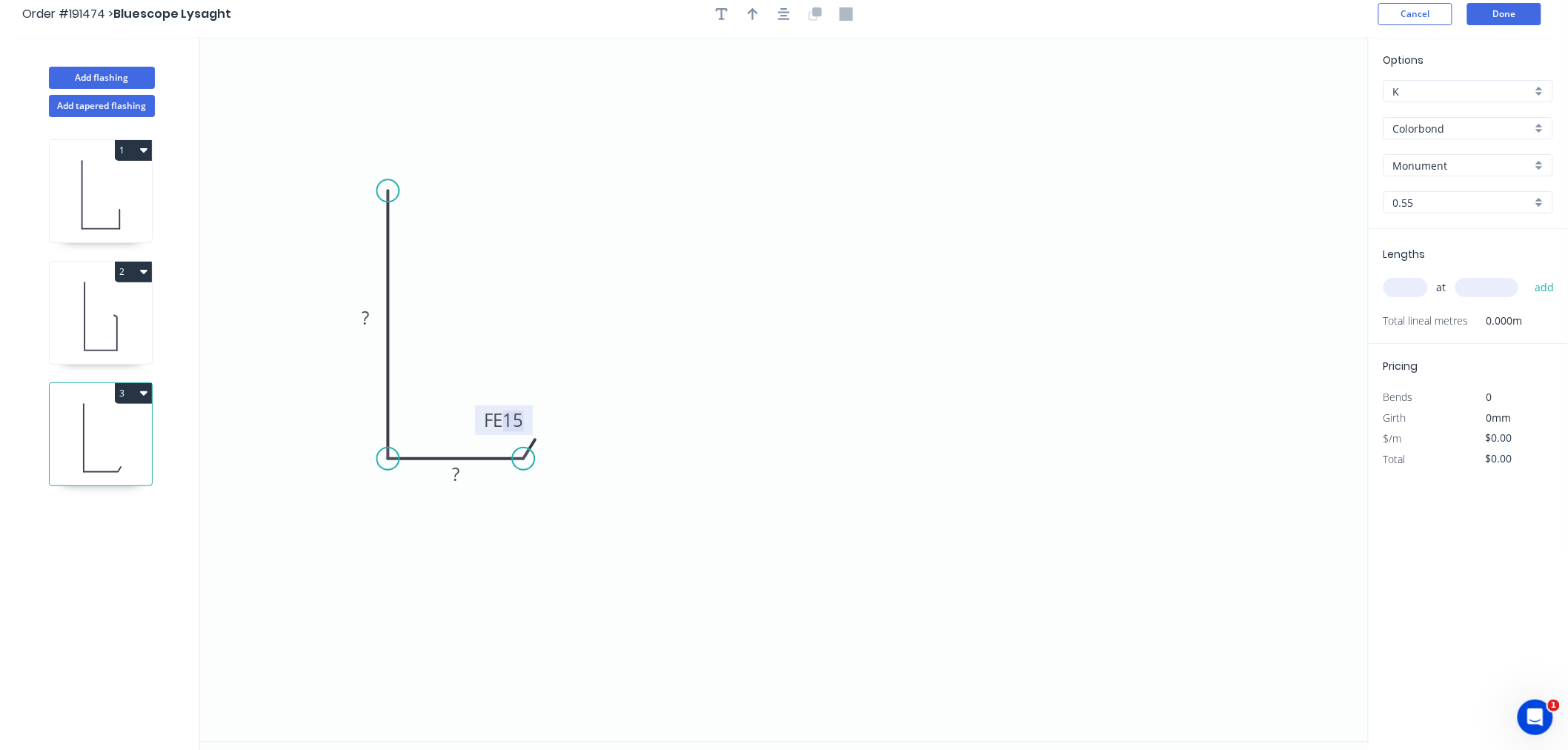
scroll to position [0, 0]
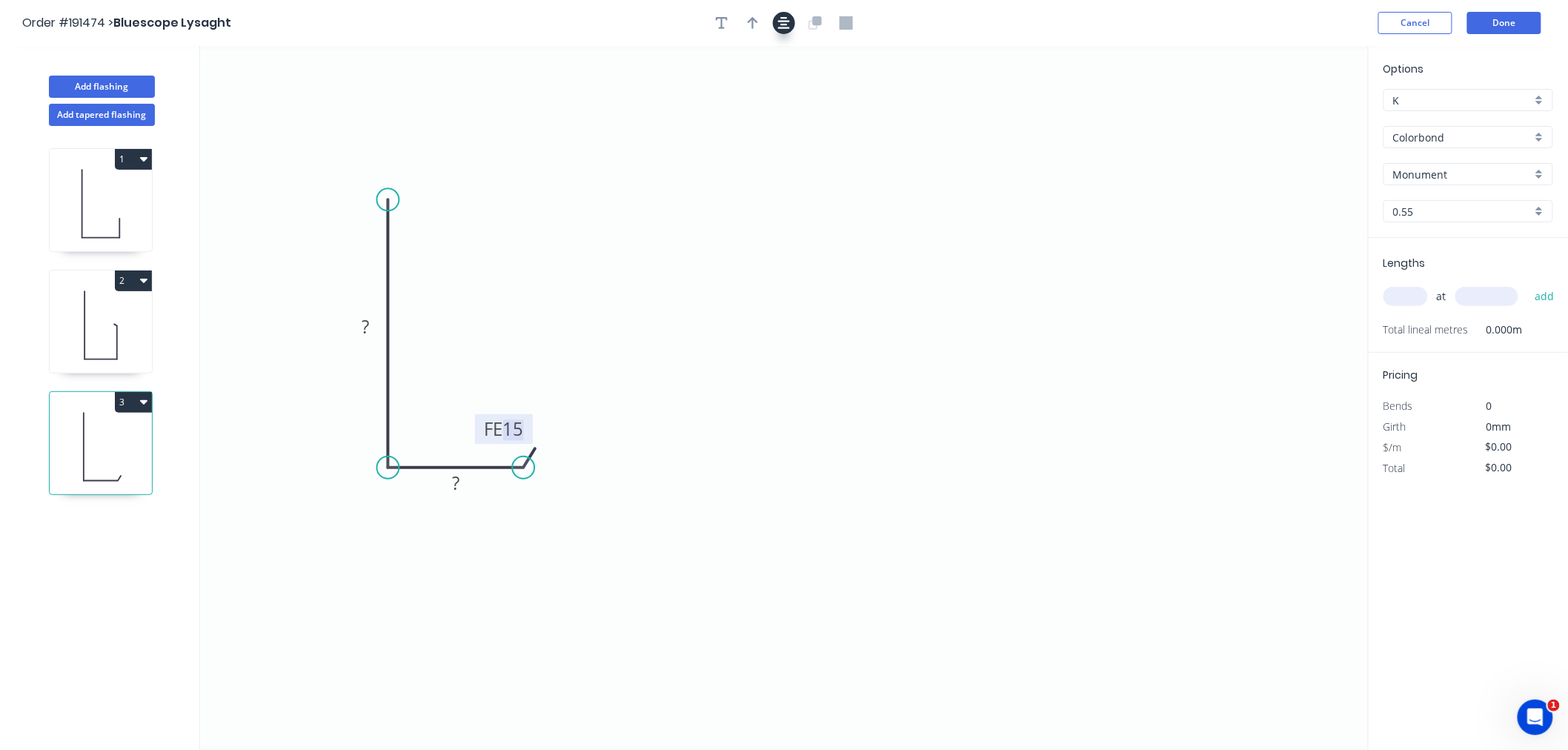
click at [794, 26] on button "button" at bounding box center [783, 23] width 22 height 22
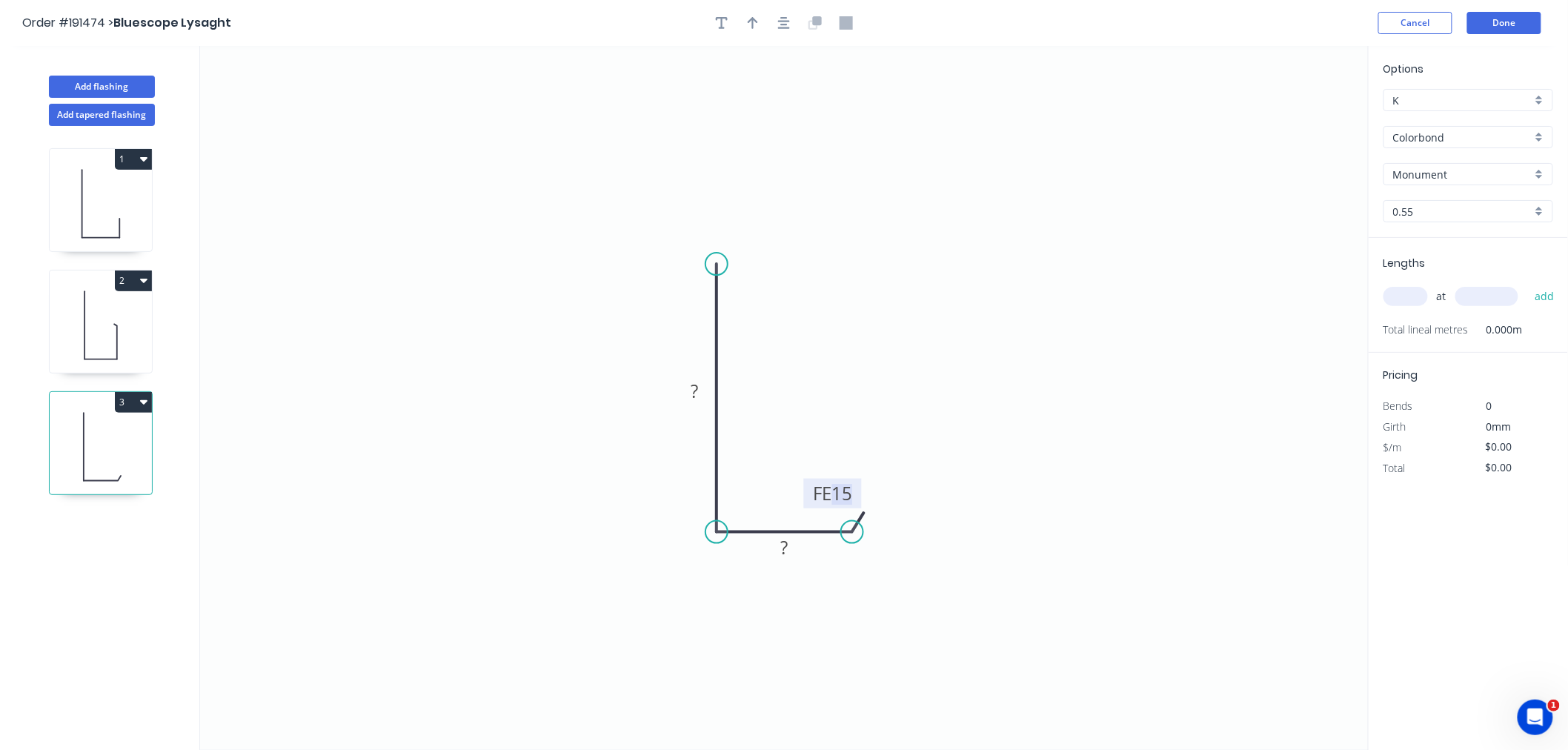
click at [842, 495] on tspan "15" at bounding box center [842, 493] width 20 height 24
drag, startPoint x: 1031, startPoint y: 359, endPoint x: 1115, endPoint y: 337, distance: 86.8
click at [1031, 360] on icon "0 170 FE 10 25" at bounding box center [784, 398] width 1168 height 704
type input "$9.38"
click at [1399, 300] on input "text" at bounding box center [1405, 296] width 45 height 19
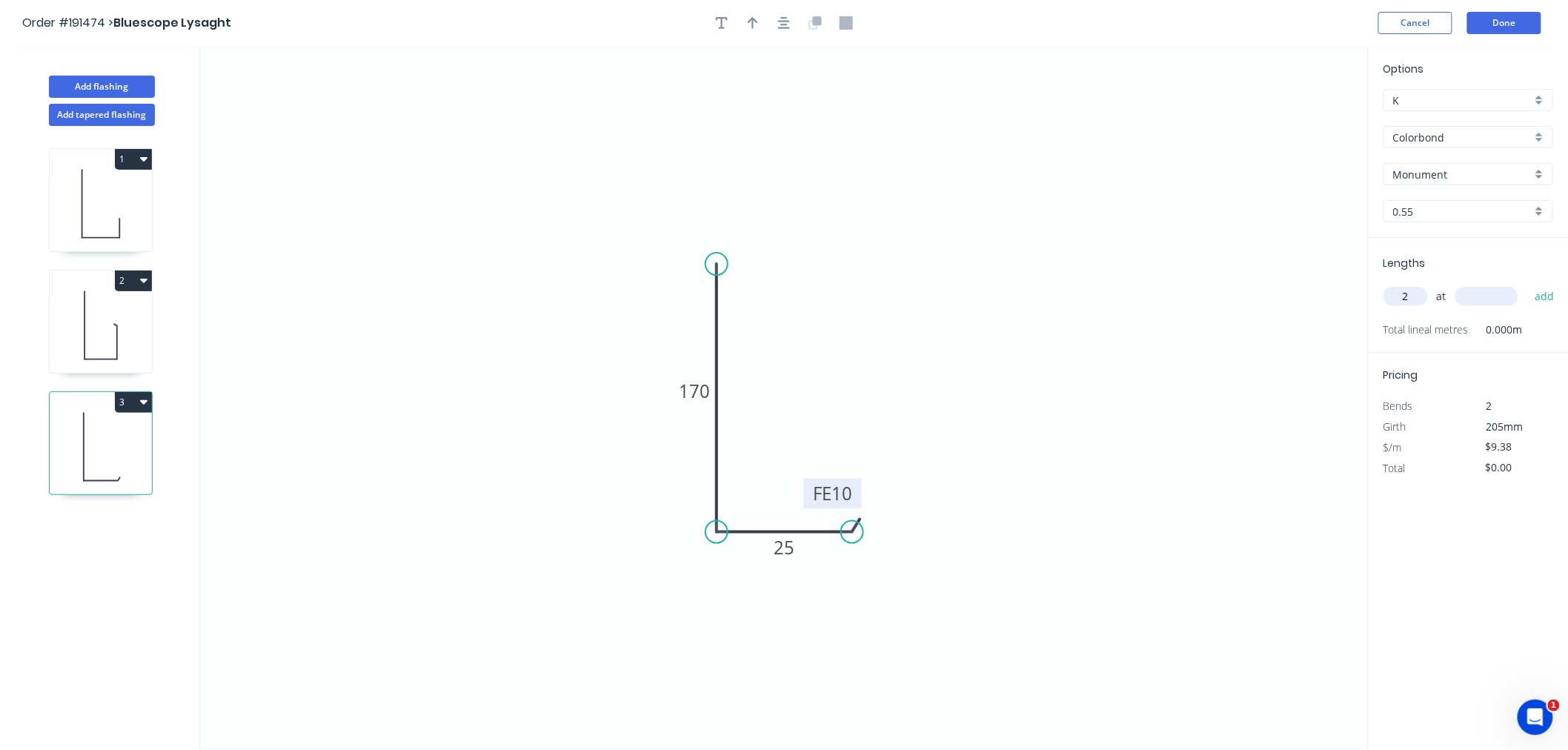
type input "2"
type input "6000"
click at [1527, 284] on button "add" at bounding box center [1545, 296] width 35 height 25
type input "$112.56"
type input "1"
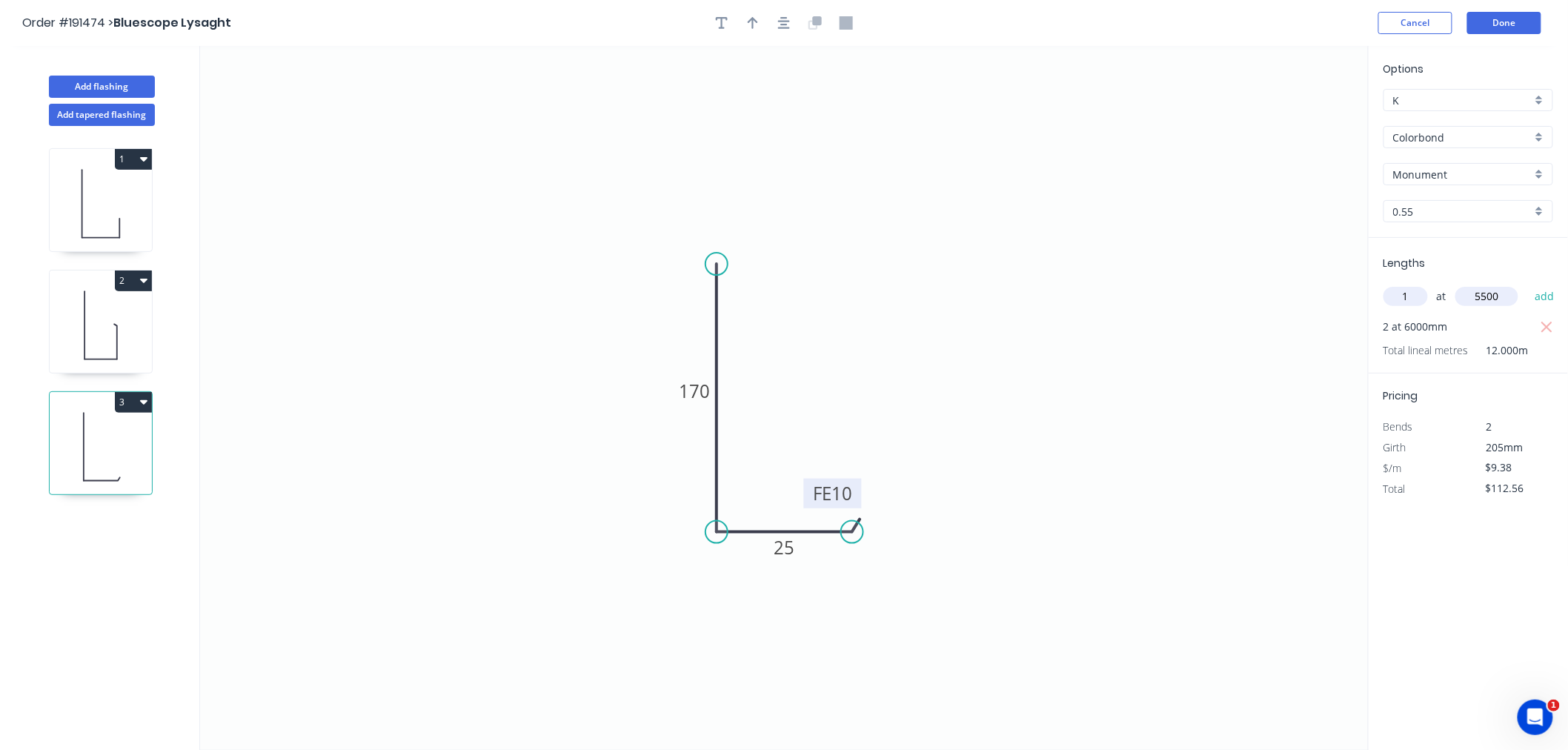
type input "5500"
click at [1527, 284] on button "add" at bounding box center [1545, 296] width 35 height 25
type input "$164.15"
click at [784, 554] on tspan "25" at bounding box center [784, 547] width 20 height 24
click at [1036, 415] on icon "0 170 FE 10 15" at bounding box center [784, 398] width 1168 height 704
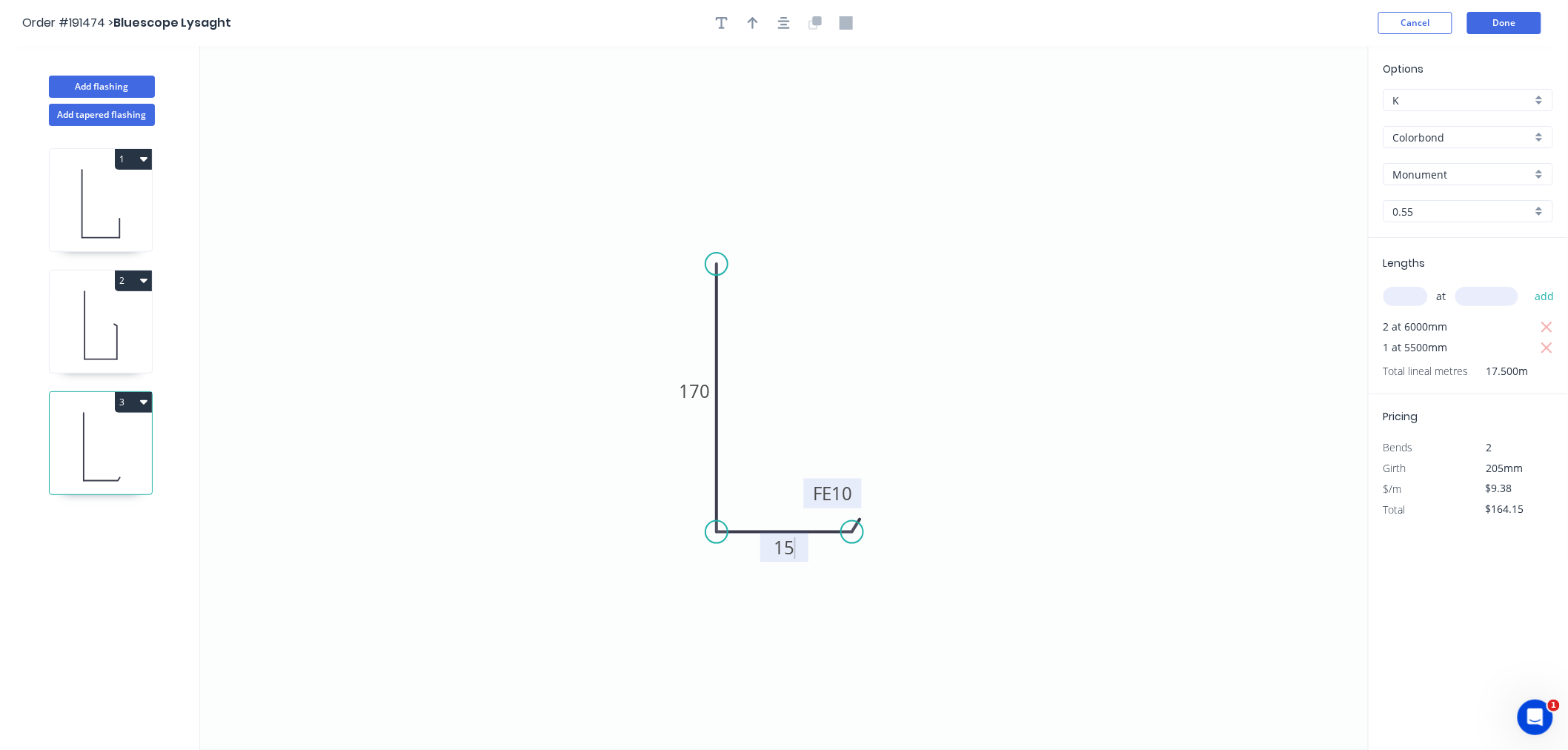
type input "$7.53"
type input "$131.78"
click at [105, 338] on icon at bounding box center [101, 325] width 102 height 95
type input "$11.94"
type input "$107.46"
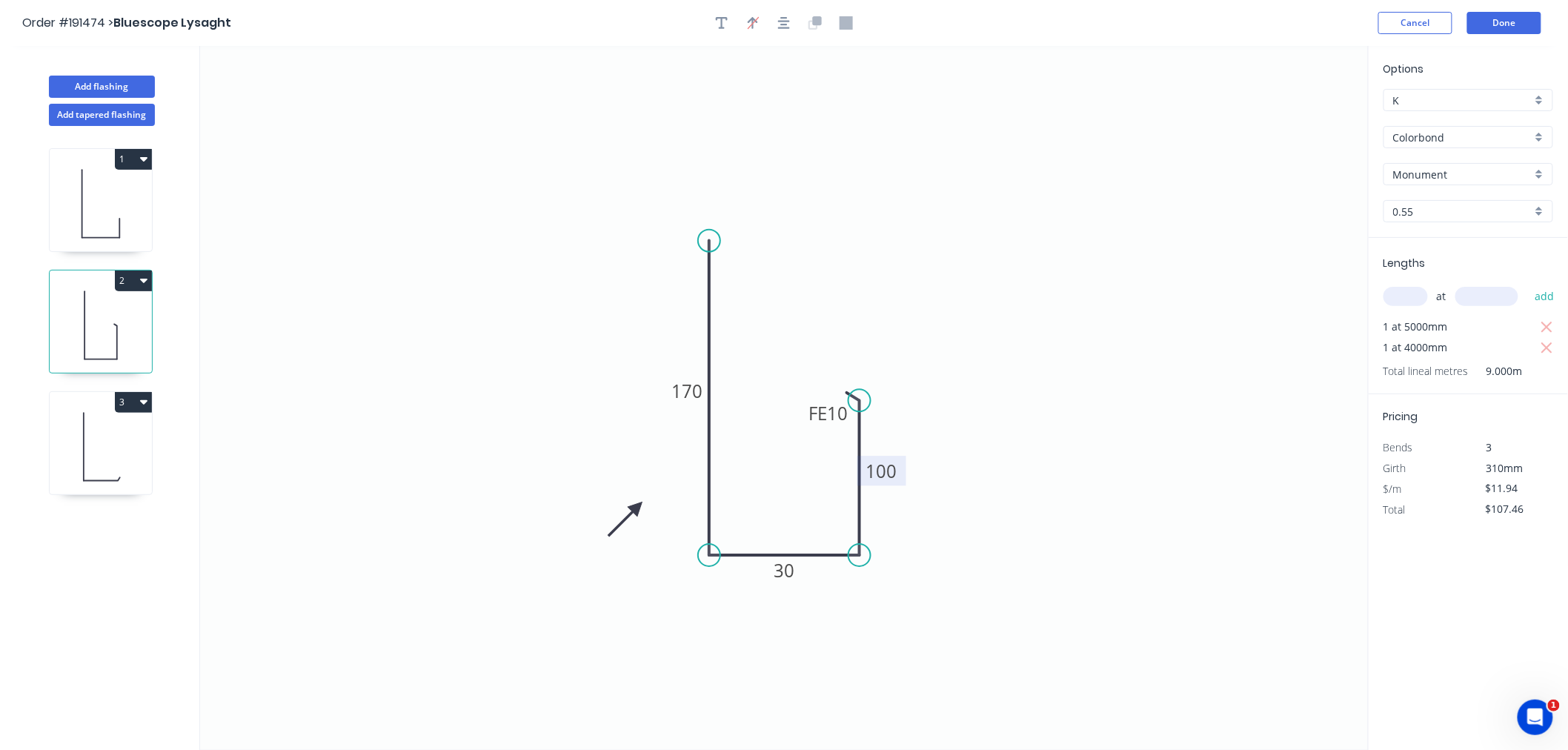
click at [883, 476] on tspan "100" at bounding box center [882, 471] width 31 height 24
click at [1109, 498] on icon "0 170 30 FE 10 90" at bounding box center [784, 398] width 1168 height 704
type input "$10.10"
type input "$90.90"
click at [1506, 19] on button "Done" at bounding box center [1504, 23] width 74 height 22
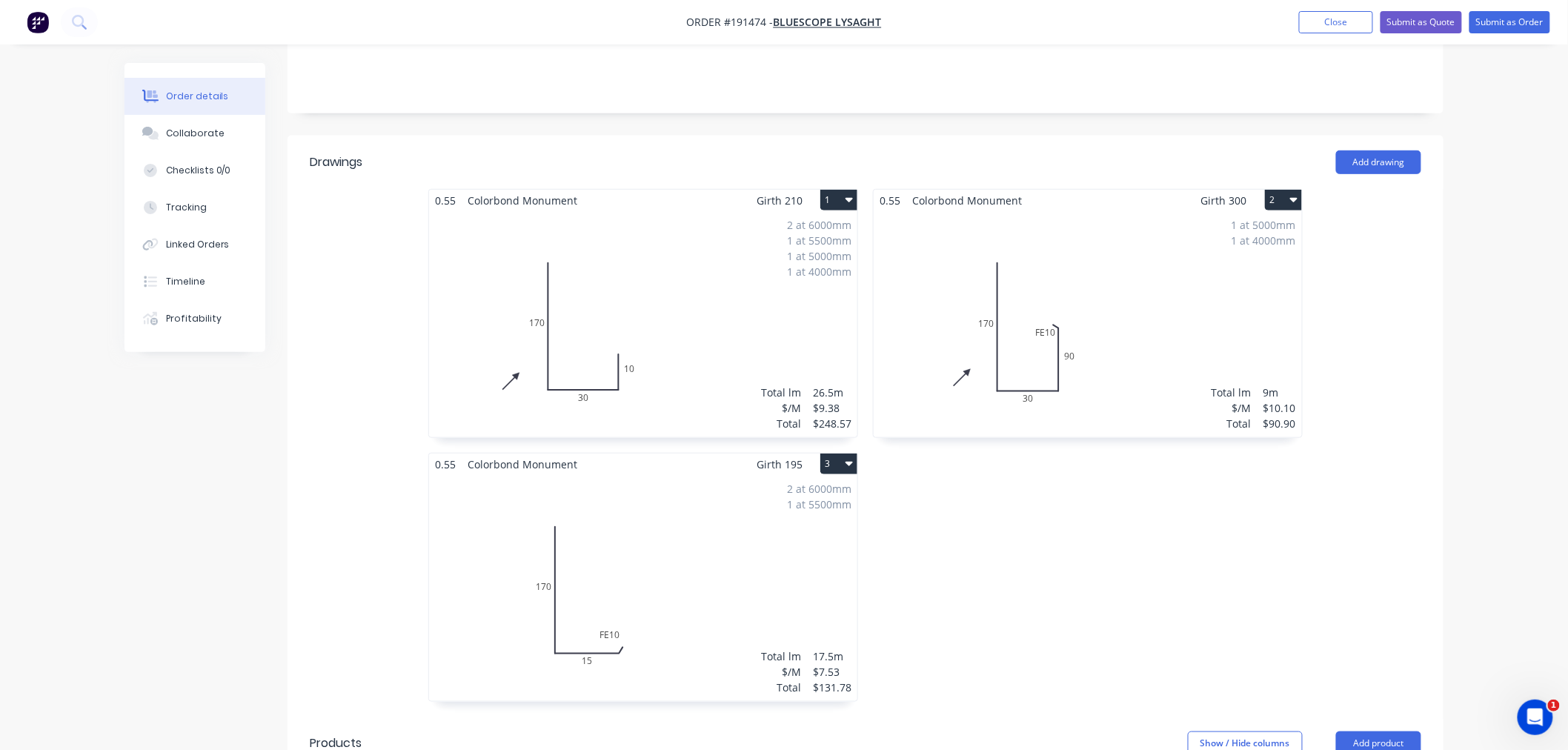
scroll to position [329, 0]
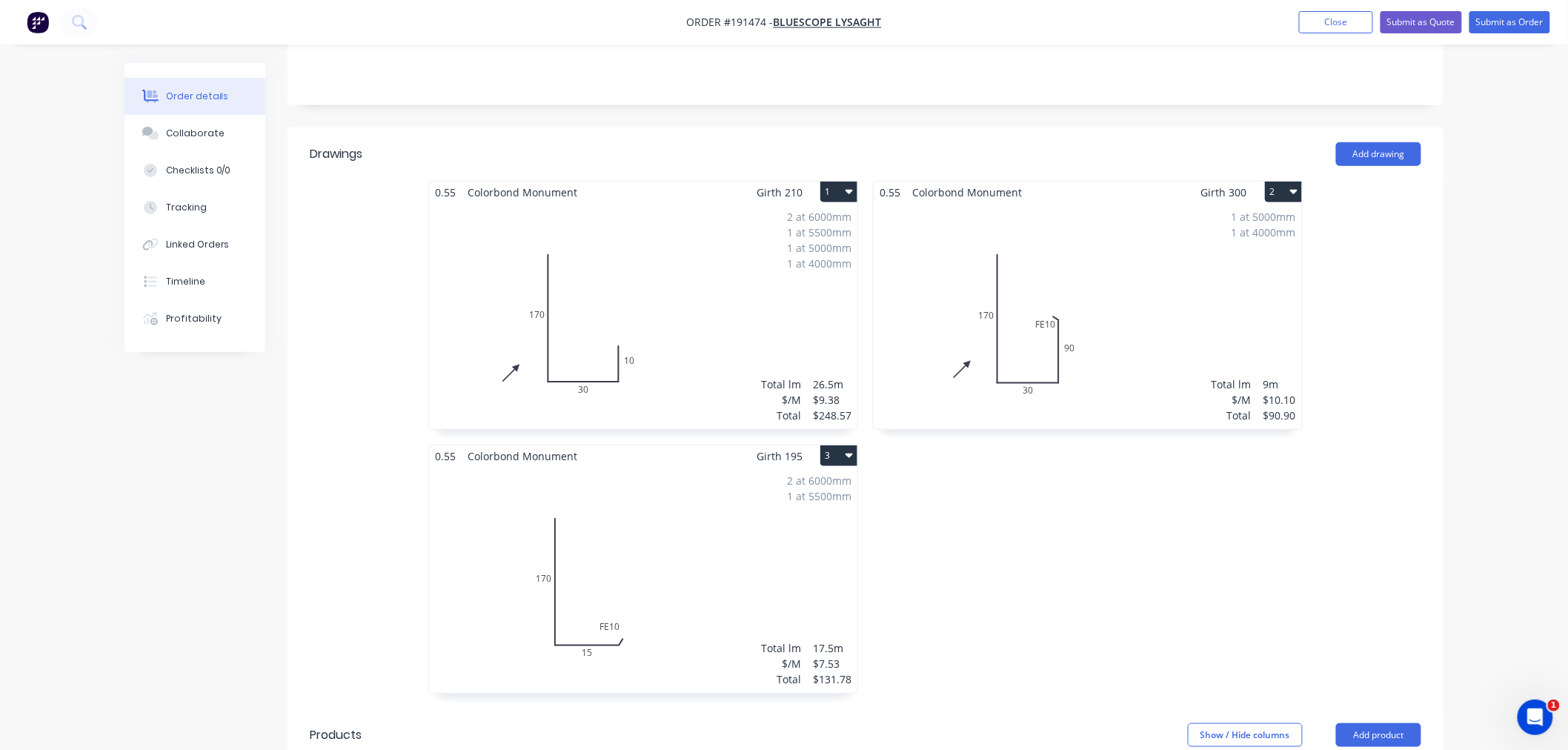
click at [636, 535] on div "2 at 6000mm 1 at 5500mm Total lm $/M Total 17.5m $7.53 $131.78" at bounding box center [643, 580] width 428 height 226
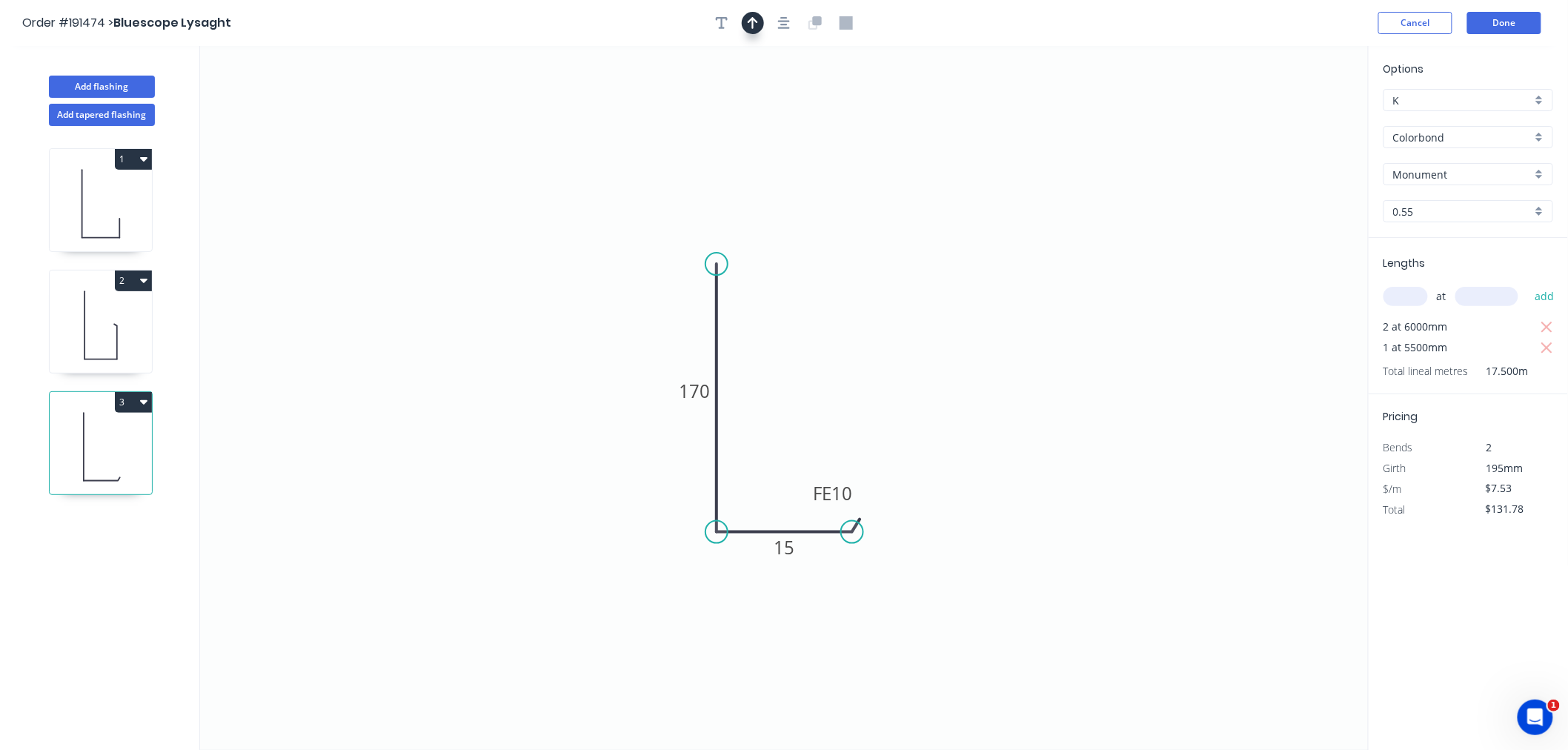
click at [753, 20] on icon "button" at bounding box center [753, 23] width 11 height 12
drag, startPoint x: 1295, startPoint y: 115, endPoint x: 641, endPoint y: 595, distance: 811.2
click at [641, 595] on icon at bounding box center [641, 577] width 14 height 48
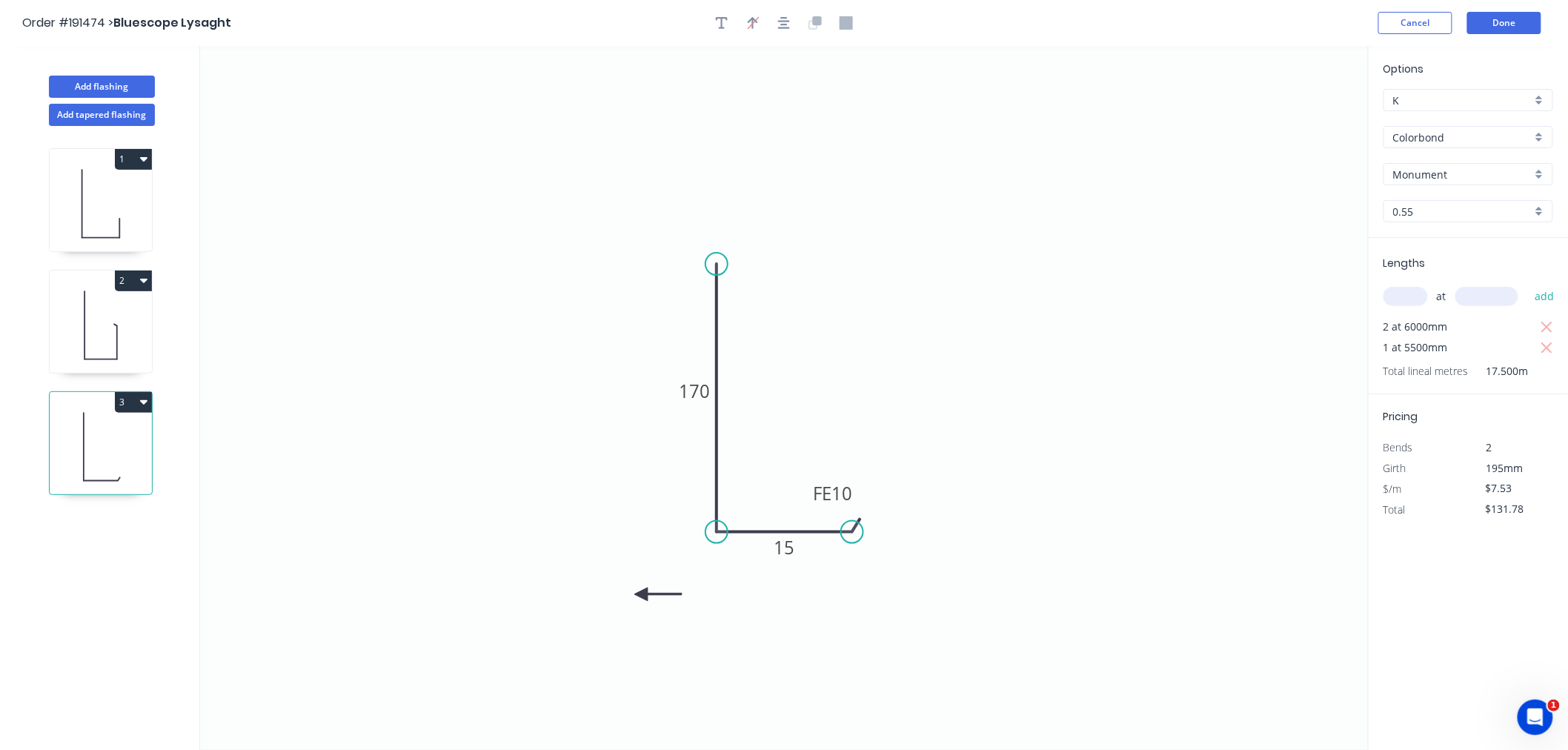
click at [641, 595] on icon at bounding box center [658, 594] width 48 height 14
click at [641, 595] on icon at bounding box center [652, 606] width 43 height 43
click at [641, 595] on icon at bounding box center [641, 611] width 14 height 48
drag, startPoint x: 641, startPoint y: 595, endPoint x: 631, endPoint y: 479, distance: 116.4
click at [631, 479] on icon at bounding box center [619, 490] width 43 height 43
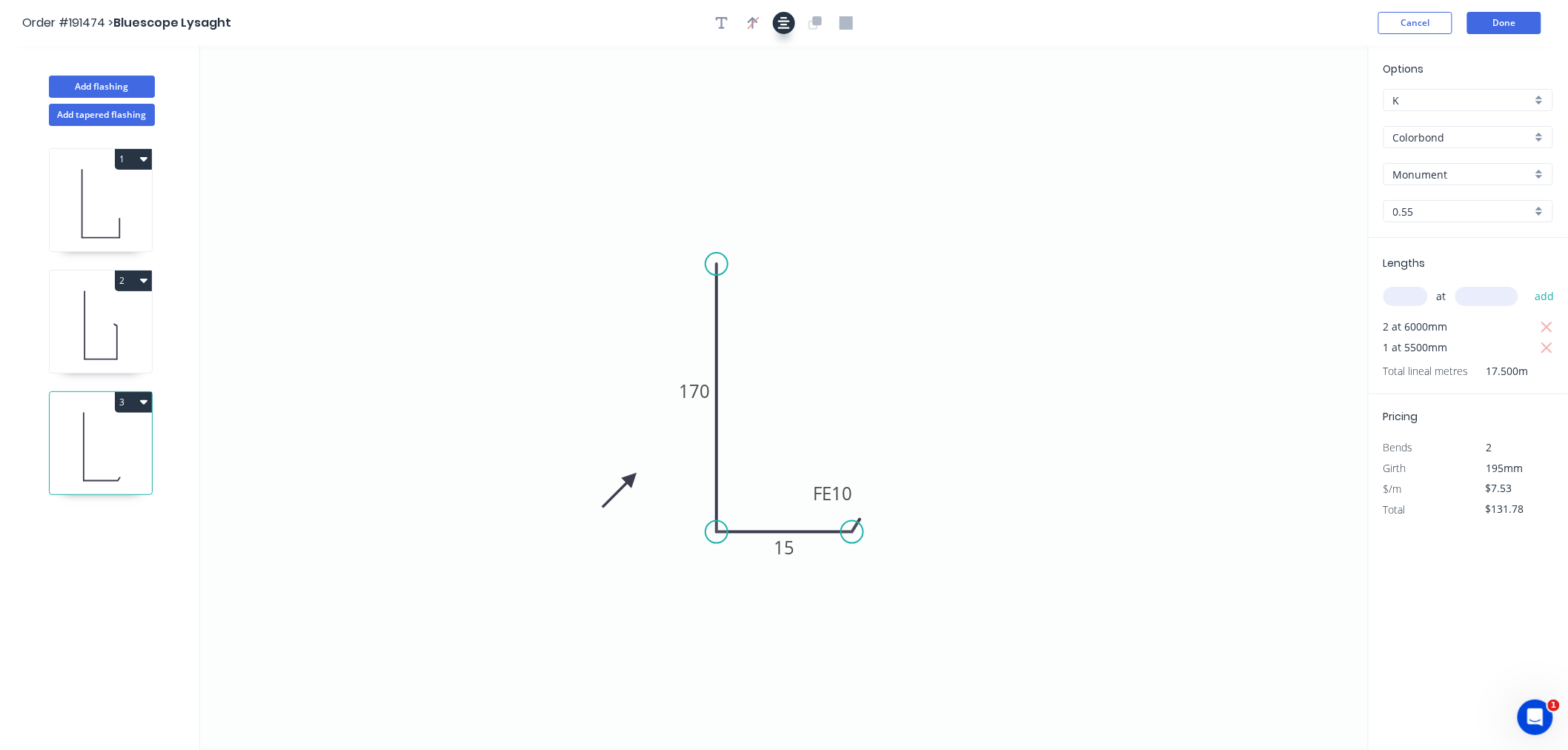
click at [783, 23] on icon "button" at bounding box center [784, 23] width 12 height 12
click at [1491, 18] on button "Done" at bounding box center [1504, 23] width 74 height 22
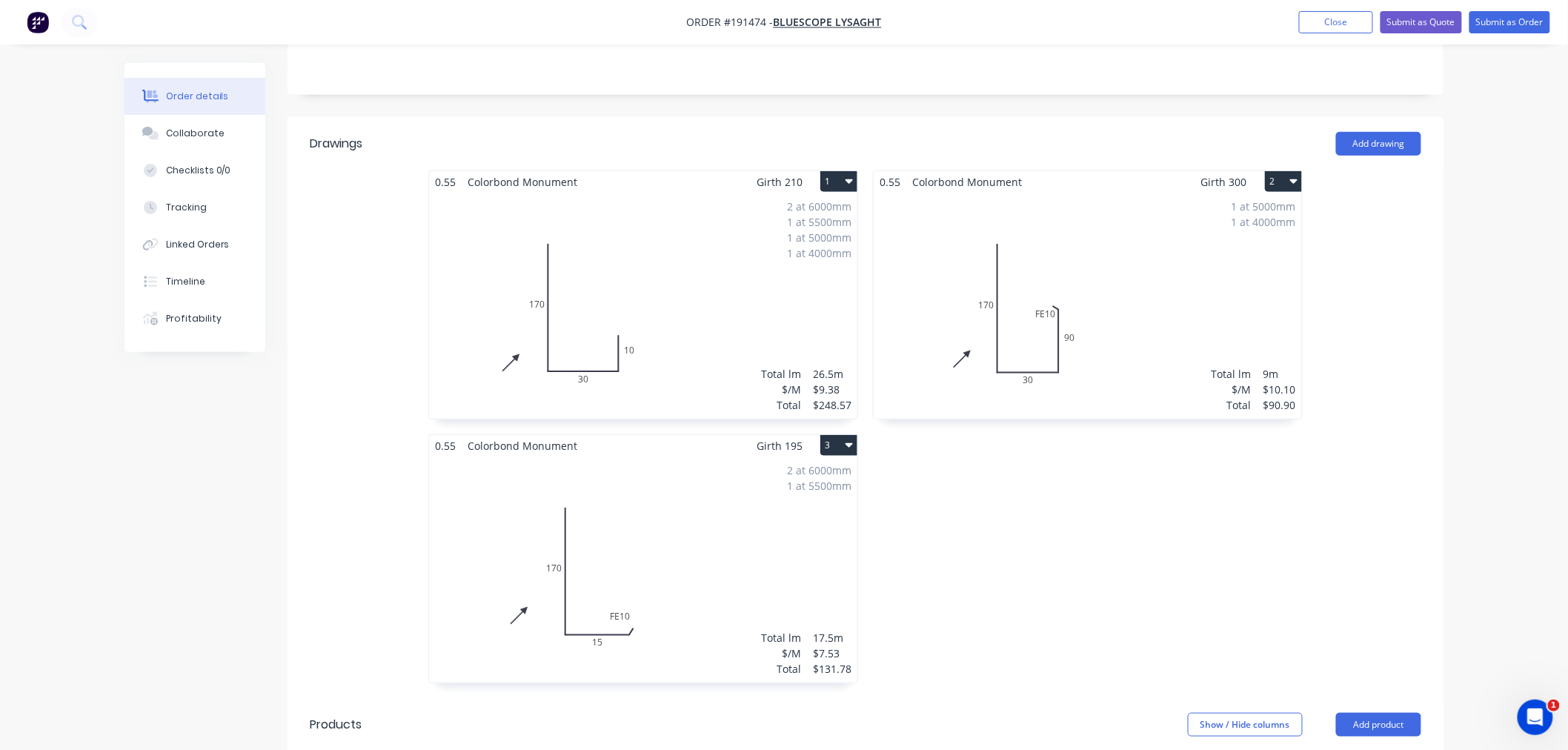
scroll to position [329, 0]
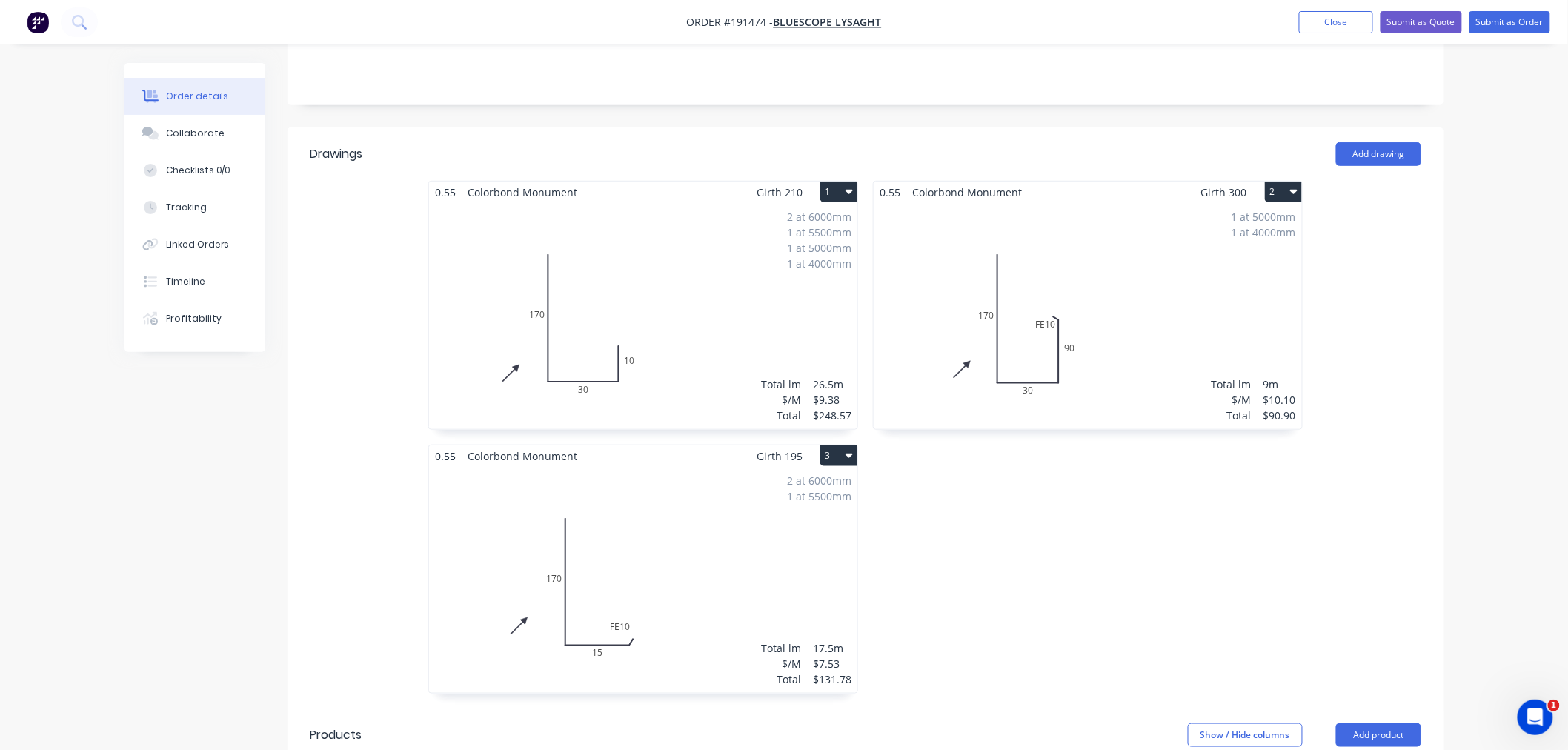
click at [1168, 280] on div "1 at 5000mm 1 at 4000mm Total lm $/M Total 9m $10.10 $90.90" at bounding box center [1087, 316] width 428 height 226
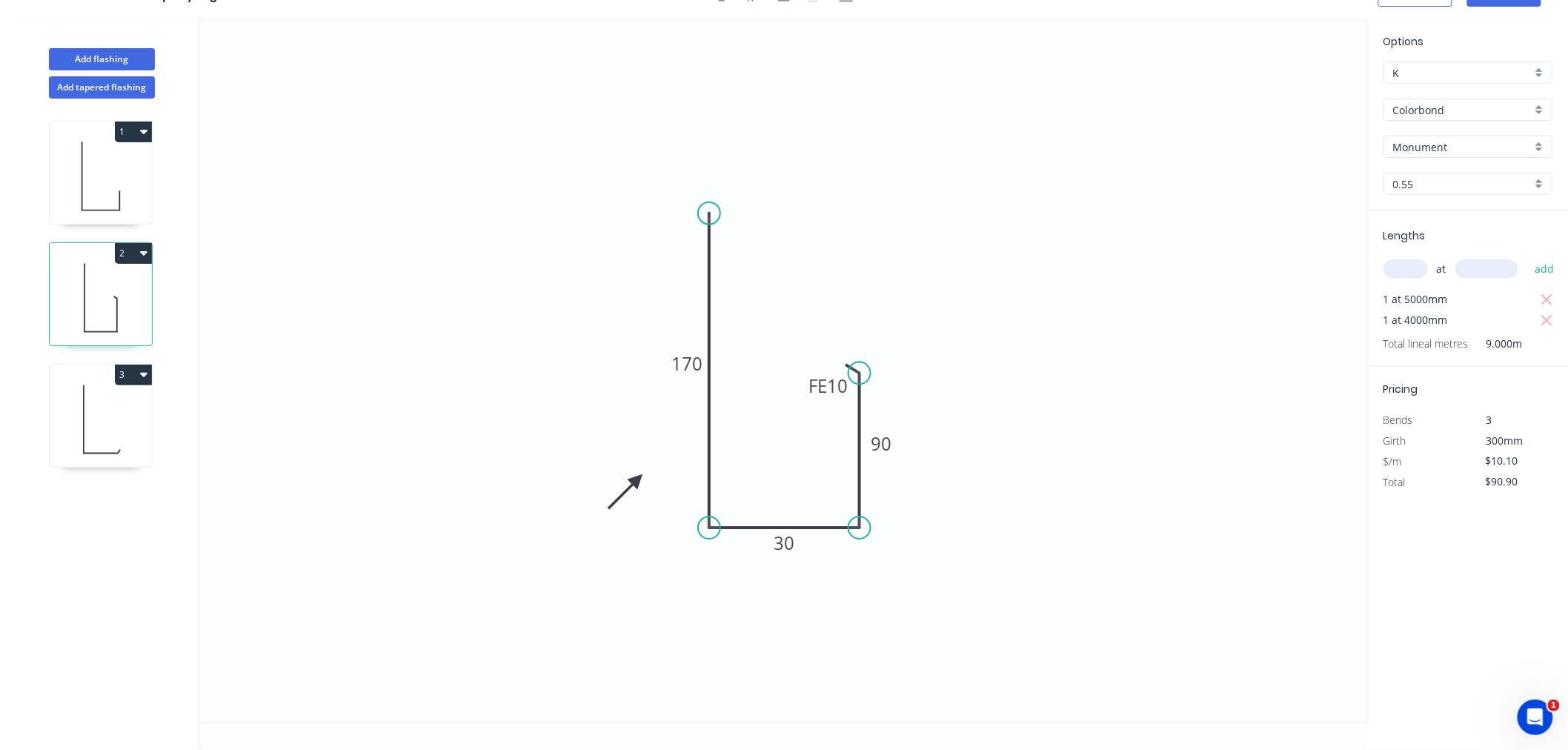
scroll to position [27, 0]
click at [801, 387] on rect at bounding box center [823, 384] width 58 height 30
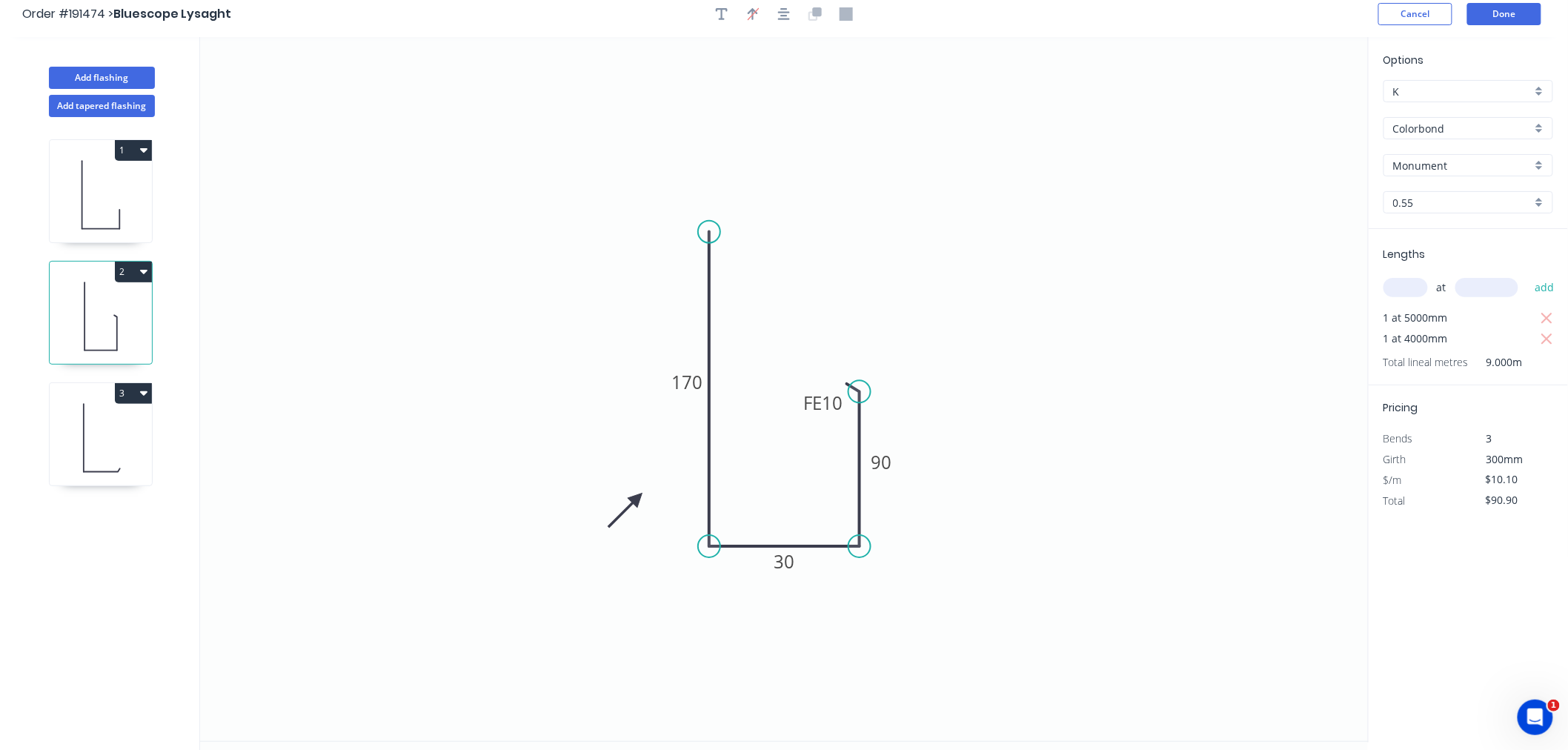
scroll to position [0, 0]
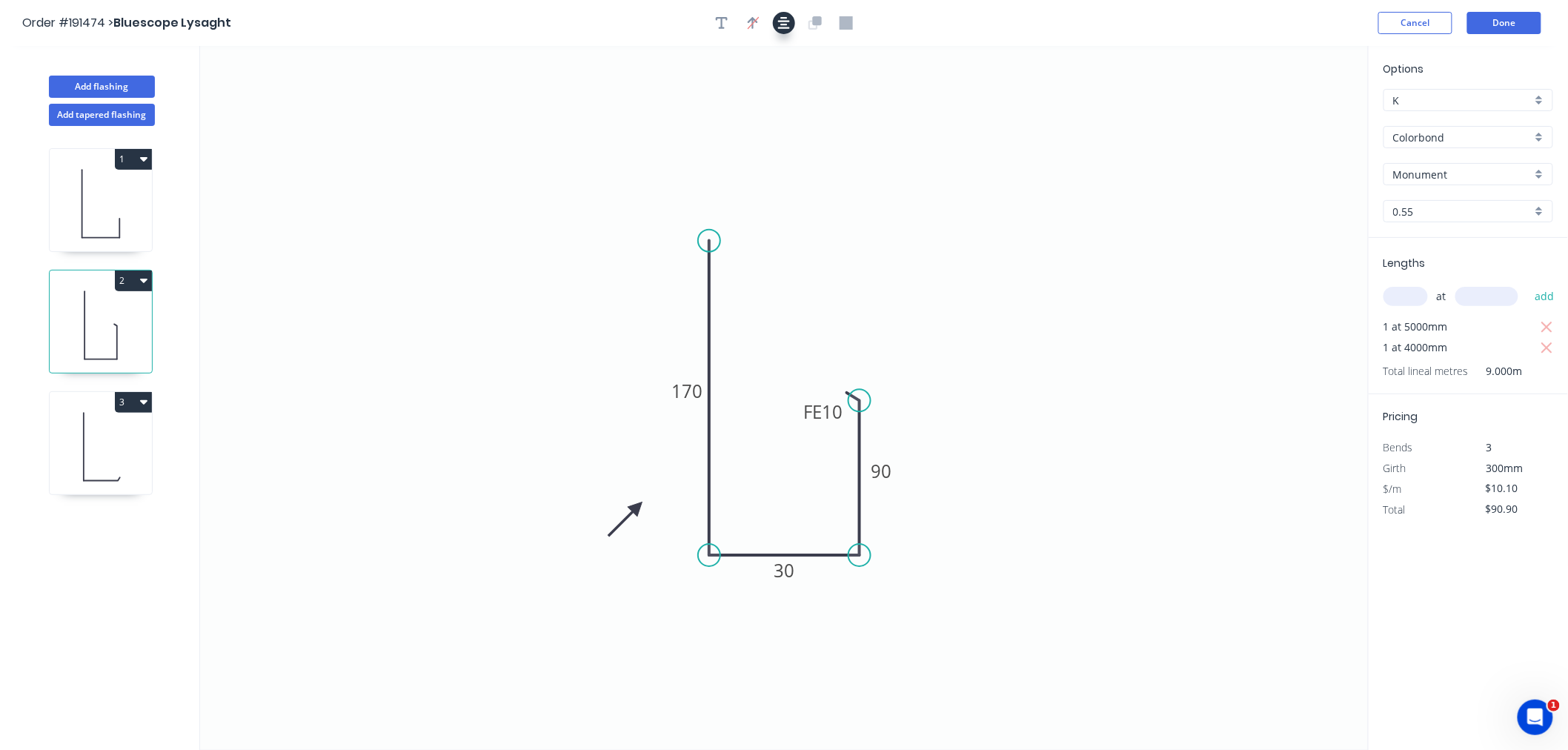
click at [775, 22] on button "button" at bounding box center [783, 23] width 22 height 22
click at [975, 23] on div "Order #191474 > Bluescope Lysaght Cancel Done" at bounding box center [783, 23] width 1523 height 22
click at [1505, 17] on button "Done" at bounding box center [1504, 23] width 74 height 22
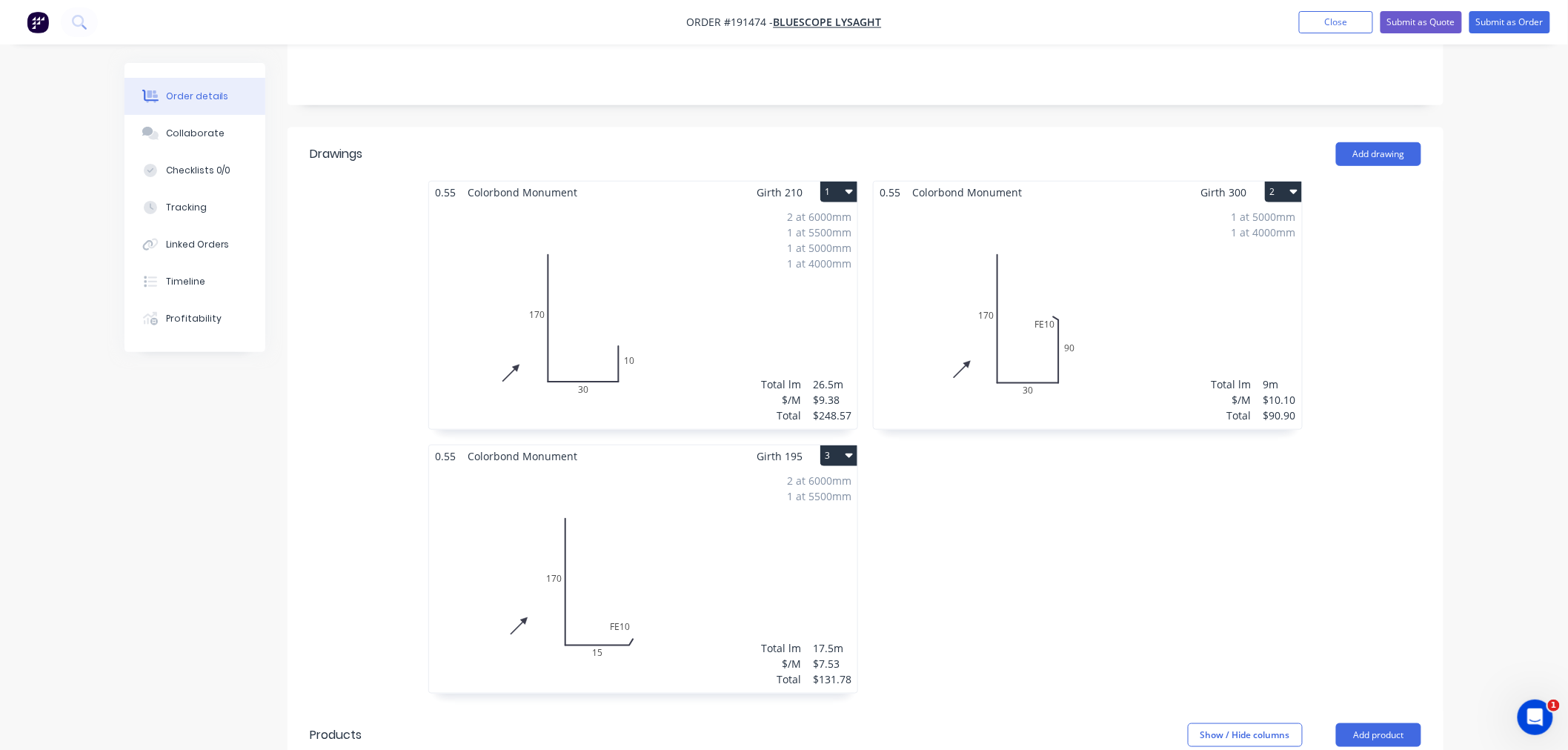
click at [1416, 530] on div "0.55 Colorbond Monument Girth 210 1 0 170 30 10 0 170 30 10 2 at 6000mm 1 at 55…" at bounding box center [866, 444] width 1156 height 527
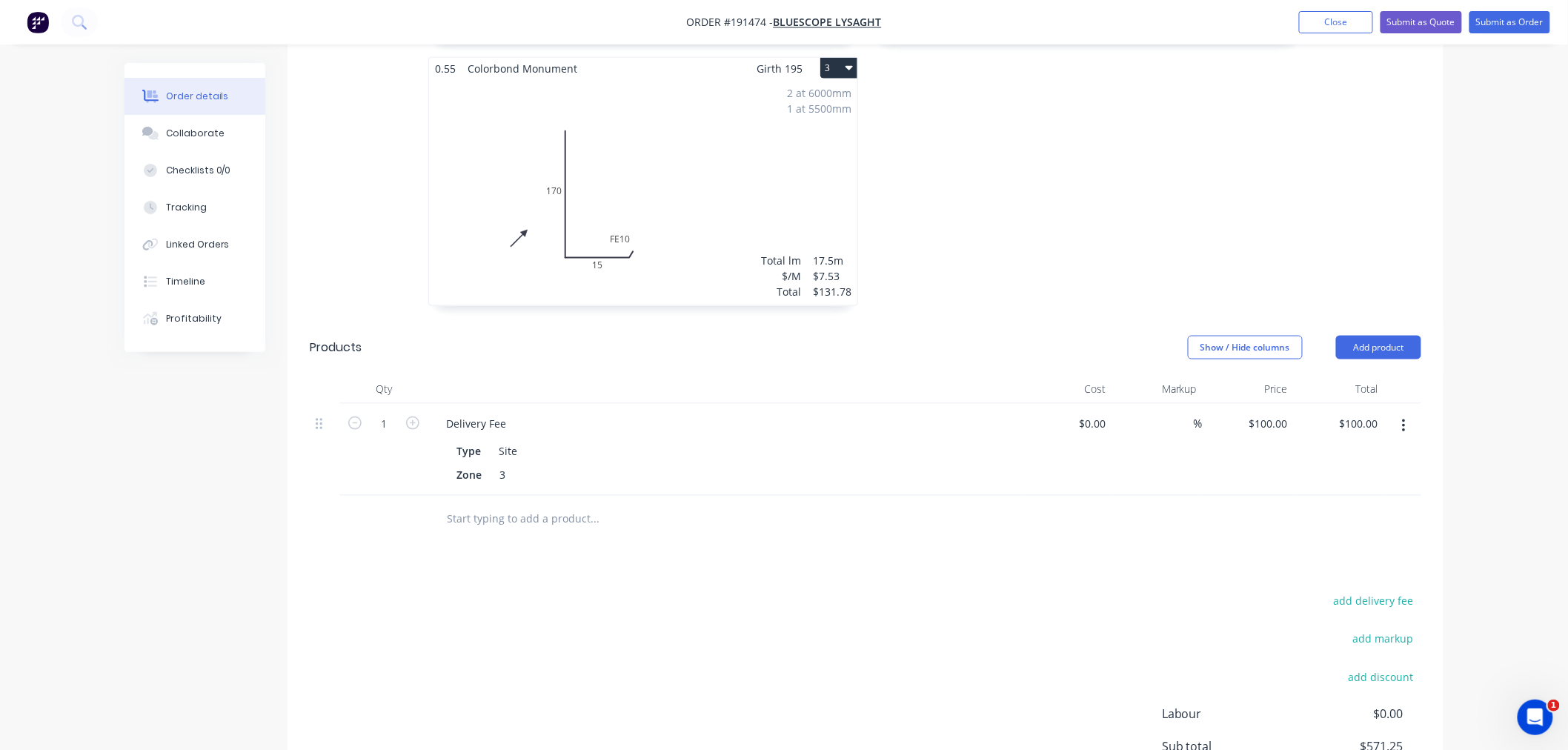
scroll to position [374, 0]
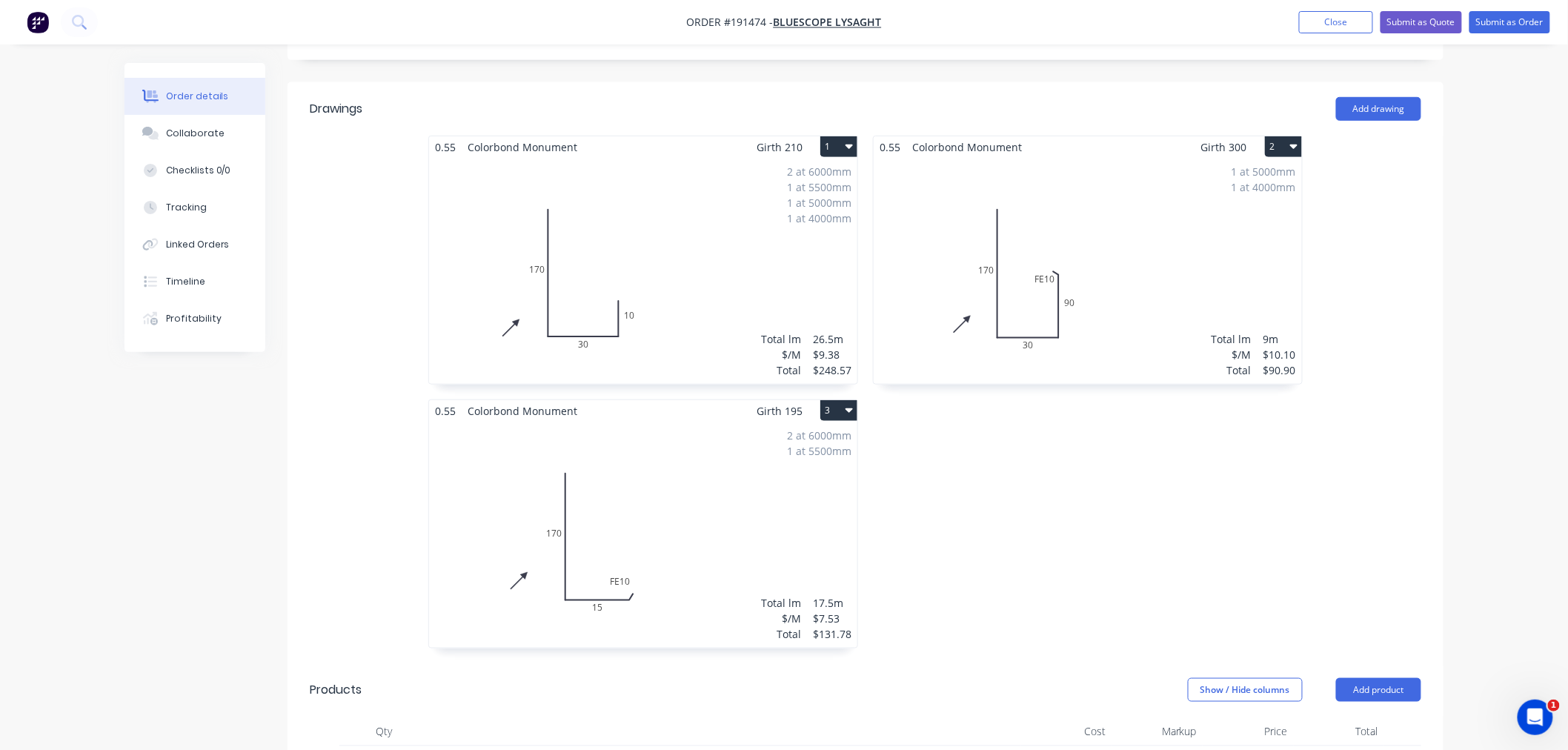
click at [1510, 480] on div "Order details Collaborate Checklists 0/0 Tracking Linked Orders Timeline Profit…" at bounding box center [784, 445] width 1568 height 1638
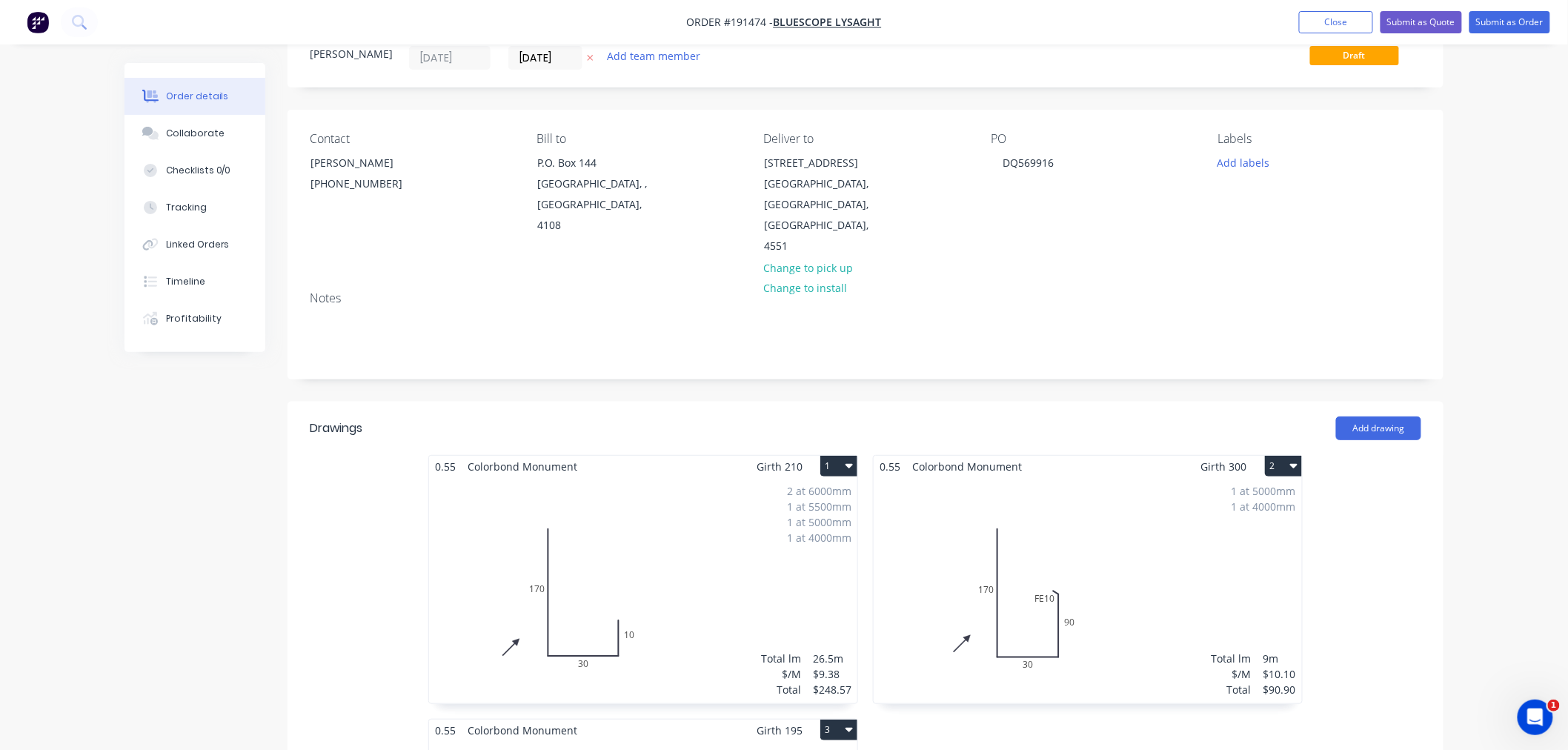
scroll to position [0, 0]
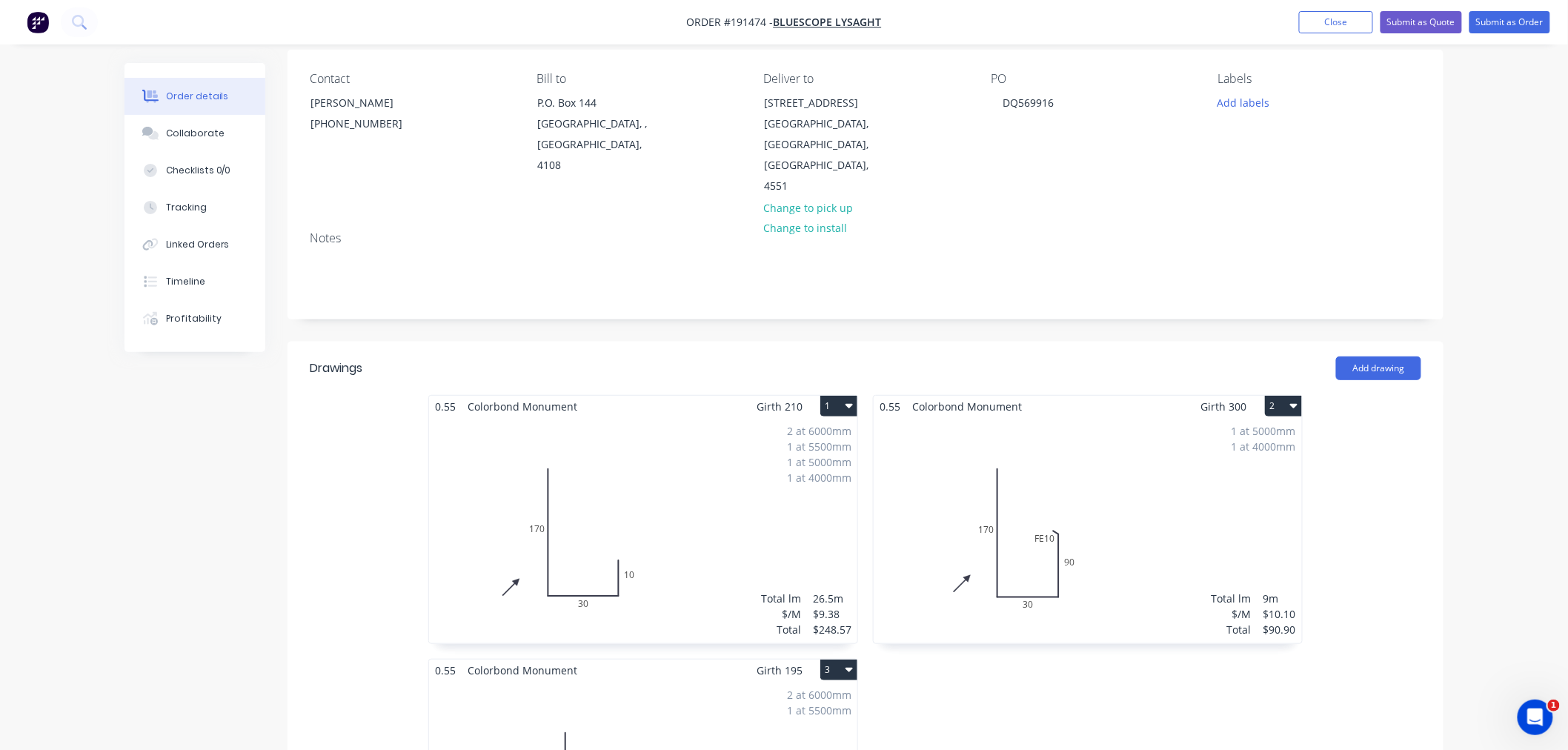
scroll to position [329, 0]
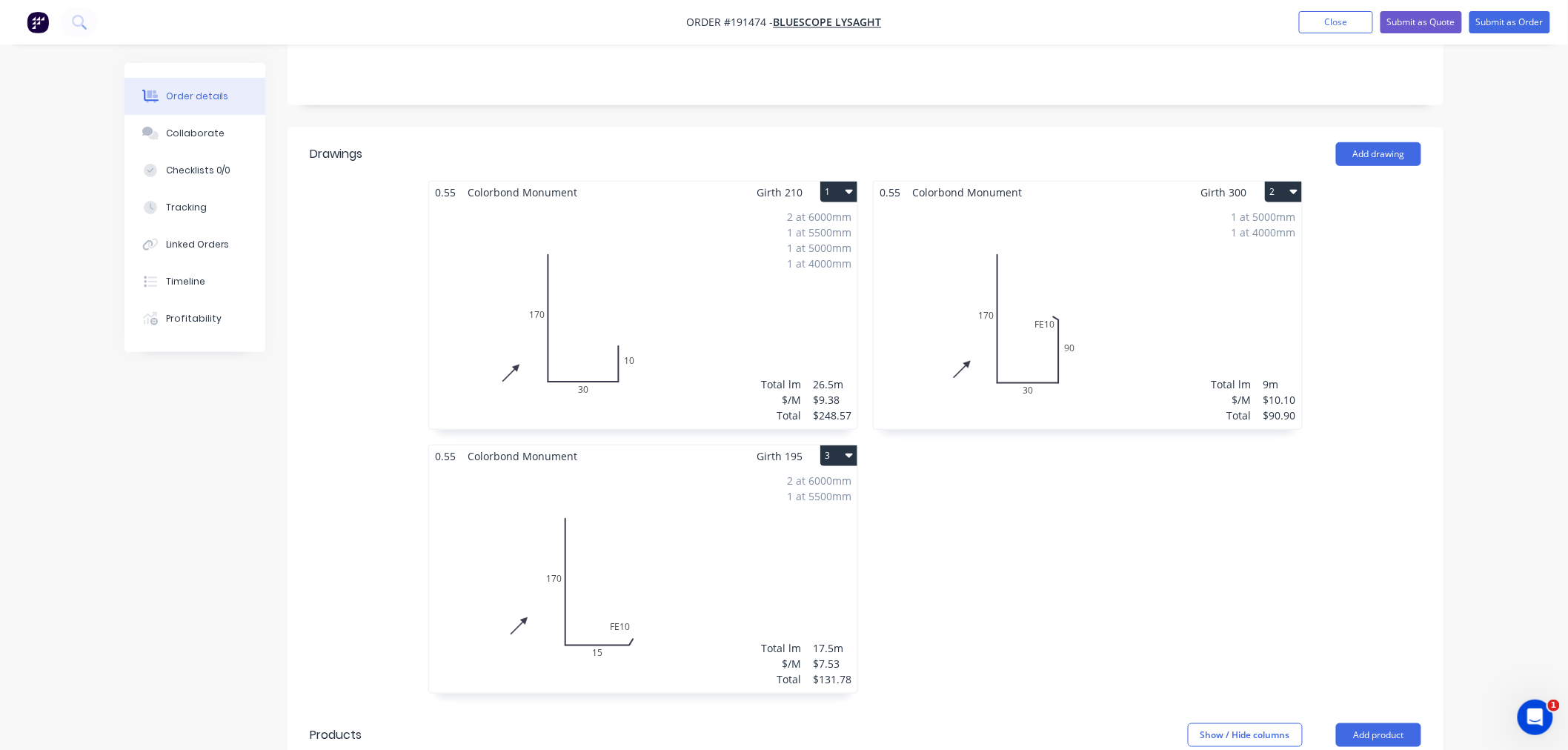
click at [1473, 406] on div "Order details Collaborate Checklists 0/0 Tracking Linked Orders Timeline Profit…" at bounding box center [784, 490] width 1568 height 1638
click at [1506, 552] on div "Order details Collaborate Checklists 0/0 Tracking Linked Orders Timeline Profit…" at bounding box center [784, 490] width 1568 height 1638
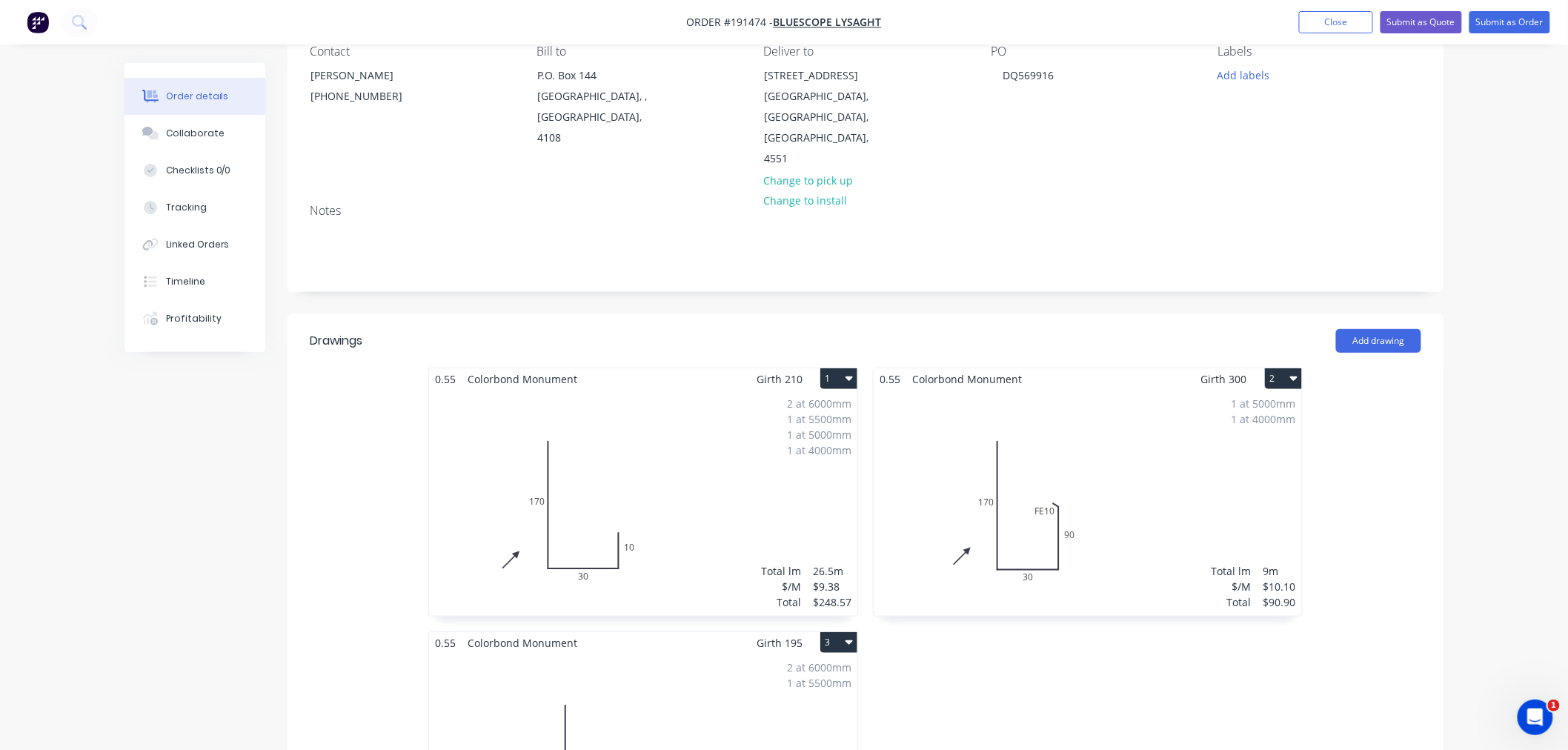
scroll to position [0, 0]
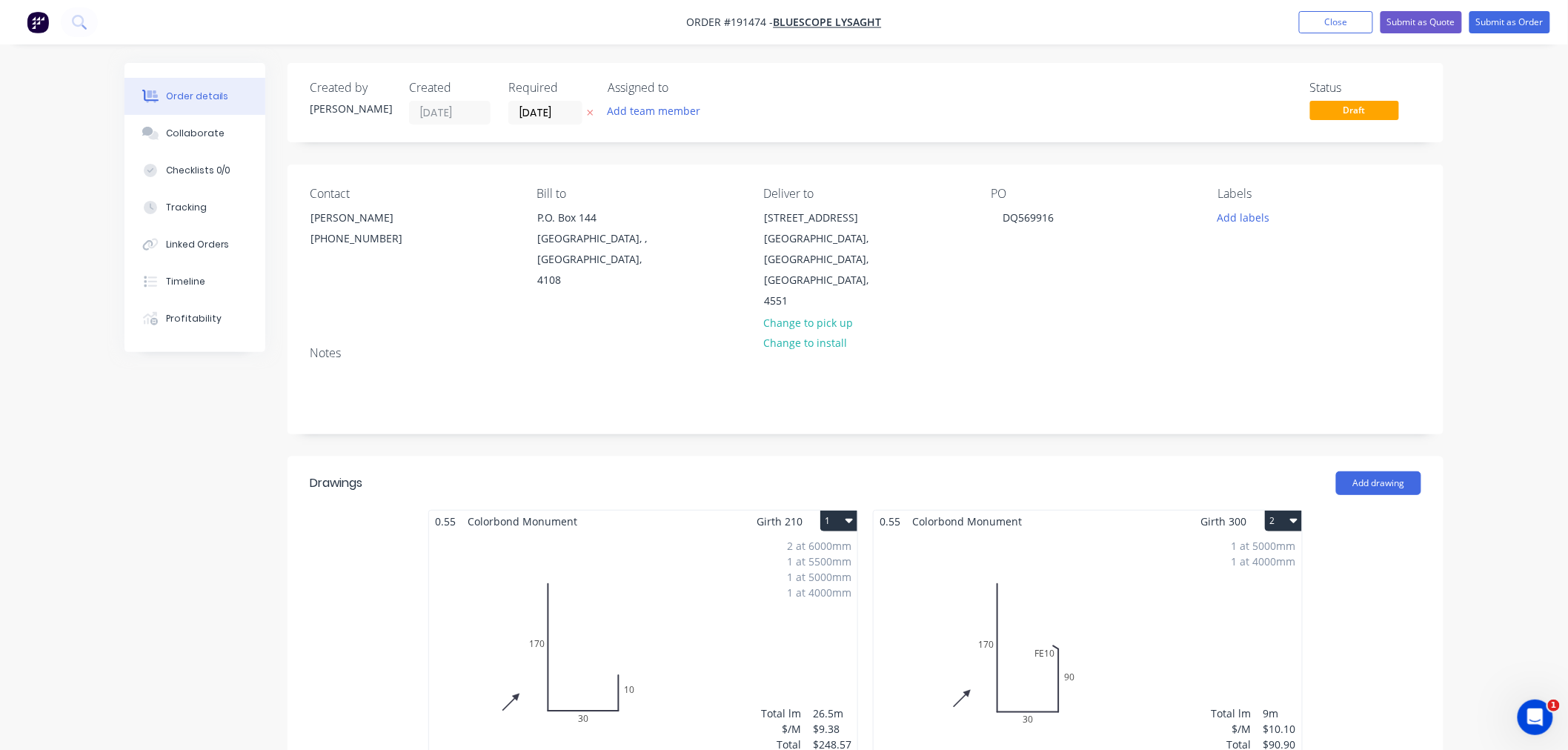
click at [1508, 16] on button "Submit as Order" at bounding box center [1510, 22] width 81 height 22
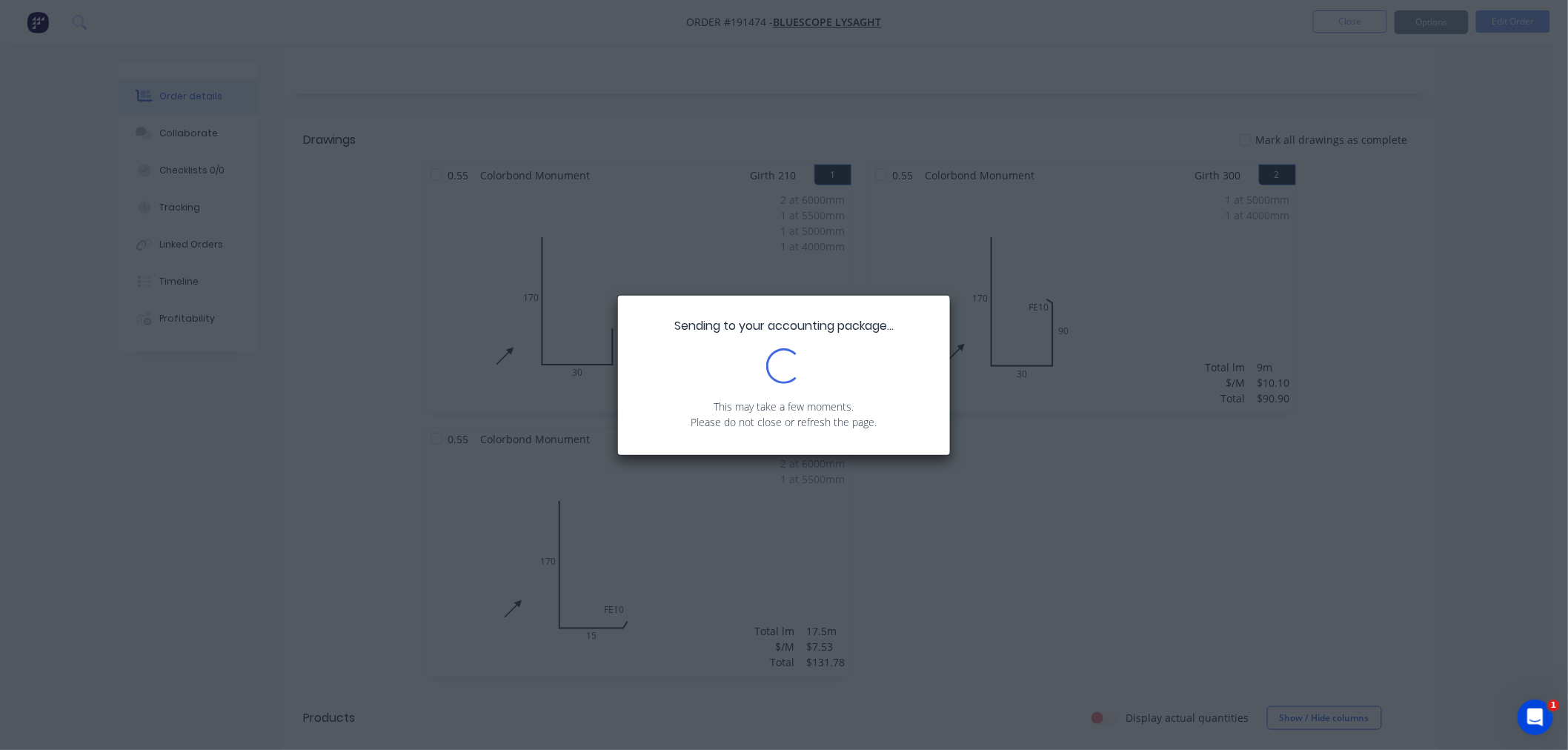
scroll to position [329, 0]
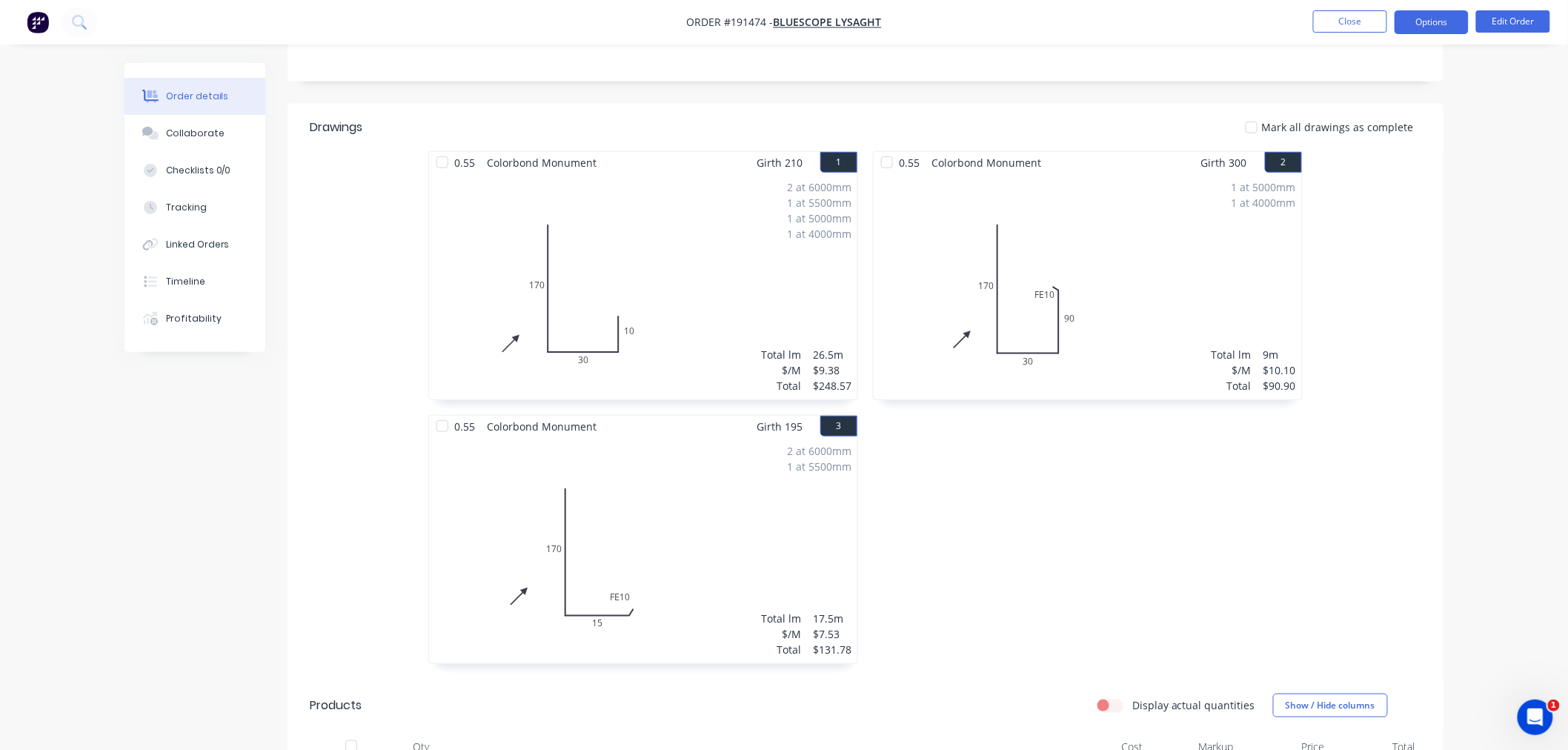
click at [1445, 23] on button "Options" at bounding box center [1432, 22] width 74 height 23
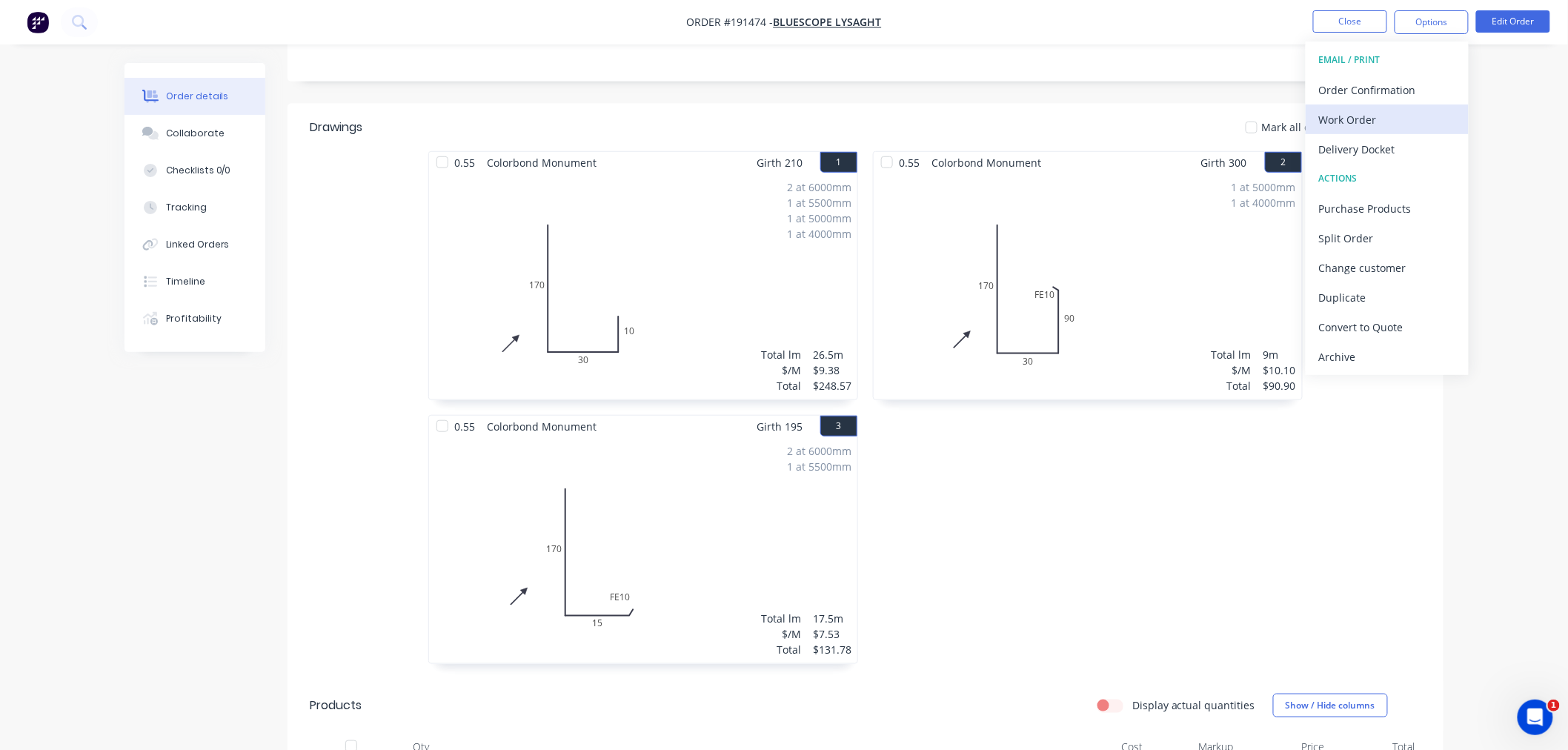
click at [1411, 117] on div "Work Order" at bounding box center [1387, 120] width 136 height 21
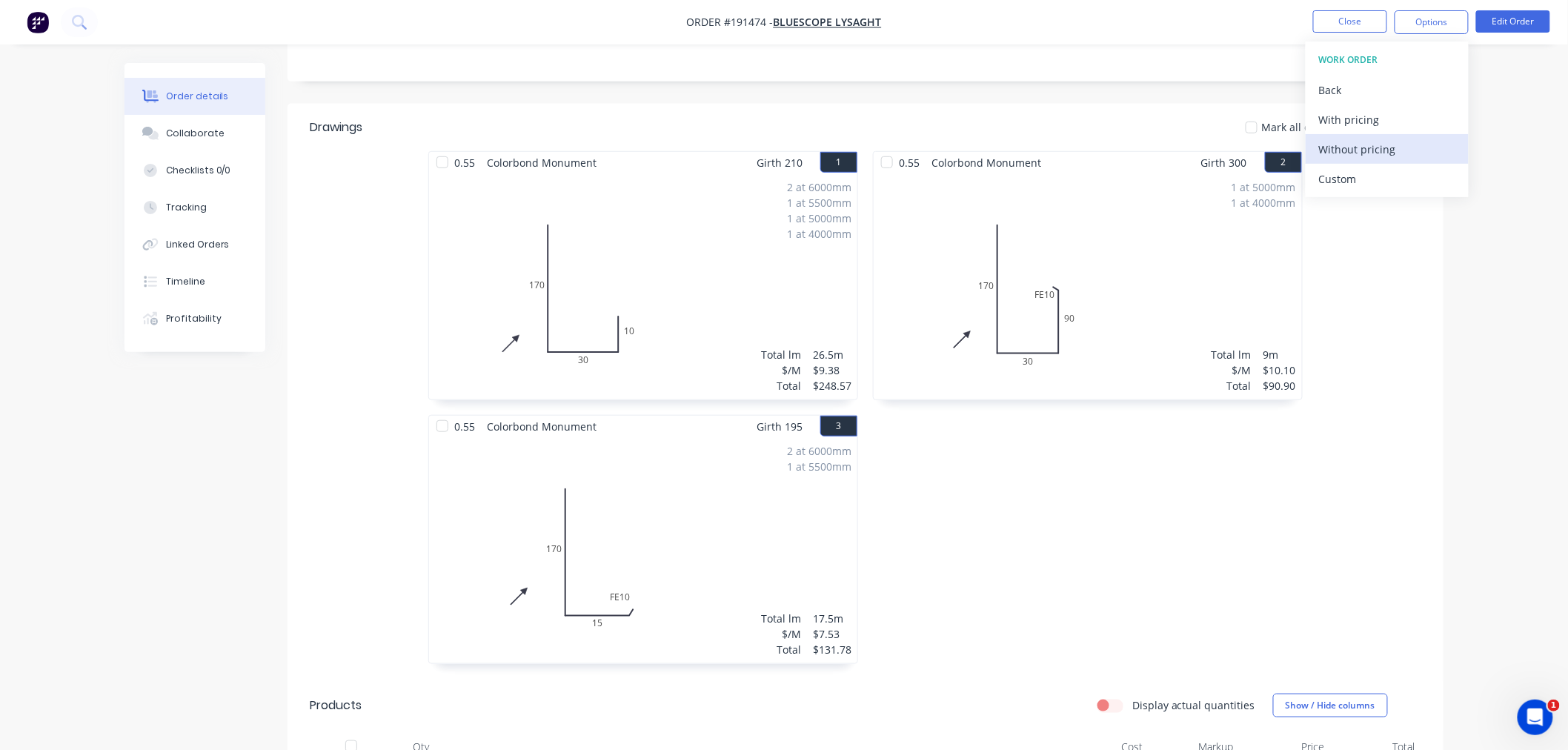
click at [1374, 145] on div "Without pricing" at bounding box center [1387, 149] width 136 height 21
click at [1523, 60] on div "Order details Collaborate Checklists 0/0 Tracking Linked Orders Timeline Profit…" at bounding box center [784, 391] width 1568 height 1441
click at [1514, 16] on button "Edit Order" at bounding box center [1514, 21] width 74 height 22
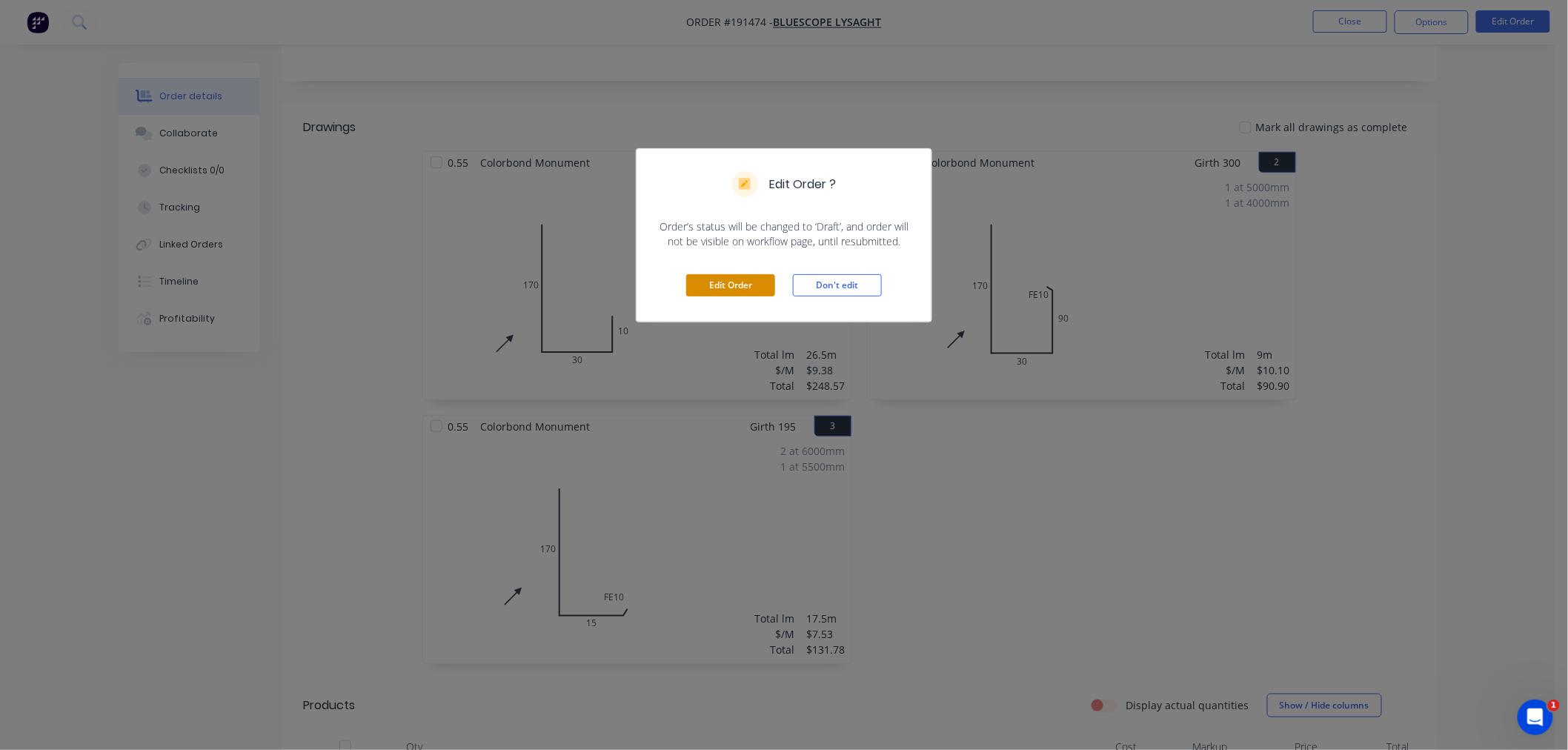
click at [698, 287] on button "Edit Order" at bounding box center [731, 285] width 89 height 22
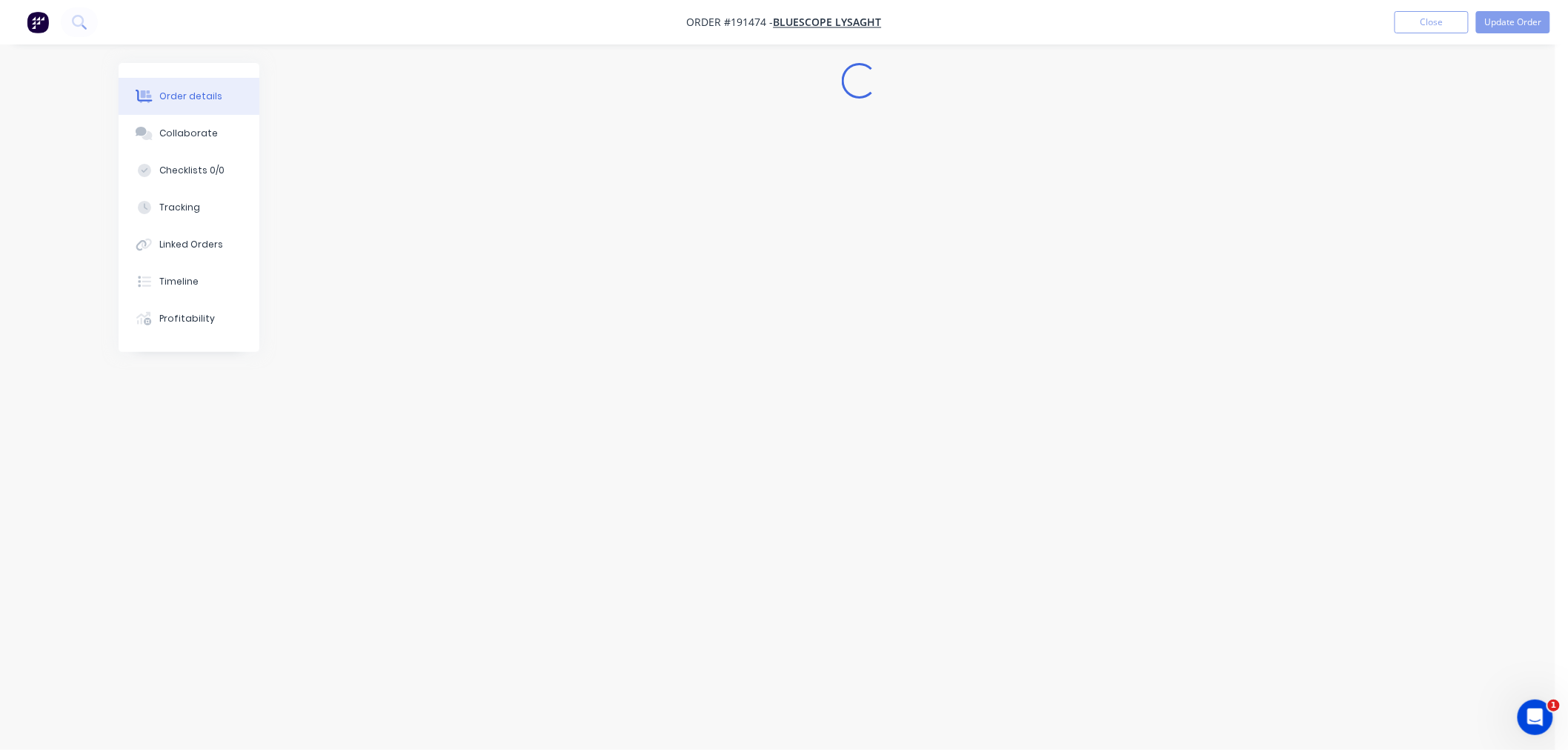
scroll to position [0, 0]
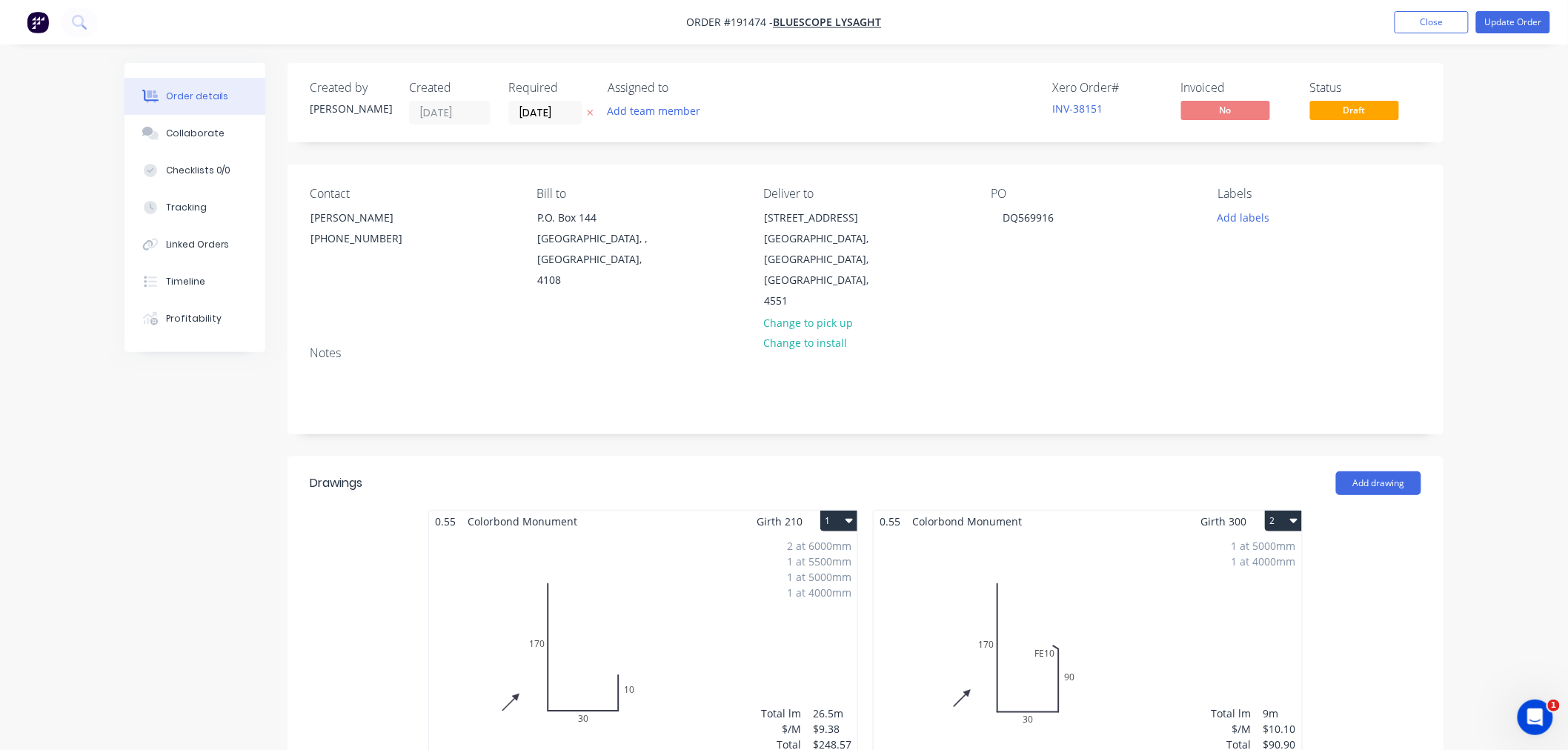
click at [1145, 579] on div "1 at 5000mm 1 at 4000mm Total lm $/M Total 9m $10.10 $90.90" at bounding box center [1087, 645] width 428 height 226
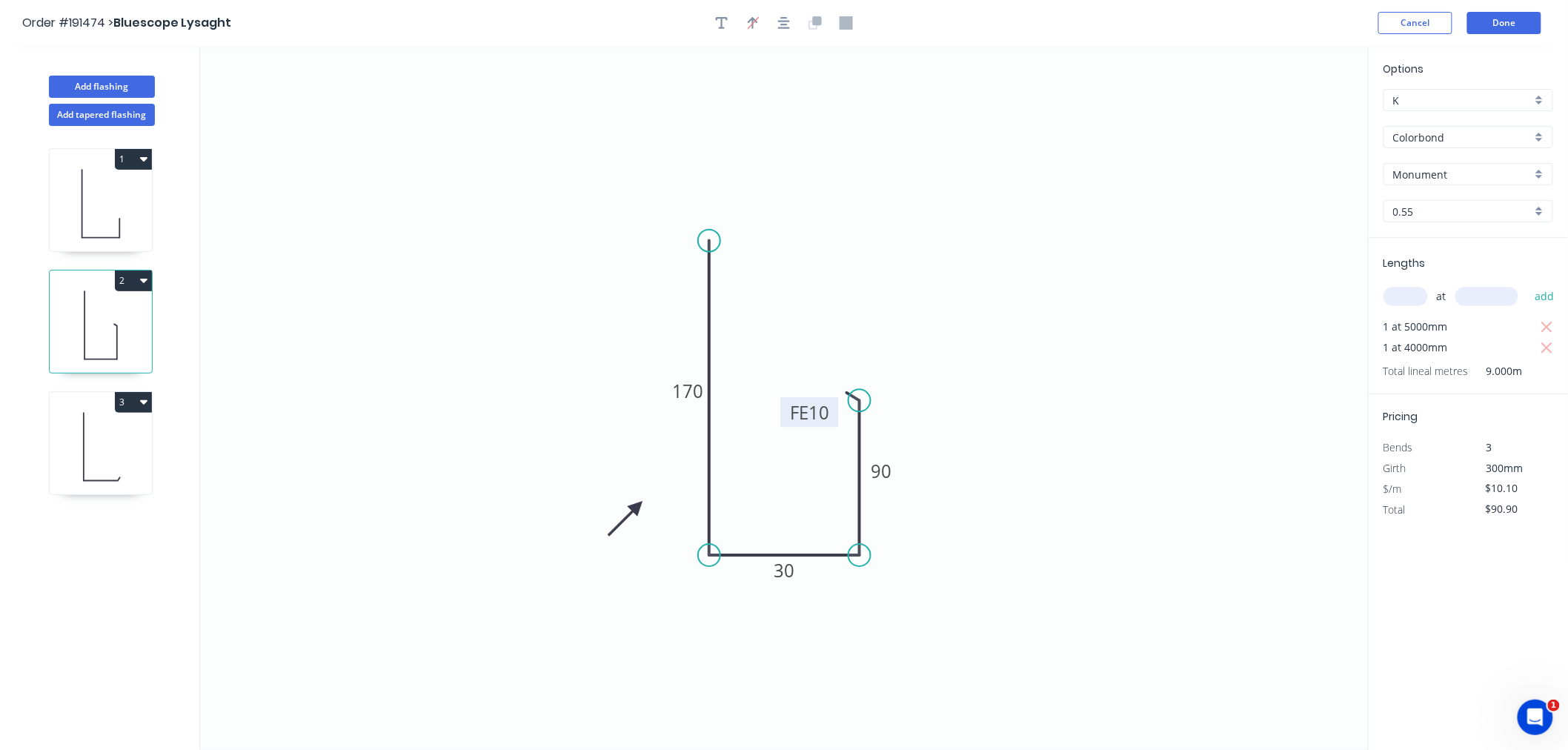
drag, startPoint x: 801, startPoint y: 412, endPoint x: 788, endPoint y: 412, distance: 13.0
click at [788, 412] on rect at bounding box center [809, 412] width 58 height 30
click at [789, 25] on icon "button" at bounding box center [784, 23] width 12 height 14
click at [1499, 17] on button "Done" at bounding box center [1504, 23] width 74 height 22
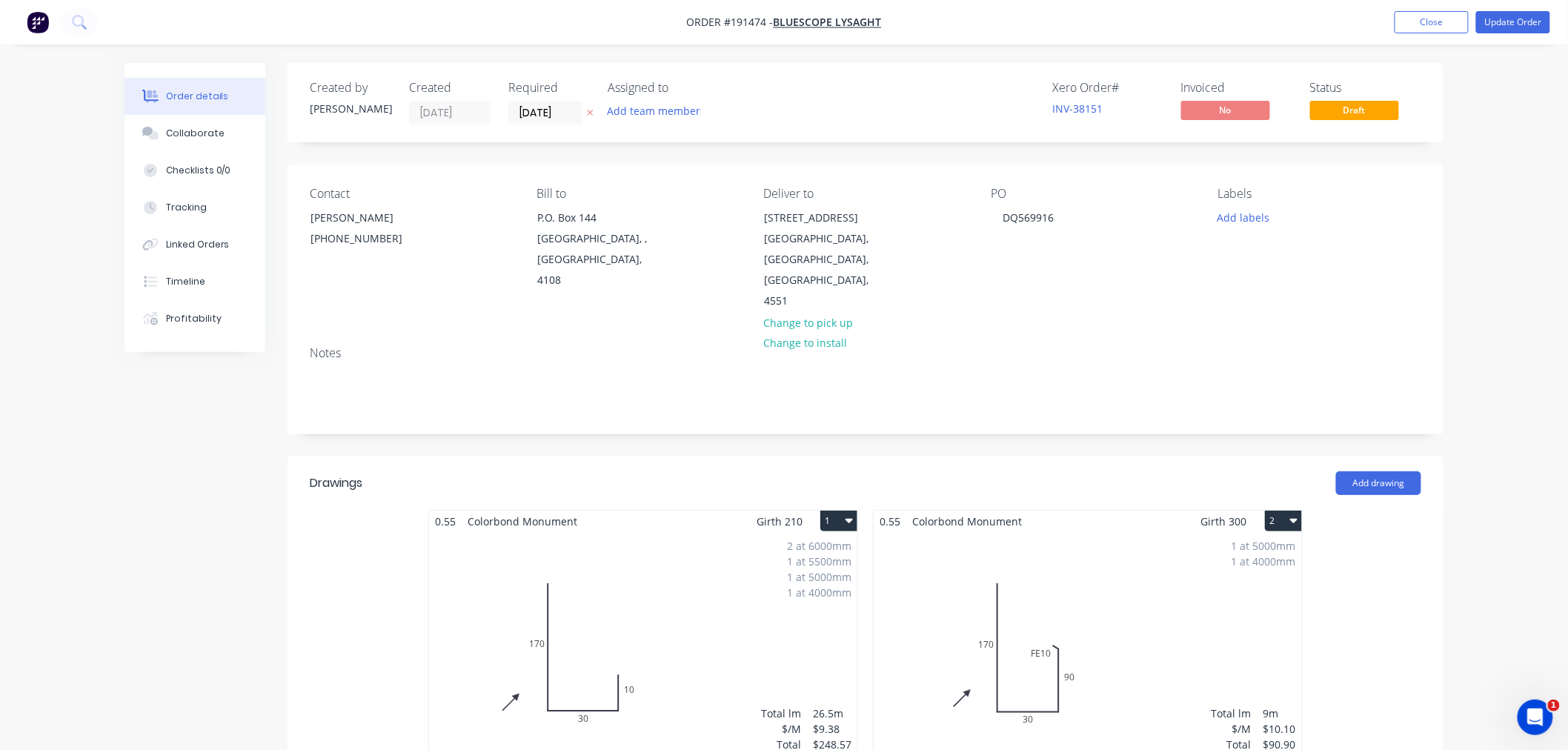
click at [1525, 23] on button "Update Order" at bounding box center [1514, 22] width 74 height 22
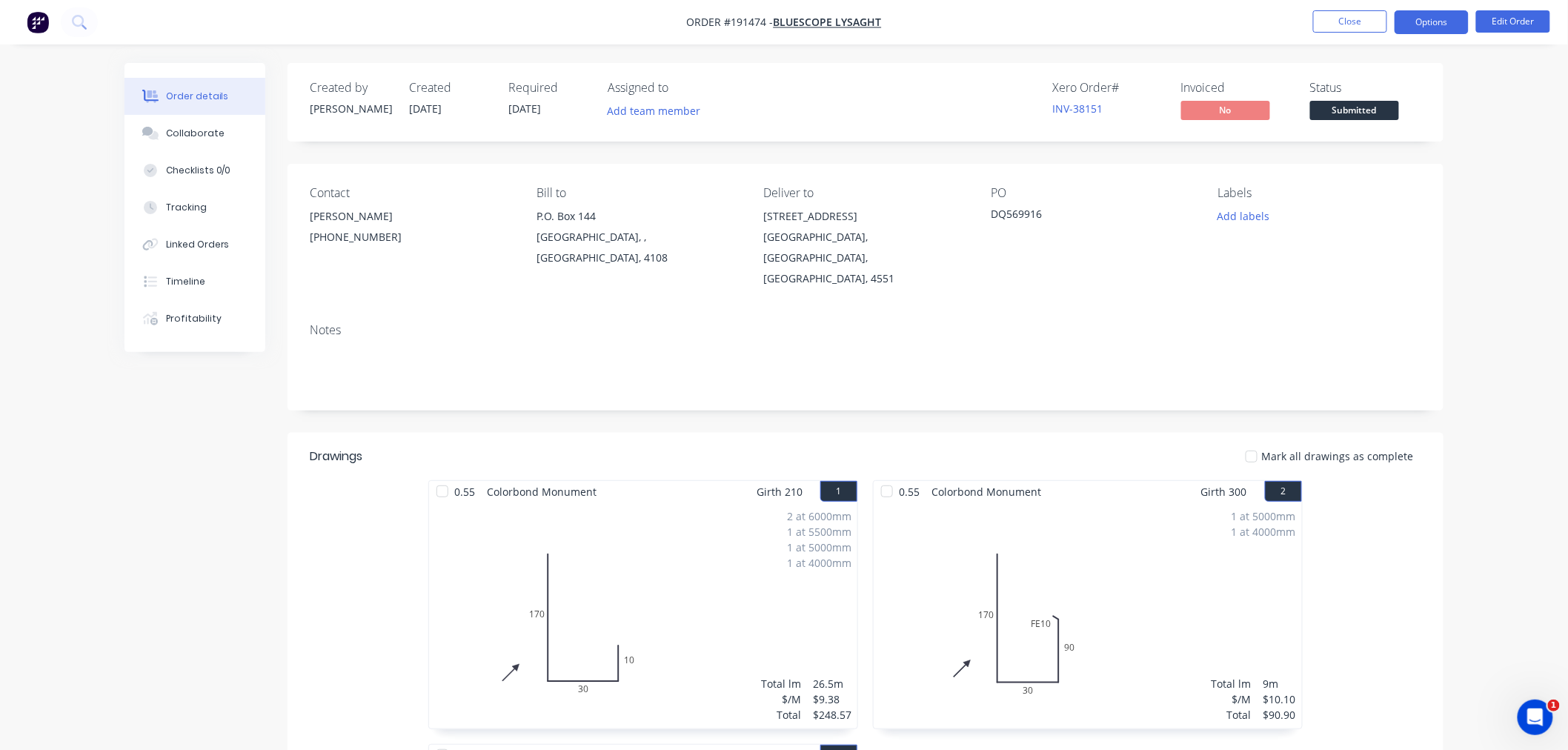
click at [1431, 15] on button "Options" at bounding box center [1432, 22] width 74 height 23
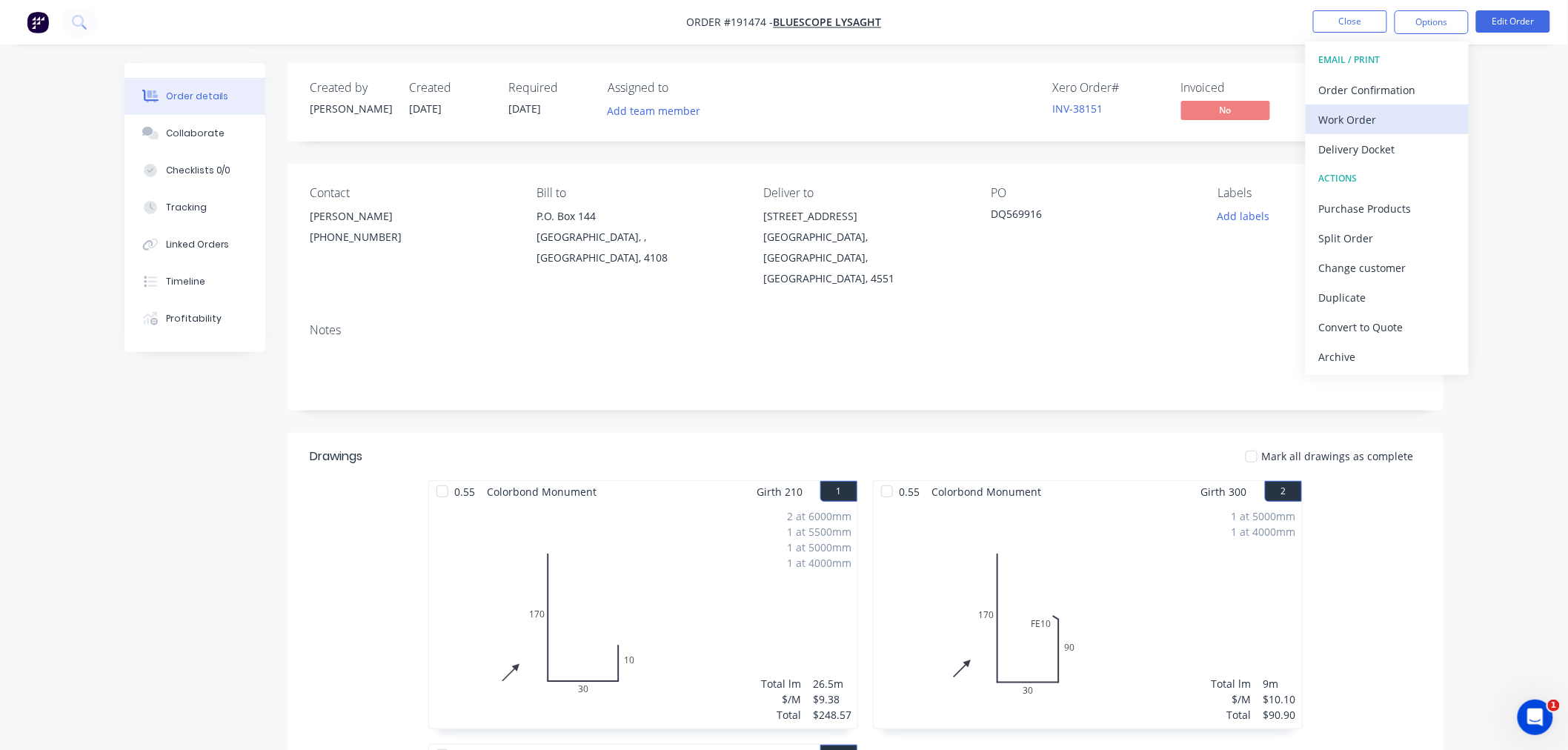
click at [1415, 111] on div "Work Order" at bounding box center [1387, 120] width 136 height 21
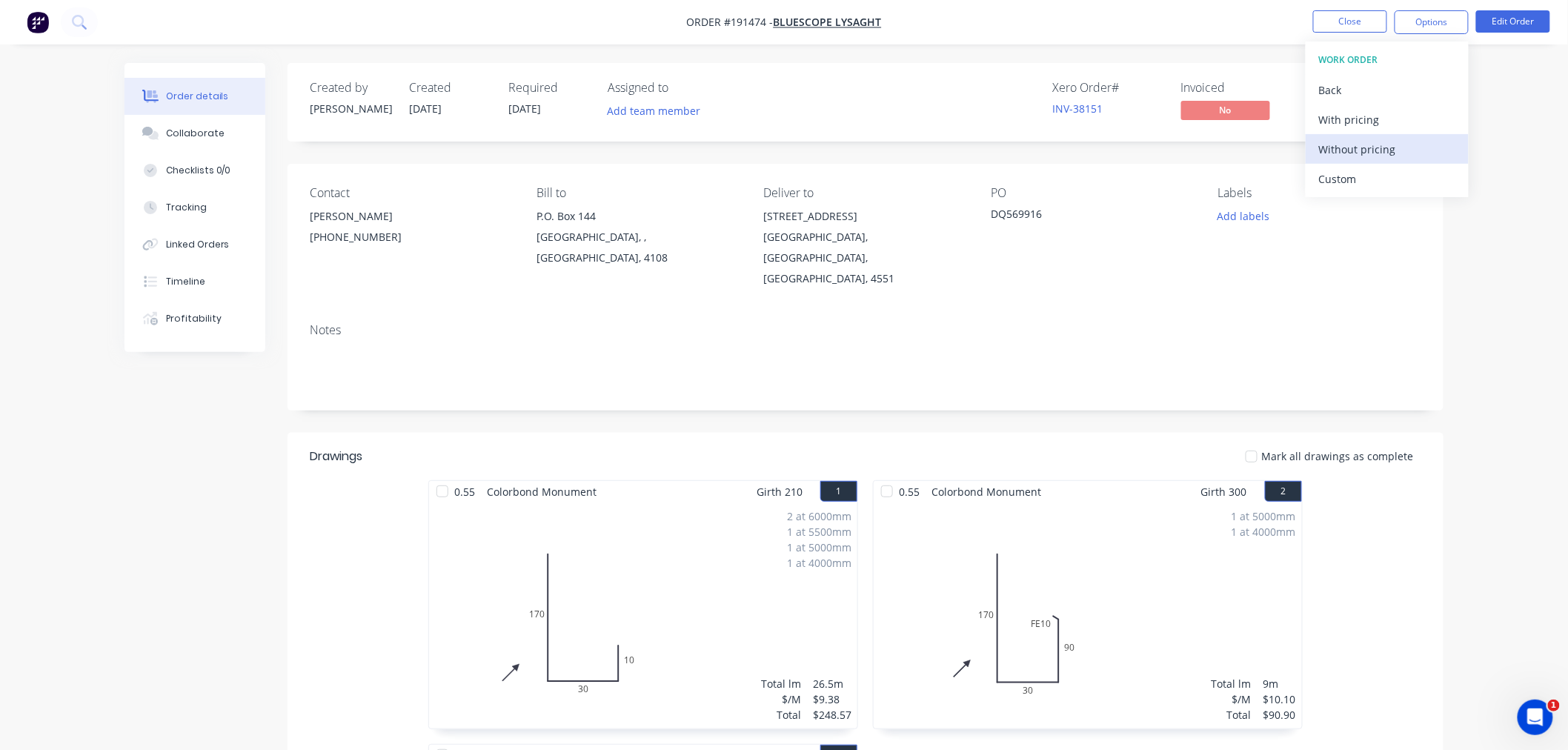
click at [1398, 145] on div "Without pricing" at bounding box center [1387, 149] width 136 height 21
click at [430, 30] on nav "Order #191474 - Bluescope Lysaght Close Options EMAIL / PRINT Order Confirmatio…" at bounding box center [784, 22] width 1568 height 45
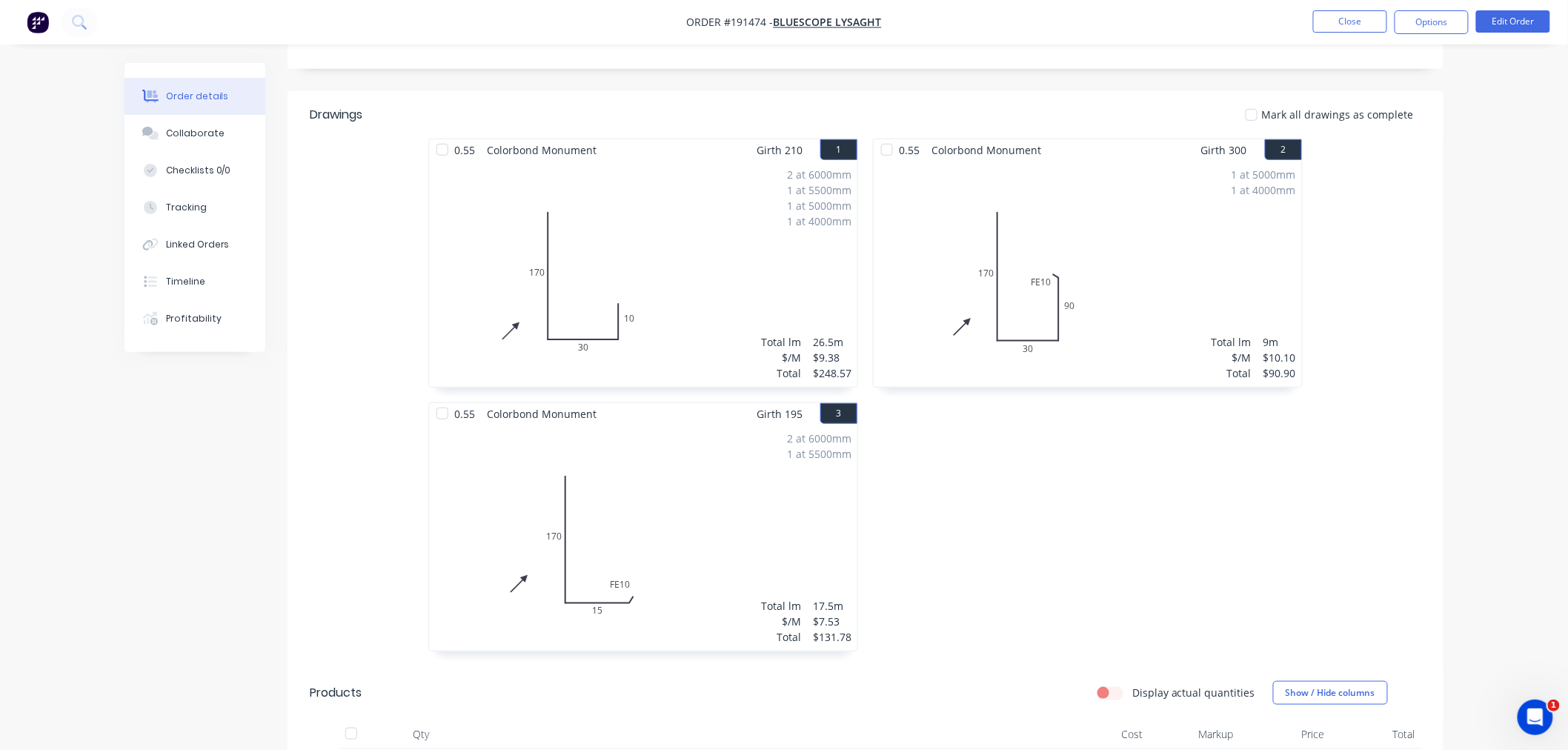
scroll to position [176, 0]
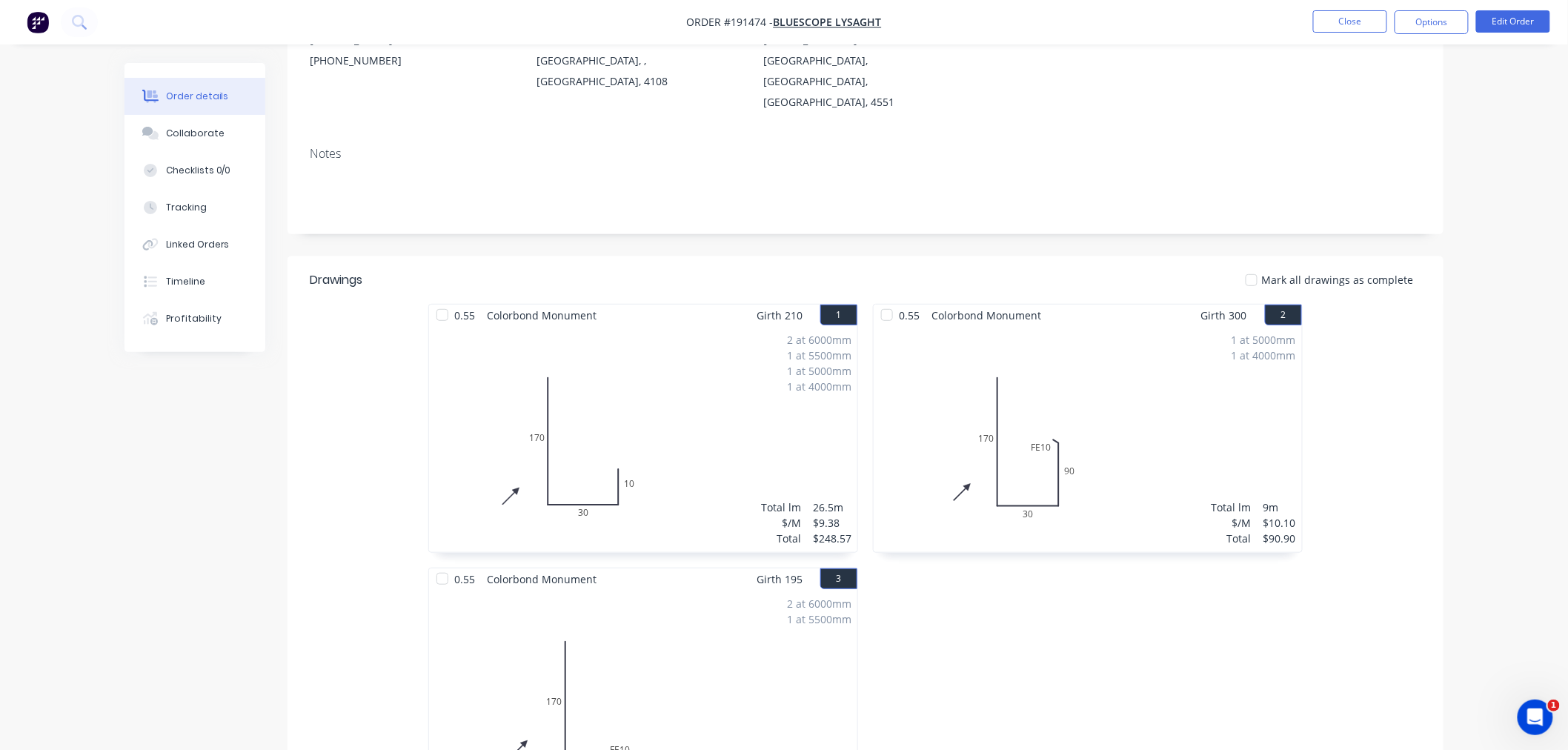
click at [319, 436] on div "0.55 Colorbond Monument Girth 210 1 0 170 30 10 0 170 30 10 2 at 6000mm 1 at 55…" at bounding box center [866, 567] width 1156 height 527
click at [1514, 344] on div "Order details Collaborate Checklists 0/0 Tracking Linked Orders Timeline Profit…" at bounding box center [784, 544] width 1568 height 1441
click at [1465, 410] on div "Order details Collaborate Checklists 0/0 Tracking Linked Orders Timeline Profit…" at bounding box center [784, 544] width 1568 height 1441
click at [1458, 443] on div "Order details Collaborate Checklists 0/0 Tracking Linked Orders Timeline Profit…" at bounding box center [784, 544] width 1568 height 1441
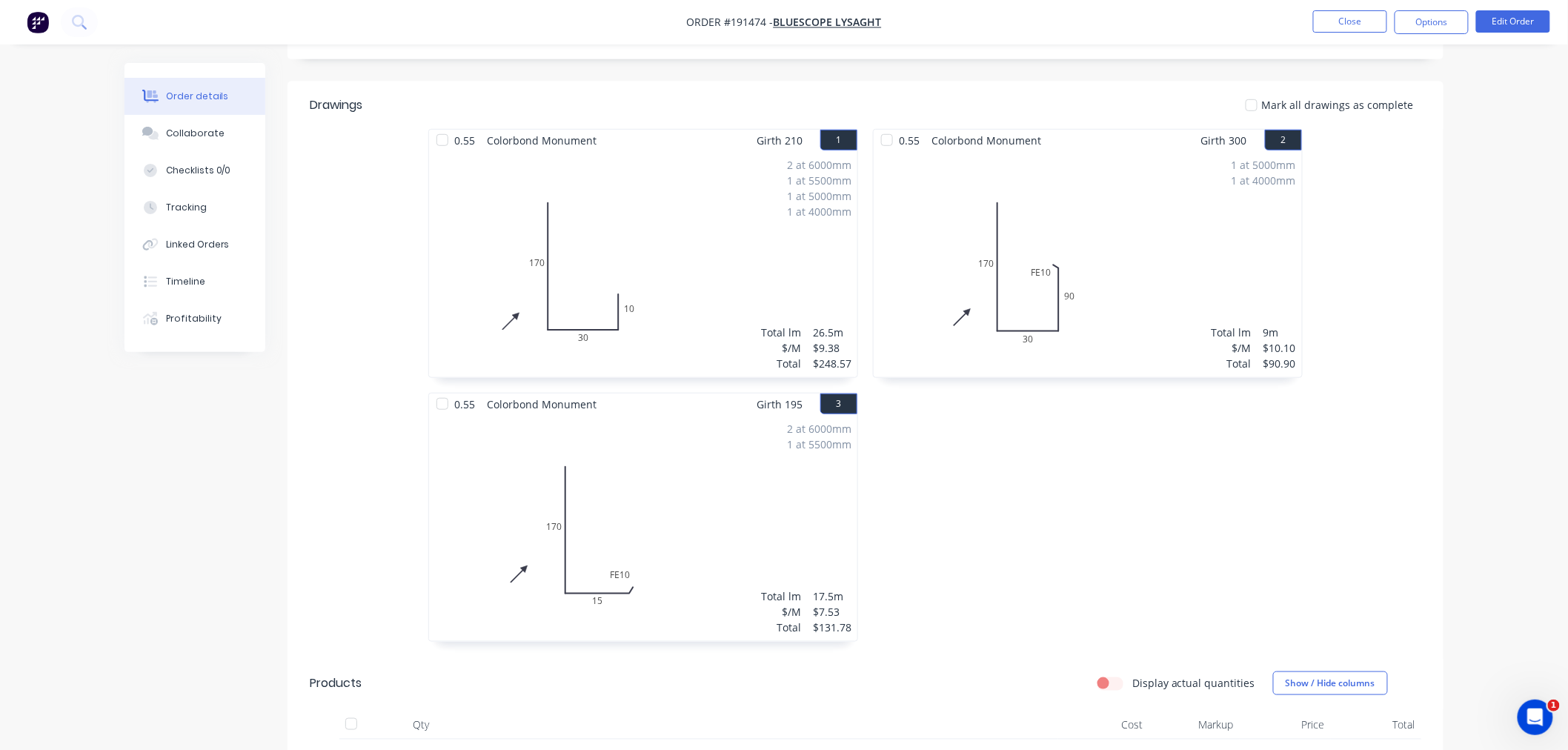
scroll to position [341, 0]
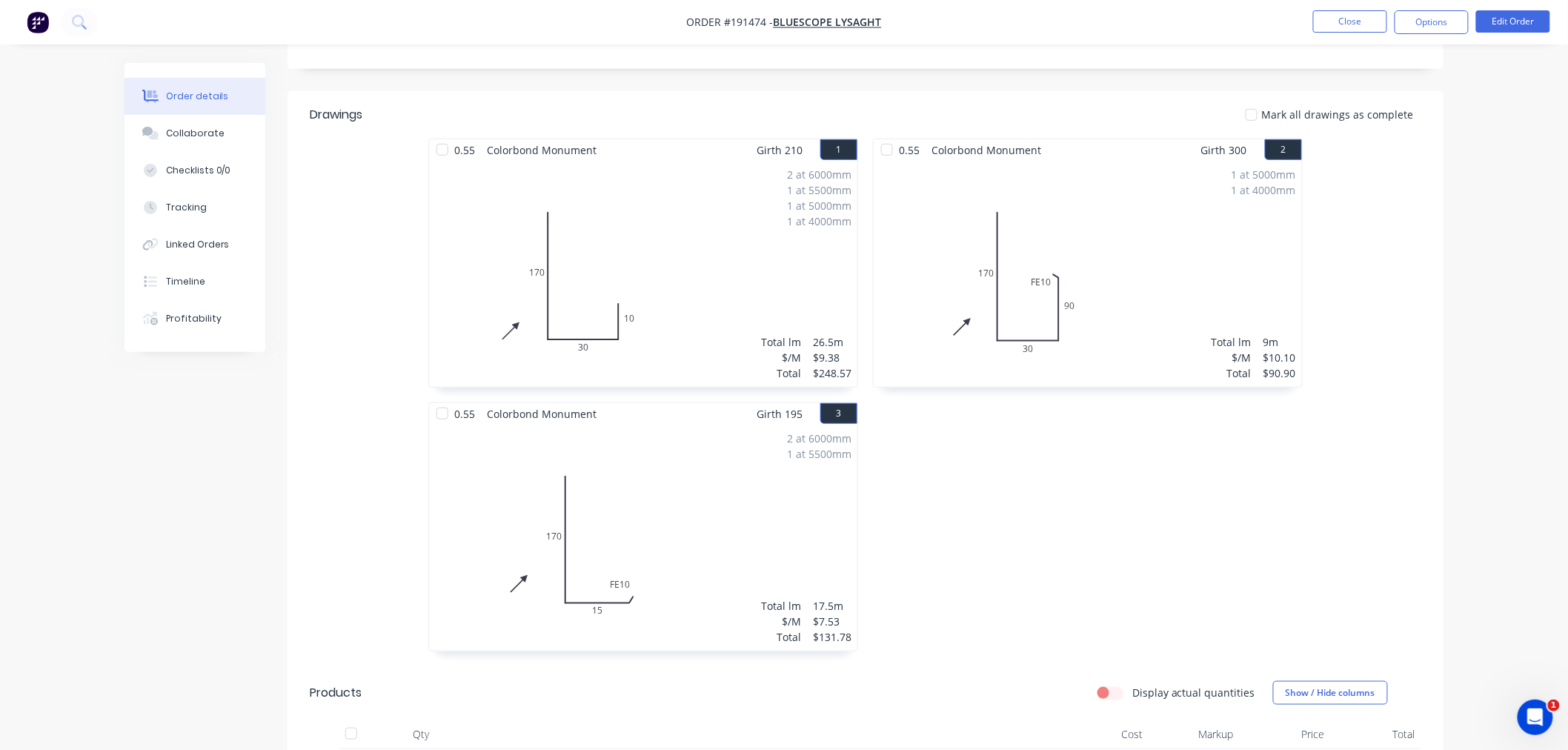
click at [1394, 502] on div "0.55 Colorbond Monument Girth 210 1 0 170 30 10 0 170 30 10 2 at 6000mm 1 at 55…" at bounding box center [866, 402] width 1156 height 527
click at [1525, 447] on div "Order details Collaborate Checklists 0/0 Tracking Linked Orders Timeline Profit…" at bounding box center [784, 379] width 1568 height 1441
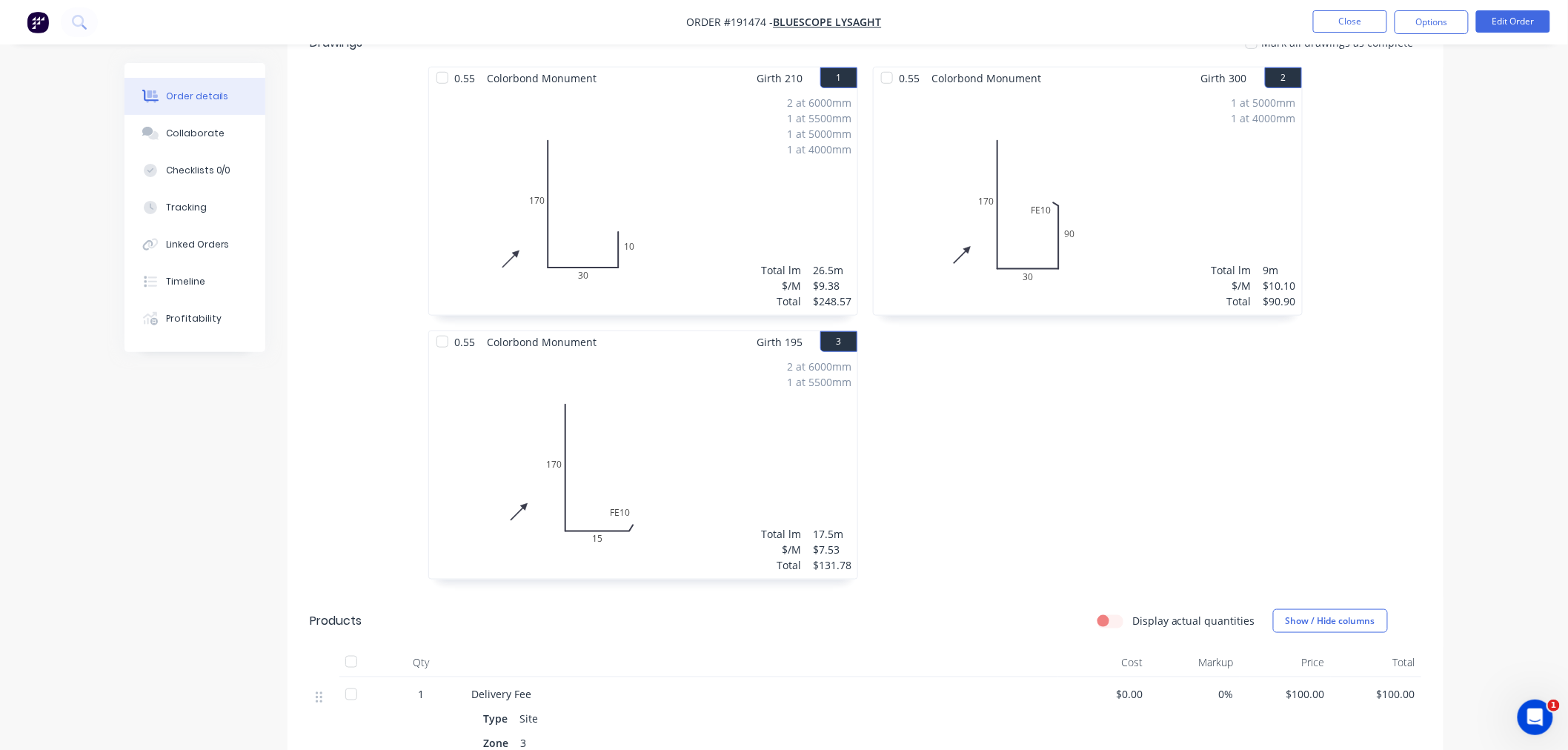
scroll to position [671, 0]
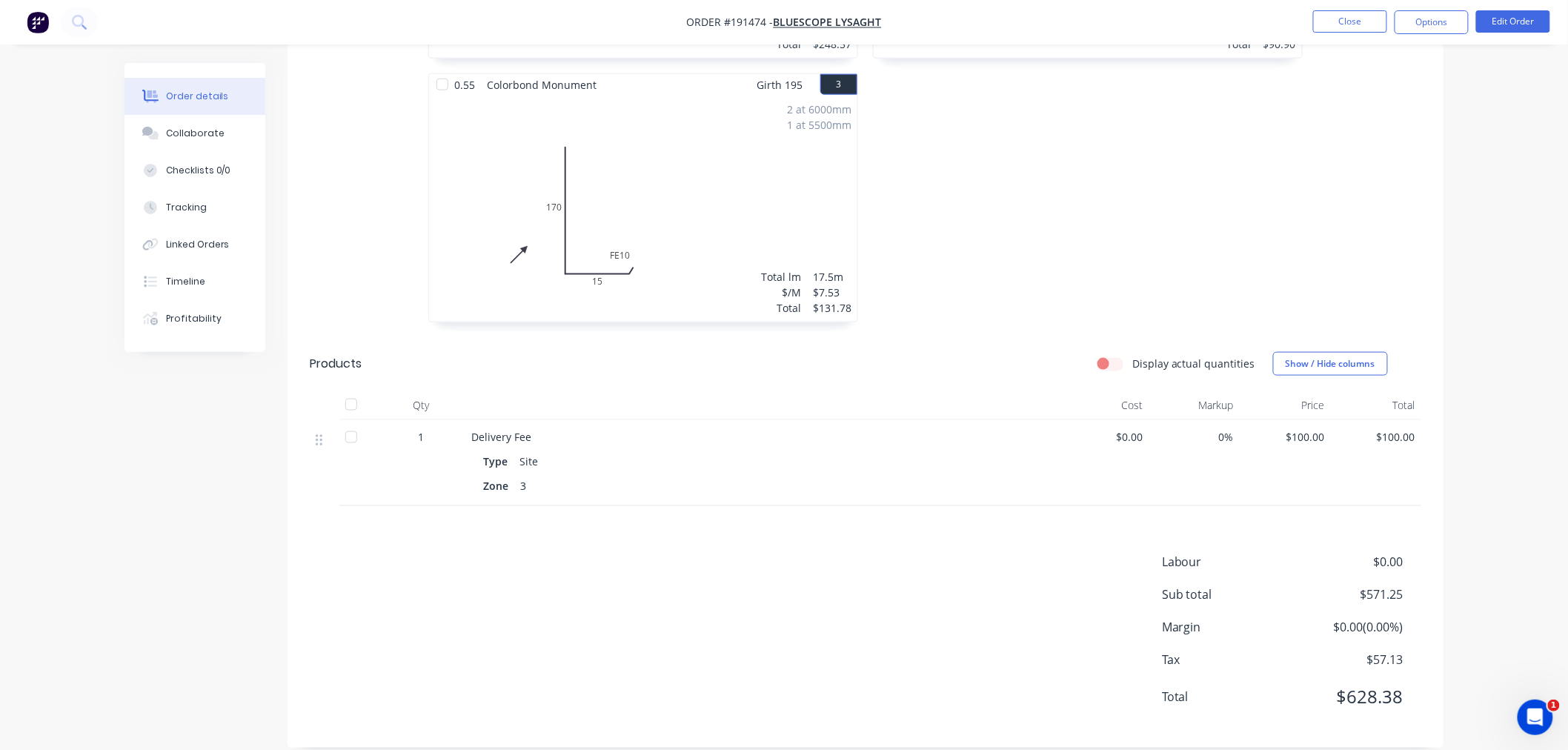
click at [1492, 543] on div "Order details Collaborate Checklists 0/0 Tracking Linked Orders Timeline Profit…" at bounding box center [784, 50] width 1568 height 1441
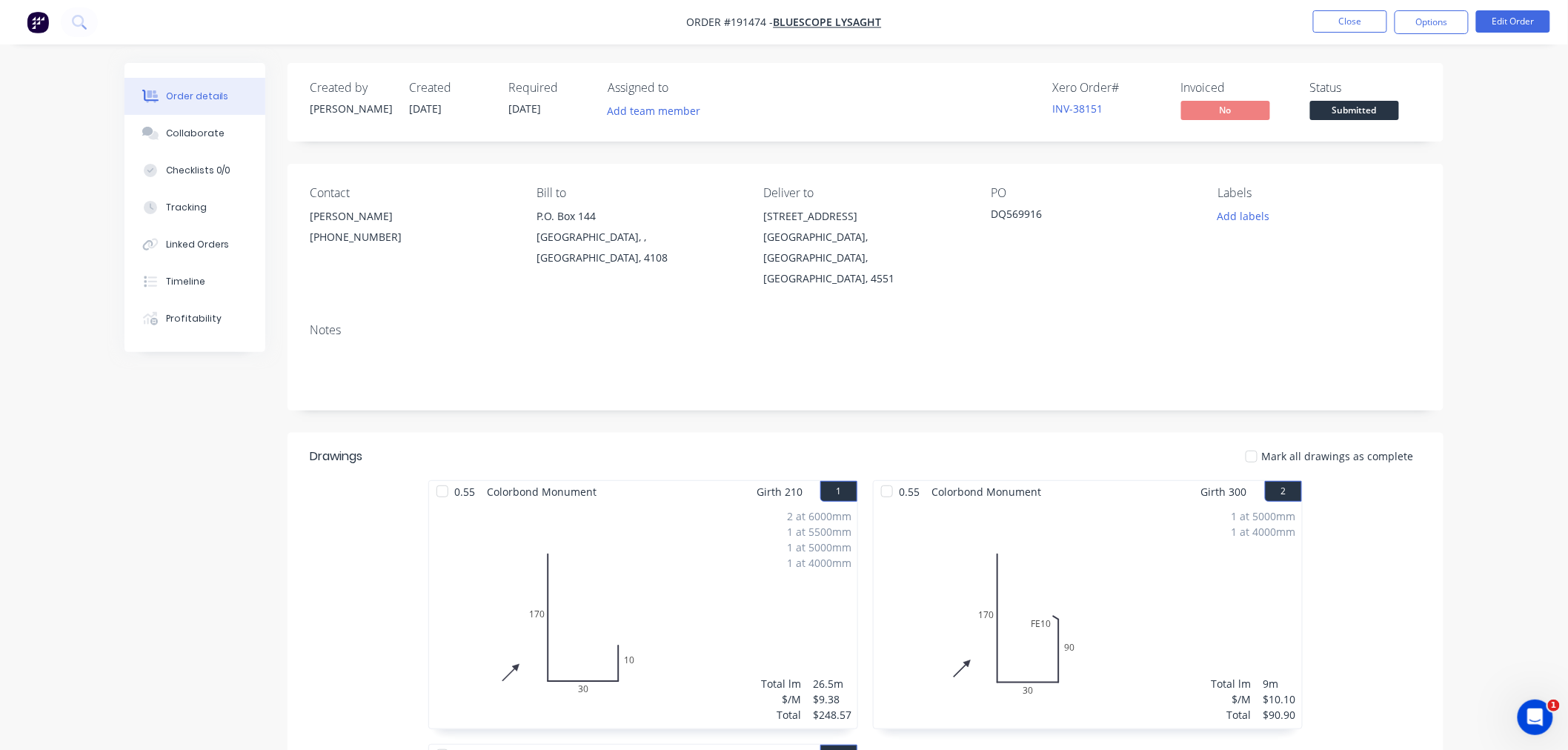
click at [1469, 462] on div "Order details Collaborate Checklists 0/0 Tracking Linked Orders Timeline Profit…" at bounding box center [784, 720] width 1568 height 1441
click at [1344, 27] on button "Close" at bounding box center [1350, 21] width 74 height 22
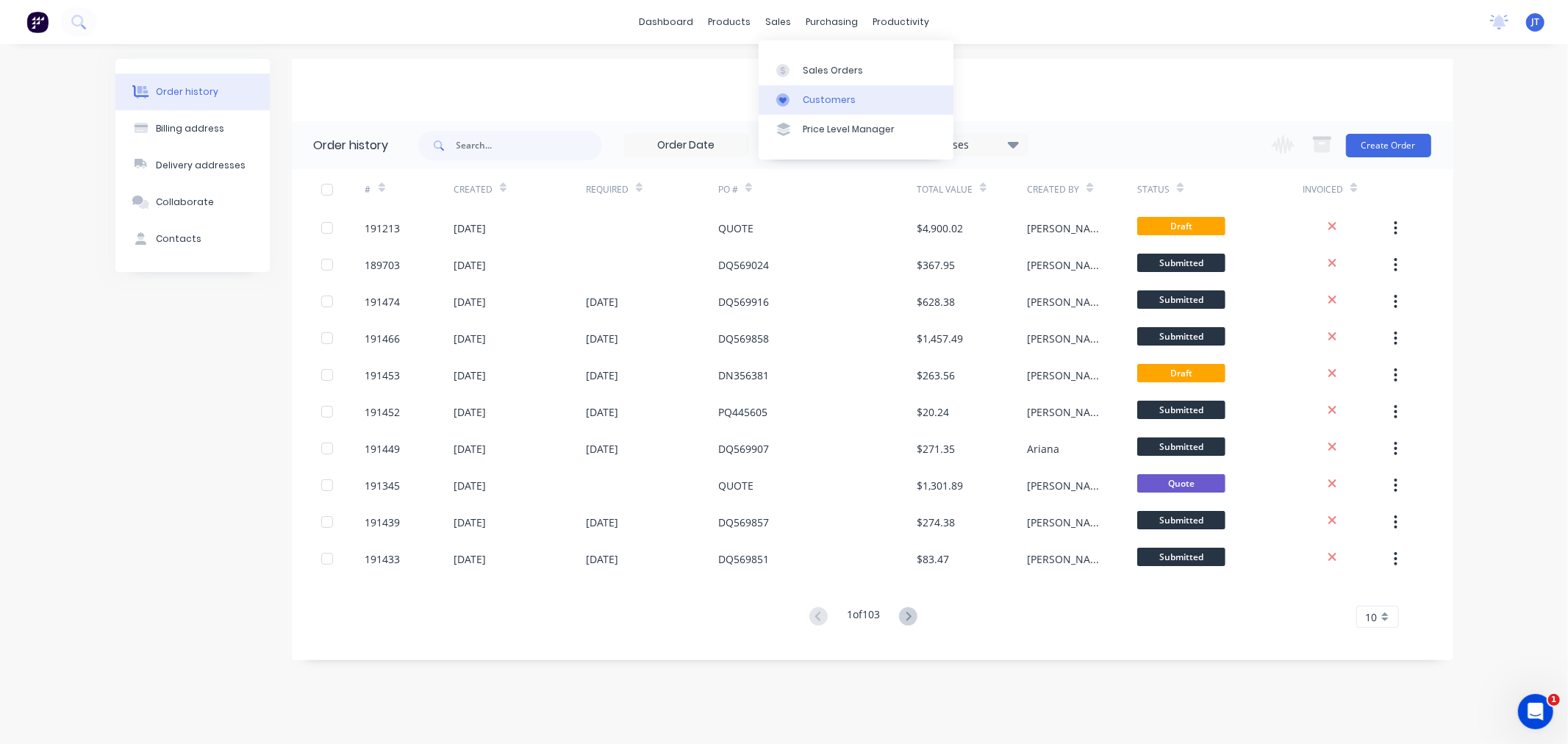
click at [818, 104] on div "Customers" at bounding box center [829, 100] width 53 height 14
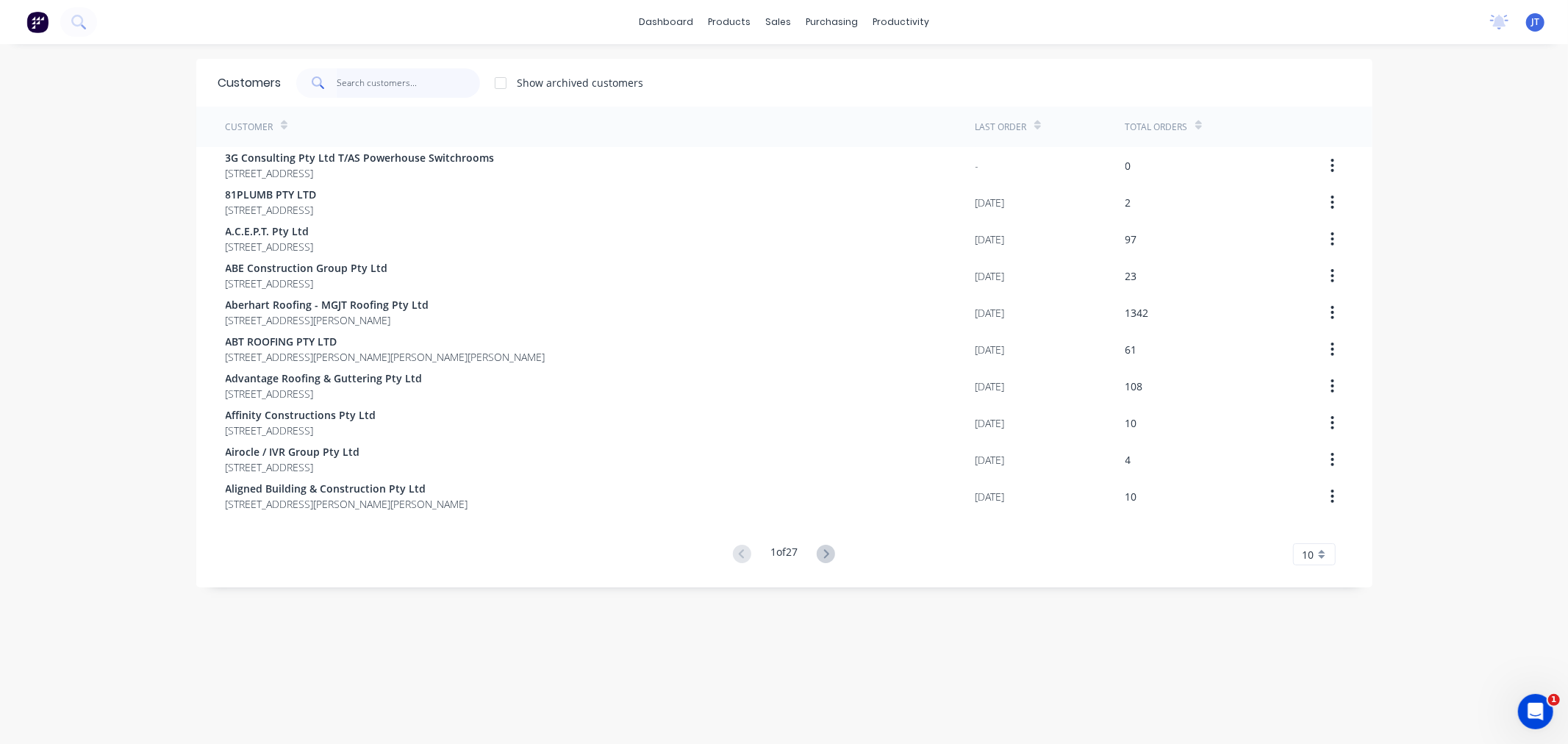
click at [376, 87] on input "text" at bounding box center [408, 83] width 143 height 29
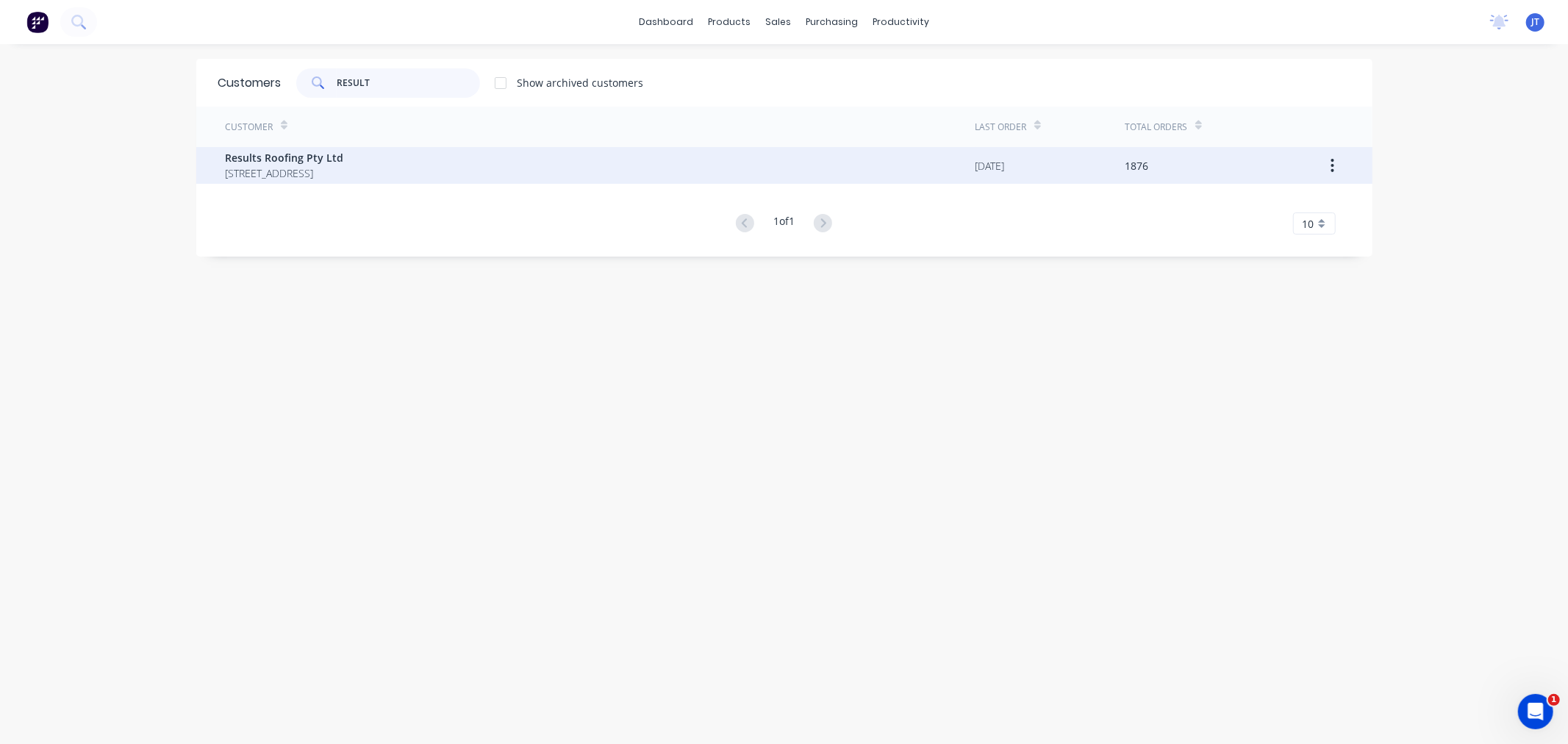
type input "RESULT"
click at [344, 158] on span "Results Roofing Pty Ltd" at bounding box center [285, 158] width 119 height 16
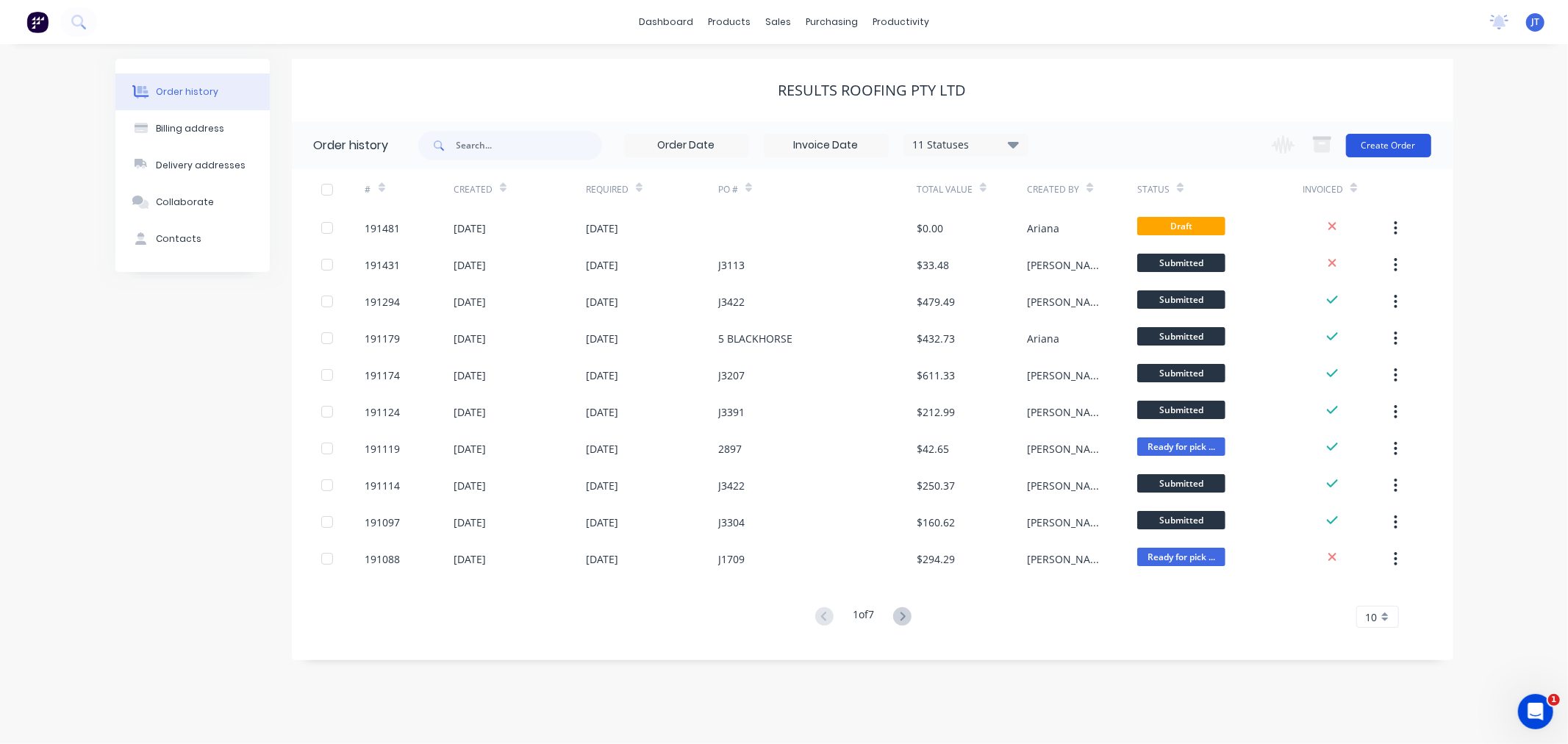
click at [1413, 147] on button "Create Order" at bounding box center [1389, 145] width 86 height 23
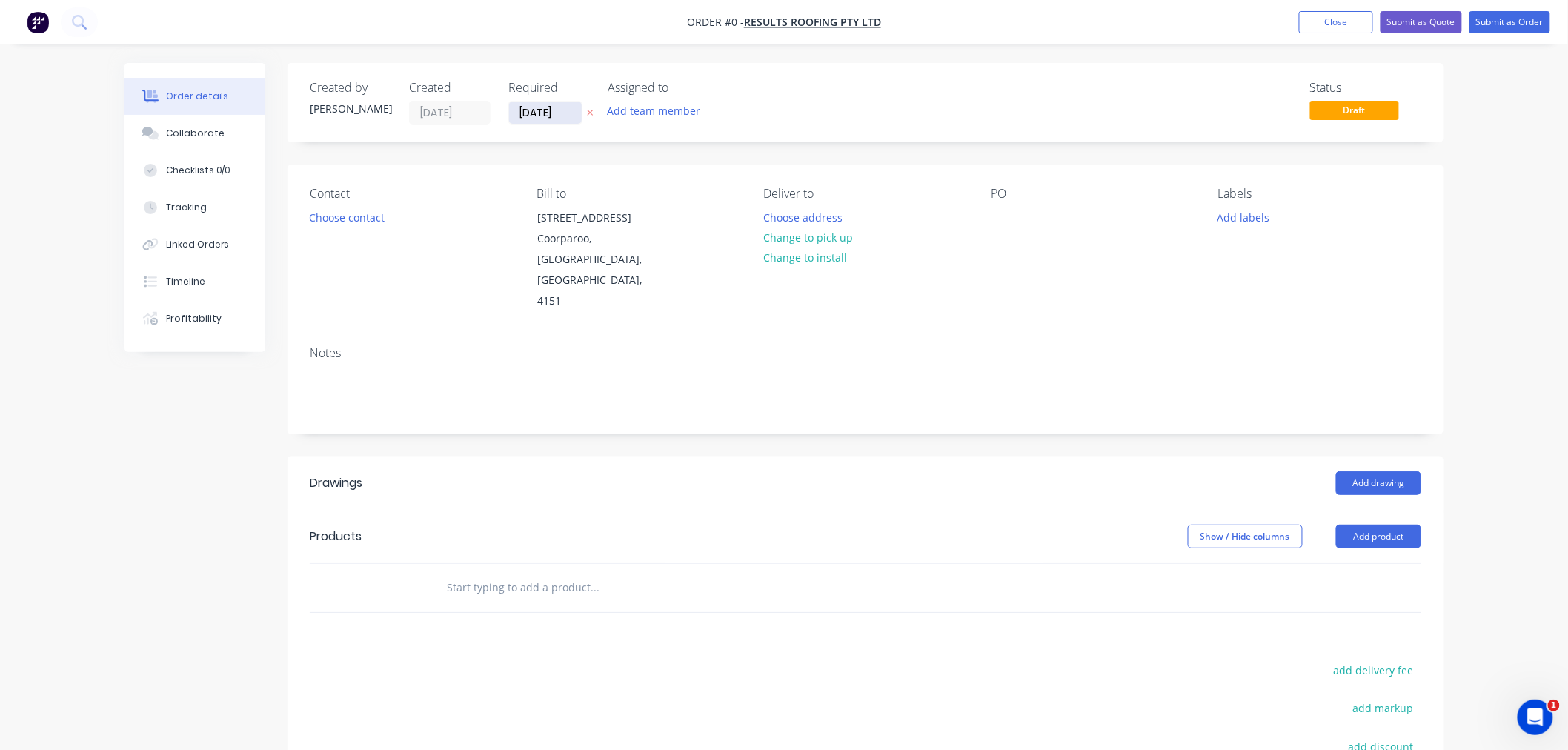
click at [539, 106] on input "[DATE]" at bounding box center [546, 112] width 73 height 22
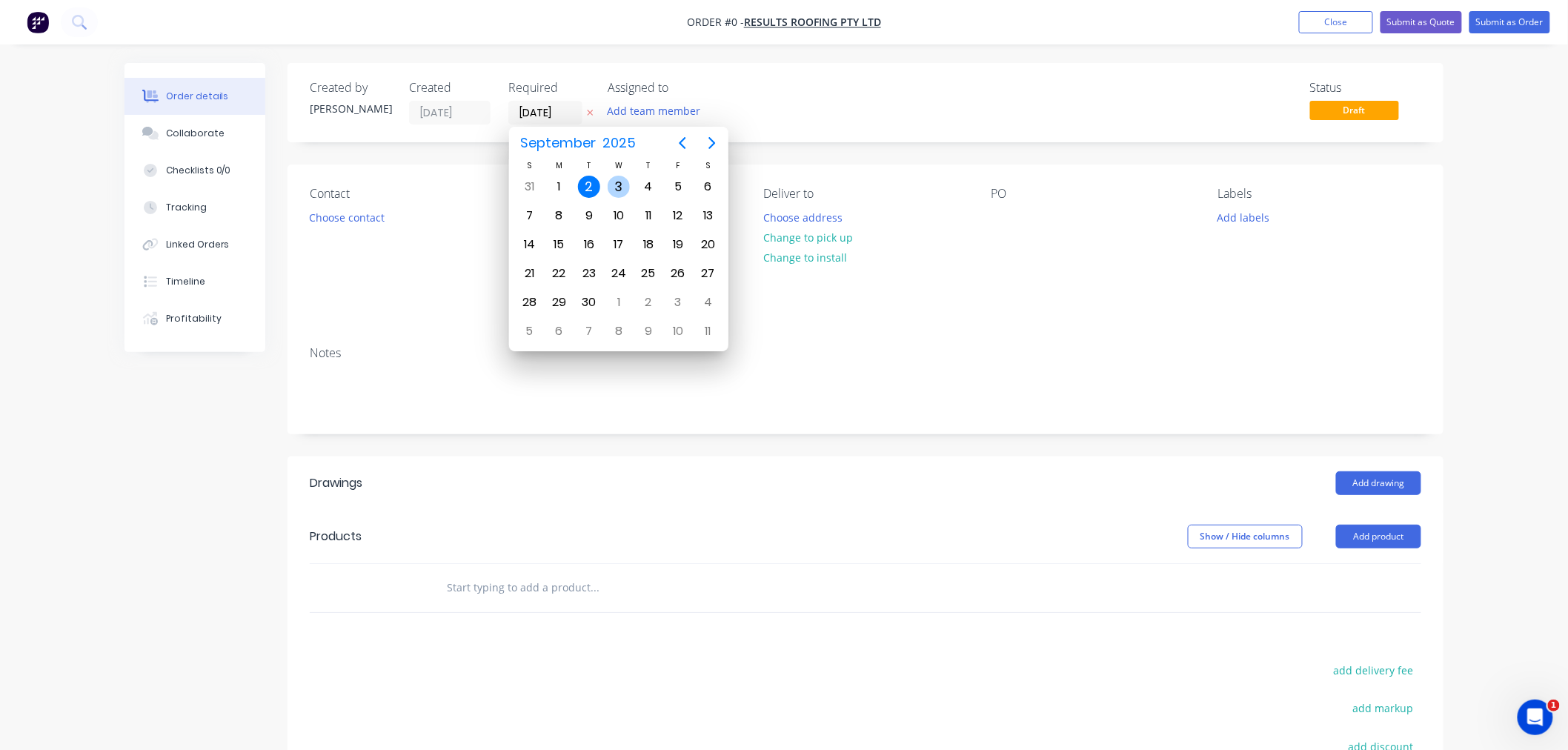
click at [616, 184] on div "3" at bounding box center [618, 186] width 22 height 22
type input "[DATE]"
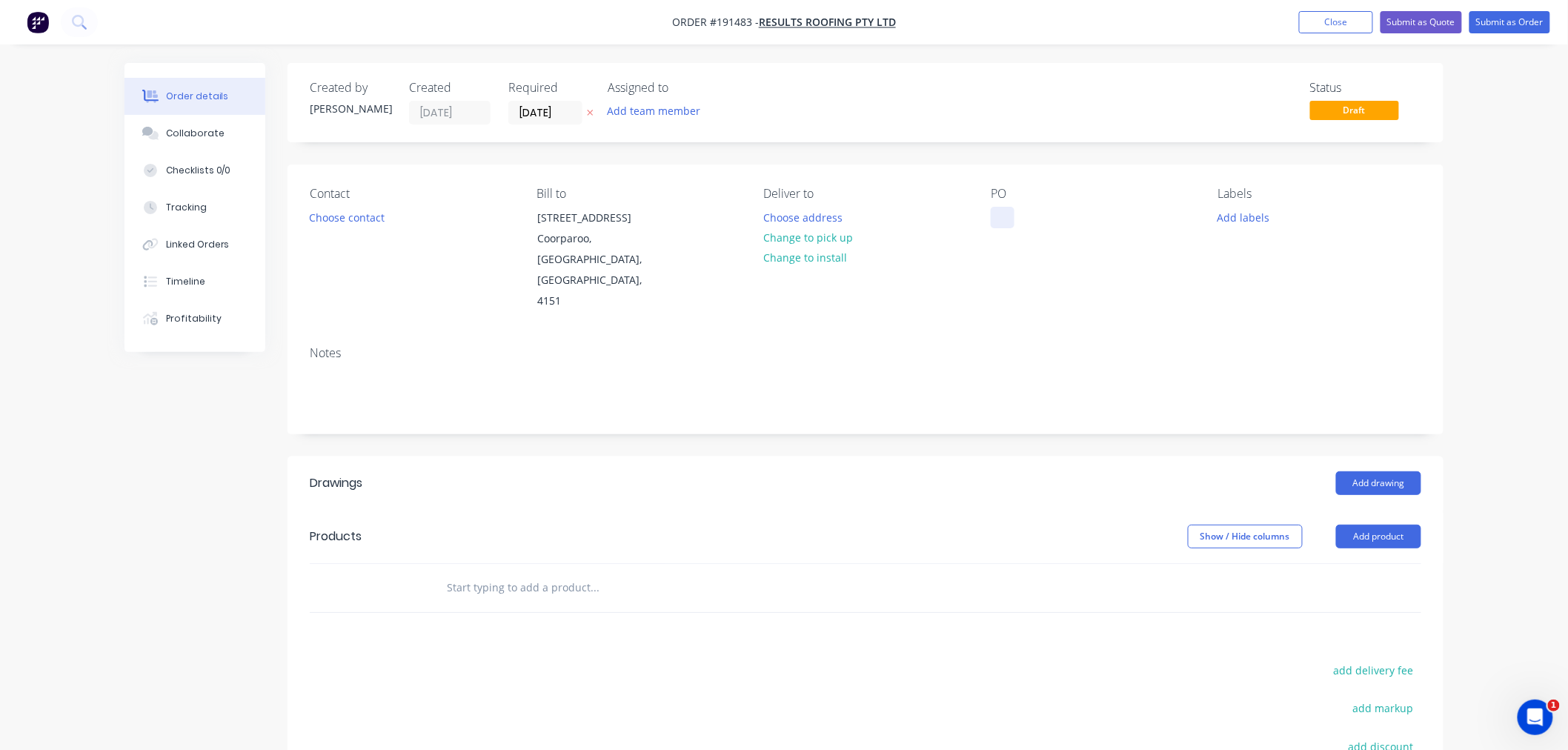
click at [999, 220] on div at bounding box center [1002, 217] width 23 height 21
click at [1383, 524] on button "Add product" at bounding box center [1378, 536] width 86 height 23
click at [1384, 563] on div "Product catalogue" at bounding box center [1351, 574] width 114 height 21
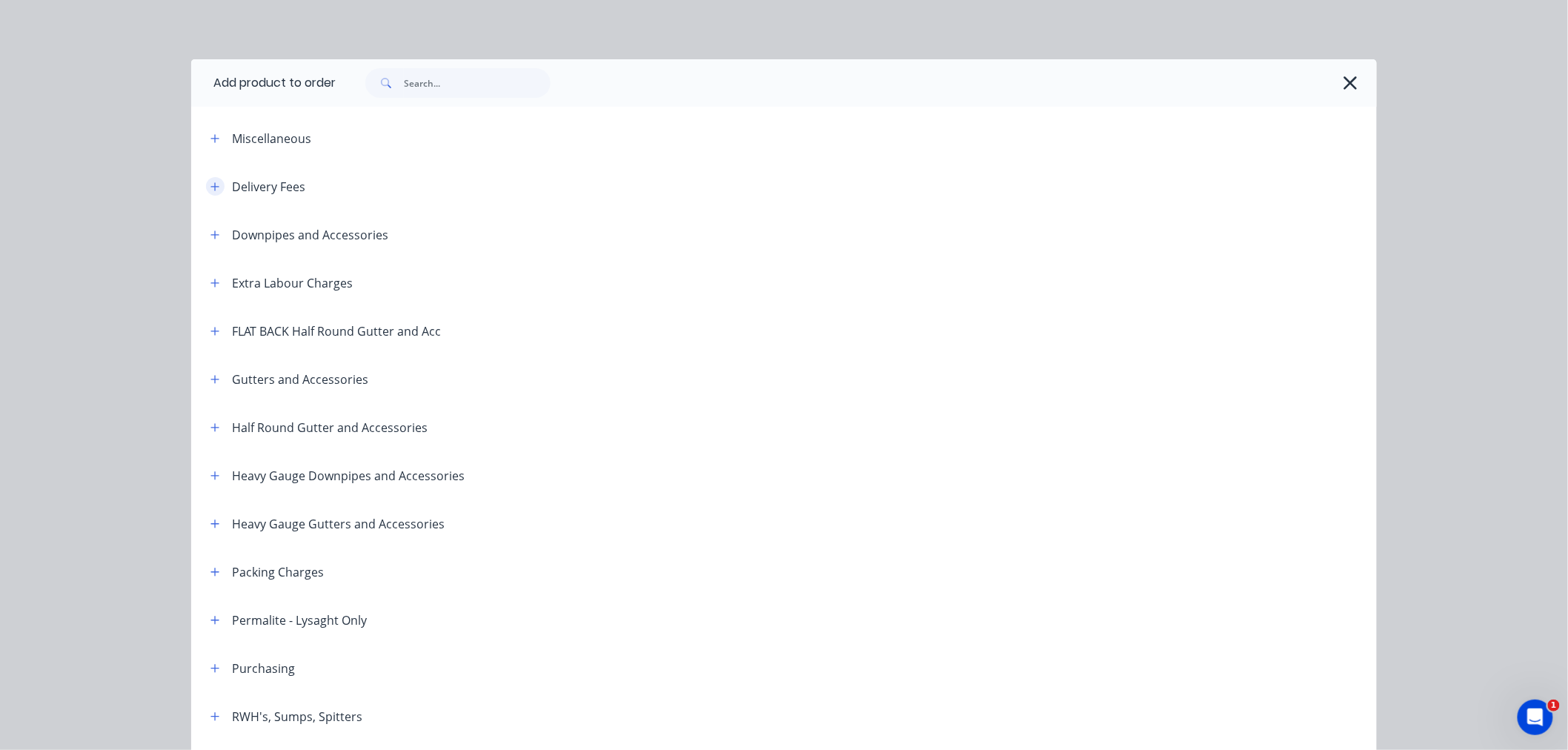
click at [211, 188] on icon "button" at bounding box center [215, 187] width 9 height 11
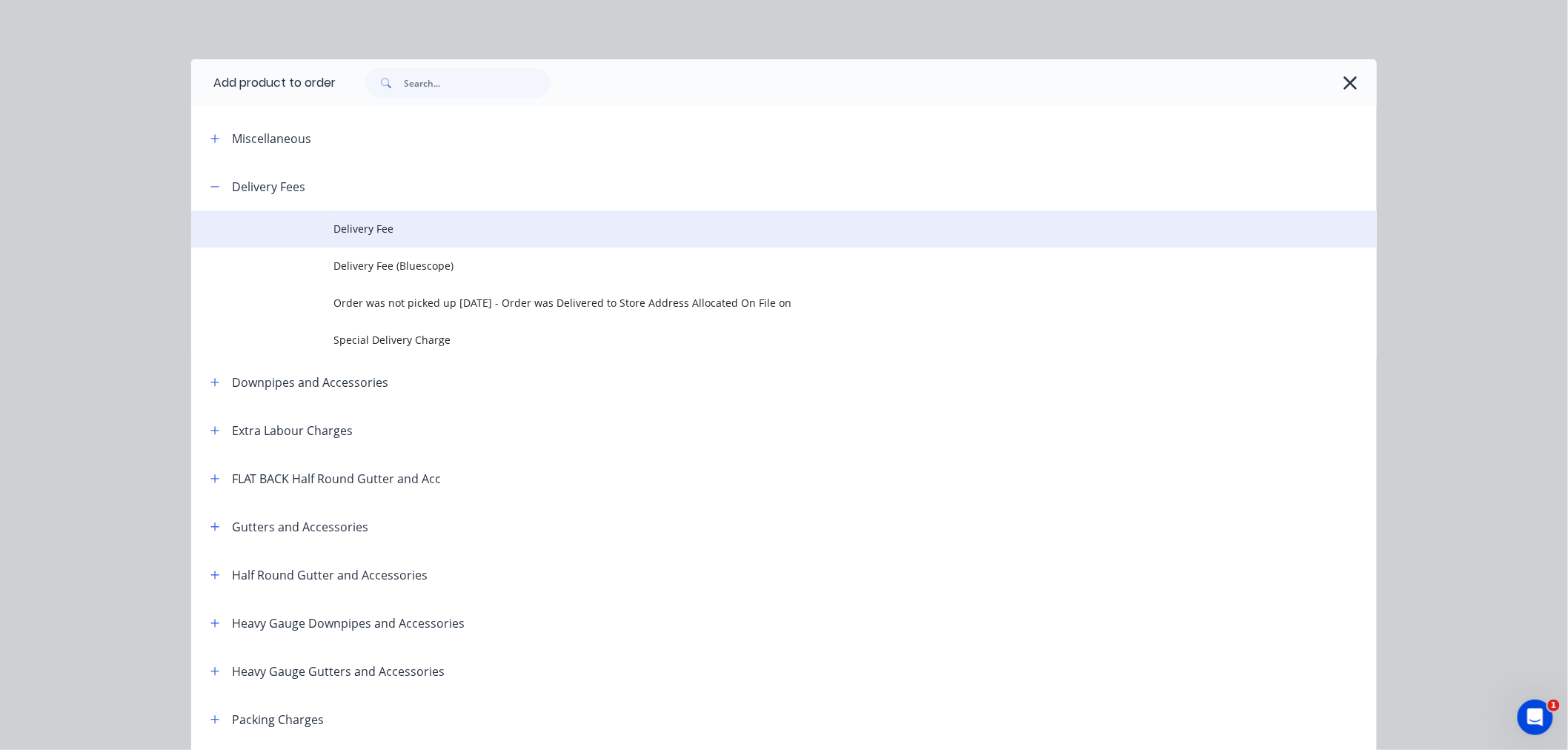
click at [357, 230] on span "Delivery Fee" at bounding box center [751, 229] width 835 height 16
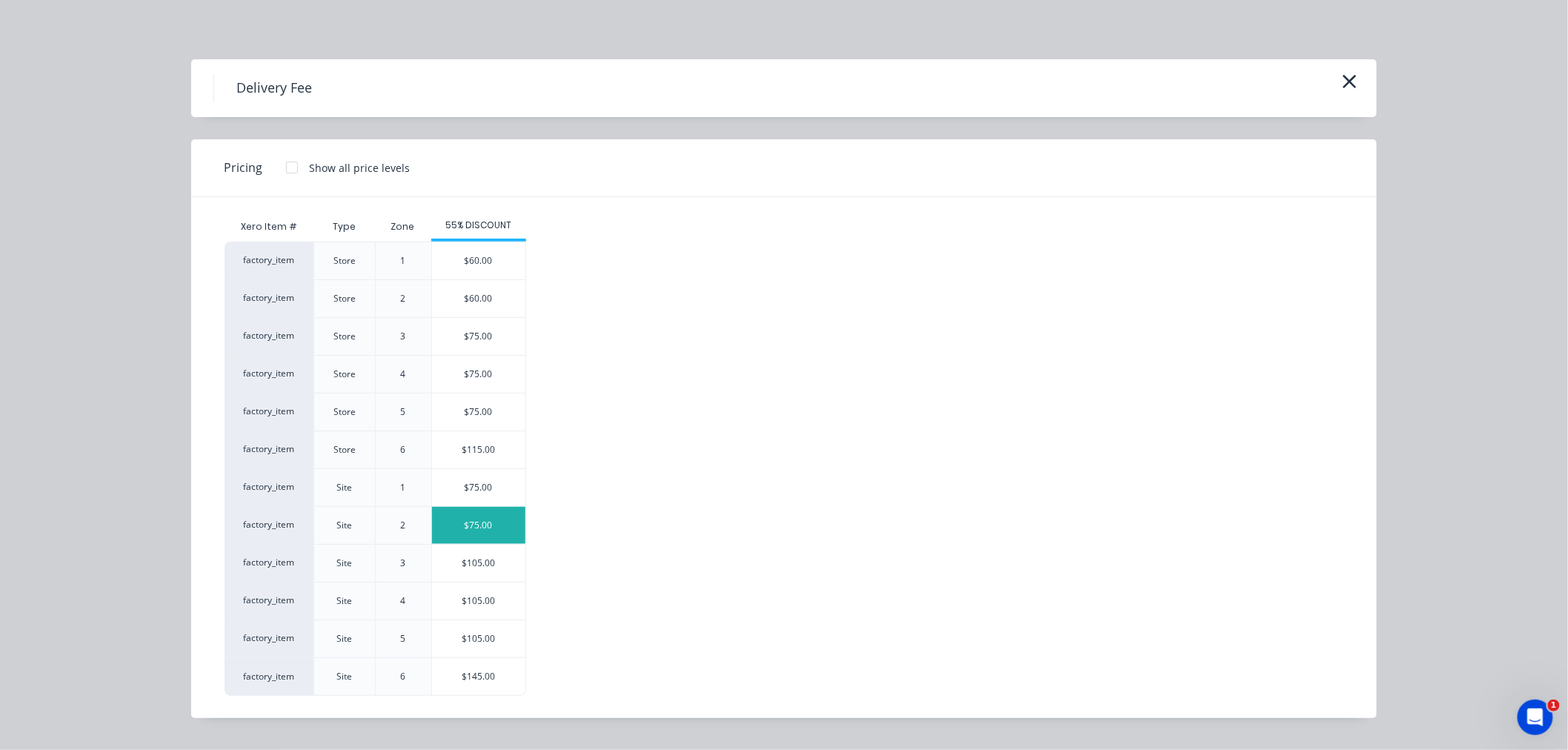
click at [469, 516] on div "$75.00" at bounding box center [478, 525] width 93 height 37
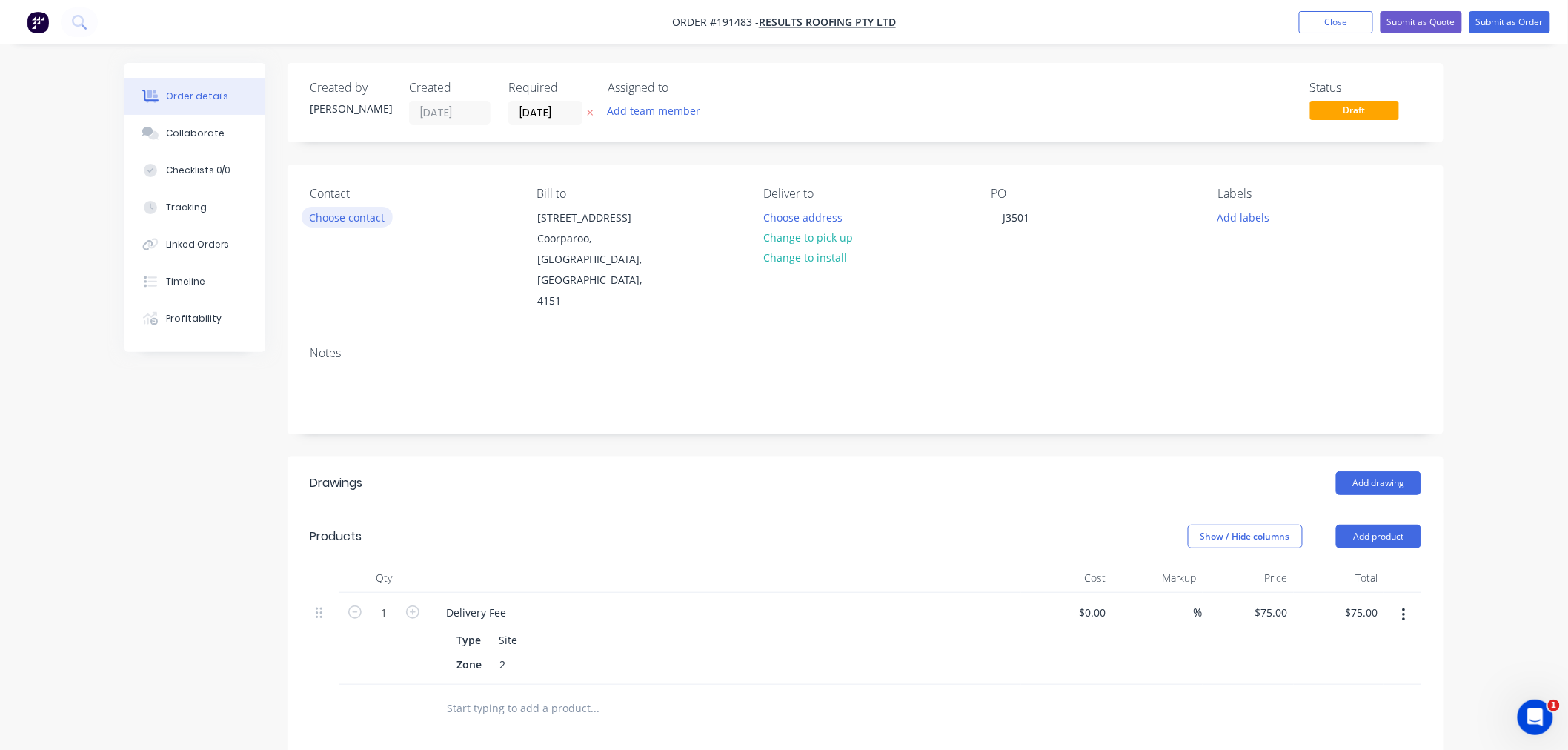
click at [354, 213] on button "Choose contact" at bounding box center [347, 216] width 91 height 20
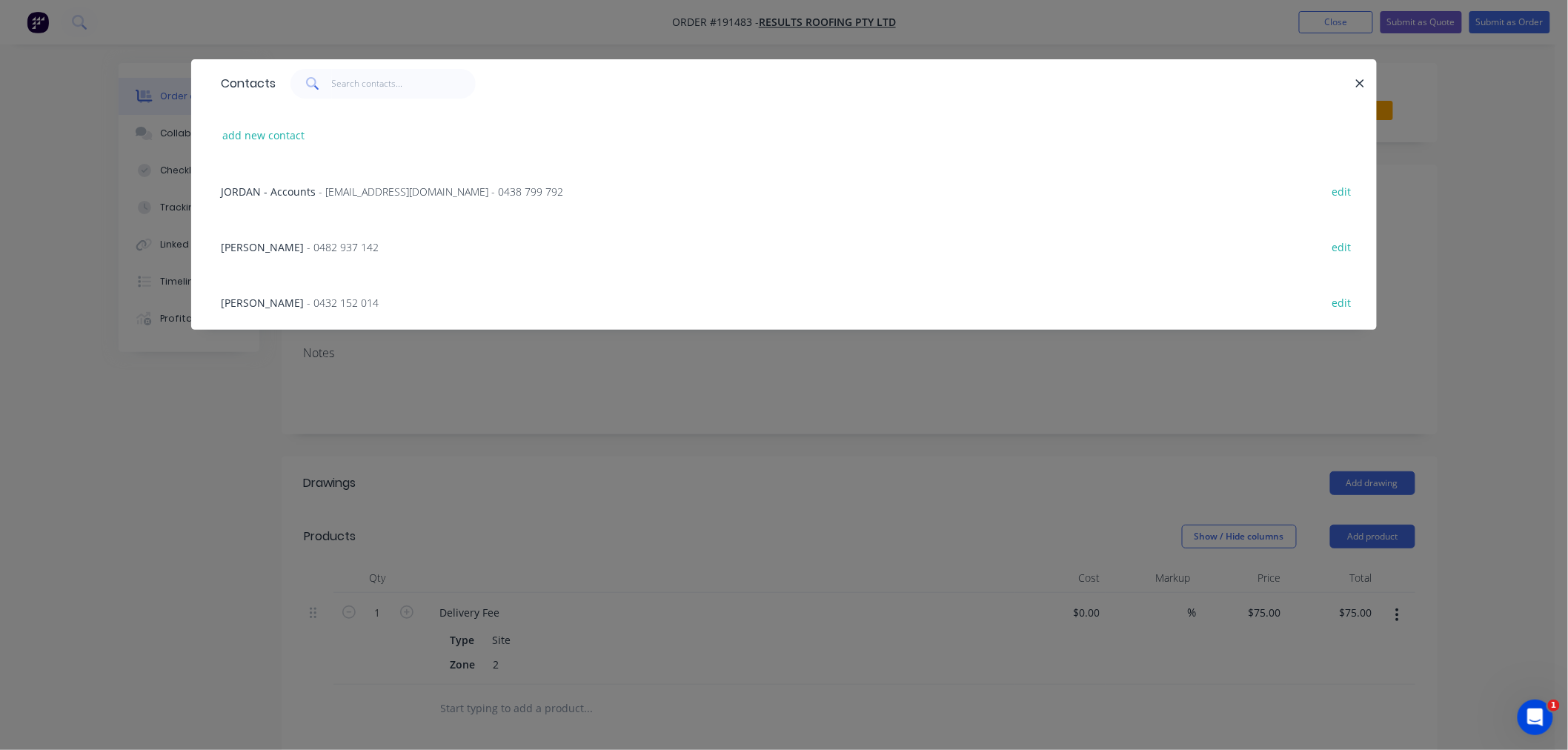
click at [306, 243] on span "- 0482 937 142" at bounding box center [342, 247] width 72 height 14
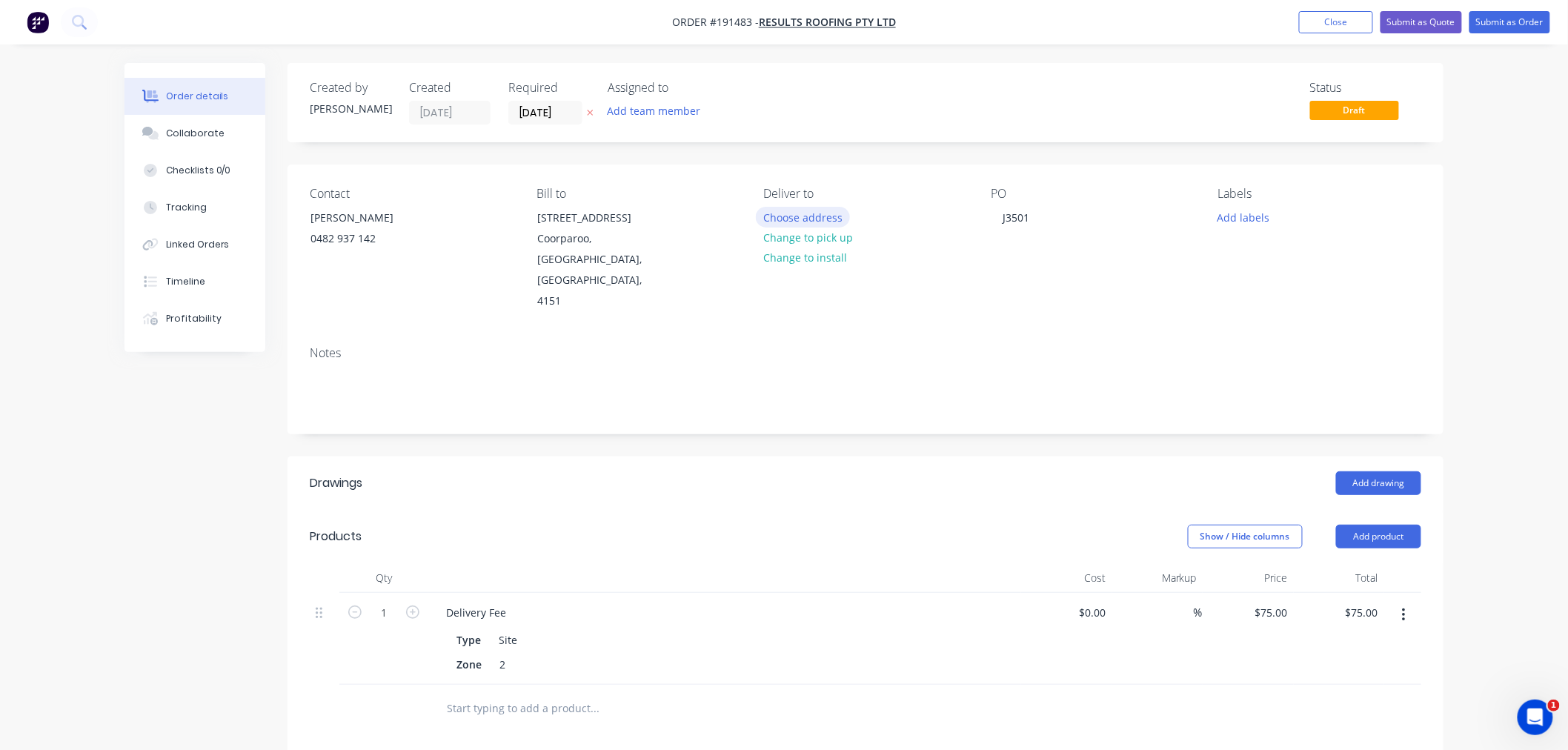
click at [814, 210] on button "Choose address" at bounding box center [803, 216] width 95 height 20
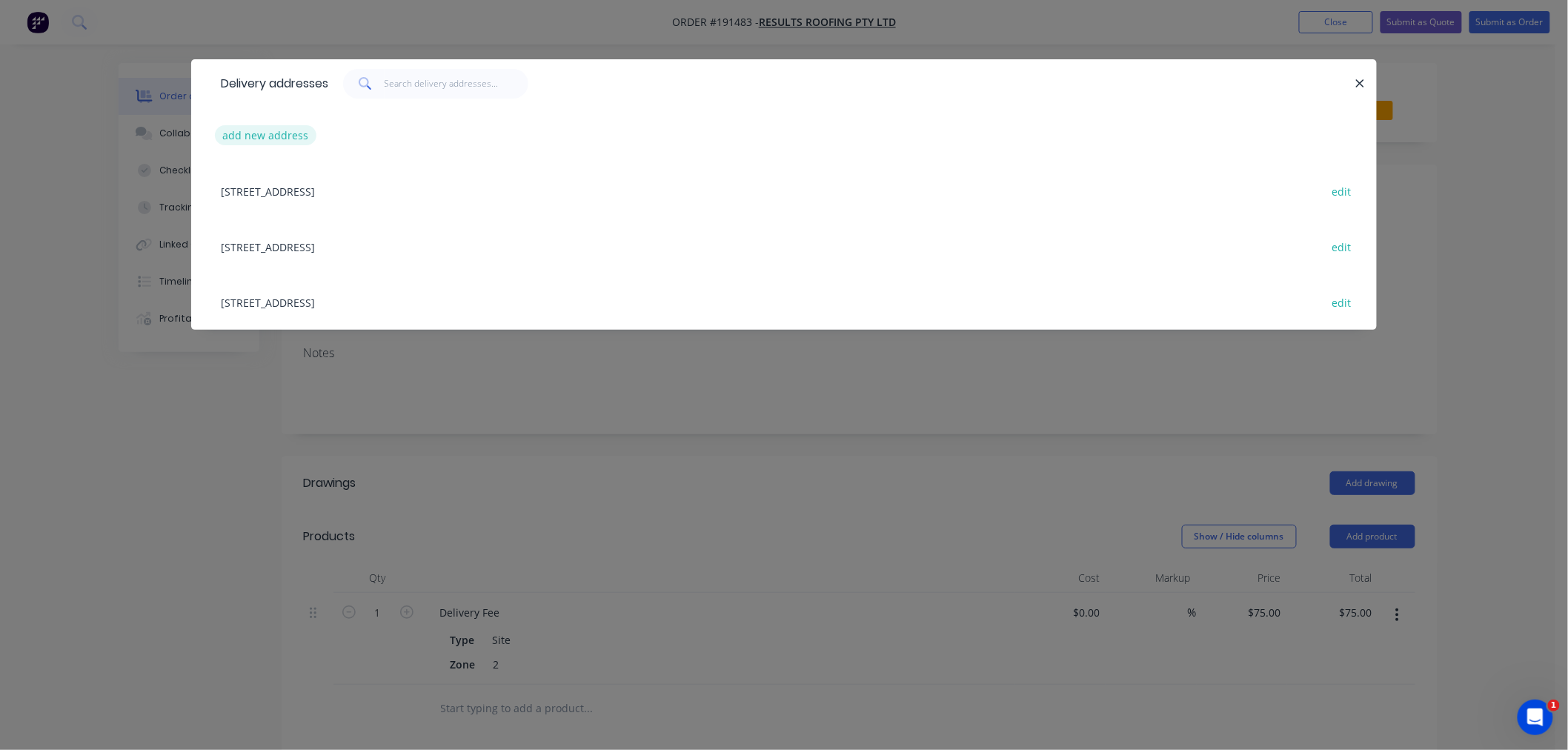
click at [250, 129] on button "add new address" at bounding box center [266, 135] width 101 height 20
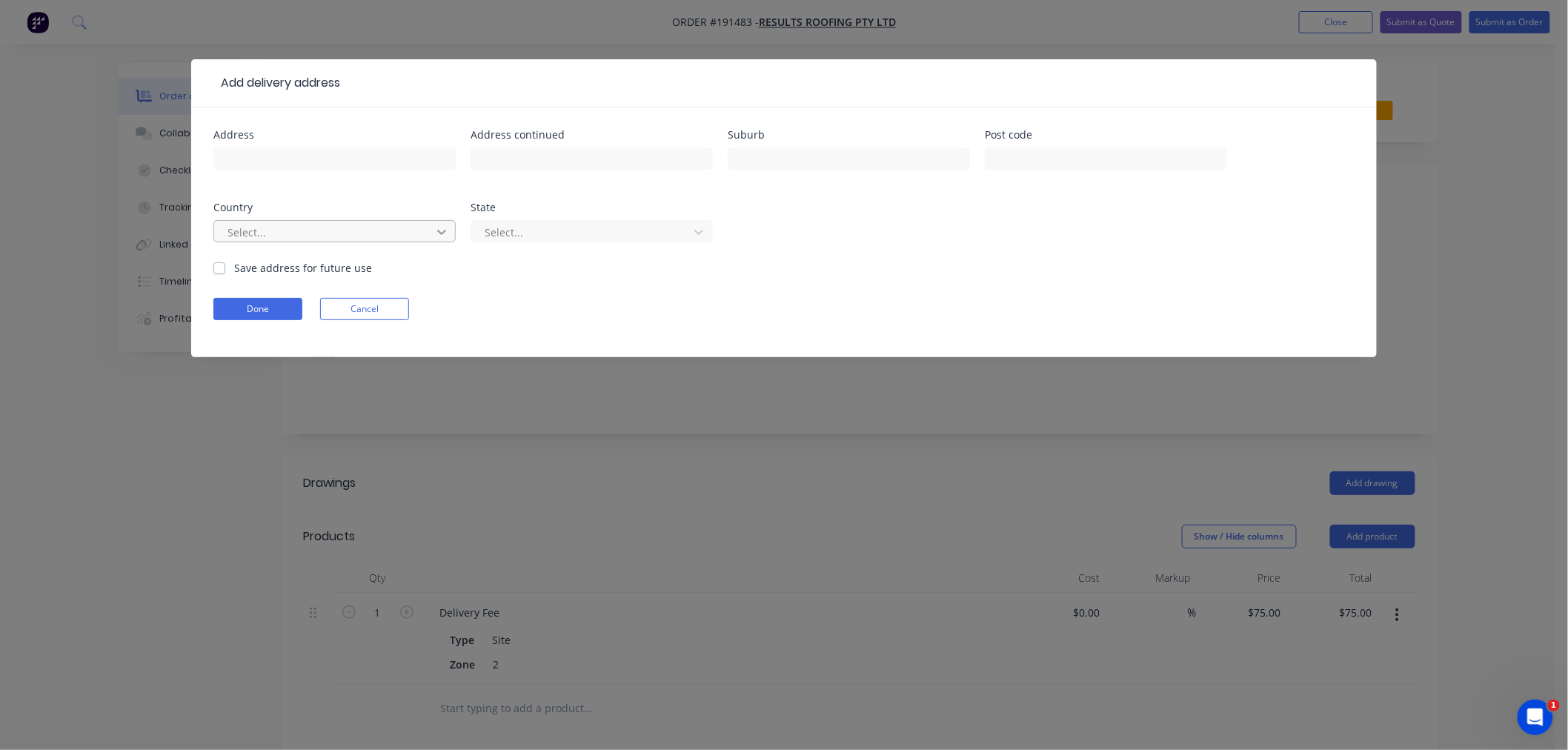
click at [431, 228] on div at bounding box center [441, 232] width 26 height 23
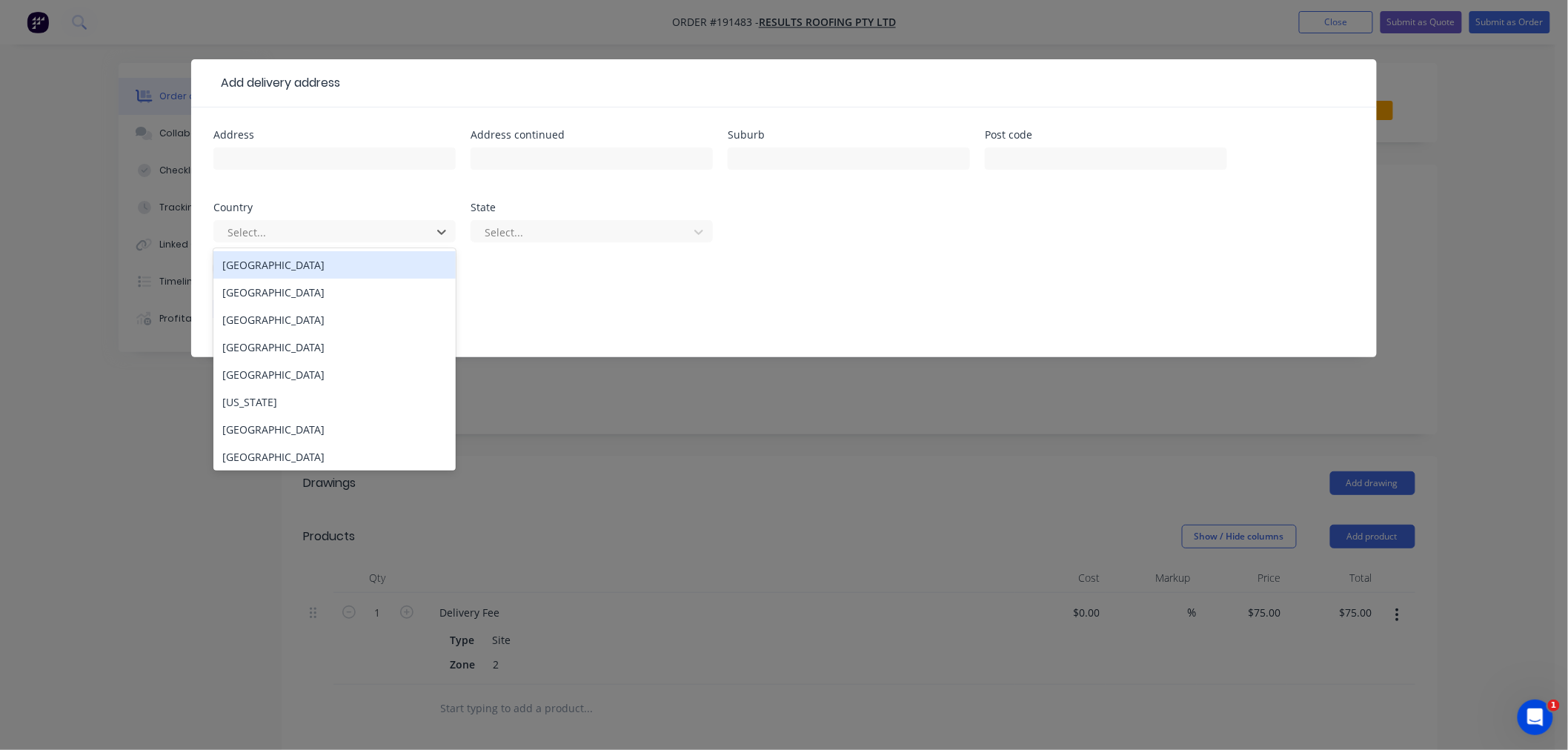
click at [403, 263] on div "[GEOGRAPHIC_DATA]" at bounding box center [334, 265] width 242 height 27
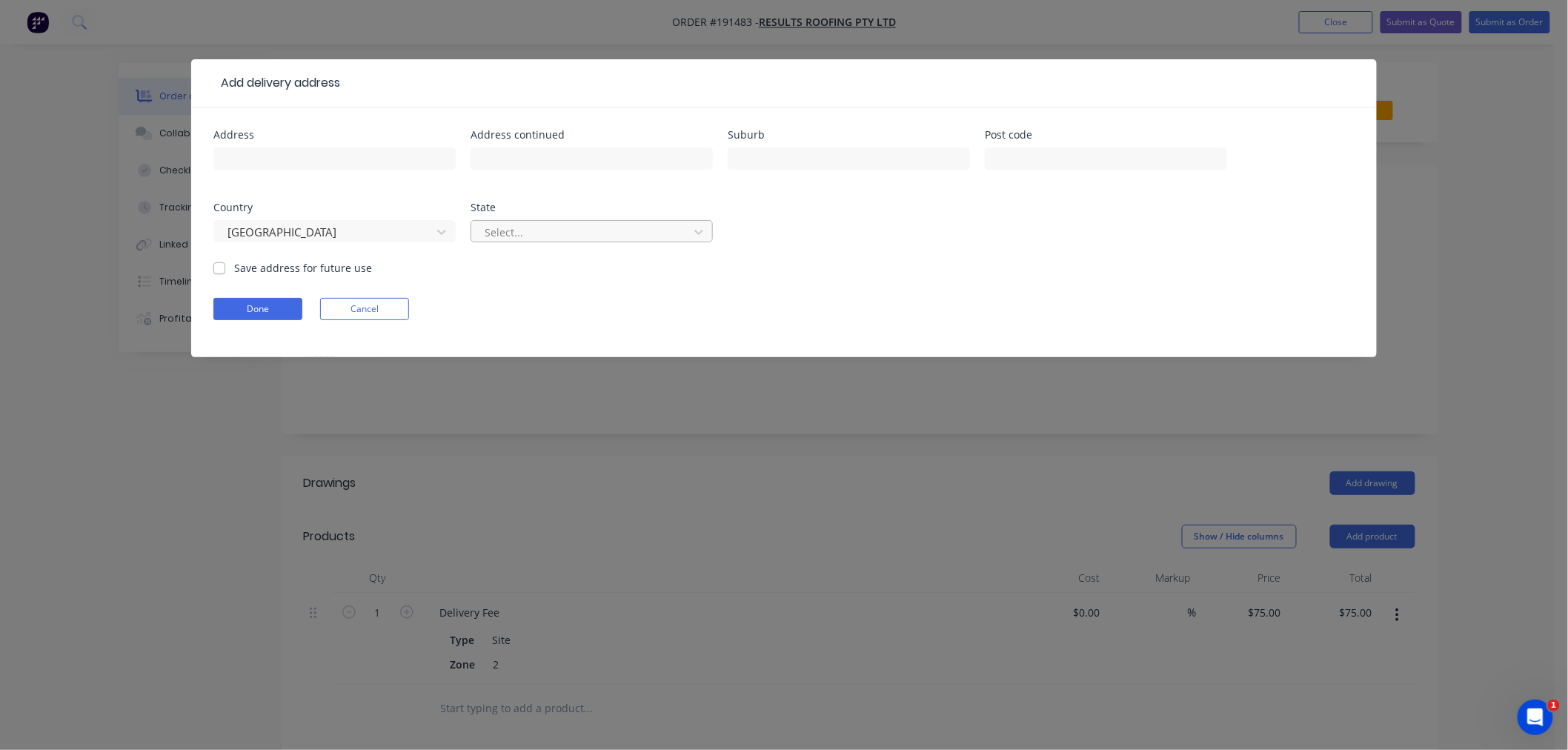
click at [537, 230] on div at bounding box center [581, 232] width 198 height 18
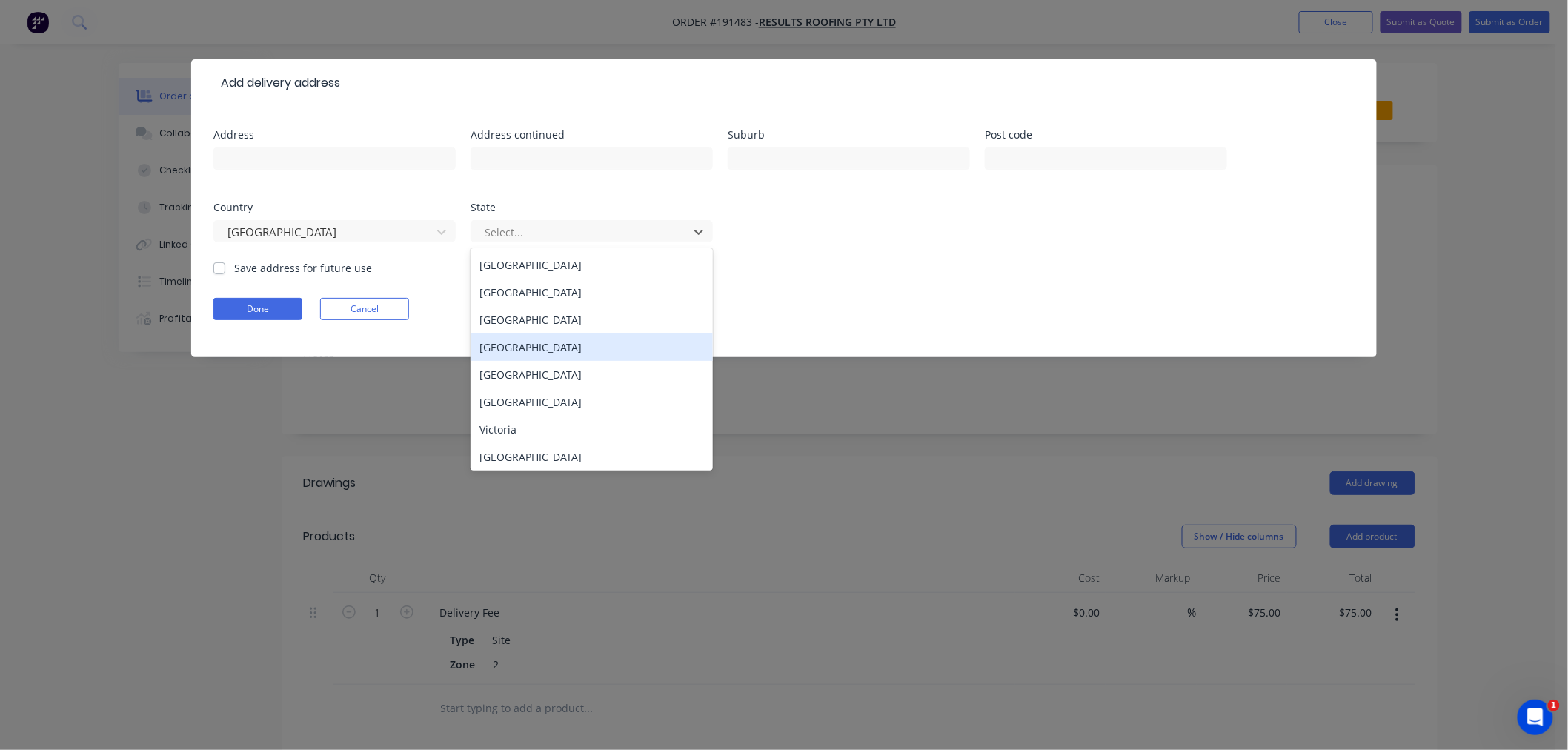
click at [528, 356] on div "[GEOGRAPHIC_DATA]" at bounding box center [592, 347] width 242 height 27
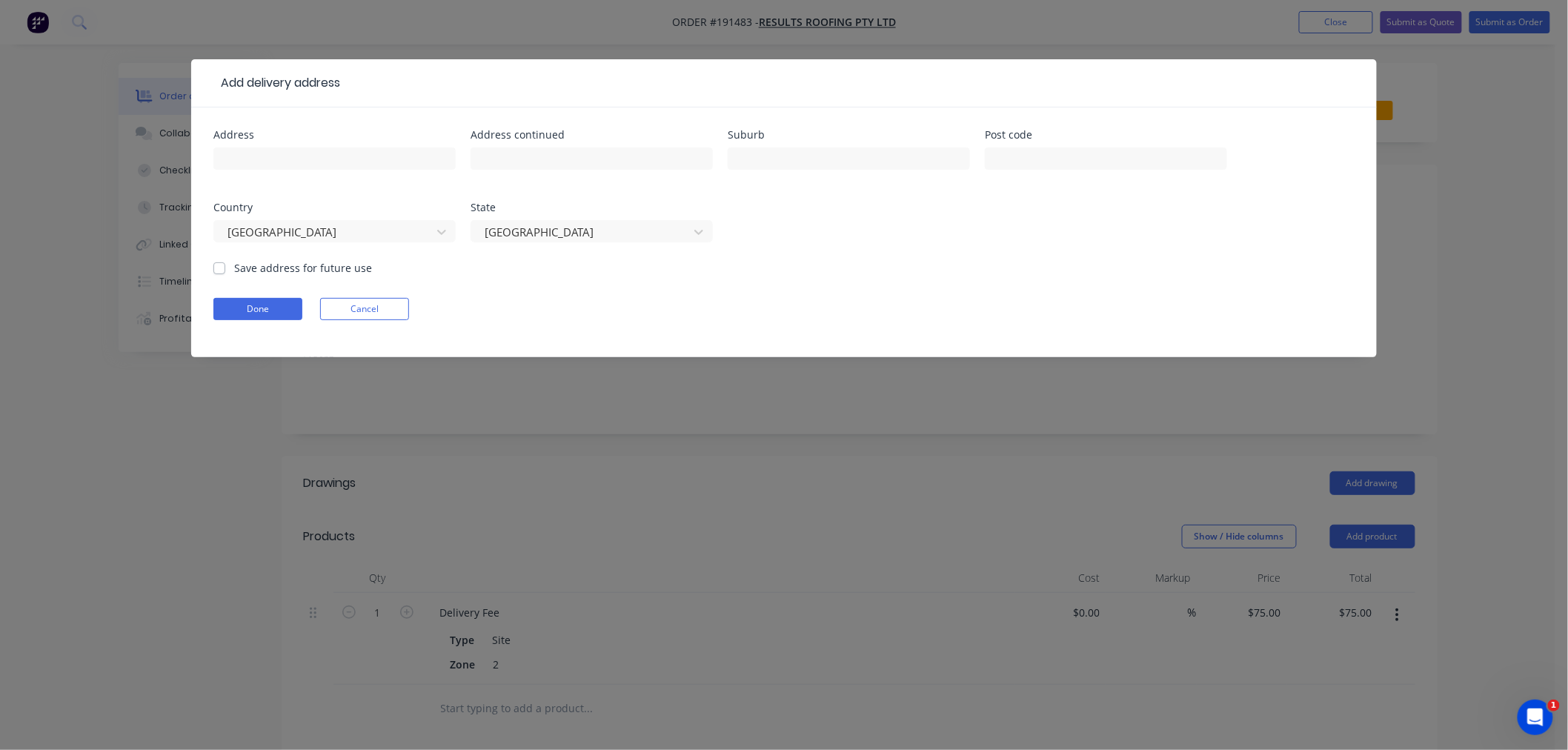
click at [387, 138] on div "Address" at bounding box center [334, 135] width 242 height 11
click at [375, 156] on input "text" at bounding box center [334, 158] width 242 height 22
click at [412, 158] on input "1210 STAPYLTON" at bounding box center [334, 158] width 242 height 22
type input "[STREET_ADDRESS][PERSON_NAME]"
type input "Q"
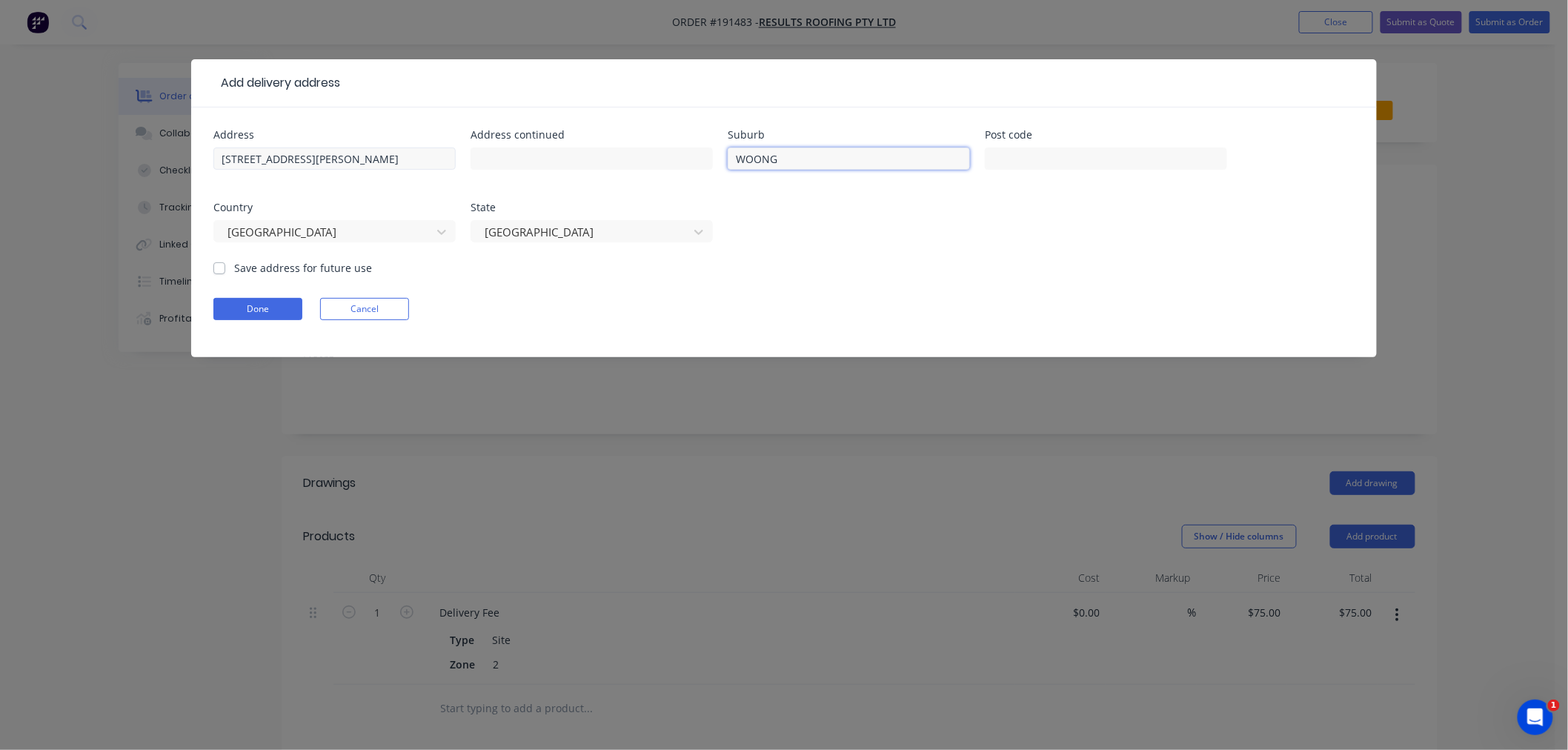
type input "WOONGOOLBA"
drag, startPoint x: 412, startPoint y: 160, endPoint x: 129, endPoint y: 139, distance: 283.8
click at [129, 139] on div "Add delivery address Address [STREET_ADDRESS][PERSON_NAME] Address continued Su…" at bounding box center [784, 375] width 1568 height 750
click at [1071, 169] on input "text" at bounding box center [1106, 158] width 242 height 22
type input "4207"
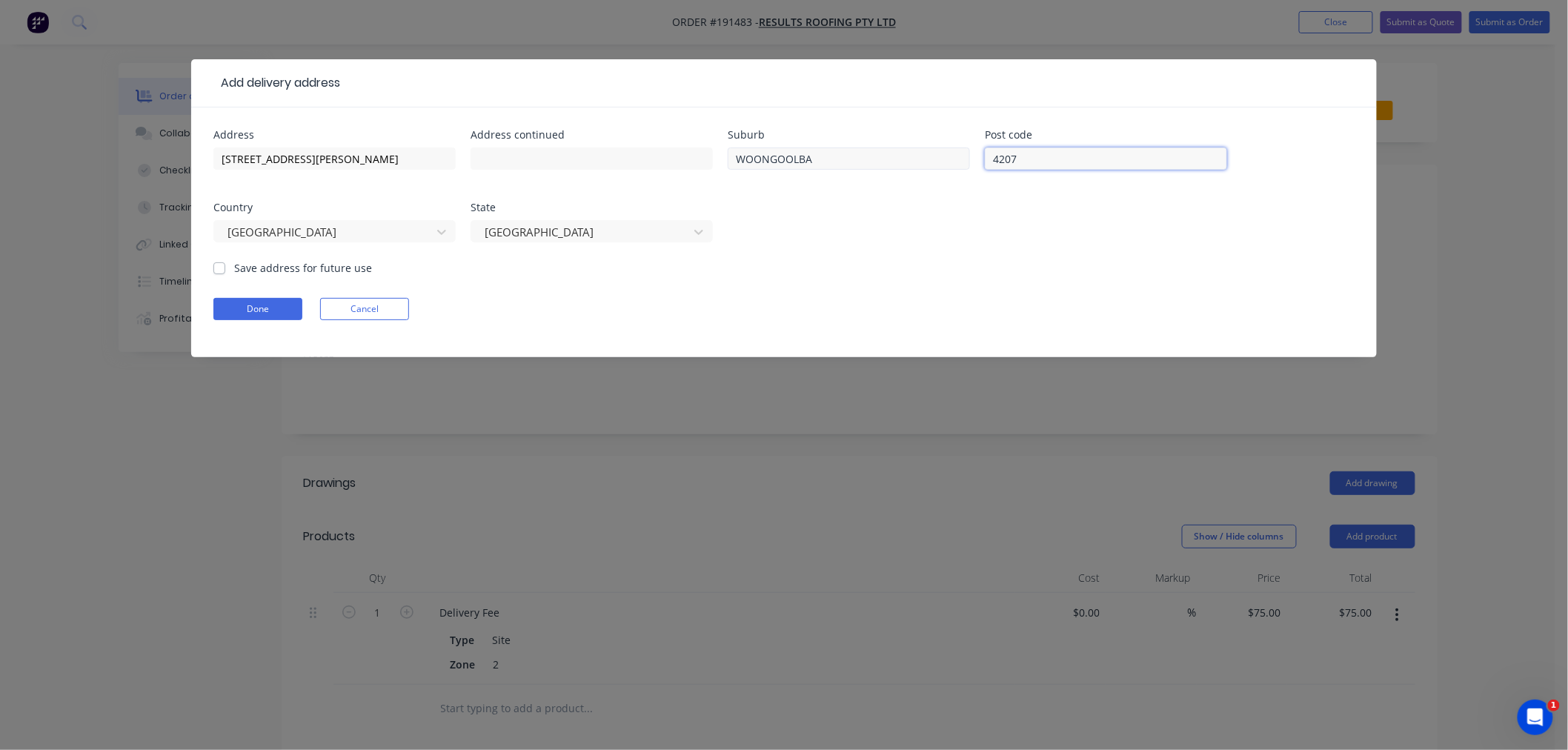
click button "Done" at bounding box center [258, 309] width 89 height 22
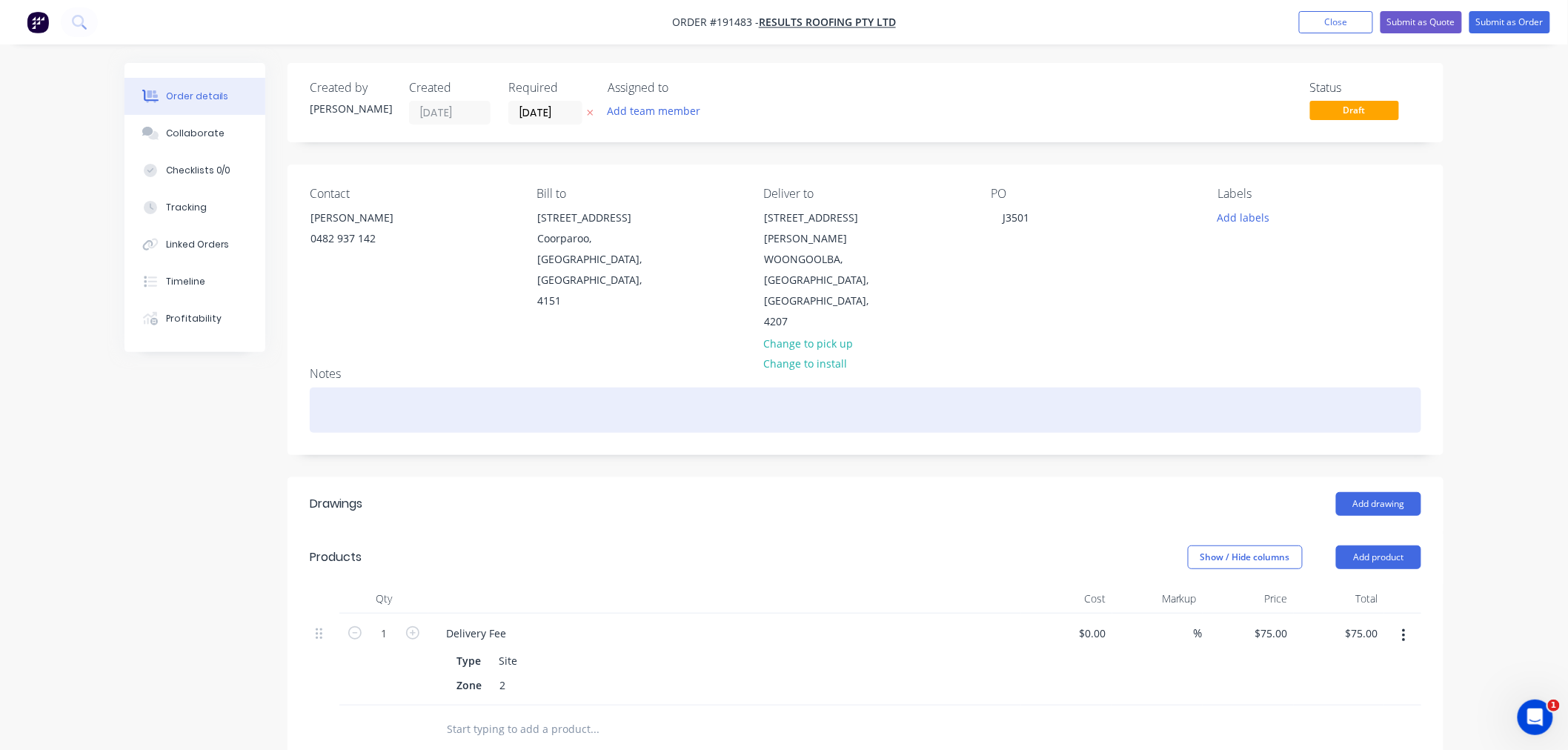
click at [1001, 390] on div at bounding box center [865, 410] width 1112 height 45
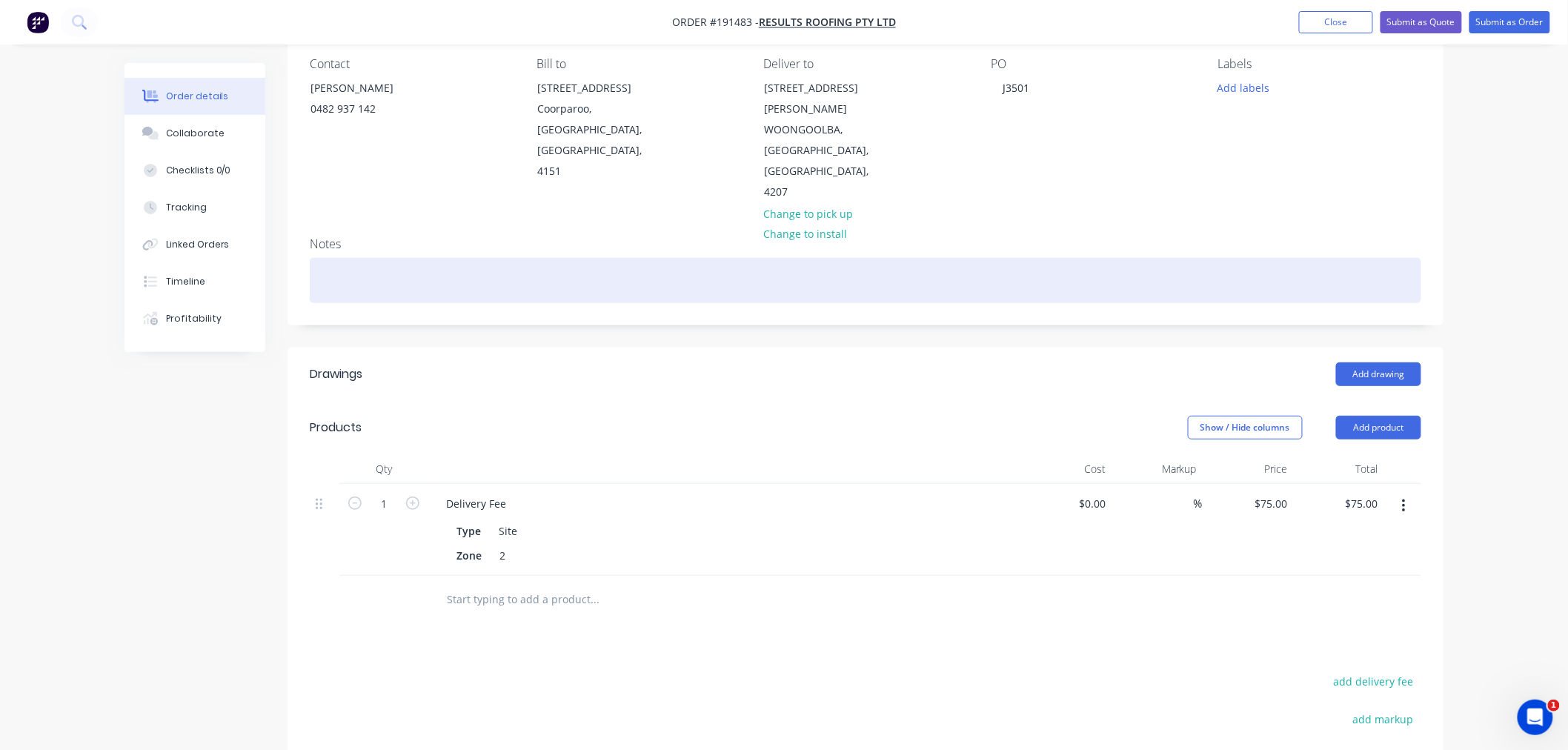
scroll to position [164, 0]
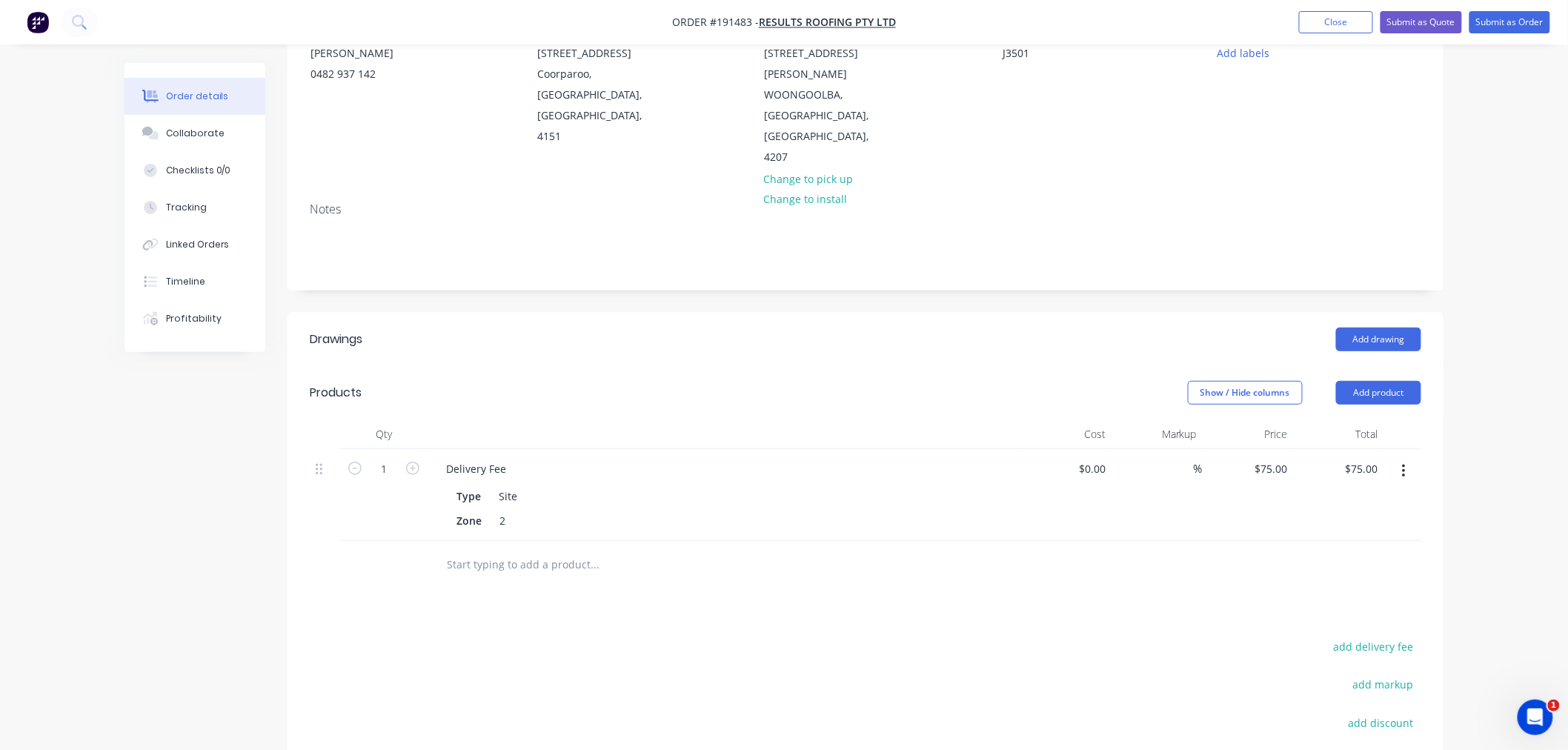
click at [1478, 344] on div "Order details Collaborate Checklists 0/0 Tracking Linked Orders Timeline Profit…" at bounding box center [784, 401] width 1568 height 1131
click at [1387, 328] on button "Add drawing" at bounding box center [1378, 339] width 86 height 23
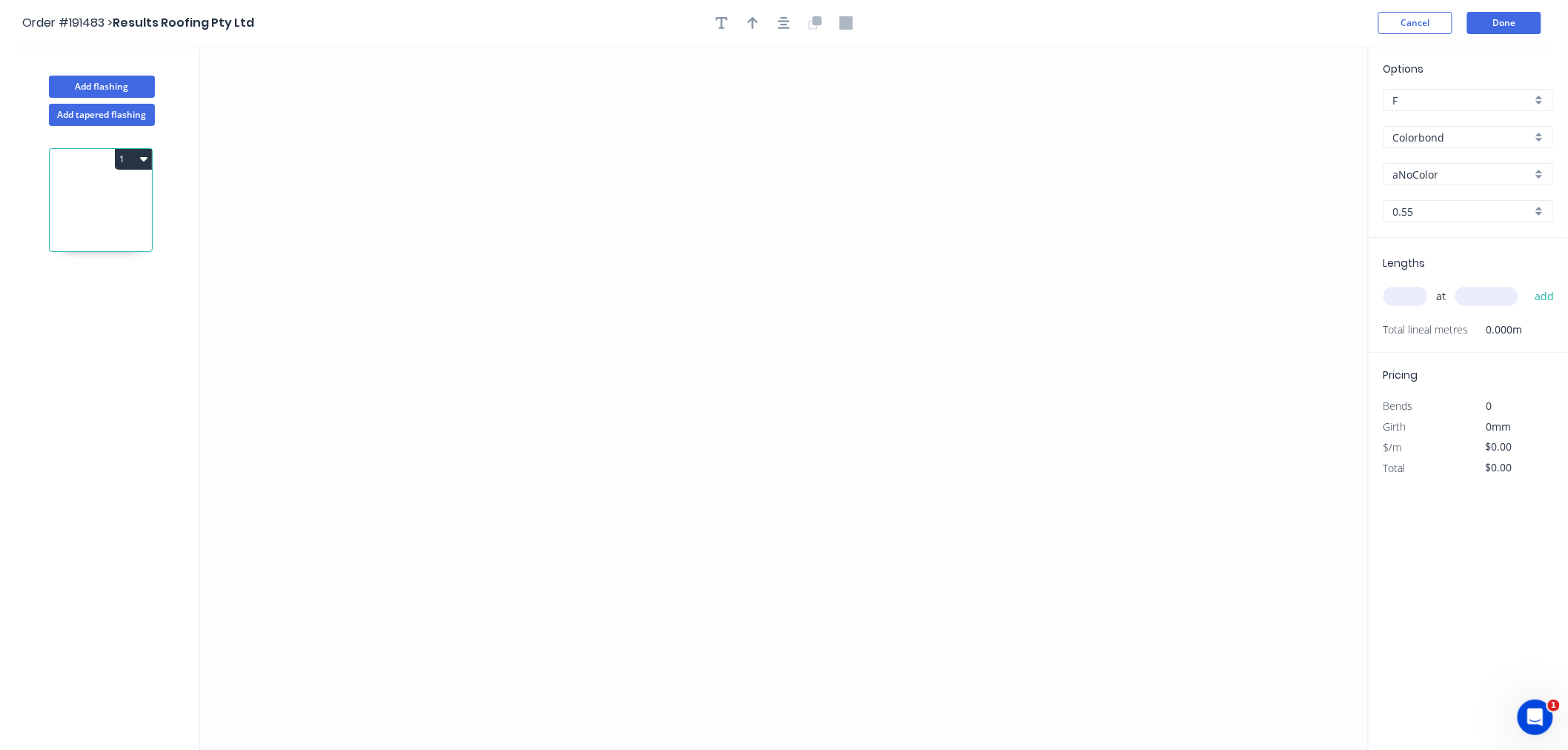
click at [1447, 168] on input "aNoColor" at bounding box center [1462, 174] width 138 height 16
click at [1520, 201] on div "Manor Red" at bounding box center [1468, 199] width 168 height 26
type input "Manor Red"
click at [1403, 303] on input "text" at bounding box center [1405, 296] width 45 height 19
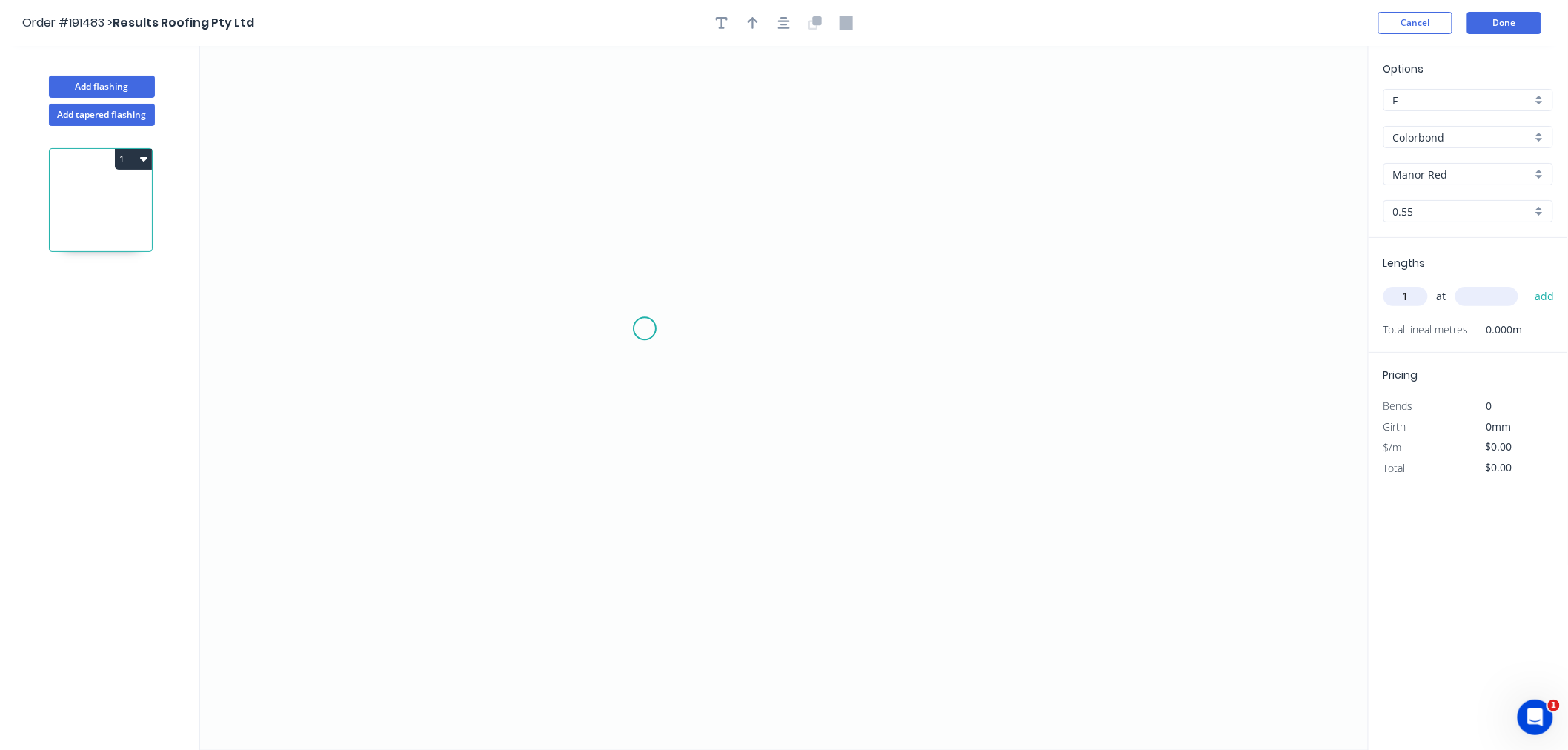
type input "1"
type input "1000"
click at [1527, 284] on button "add" at bounding box center [1545, 296] width 35 height 25
click at [711, 249] on icon "0" at bounding box center [784, 398] width 1168 height 704
click at [664, 150] on icon at bounding box center [688, 199] width 47 height 99
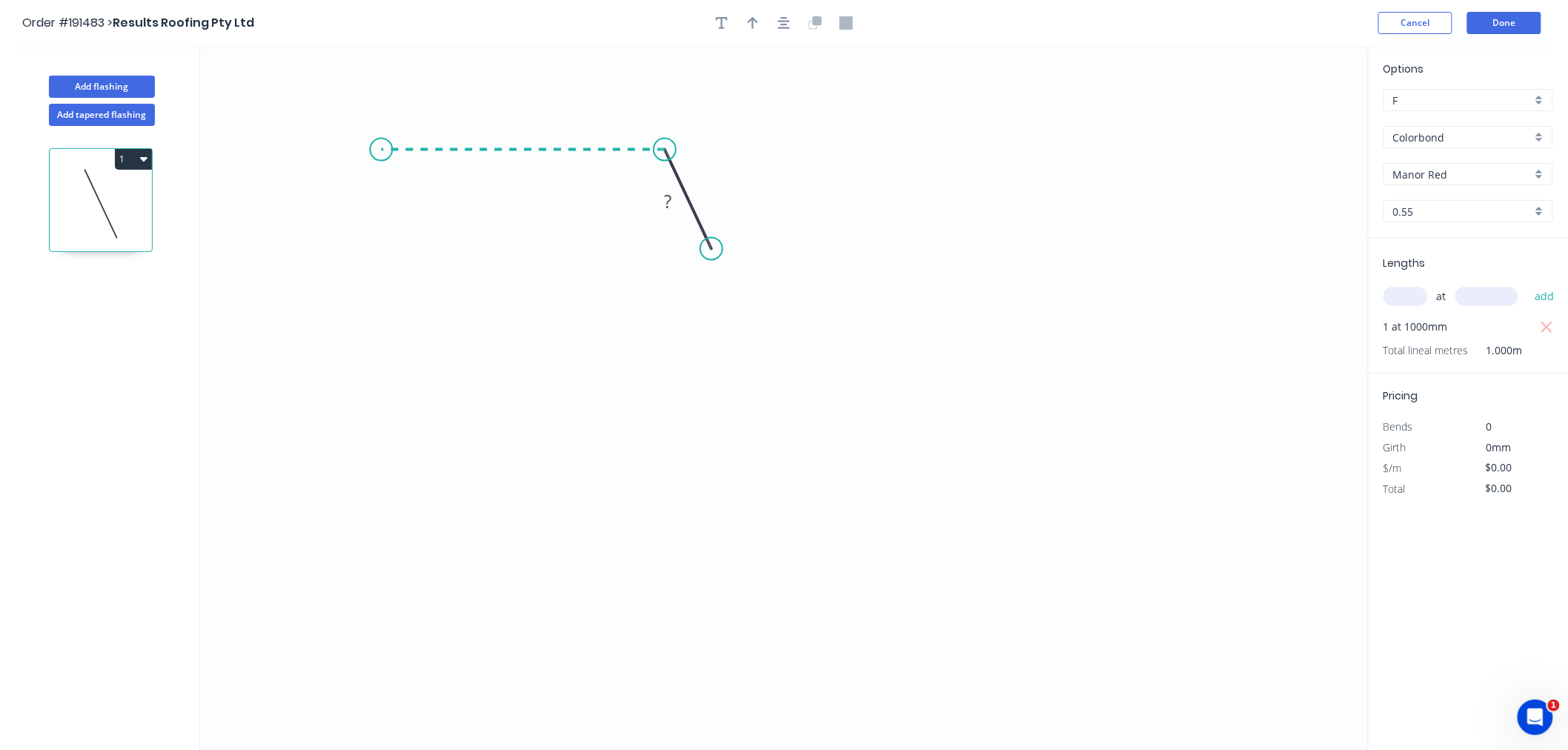
click at [381, 138] on icon "0 ?" at bounding box center [784, 398] width 1168 height 704
click at [400, 381] on icon "0 ? ? ? º" at bounding box center [784, 398] width 1168 height 704
click at [472, 464] on icon "0 ? ? ? ? º ? º" at bounding box center [784, 398] width 1168 height 704
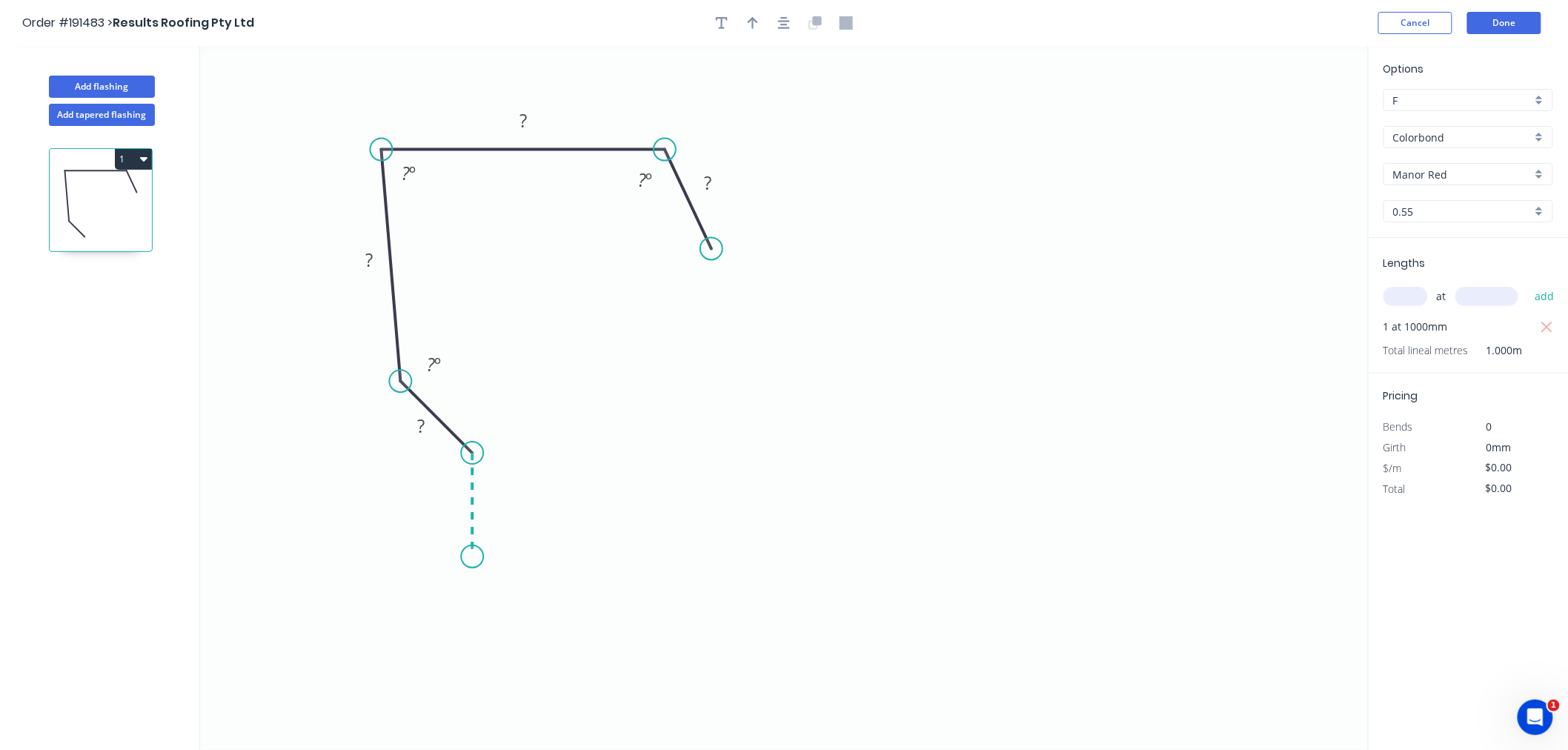
click at [473, 557] on icon "0 ? ? ? ? ? º ? º ? º" at bounding box center [784, 398] width 1168 height 704
click at [788, 27] on icon "button" at bounding box center [784, 23] width 12 height 12
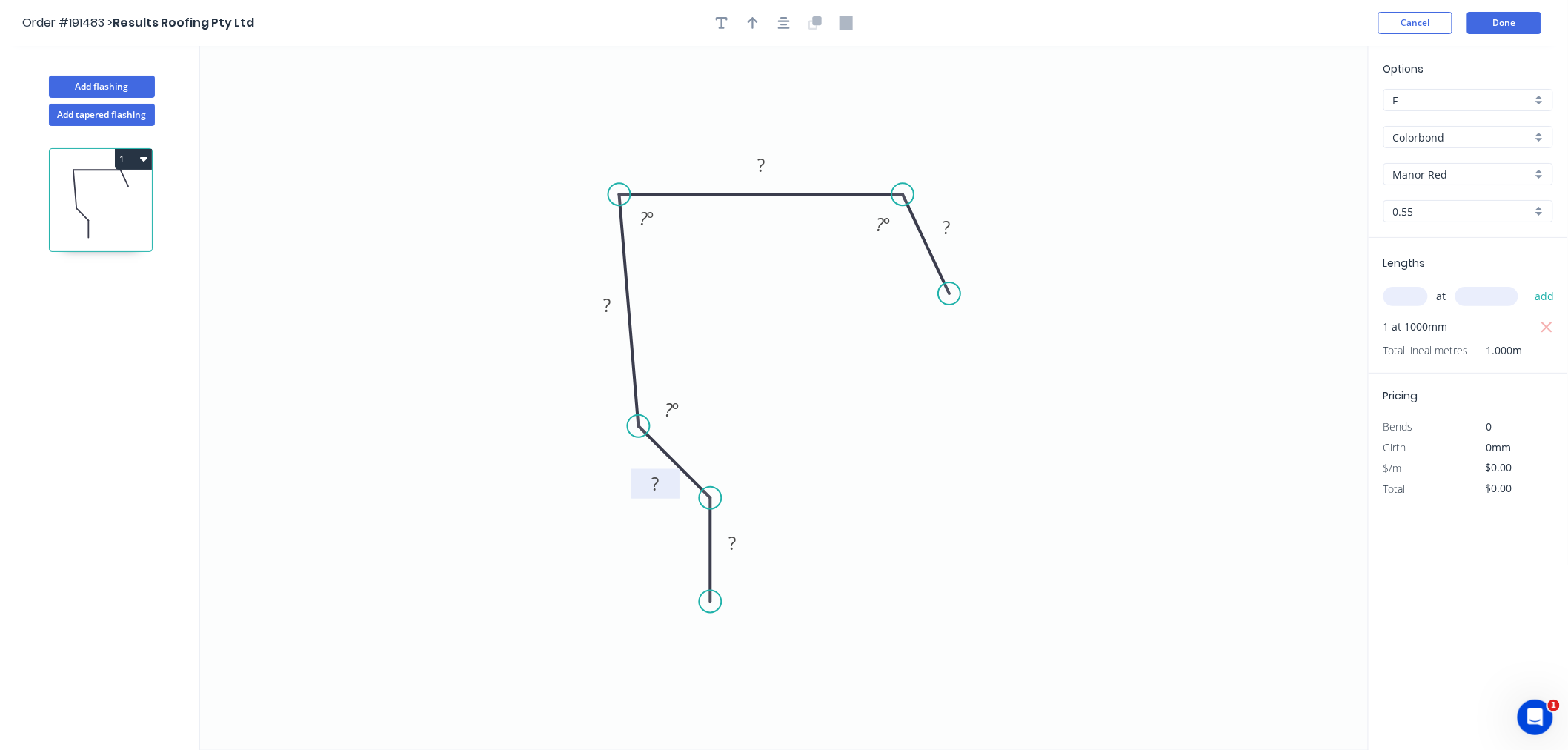
drag, startPoint x: 712, startPoint y: 440, endPoint x: 677, endPoint y: 484, distance: 56.2
click at [677, 484] on rect at bounding box center [655, 484] width 48 height 30
click at [781, 17] on icon "button" at bounding box center [784, 23] width 12 height 14
click at [953, 223] on rect at bounding box center [946, 228] width 30 height 20
type input "$16.32"
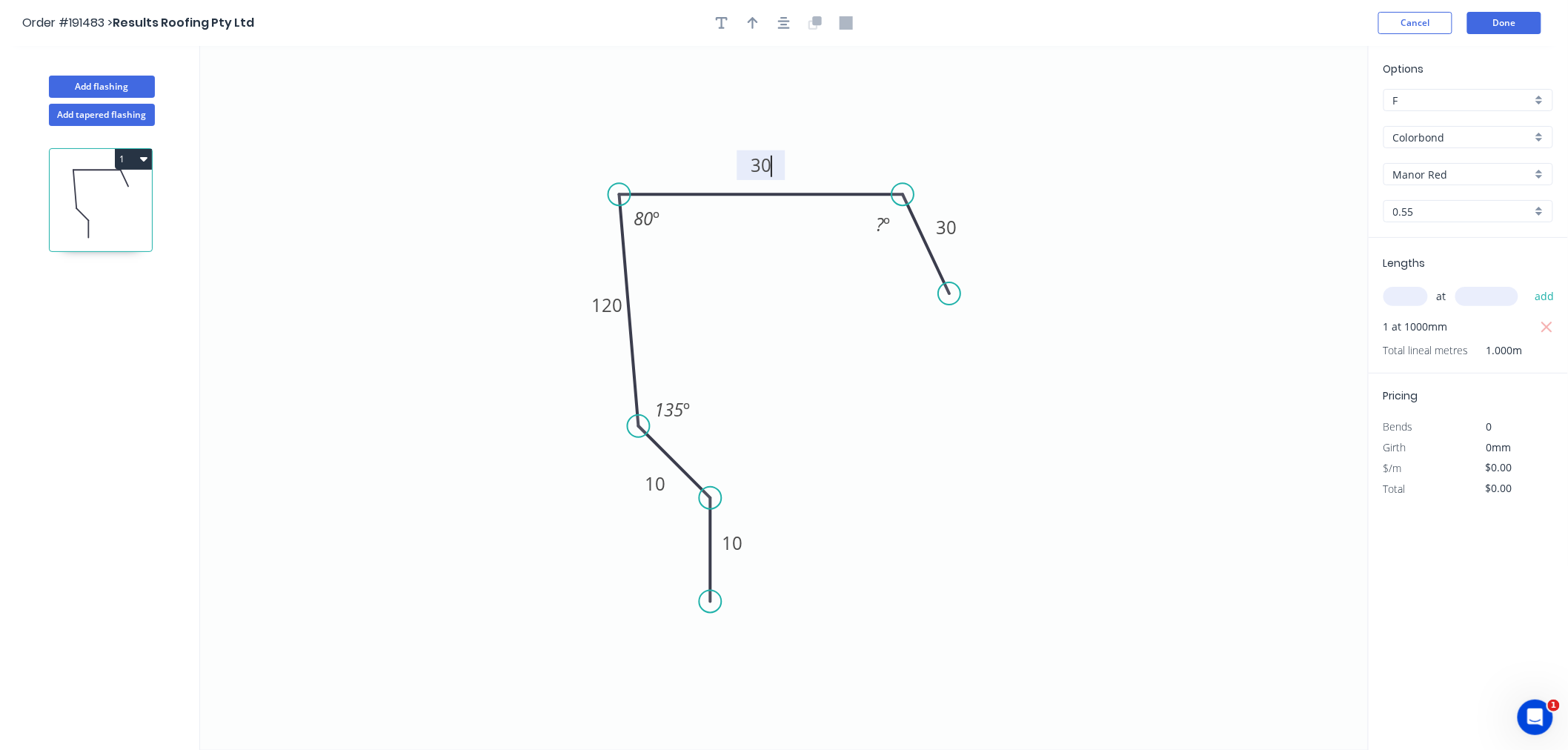
type input "$16.32"
click at [1023, 160] on icon "0 10 10 120 300 30 135 º 80 º 135 º" at bounding box center [784, 398] width 1168 height 704
drag, startPoint x: 903, startPoint y: 193, endPoint x: 926, endPoint y: 195, distance: 23.1
click at [926, 195] on circle at bounding box center [926, 194] width 22 height 22
drag, startPoint x: 949, startPoint y: 288, endPoint x: 997, endPoint y: 288, distance: 48.0
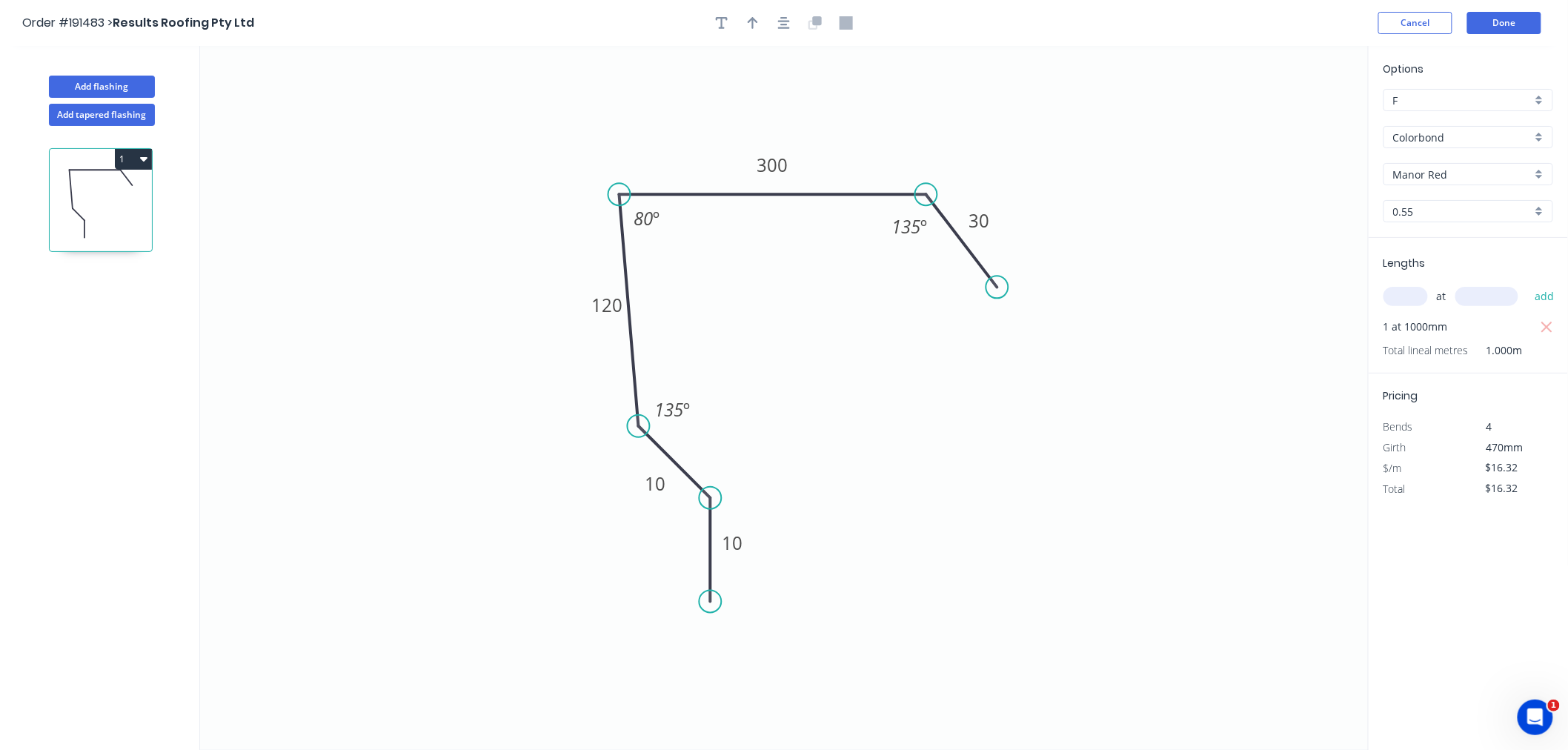
click at [997, 288] on circle at bounding box center [997, 286] width 22 height 22
click at [776, 18] on button "button" at bounding box center [783, 23] width 22 height 22
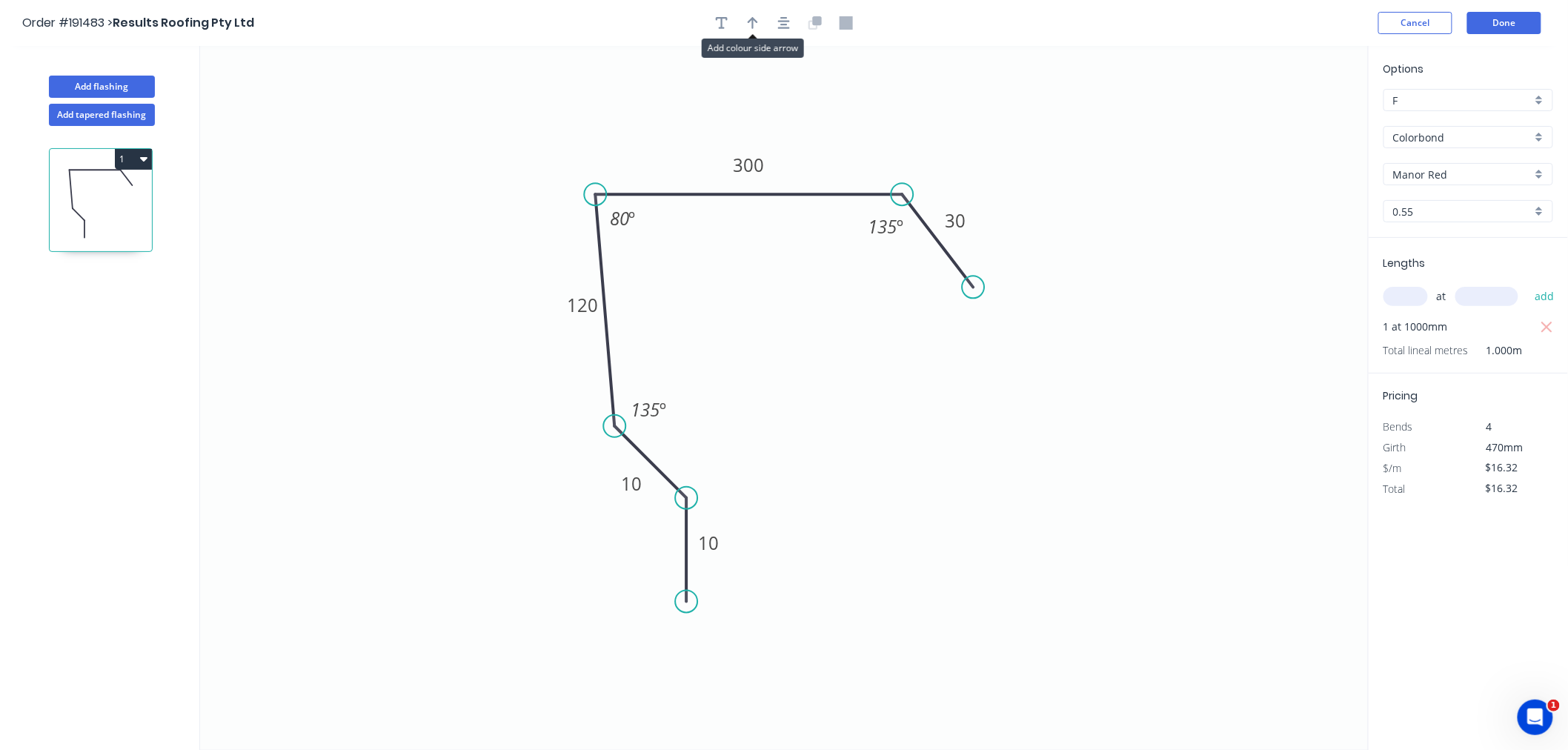
drag, startPoint x: 752, startPoint y: 23, endPoint x: 813, endPoint y: 33, distance: 61.8
click at [752, 23] on icon "button" at bounding box center [753, 23] width 11 height 12
drag, startPoint x: 1293, startPoint y: 117, endPoint x: 526, endPoint y: 190, distance: 770.5
click at [526, 190] on icon at bounding box center [526, 173] width 14 height 48
click at [526, 189] on icon at bounding box center [526, 173] width 14 height 48
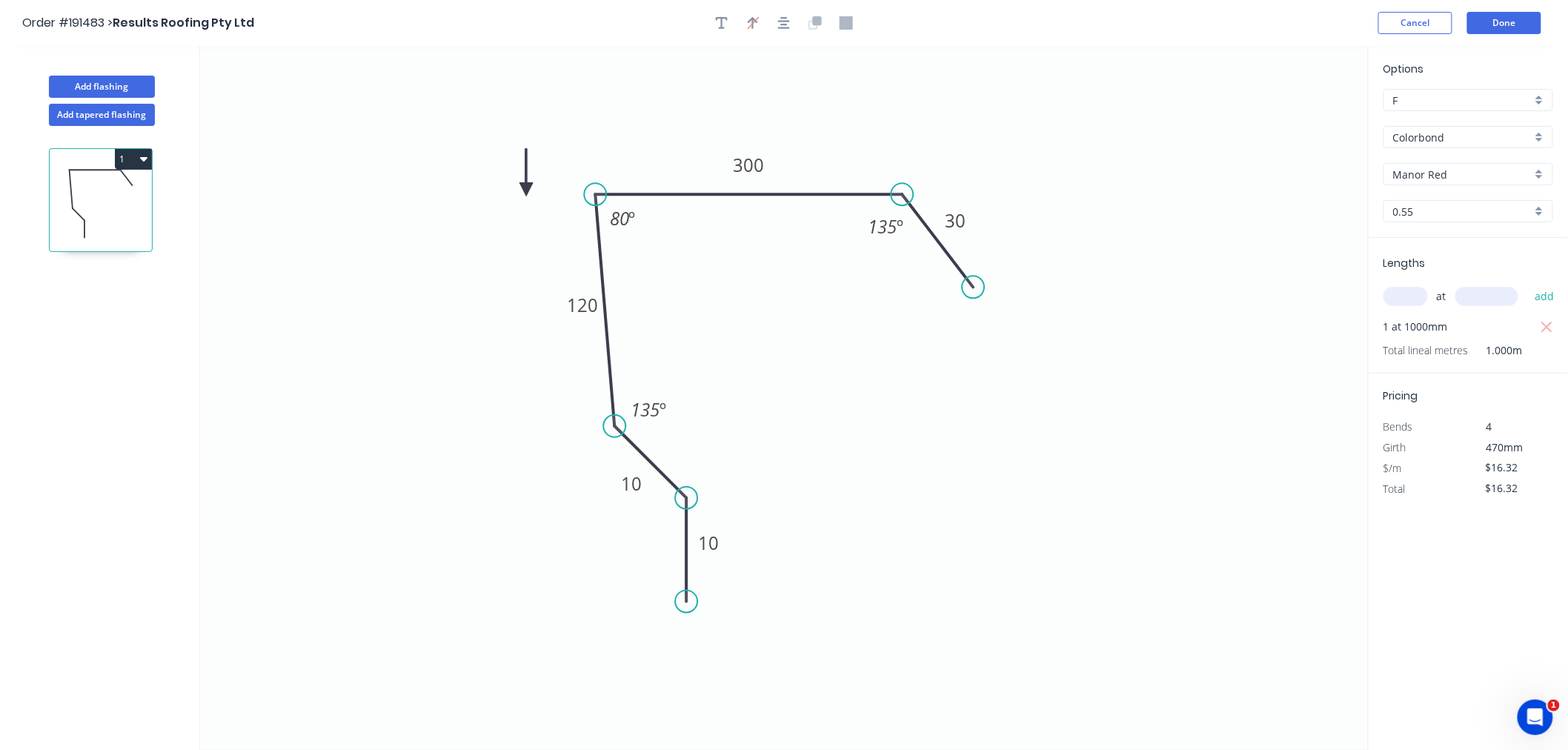
click at [526, 189] on icon at bounding box center [526, 173] width 14 height 48
click at [526, 189] on icon at bounding box center [538, 176] width 43 height 43
click at [526, 189] on icon at bounding box center [543, 189] width 48 height 14
click at [526, 189] on icon at bounding box center [538, 201] width 43 height 43
click at [526, 189] on icon at bounding box center [526, 206] width 14 height 48
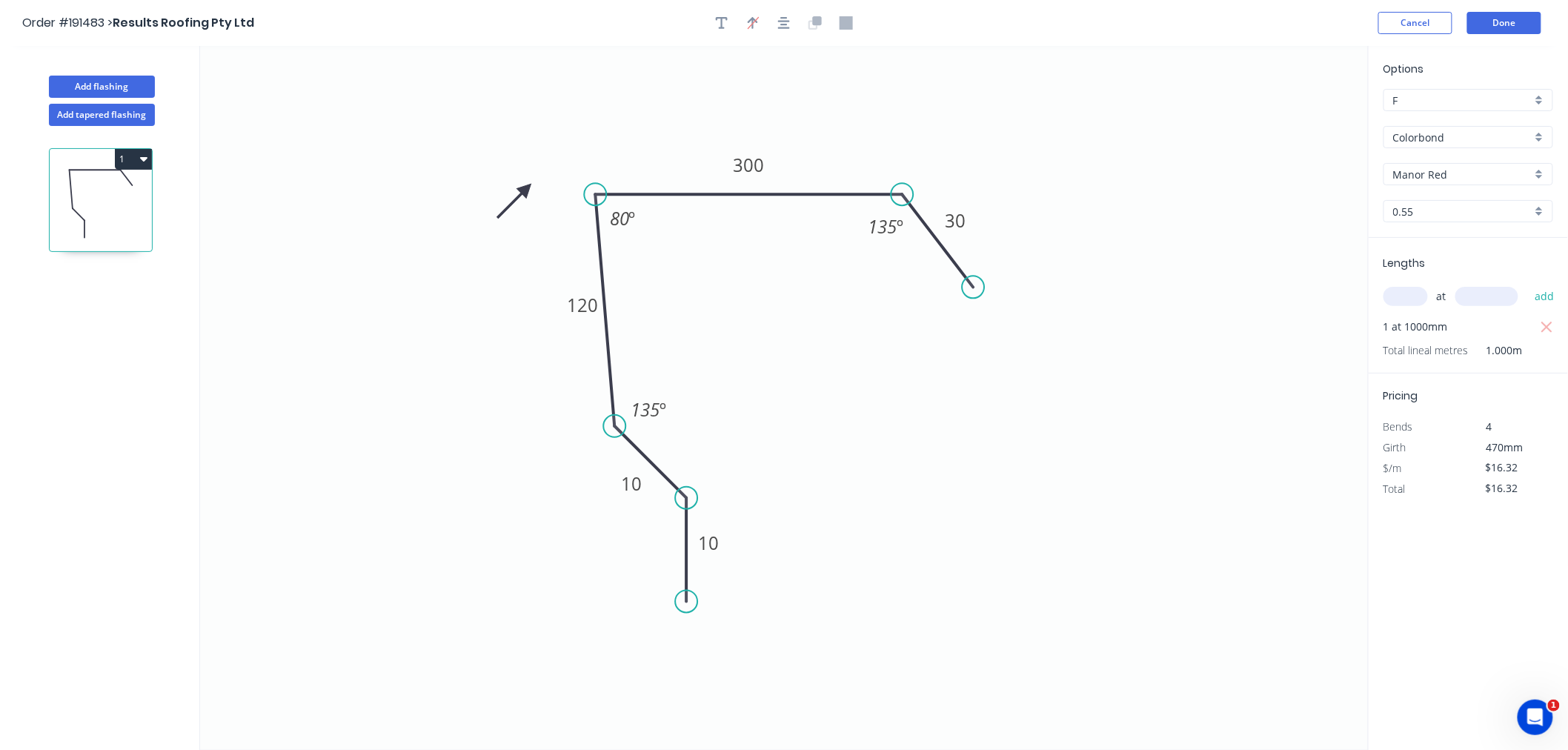
click at [526, 189] on icon at bounding box center [514, 201] width 43 height 43
click at [526, 189] on icon at bounding box center [509, 189] width 48 height 14
drag, startPoint x: 526, startPoint y: 189, endPoint x: 559, endPoint y: 160, distance: 43.9
click at [559, 160] on icon at bounding box center [547, 147] width 43 height 43
drag, startPoint x: 786, startPoint y: 19, endPoint x: 764, endPoint y: 30, distance: 24.6
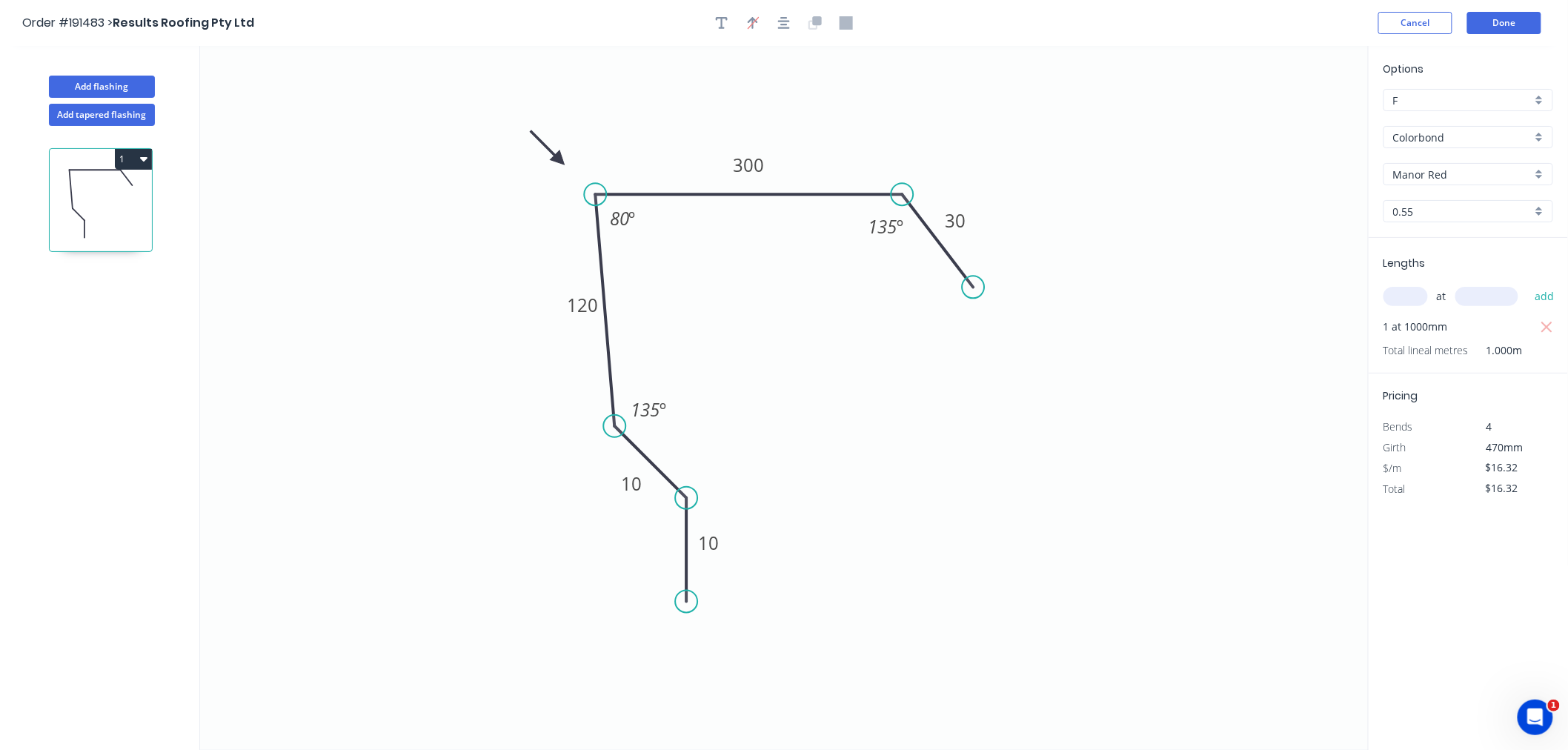
click at [786, 20] on icon "button" at bounding box center [784, 23] width 12 height 12
click at [115, 86] on button "Add flashing" at bounding box center [102, 86] width 106 height 22
type input "$0.00"
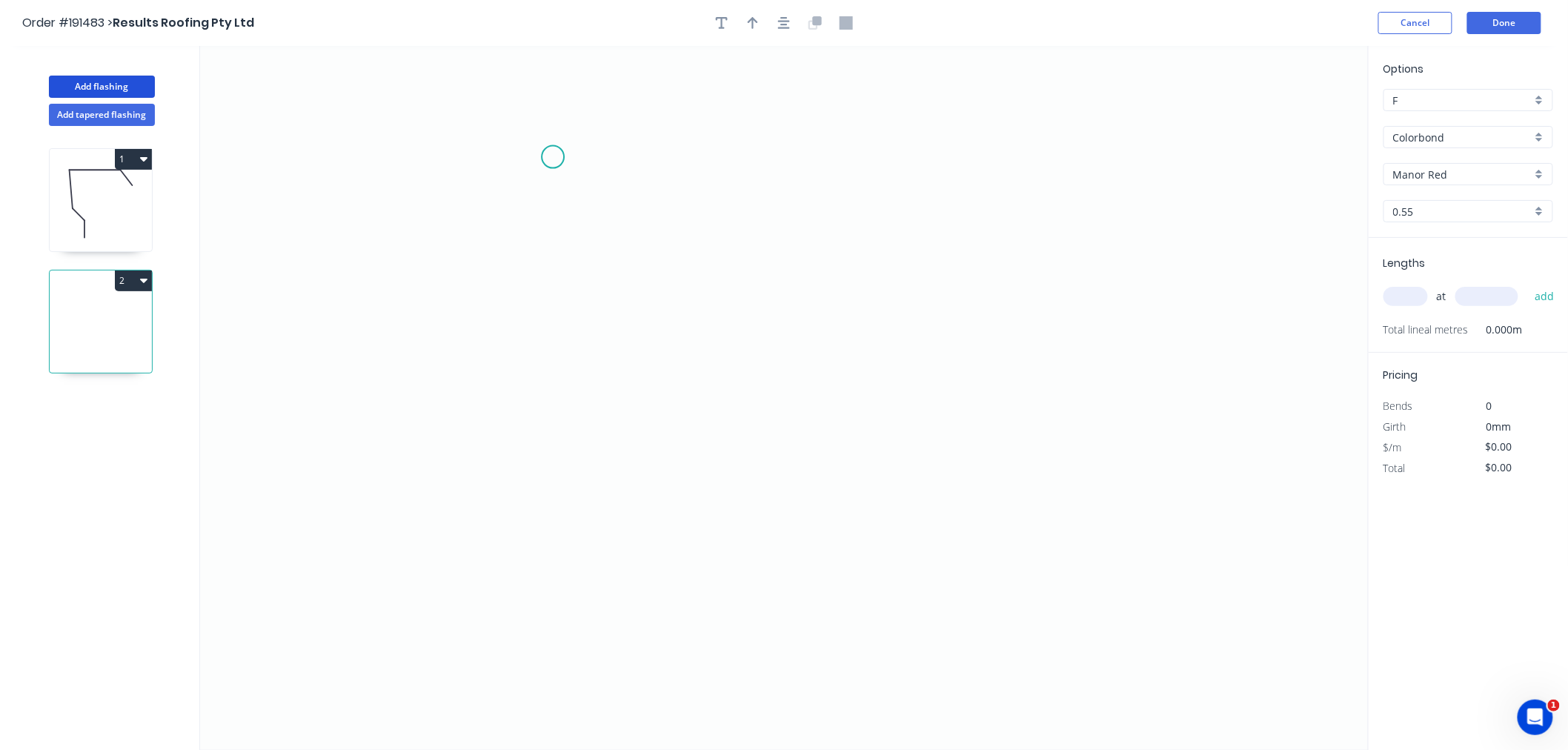
click at [546, 141] on icon "0" at bounding box center [784, 398] width 1168 height 704
click at [660, 230] on icon "0" at bounding box center [784, 398] width 1168 height 704
click at [549, 325] on icon "0 ?" at bounding box center [784, 398] width 1168 height 704
click at [547, 568] on icon "0 ? ? ? º" at bounding box center [784, 398] width 1168 height 704
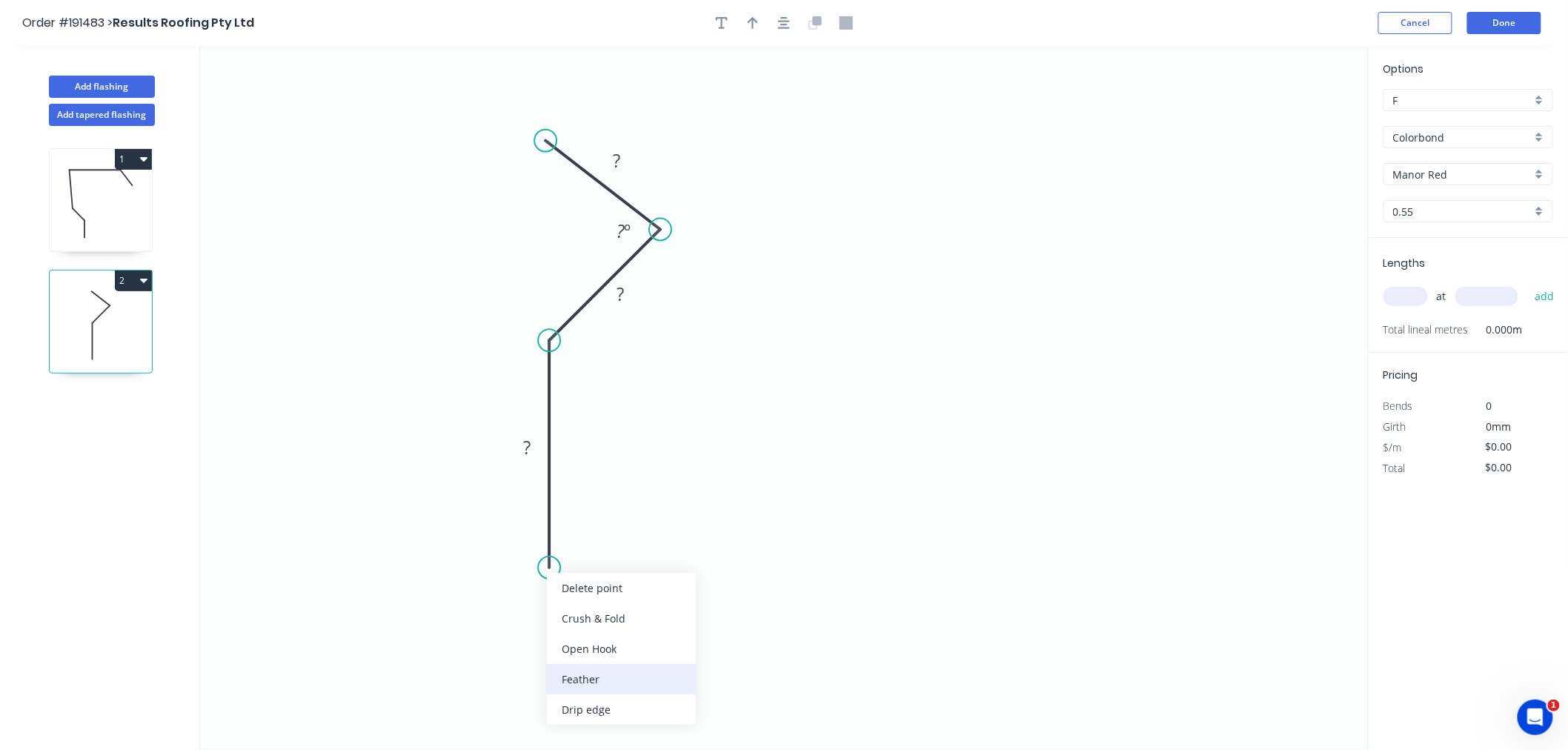
click at [575, 676] on div "Feather" at bounding box center [621, 679] width 149 height 30
click at [532, 547] on tspan "15" at bounding box center [526, 541] width 20 height 24
click at [782, 25] on icon "button" at bounding box center [784, 23] width 12 height 14
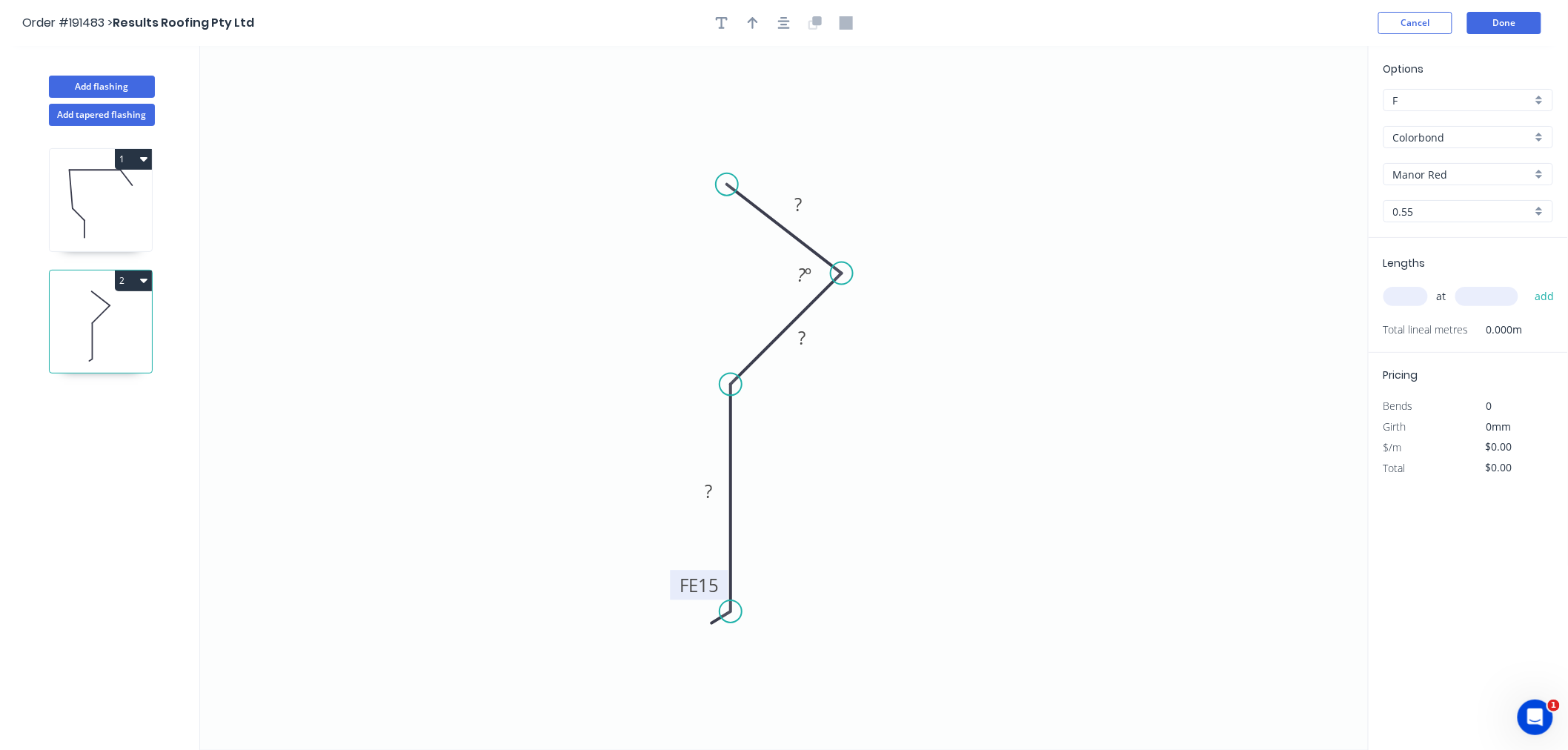
click at [708, 582] on tspan "15" at bounding box center [708, 585] width 20 height 24
click at [869, 440] on icon "0 17 15 FE 10 70 ? º" at bounding box center [784, 398] width 1168 height 704
type input "$9.28"
click at [827, 313] on div "Hide angle" at bounding box center [875, 320] width 149 height 30
click at [754, 23] on icon "button" at bounding box center [753, 23] width 11 height 14
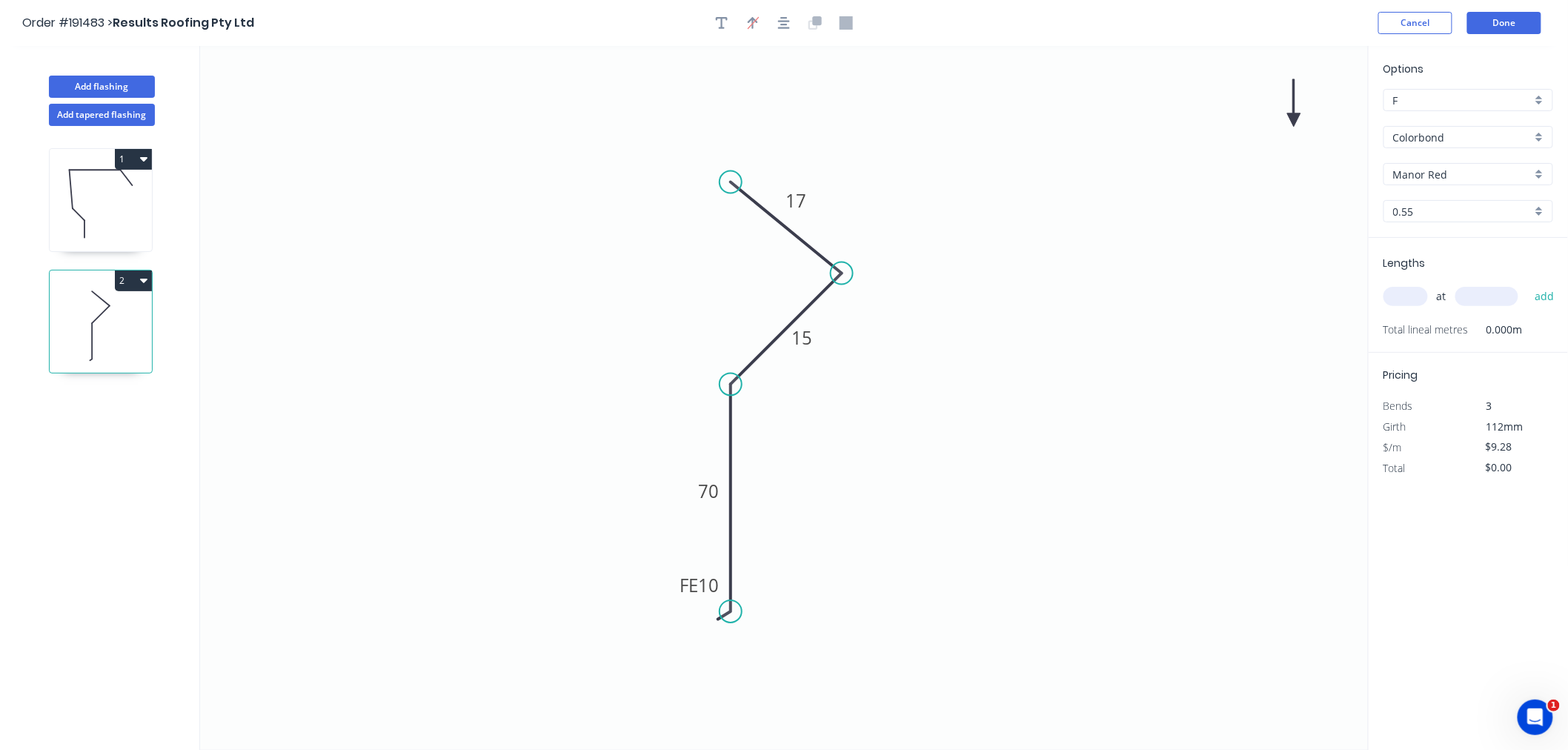
drag, startPoint x: 736, startPoint y: 189, endPoint x: 730, endPoint y: 182, distance: 9.2
click at [730, 182] on circle at bounding box center [730, 182] width 22 height 22
drag, startPoint x: 1290, startPoint y: 116, endPoint x: 824, endPoint y: 455, distance: 576.3
click at [824, 455] on icon at bounding box center [824, 437] width 14 height 48
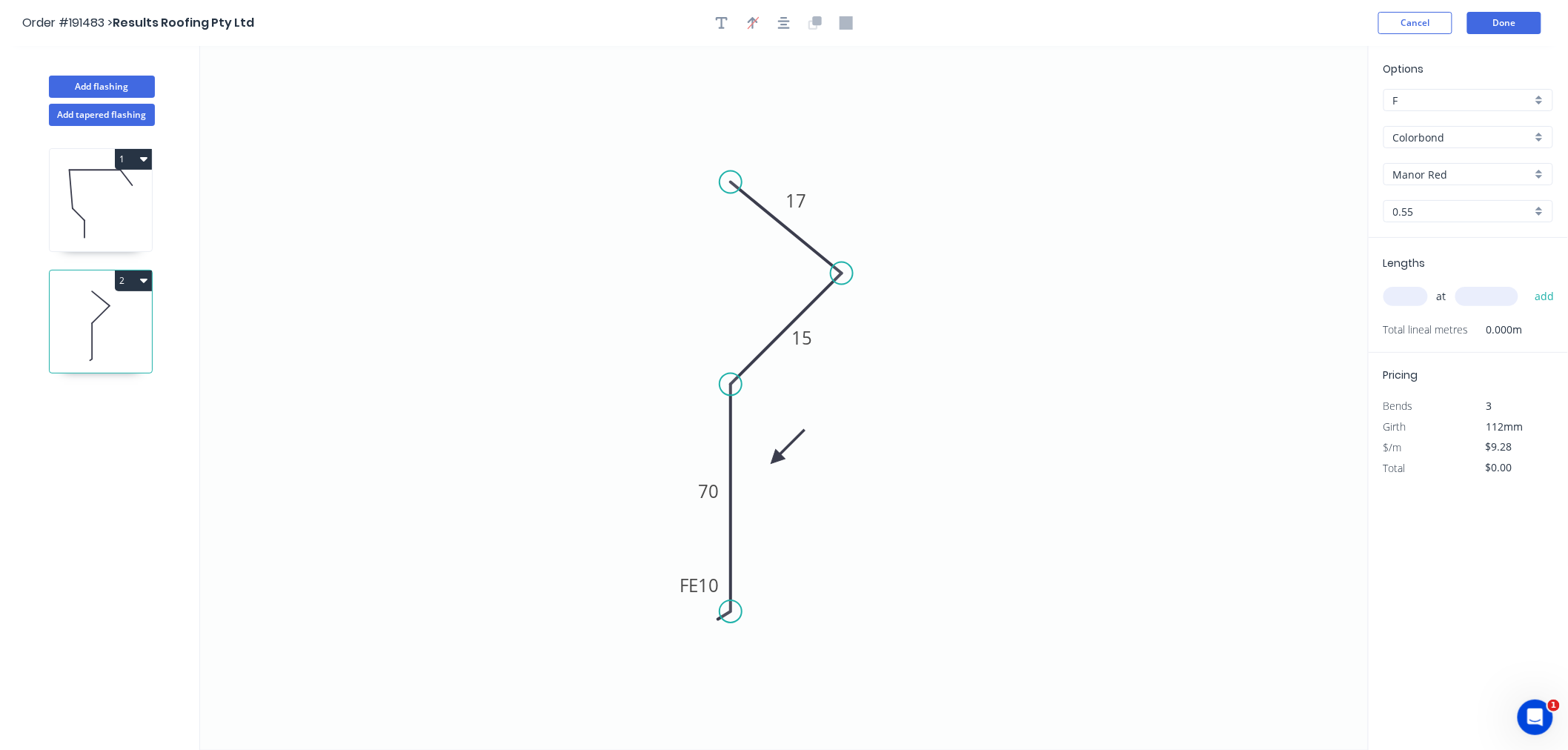
drag, startPoint x: 824, startPoint y: 454, endPoint x: 775, endPoint y: 459, distance: 49.3
click at [775, 459] on icon at bounding box center [787, 447] width 43 height 43
click at [1411, 295] on input "text" at bounding box center [1405, 296] width 45 height 19
type input "2"
type input "4700"
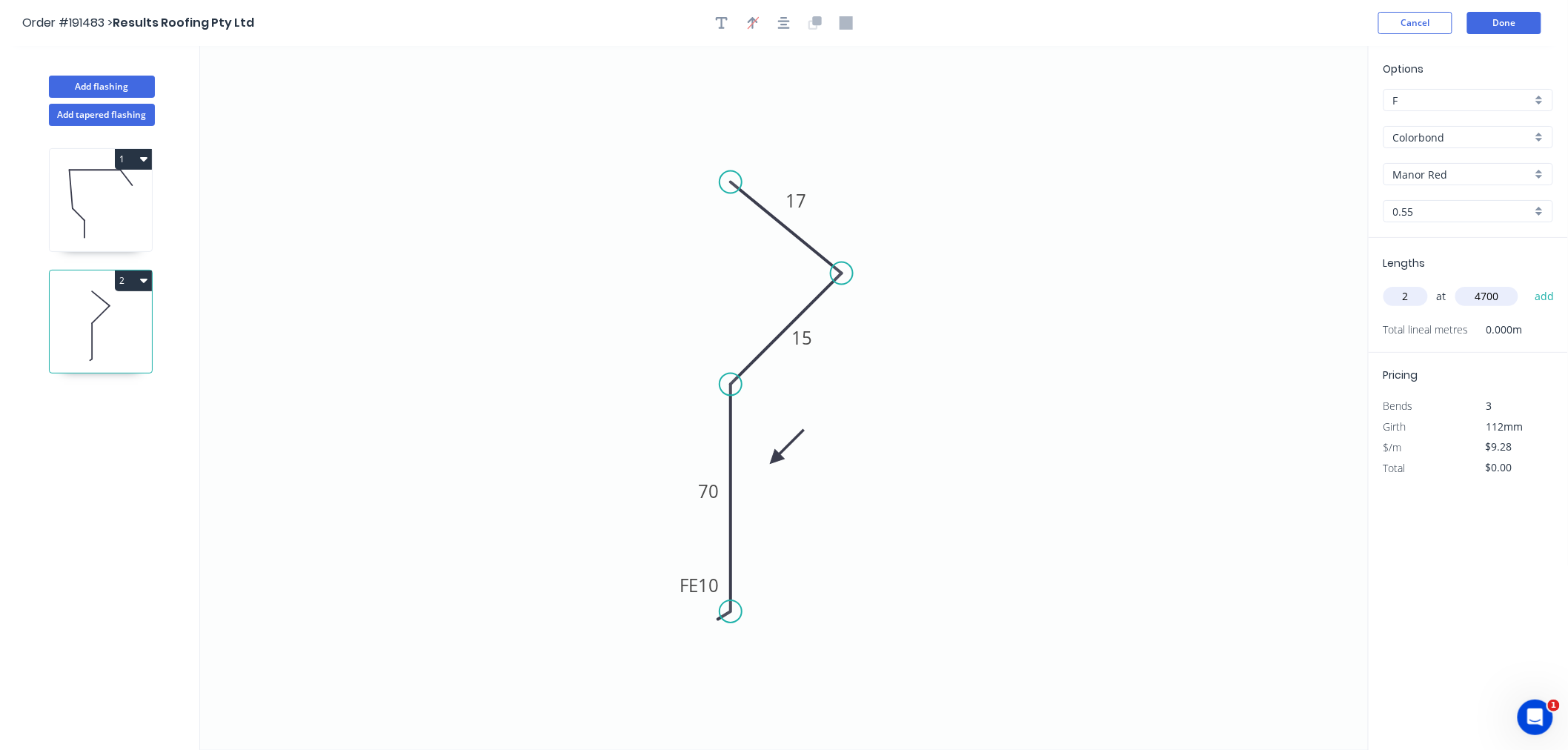
click at [1527, 284] on button "add" at bounding box center [1545, 296] width 35 height 25
type input "$87.23"
click at [1502, 27] on button "Done" at bounding box center [1504, 23] width 74 height 22
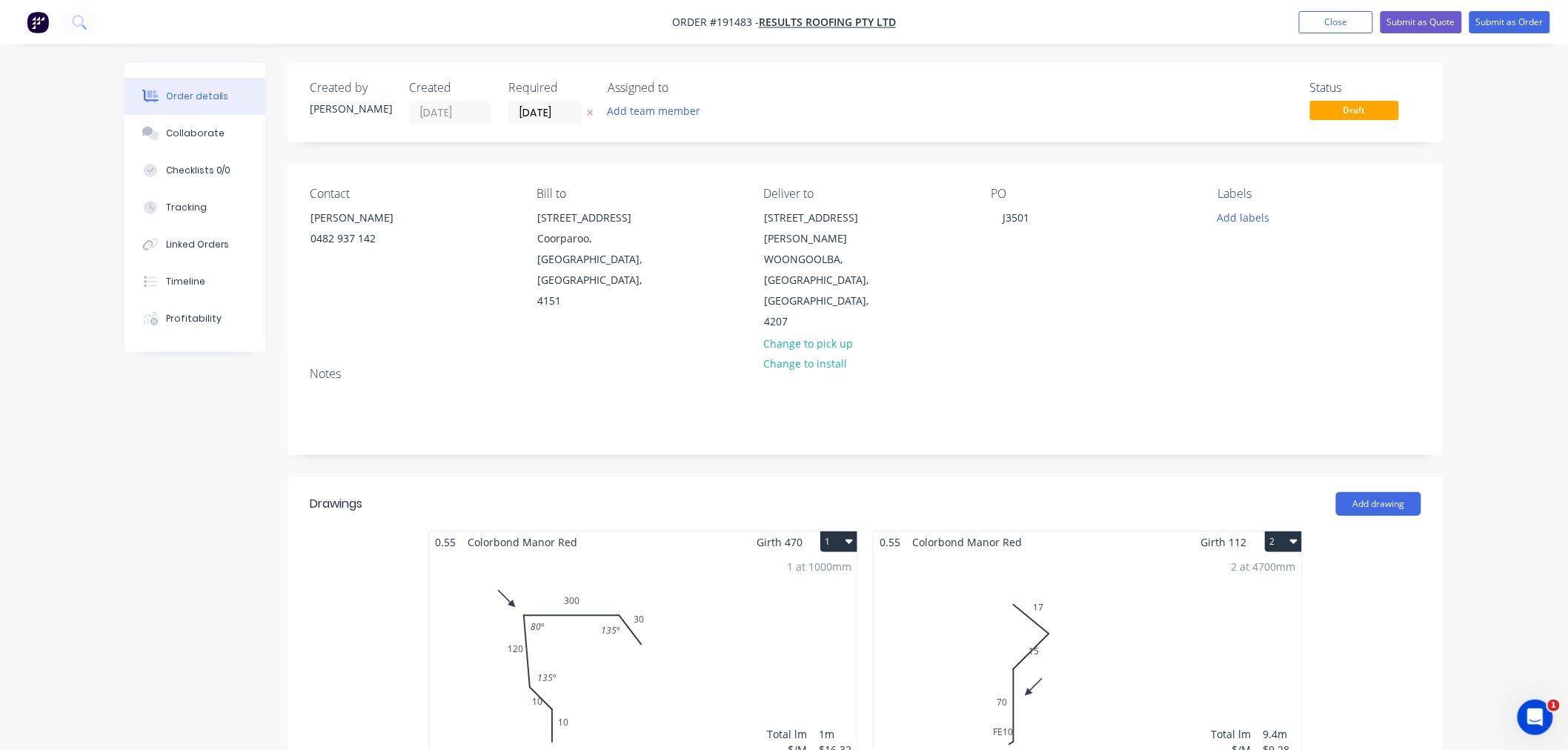
click at [1145, 602] on div "2 at 4700mm Total lm $/M Total 9.4m $9.28 $87.23" at bounding box center [1087, 665] width 428 height 226
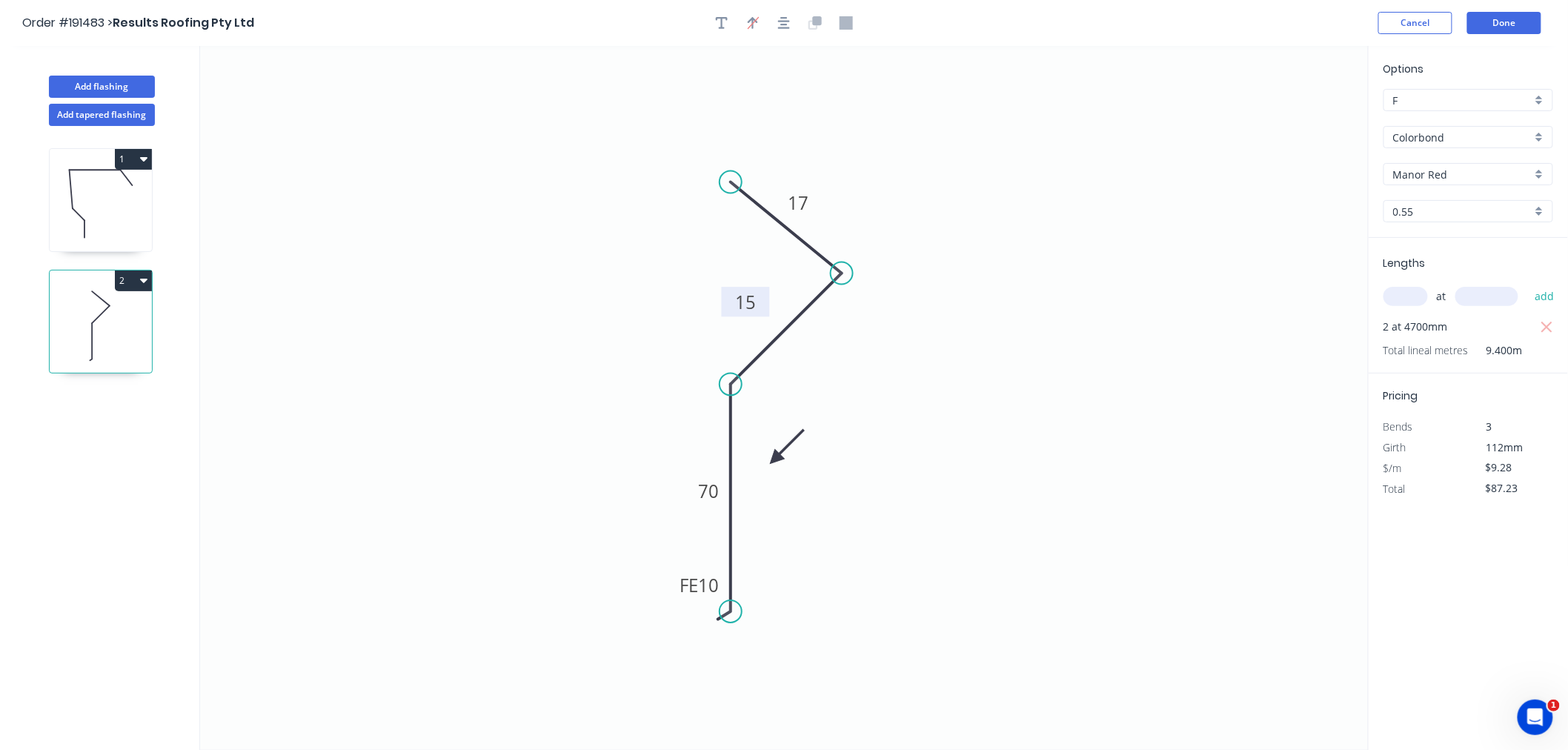
drag, startPoint x: 820, startPoint y: 336, endPoint x: 764, endPoint y: 300, distance: 66.6
click at [764, 300] on rect at bounding box center [746, 301] width 48 height 30
click at [782, 24] on icon "button" at bounding box center [784, 23] width 12 height 14
drag, startPoint x: 761, startPoint y: 309, endPoint x: 723, endPoint y: 263, distance: 59.7
click at [720, 275] on icon "0 FE 10 70 15 17" at bounding box center [784, 398] width 1168 height 704
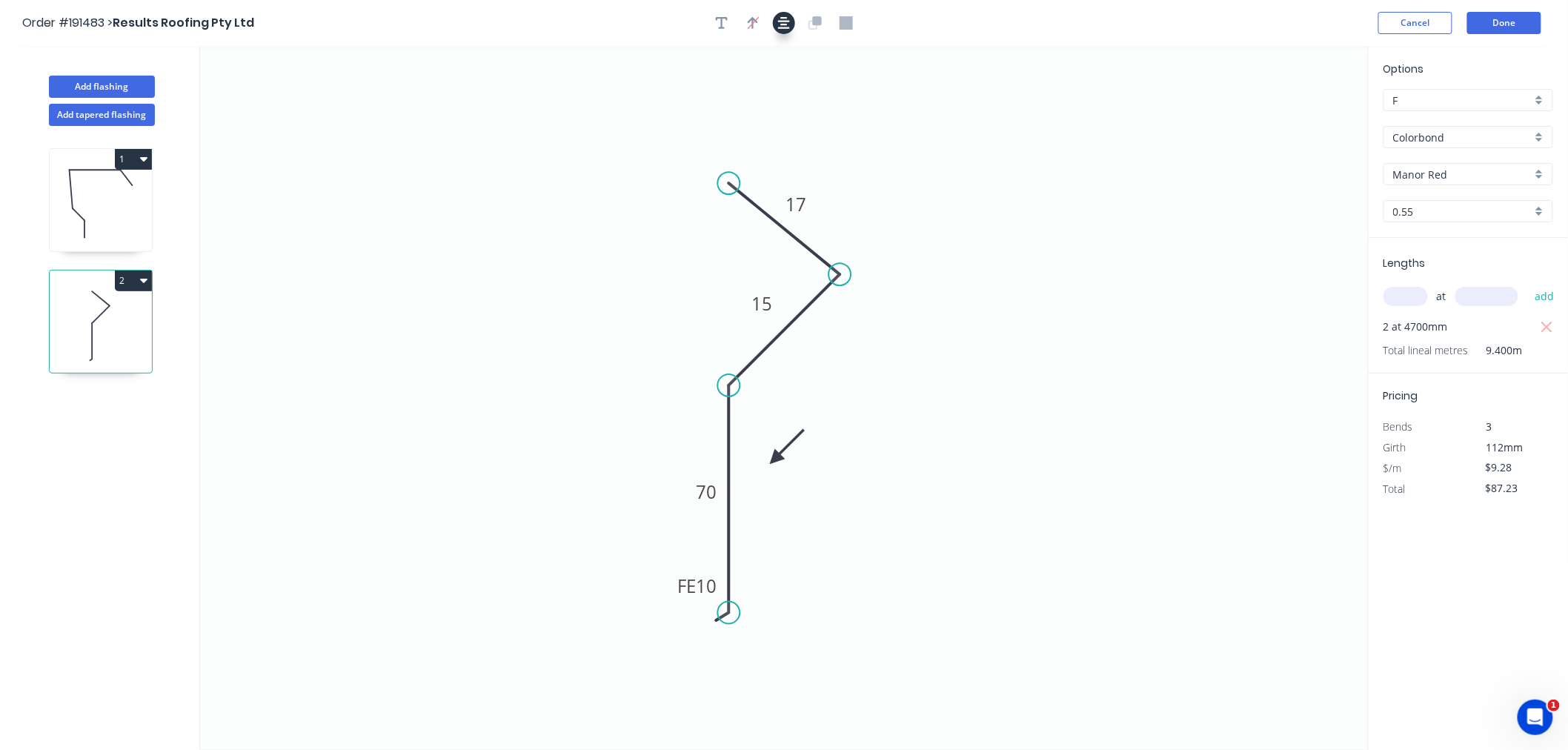
click at [773, 23] on button "button" at bounding box center [783, 23] width 22 height 22
click at [1508, 20] on button "Done" at bounding box center [1504, 23] width 74 height 22
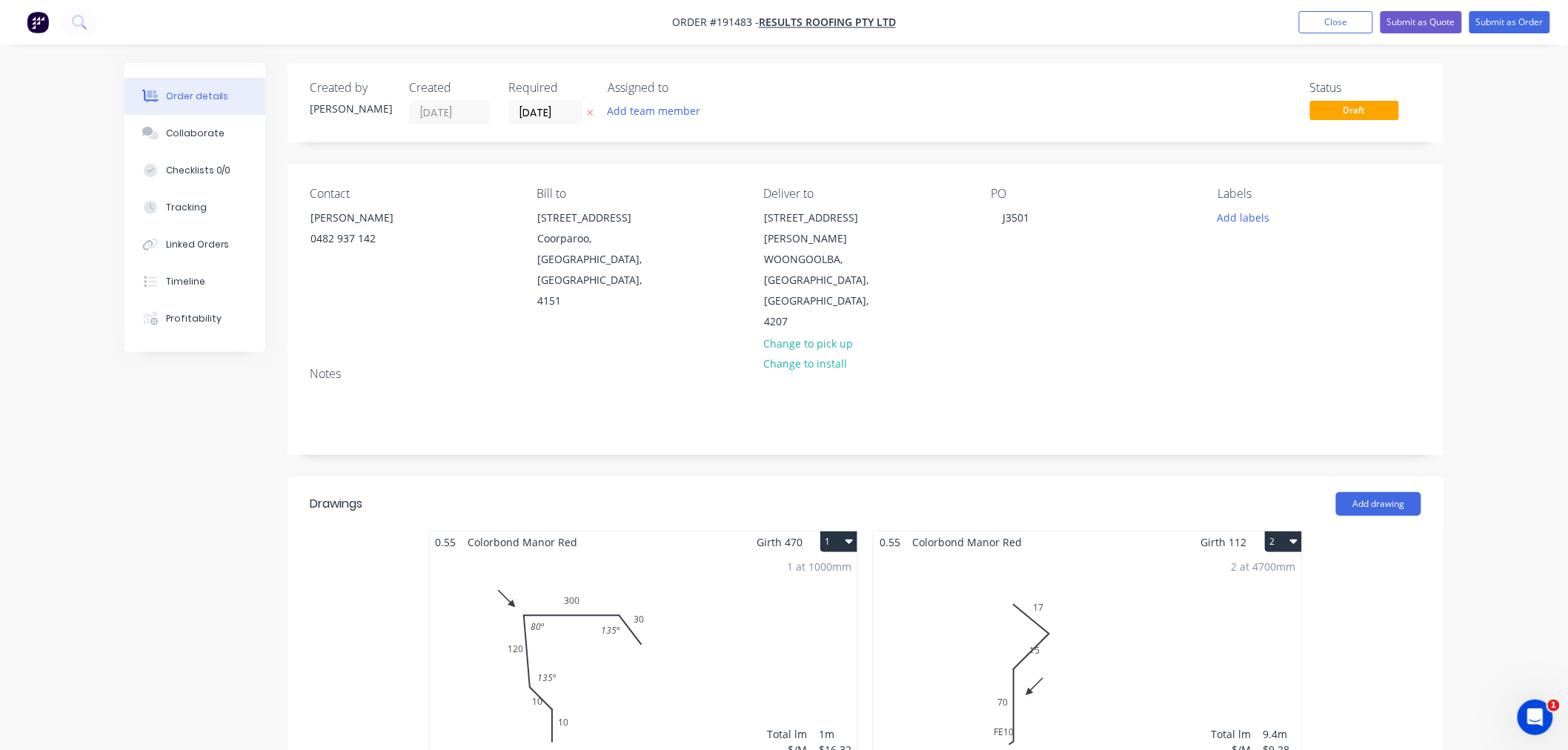
click at [1497, 360] on div "Order details Collaborate Checklists 0/0 Tracking Linked Orders Timeline Profit…" at bounding box center [784, 698] width 1568 height 1396
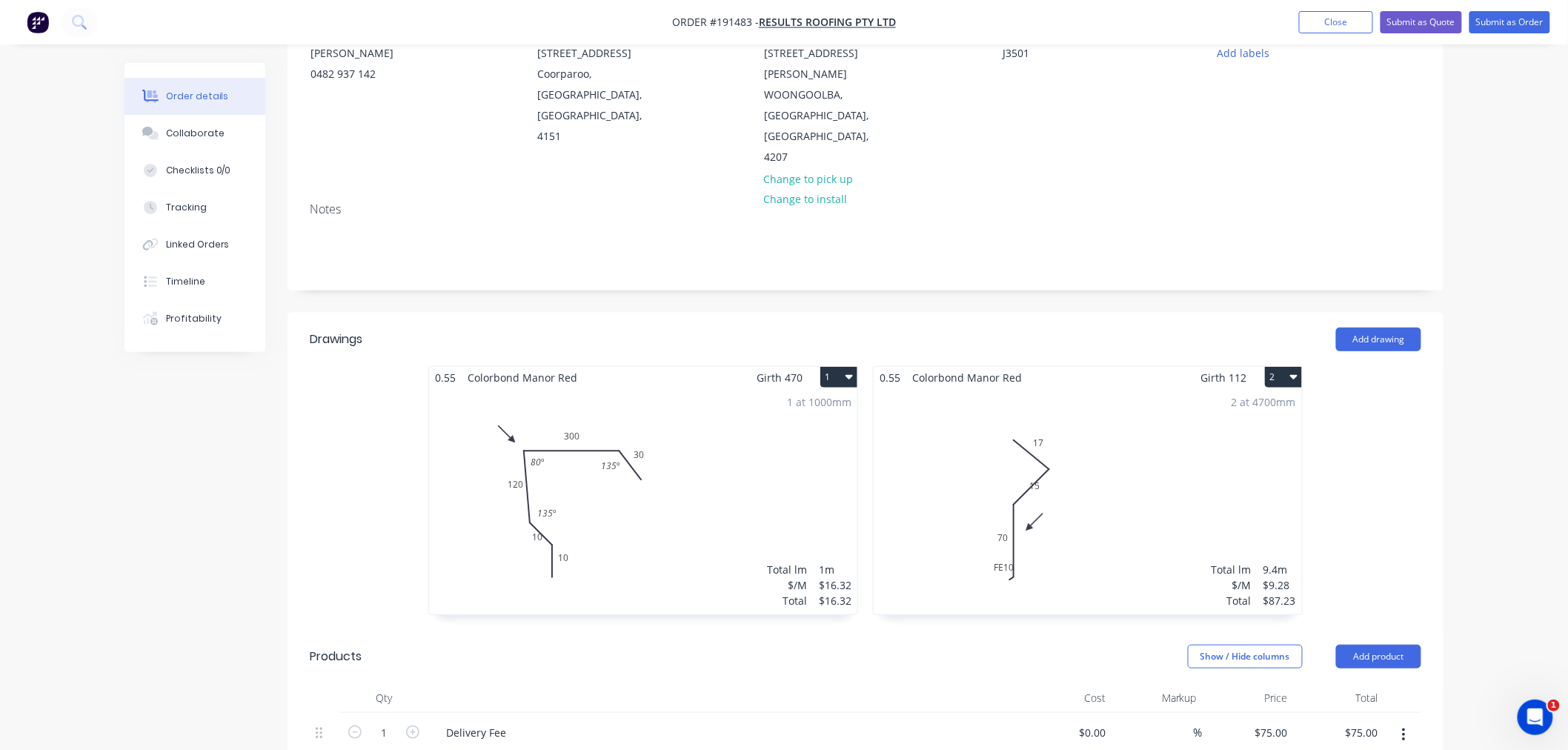
click at [1144, 473] on div "2 at 4700mm Total lm $/M Total 9.4m $9.28 $87.23" at bounding box center [1087, 501] width 428 height 226
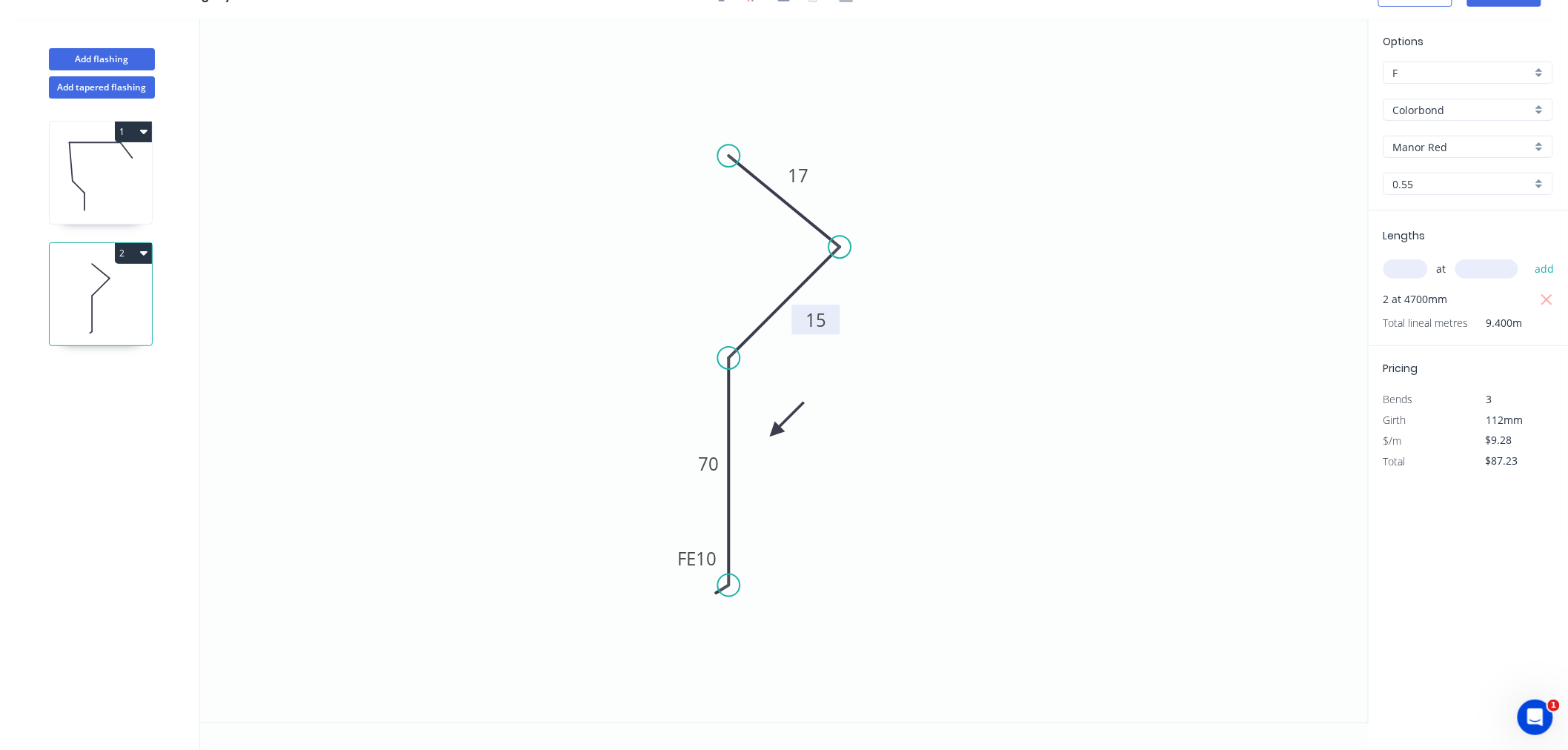
drag, startPoint x: 818, startPoint y: 319, endPoint x: 833, endPoint y: 330, distance: 18.6
click at [833, 330] on rect at bounding box center [817, 319] width 48 height 30
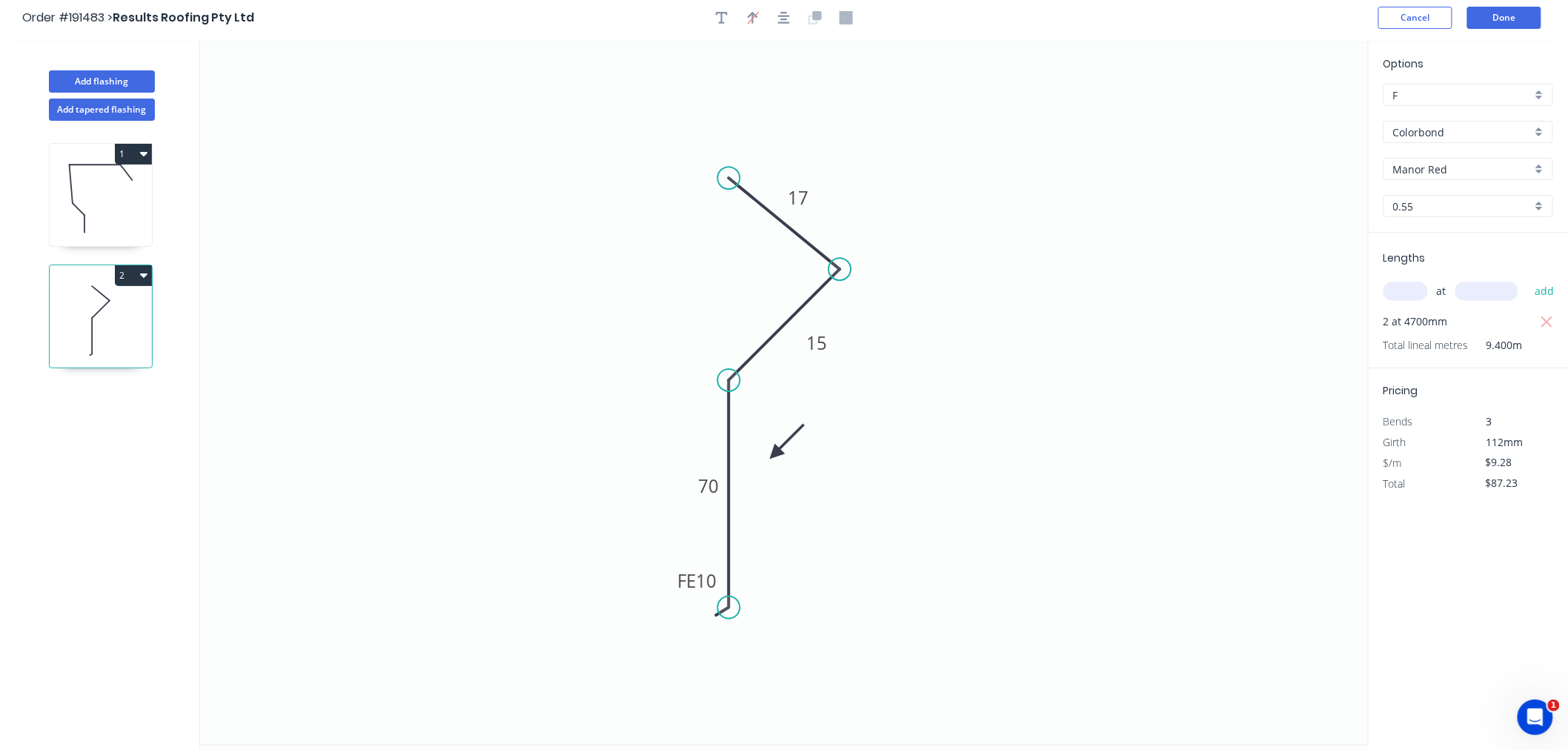
scroll to position [0, 0]
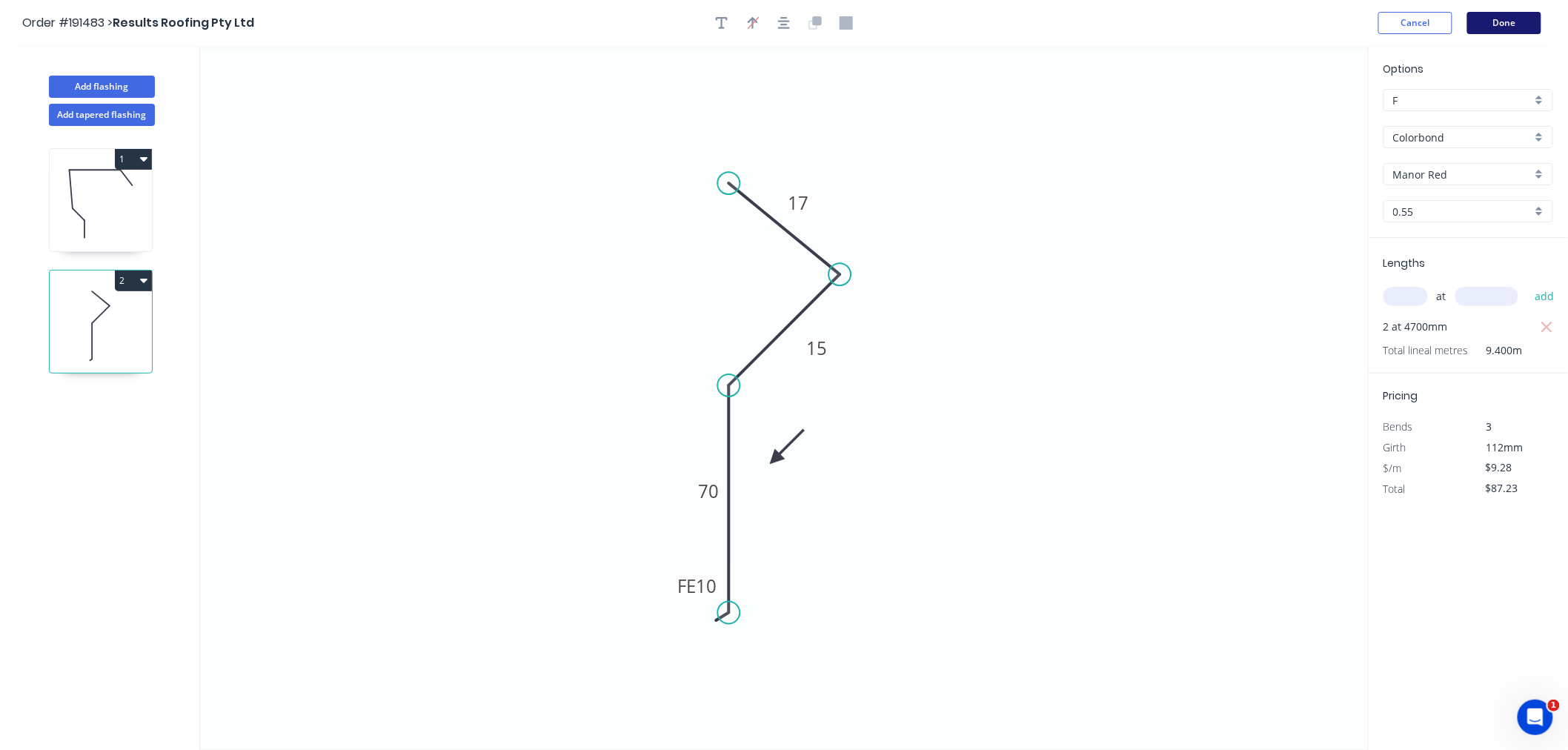
click at [1510, 27] on button "Done" at bounding box center [1504, 23] width 74 height 22
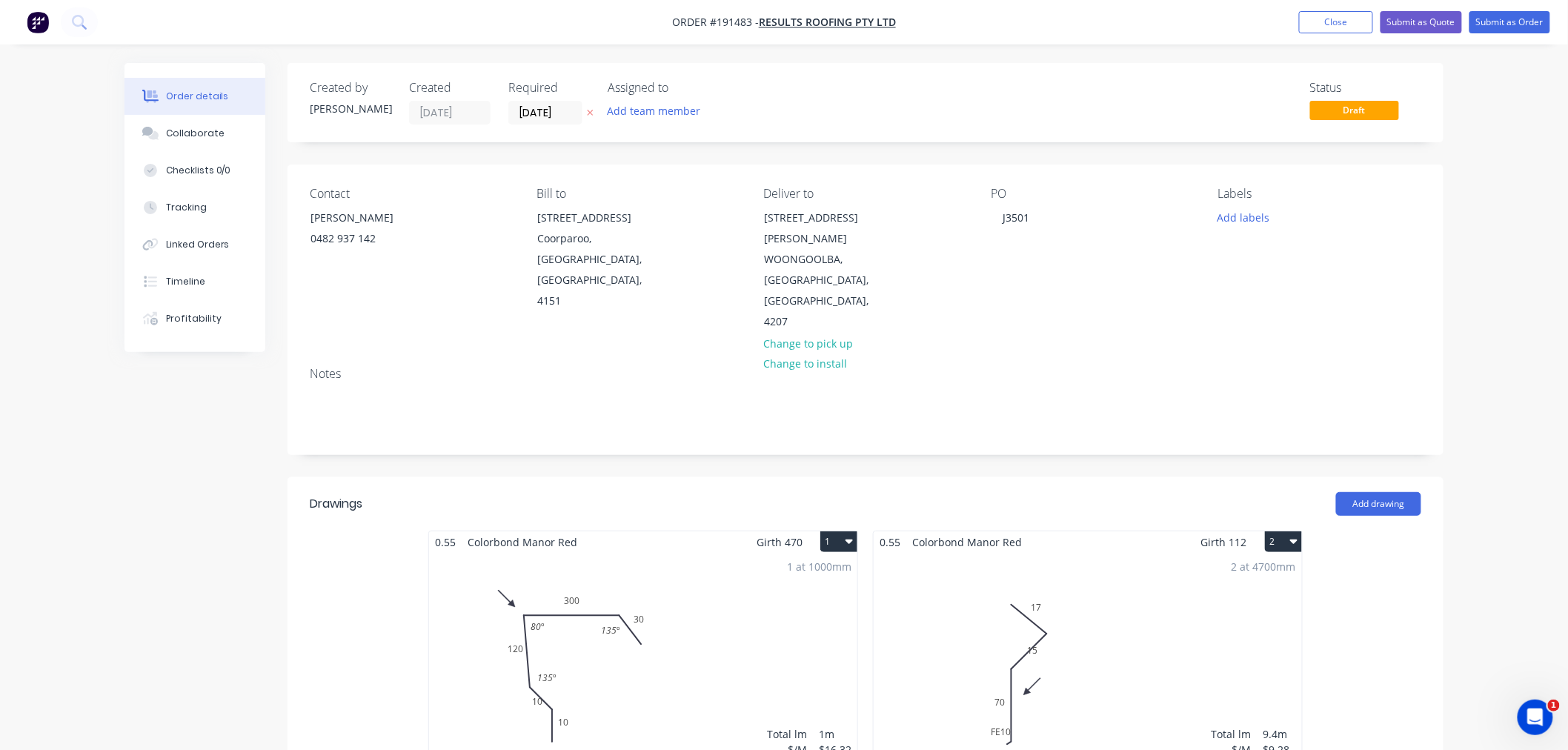
click at [1520, 366] on div "Order details Collaborate Checklists 0/0 Tracking Linked Orders Timeline Profit…" at bounding box center [784, 698] width 1568 height 1396
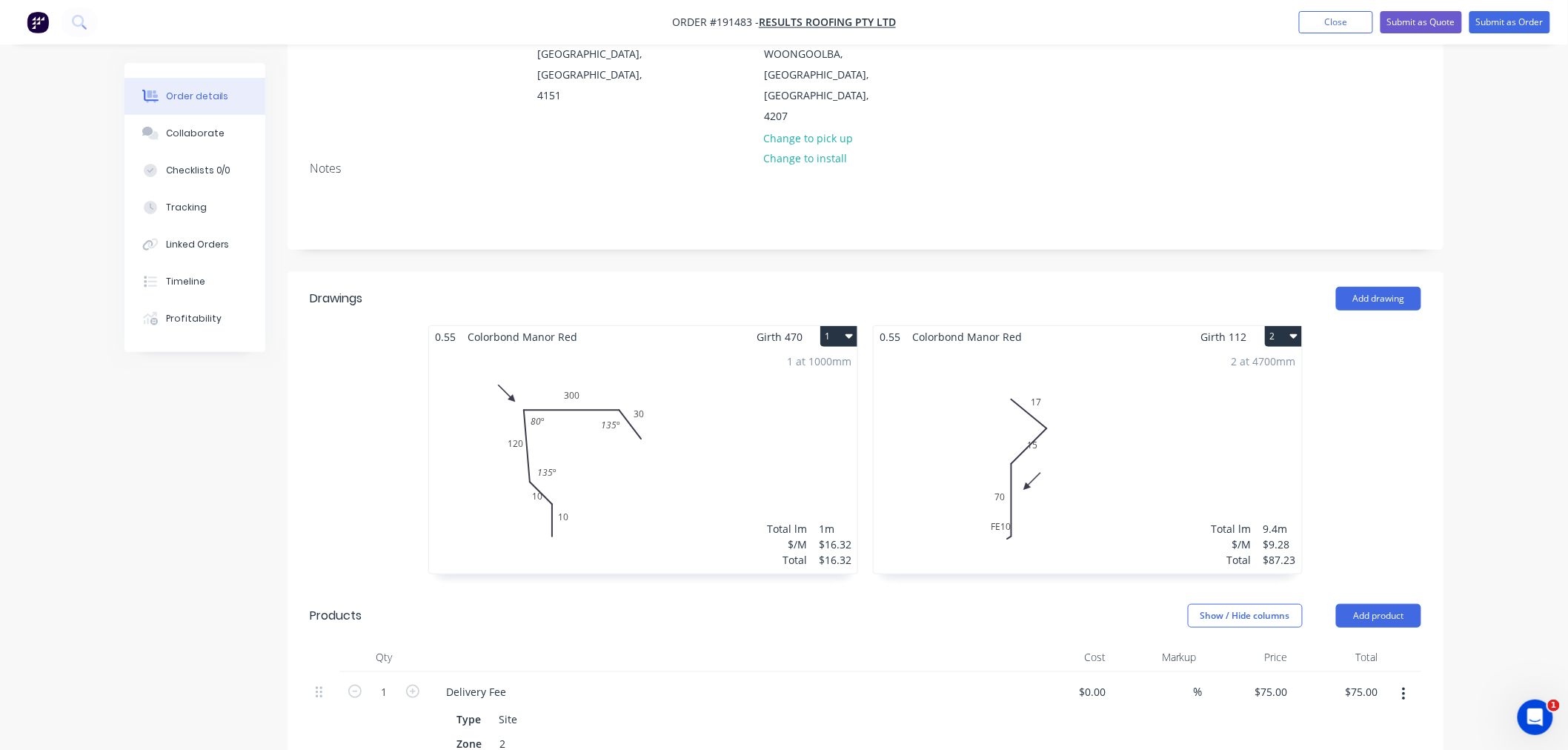
scroll to position [329, 0]
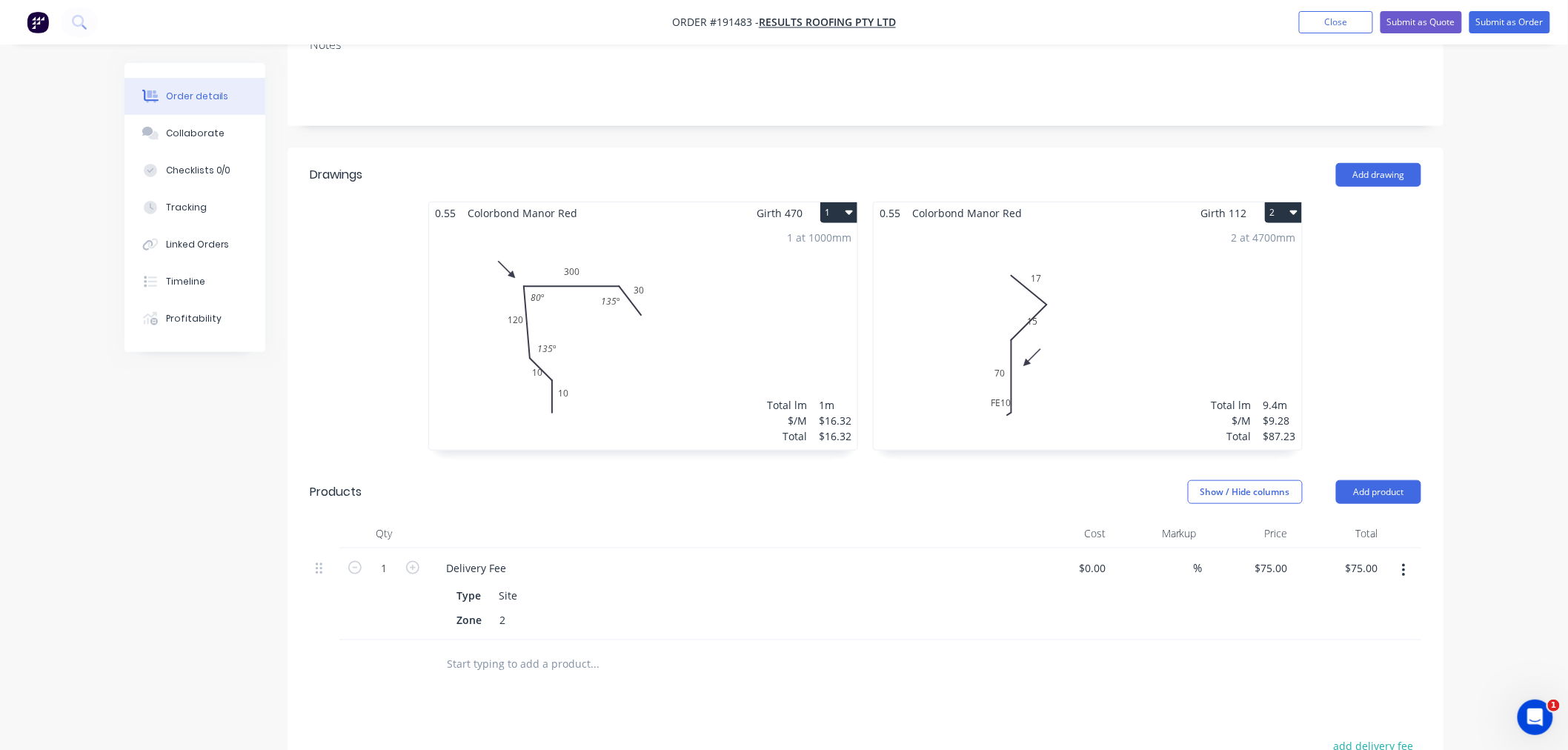
click at [561, 351] on div "1 at 1000mm Total lm $/M Total 1m $16.32 $16.32" at bounding box center [643, 337] width 428 height 226
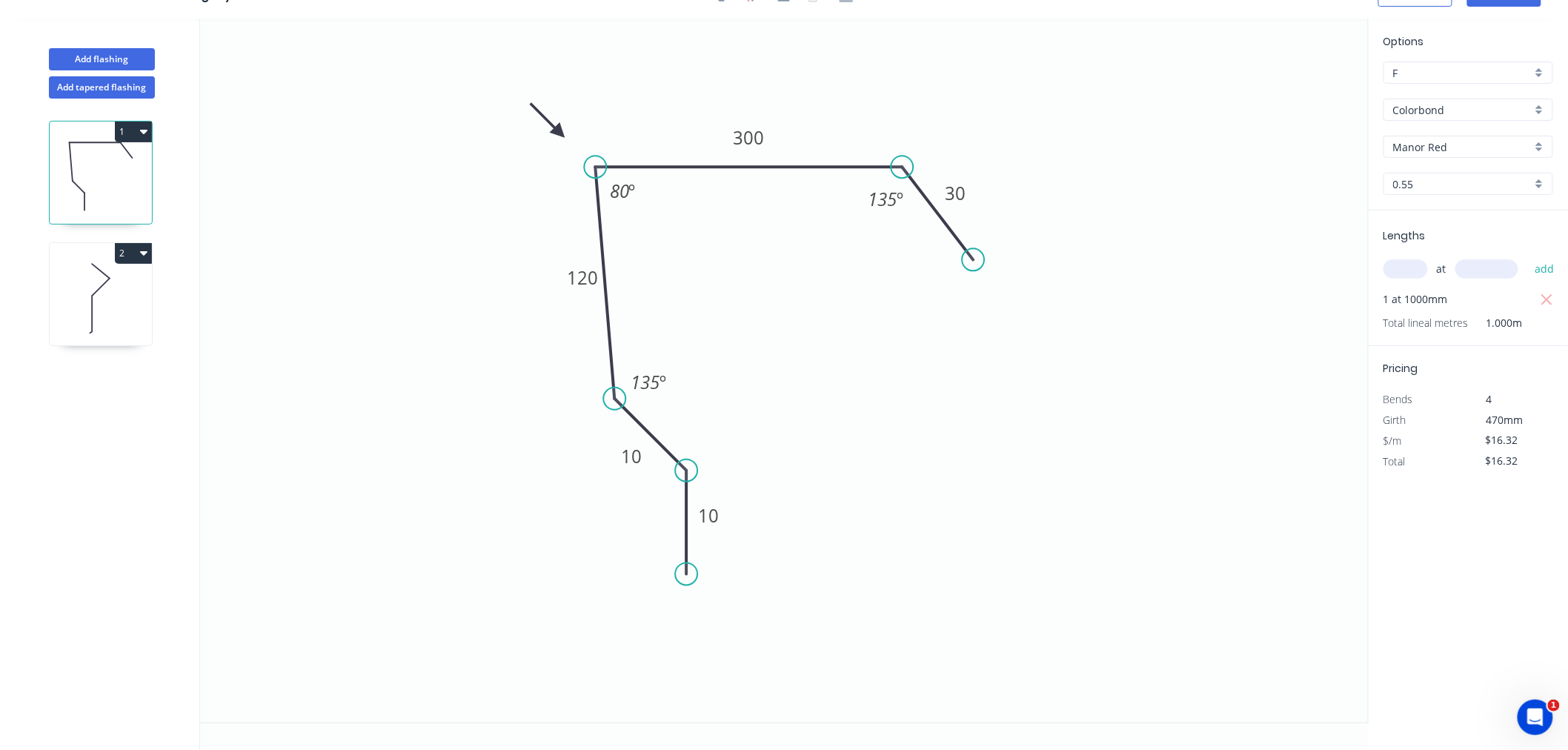
scroll to position [27, 0]
drag, startPoint x: 612, startPoint y: 450, endPoint x: 571, endPoint y: 447, distance: 41.1
click at [583, 446] on rect at bounding box center [602, 453] width 48 height 30
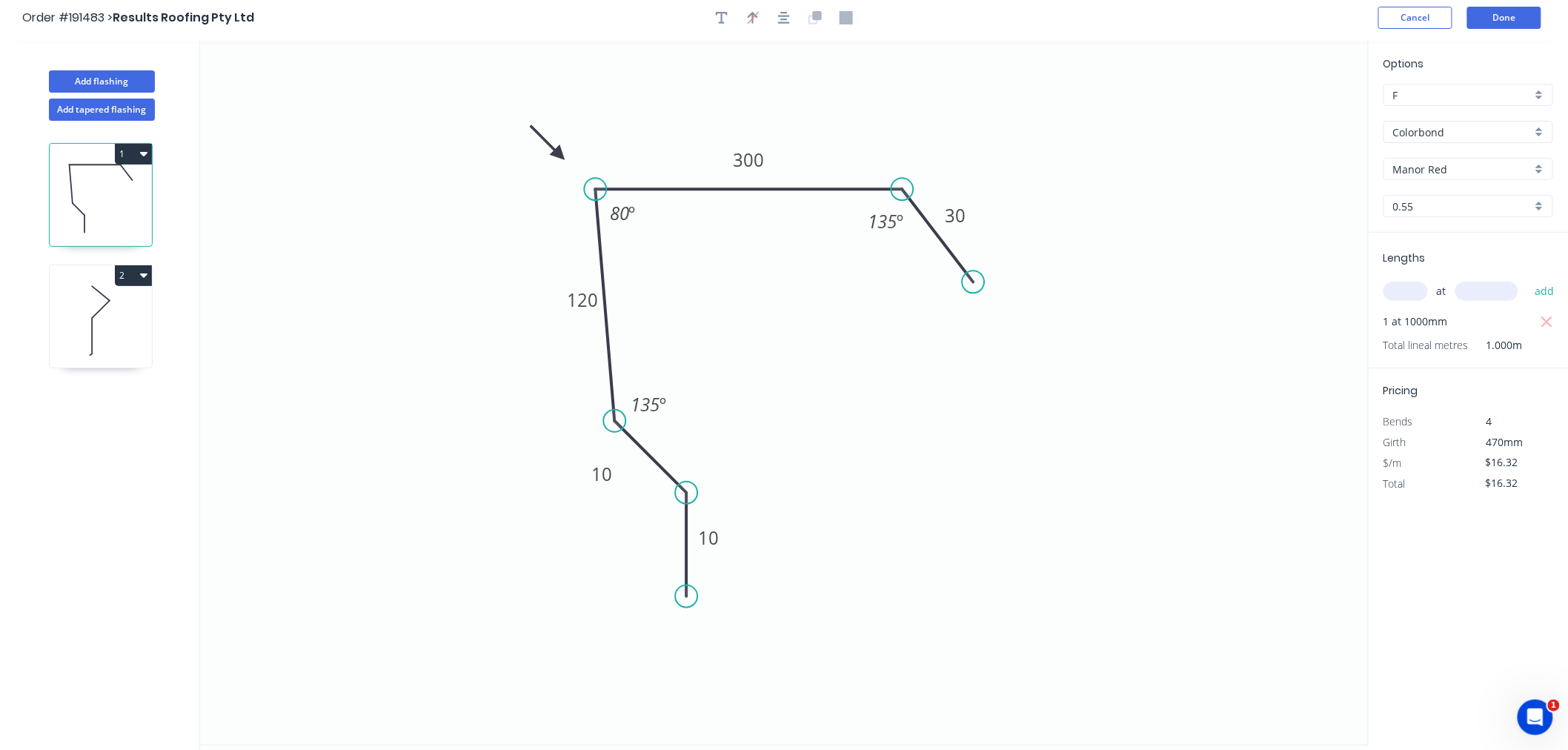
scroll to position [0, 0]
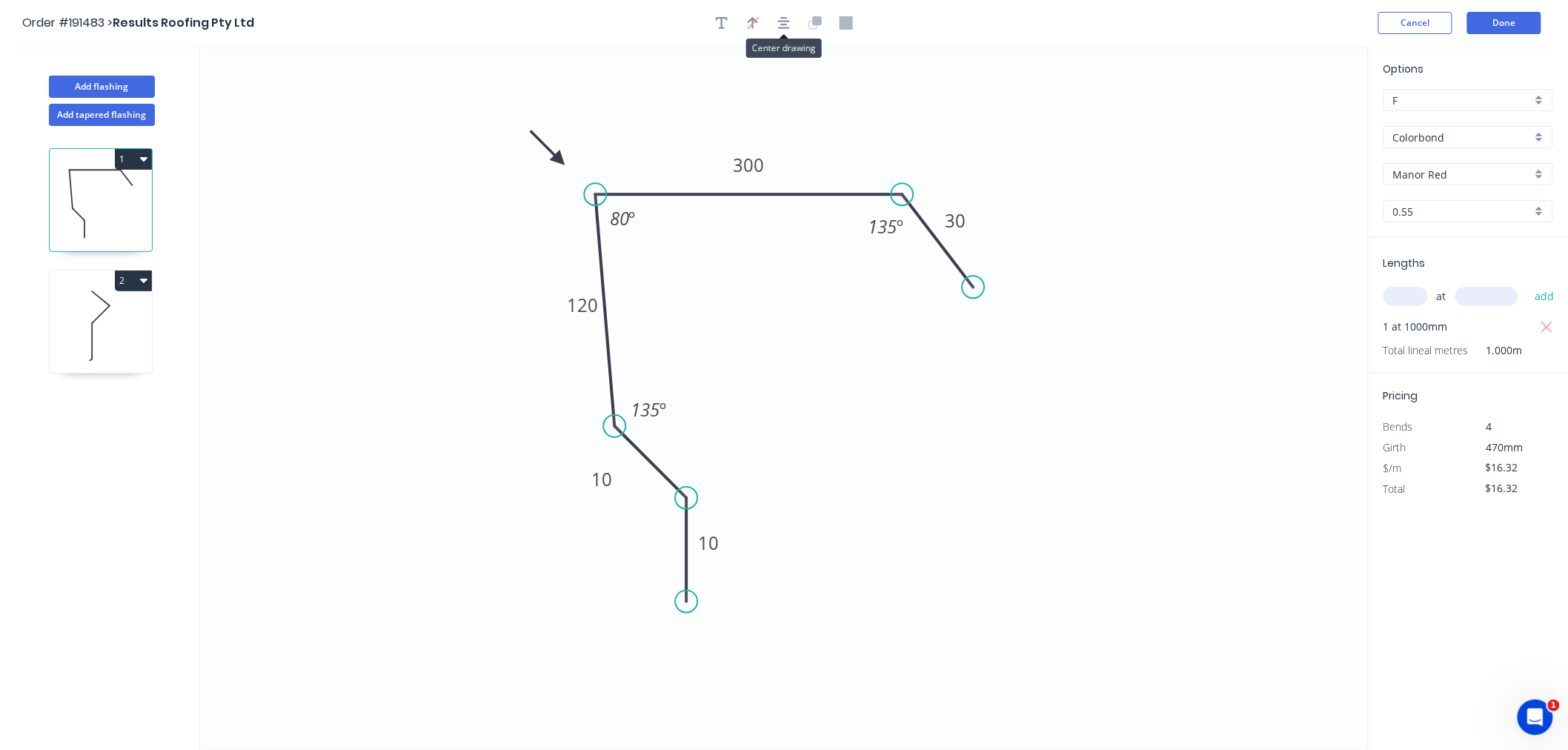
drag, startPoint x: 784, startPoint y: 28, endPoint x: 492, endPoint y: 101, distance: 301.0
click at [779, 30] on button "button" at bounding box center [783, 23] width 22 height 22
click at [92, 329] on icon at bounding box center [90, 341] width 2 height 37
type input "$9.28"
type input "$87.23"
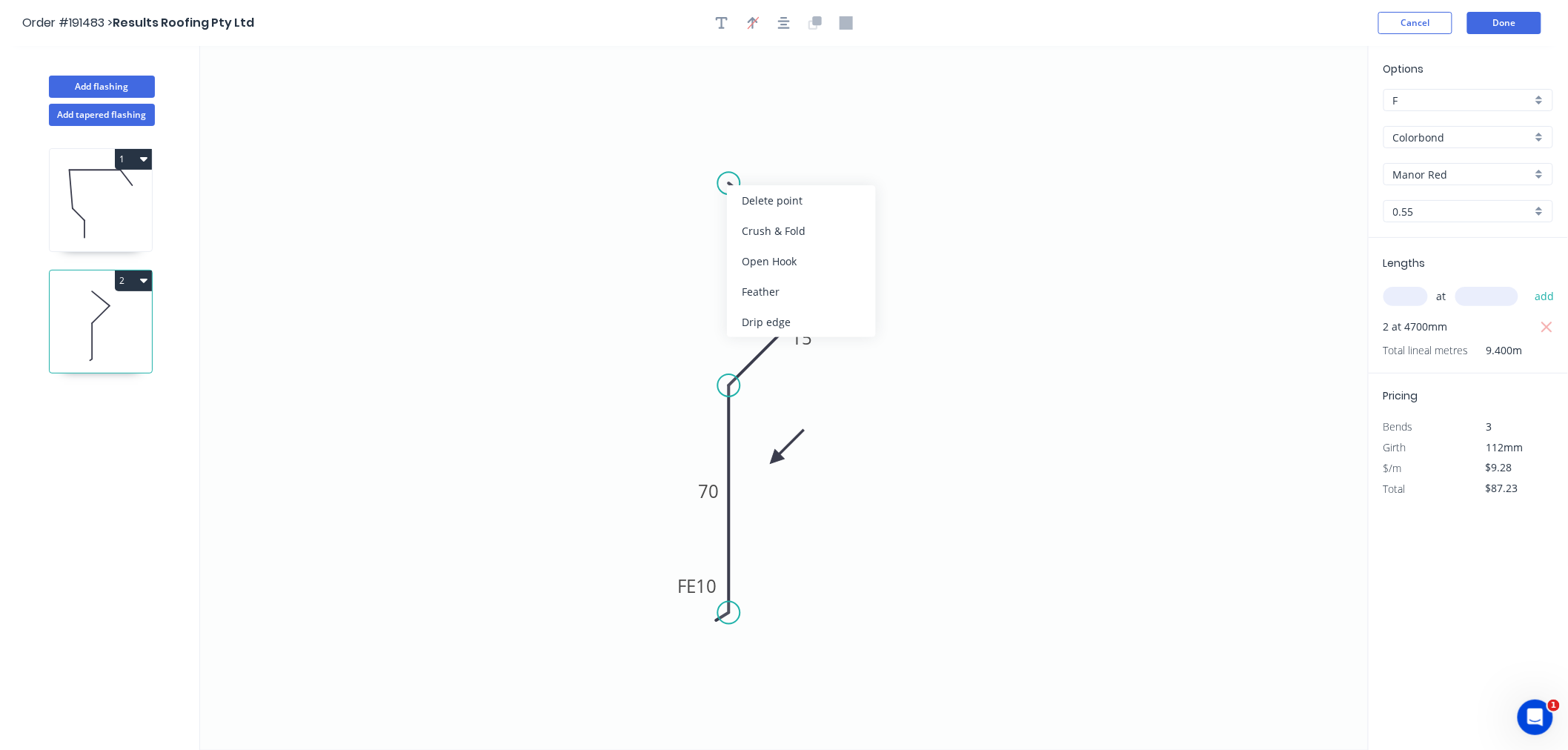
click at [754, 206] on div "Delete point" at bounding box center [801, 201] width 149 height 30
type input "$0.00"
click at [849, 293] on div "Delete point" at bounding box center [910, 290] width 149 height 30
click at [730, 387] on circle at bounding box center [729, 384] width 22 height 22
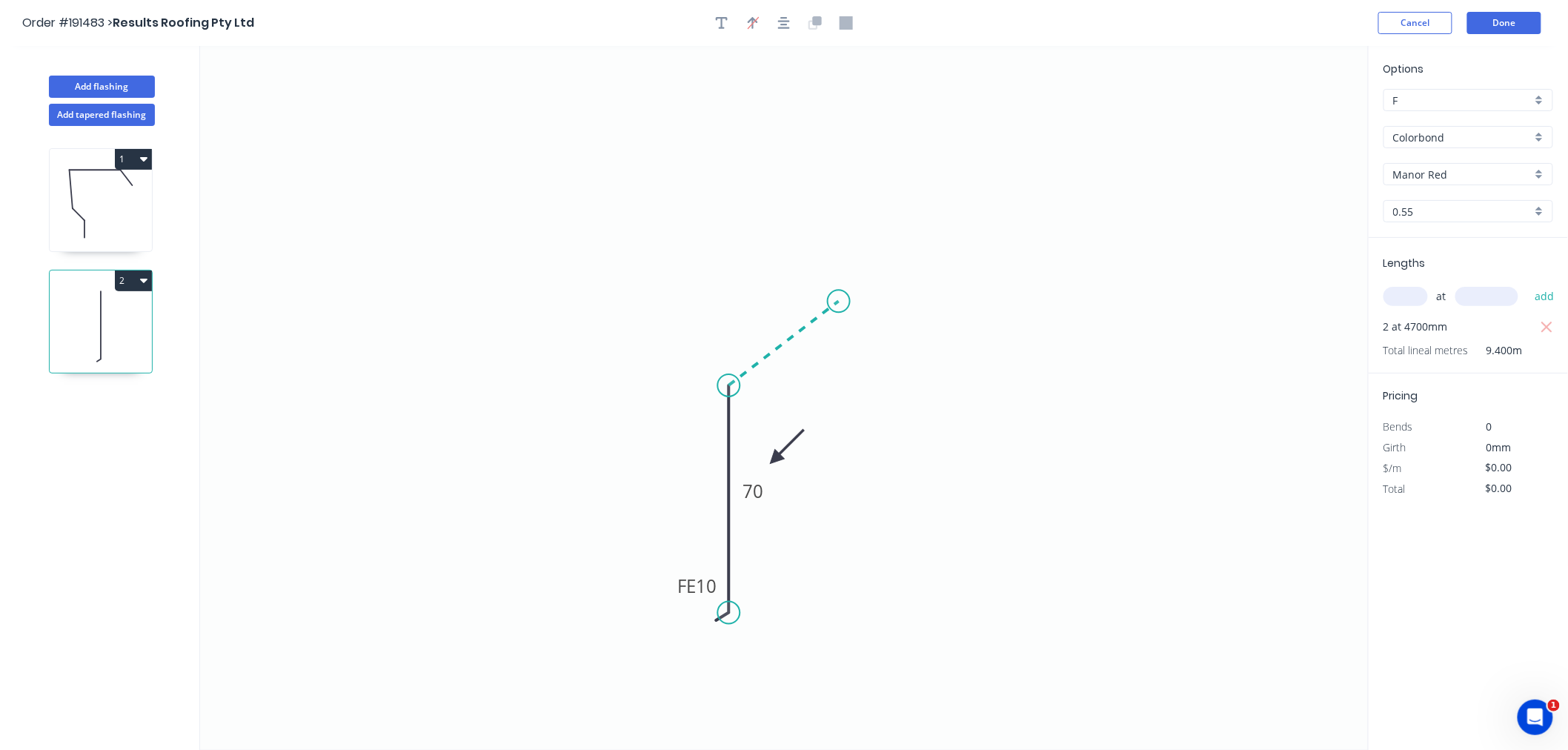
click at [838, 302] on icon at bounding box center [784, 344] width 110 height 85
type input "$6.40"
type input "$60.16"
click at [737, 209] on icon "0 FE 10 70 ? ? º" at bounding box center [784, 398] width 1168 height 704
type input "$0.00"
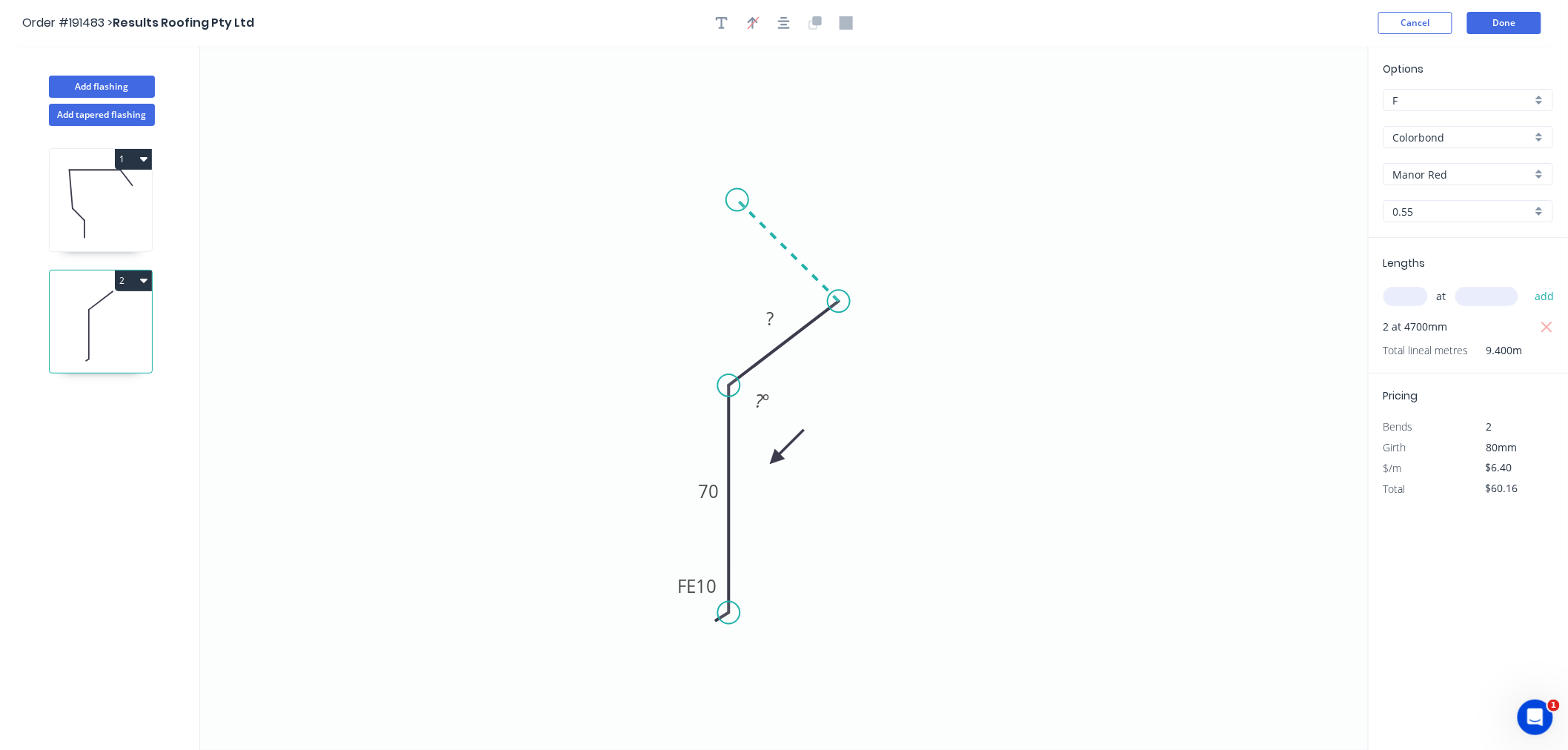
type input "$0.00"
click at [789, 27] on icon "button" at bounding box center [784, 23] width 12 height 12
click at [838, 338] on div "Hide angle" at bounding box center [878, 338] width 149 height 30
click at [921, 316] on icon "0 FE 10 70 ? ? ? º" at bounding box center [784, 398] width 1168 height 704
drag, startPoint x: 837, startPoint y: 292, endPoint x: 835, endPoint y: 272, distance: 20.1
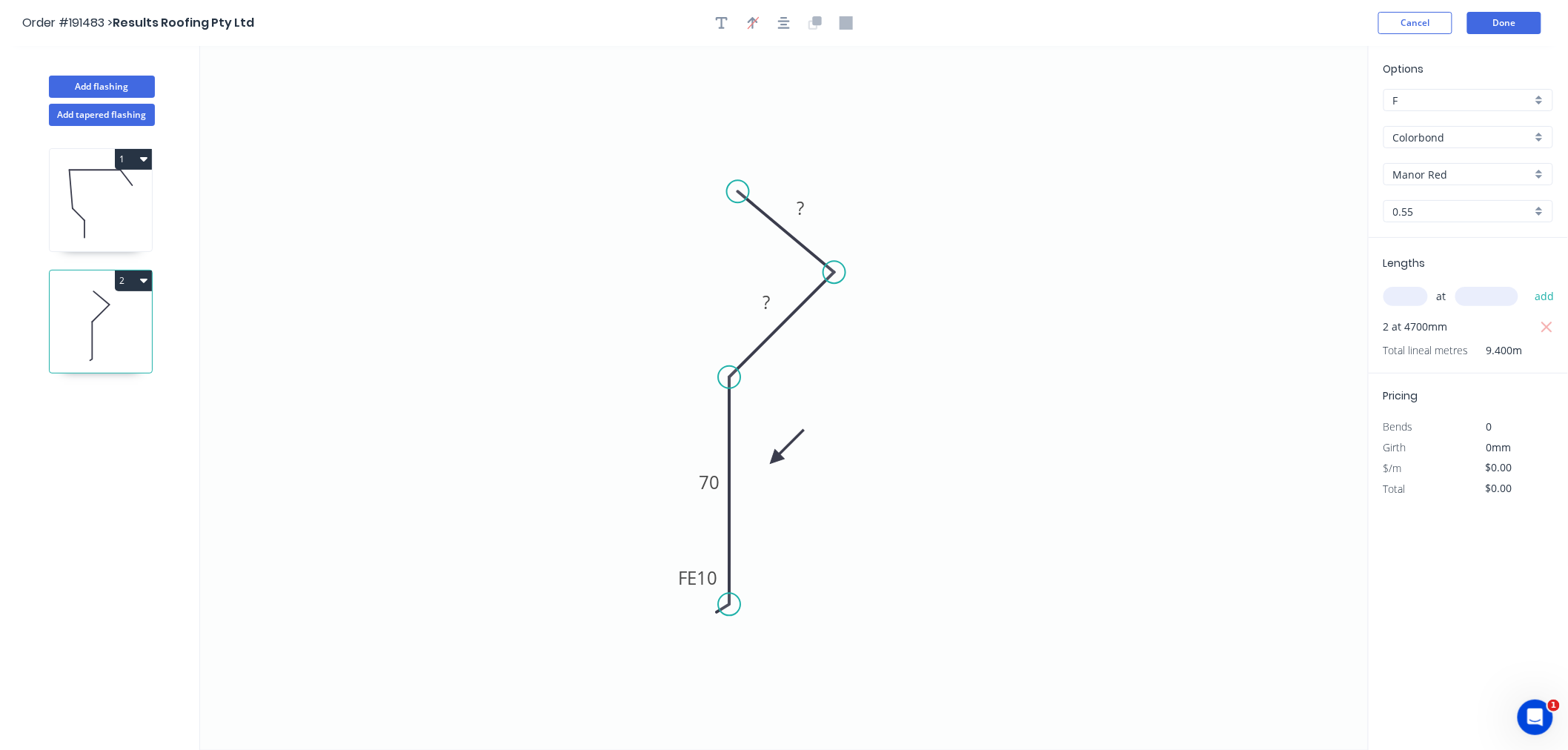
click at [835, 272] on circle at bounding box center [834, 272] width 22 height 22
click at [765, 306] on tspan "?" at bounding box center [767, 302] width 8 height 24
drag, startPoint x: 738, startPoint y: 194, endPoint x: 730, endPoint y: 174, distance: 21.5
click at [730, 174] on circle at bounding box center [730, 167] width 22 height 22
type input "$9.28"
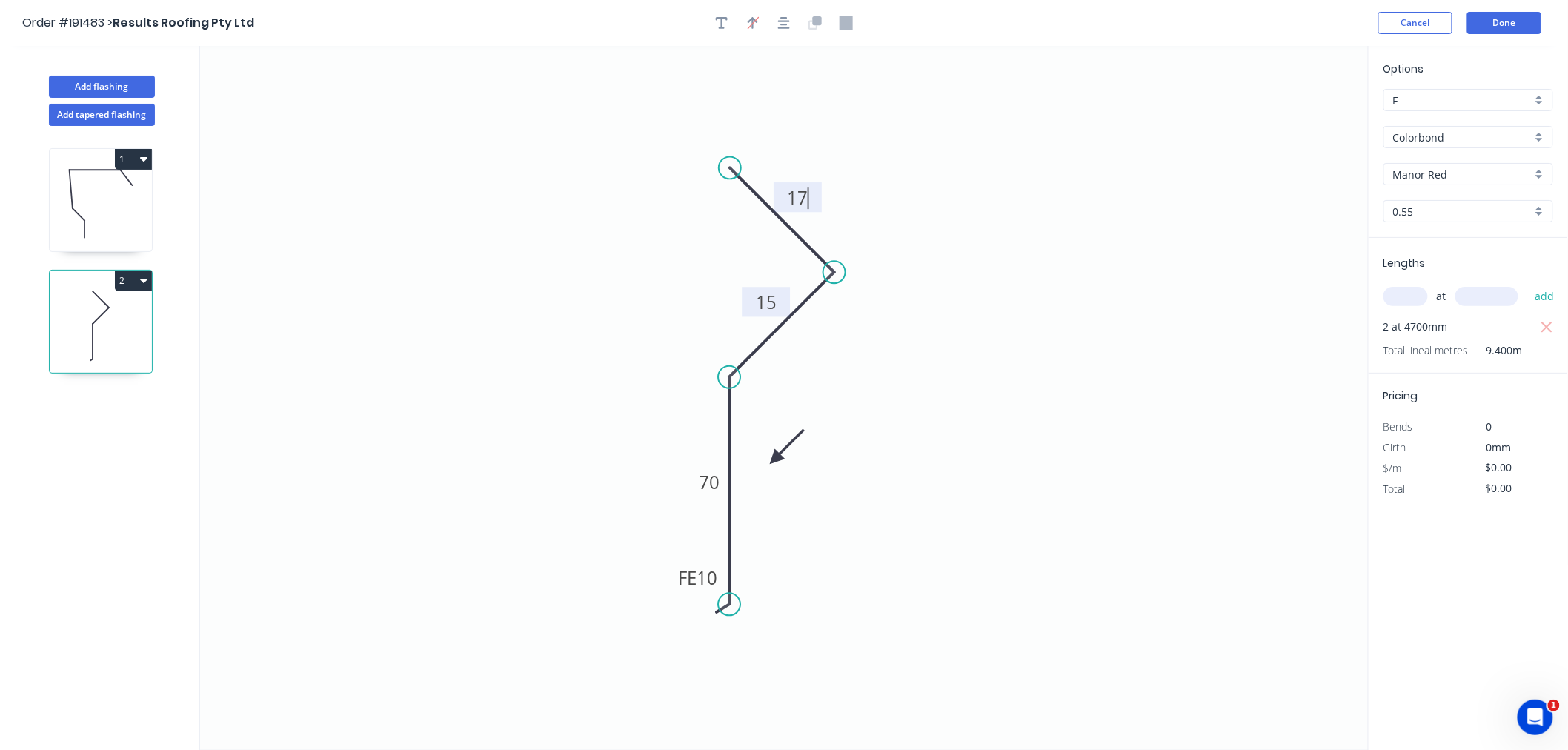
type input "$87.23"
click at [786, 24] on icon "button" at bounding box center [784, 23] width 12 height 12
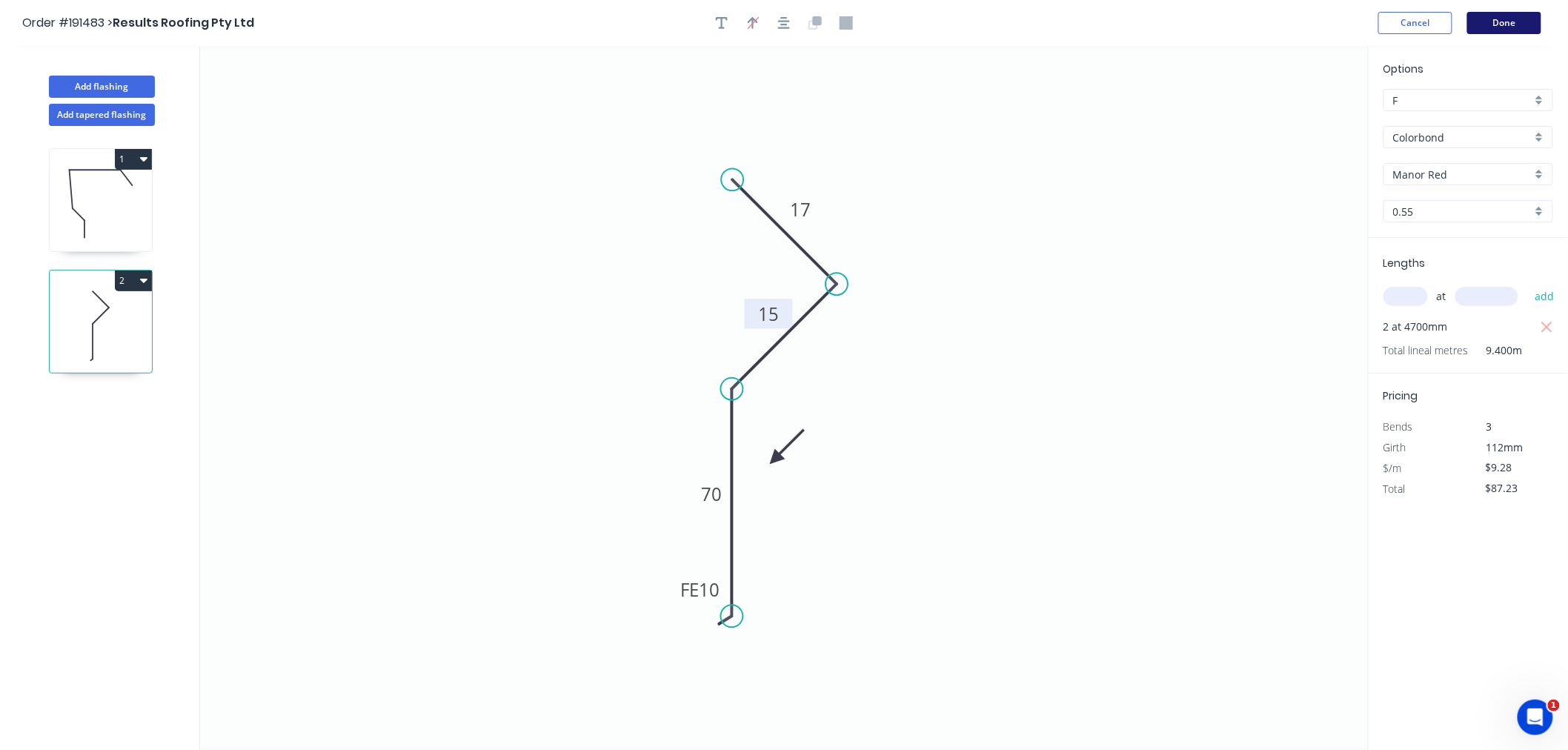
click at [1513, 32] on button "Done" at bounding box center [1504, 23] width 74 height 22
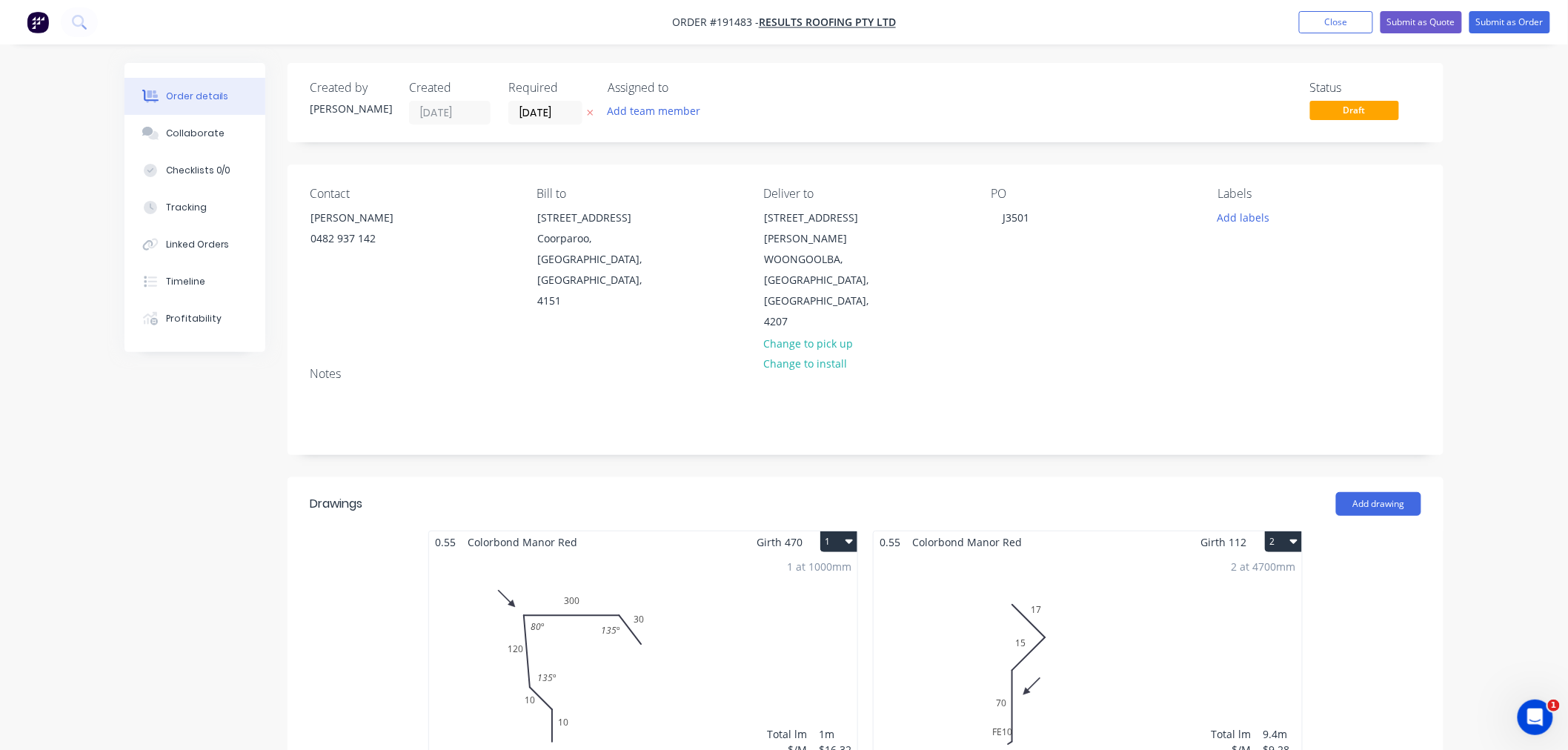
click at [1503, 350] on div "Order details Collaborate Checklists 0/0 Tracking Linked Orders Timeline Profit…" at bounding box center [784, 698] width 1568 height 1396
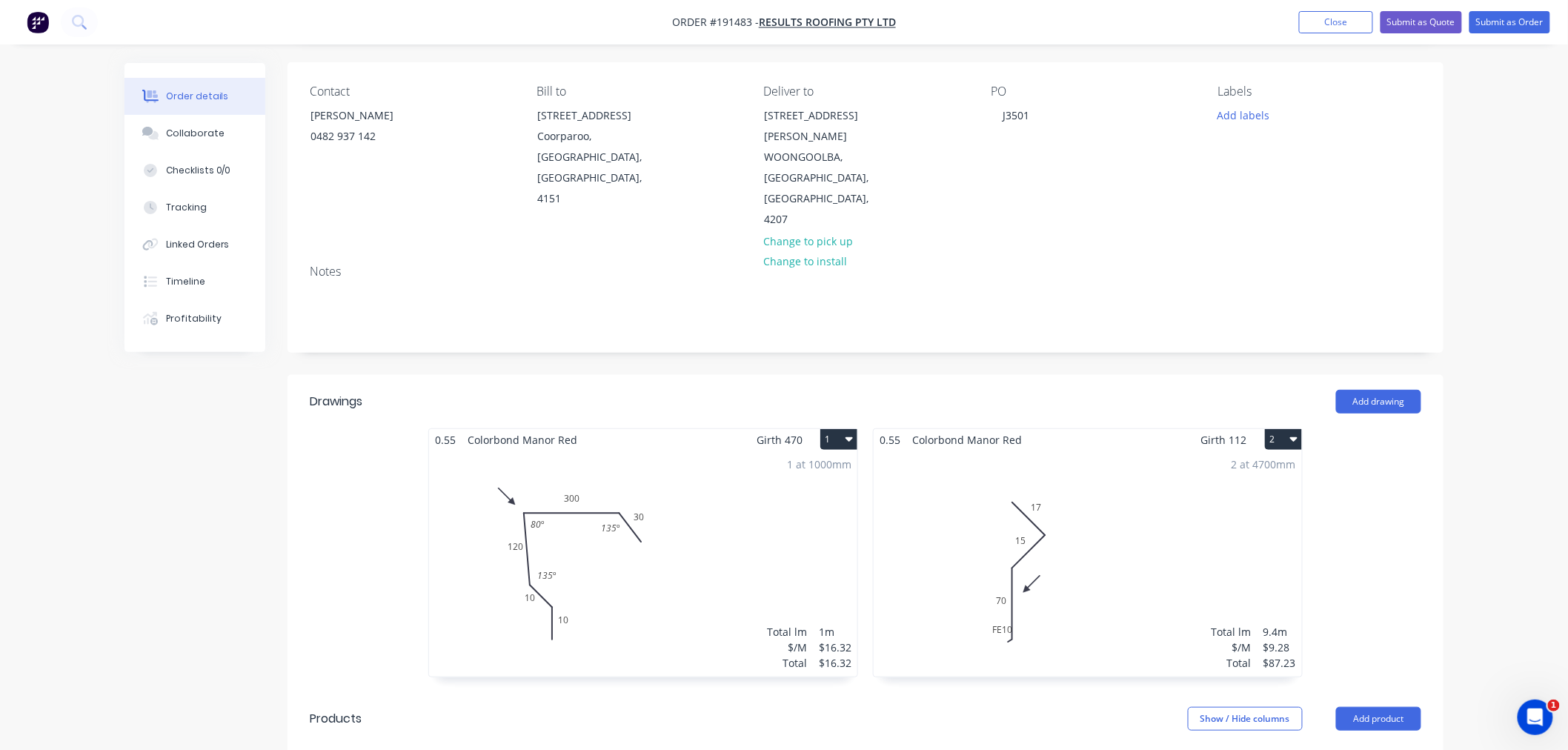
scroll to position [164, 0]
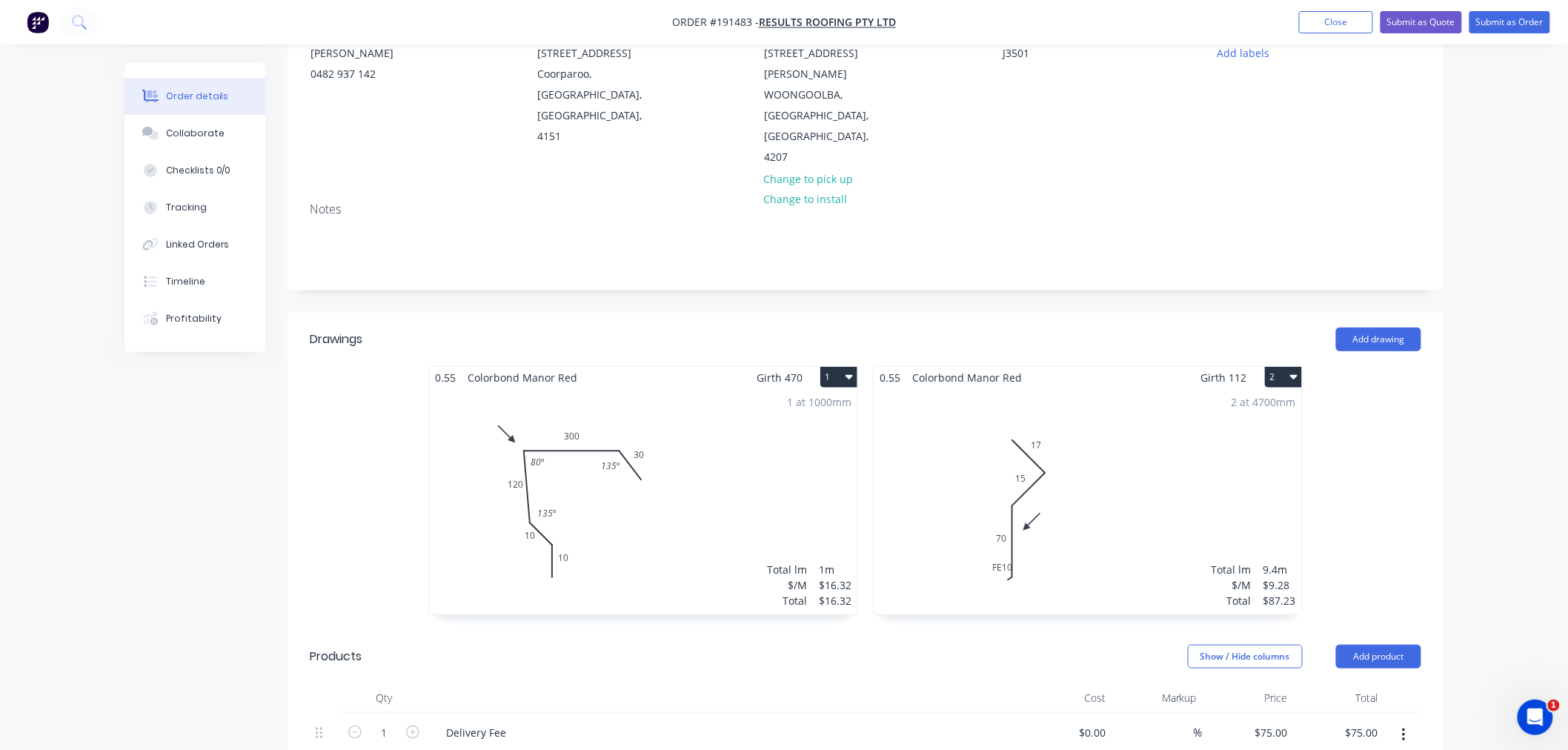
click at [1061, 446] on div "2 at 4700mm Total lm $/M Total 9.4m $9.28 $87.23" at bounding box center [1087, 501] width 428 height 226
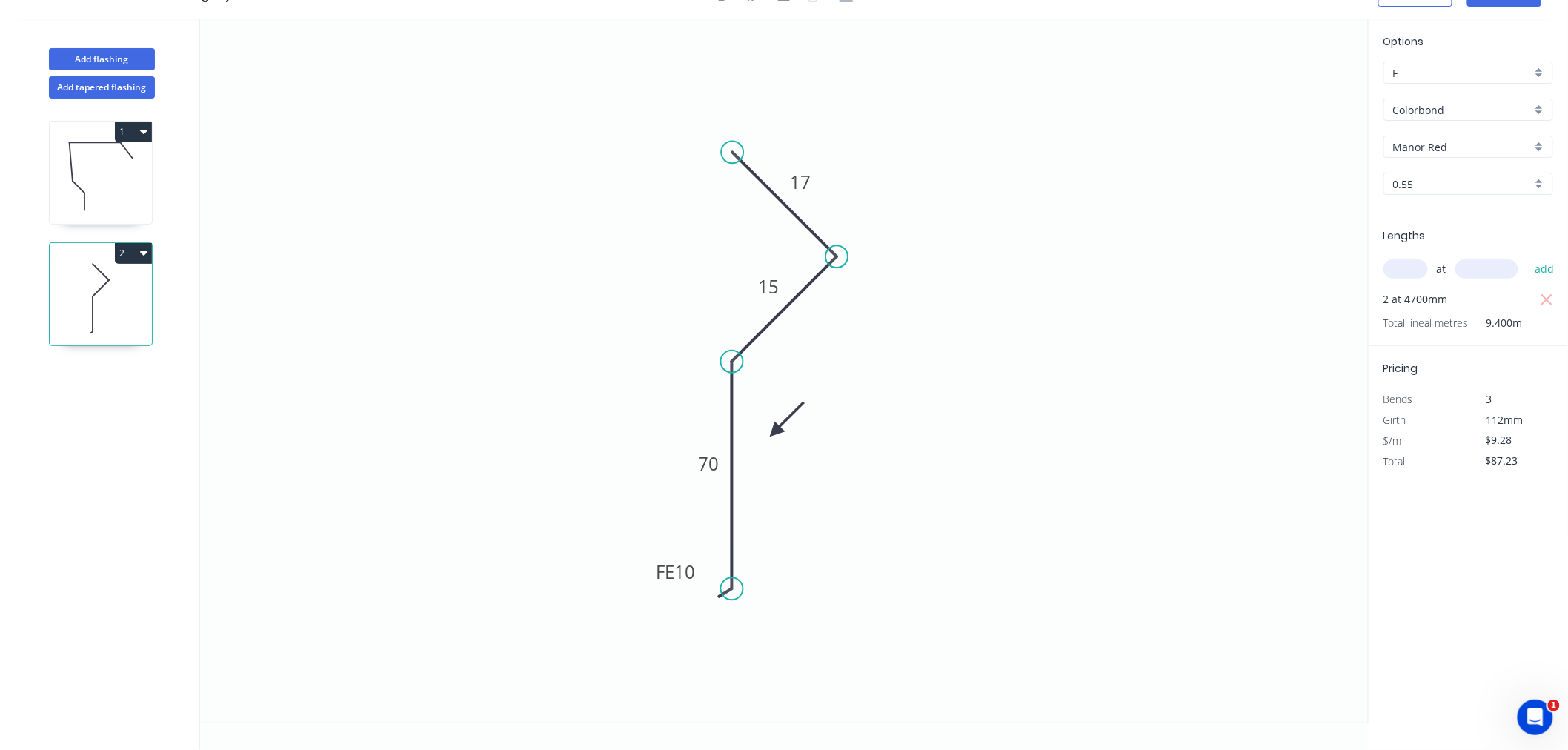
drag, startPoint x: 671, startPoint y: 571, endPoint x: 647, endPoint y: 580, distance: 25.6
click at [647, 580] on rect at bounding box center [676, 571] width 58 height 30
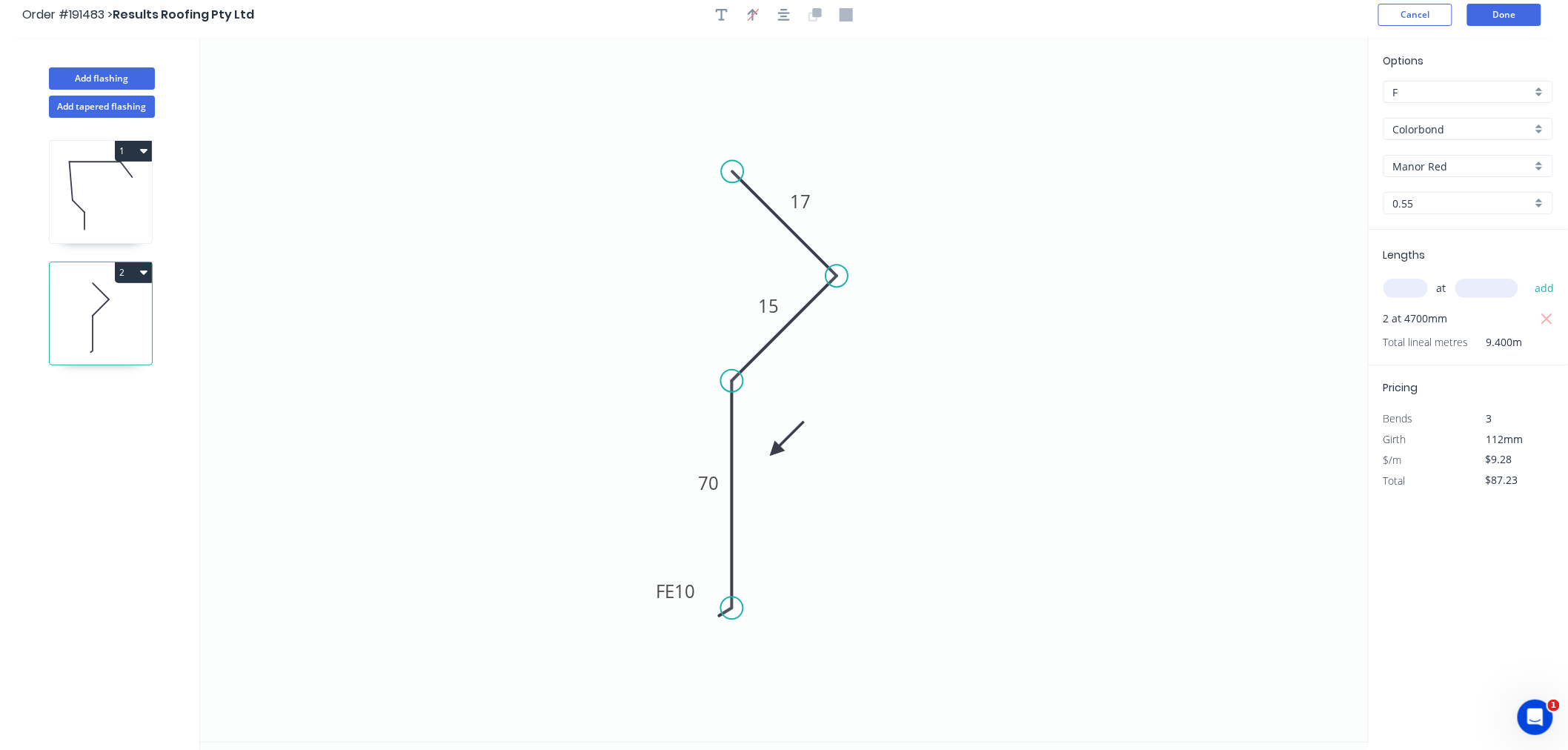
scroll to position [0, 0]
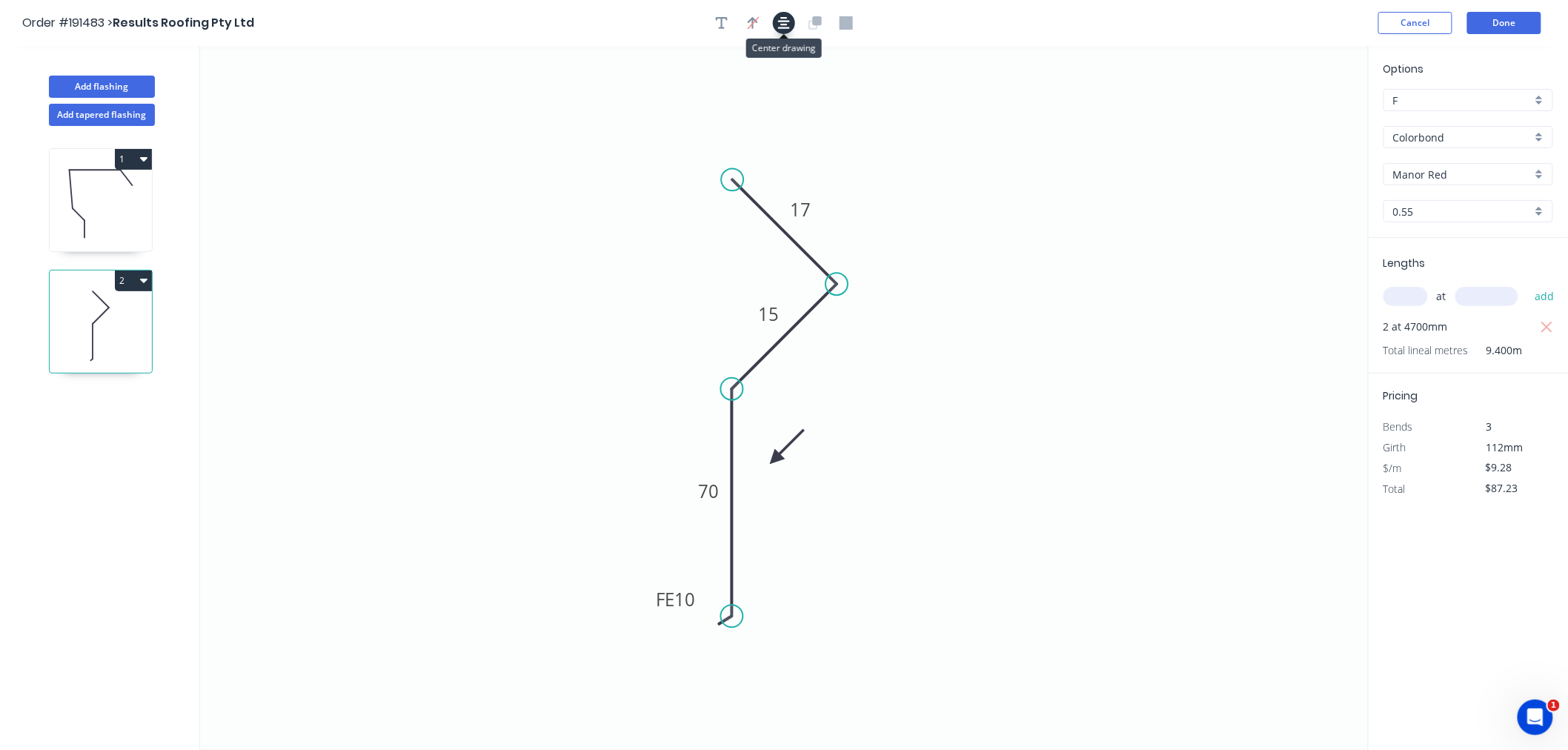
click at [787, 18] on icon "button" at bounding box center [784, 23] width 12 height 14
click at [1520, 20] on button "Done" at bounding box center [1504, 23] width 74 height 22
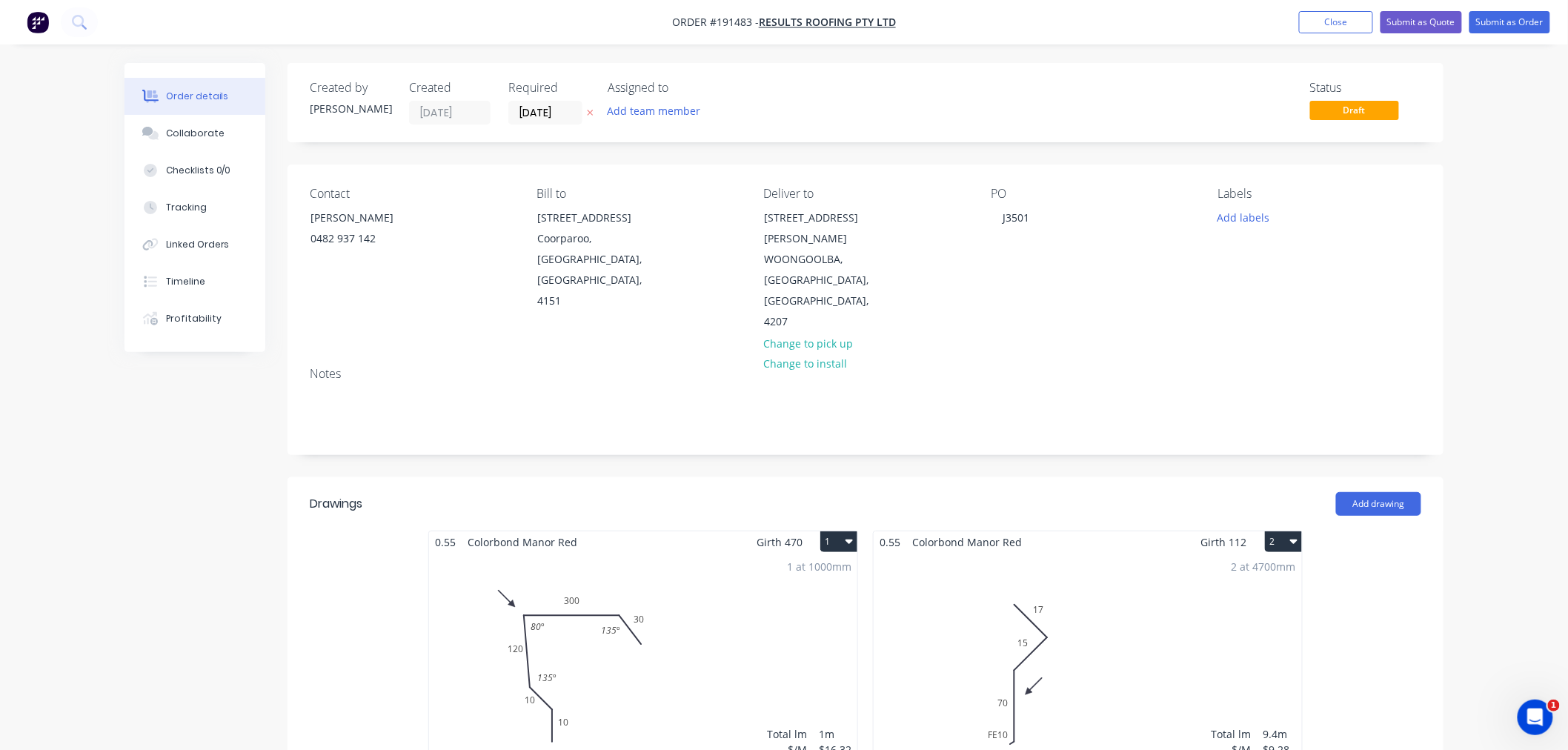
click at [1508, 349] on div "Order details Collaborate Checklists 0/0 Tracking Linked Orders Timeline Profit…" at bounding box center [784, 698] width 1568 height 1396
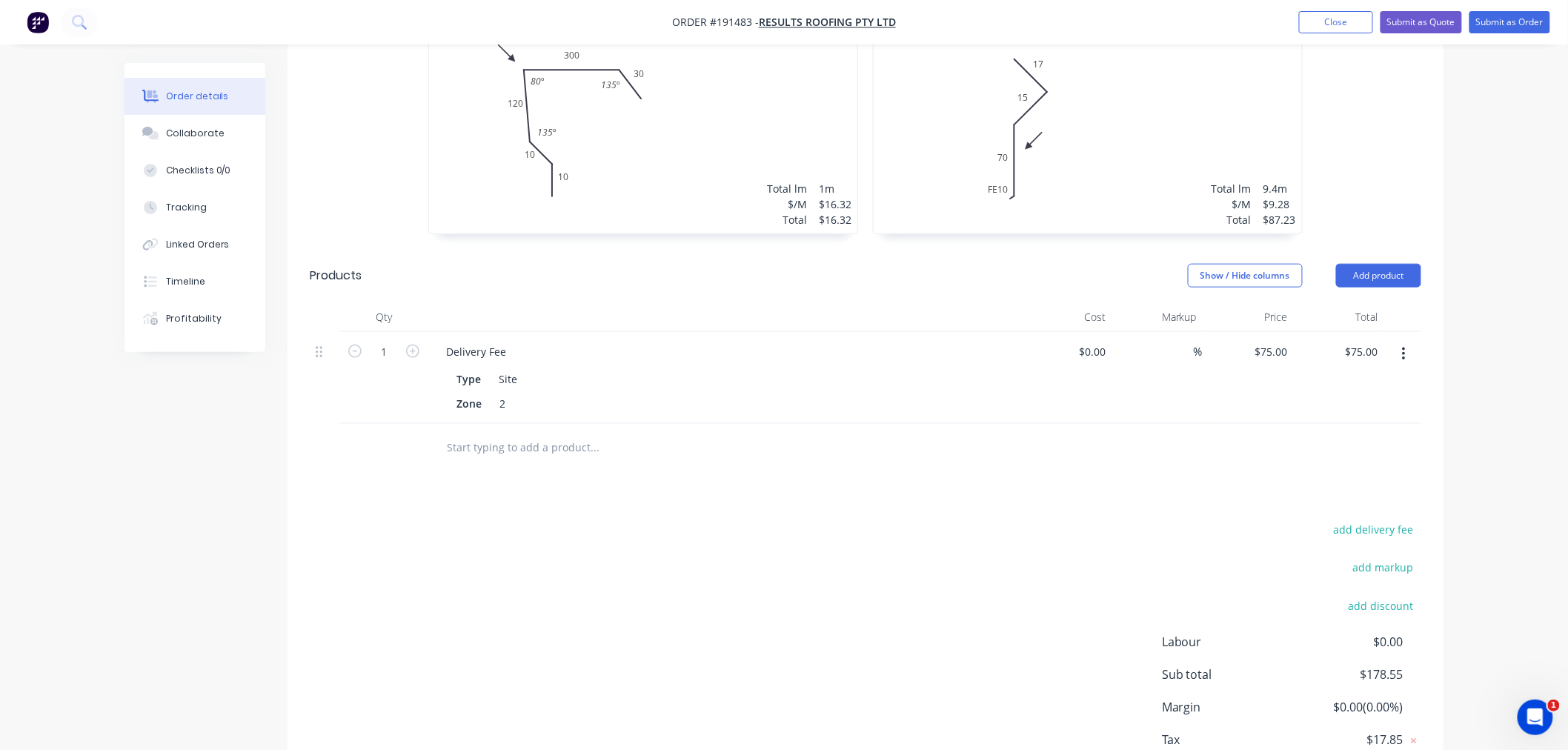
scroll to position [624, 0]
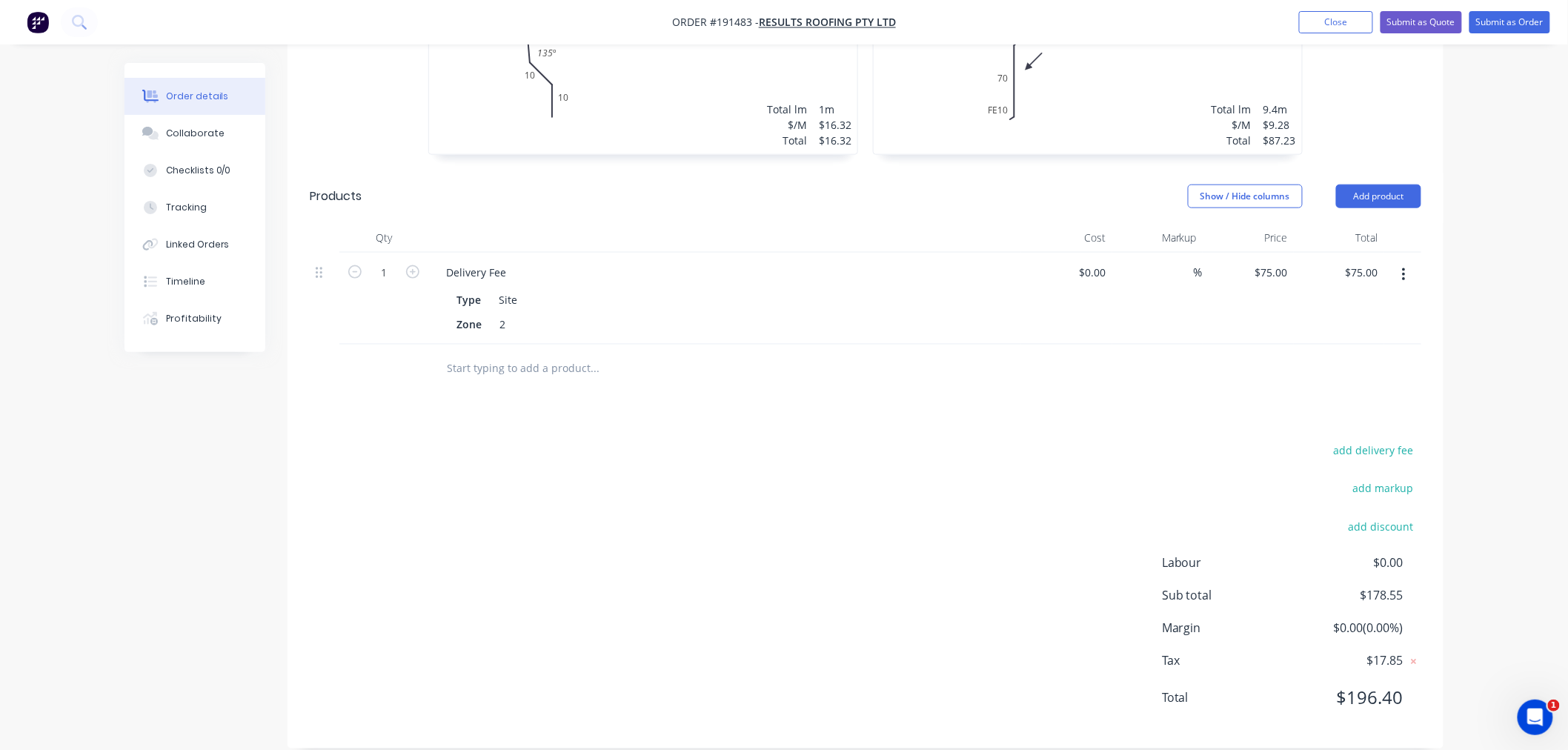
click at [1494, 491] on div "Order details Collaborate Checklists 0/0 Tracking Linked Orders Timeline Profit…" at bounding box center [784, 73] width 1568 height 1396
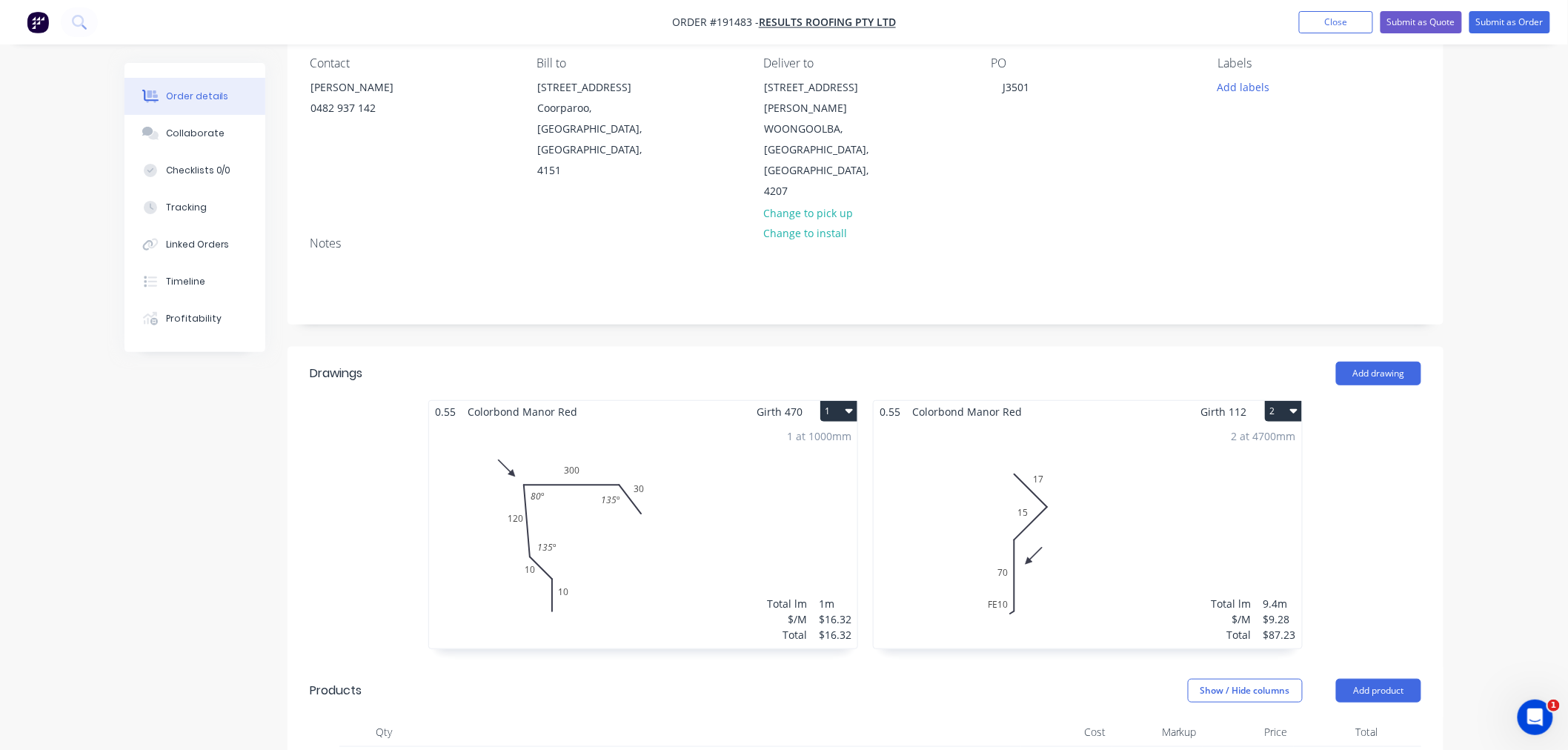
scroll to position [0, 0]
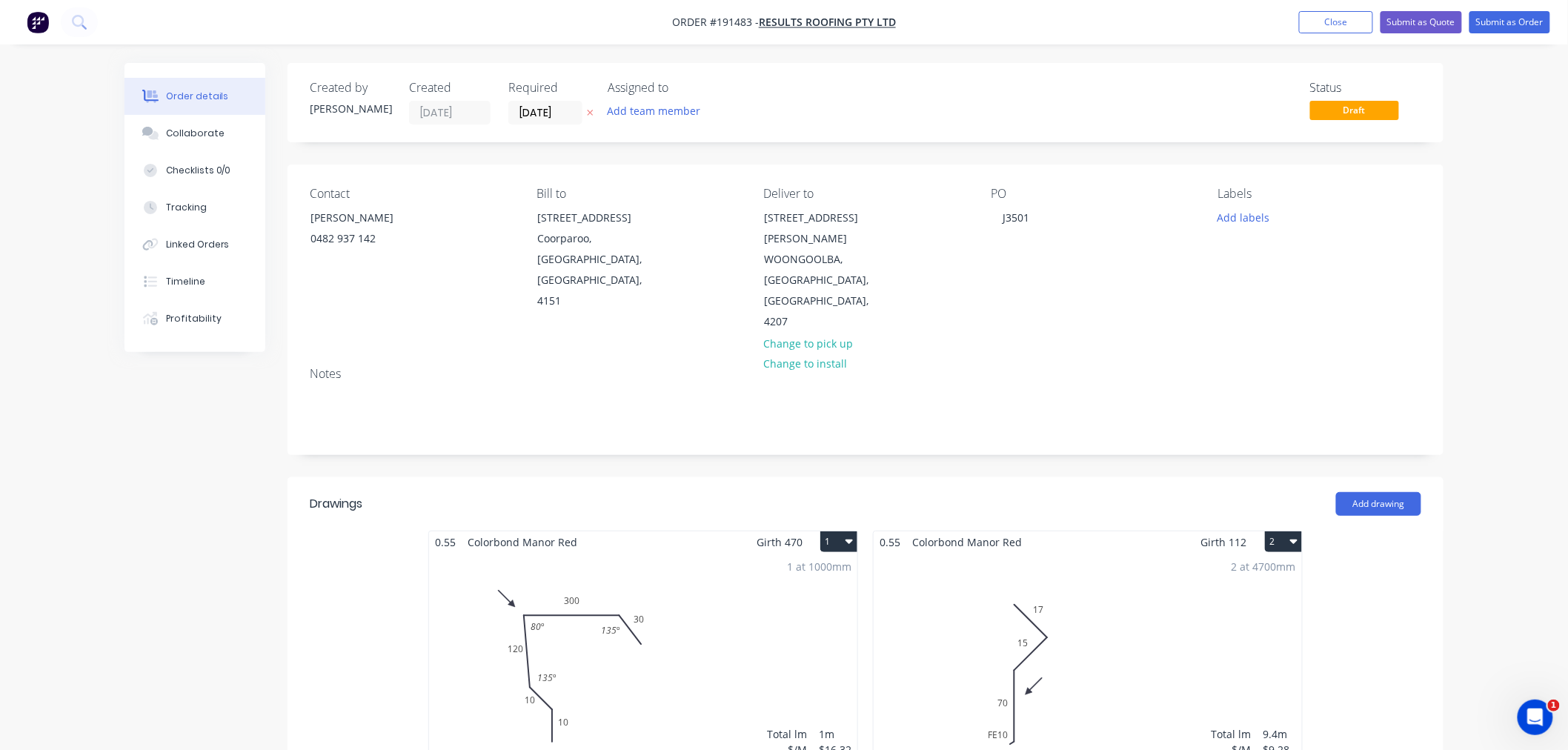
click at [1498, 341] on div "Order details Collaborate Checklists 0/0 Tracking Linked Orders Timeline Profit…" at bounding box center [784, 698] width 1568 height 1396
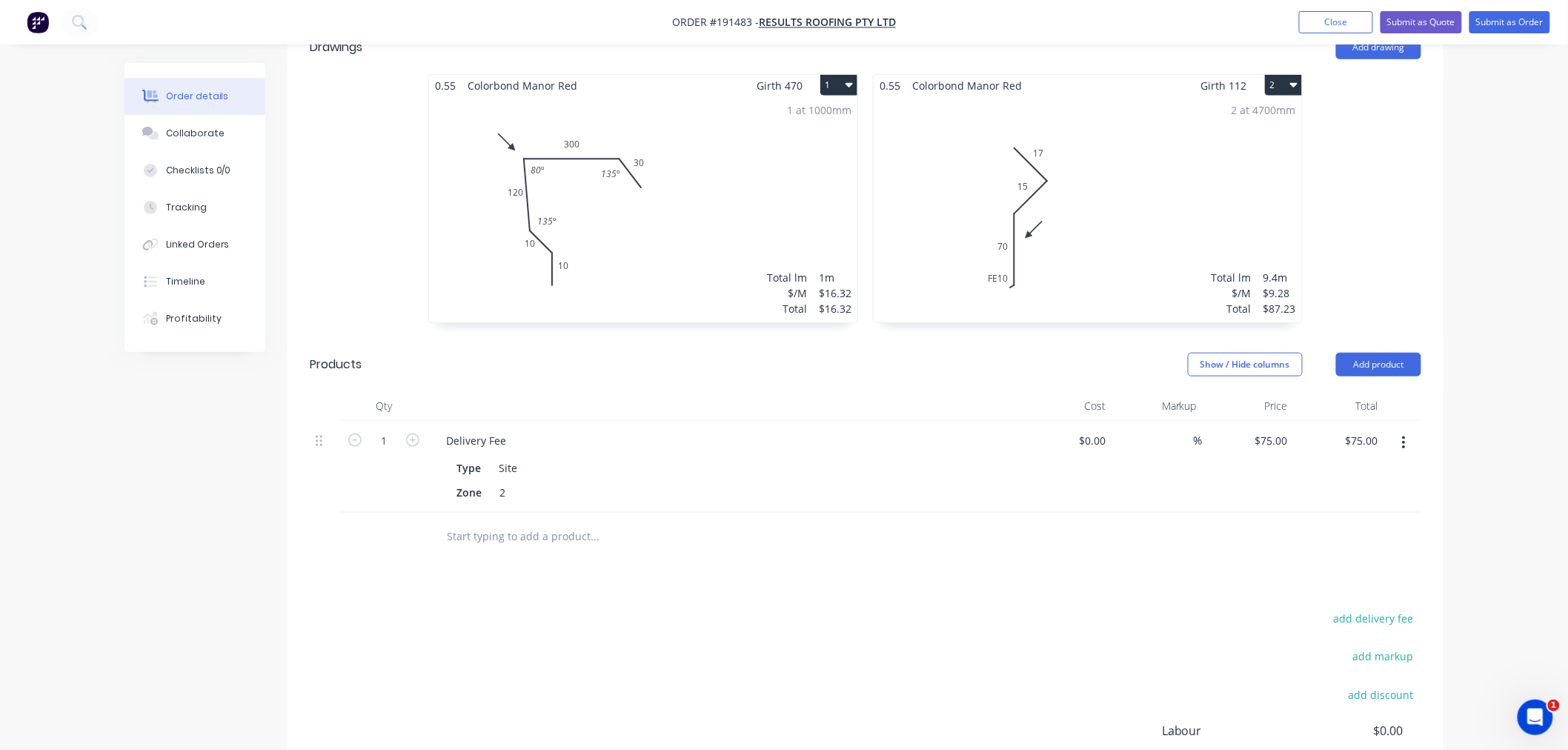
scroll to position [295, 0]
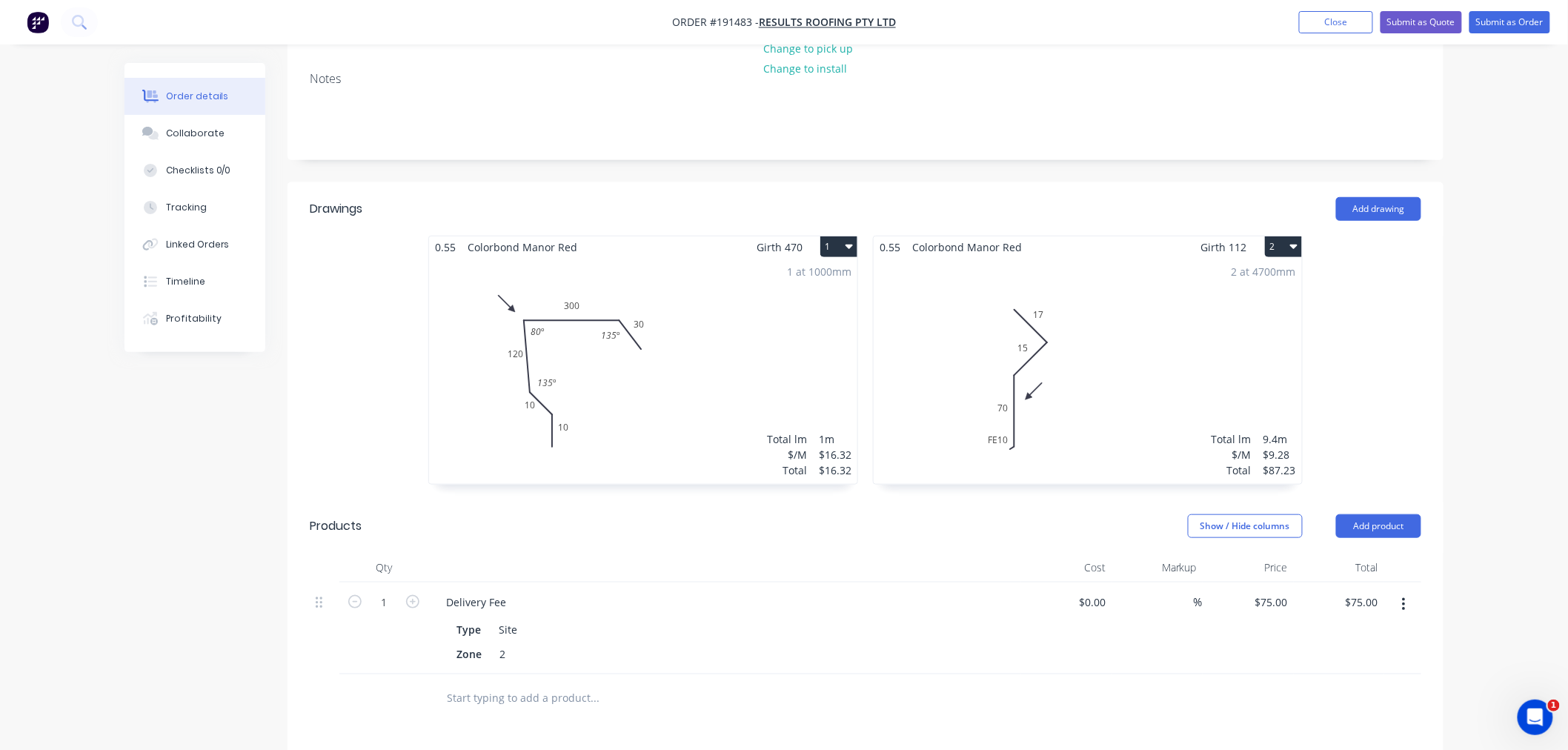
click at [1493, 482] on div "Order details Collaborate Checklists 0/0 Tracking Linked Orders Timeline Profit…" at bounding box center [784, 403] width 1568 height 1396
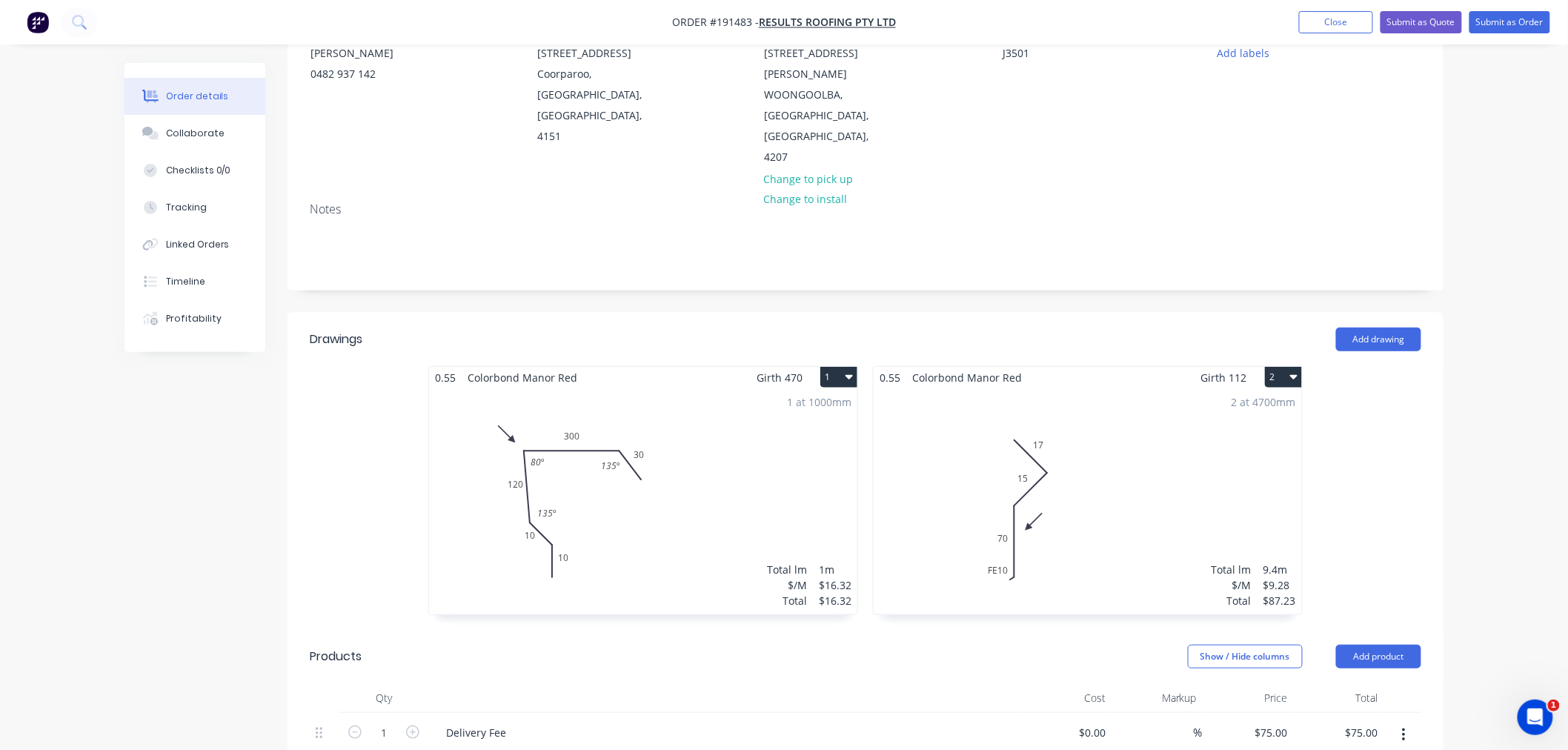
scroll to position [0, 0]
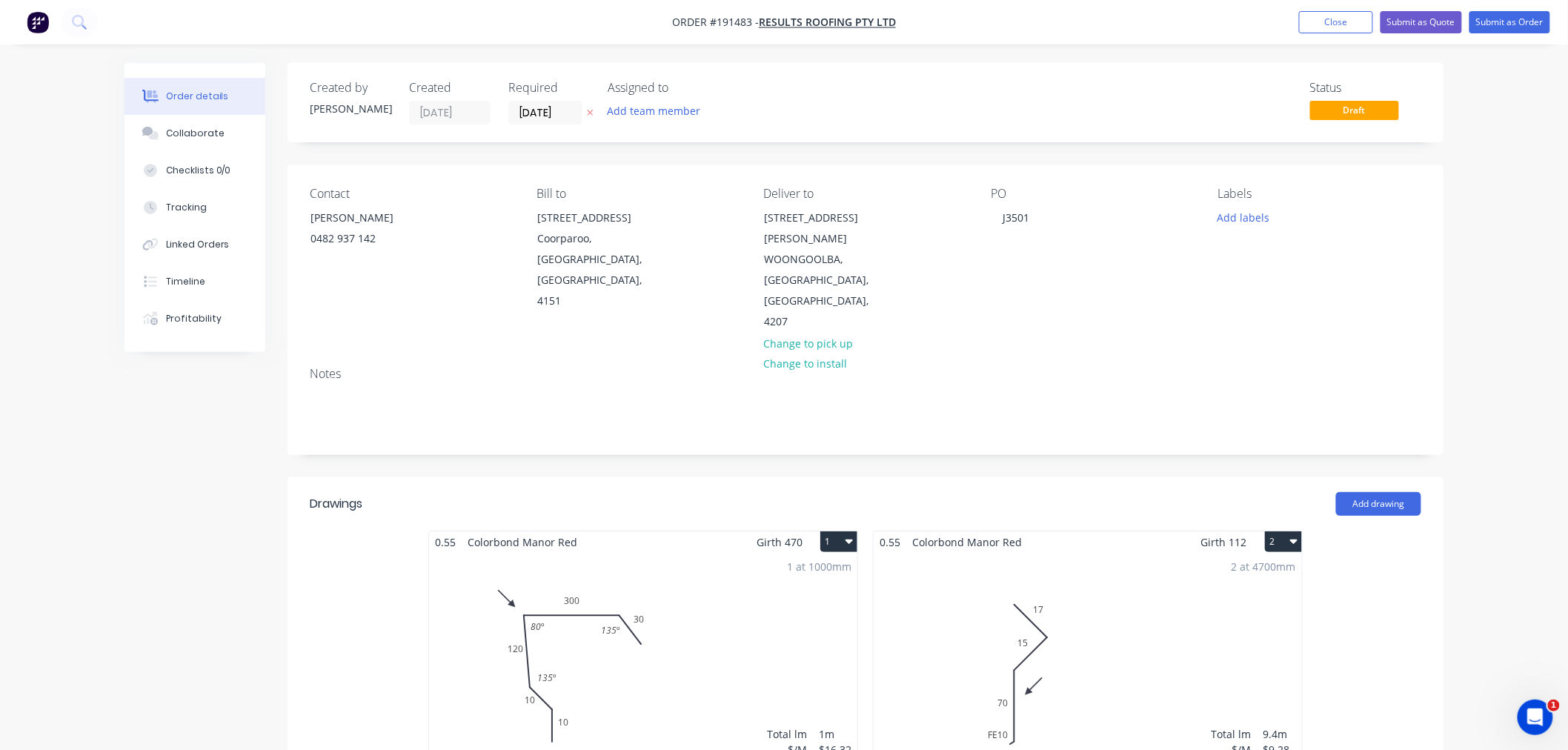
click at [1480, 221] on div "Order details Collaborate Checklists 0/0 Tracking Linked Orders Timeline Profit…" at bounding box center [784, 698] width 1568 height 1396
click at [1507, 20] on button "Submit as Order" at bounding box center [1510, 22] width 81 height 22
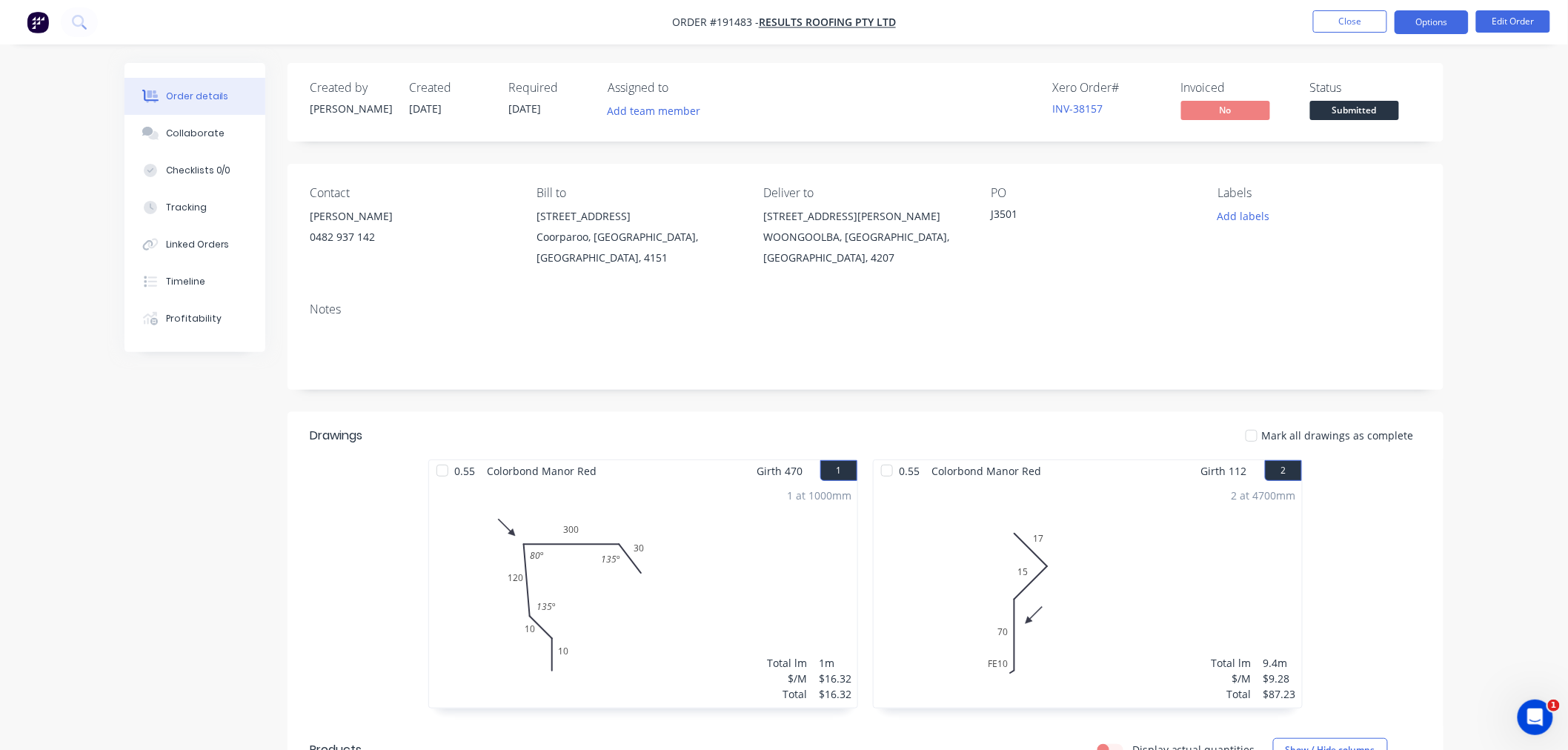
click at [1442, 23] on button "Options" at bounding box center [1432, 22] width 74 height 23
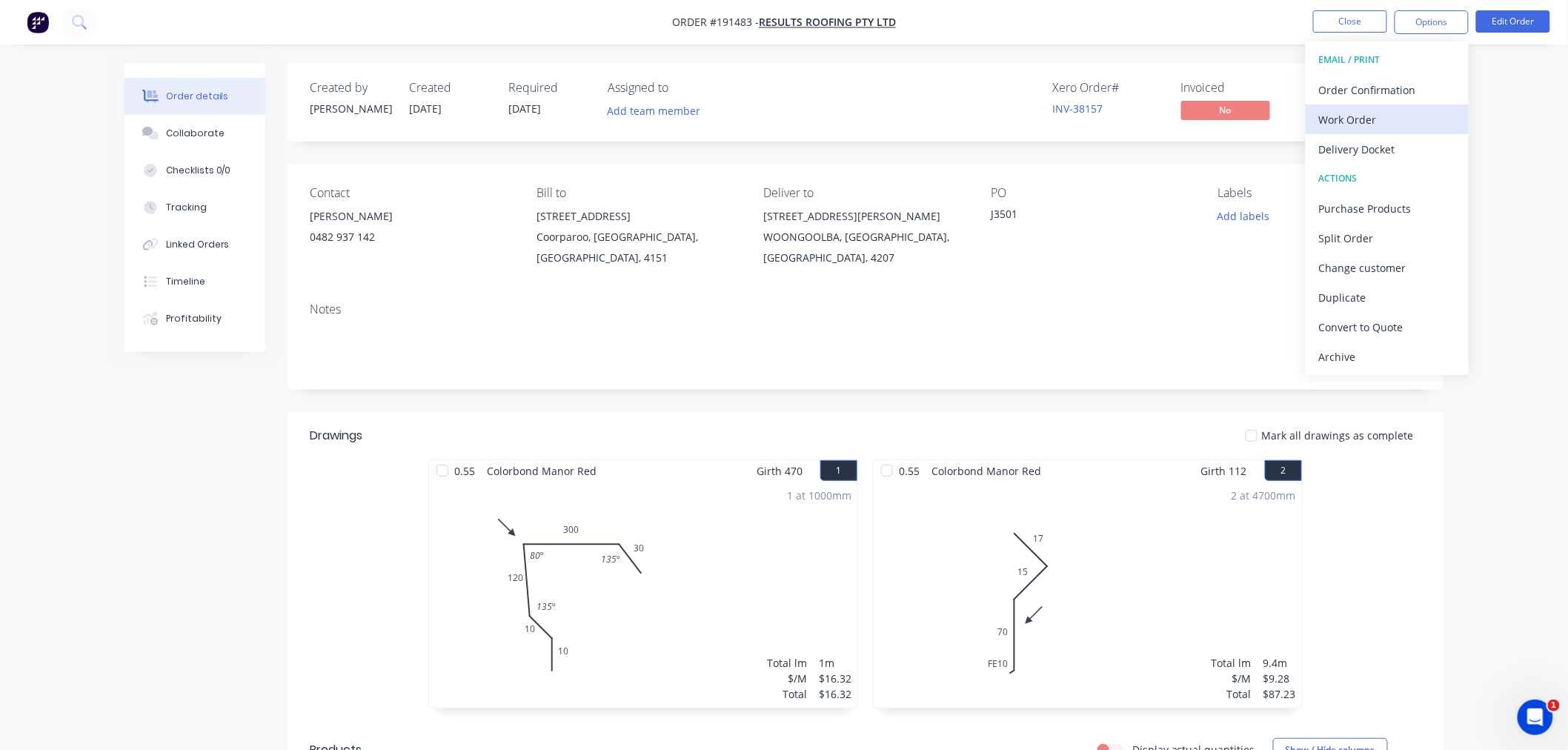
click at [1415, 114] on div "Work Order" at bounding box center [1387, 120] width 136 height 21
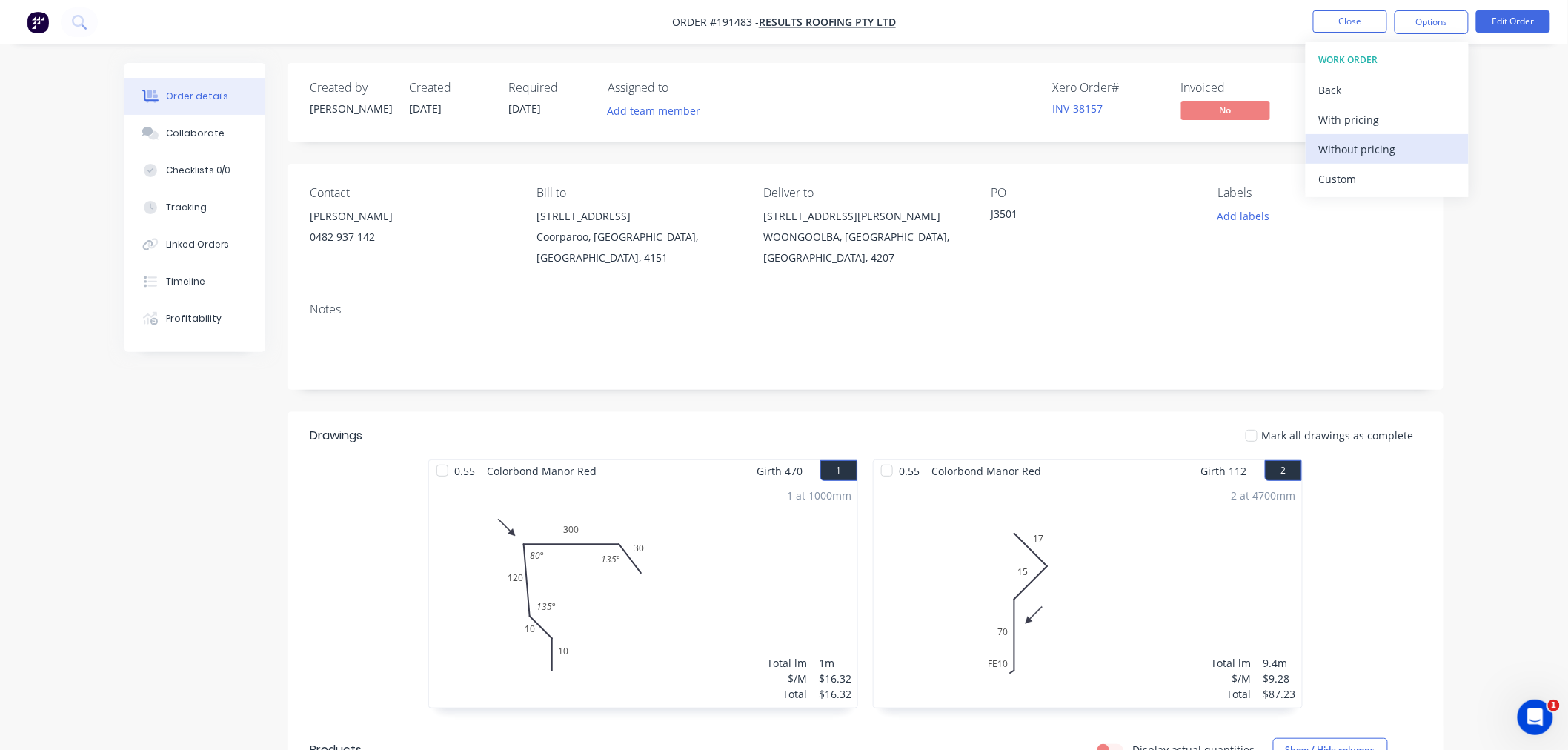
click at [1408, 159] on div "Without pricing" at bounding box center [1387, 149] width 136 height 21
click at [413, 33] on nav "Order #191483 - Results Roofing Pty Ltd Close Options EMAIL / PRINT Order Confi…" at bounding box center [784, 22] width 1568 height 45
click at [439, 36] on nav "Order #191483 - Results Roofing Pty Ltd Close Options Edit Order" at bounding box center [784, 22] width 1568 height 45
click at [1517, 17] on button "Edit Order" at bounding box center [1514, 21] width 74 height 22
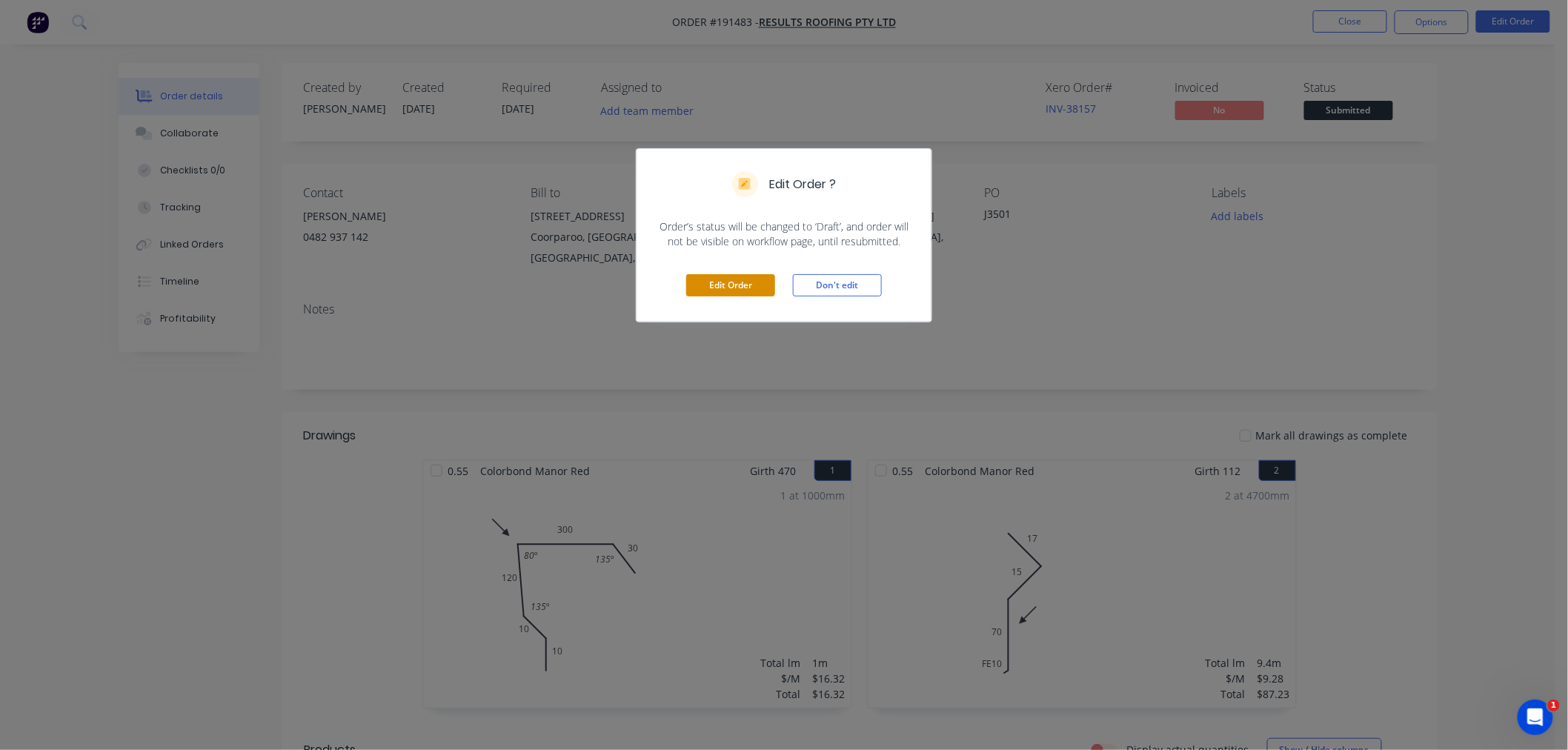
click at [736, 291] on button "Edit Order" at bounding box center [731, 285] width 89 height 22
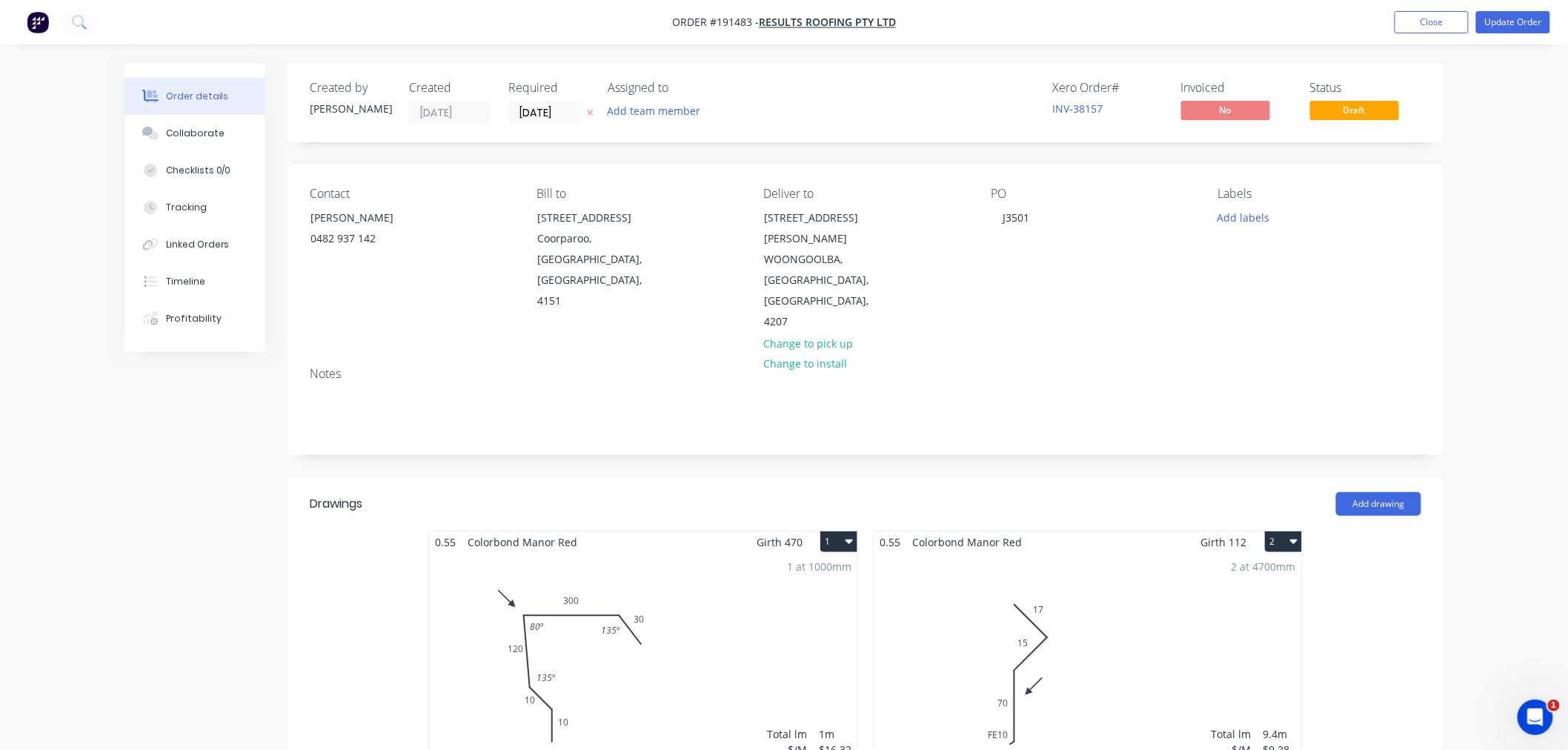
click at [751, 605] on div "1 at 1000mm Total lm $/M Total 1m $16.32 $16.32" at bounding box center [643, 665] width 428 height 226
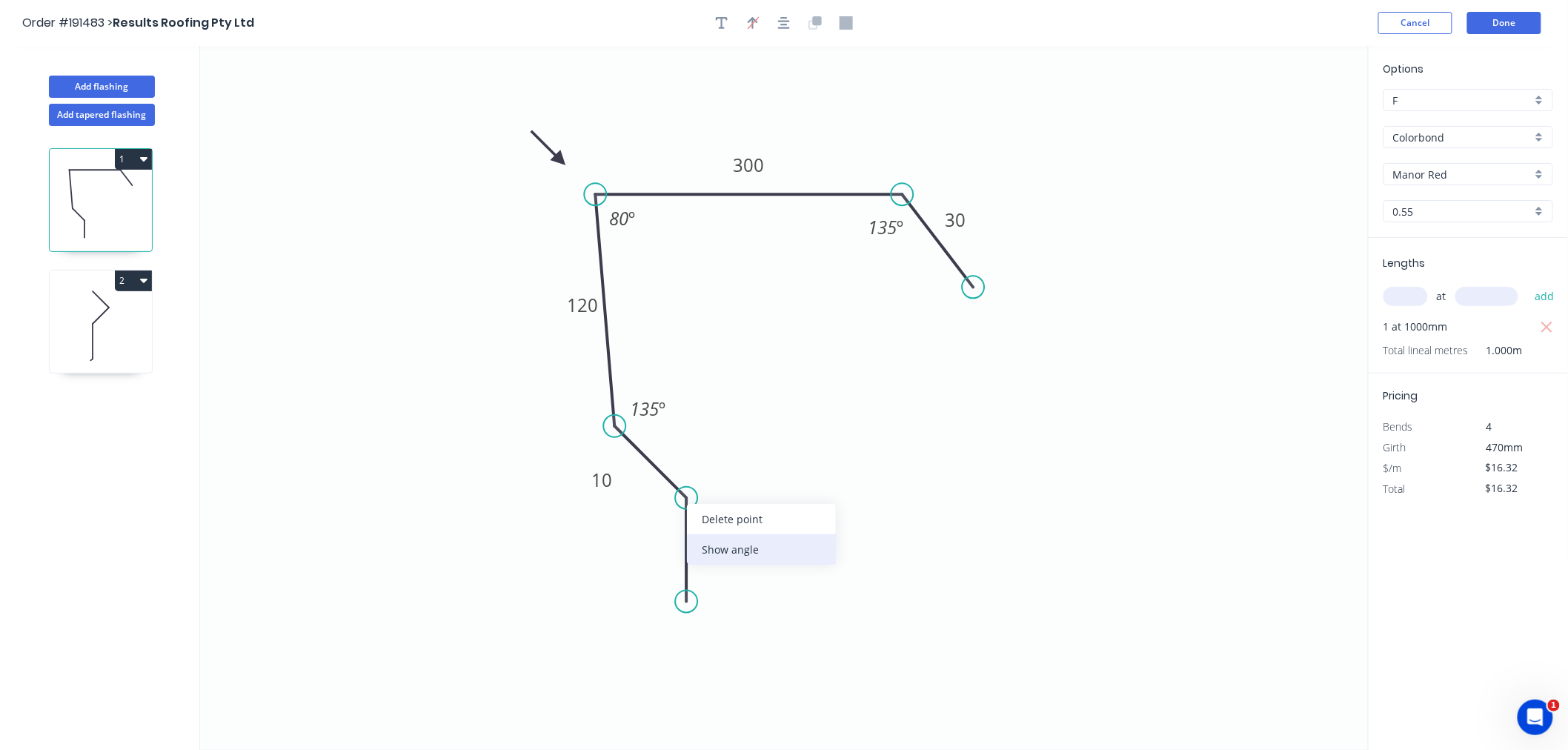
click at [717, 547] on div "Show angle" at bounding box center [761, 549] width 149 height 30
click at [653, 512] on tspan "º" at bounding box center [656, 511] width 7 height 24
click at [823, 447] on icon "0 10 10 120 300 30 135 º 80 º 135 º 135 º" at bounding box center [784, 398] width 1168 height 704
drag, startPoint x: 584, startPoint y: 484, endPoint x: 596, endPoint y: 471, distance: 17.7
click at [596, 471] on rect at bounding box center [614, 466] width 48 height 30
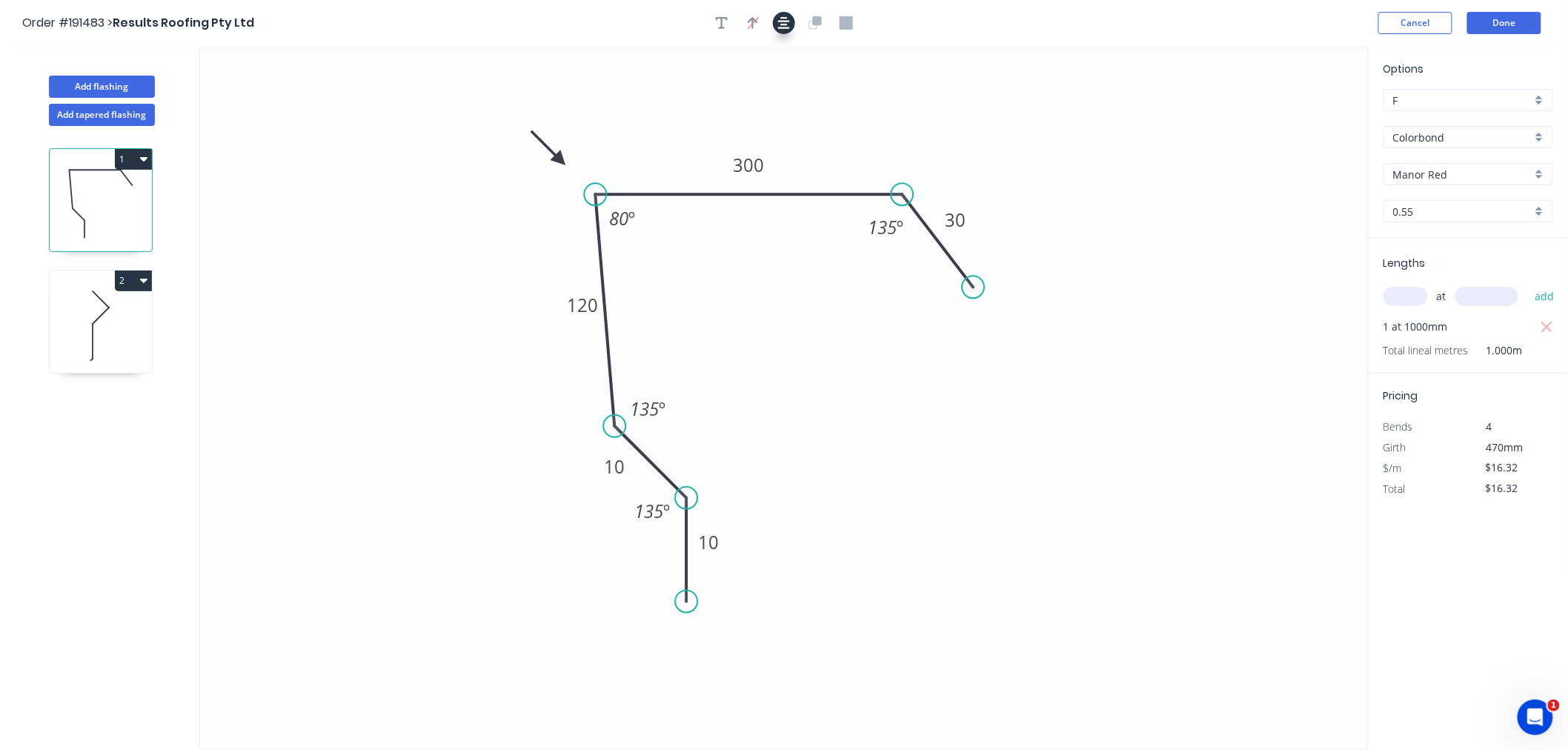
click at [787, 23] on icon "button" at bounding box center [784, 23] width 12 height 14
click at [1504, 22] on button "Done" at bounding box center [1504, 23] width 74 height 22
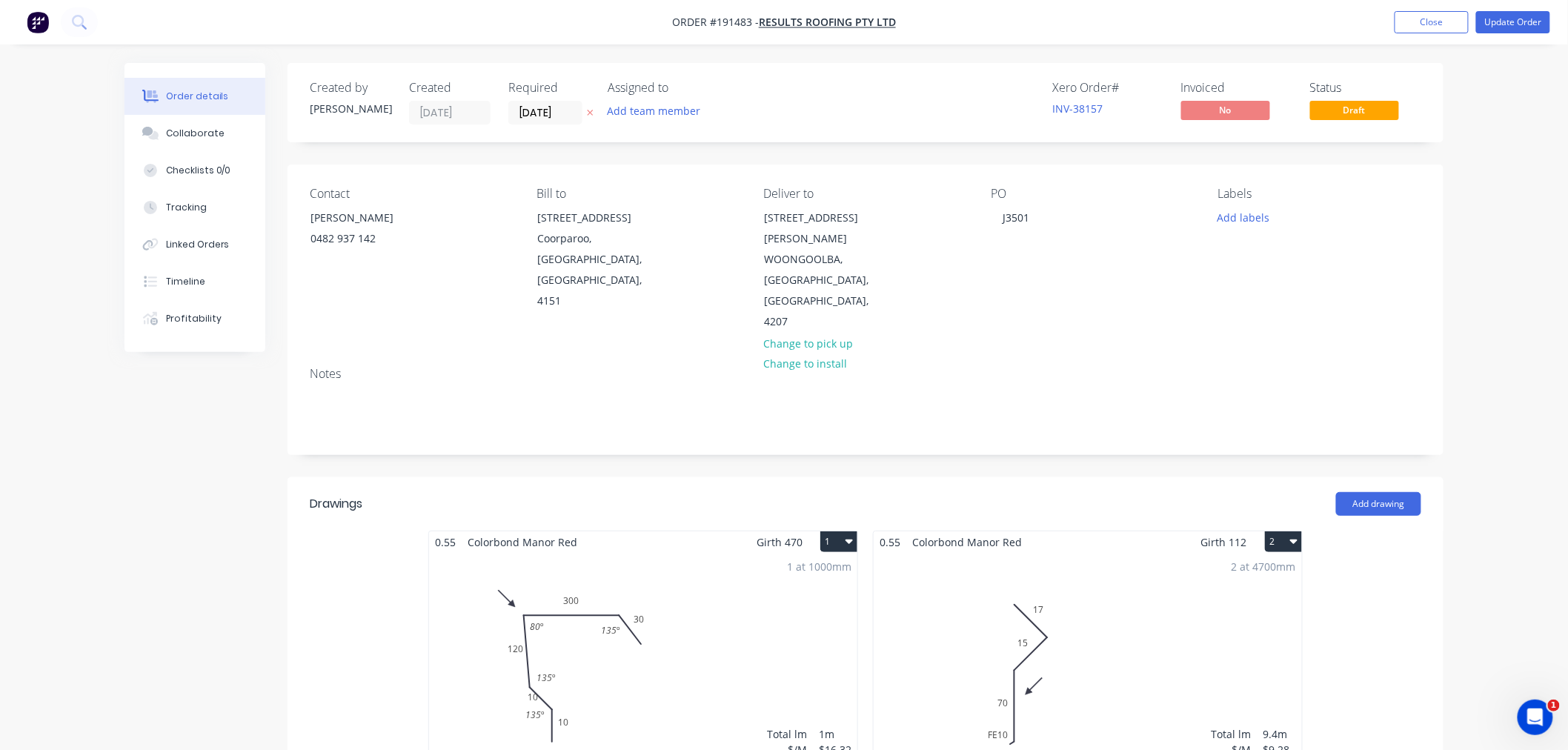
click at [633, 567] on div "1 at 1000mm Total lm $/M Total 1m $16.32 $16.32" at bounding box center [643, 665] width 428 height 226
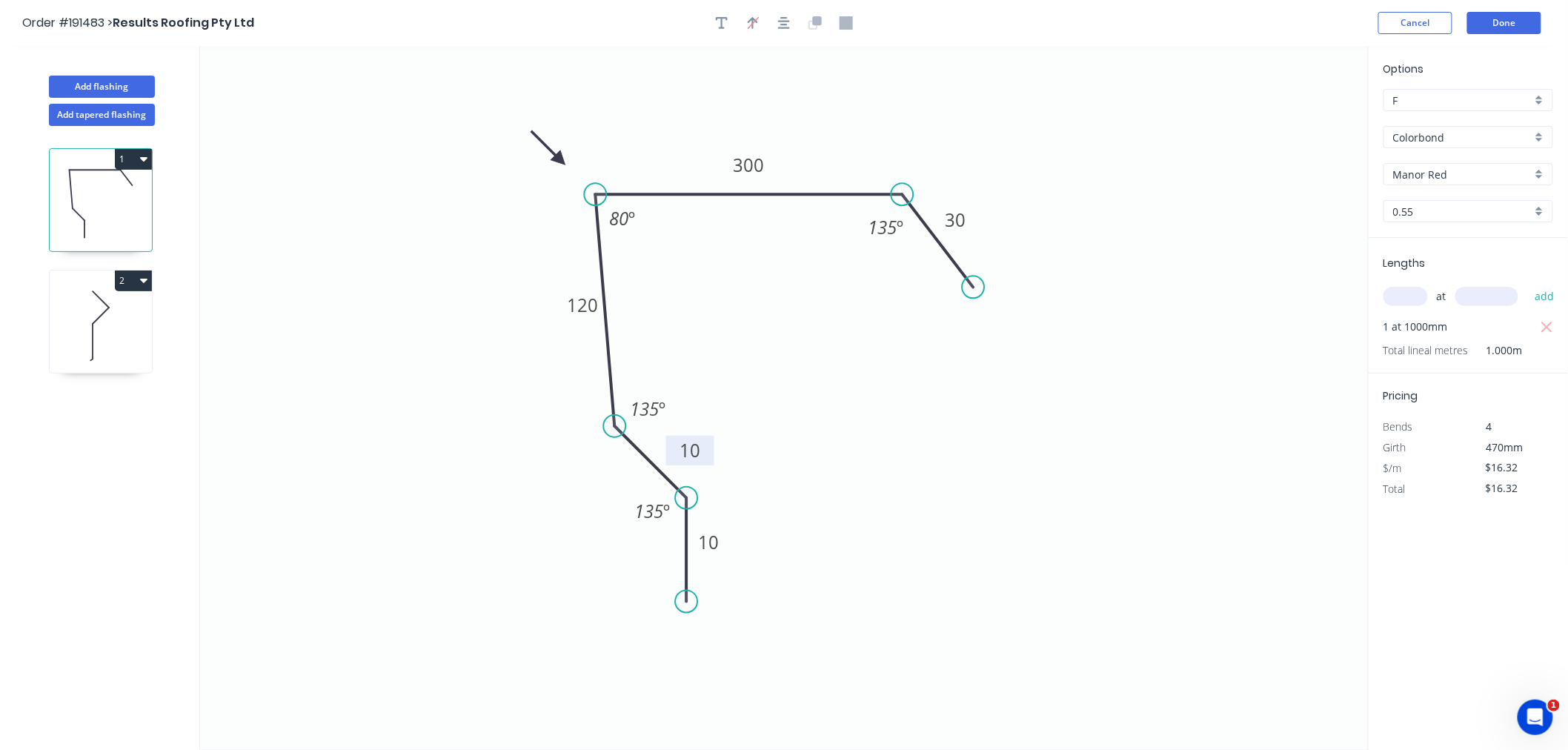
drag, startPoint x: 597, startPoint y: 471, endPoint x: 673, endPoint y: 454, distance: 77.9
click at [673, 454] on rect at bounding box center [690, 450] width 48 height 30
click at [1532, 16] on button "Done" at bounding box center [1504, 23] width 74 height 22
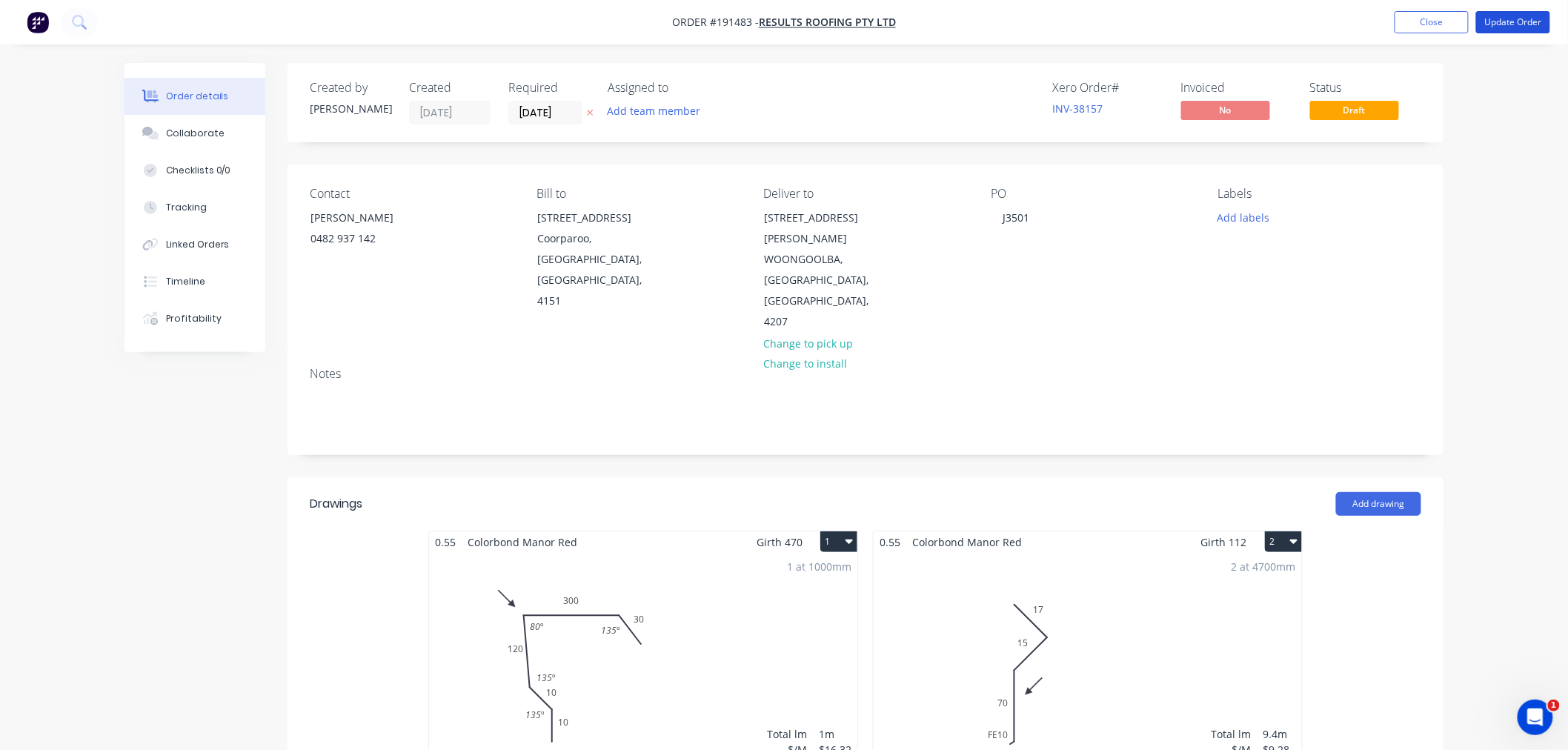
click at [1532, 16] on button "Update Order" at bounding box center [1514, 22] width 74 height 22
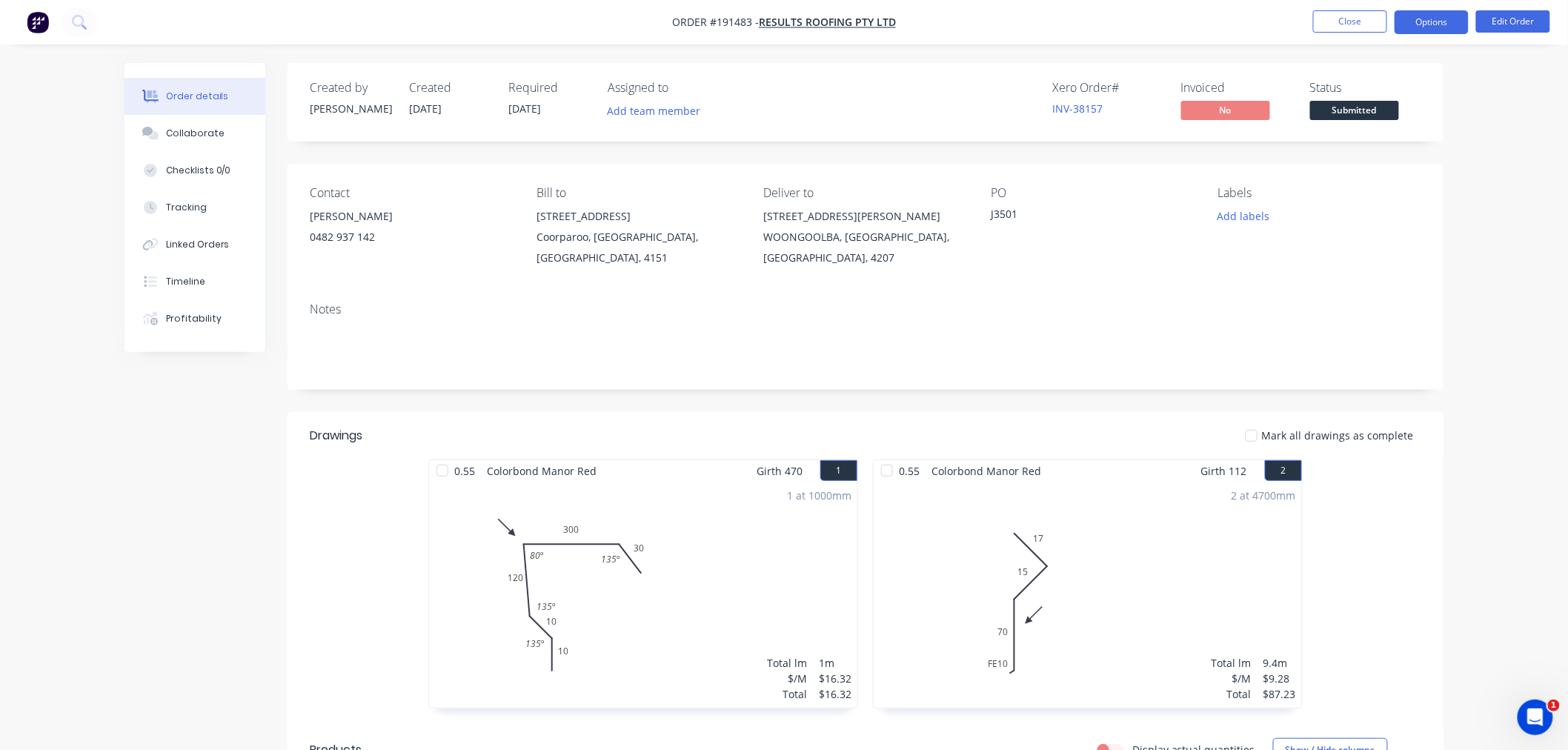
click at [1441, 22] on button "Options" at bounding box center [1432, 22] width 74 height 23
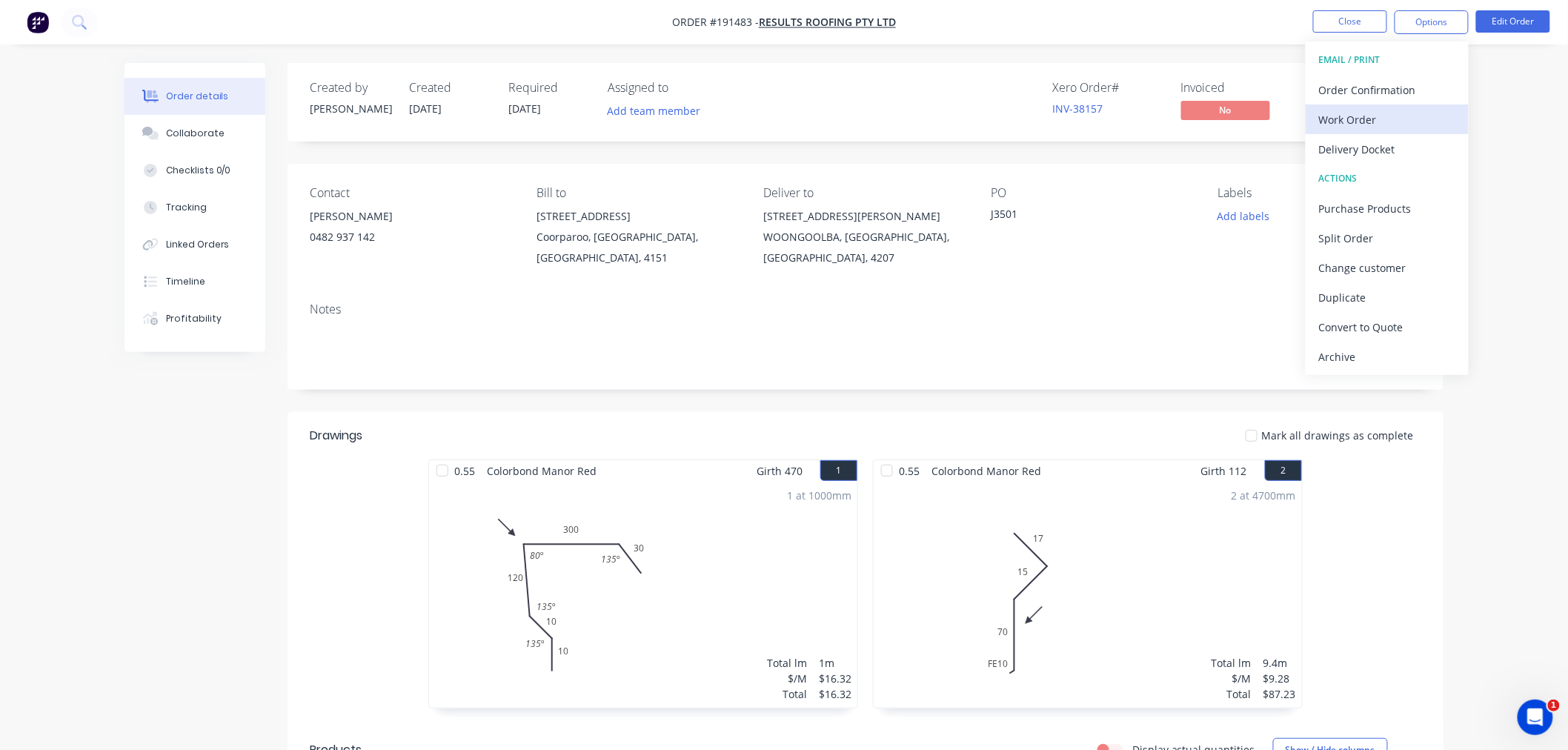
click at [1420, 126] on div "Work Order" at bounding box center [1387, 120] width 136 height 21
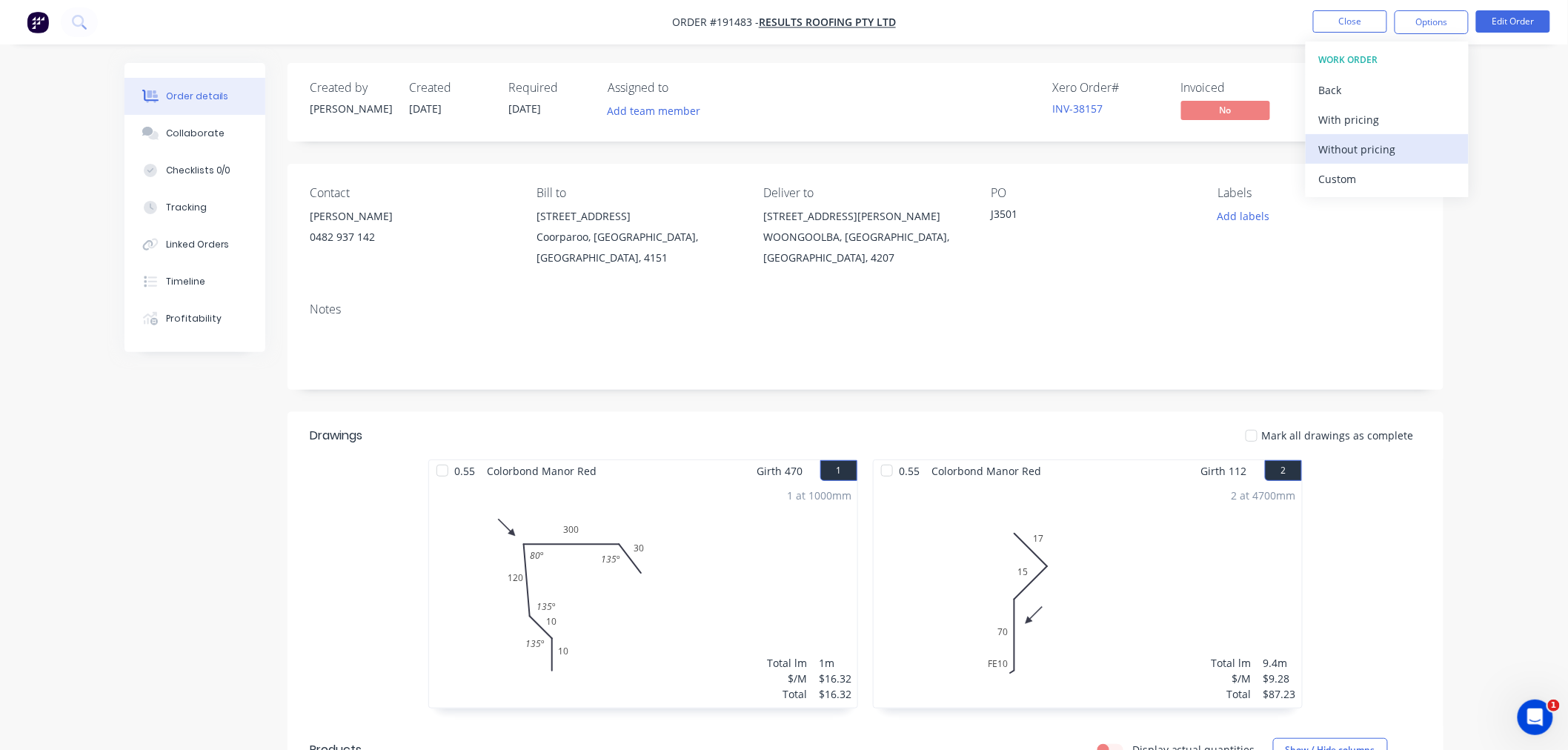
click at [1423, 153] on div "Without pricing" at bounding box center [1387, 149] width 136 height 21
click at [237, 464] on div "Created by Jeremy Created 02/09/25 Required 03/09/25 Assigned to Add team membe…" at bounding box center [784, 609] width 1319 height 1093
click at [1346, 26] on button "Close" at bounding box center [1350, 21] width 74 height 22
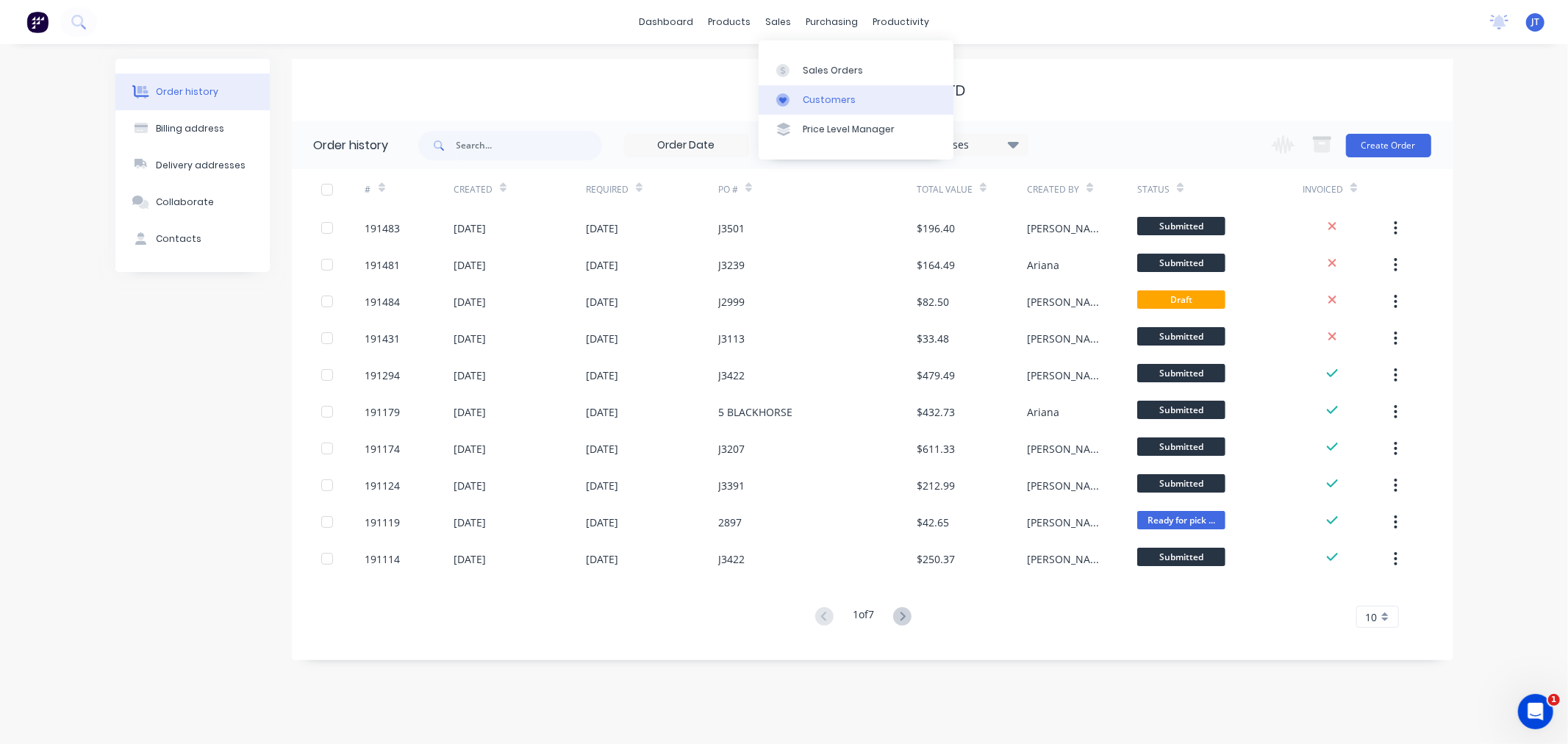
click at [813, 100] on div "Customers" at bounding box center [829, 100] width 53 height 14
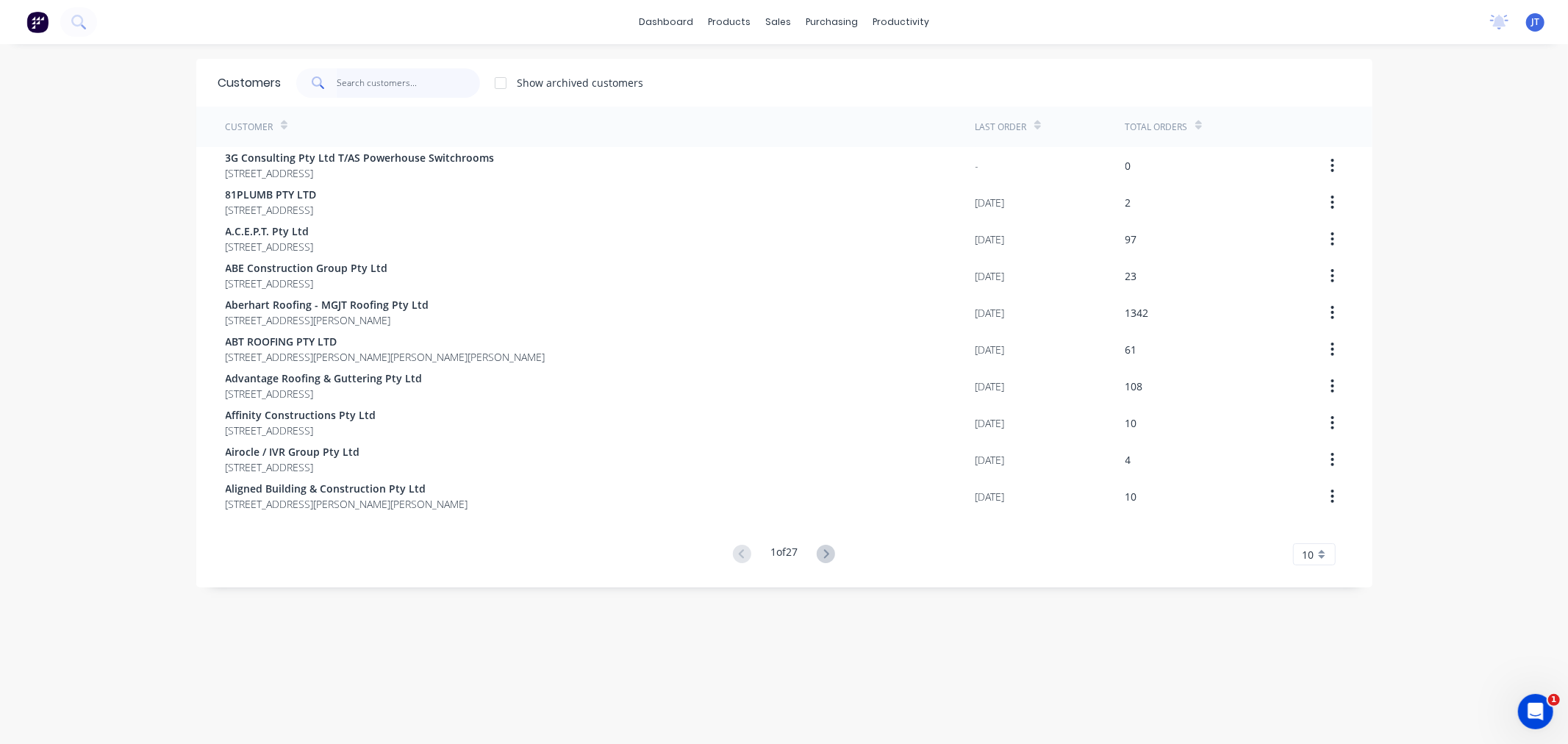
click at [407, 82] on input "text" at bounding box center [408, 83] width 143 height 29
click at [371, 78] on input "text" at bounding box center [408, 83] width 143 height 29
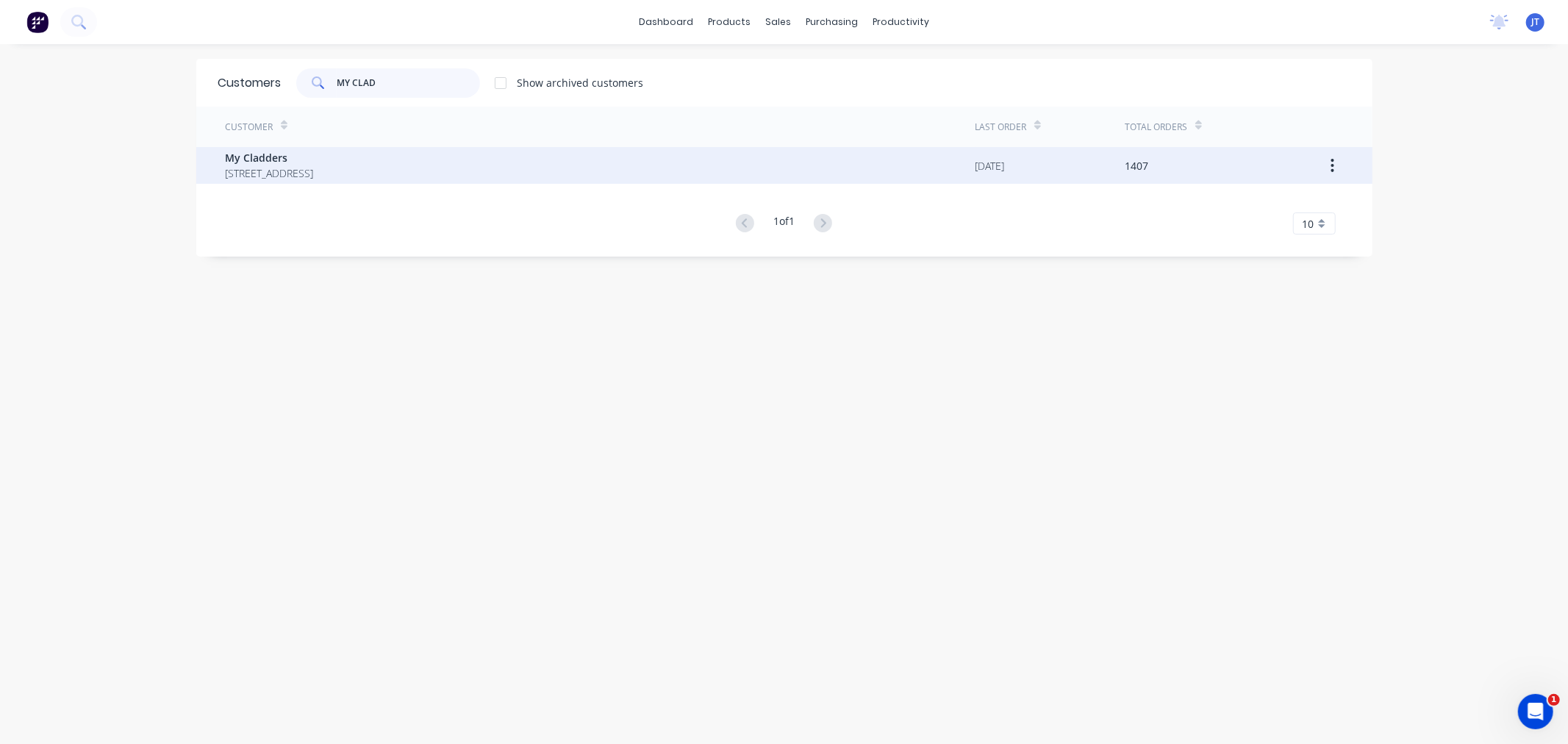
type input "MY CLAD"
click at [314, 173] on span "[STREET_ADDRESS]" at bounding box center [270, 173] width 89 height 16
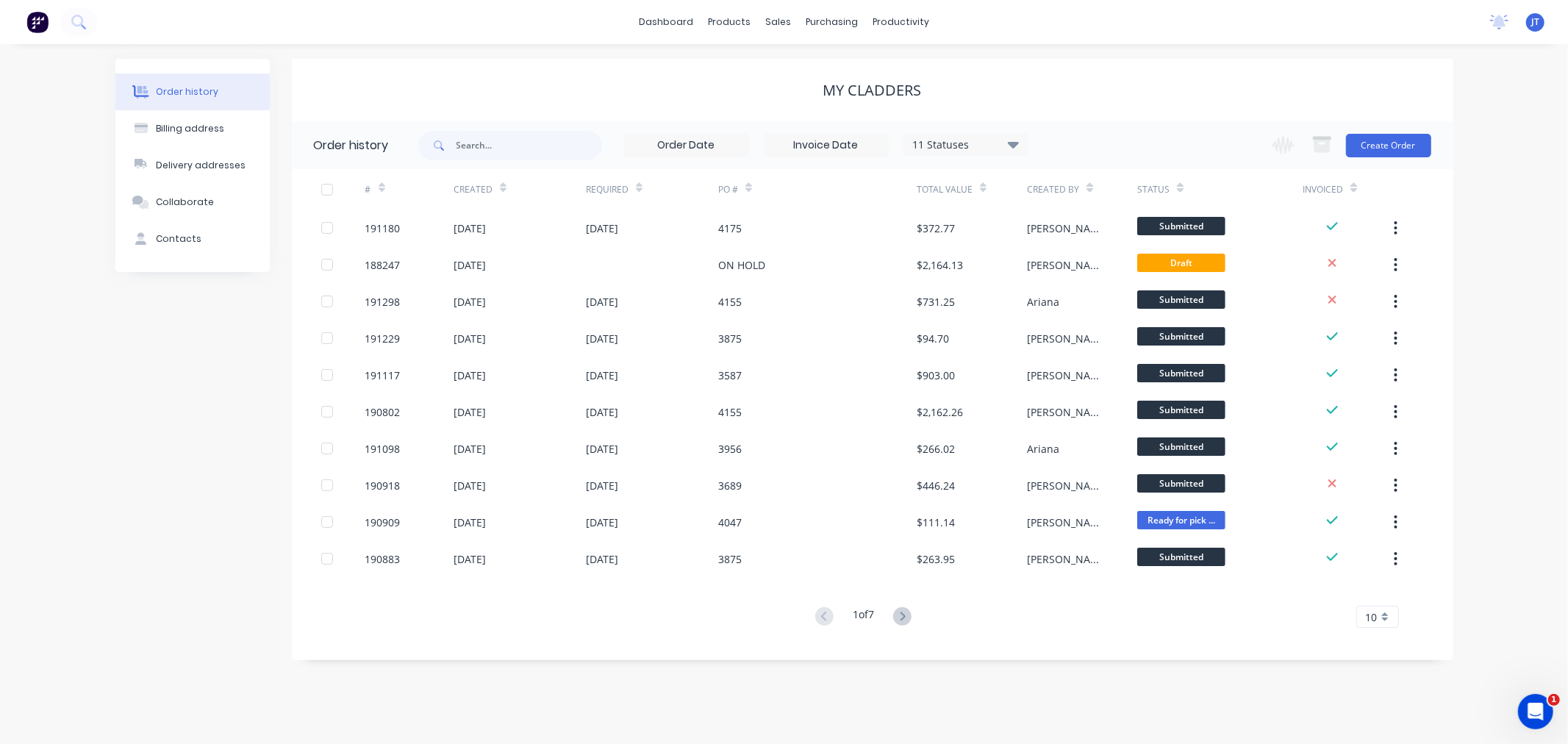
click at [1483, 256] on div "Order history Billing address Delivery addresses Collaborate Contacts My Cladde…" at bounding box center [784, 394] width 1568 height 700
click at [1402, 145] on button "Create Order" at bounding box center [1389, 145] width 86 height 23
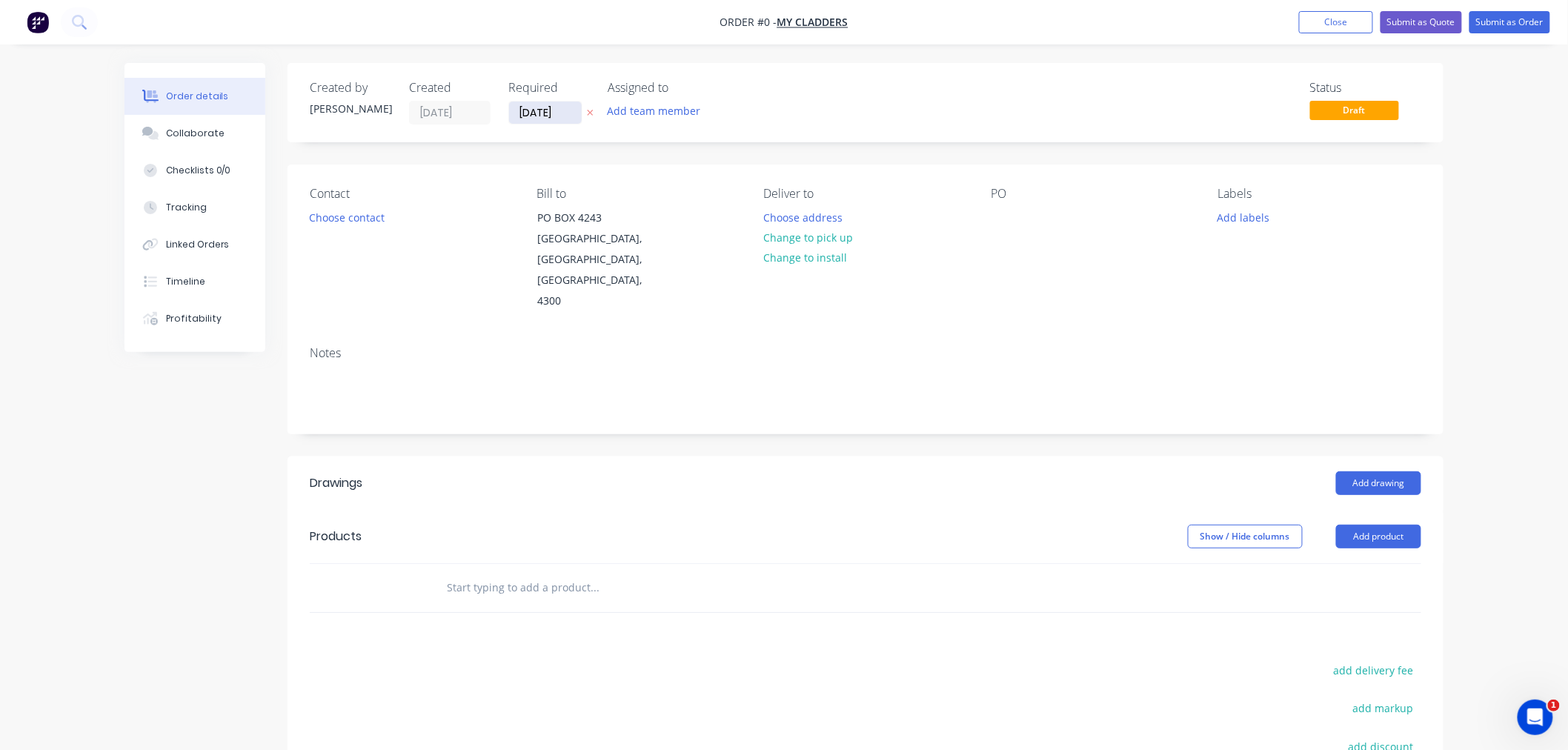
click at [537, 106] on input "[DATE]" at bounding box center [546, 112] width 73 height 22
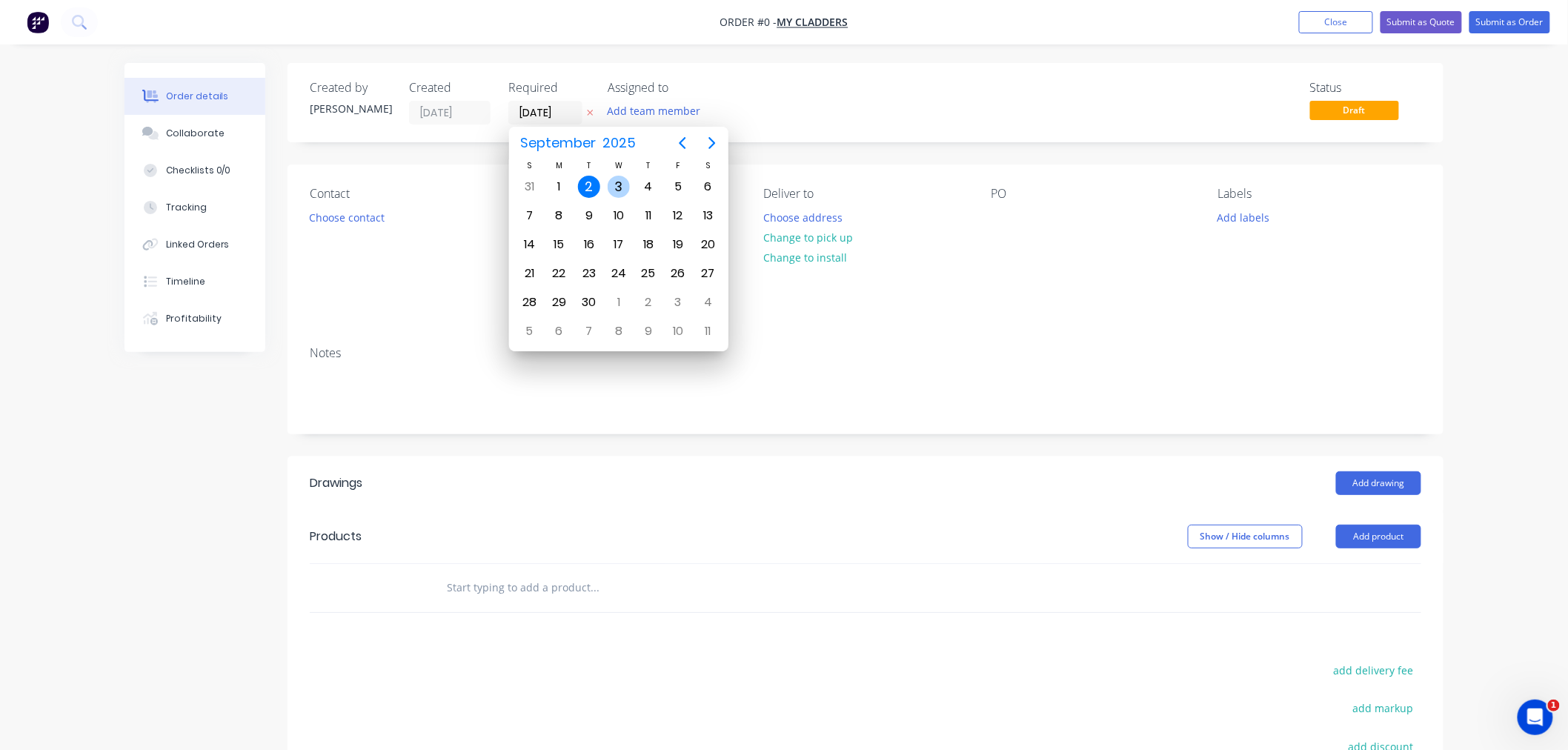
click at [618, 174] on div "3" at bounding box center [618, 186] width 30 height 28
type input "[DATE]"
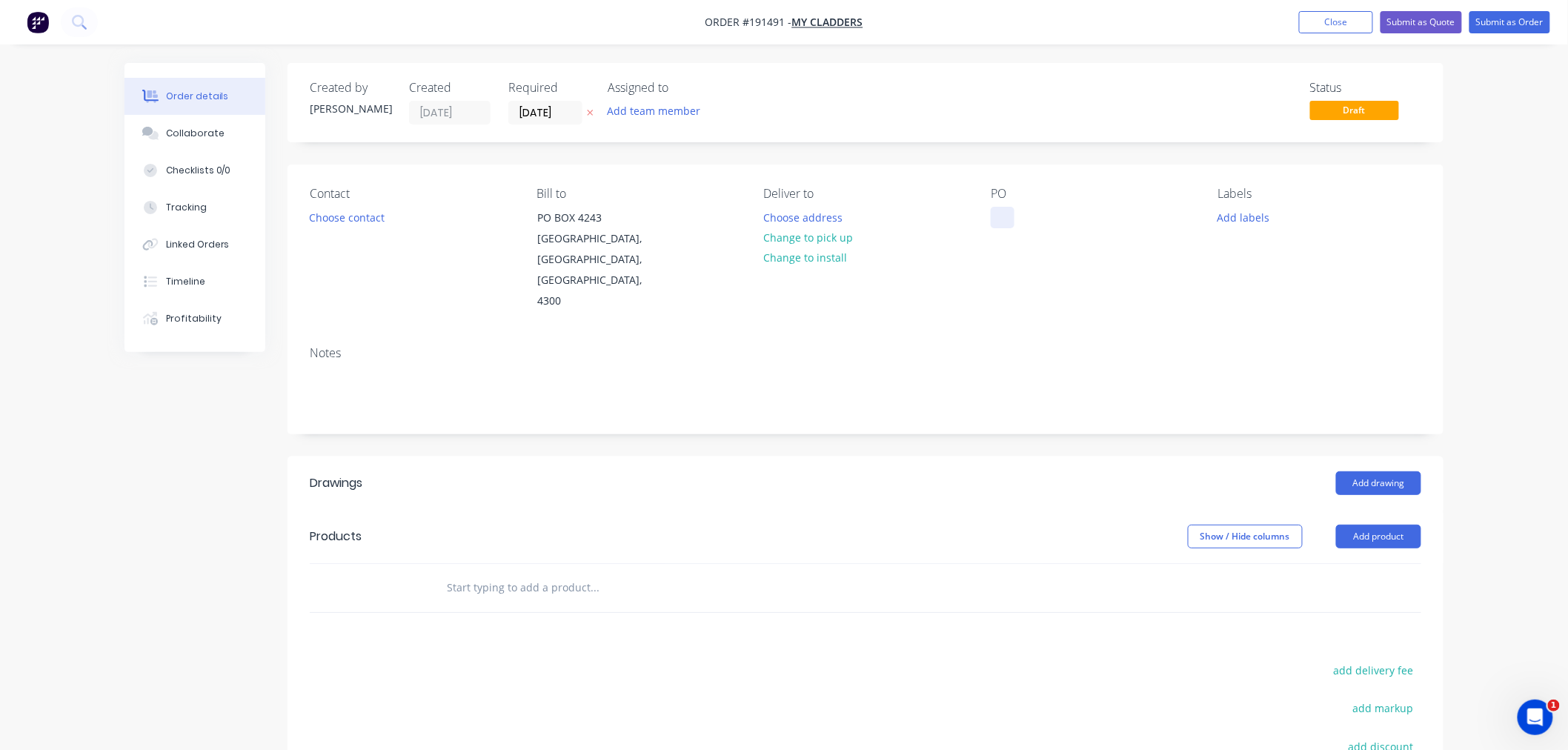
click at [993, 221] on div at bounding box center [1002, 217] width 23 height 21
click at [366, 218] on button "Choose contact" at bounding box center [347, 216] width 91 height 20
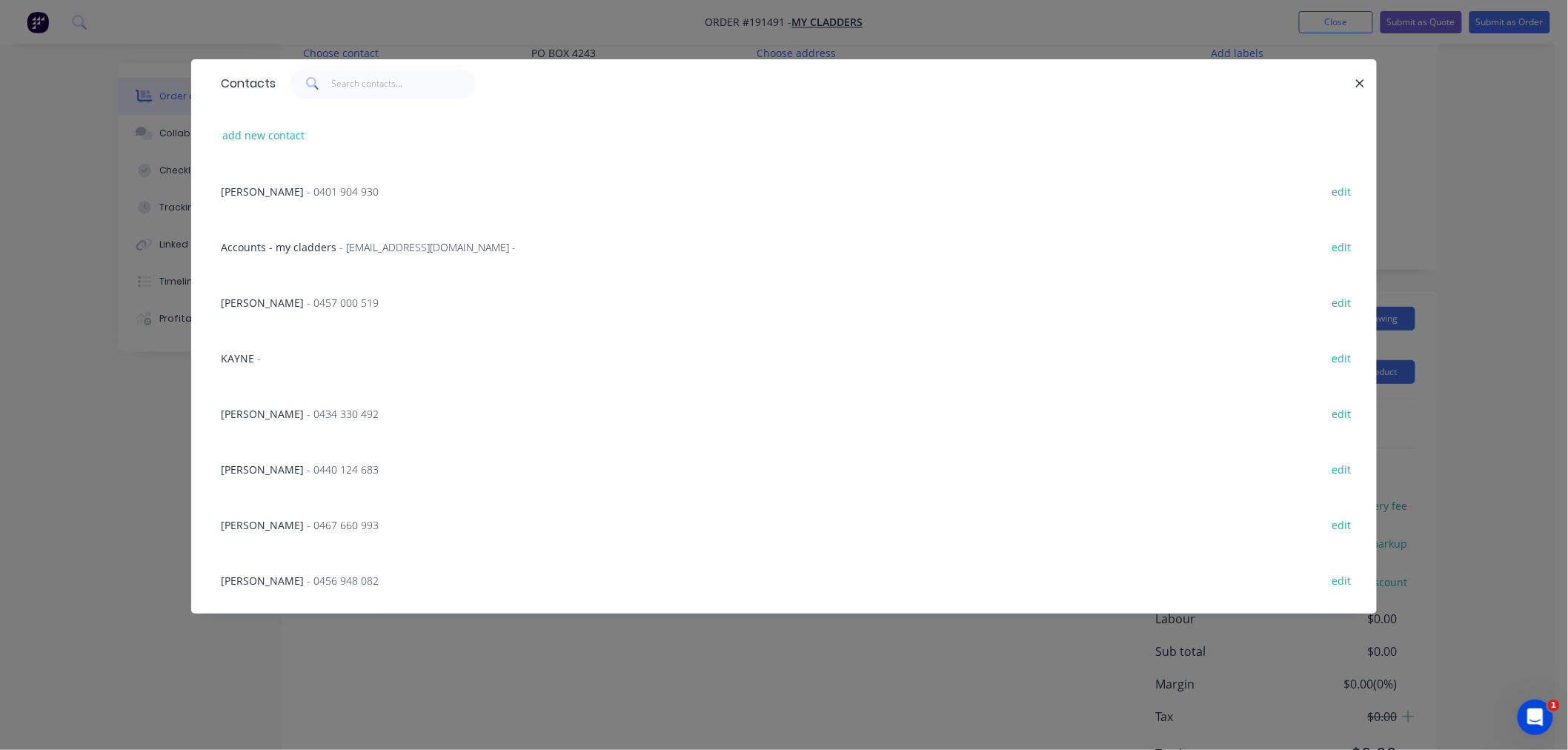
scroll to position [160, 0]
click at [319, 416] on span "- 0456 948 082" at bounding box center [342, 419] width 72 height 14
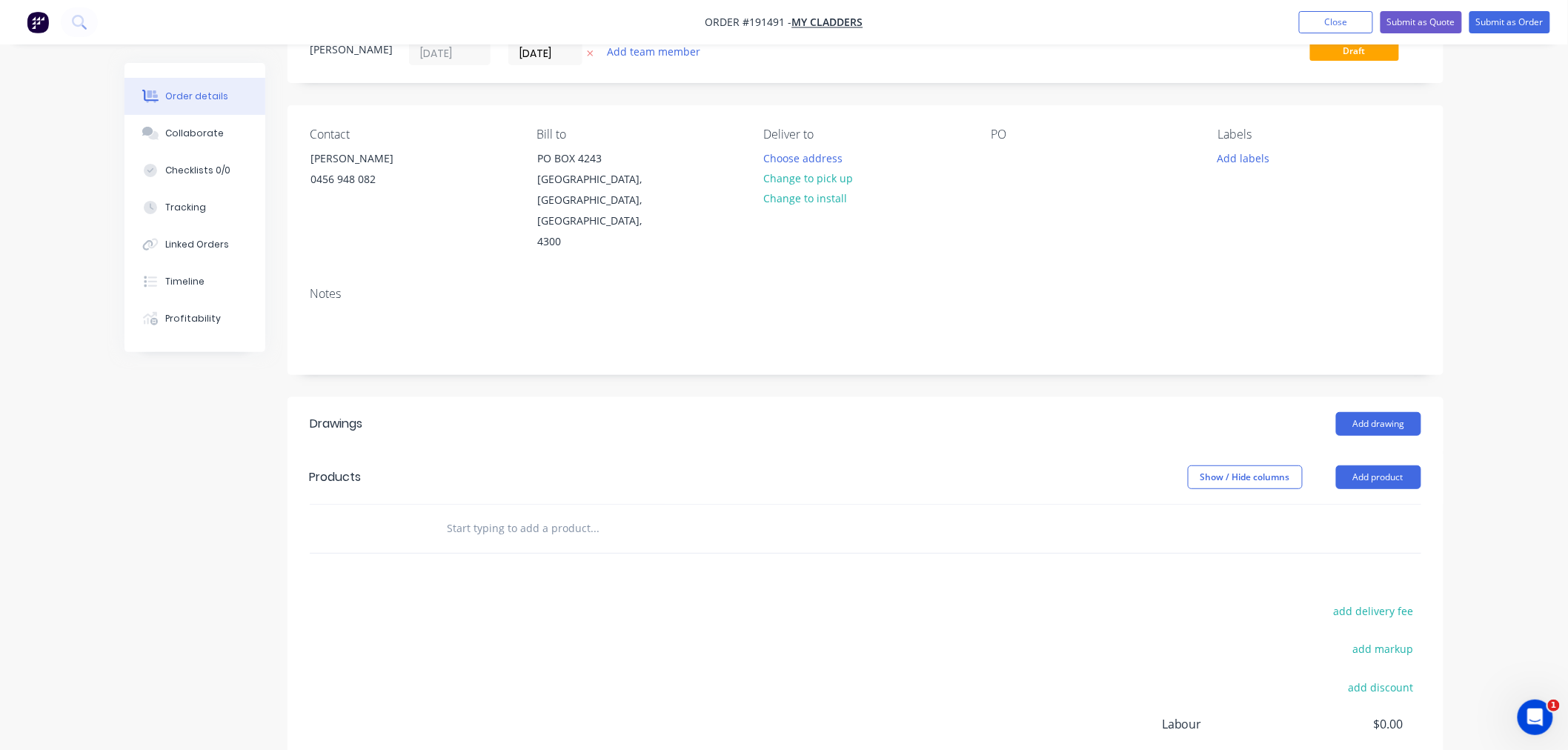
scroll to position [0, 0]
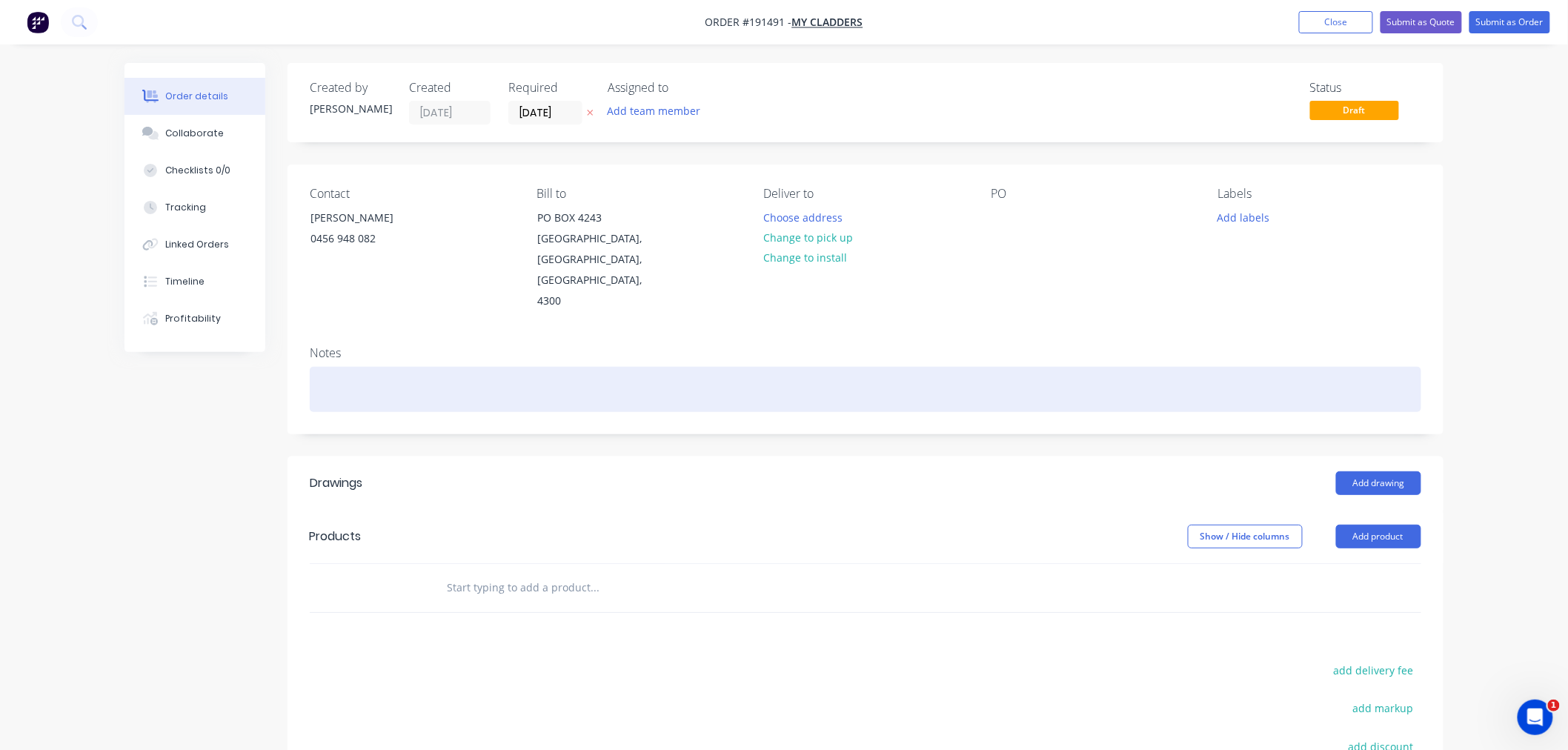
click at [438, 367] on div at bounding box center [865, 390] width 1112 height 45
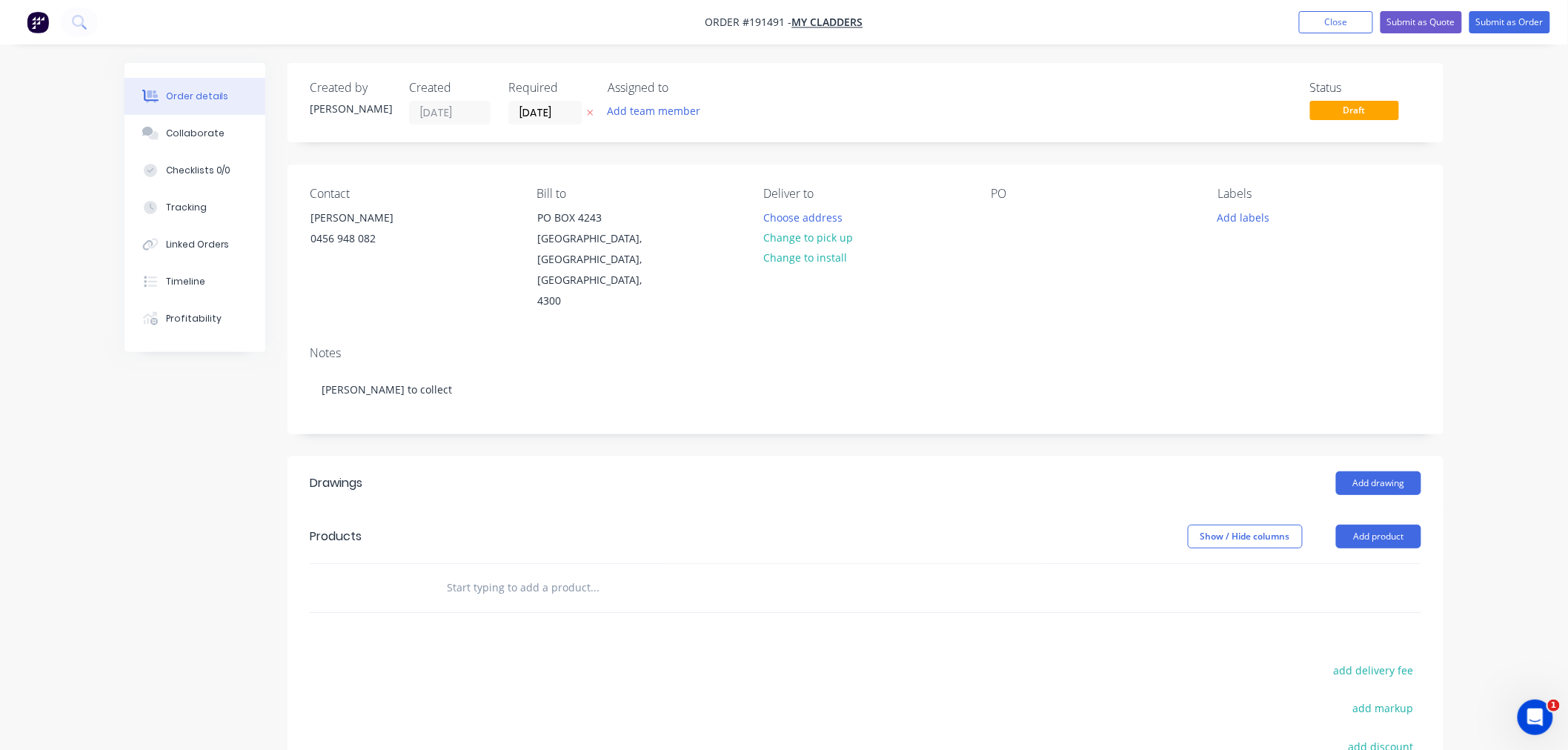
click at [157, 426] on div "Created by [PERSON_NAME] Created [DATE] Required [DATE] Assigned to Add team me…" at bounding box center [784, 527] width 1319 height 928
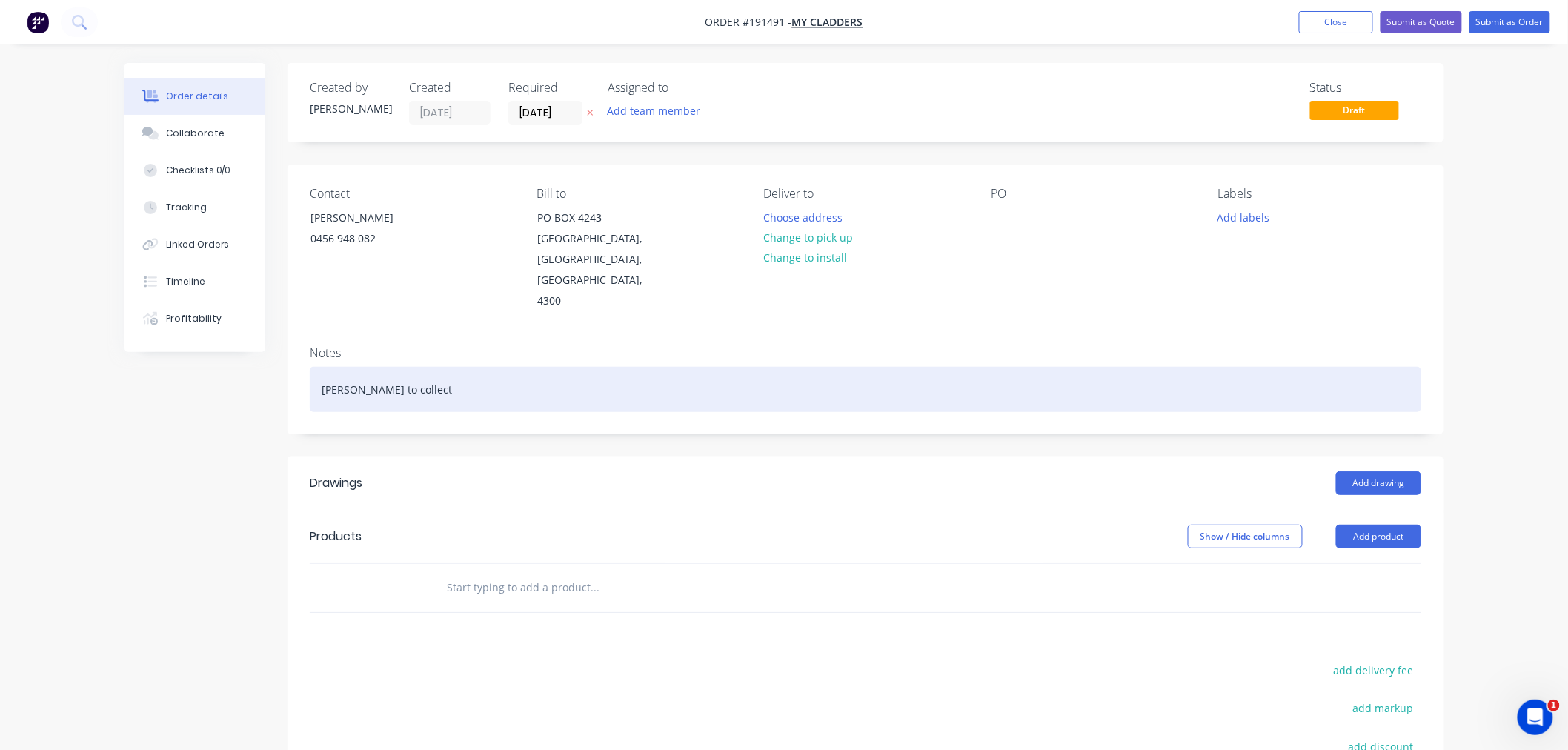
click at [514, 378] on div "[PERSON_NAME] to collect" at bounding box center [865, 390] width 1112 height 45
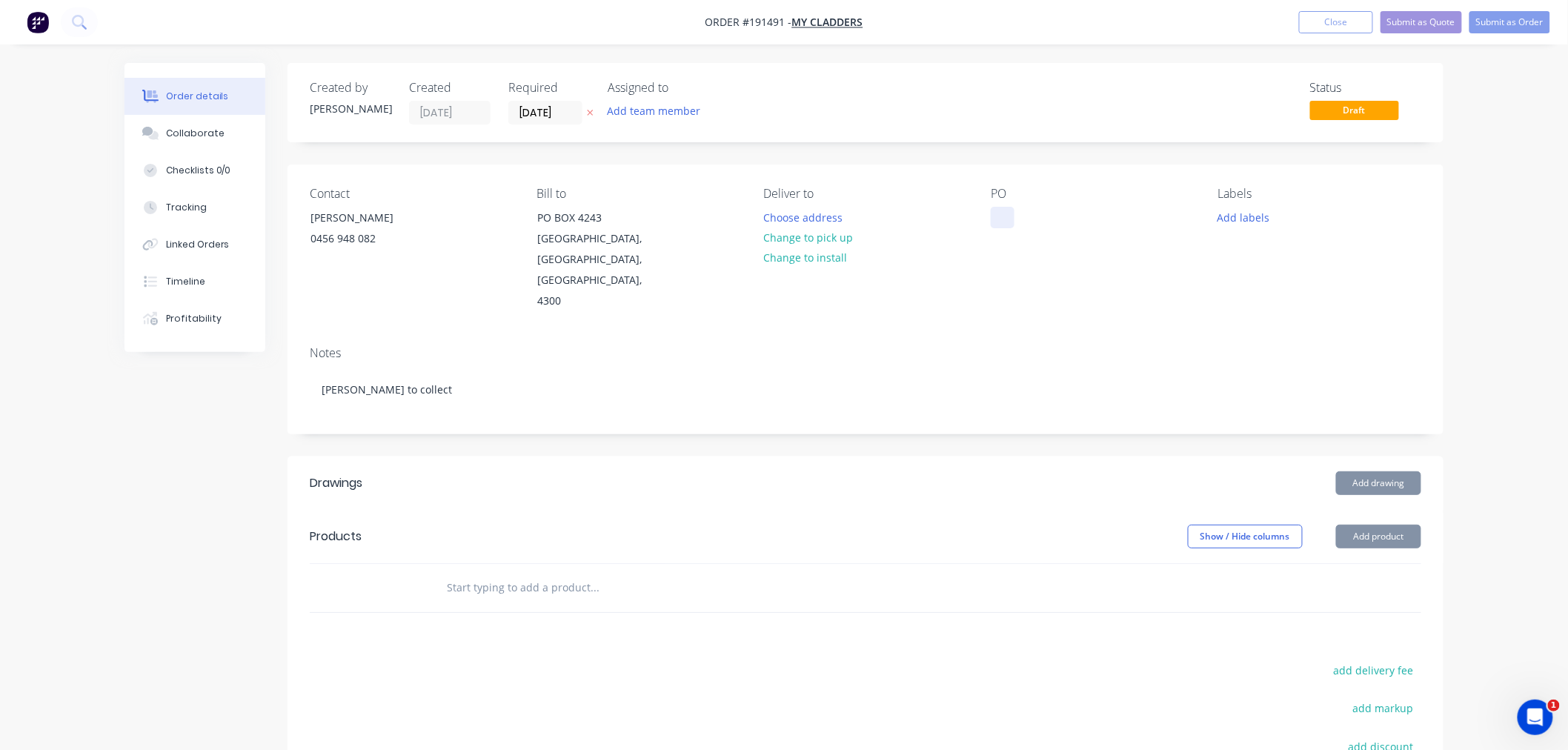
click at [1003, 224] on div at bounding box center [1002, 217] width 23 height 21
click at [835, 240] on button "Change to pick up" at bounding box center [808, 238] width 105 height 20
click at [784, 218] on div at bounding box center [776, 217] width 23 height 21
click at [1237, 344] on div "Notes [PERSON_NAME] to collect" at bounding box center [866, 384] width 1156 height 99
click at [1386, 471] on button "Add drawing" at bounding box center [1378, 483] width 86 height 23
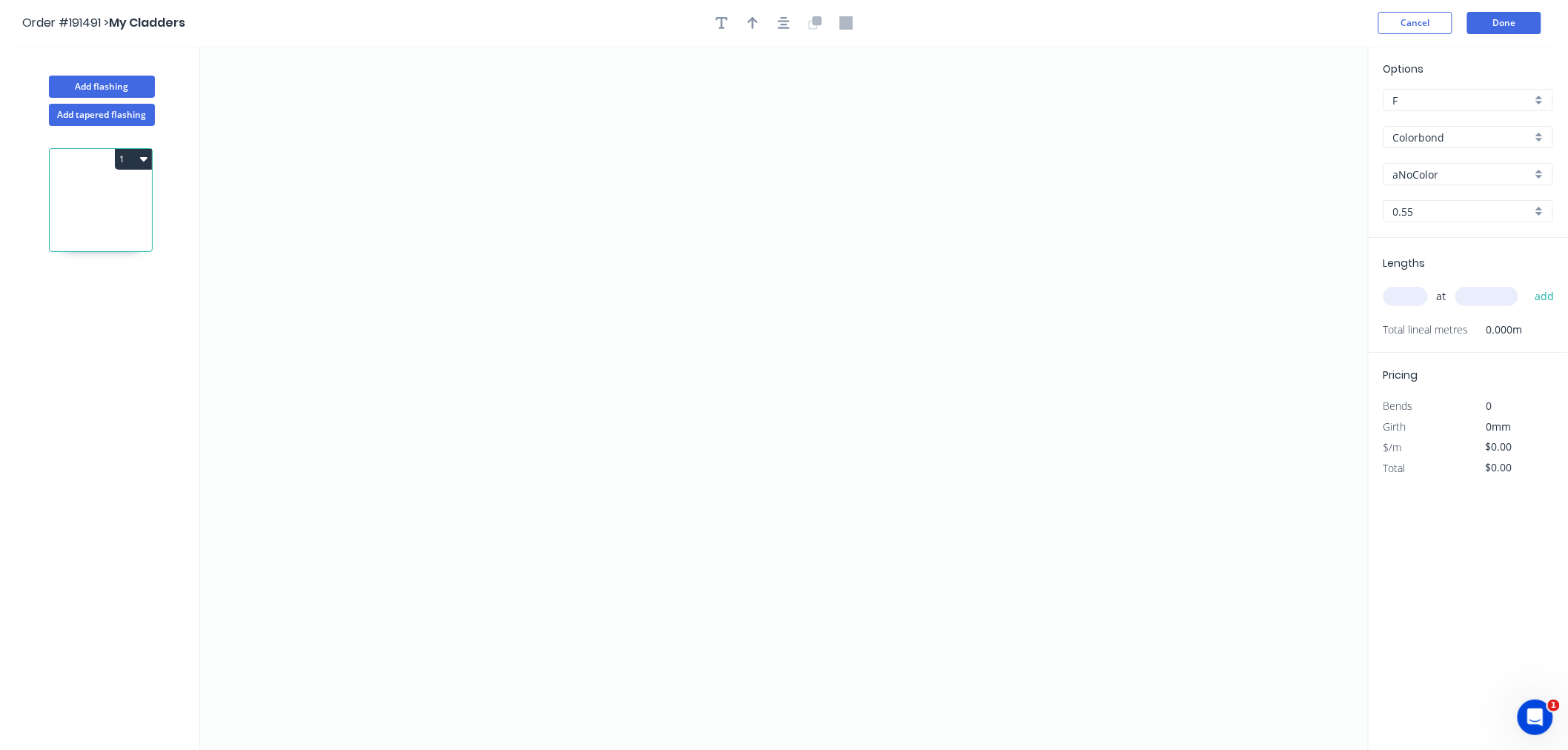
click at [1469, 174] on input "aNoColor" at bounding box center [1462, 174] width 138 height 16
click at [1470, 135] on input "Colorbond" at bounding box center [1462, 137] width 138 height 16
type input "aNoColor"
click at [1500, 242] on div "Colorbond Matt" at bounding box center [1468, 244] width 168 height 26
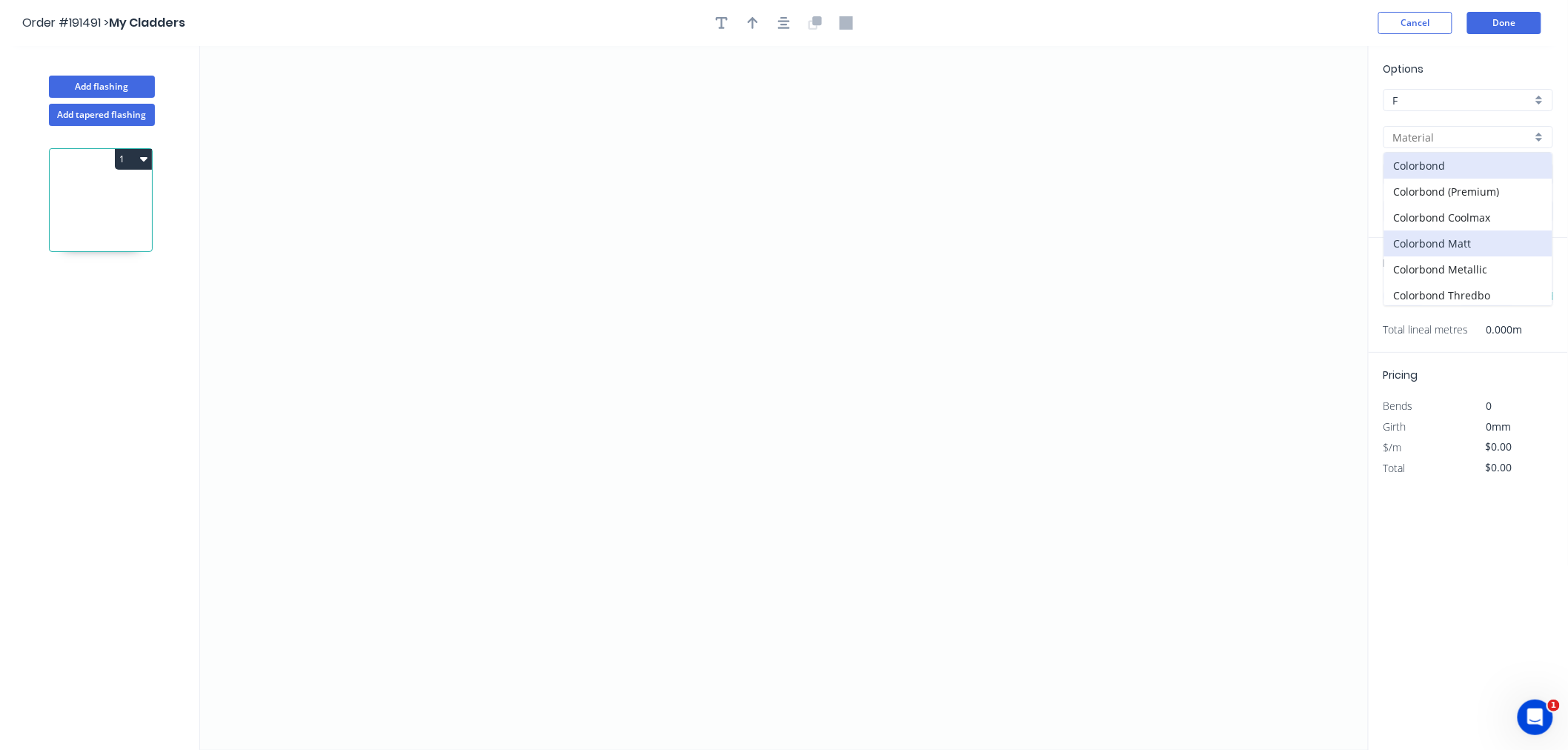
type input "Colorbond Matt"
type input "Basalt"
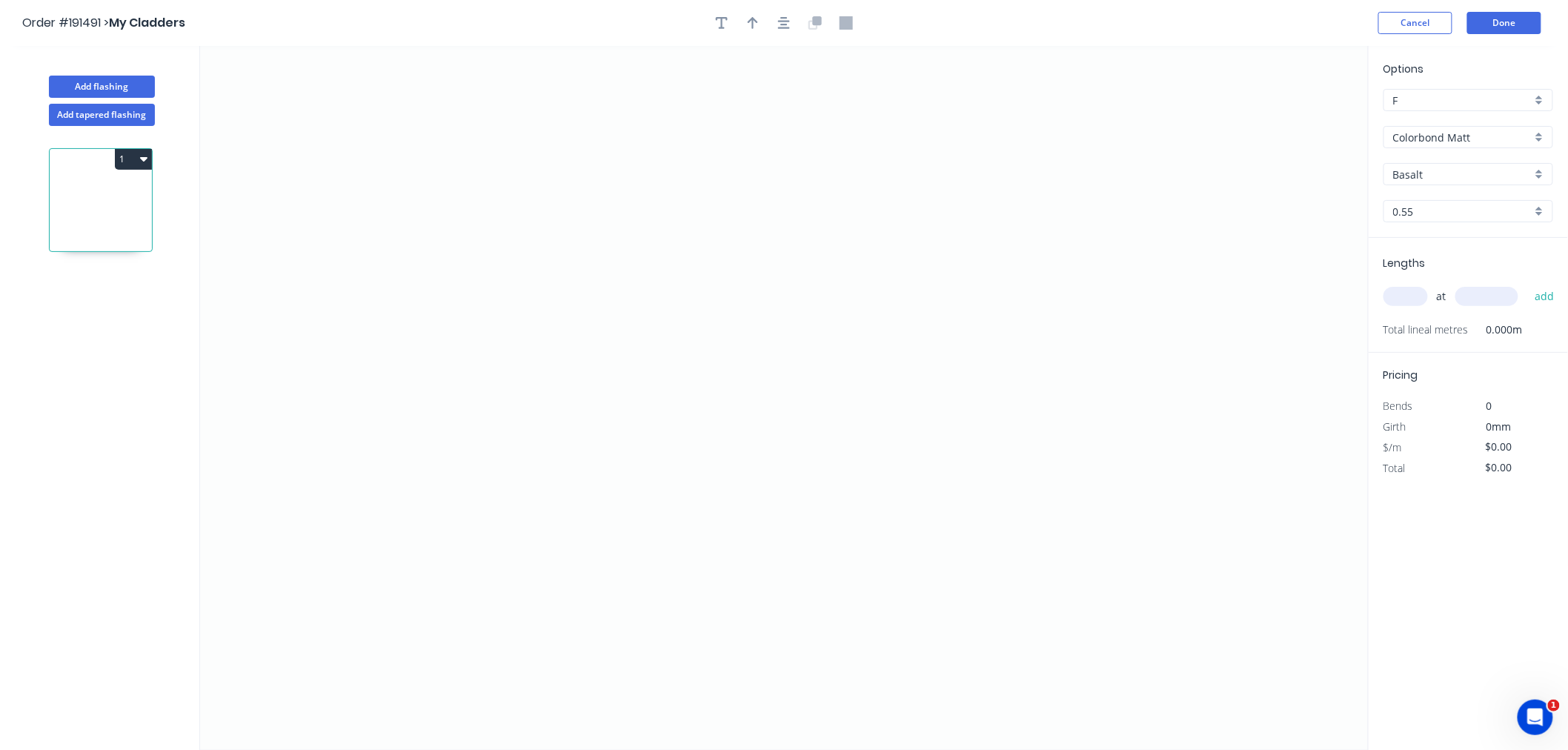
click at [1475, 168] on input "Basalt" at bounding box center [1462, 174] width 138 height 16
click at [1501, 290] on div "Monument" at bounding box center [1468, 280] width 168 height 26
type input "Monument"
click at [1405, 300] on input "text" at bounding box center [1405, 296] width 45 height 19
type input "1"
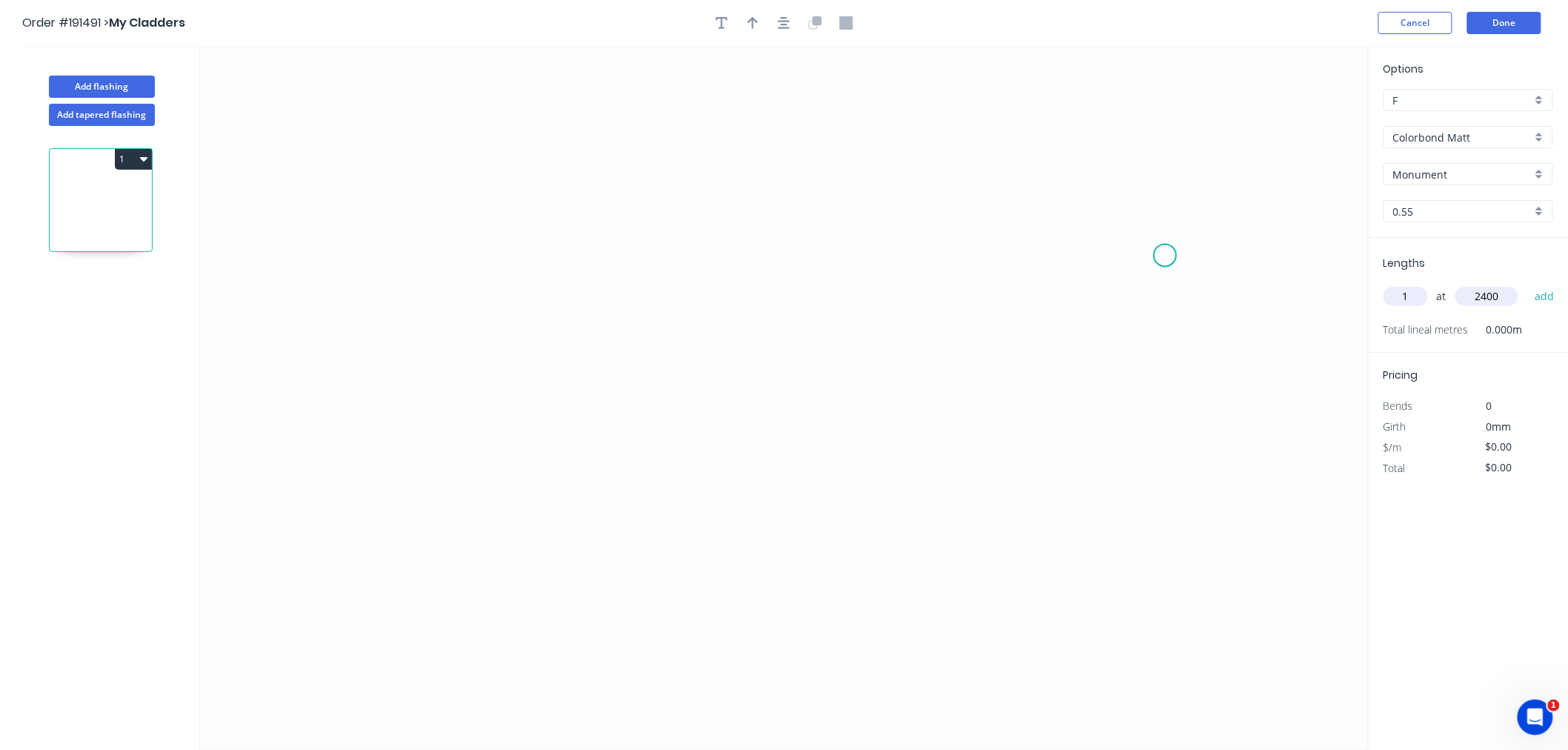
type input "2400"
click at [1527, 284] on button "add" at bounding box center [1545, 296] width 35 height 25
click at [1504, 18] on button "Done" at bounding box center [1504, 23] width 74 height 22
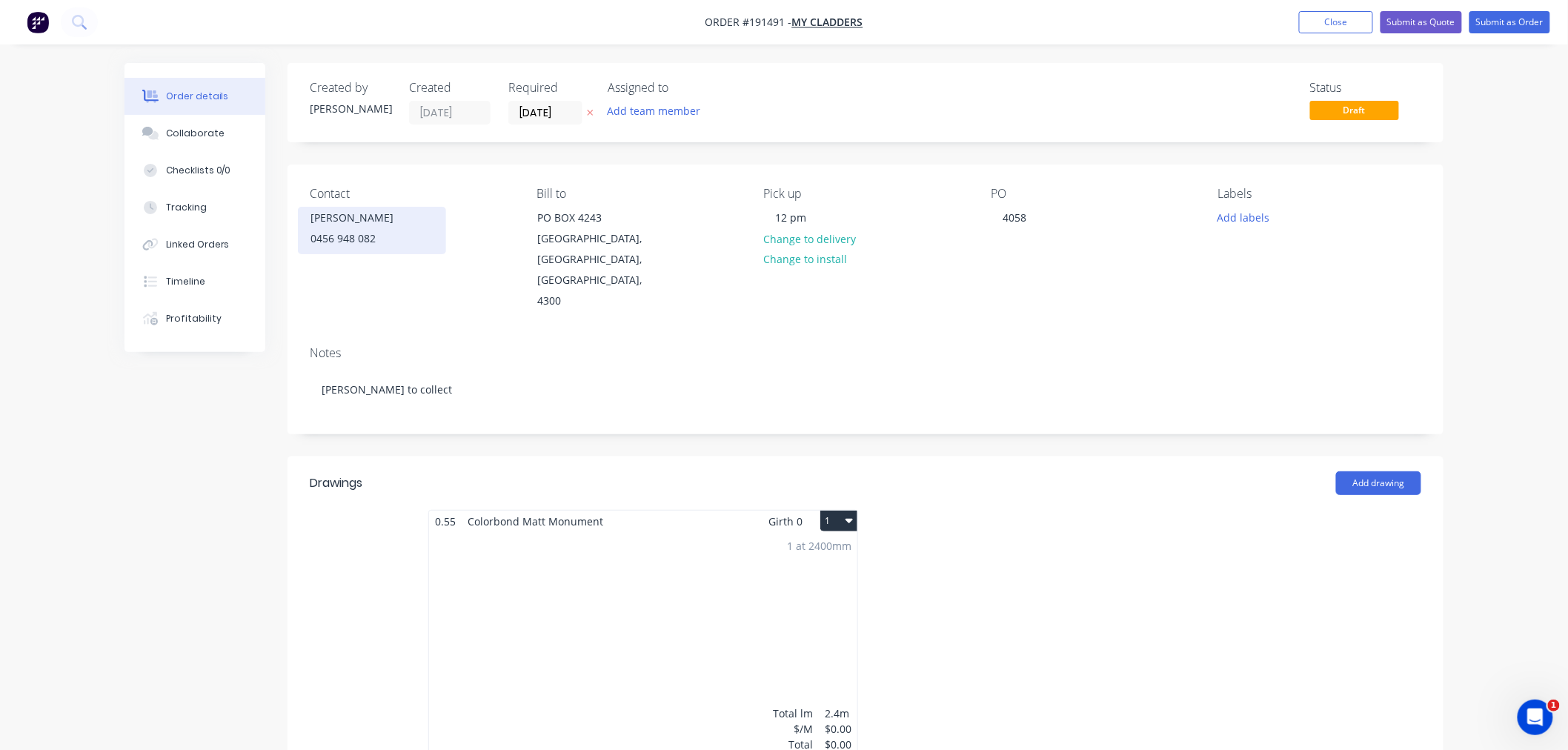
click at [362, 239] on div "0456 948 082" at bounding box center [372, 238] width 123 height 20
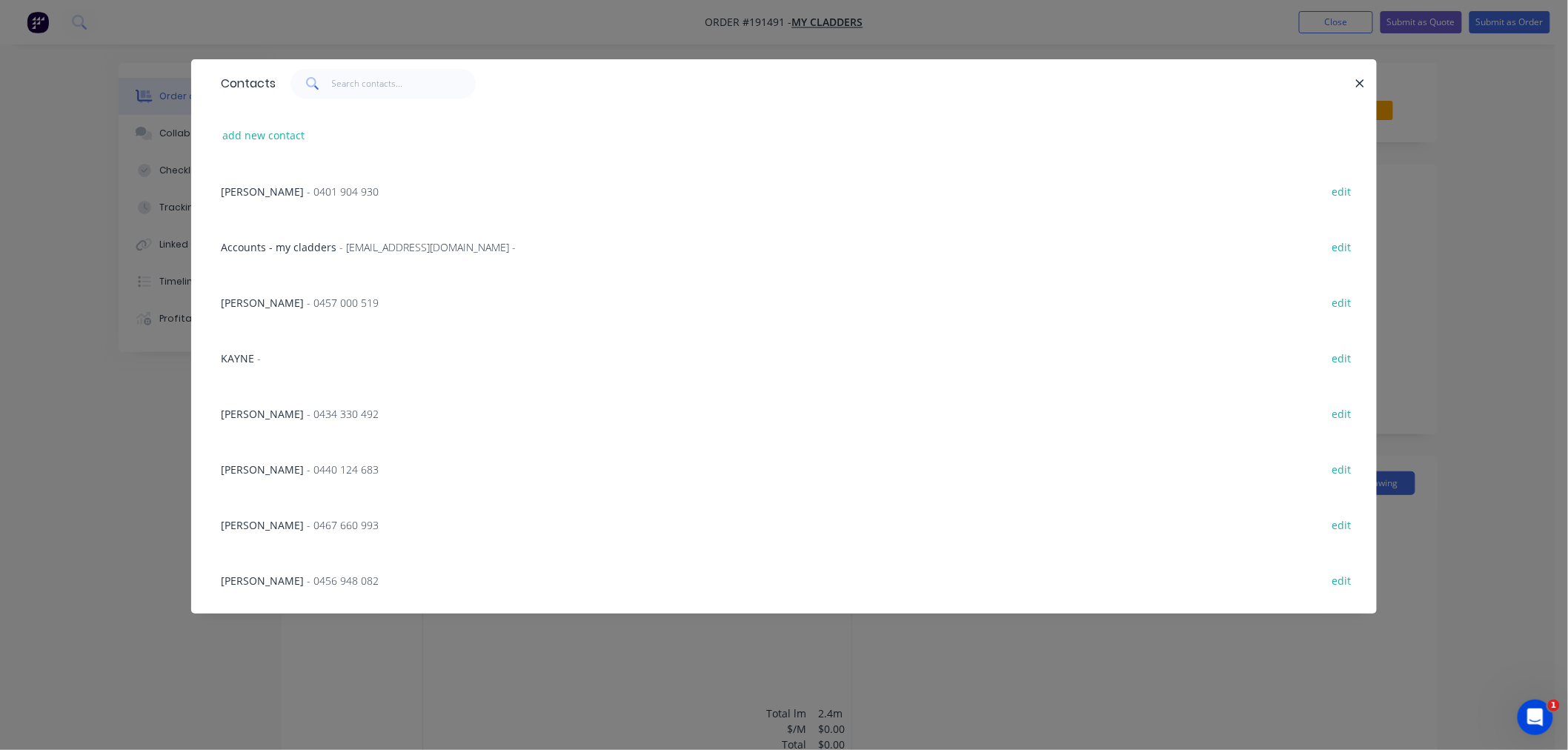
click at [346, 471] on span "- 0440 124 683" at bounding box center [342, 469] width 72 height 14
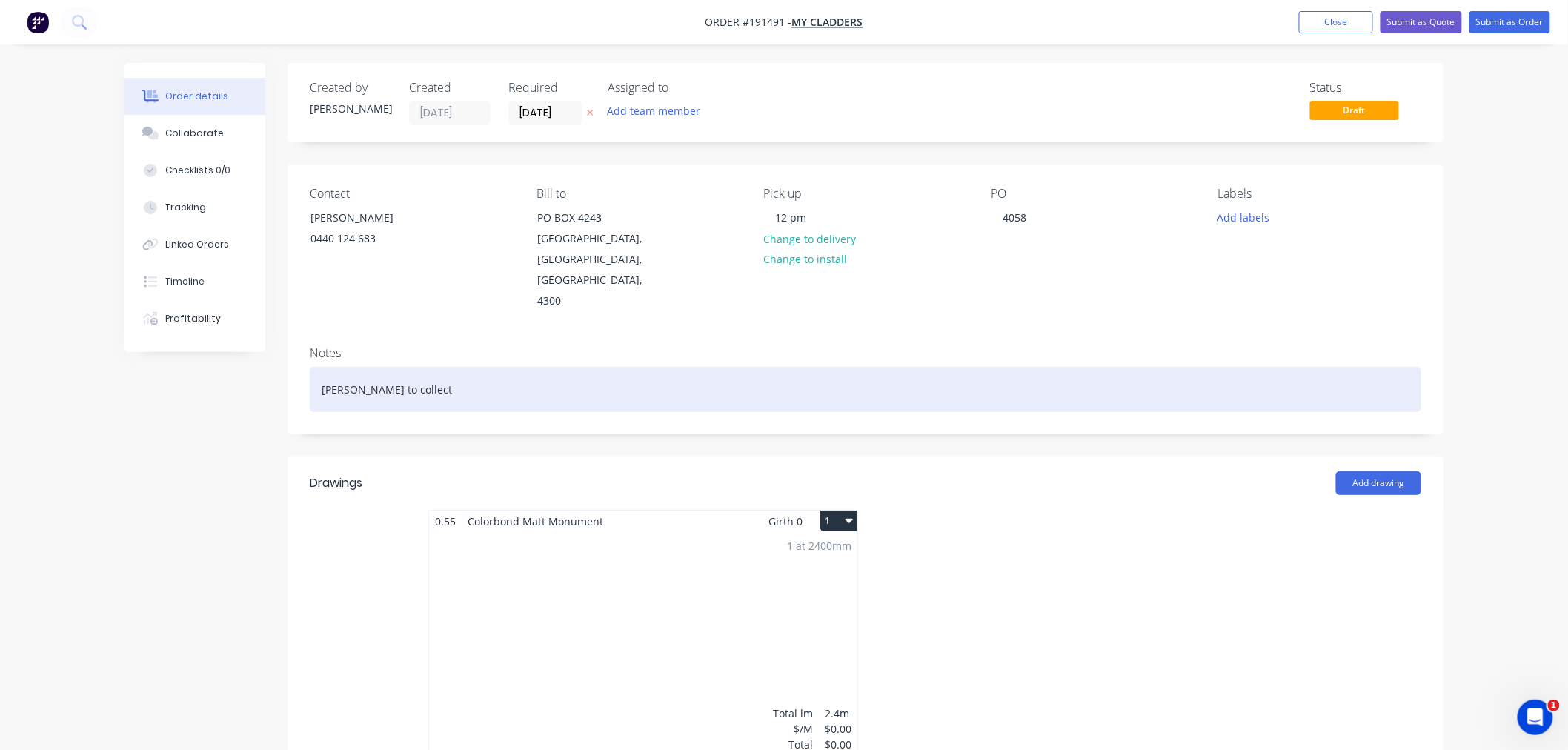
click at [477, 375] on div "Jared to collect" at bounding box center [865, 390] width 1112 height 45
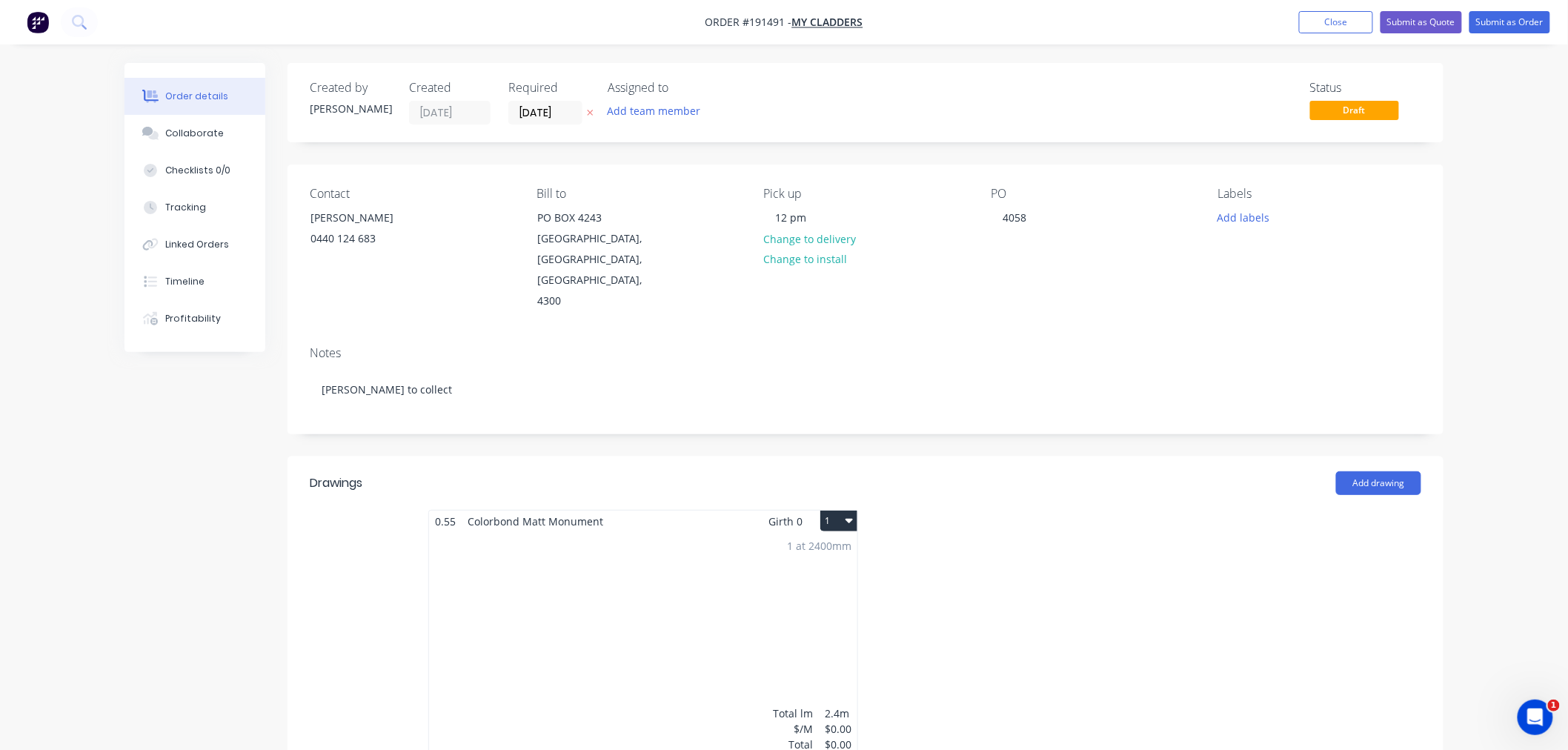
click at [247, 559] on div "Created by Jeremy Created 02/09/25 Required 03/09/25 Assigned to Add team membe…" at bounding box center [784, 658] width 1319 height 1192
click at [590, 584] on div "1 at 2400mm Total lm $/M Total 2.4m $0.00 $0.00" at bounding box center [643, 645] width 428 height 226
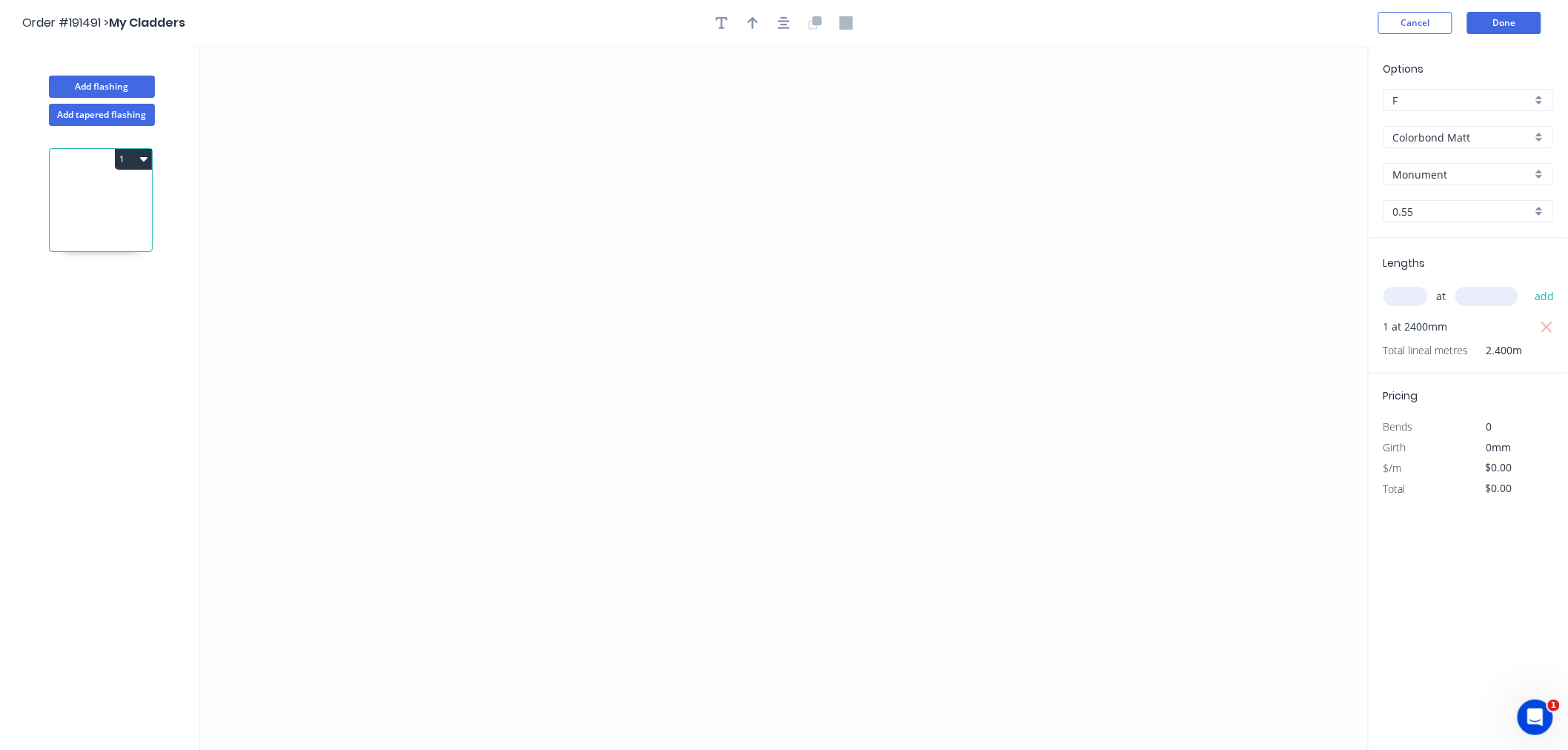
click at [1409, 302] on input "text" at bounding box center [1405, 296] width 45 height 19
drag, startPoint x: 378, startPoint y: 516, endPoint x: 353, endPoint y: 486, distance: 39.1
click at [378, 516] on icon "0" at bounding box center [784, 398] width 1168 height 704
click at [316, 416] on icon "0" at bounding box center [784, 398] width 1168 height 704
click at [391, 531] on div "Delete point" at bounding box center [450, 537] width 149 height 30
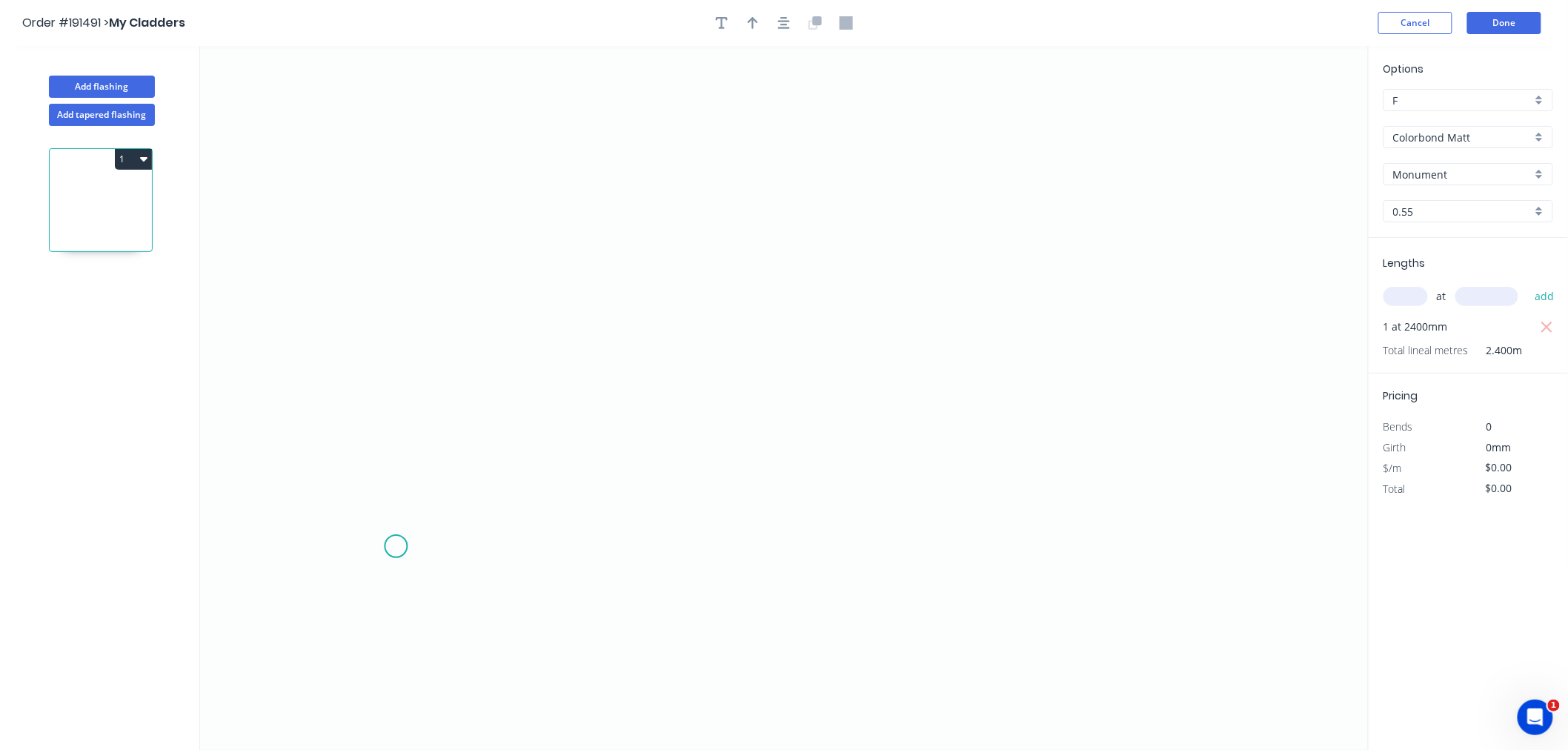
click at [396, 546] on icon "0" at bounding box center [784, 398] width 1168 height 704
click at [337, 443] on icon "0" at bounding box center [784, 398] width 1168 height 704
click at [446, 372] on icon "0 ?" at bounding box center [784, 398] width 1168 height 704
click at [446, 176] on icon at bounding box center [446, 273] width 0 height 196
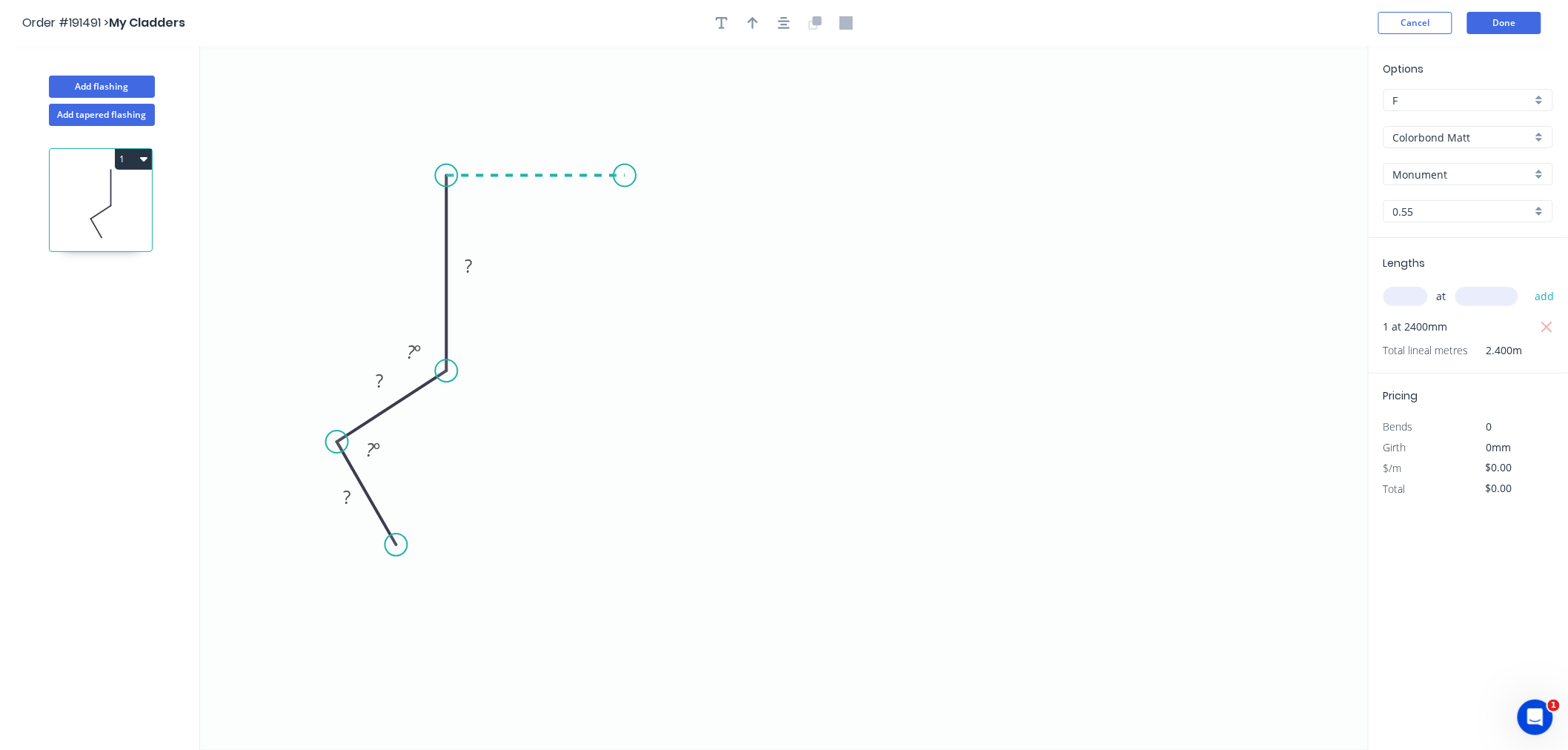
click at [624, 182] on icon "0 ? ? ? ? º ? º" at bounding box center [784, 398] width 1168 height 704
click at [630, 419] on icon "0 ? ? ? ? ? º ? º" at bounding box center [784, 398] width 1168 height 704
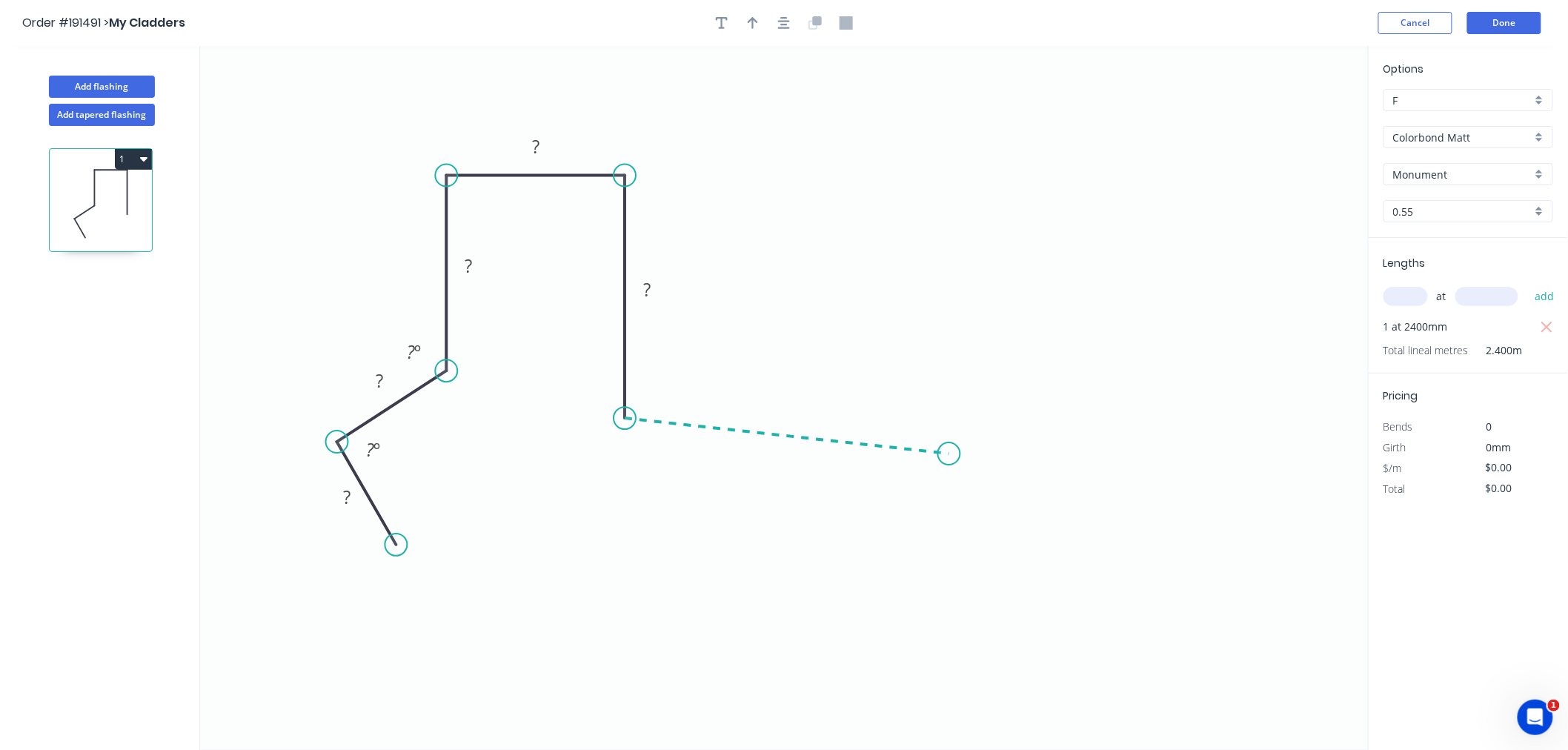
click at [949, 454] on icon "0 ? ? ? ? ? ? º ? º" at bounding box center [784, 398] width 1168 height 704
click at [1013, 562] on icon "0 ? ? ? ? ? ? ? º ? º ? º" at bounding box center [784, 398] width 1168 height 704
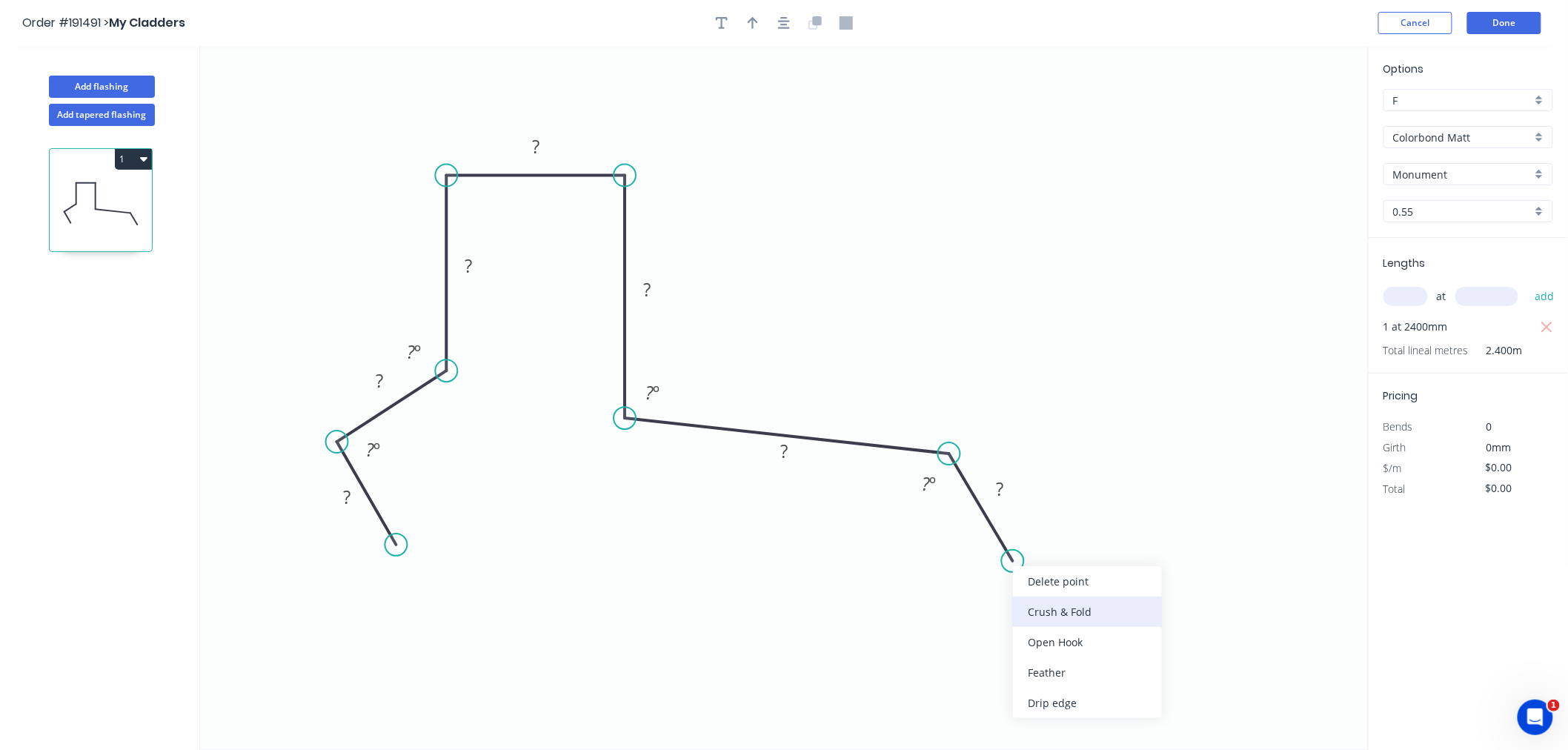
click at [1032, 611] on div "Crush & Fold" at bounding box center [1087, 612] width 149 height 30
click at [1034, 602] on div "Flip bend" at bounding box center [1087, 605] width 149 height 30
drag, startPoint x: 1053, startPoint y: 521, endPoint x: 1067, endPoint y: 534, distance: 19.1
click at [1067, 534] on rect at bounding box center [1044, 532] width 59 height 30
click at [1060, 534] on tspan "10" at bounding box center [1053, 533] width 20 height 24
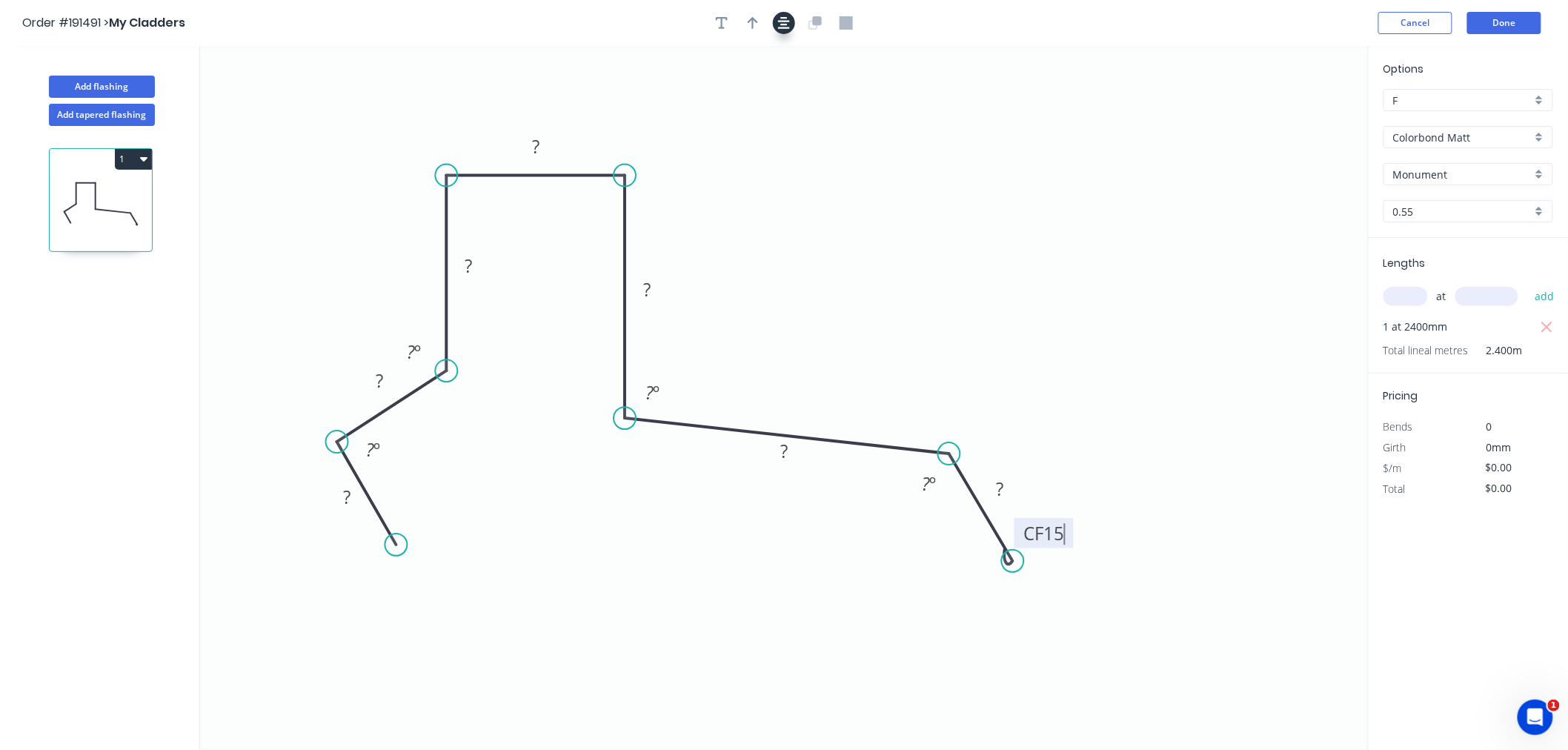
click at [781, 24] on icon "button" at bounding box center [784, 23] width 12 height 12
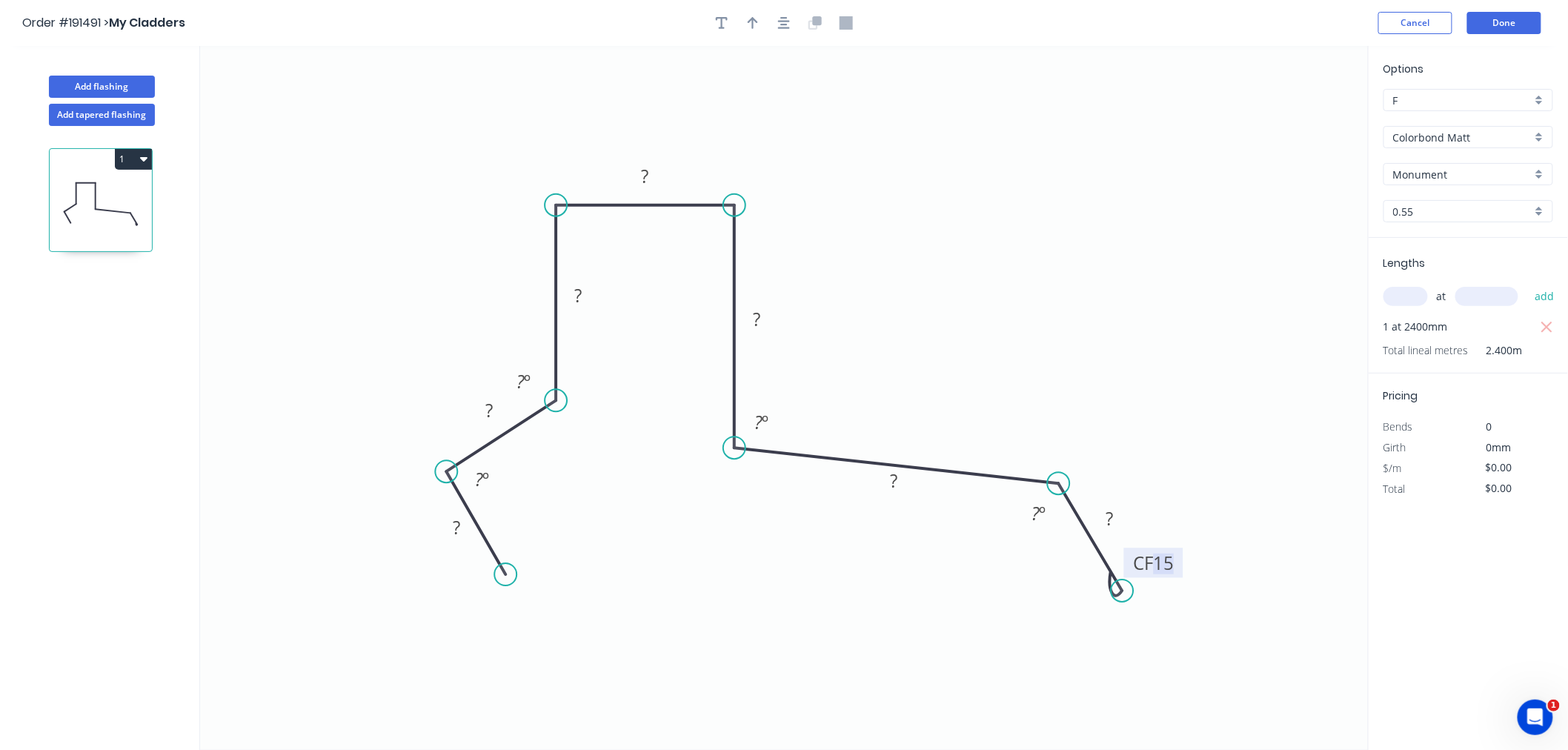
click at [1171, 562] on tspan "15" at bounding box center [1163, 563] width 20 height 24
drag, startPoint x: 569, startPoint y: 422, endPoint x: 534, endPoint y: 434, distance: 37.0
click at [571, 422] on div "Hide angle" at bounding box center [611, 431] width 149 height 30
click at [518, 531] on div "Hide angle" at bounding box center [554, 532] width 149 height 30
click at [768, 424] on tspan "º" at bounding box center [766, 422] width 7 height 24
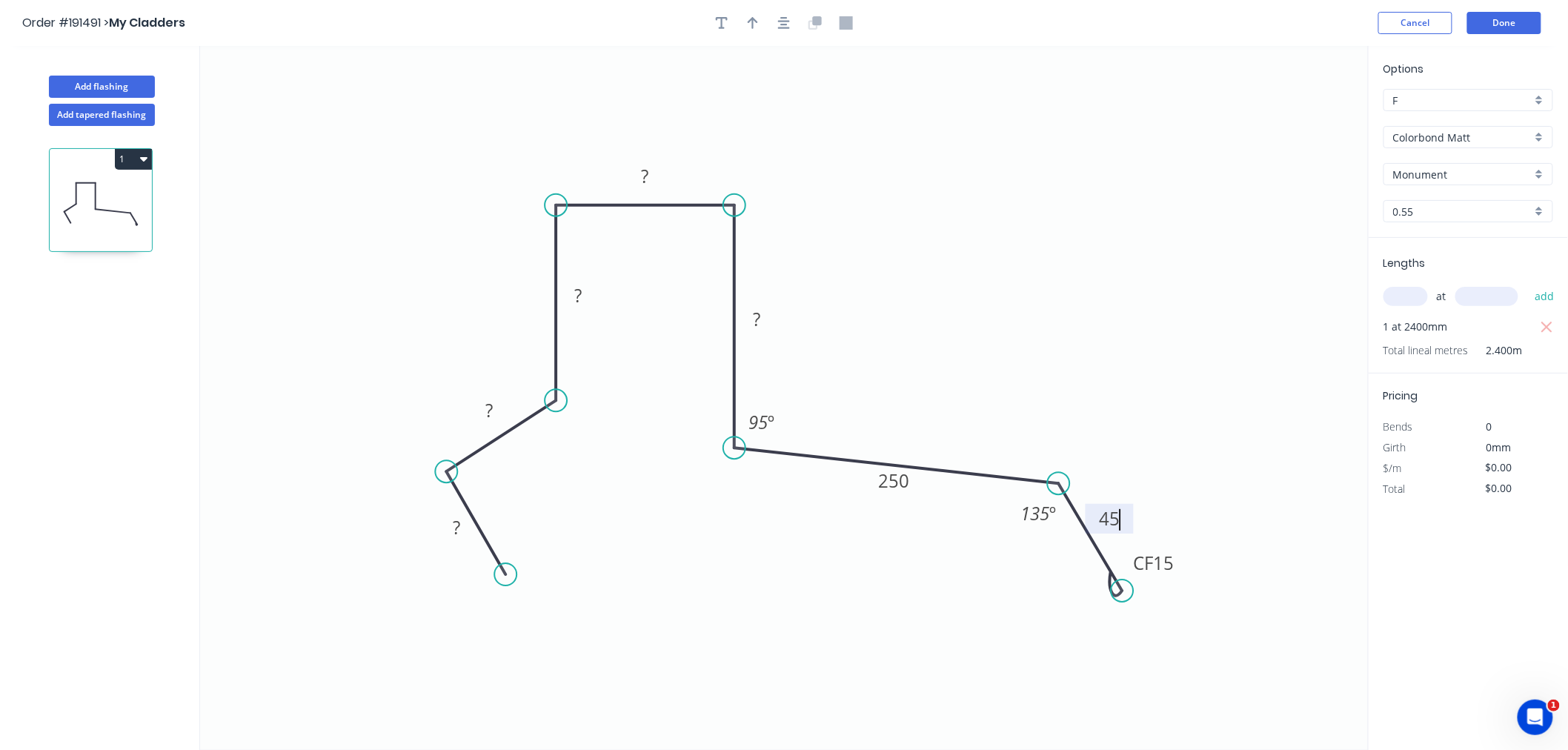
click at [888, 353] on icon "0 ? ? ? ? ? 250 CF 15 45 95 º 135 º" at bounding box center [784, 398] width 1168 height 704
drag, startPoint x: 1178, startPoint y: 571, endPoint x: 1183, endPoint y: 593, distance: 22.6
click at [1183, 593] on rect at bounding box center [1158, 585] width 59 height 30
click at [786, 22] on icon "button" at bounding box center [784, 23] width 12 height 14
click at [761, 319] on rect at bounding box center [756, 320] width 30 height 20
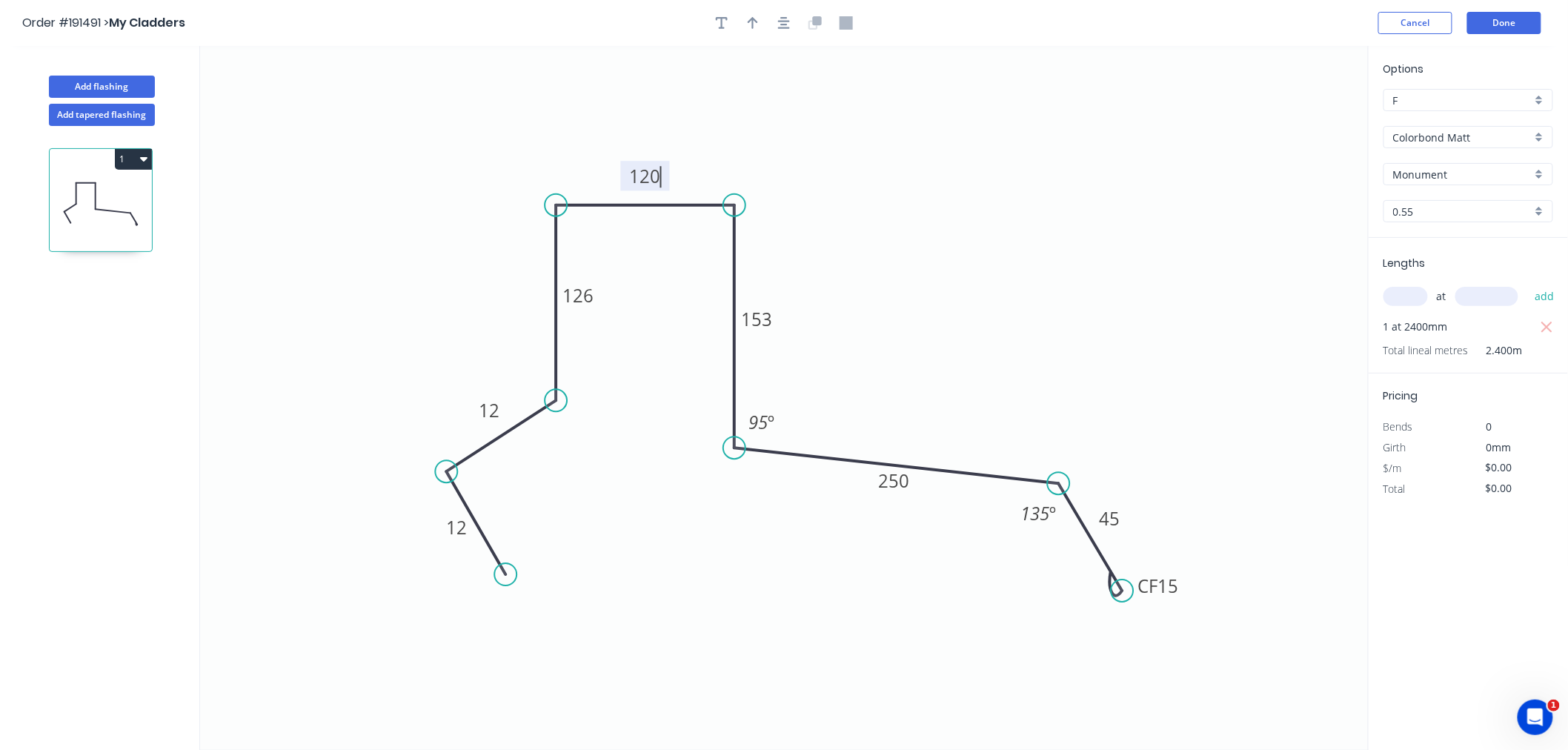
click at [838, 166] on icon "0 12 12 126 120 153 250 CF 15 45 95 º 135 º" at bounding box center [784, 398] width 1168 height 704
type input "$32.08"
type input "$76.99"
click at [781, 22] on icon "button" at bounding box center [784, 23] width 12 height 14
click at [750, 17] on icon "button" at bounding box center [753, 23] width 11 height 14
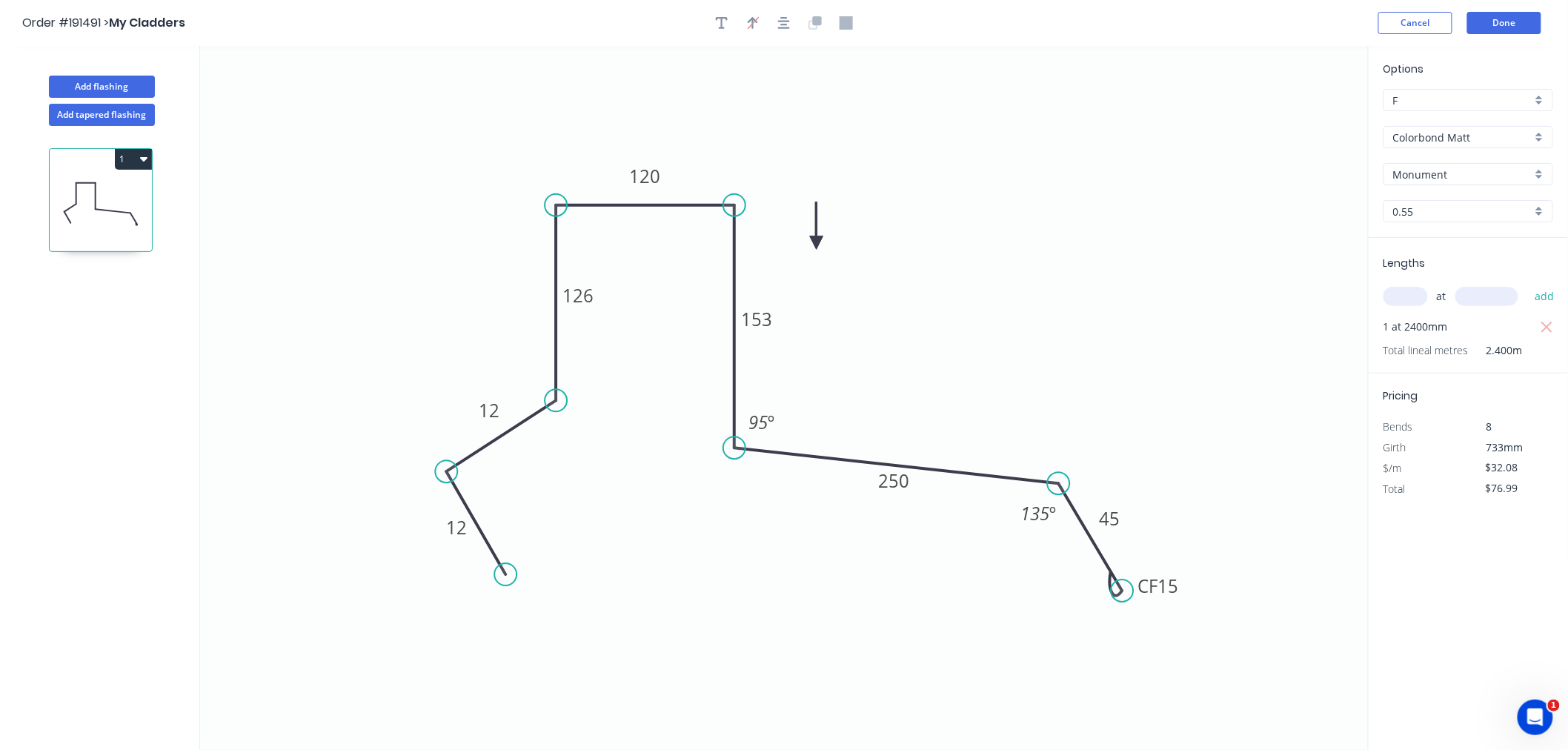
drag, startPoint x: 1196, startPoint y: 176, endPoint x: 816, endPoint y: 244, distance: 386.0
click at [816, 244] on icon at bounding box center [817, 226] width 14 height 48
click at [816, 244] on icon at bounding box center [816, 227] width 14 height 48
drag, startPoint x: 598, startPoint y: 299, endPoint x: 534, endPoint y: 274, distance: 68.7
click at [534, 274] on rect at bounding box center [514, 271] width 49 height 30
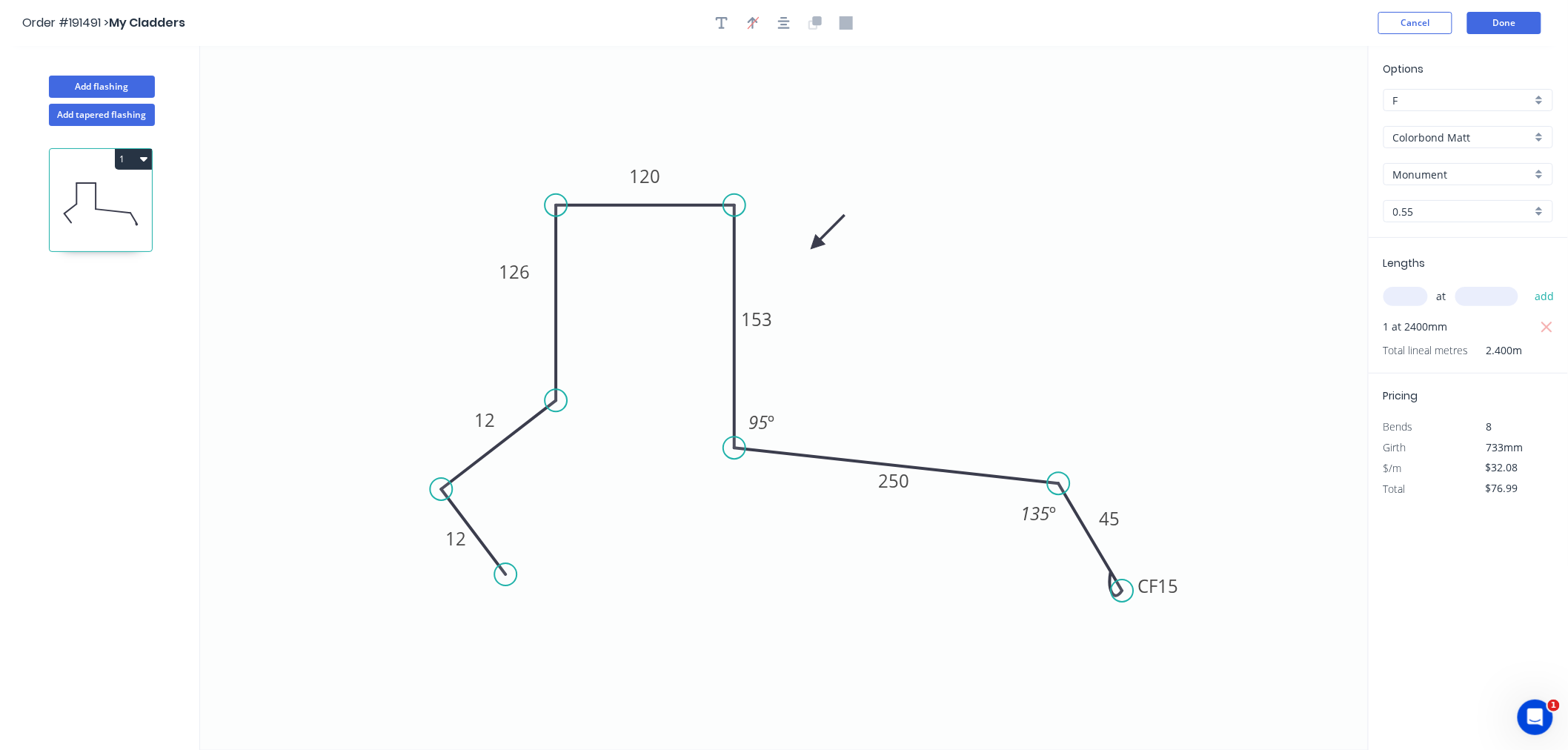
click at [441, 490] on circle at bounding box center [441, 489] width 22 height 22
drag, startPoint x: 516, startPoint y: 583, endPoint x: 537, endPoint y: 571, distance: 24.2
click at [538, 571] on circle at bounding box center [536, 569] width 22 height 22
drag, startPoint x: 442, startPoint y: 492, endPoint x: 447, endPoint y: 470, distance: 22.6
click at [447, 470] on circle at bounding box center [447, 480] width 22 height 22
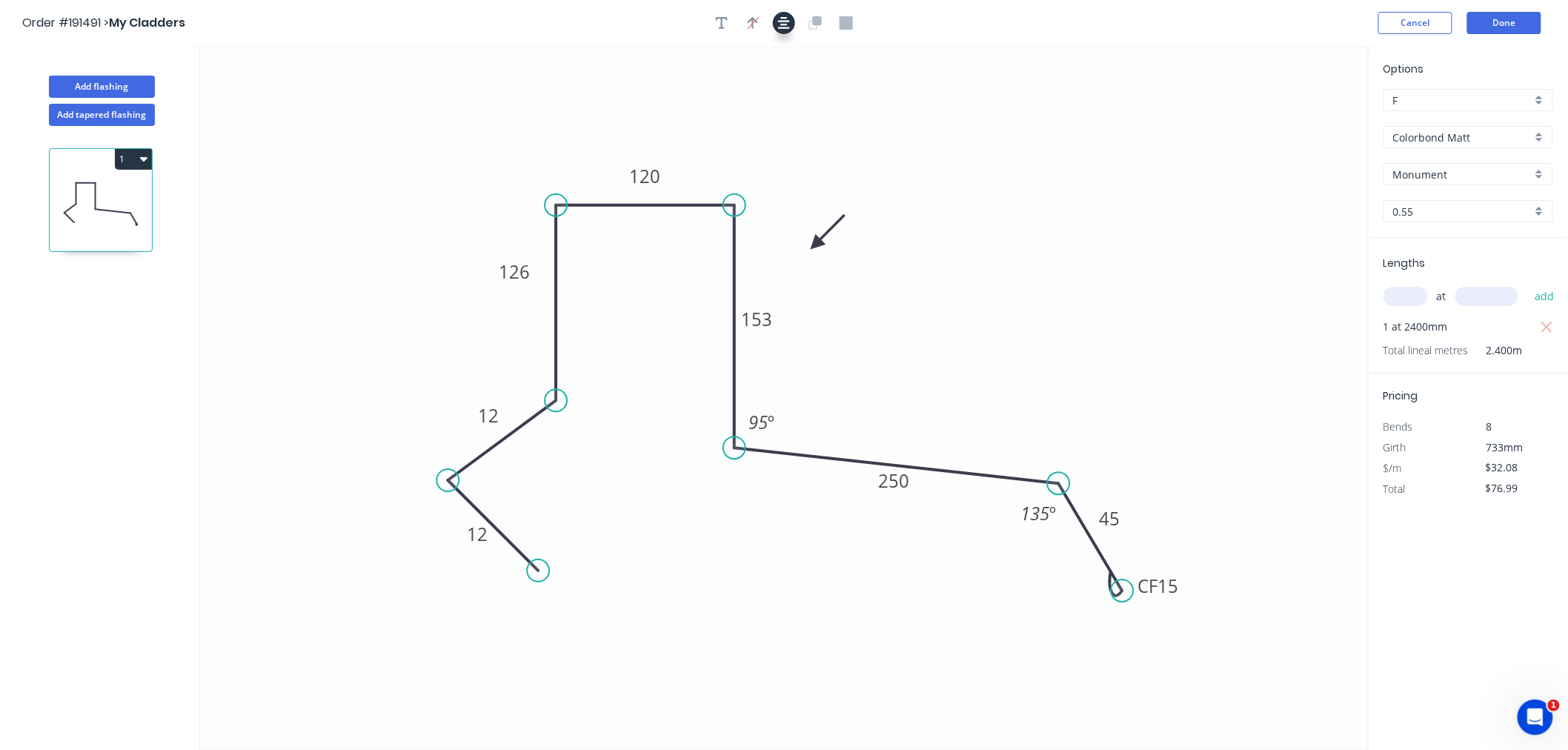
click at [786, 26] on icon "button" at bounding box center [784, 23] width 12 height 14
click at [1521, 20] on button "Done" at bounding box center [1504, 23] width 74 height 22
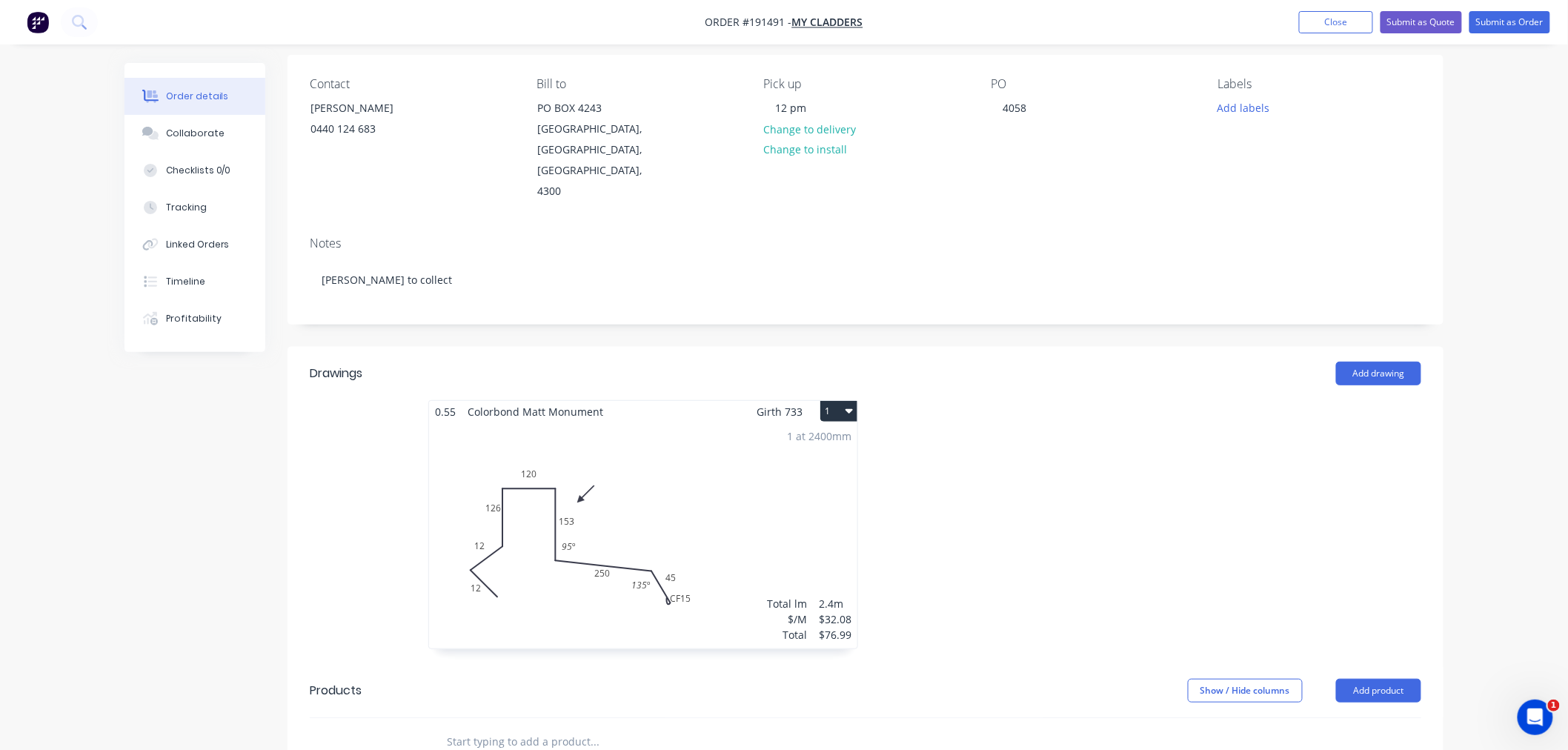
scroll to position [164, 0]
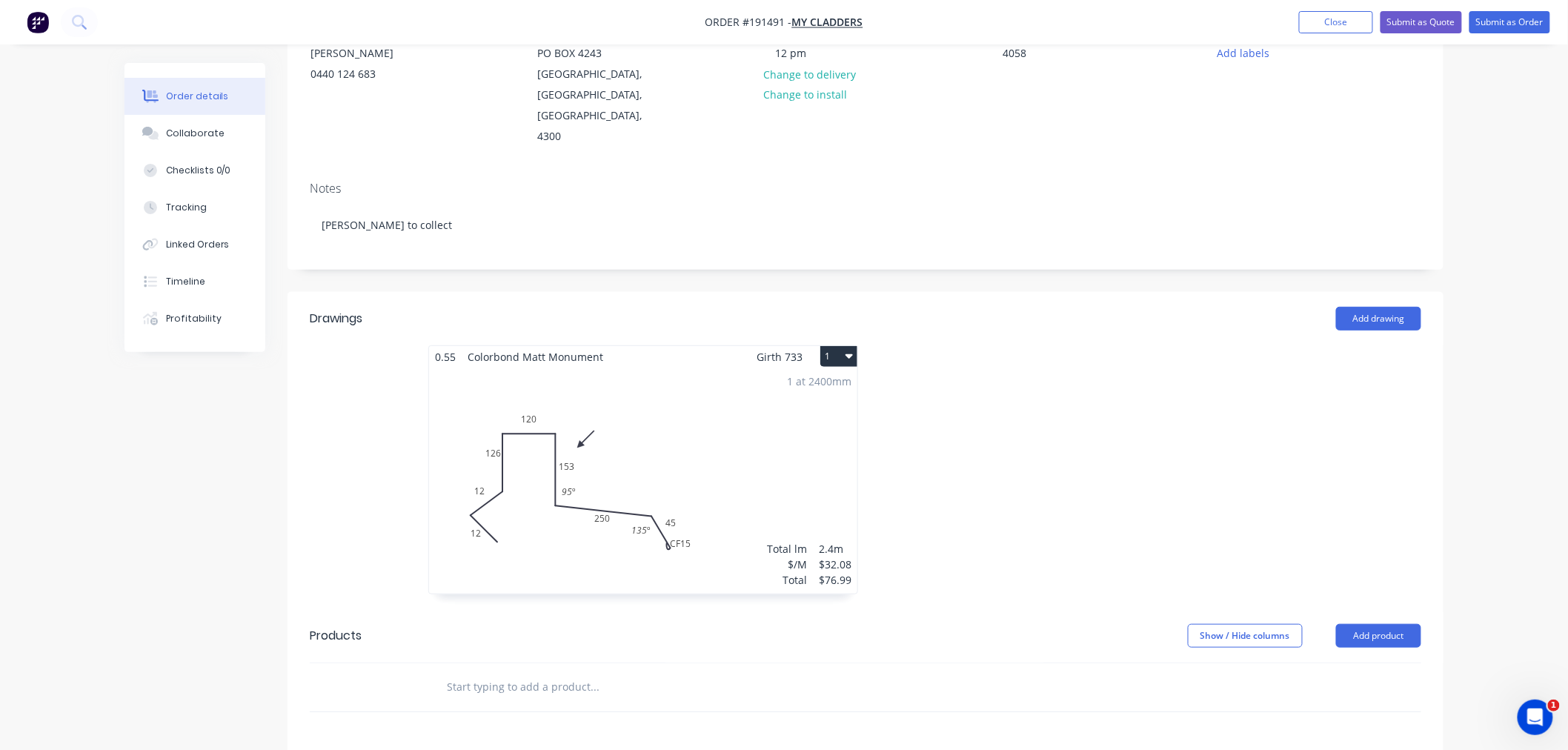
click at [717, 523] on div "1 at 2400mm Total lm $/M Total 2.4m $32.08 $76.99" at bounding box center [643, 481] width 428 height 226
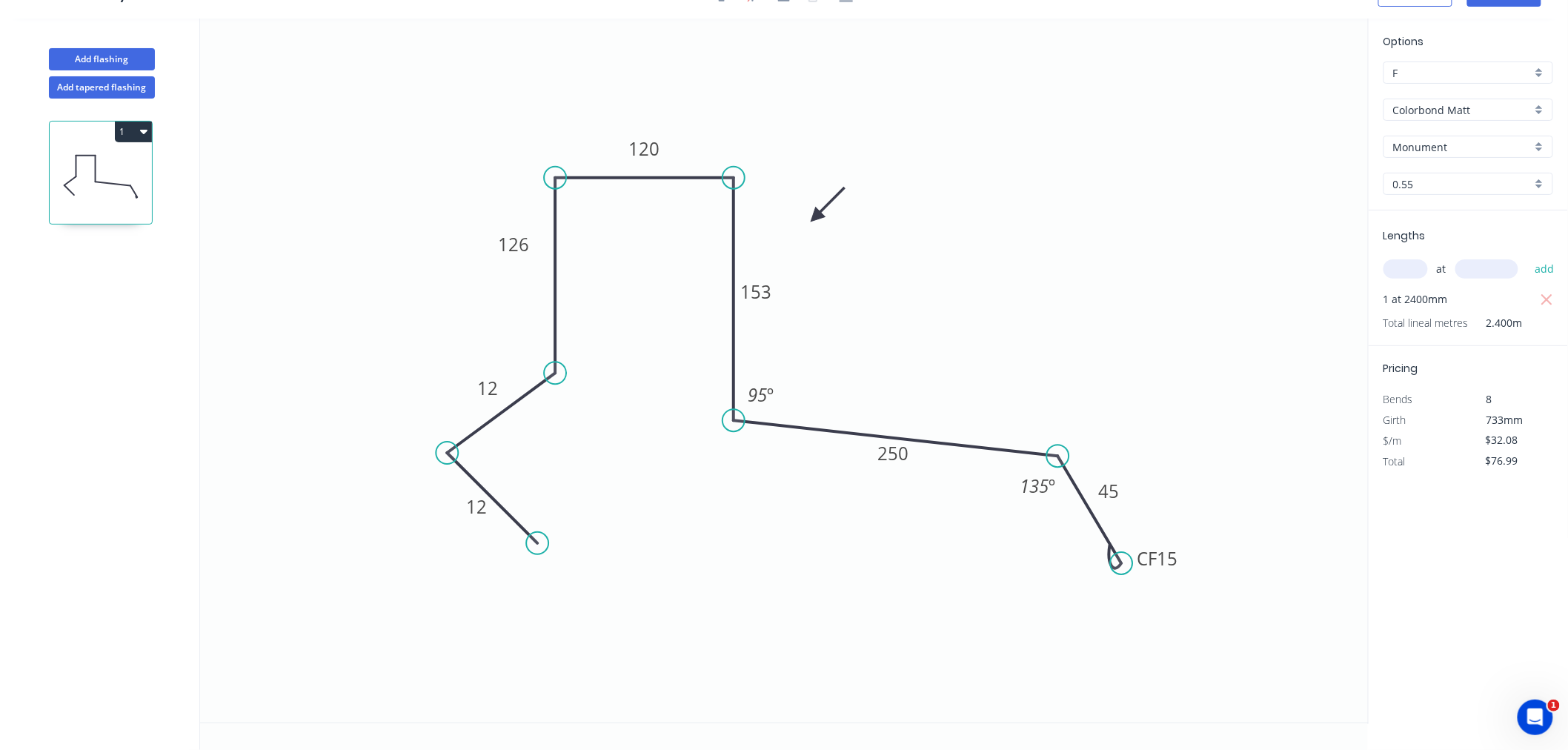
scroll to position [27, 0]
drag, startPoint x: 1182, startPoint y: 571, endPoint x: 1196, endPoint y: 573, distance: 14.1
click at [1197, 583] on rect at bounding box center [1173, 570] width 59 height 30
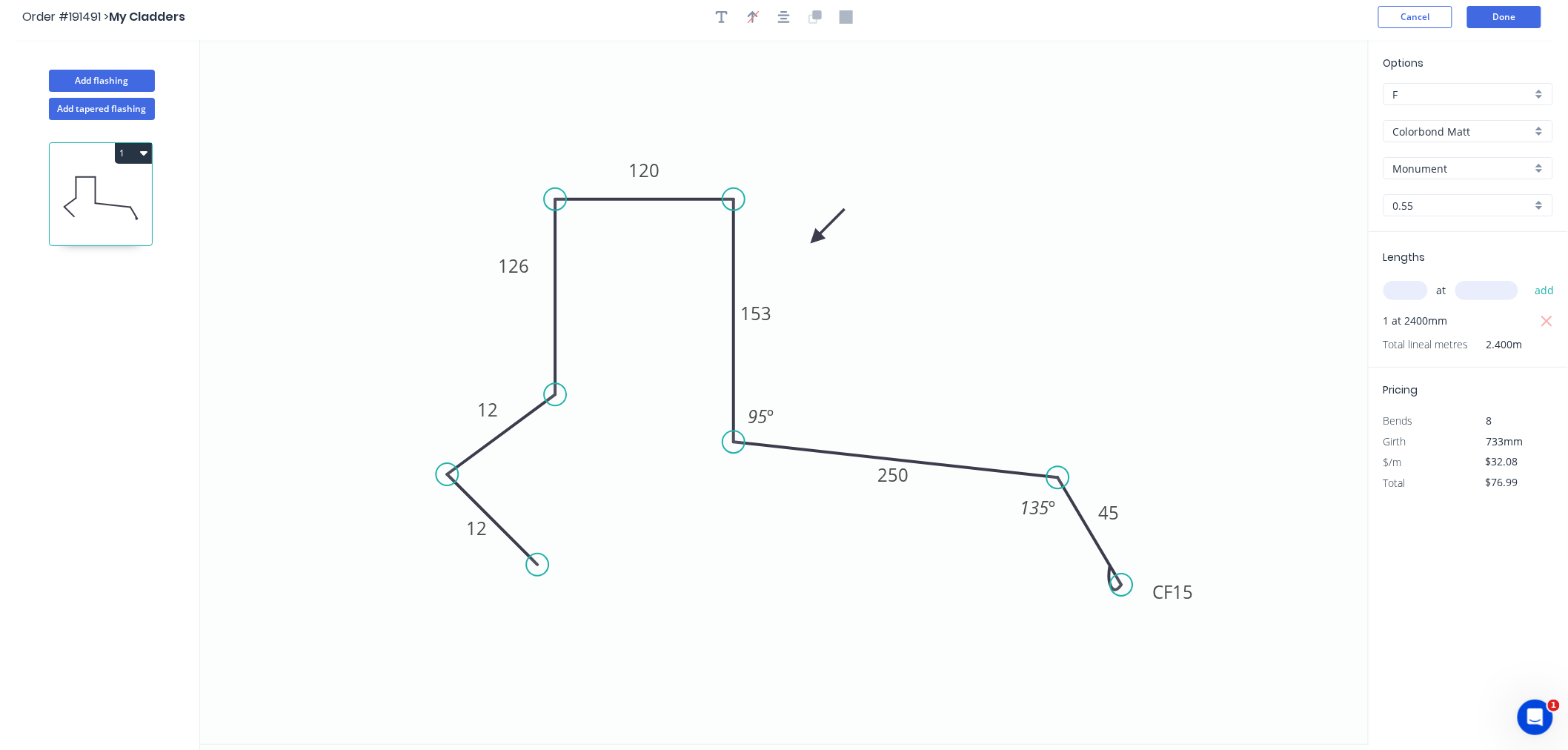
scroll to position [0, 0]
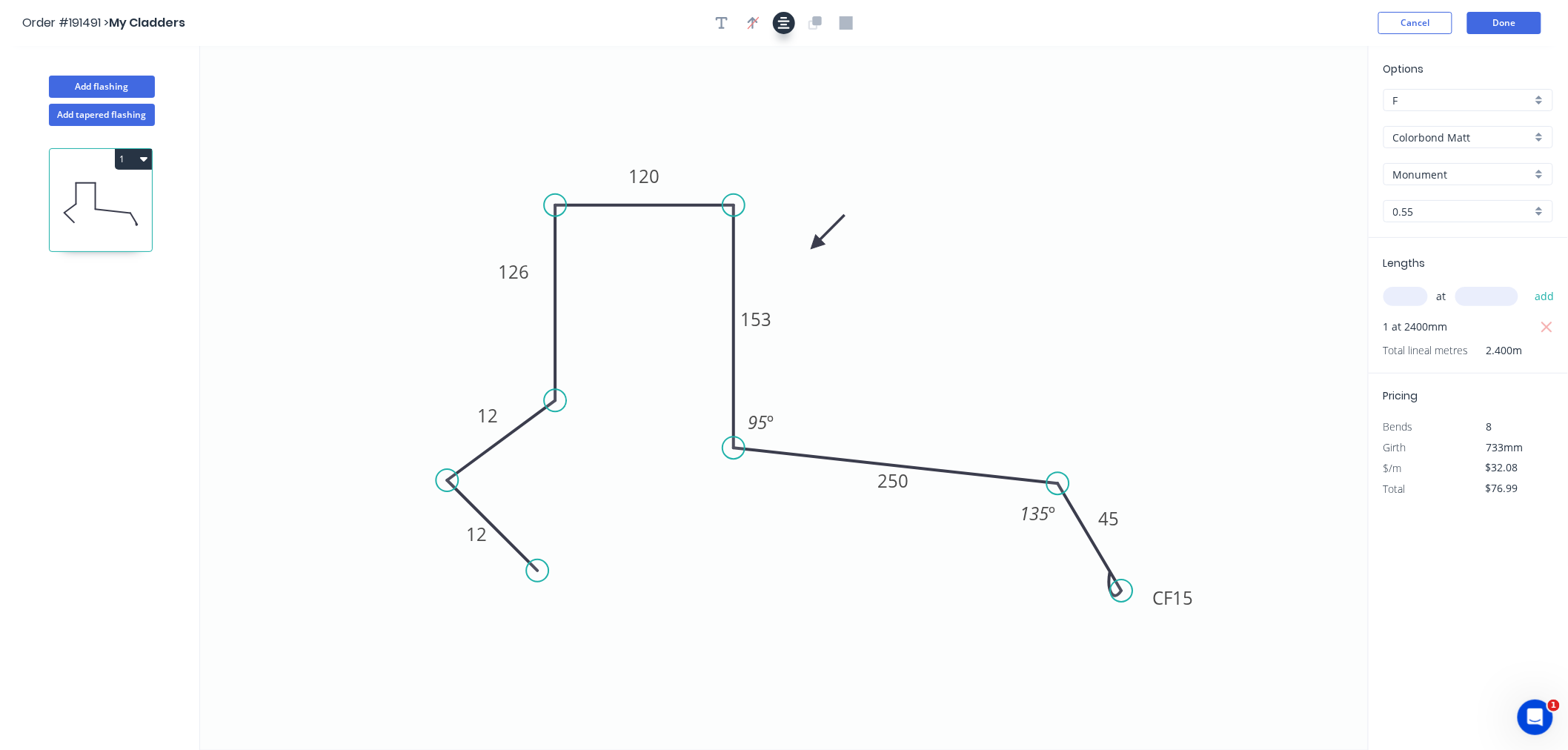
click at [789, 18] on icon "button" at bounding box center [784, 23] width 12 height 14
click at [1516, 34] on header "Order #191491 > My Cladders Cancel Done" at bounding box center [784, 23] width 1568 height 46
click at [1334, 32] on div "Order #191491 > My Cladders Cancel Done" at bounding box center [783, 23] width 1523 height 22
click at [1519, 20] on button "Done" at bounding box center [1504, 23] width 74 height 22
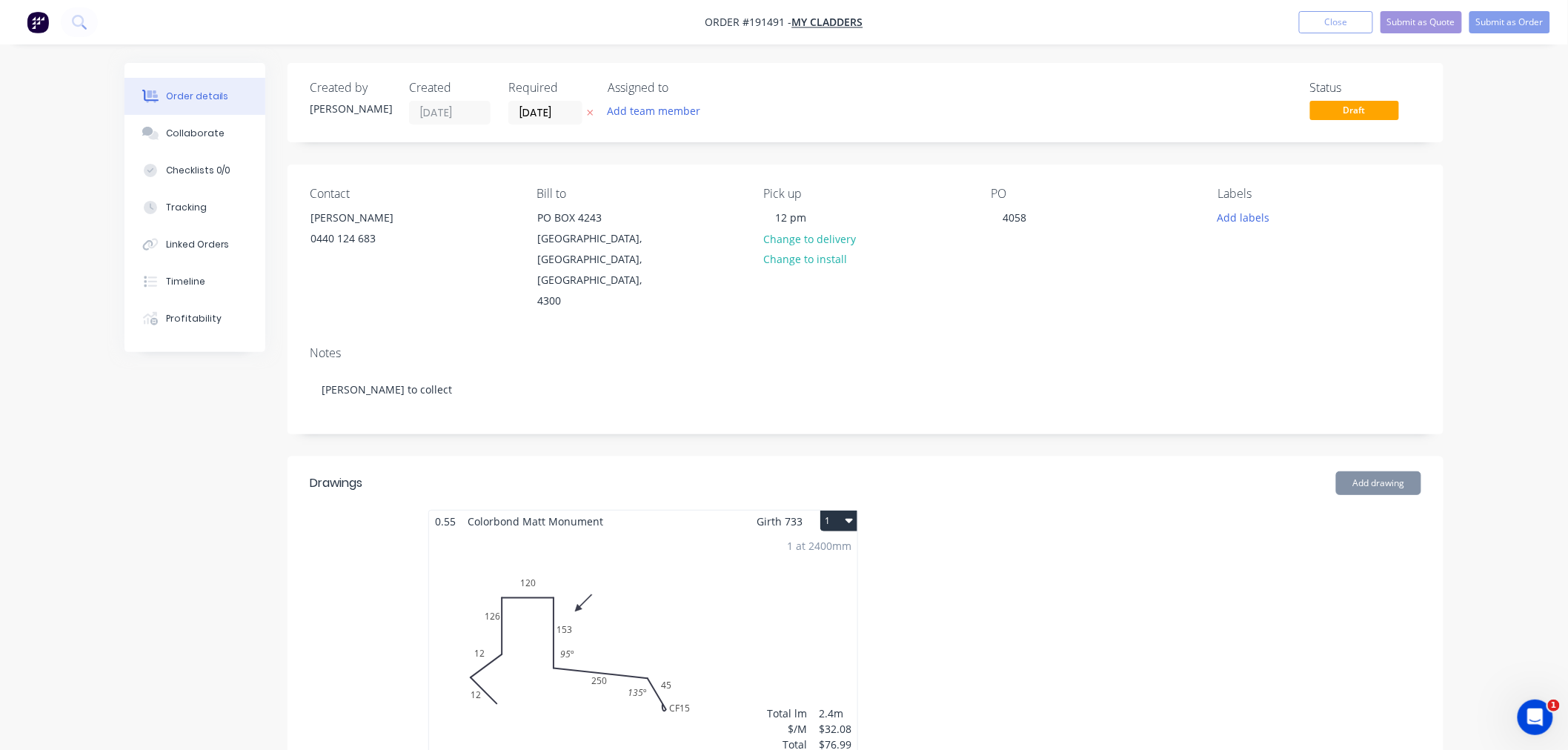
click at [1520, 447] on div "Order details Collaborate Checklists 0/0 Tracking Linked Orders Timeline Profit…" at bounding box center [784, 627] width 1568 height 1255
click at [853, 511] on button "1" at bounding box center [838, 521] width 37 height 20
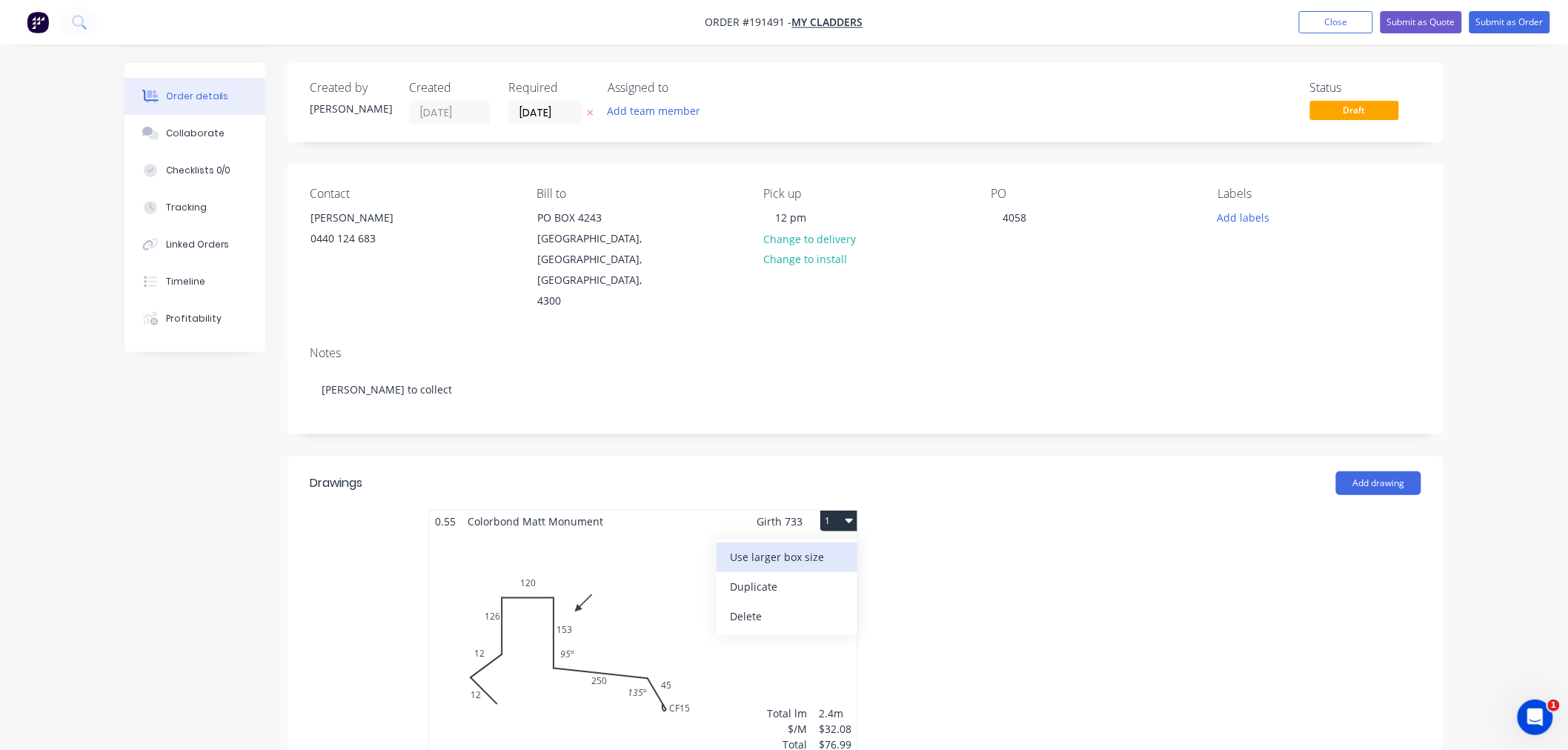
click at [845, 545] on button "Use larger box size" at bounding box center [787, 557] width 141 height 30
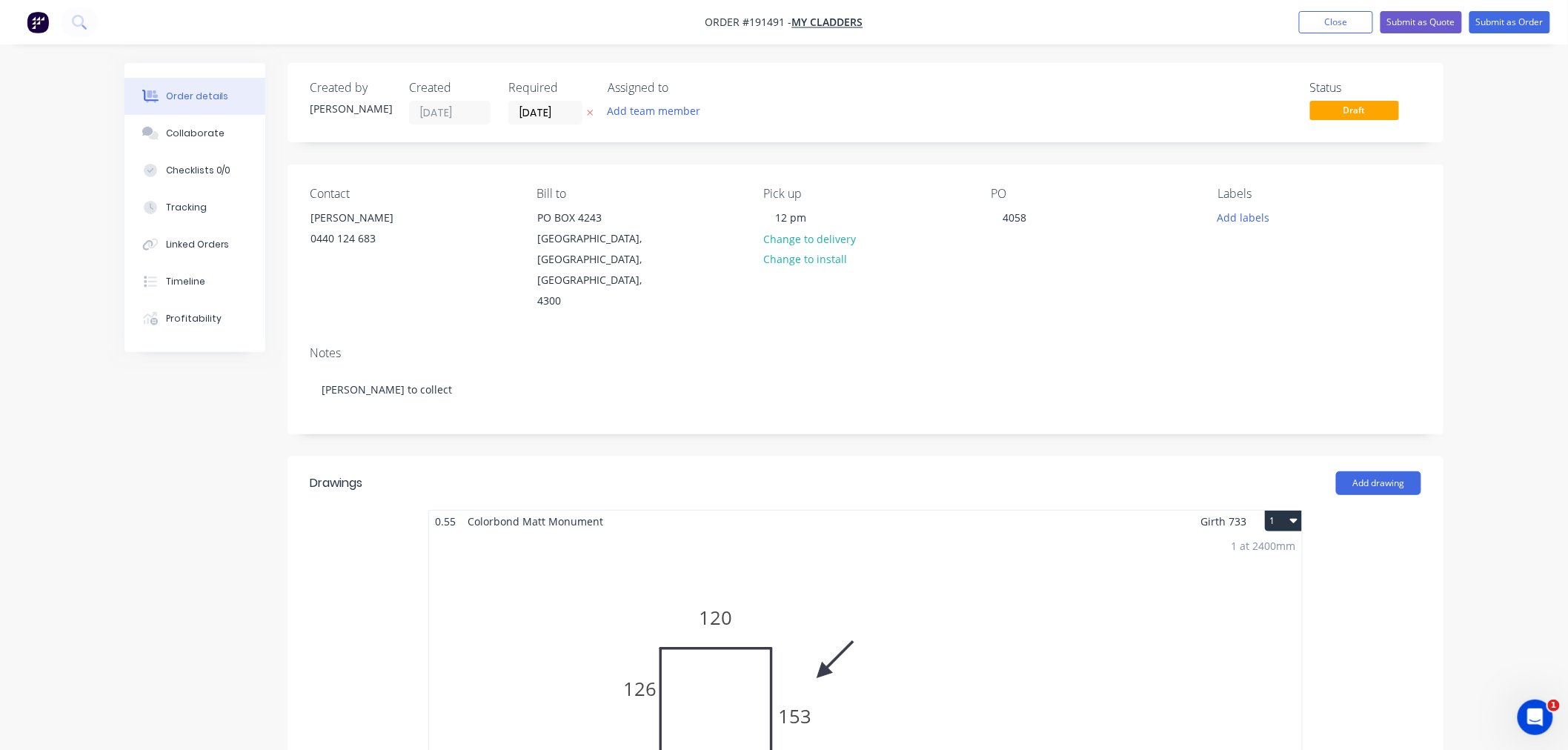
click at [930, 589] on div "1 at 2400mm Total lm $/M Total 2.4m $32.08 $76.99" at bounding box center [865, 758] width 873 height 452
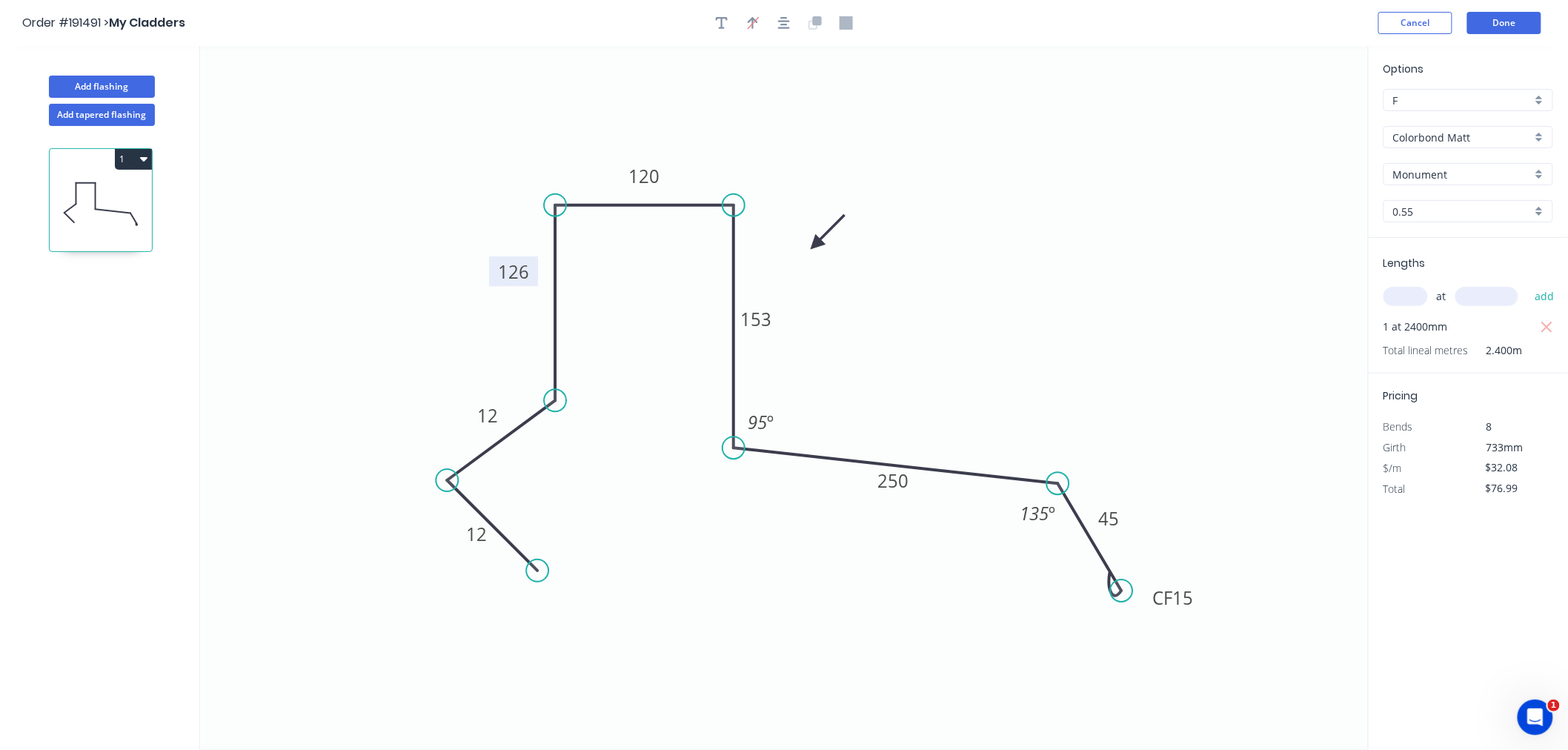
click at [499, 274] on tspan "126" at bounding box center [513, 272] width 31 height 24
drag, startPoint x: 490, startPoint y: 272, endPoint x: 467, endPoint y: 300, distance: 36.2
click at [467, 300] on rect at bounding box center [490, 298] width 49 height 30
click at [779, 23] on icon "button" at bounding box center [784, 23] width 12 height 14
click at [1243, 31] on div "Order #191491 > My Cladders Cancel Done" at bounding box center [783, 23] width 1523 height 22
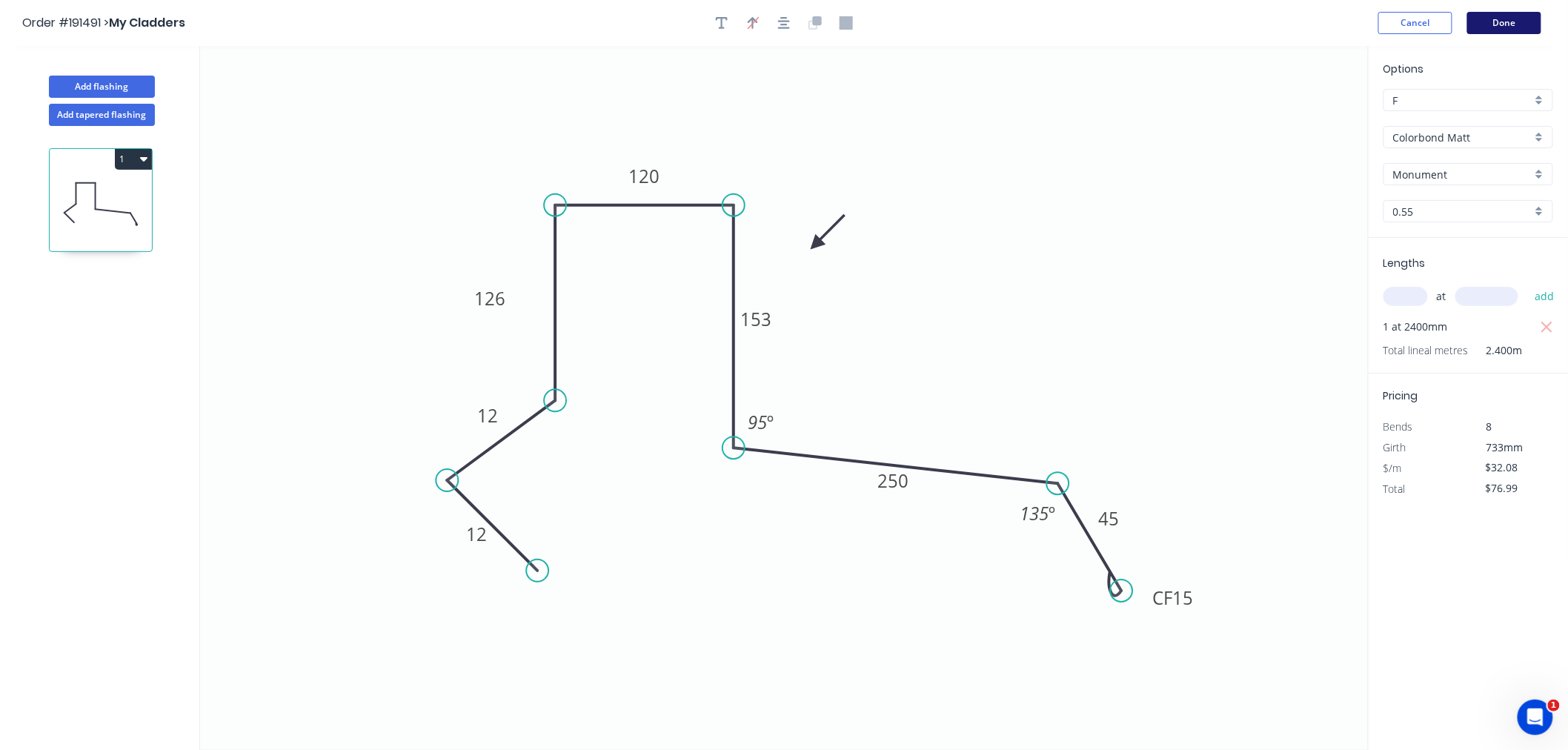
click at [1512, 23] on button "Done" at bounding box center [1504, 23] width 74 height 22
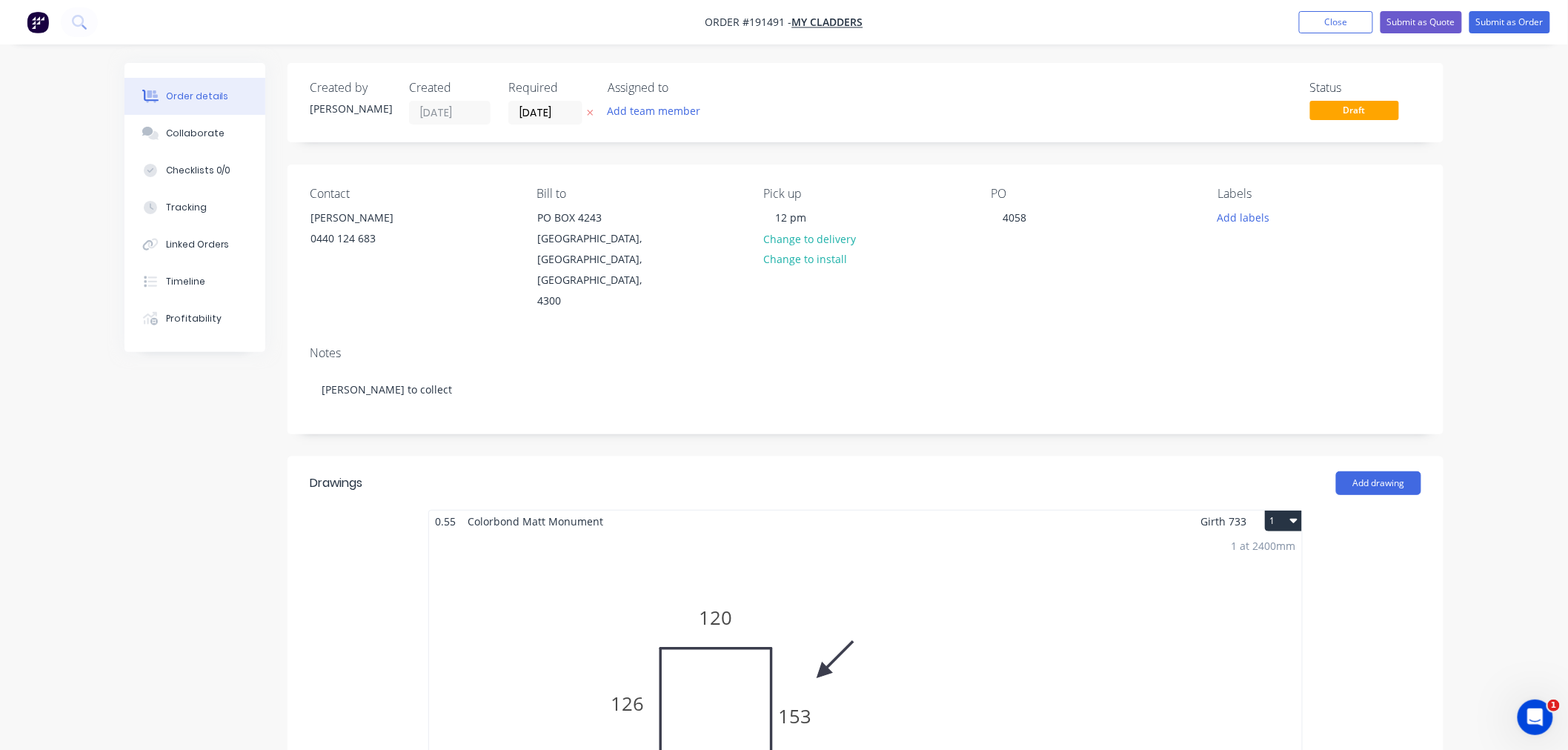
click at [1519, 285] on div "Order details Collaborate Checklists 0/0 Tracking Linked Orders Timeline Profit…" at bounding box center [784, 748] width 1568 height 1495
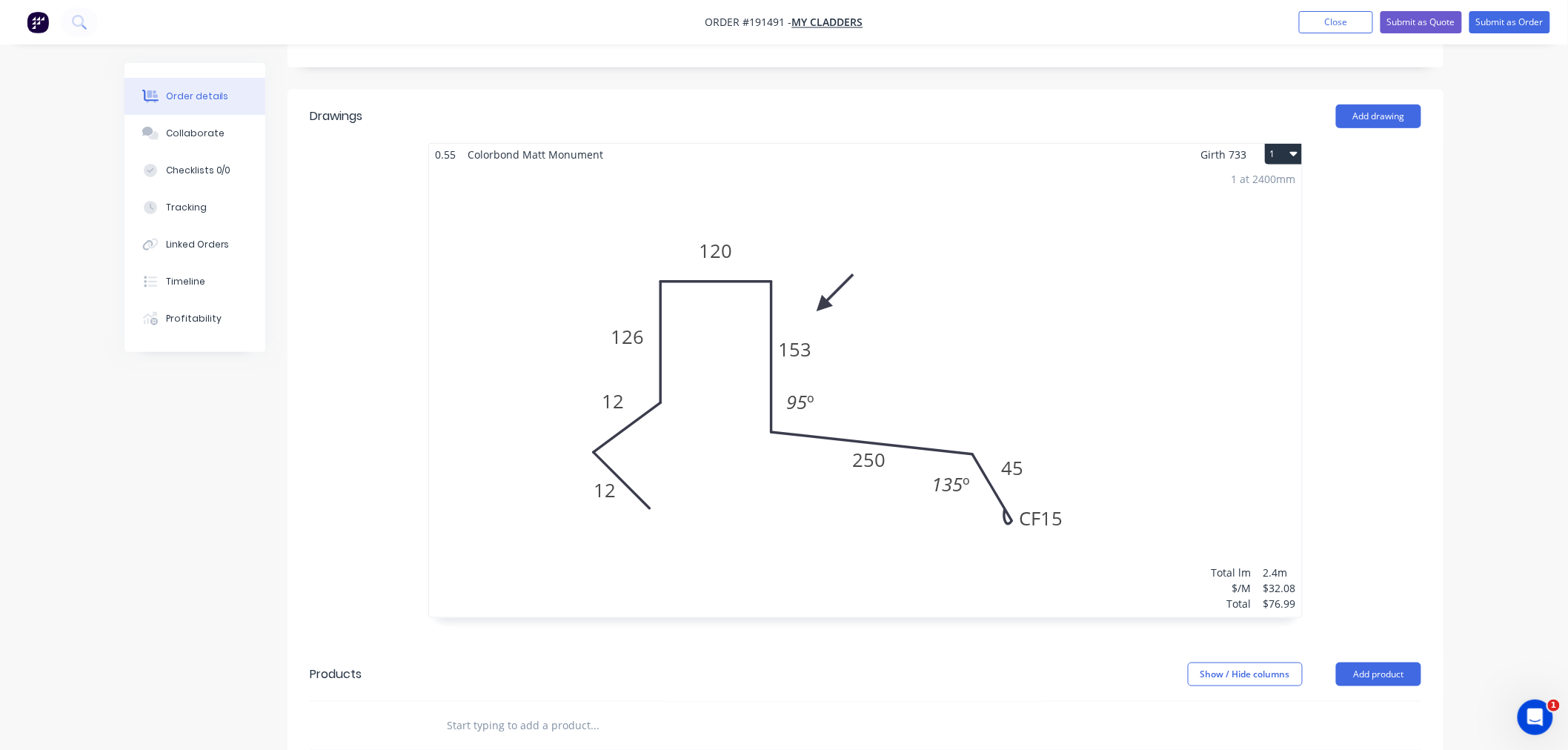
scroll to position [329, 0]
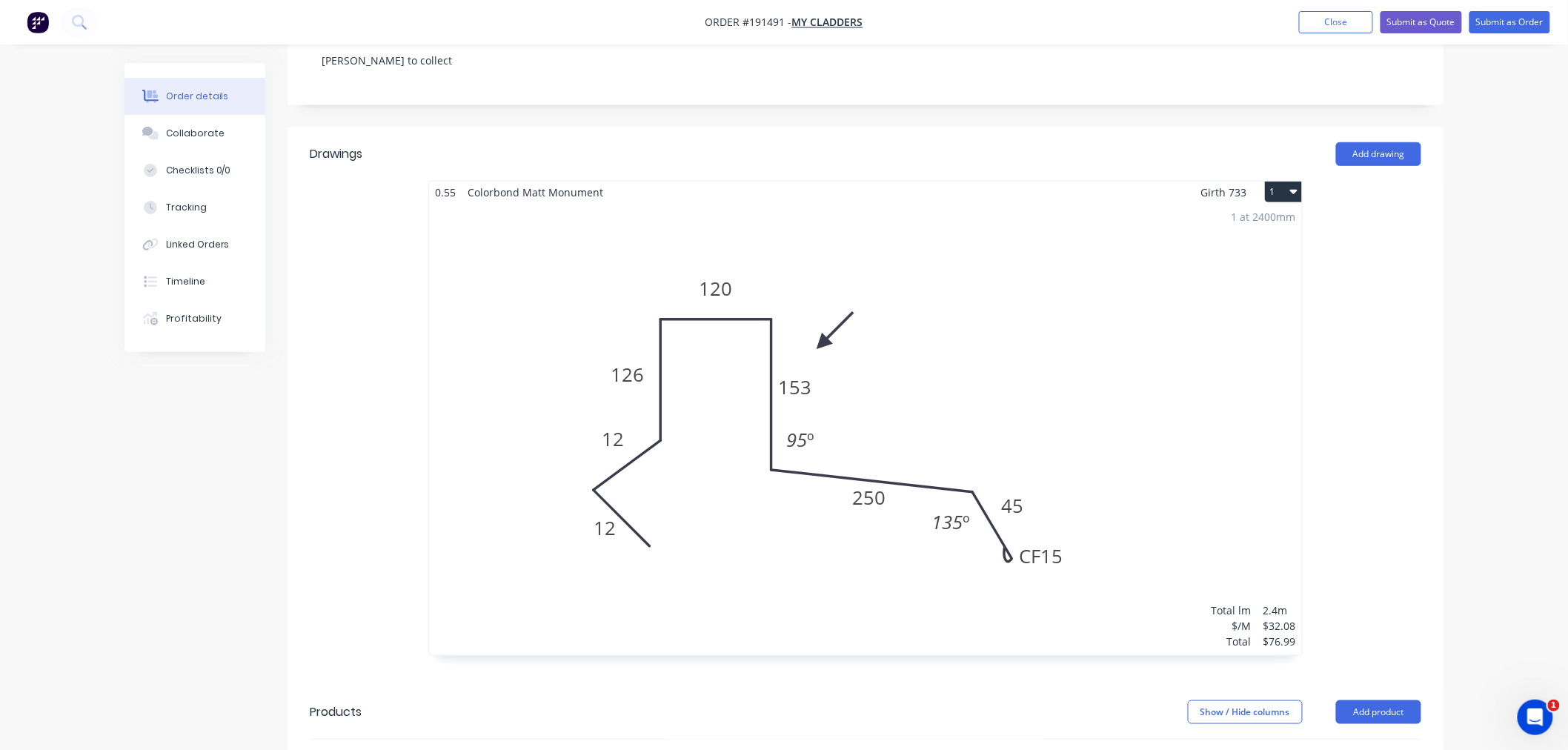
click at [1023, 361] on div "1 at 2400mm Total lm $/M Total 2.4m $32.08 $76.99" at bounding box center [865, 428] width 873 height 452
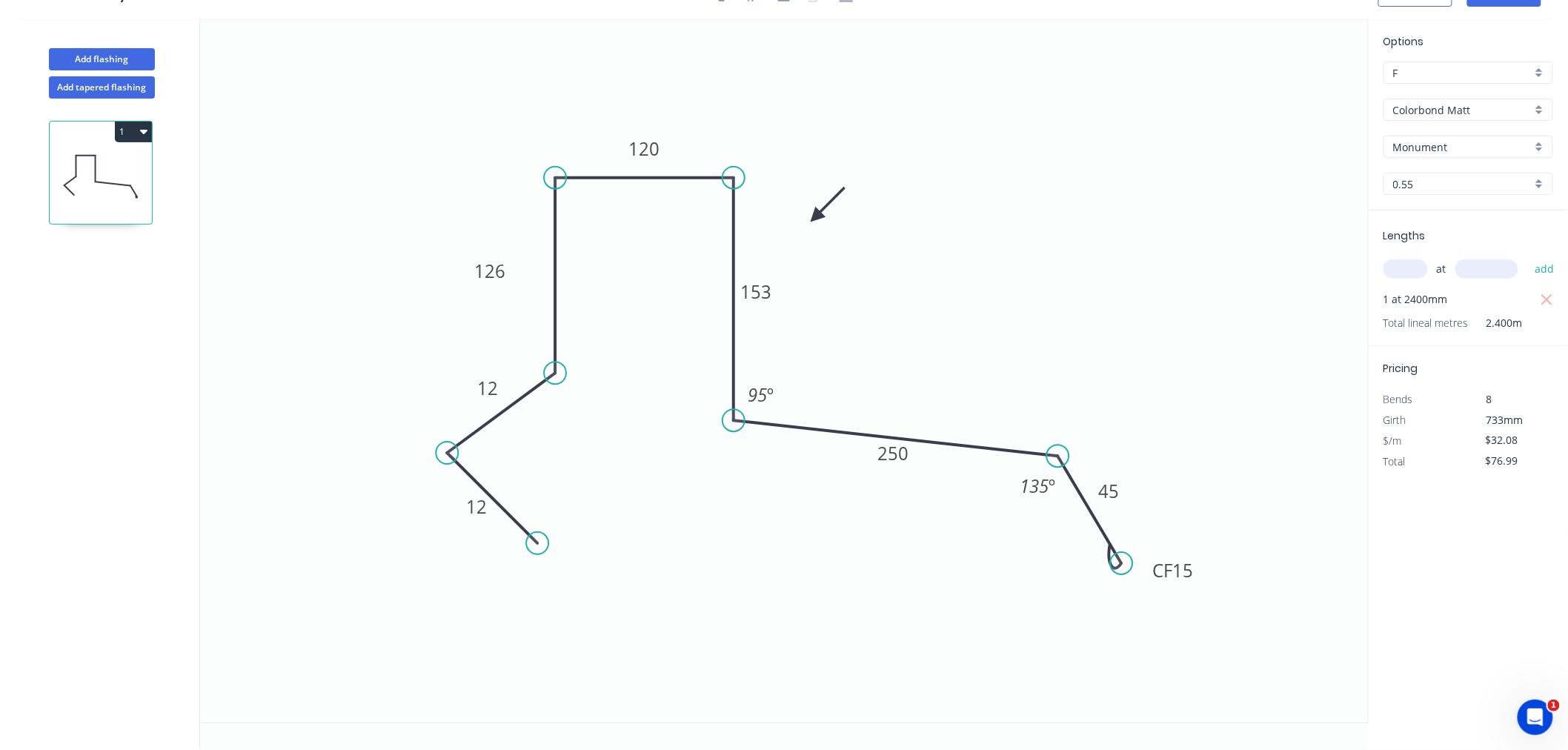
scroll to position [27, 0]
drag, startPoint x: 1144, startPoint y: 578, endPoint x: 1132, endPoint y: 586, distance: 14.4
click at [1132, 586] on rect at bounding box center [1161, 577] width 59 height 30
drag, startPoint x: 1118, startPoint y: 564, endPoint x: 1122, endPoint y: 575, distance: 11.7
click at [1122, 575] on circle at bounding box center [1122, 574] width 22 height 22
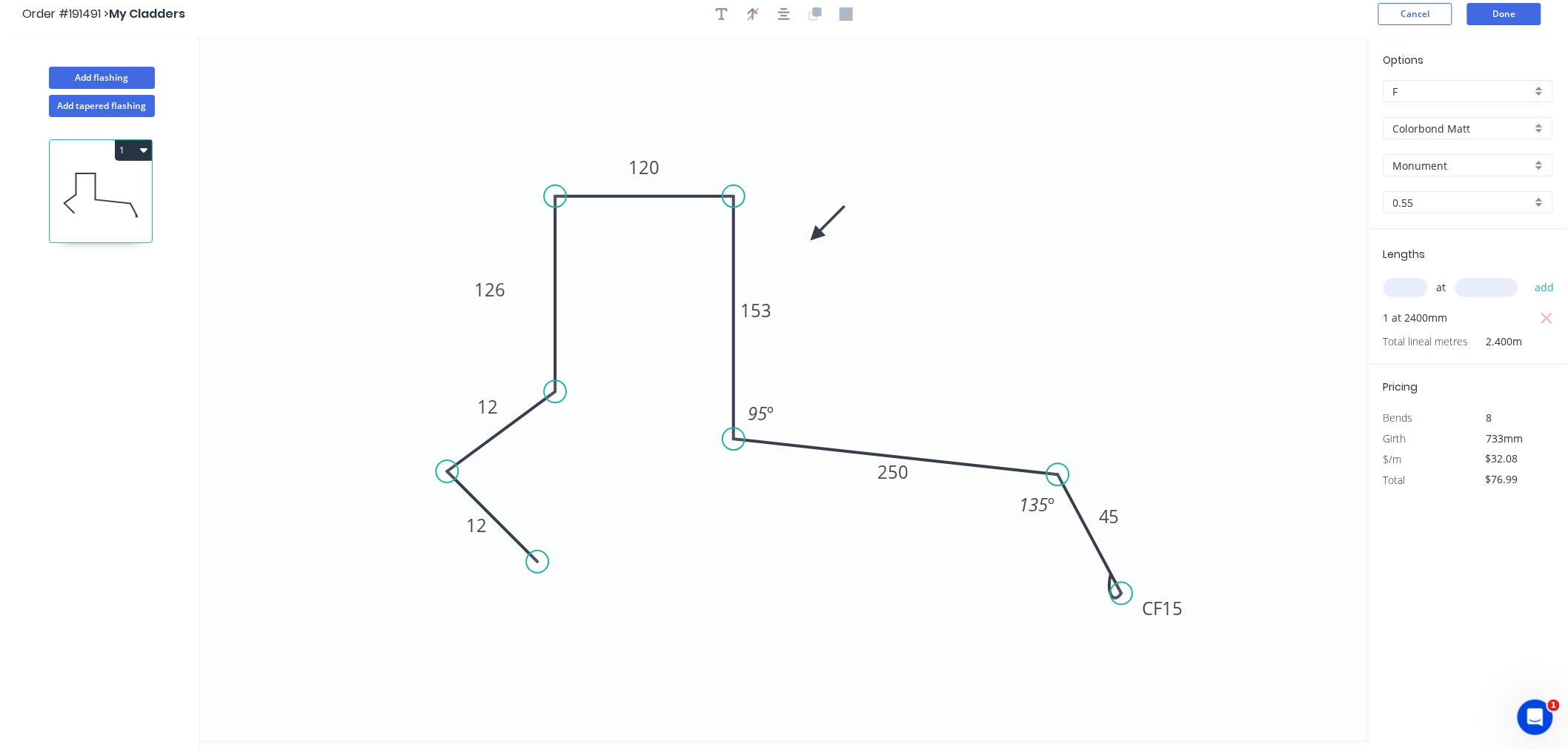
scroll to position [0, 0]
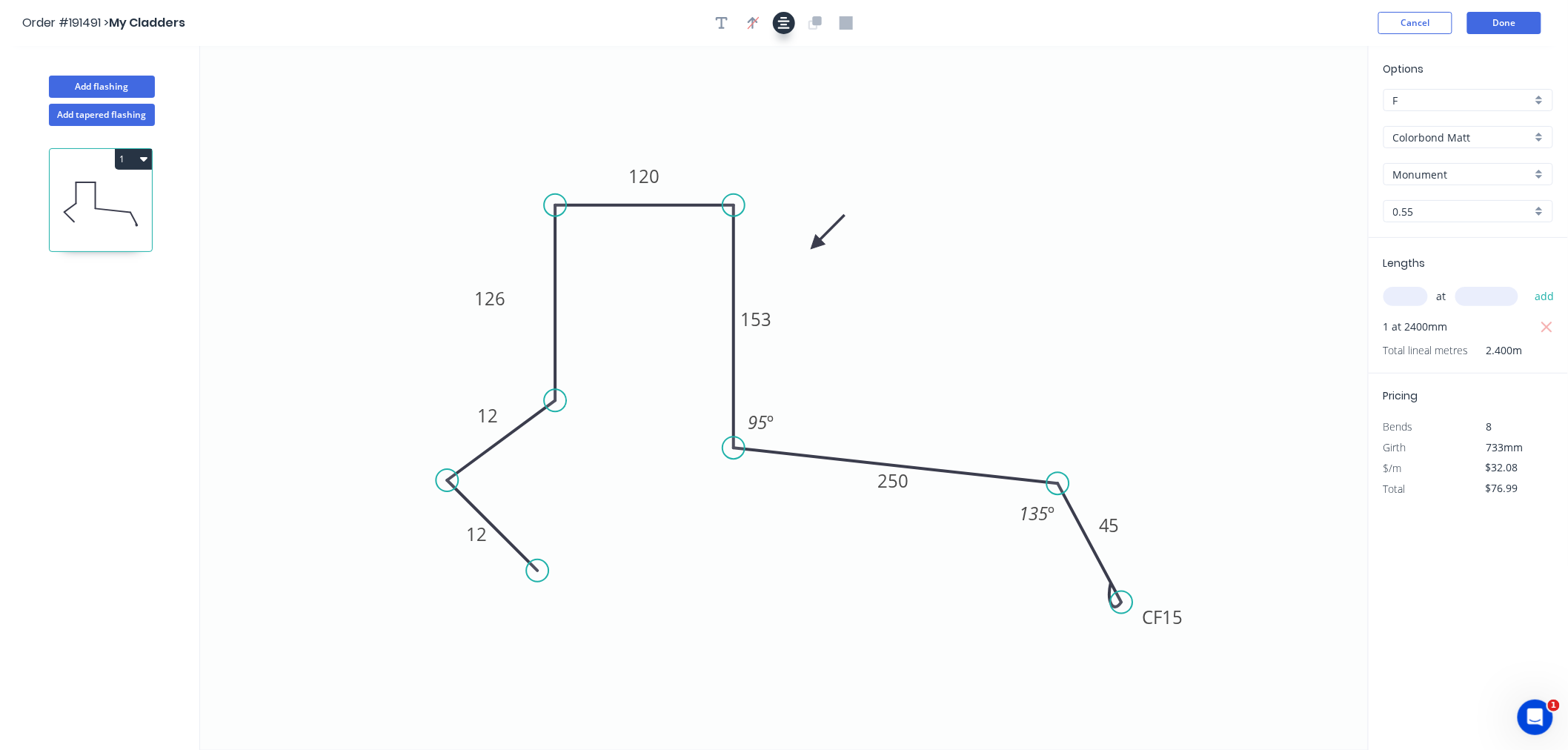
click at [782, 17] on icon "button" at bounding box center [784, 23] width 12 height 14
drag, startPoint x: 816, startPoint y: 241, endPoint x: 841, endPoint y: 274, distance: 41.4
click at [841, 274] on icon at bounding box center [853, 261] width 43 height 43
drag, startPoint x: 845, startPoint y: 267, endPoint x: 828, endPoint y: 263, distance: 17.5
click at [824, 249] on icon "0 12 12 126 120 153 250 CF 15 45 95 º 135 º" at bounding box center [784, 398] width 1168 height 704
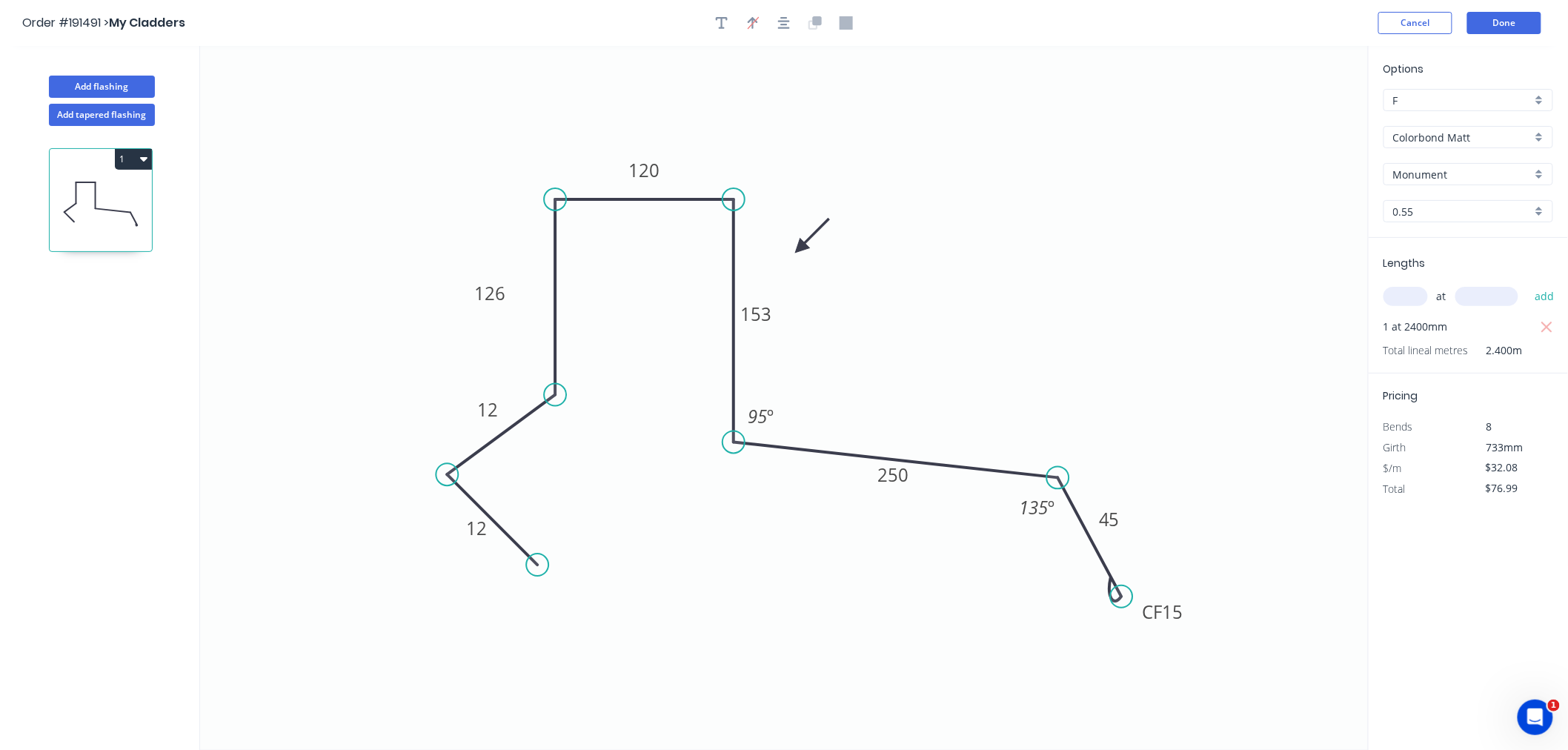
drag, startPoint x: 842, startPoint y: 274, endPoint x: 801, endPoint y: 248, distance: 48.5
click at [801, 248] on icon at bounding box center [812, 235] width 43 height 43
click at [787, 23] on icon "button" at bounding box center [784, 23] width 12 height 14
click at [1492, 24] on button "Done" at bounding box center [1504, 23] width 74 height 22
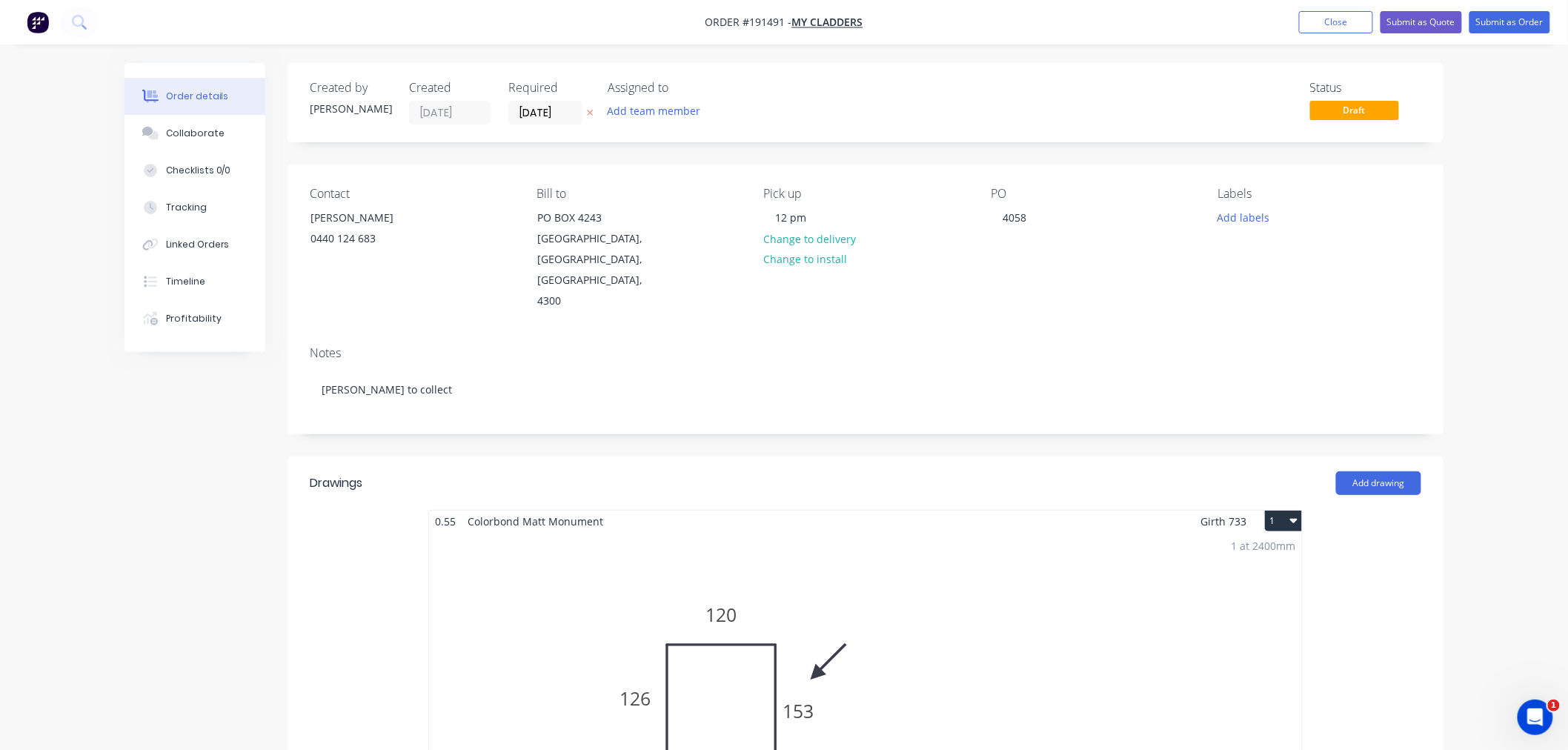
click at [1498, 211] on div "Order details Collaborate Checklists 0/0 Tracking Linked Orders Timeline Profit…" at bounding box center [784, 748] width 1568 height 1495
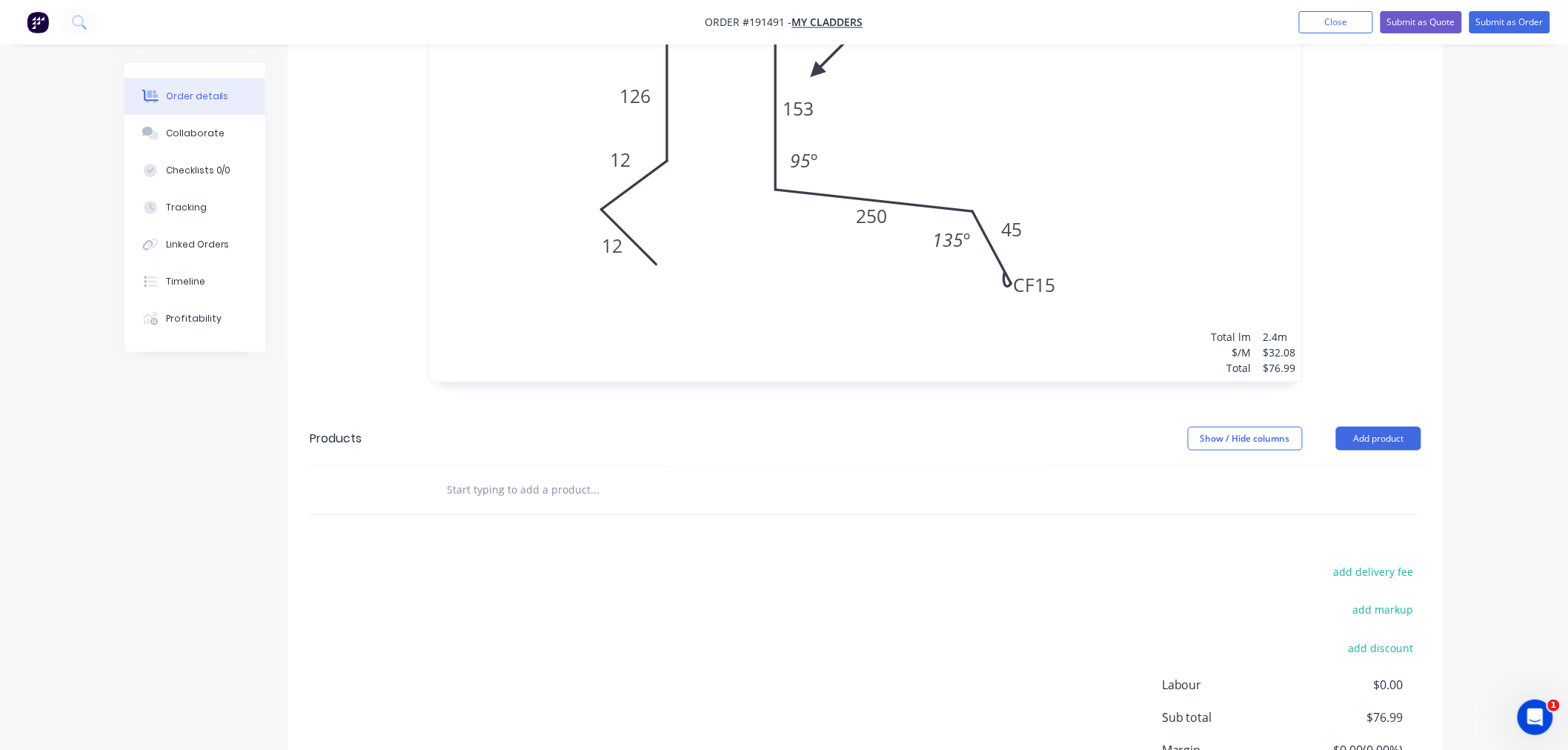
scroll to position [725, 0]
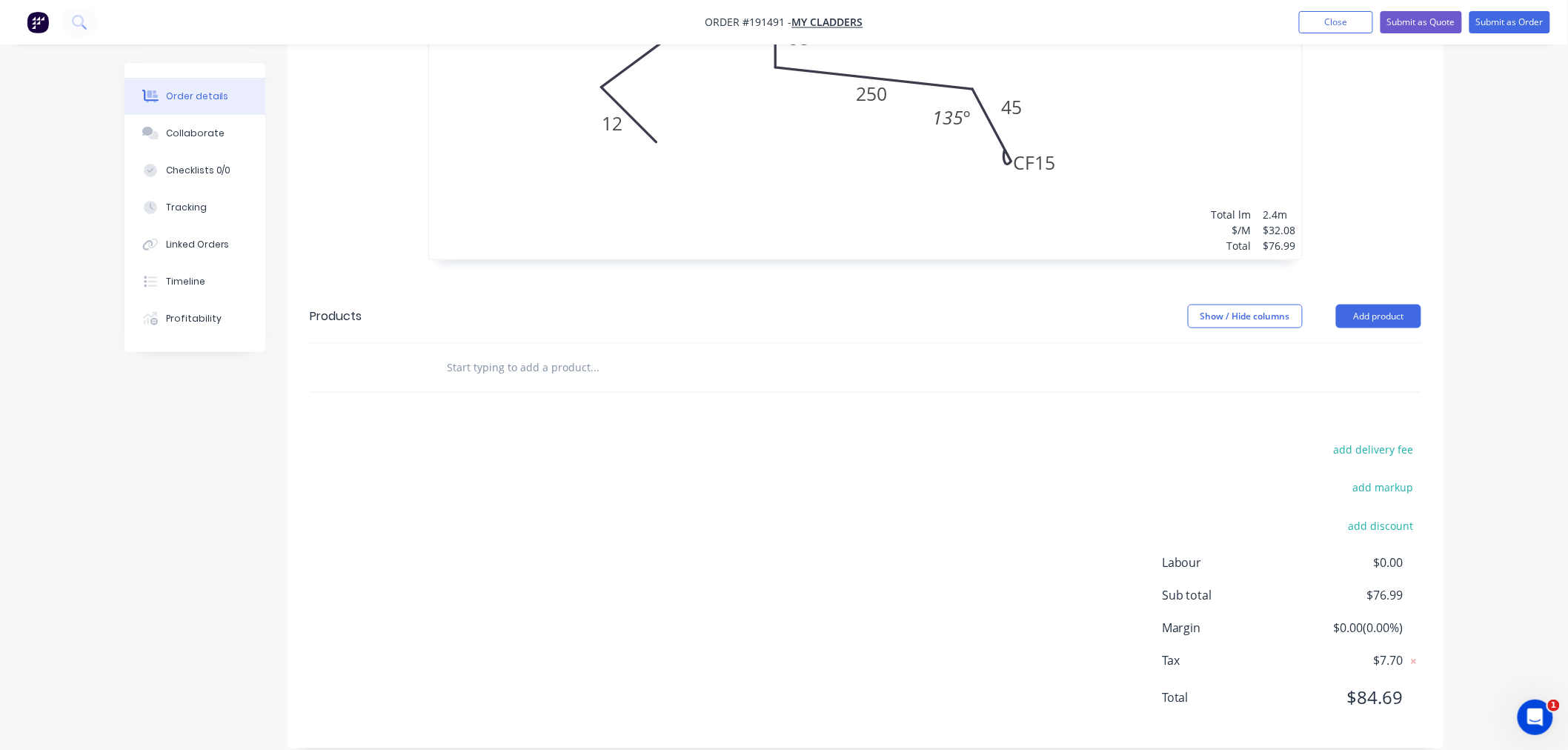
click at [1184, 202] on div "1 at 2400mm Total lm $/M Total 2.4m $32.08 $76.99" at bounding box center [865, 33] width 873 height 452
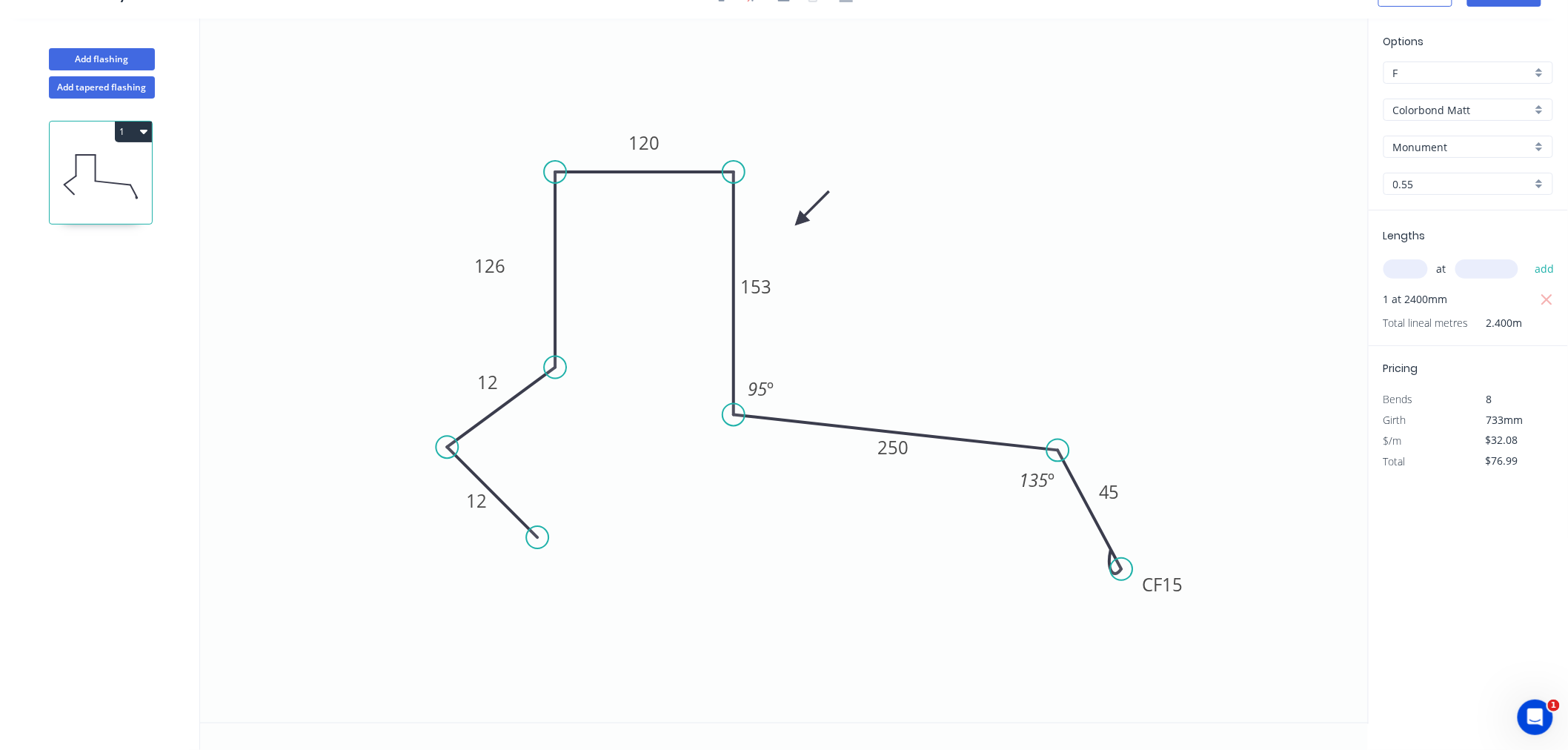
scroll to position [27, 0]
drag, startPoint x: 1188, startPoint y: 587, endPoint x: 1196, endPoint y: 579, distance: 11.3
click at [1196, 579] on rect at bounding box center [1171, 576] width 59 height 30
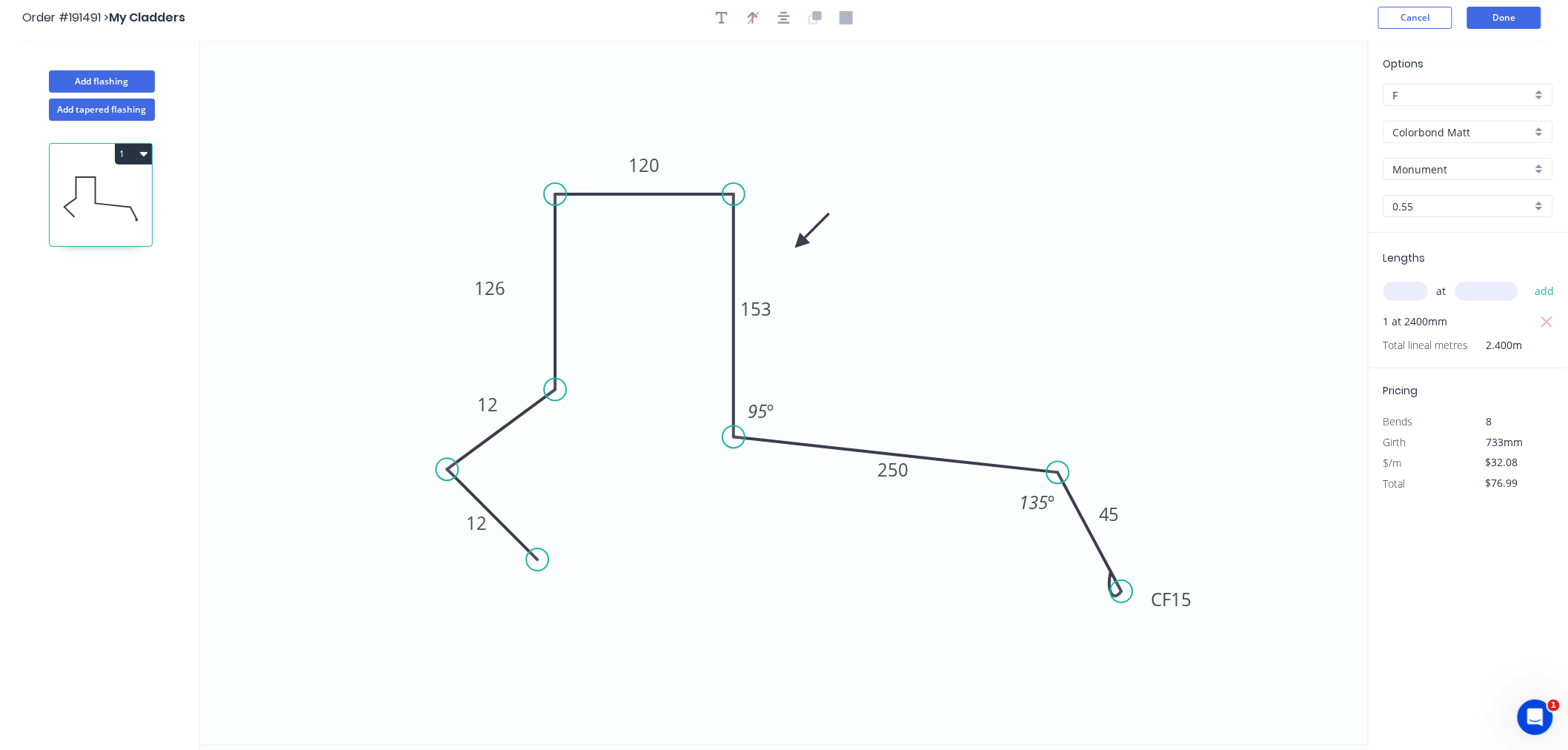
scroll to position [0, 0]
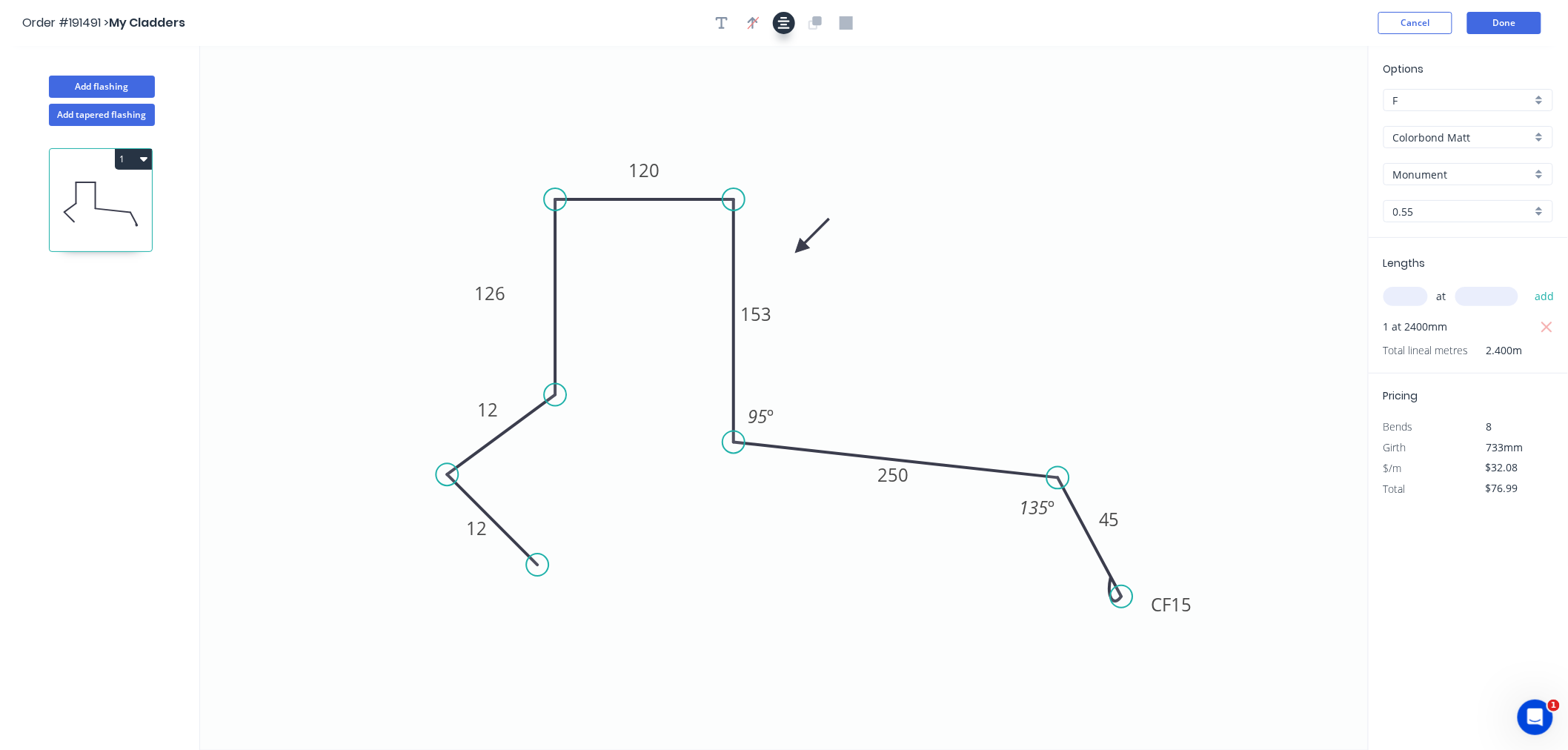
click at [782, 18] on icon "button" at bounding box center [784, 23] width 12 height 12
click at [1502, 17] on button "Done" at bounding box center [1504, 23] width 74 height 22
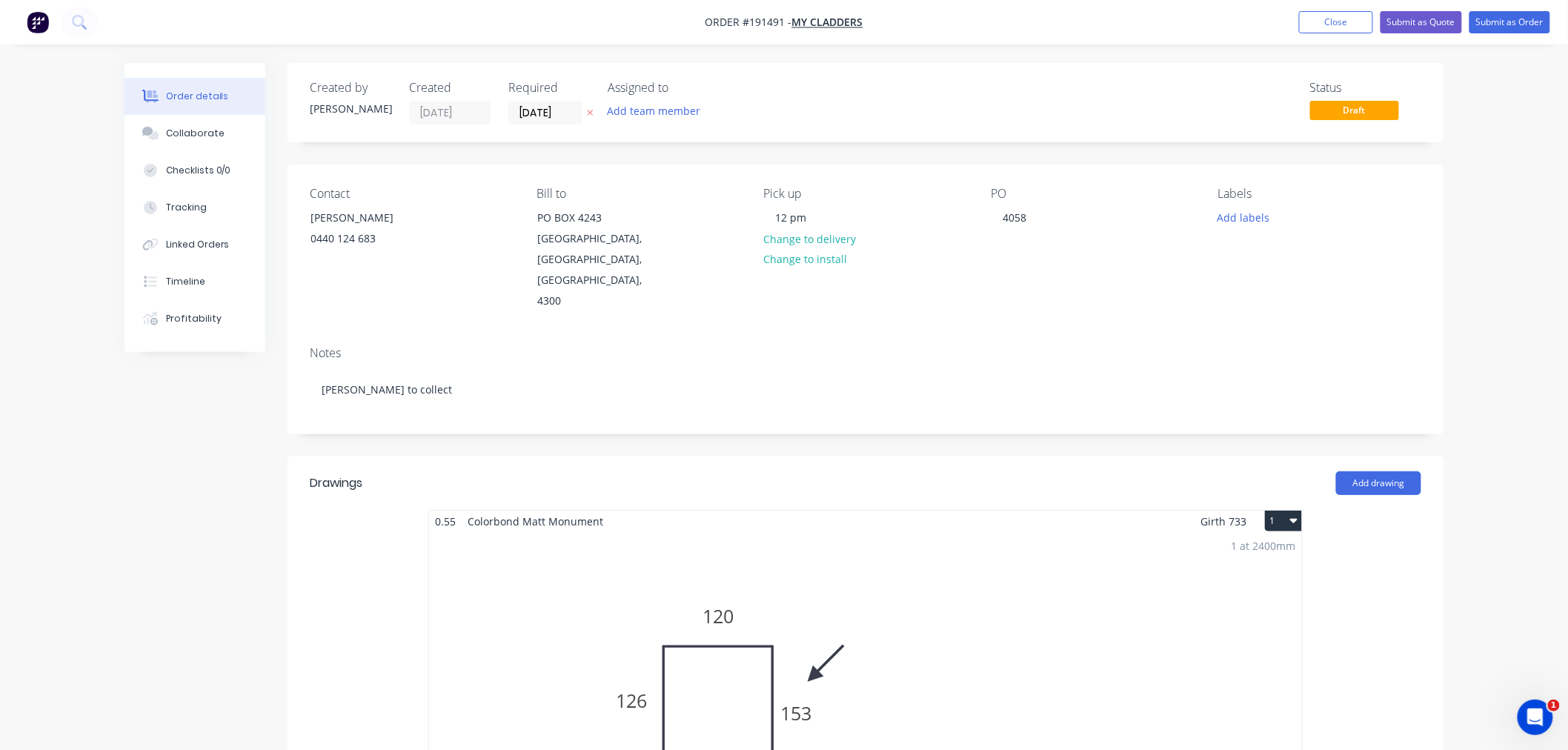
click at [1505, 269] on div "Order details Collaborate Checklists 0/0 Tracking Linked Orders Timeline Profit…" at bounding box center [784, 748] width 1568 height 1495
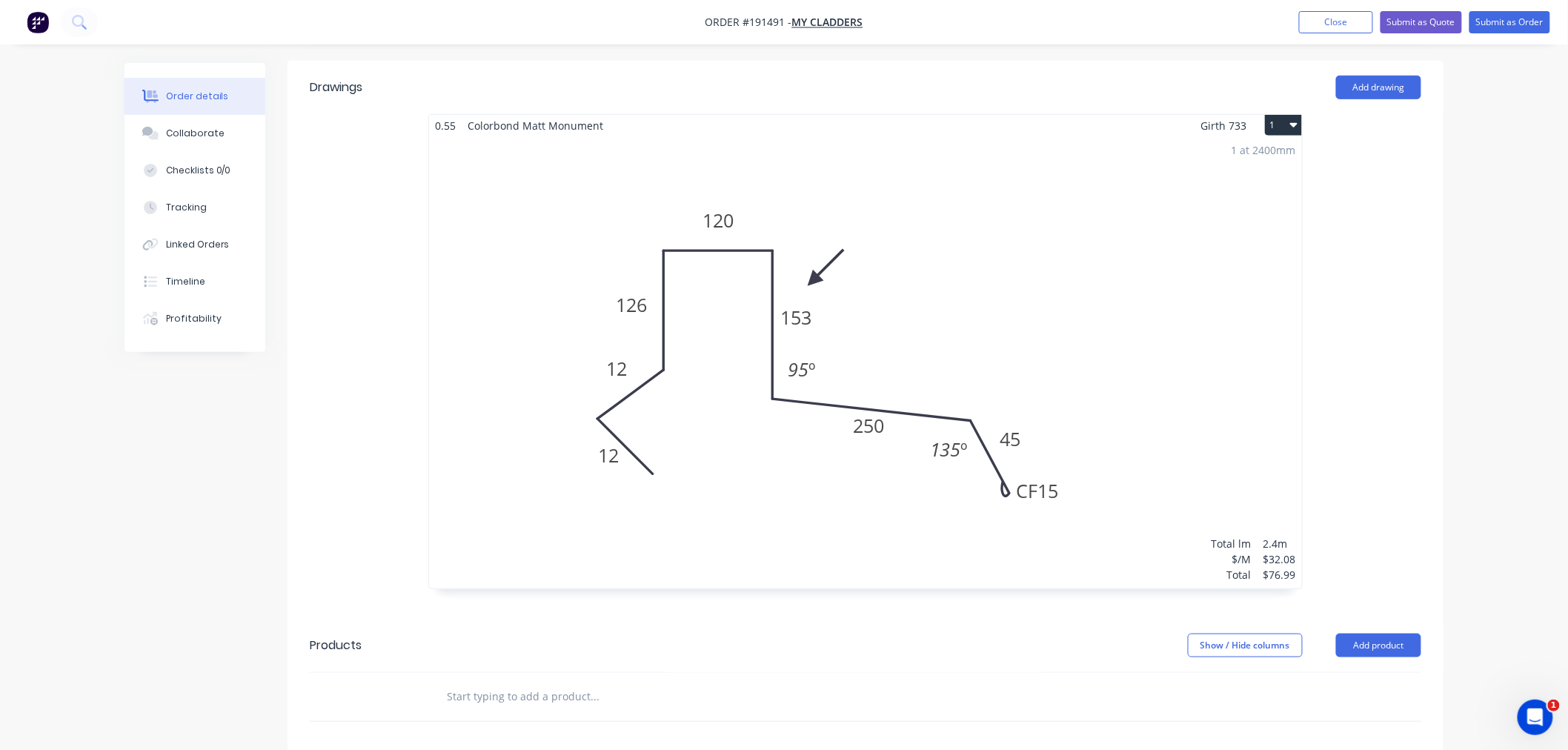
scroll to position [725, 0]
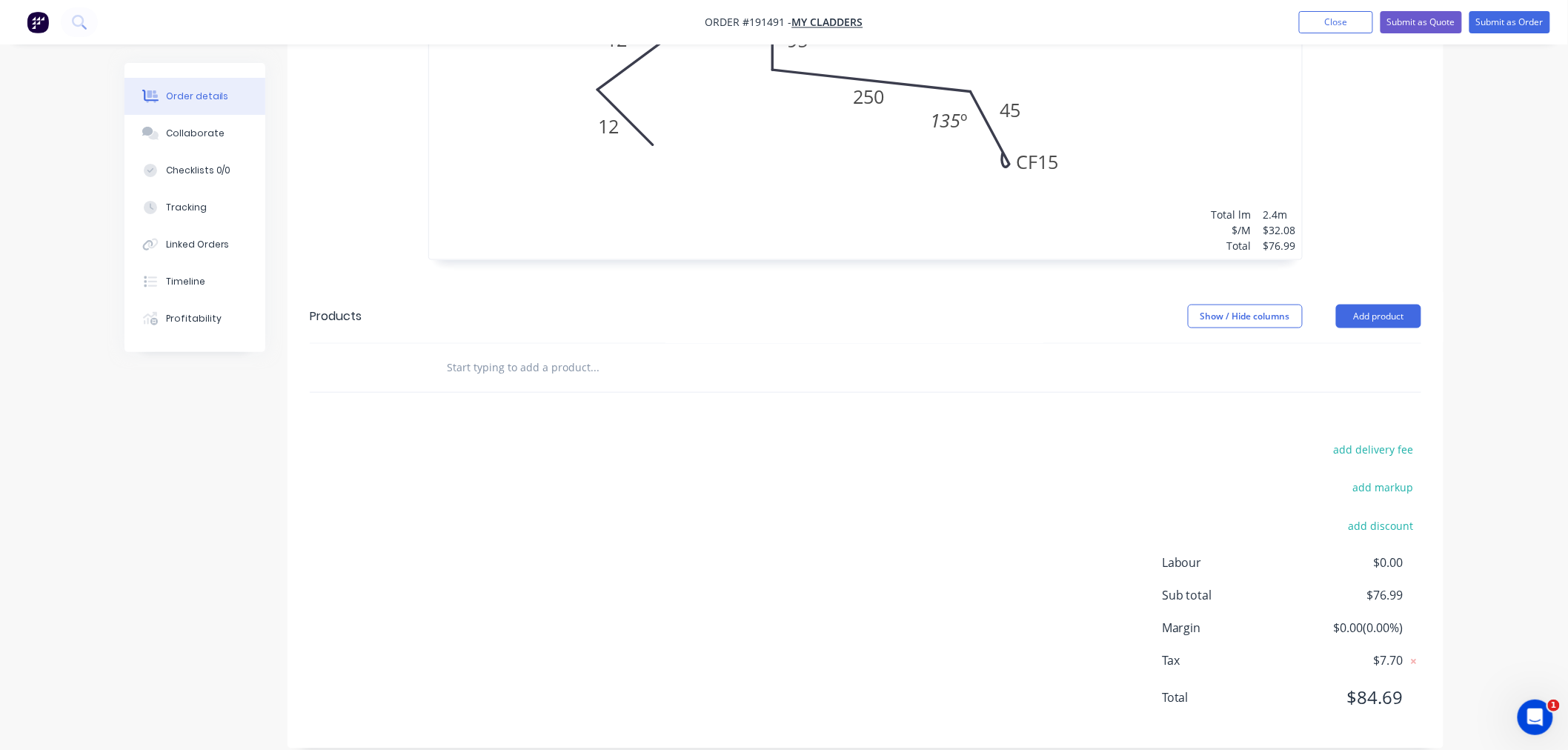
click at [1529, 448] on div "Order details Collaborate Checklists 0/0 Tracking Linked Orders Timeline Profit…" at bounding box center [784, 23] width 1568 height 1495
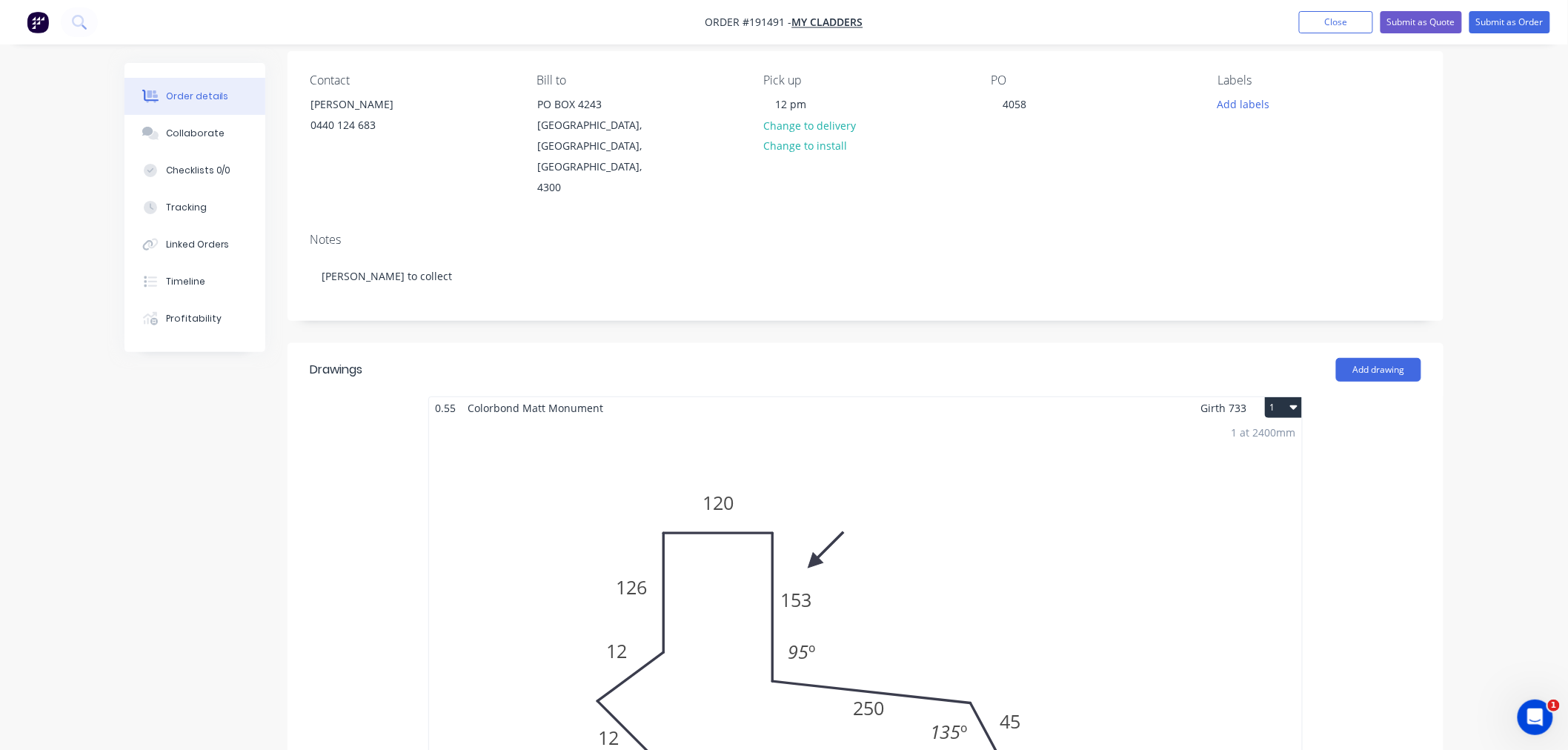
scroll to position [0, 0]
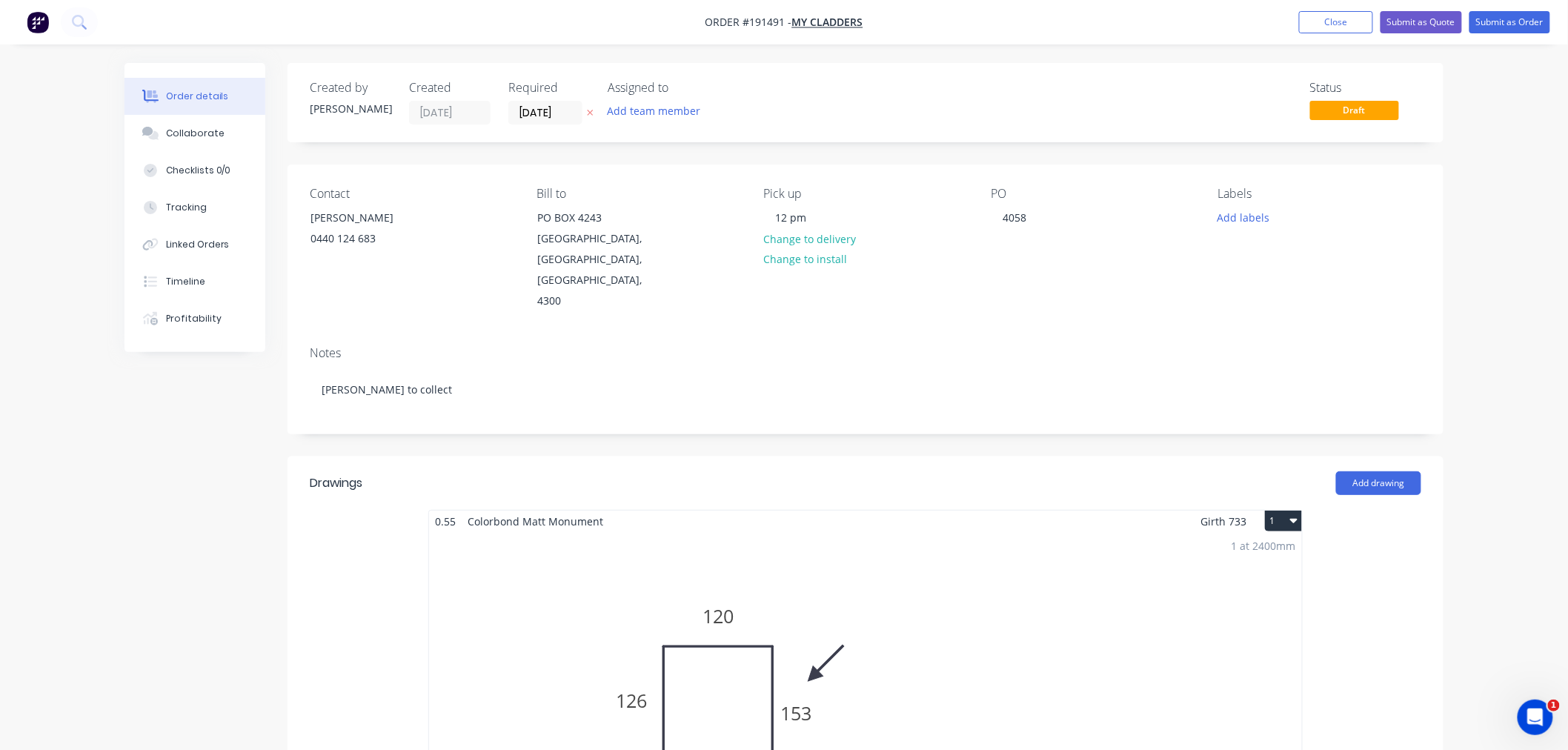
click at [1501, 257] on div "Order details Collaborate Checklists 0/0 Tracking Linked Orders Timeline Profit…" at bounding box center [784, 748] width 1568 height 1495
click at [1523, 25] on button "Submit as Order" at bounding box center [1510, 22] width 81 height 22
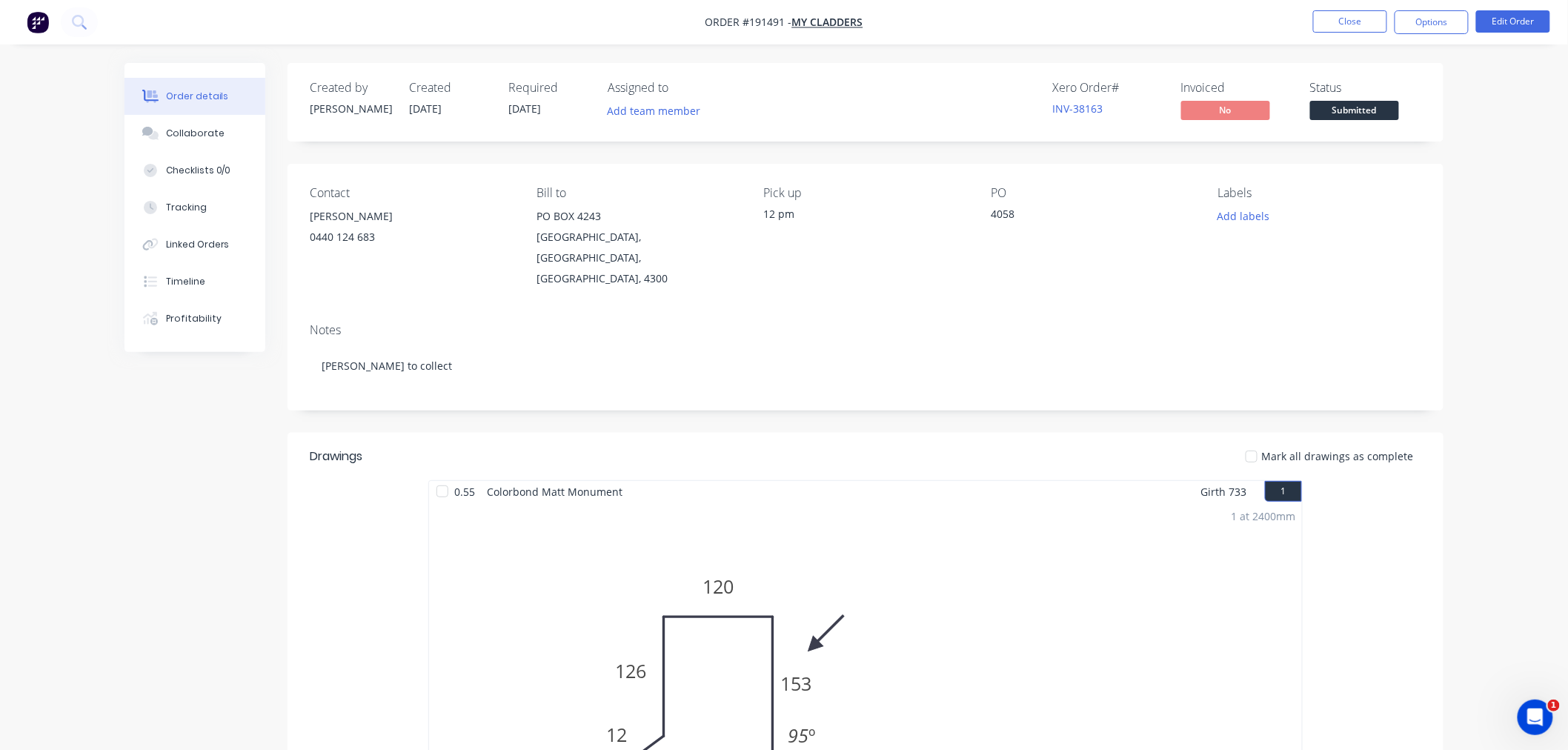
click at [1487, 359] on div "Order details Collaborate Checklists 0/0 Tracking Linked Orders Timeline Profit…" at bounding box center [784, 624] width 1568 height 1249
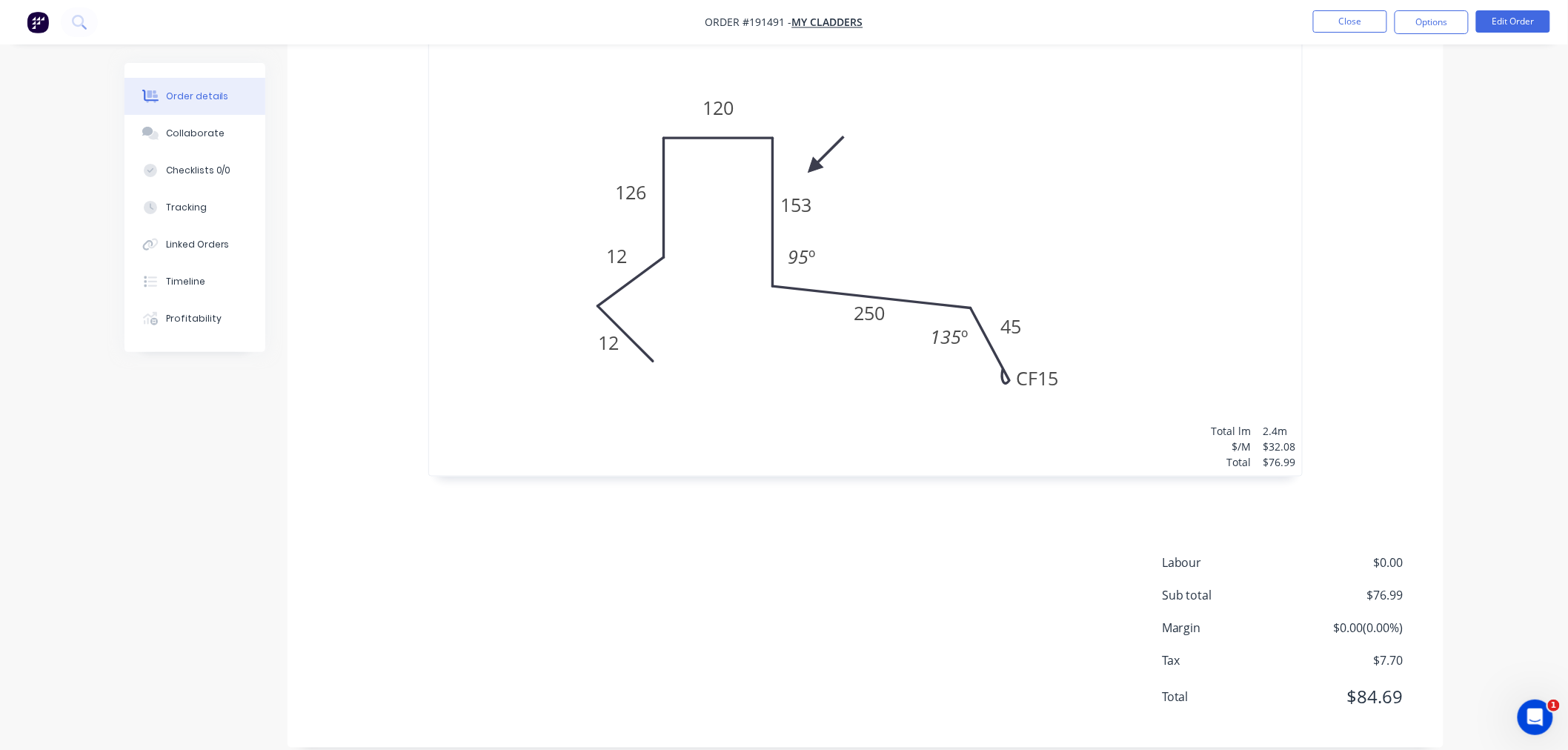
click at [1498, 390] on div "Order details Collaborate Checklists 0/0 Tracking Linked Orders Timeline Profit…" at bounding box center [784, 145] width 1568 height 1249
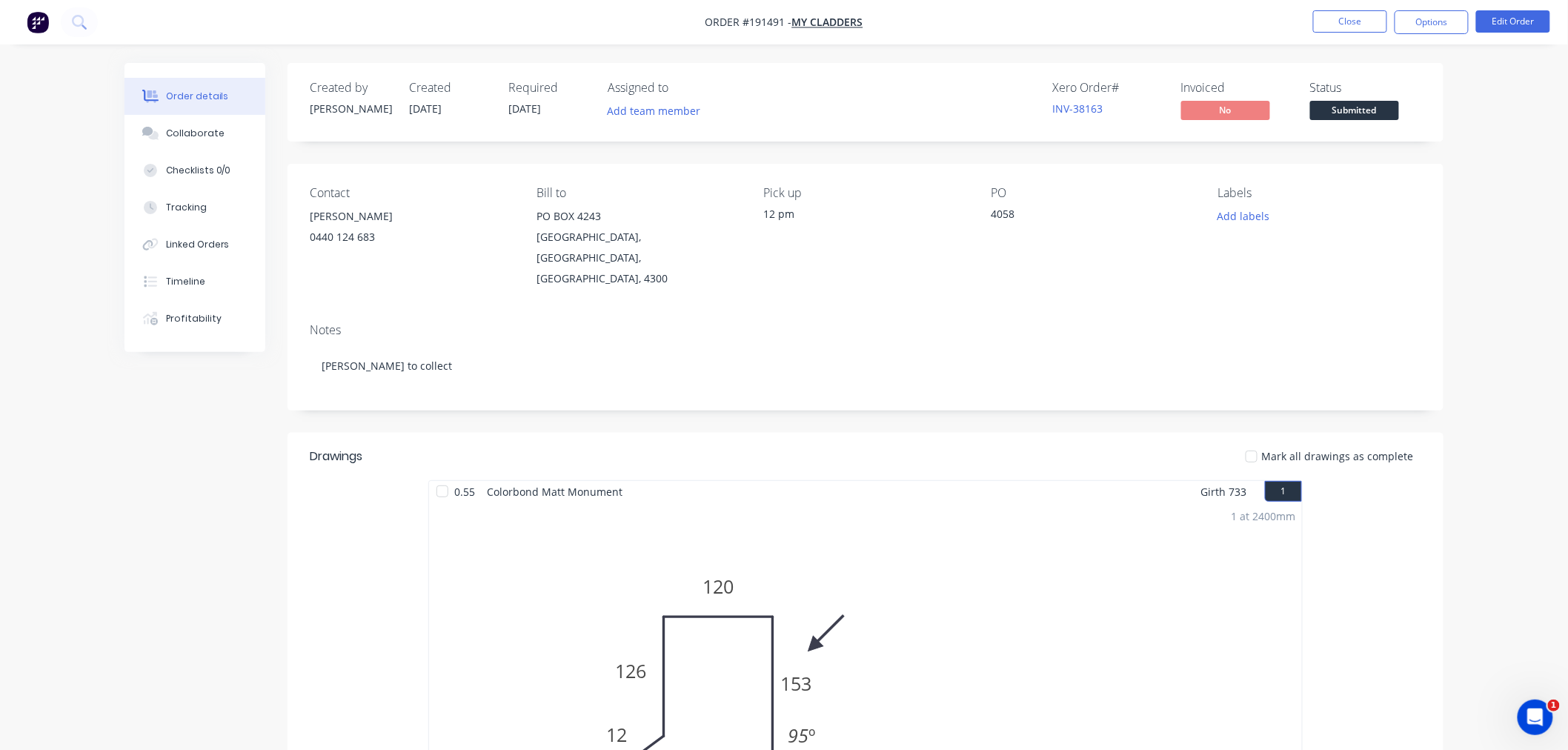
click at [1472, 227] on div "Order details Collaborate Checklists 0/0 Tracking Linked Orders Timeline Profit…" at bounding box center [784, 624] width 1568 height 1249
click at [1442, 18] on button "Options" at bounding box center [1432, 22] width 74 height 23
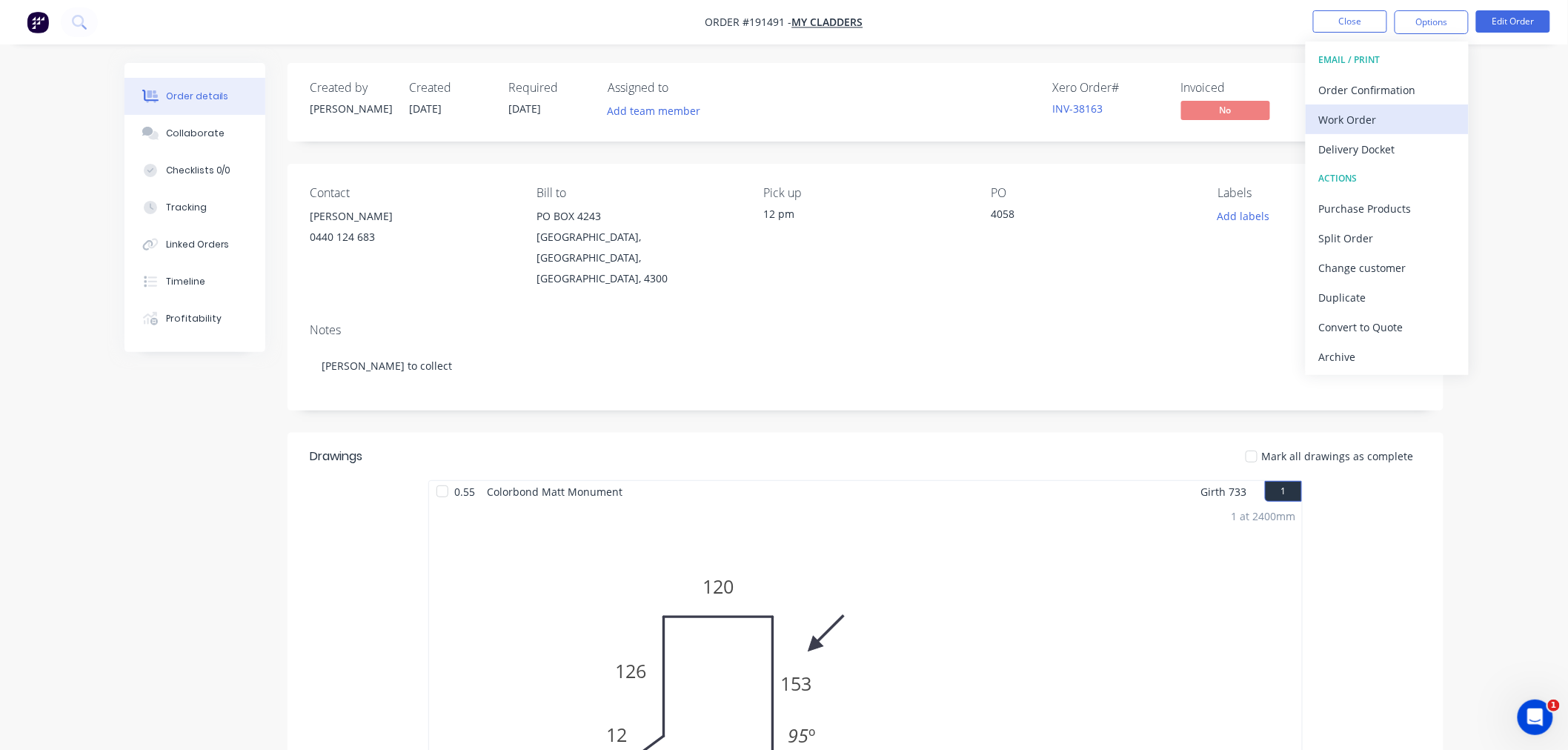
click at [1434, 127] on div "Work Order" at bounding box center [1387, 120] width 136 height 21
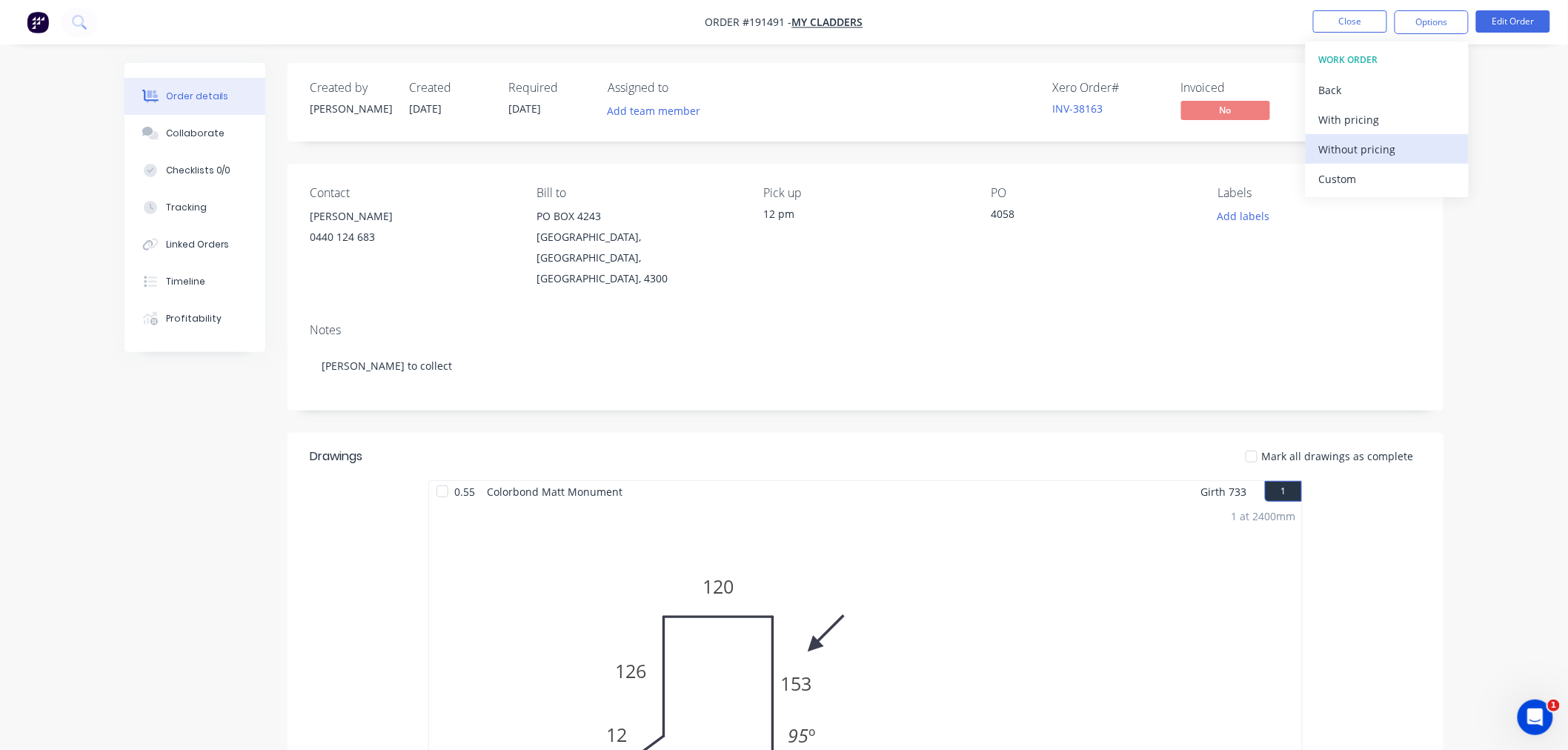
click at [1417, 143] on div "Without pricing" at bounding box center [1387, 149] width 136 height 21
click at [1528, 129] on div "Order details Collaborate Checklists 0/0 Tracking Linked Orders Timeline Profit…" at bounding box center [784, 624] width 1568 height 1249
click at [1514, 17] on button "Edit Order" at bounding box center [1514, 21] width 74 height 22
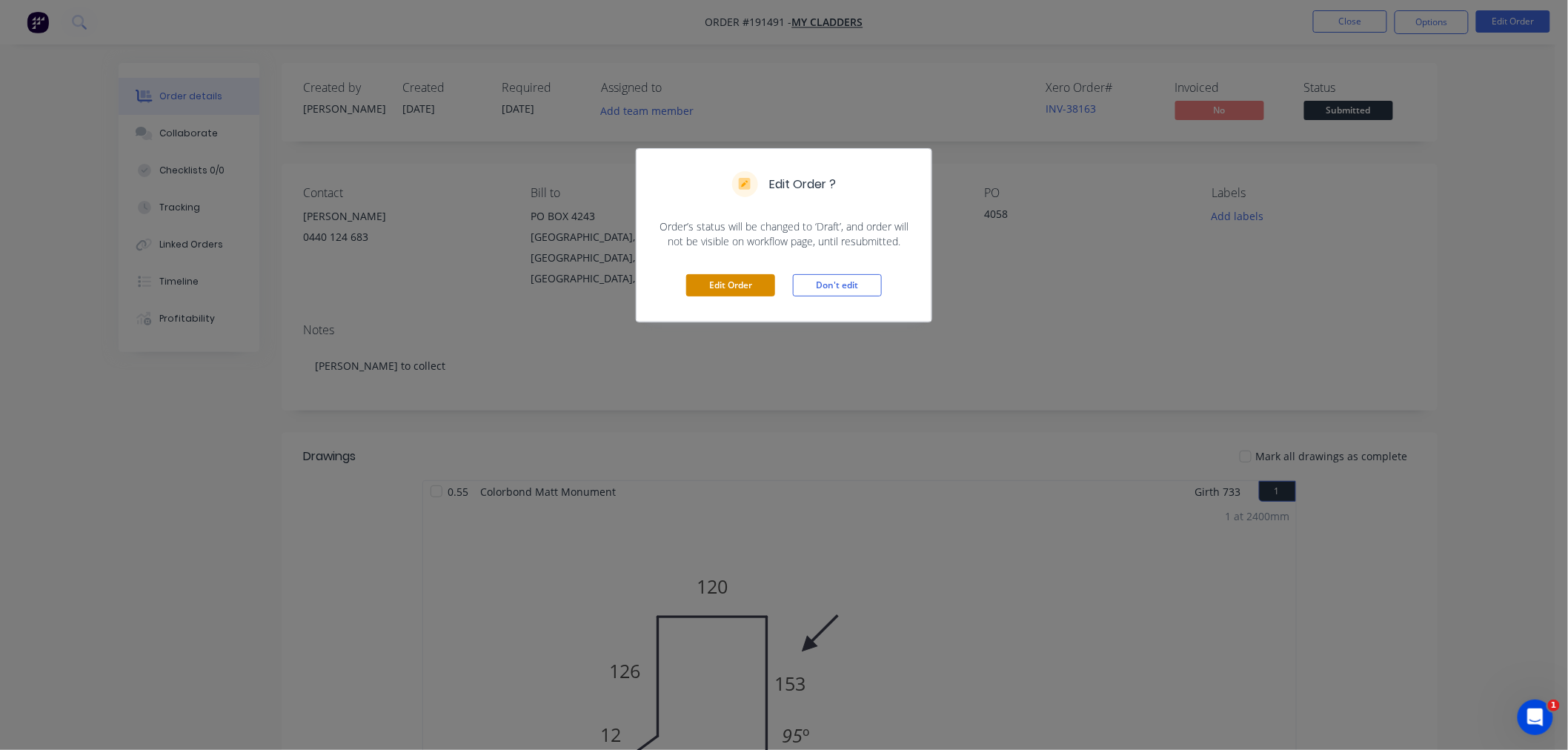
click at [734, 282] on button "Edit Order" at bounding box center [731, 285] width 89 height 22
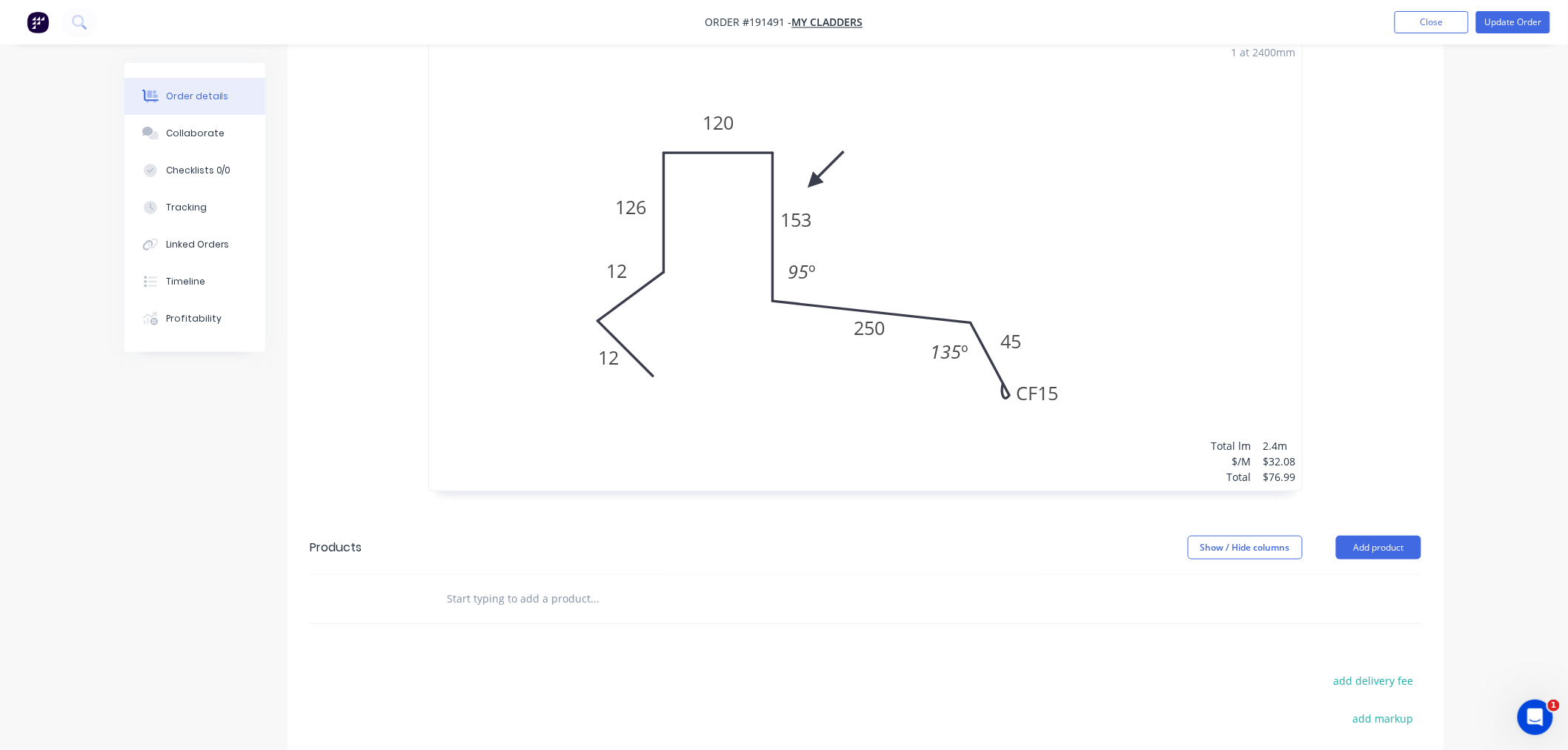
click at [1153, 328] on div "1 at 2400mm Total lm $/M Total 2.4m $32.08 $76.99" at bounding box center [865, 264] width 873 height 452
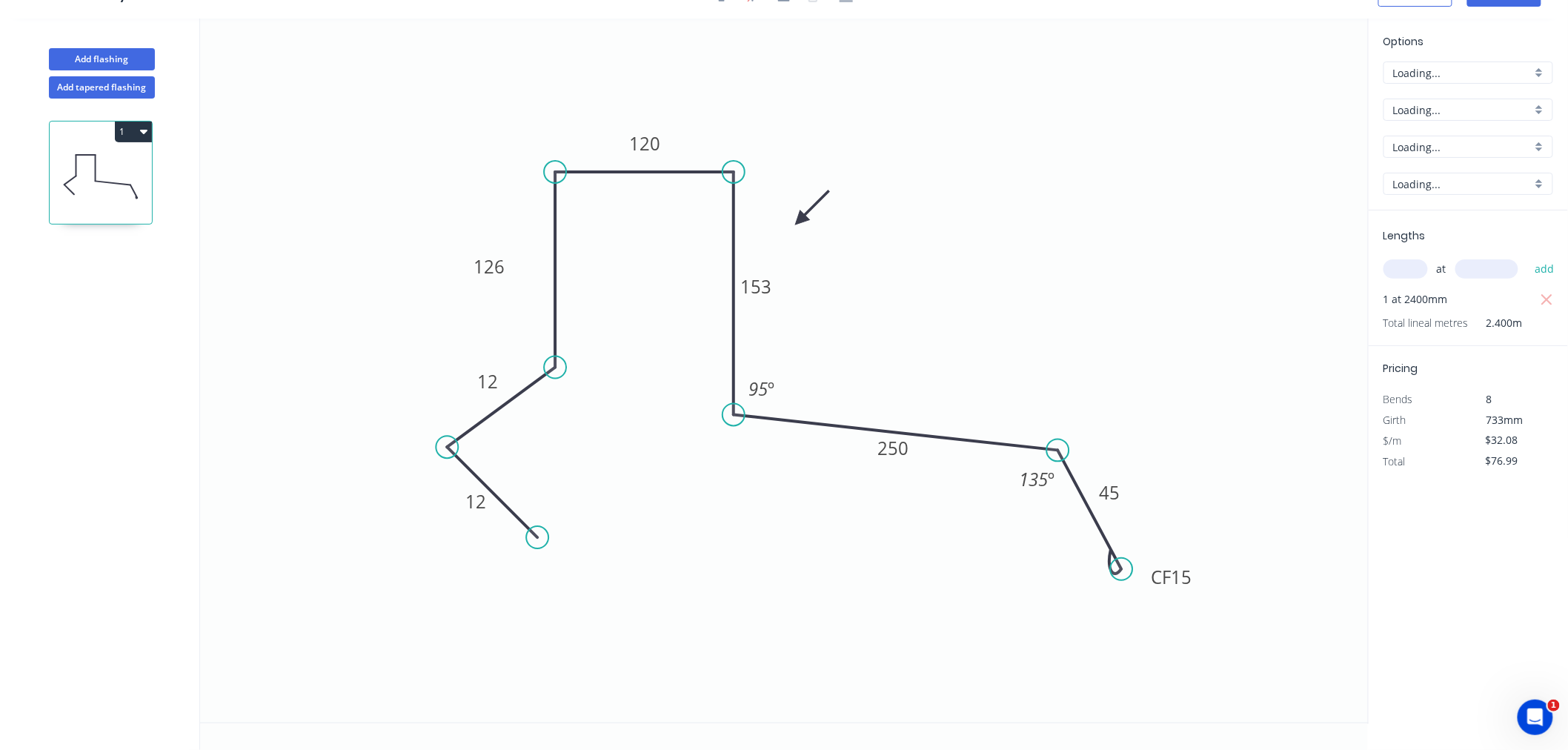
scroll to position [27, 0]
drag, startPoint x: 1168, startPoint y: 514, endPoint x: 1187, endPoint y: 562, distance: 51.6
click at [1174, 537] on icon "0 12 12 126 120 153 250 CF 15 45 95 º 135 º" at bounding box center [784, 370] width 1168 height 704
drag, startPoint x: 1194, startPoint y: 580, endPoint x: 1204, endPoint y: 579, distance: 10.0
click at [1204, 579] on rect at bounding box center [1181, 575] width 59 height 30
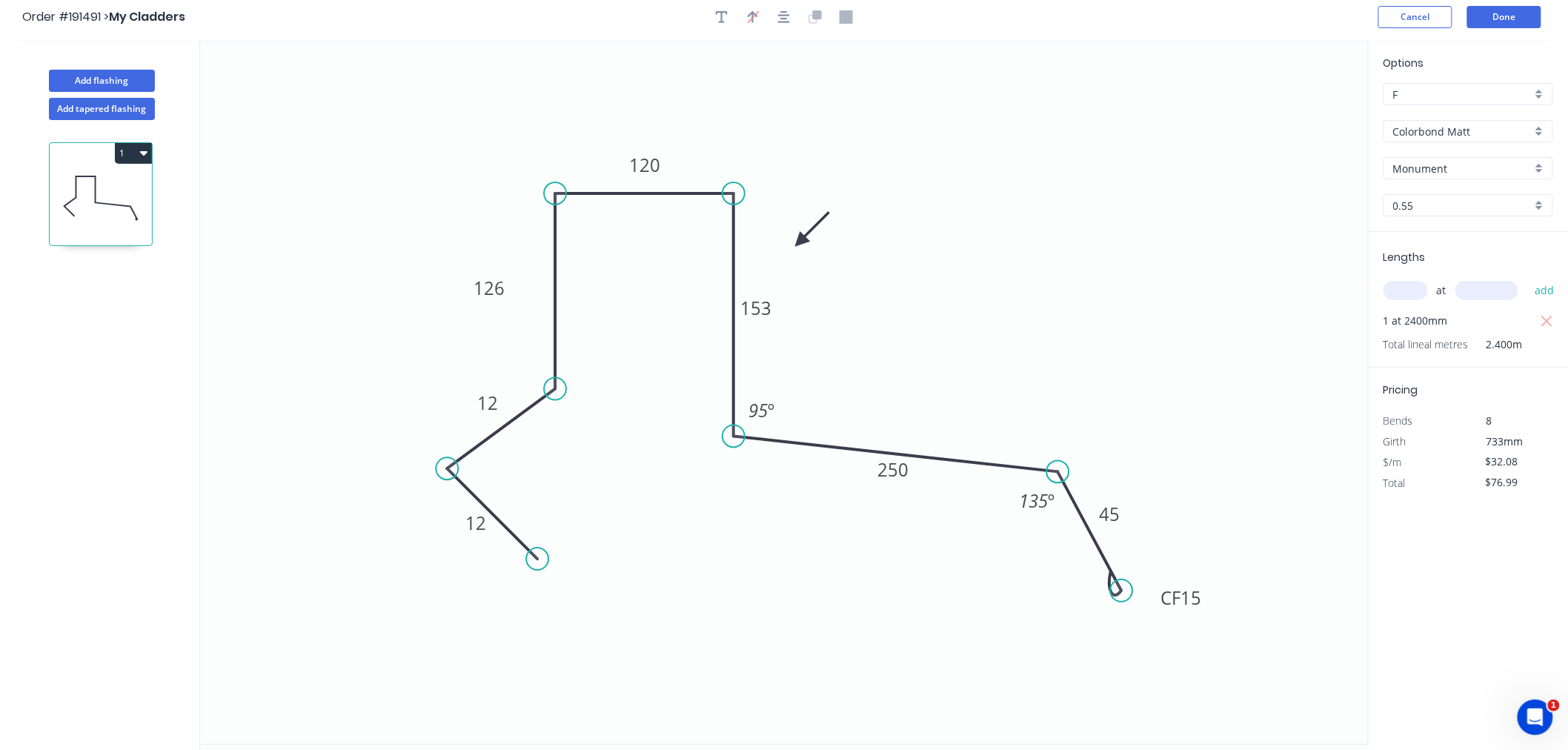
scroll to position [0, 0]
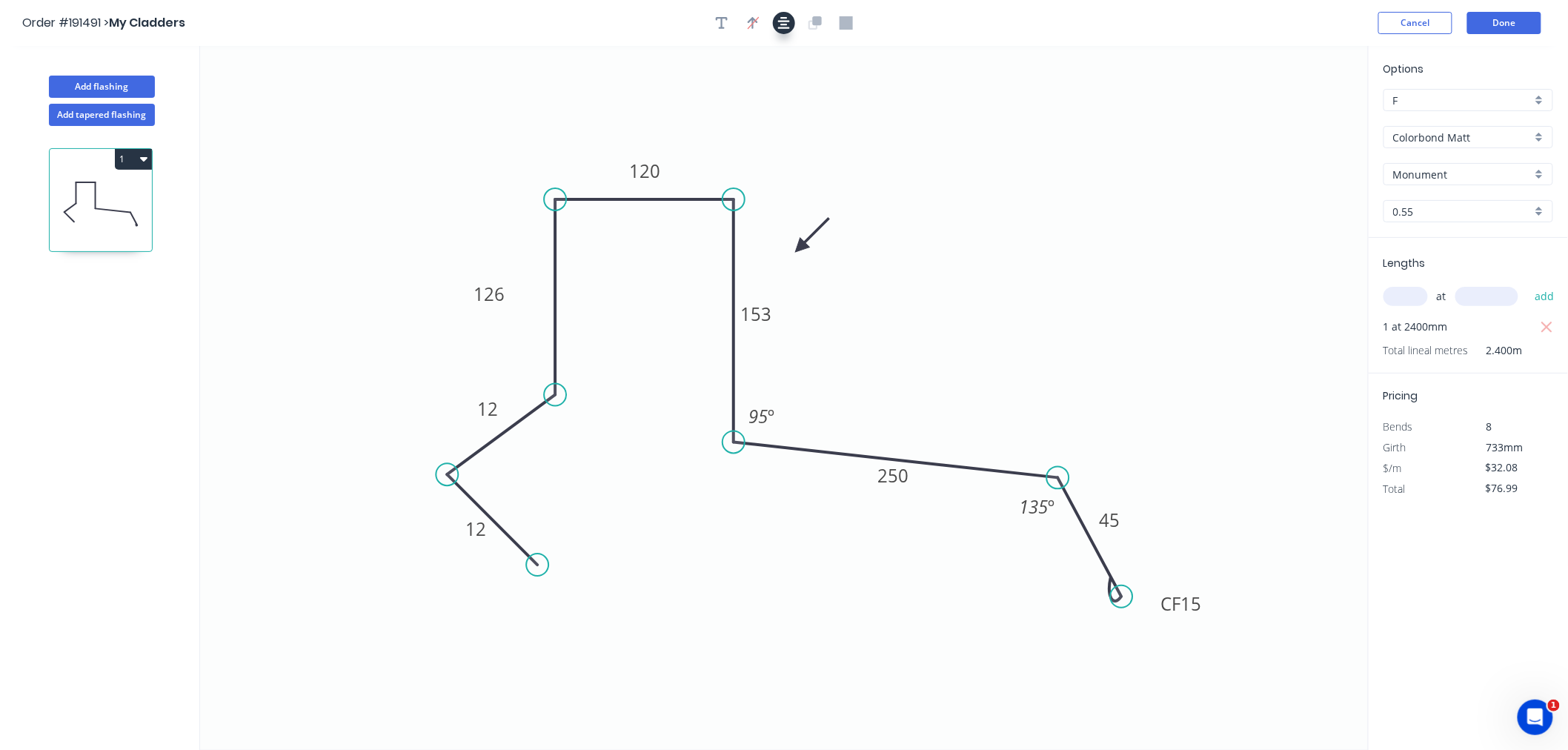
click at [776, 30] on button "button" at bounding box center [783, 23] width 22 height 22
click at [1107, 26] on div "Order #191491 > My Cladders Cancel Done" at bounding box center [783, 23] width 1523 height 22
click at [1525, 23] on button "Done" at bounding box center [1504, 23] width 74 height 22
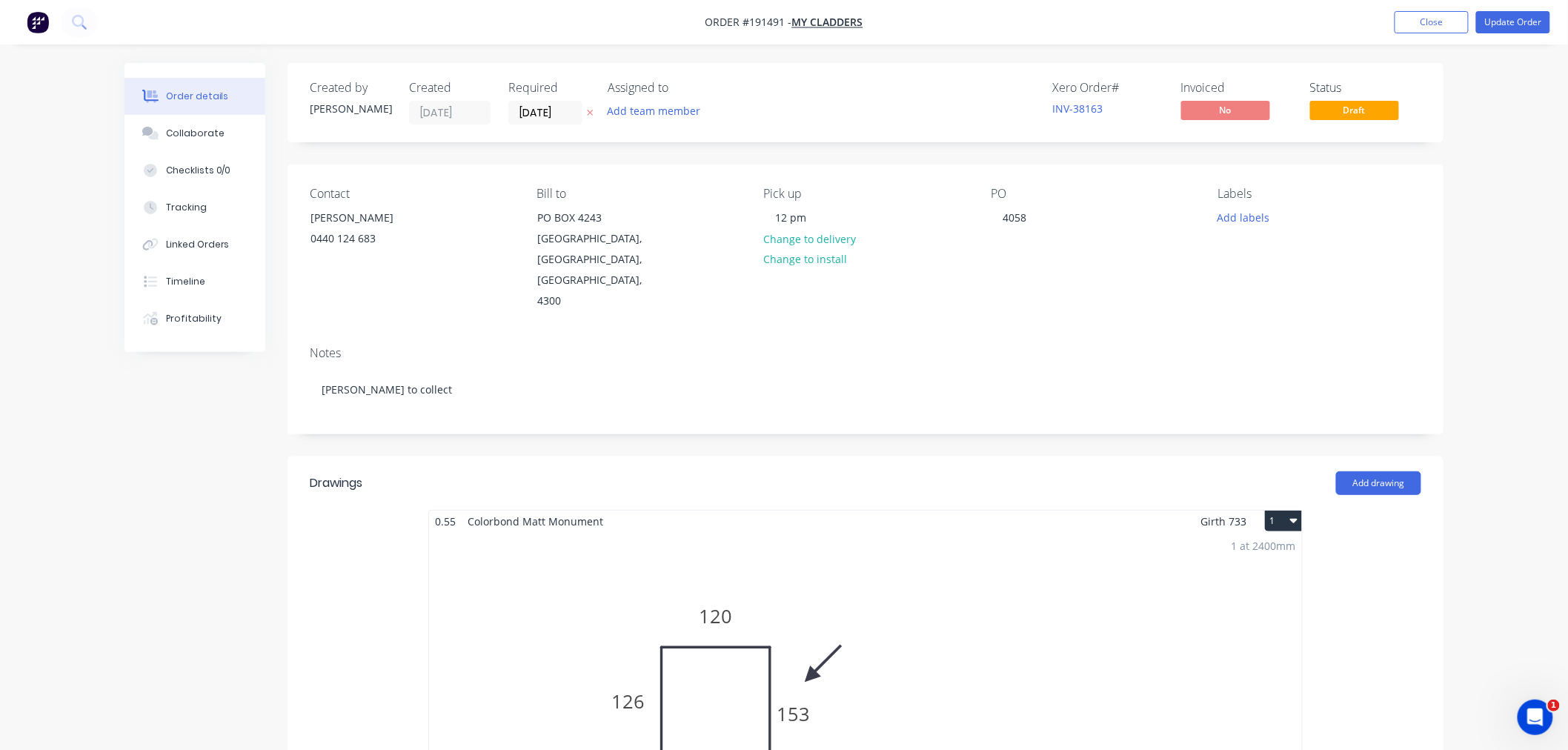
click at [1514, 189] on div "Order details Collaborate Checklists 0/0 Tracking Linked Orders Timeline Profit…" at bounding box center [784, 748] width 1568 height 1495
click at [1516, 28] on button "Update Order" at bounding box center [1514, 22] width 74 height 22
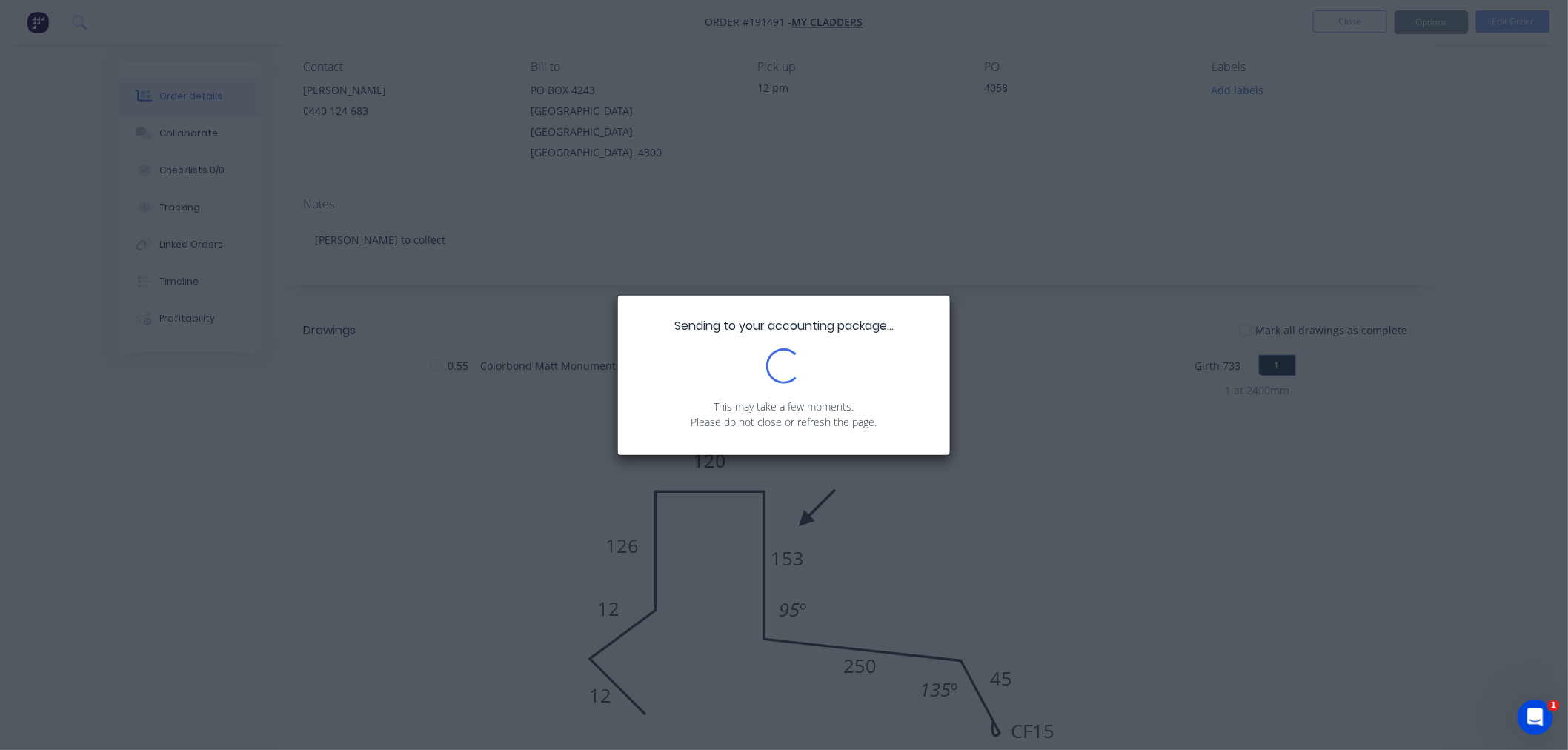
scroll to position [329, 0]
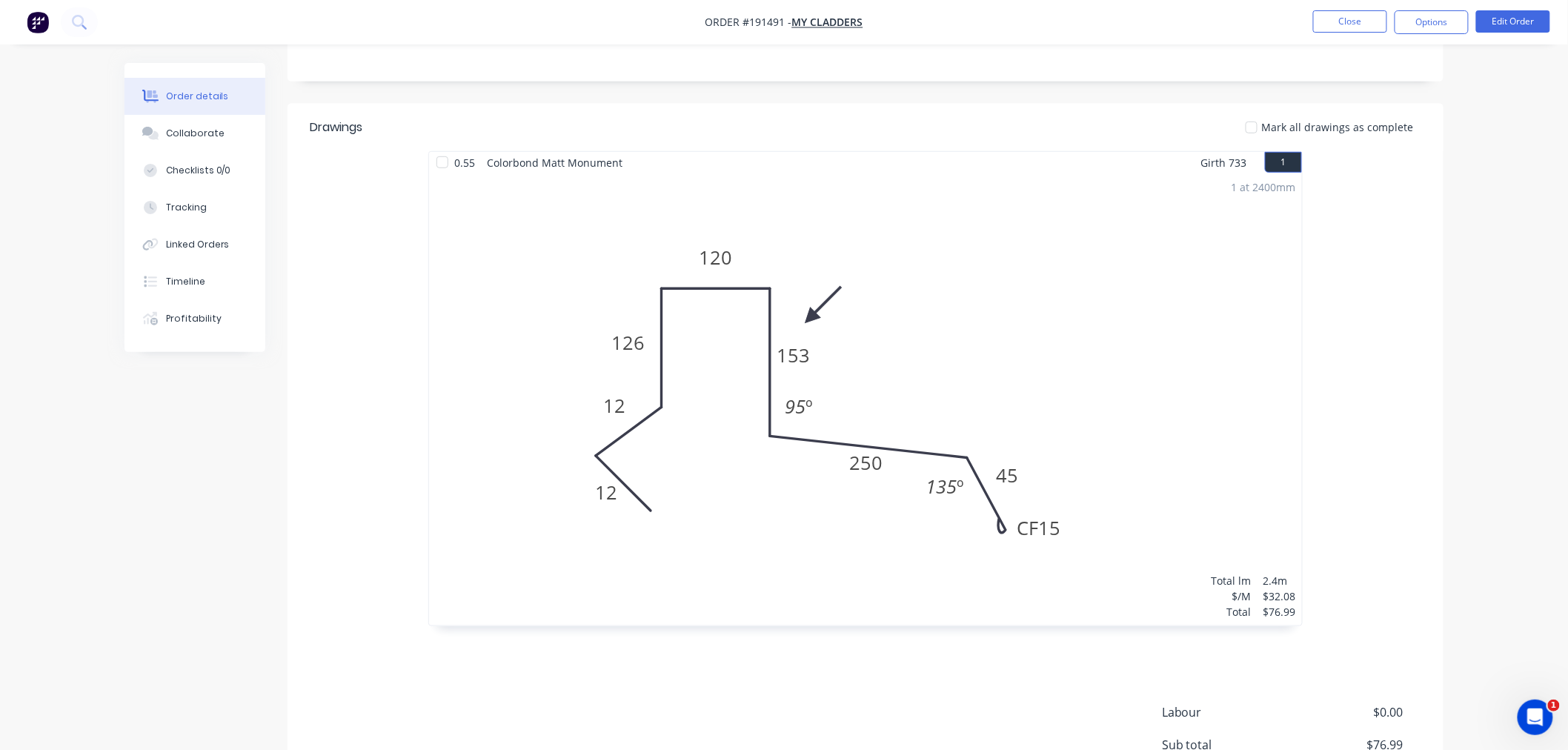
click at [1479, 358] on div "Order details Collaborate Checklists 0/0 Tracking Linked Orders Timeline Profit…" at bounding box center [784, 295] width 1568 height 1249
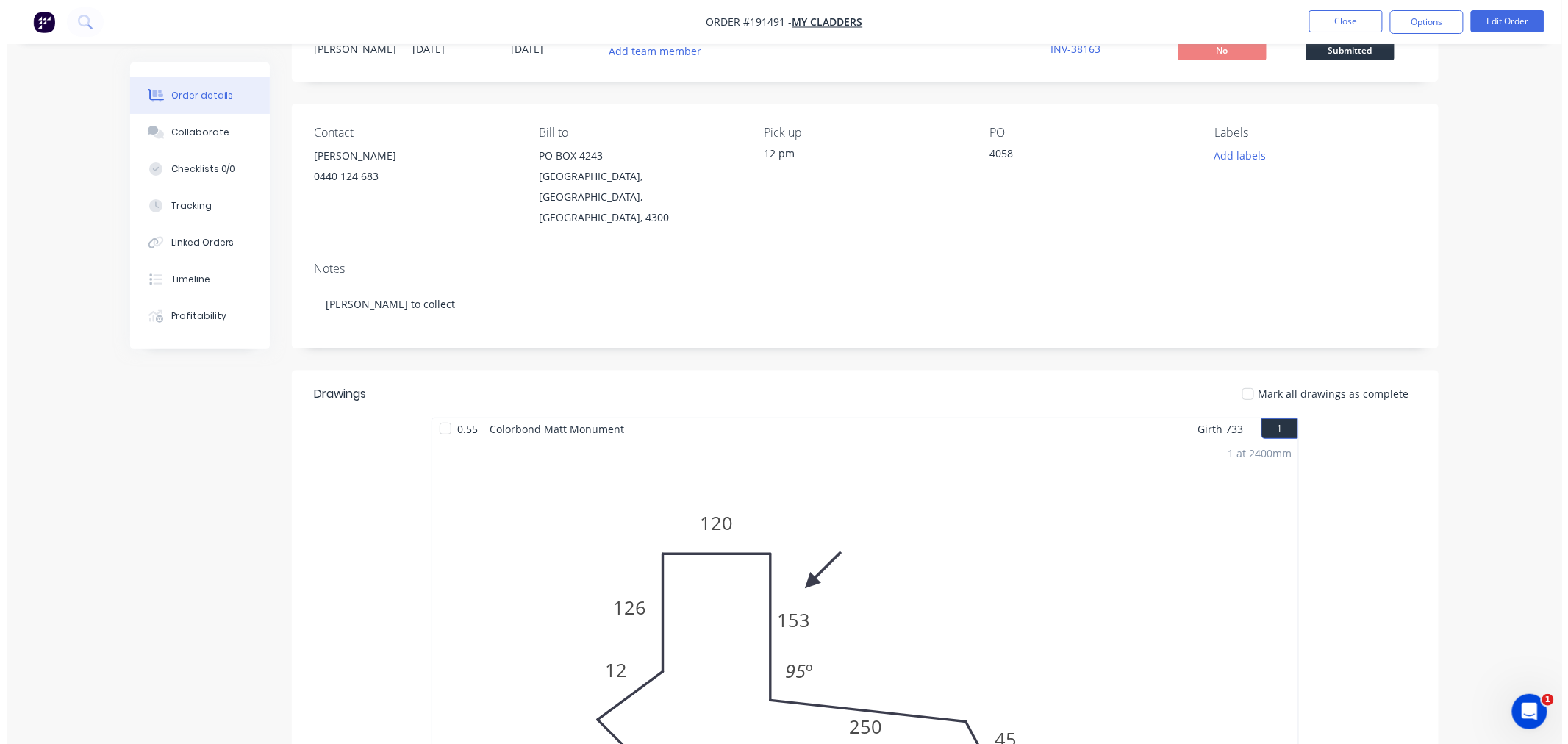
scroll to position [0, 0]
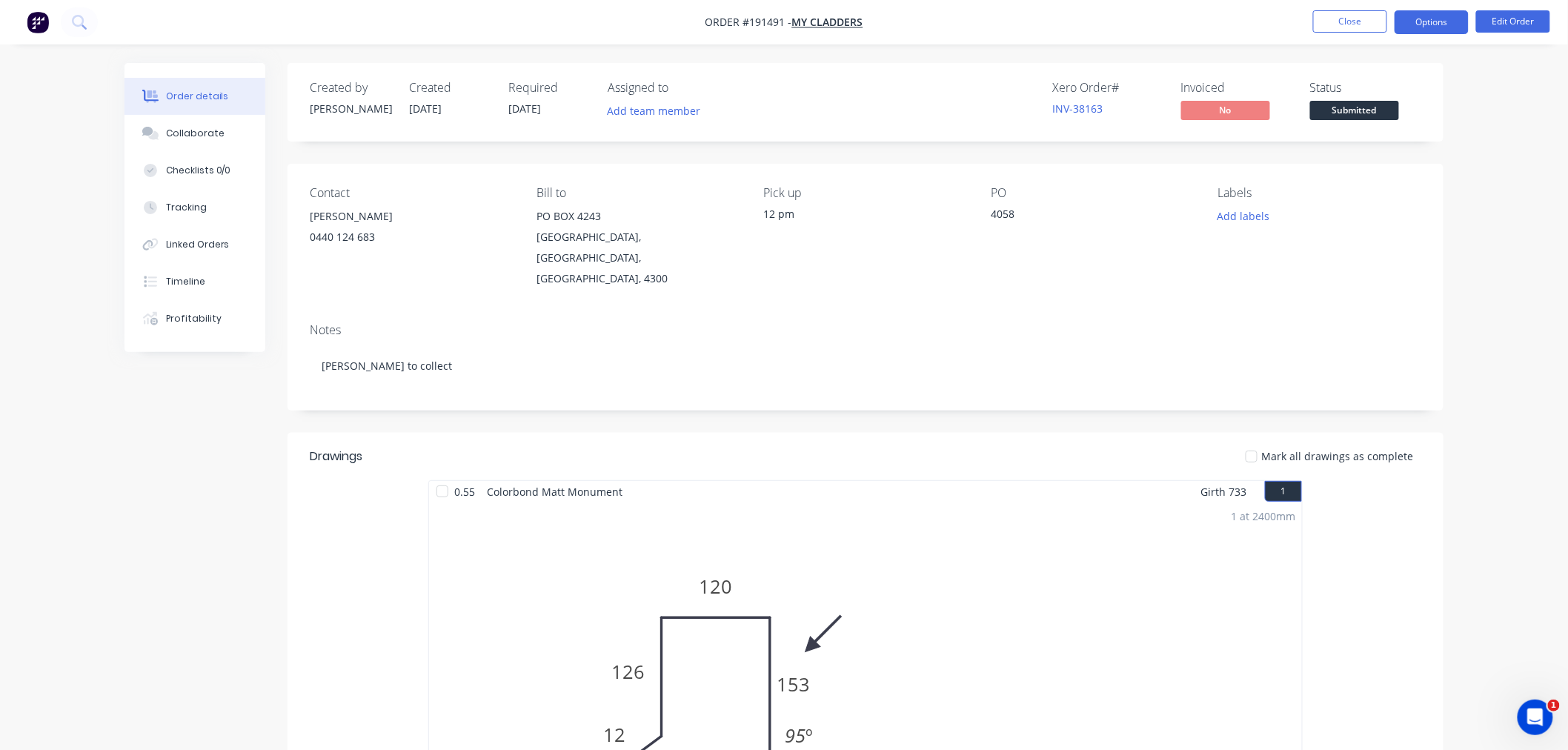
click at [1446, 28] on button "Options" at bounding box center [1432, 22] width 74 height 23
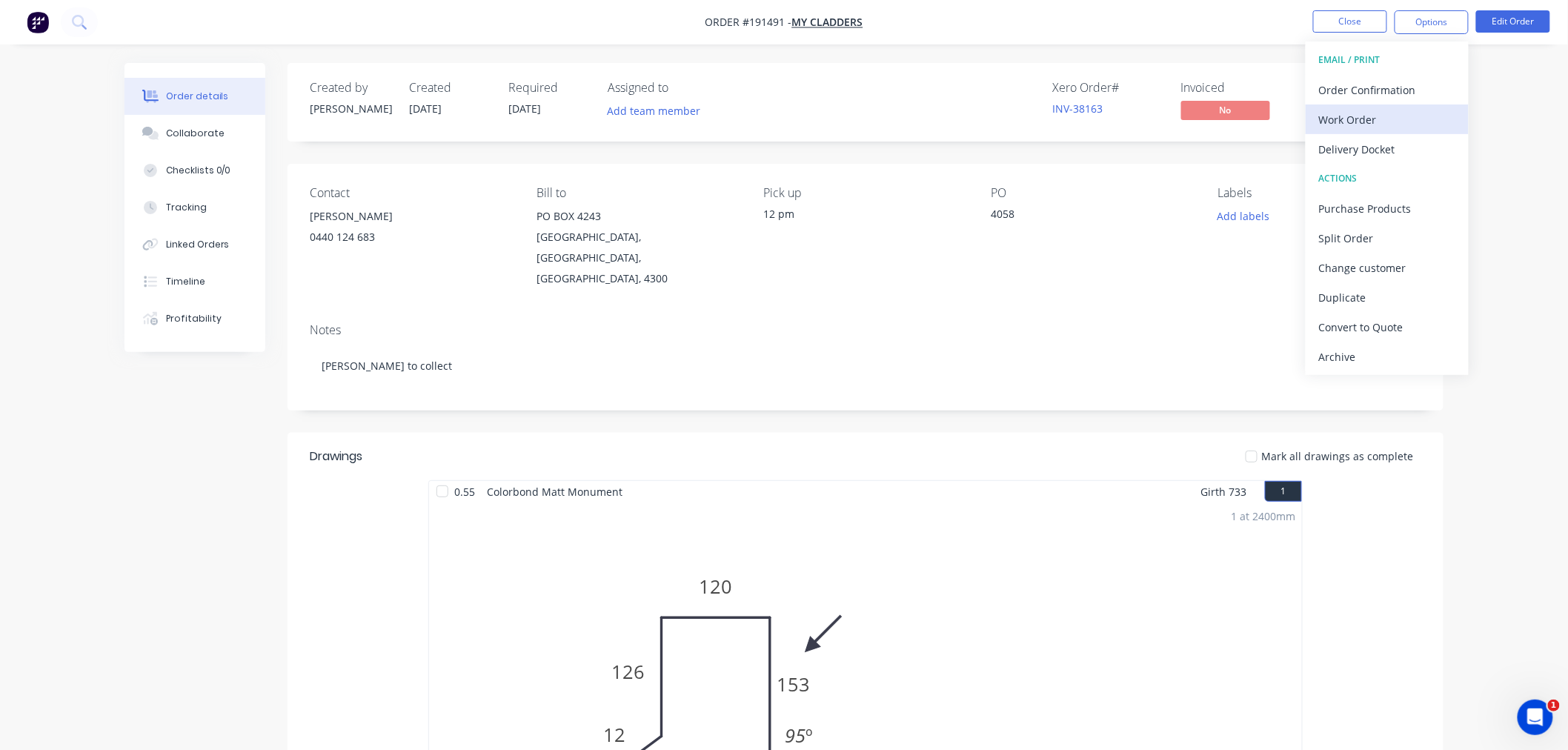
click at [1421, 114] on div "Work Order" at bounding box center [1387, 120] width 136 height 21
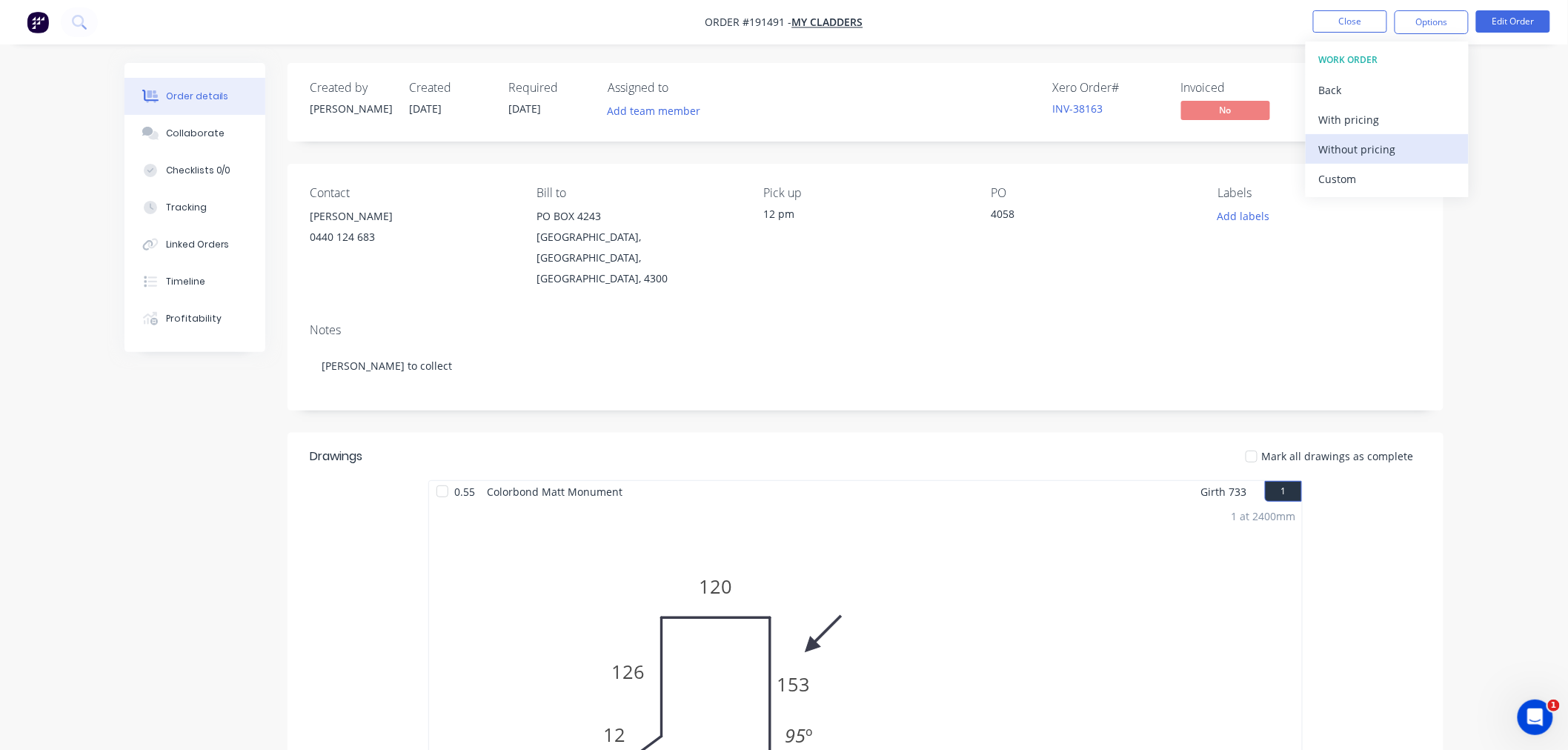
click at [1387, 146] on div "Without pricing" at bounding box center [1387, 149] width 136 height 21
click at [1517, 510] on div "Order details Collaborate Checklists 0/0 Tracking Linked Orders Timeline Profit…" at bounding box center [784, 624] width 1568 height 1249
click at [1106, 24] on nav "Order #191491 - My Cladders Close Options Edit Order" at bounding box center [784, 22] width 1568 height 45
click at [1323, 11] on button "Close" at bounding box center [1350, 21] width 74 height 22
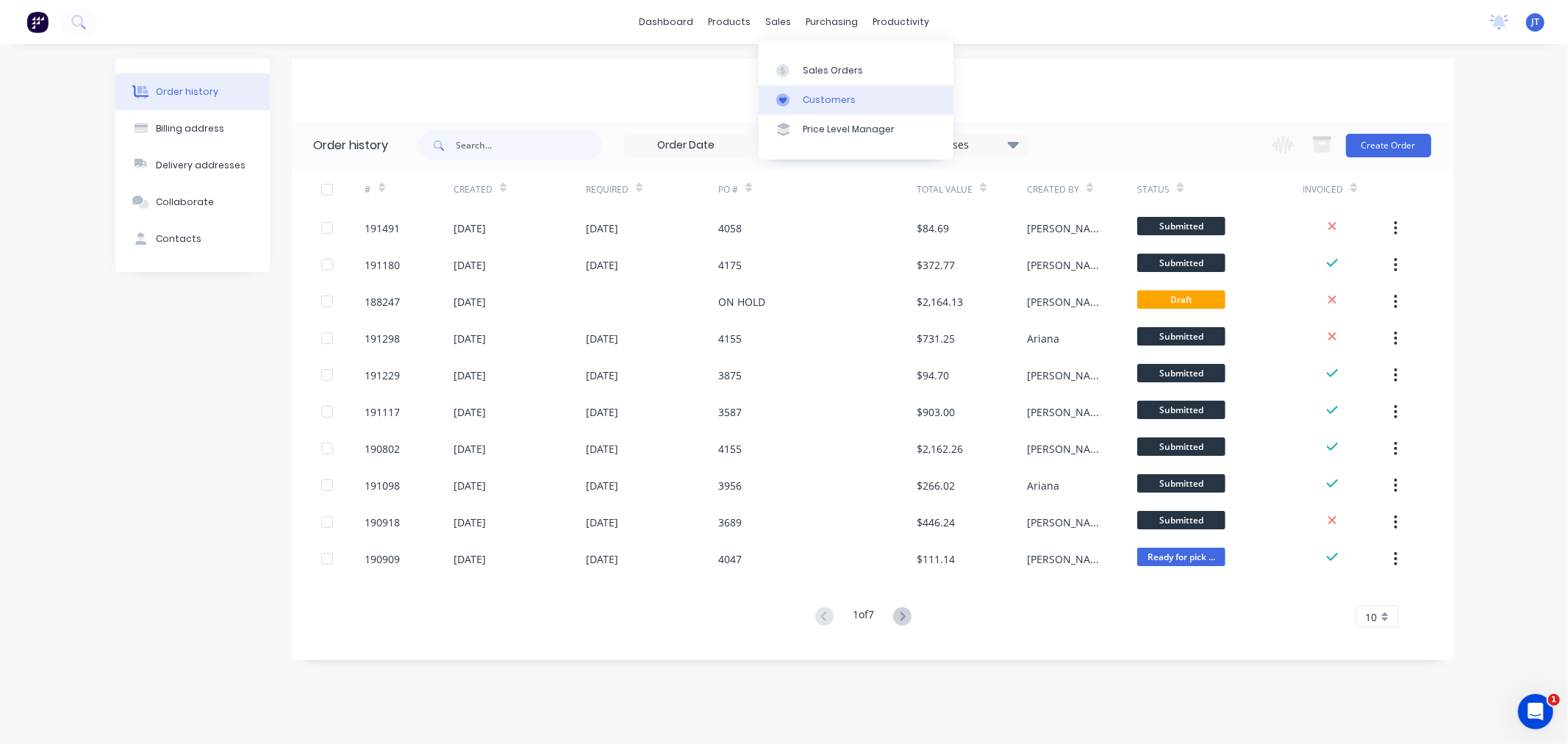
click at [796, 94] on div at bounding box center [787, 100] width 22 height 14
